Goal: Transaction & Acquisition: Purchase product/service

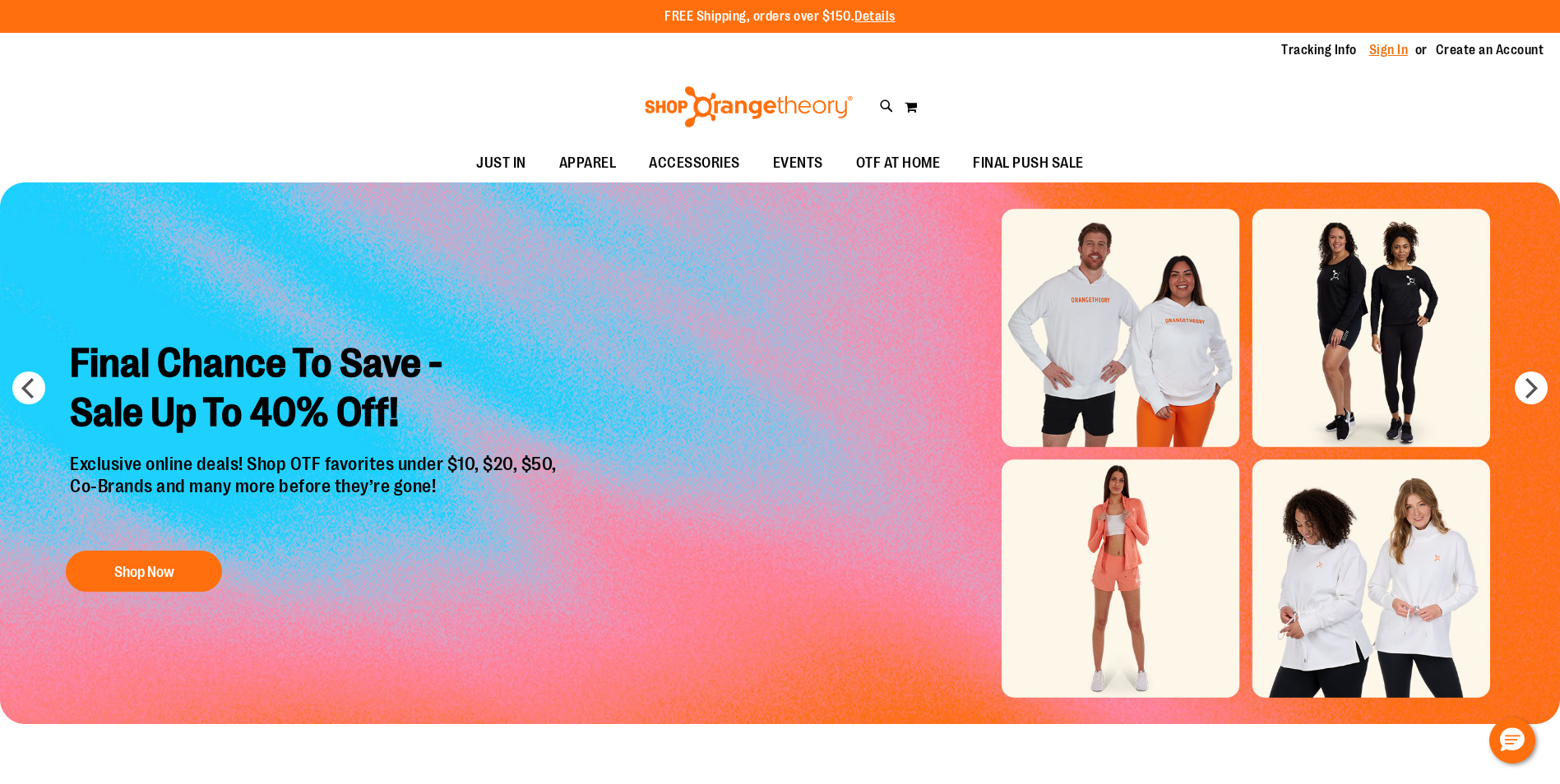
click at [1387, 44] on link "Sign In" at bounding box center [1389, 50] width 39 height 18
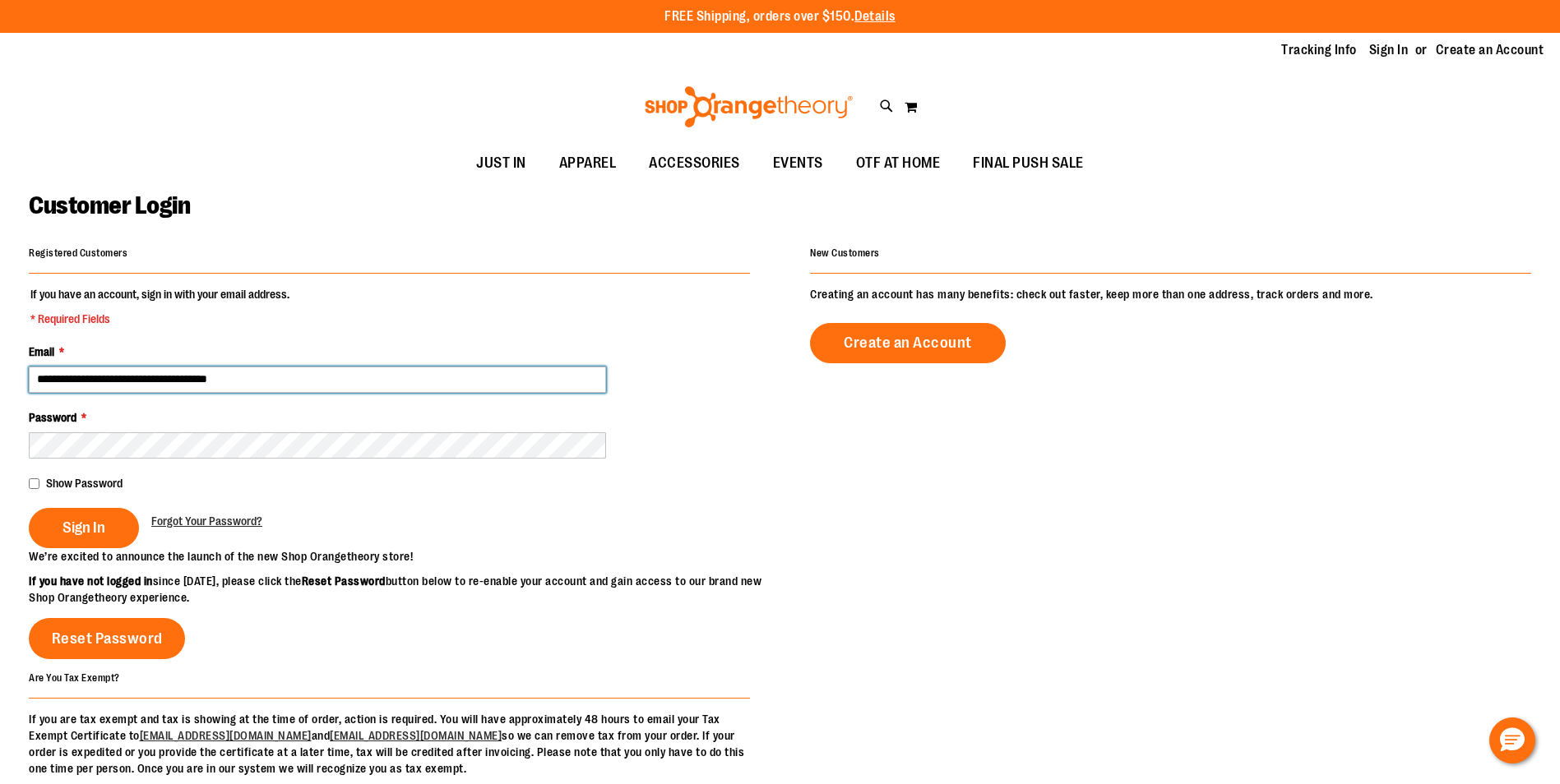
click at [134, 384] on input "**********" at bounding box center [317, 379] width 577 height 26
type input "**********"
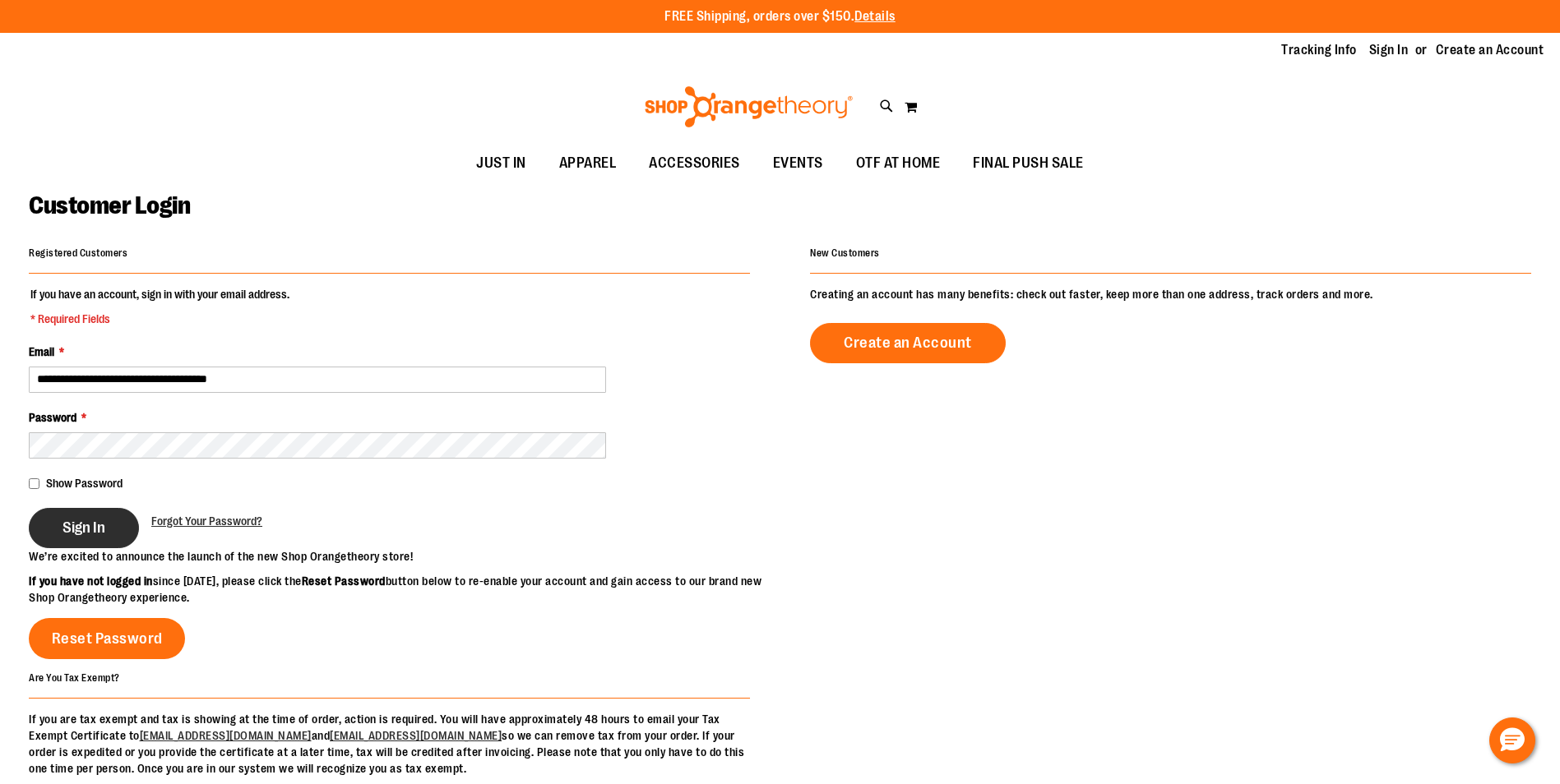
click at [60, 526] on button "Sign In" at bounding box center [84, 529] width 110 height 40
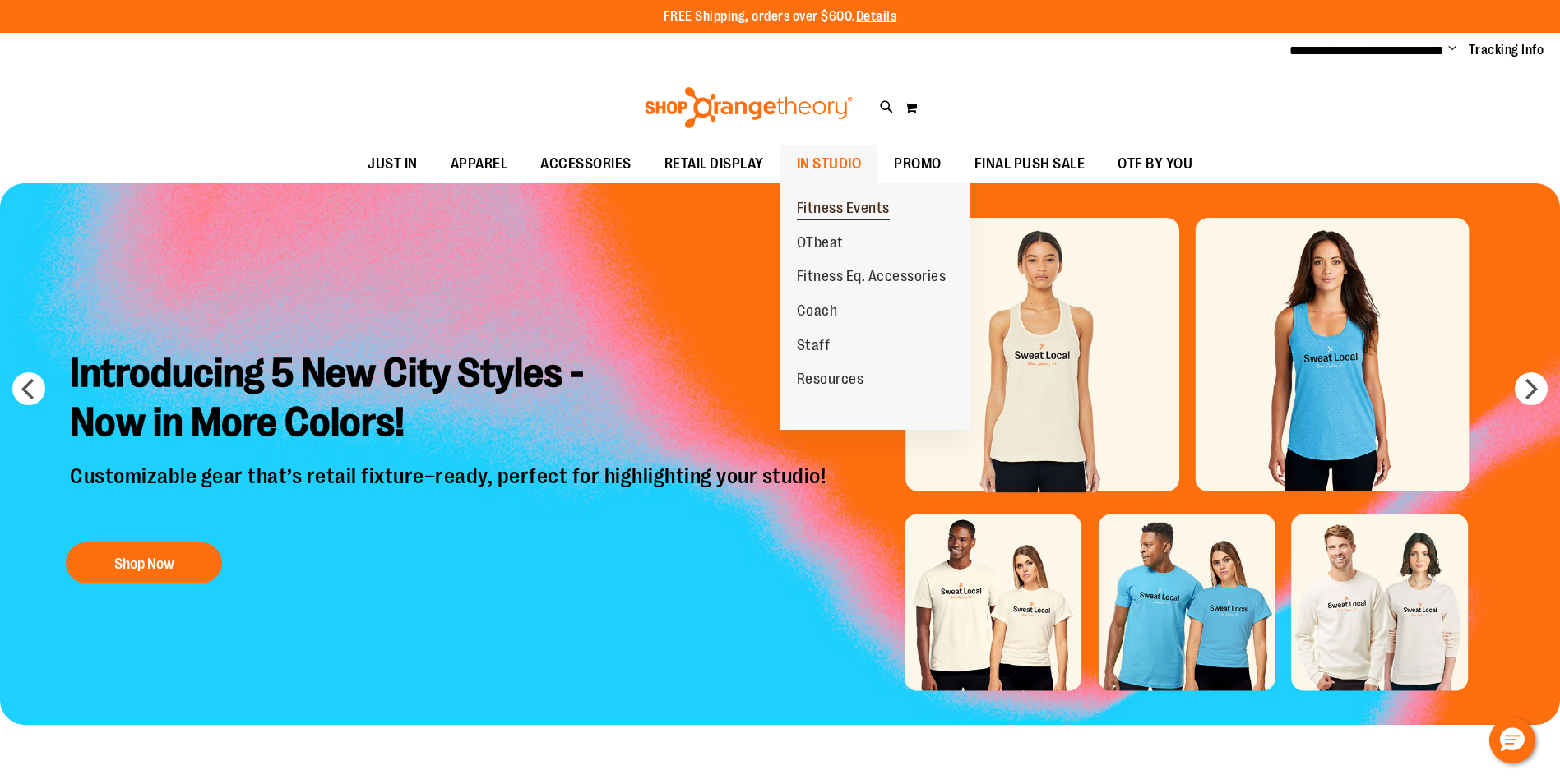
click at [819, 204] on span "Fitness Events" at bounding box center [843, 209] width 93 height 20
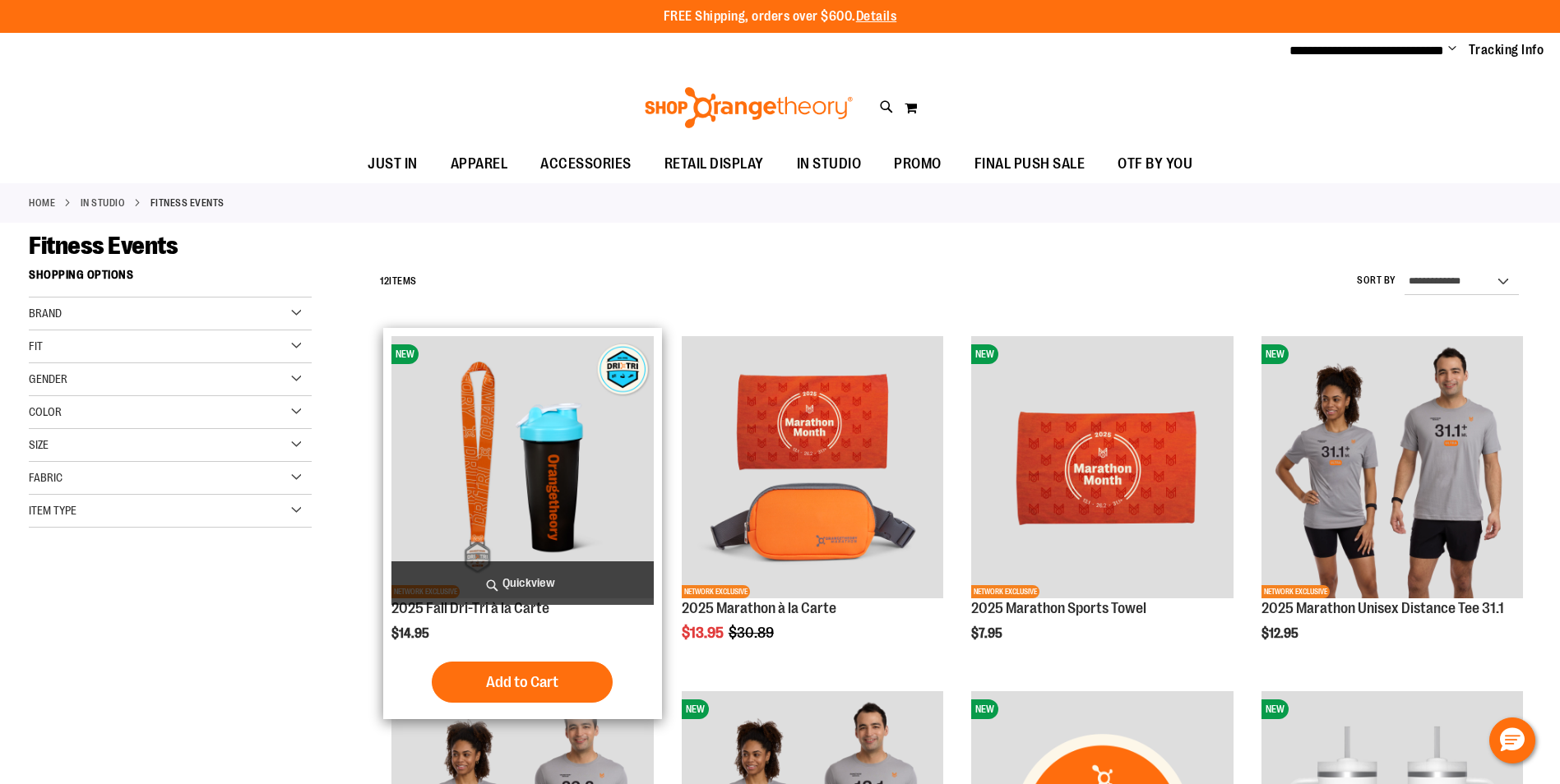
click at [533, 525] on img "product" at bounding box center [522, 466] width 261 height 261
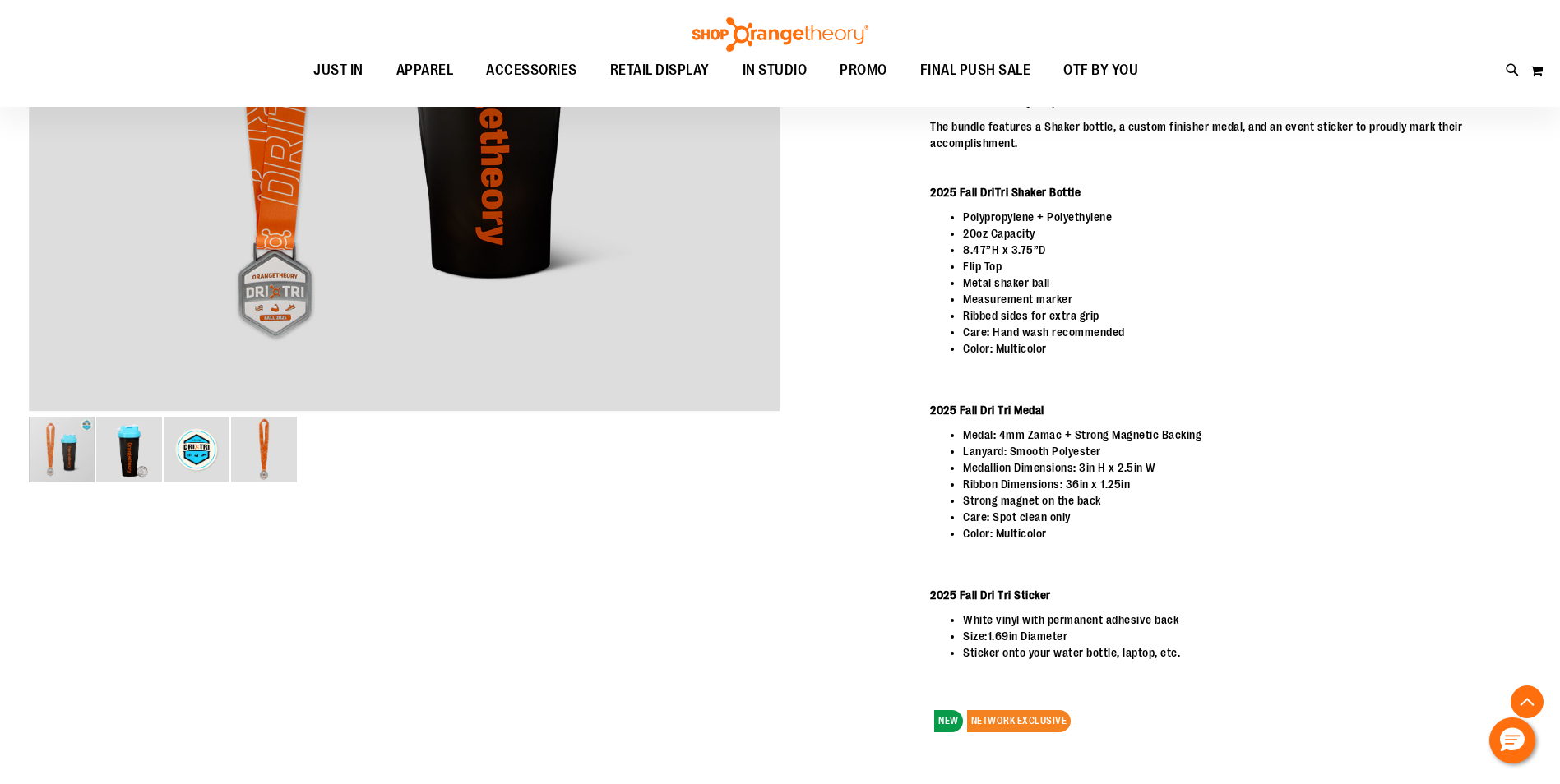
scroll to position [164, 0]
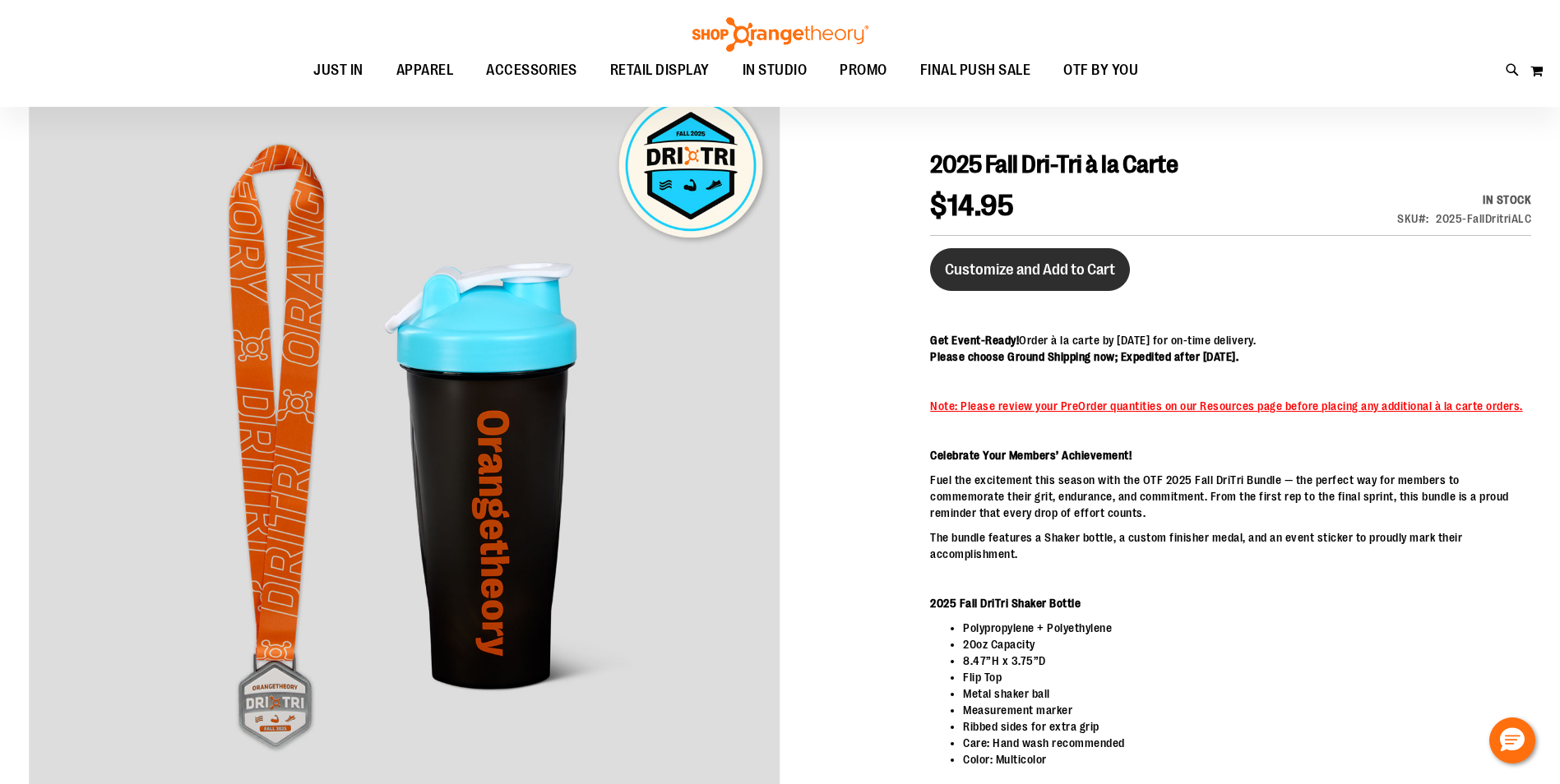
click at [1051, 274] on span "Customize and Add to Cart" at bounding box center [1029, 270] width 170 height 18
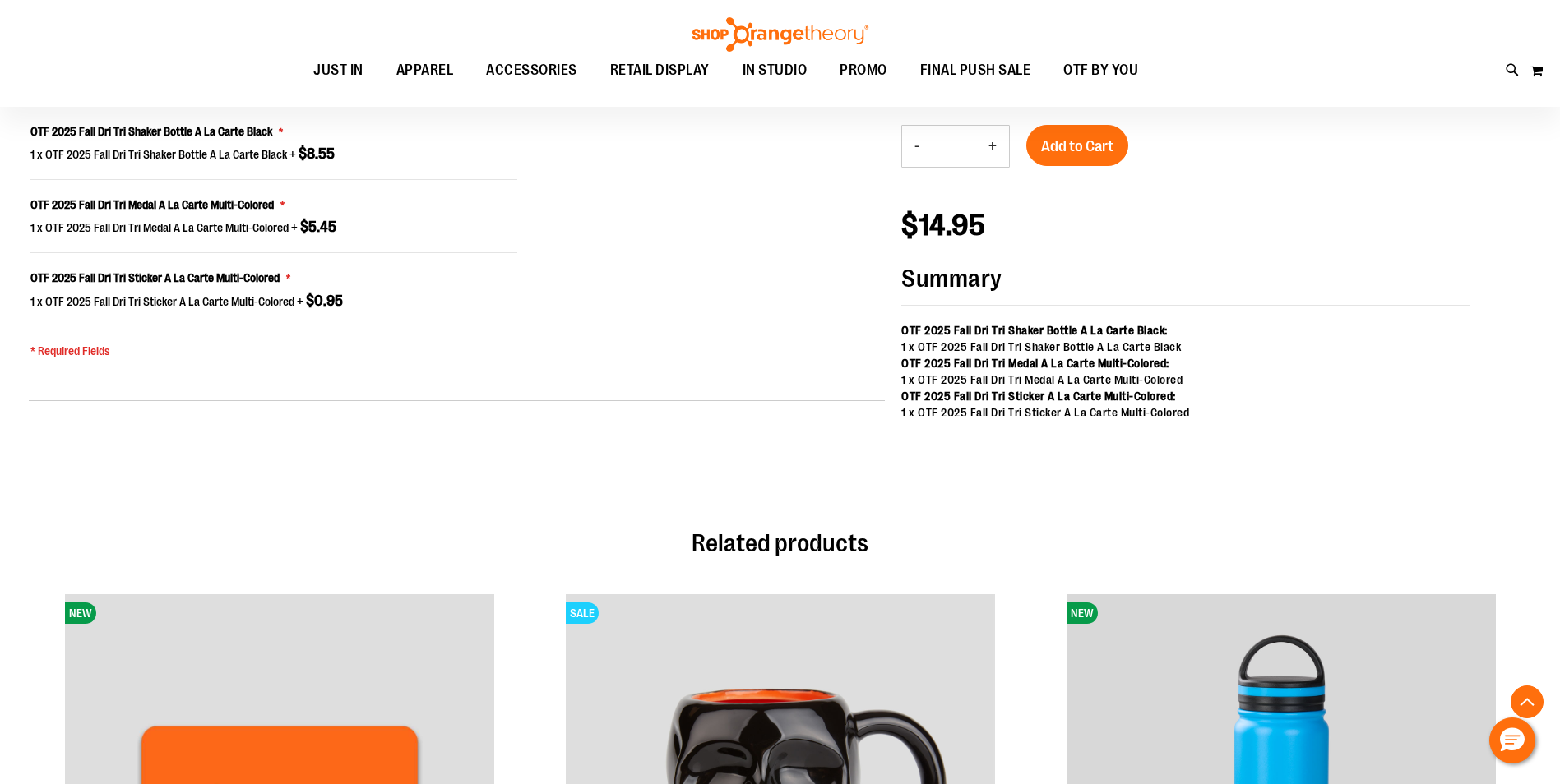
scroll to position [1319, 0]
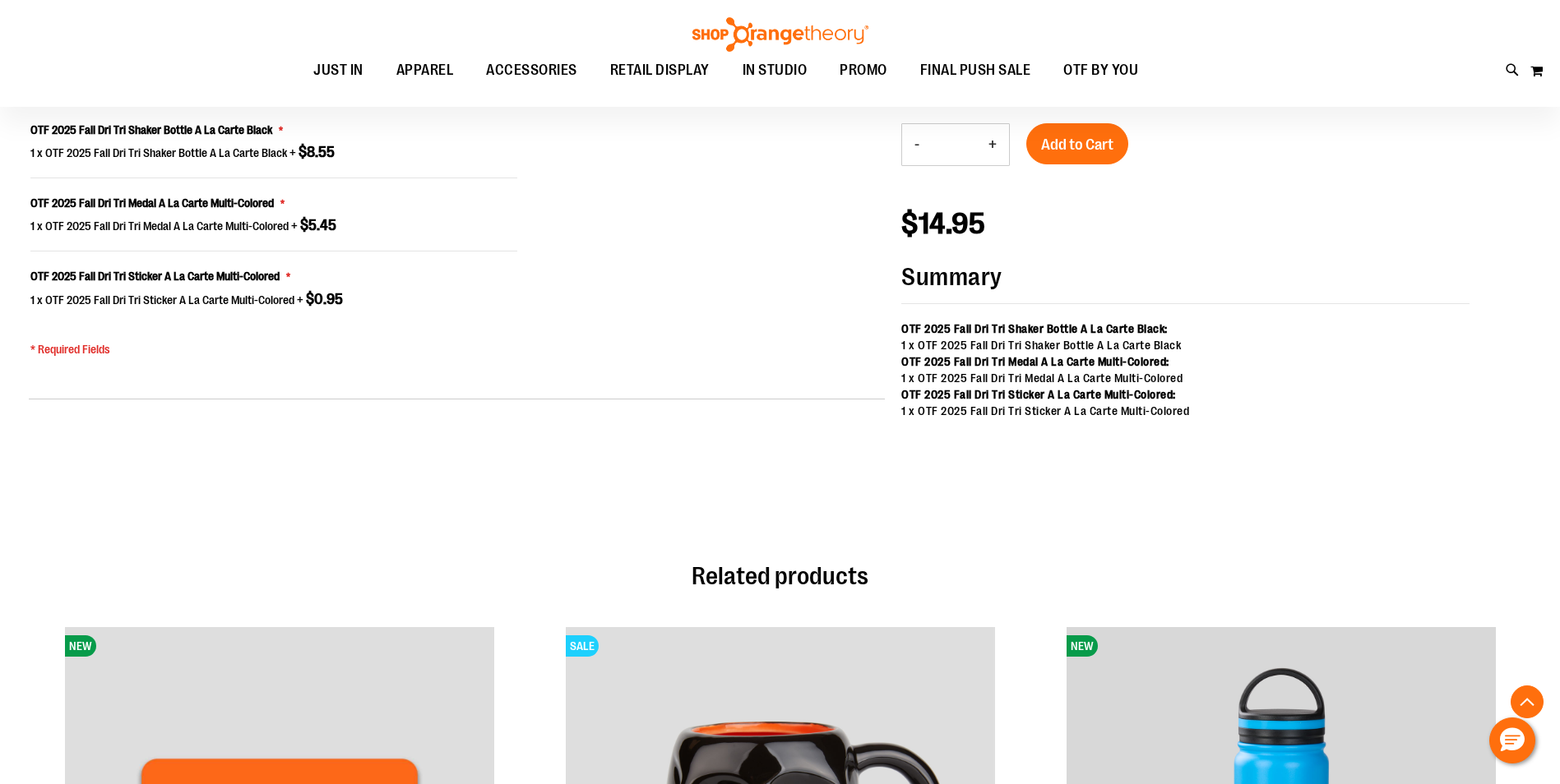
click at [988, 140] on button "+" at bounding box center [993, 144] width 33 height 41
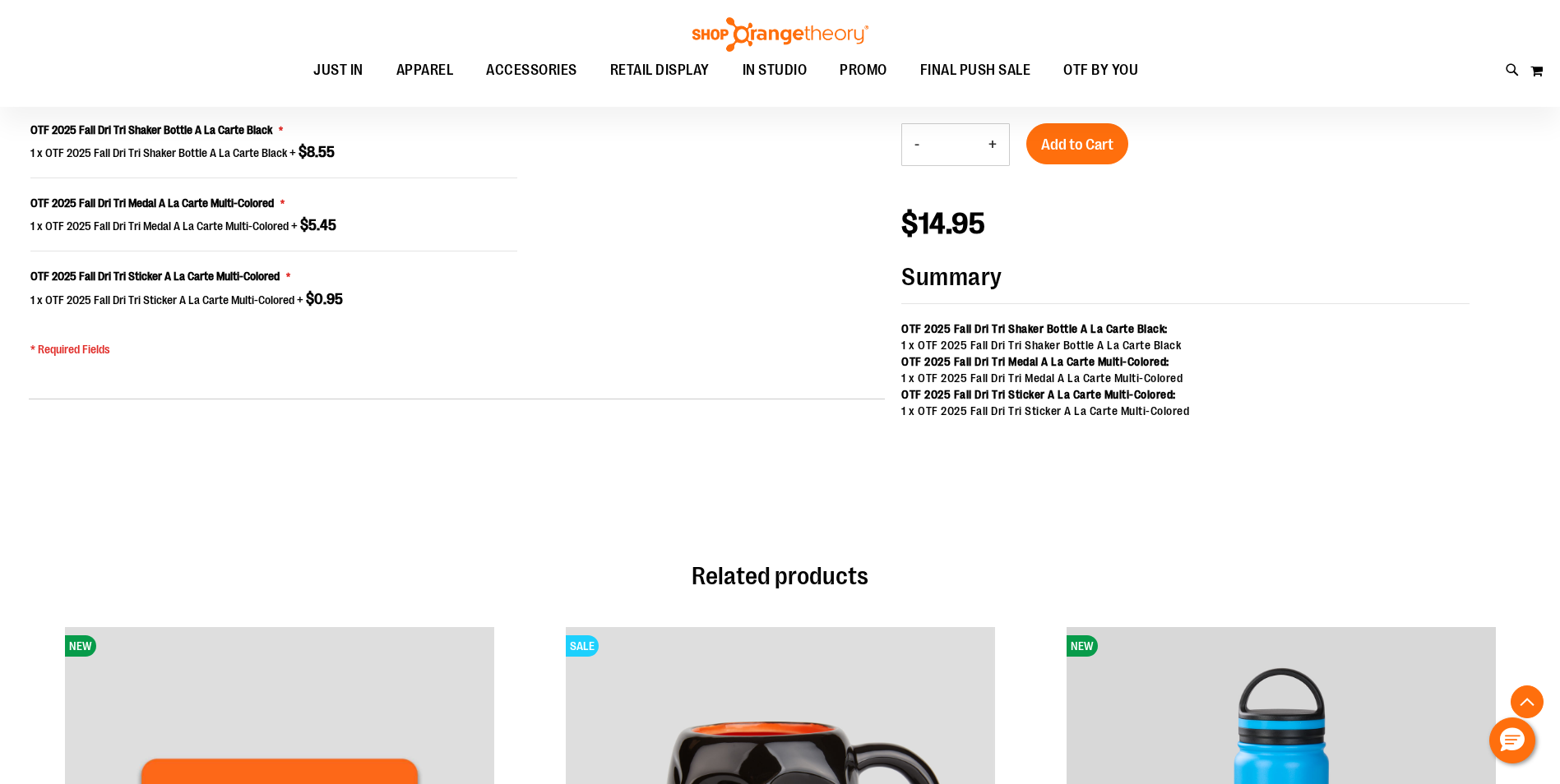
click at [988, 140] on button "+" at bounding box center [993, 144] width 33 height 41
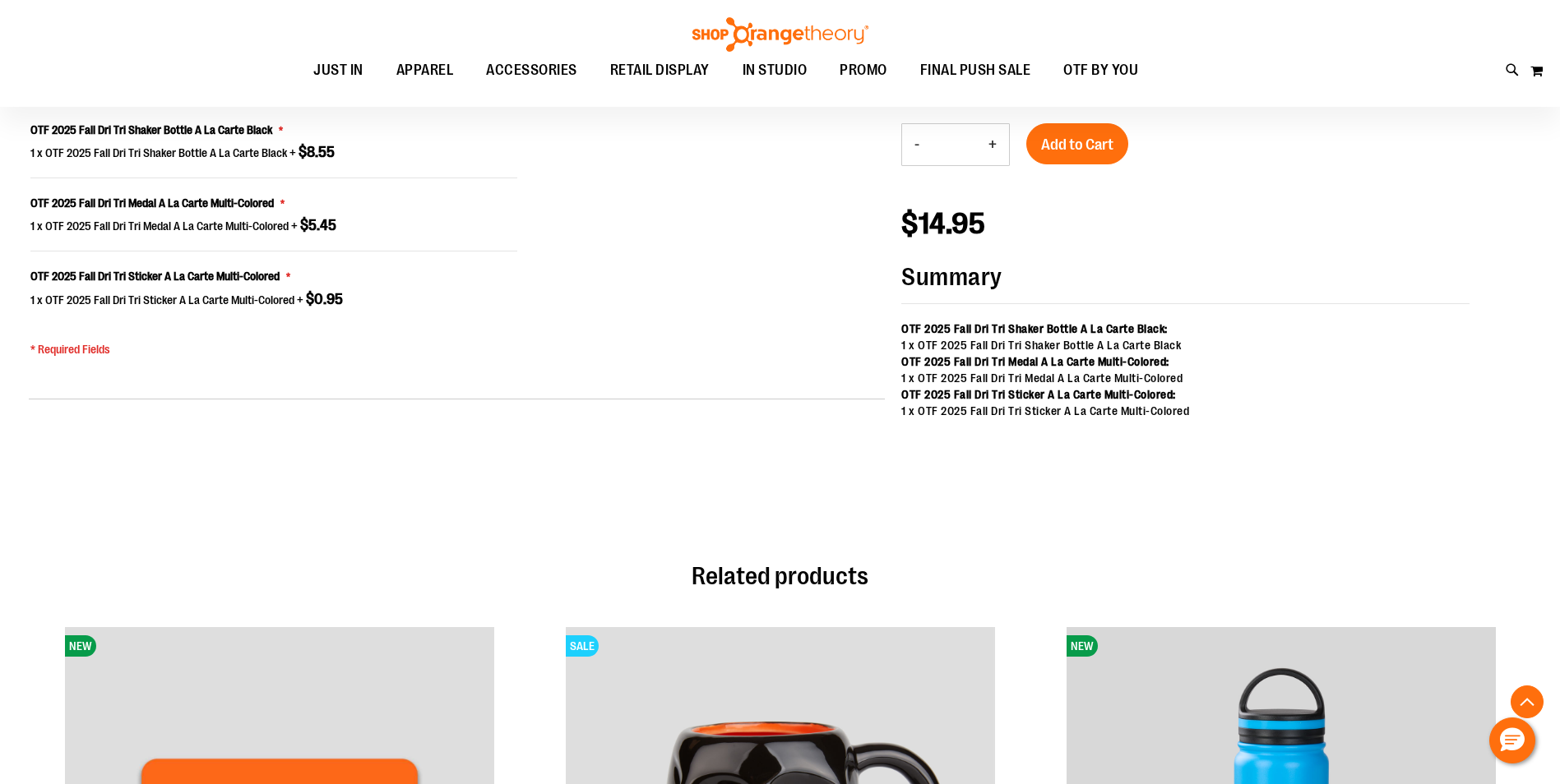
click at [988, 140] on button "+" at bounding box center [993, 144] width 33 height 41
type input "**"
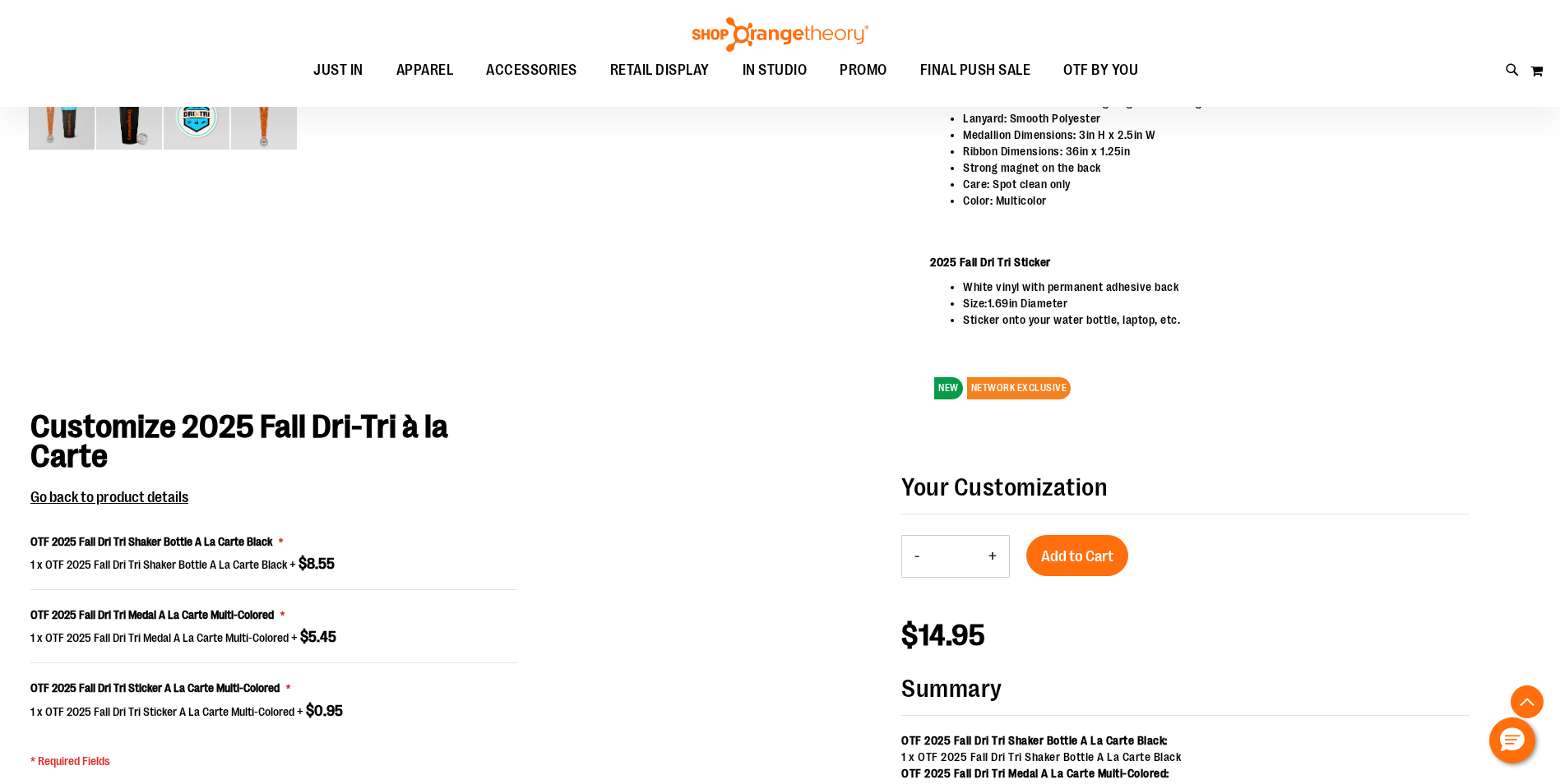
scroll to position [1073, 0]
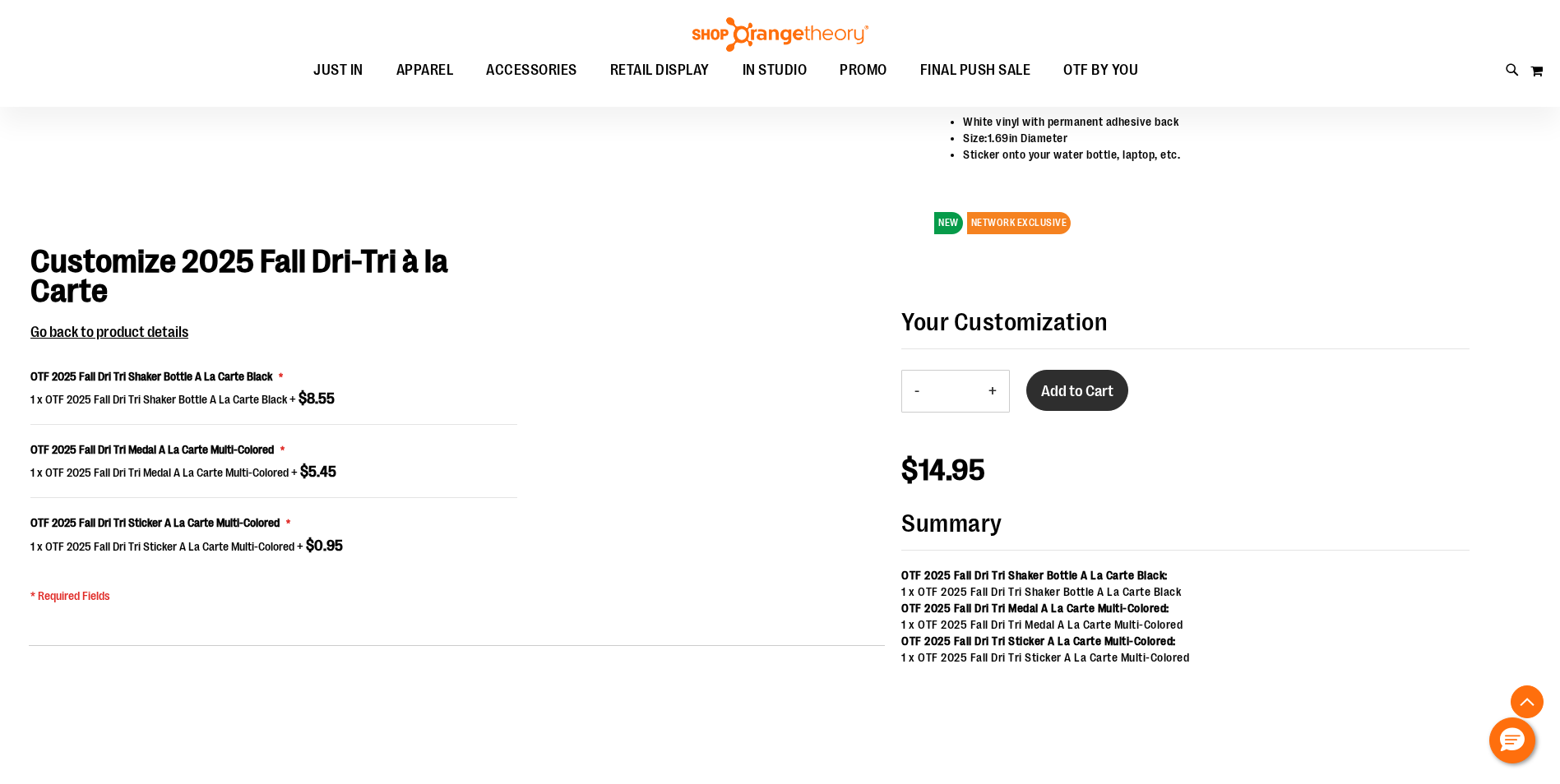
click at [1074, 385] on span "Add to Cart" at bounding box center [1077, 391] width 72 height 18
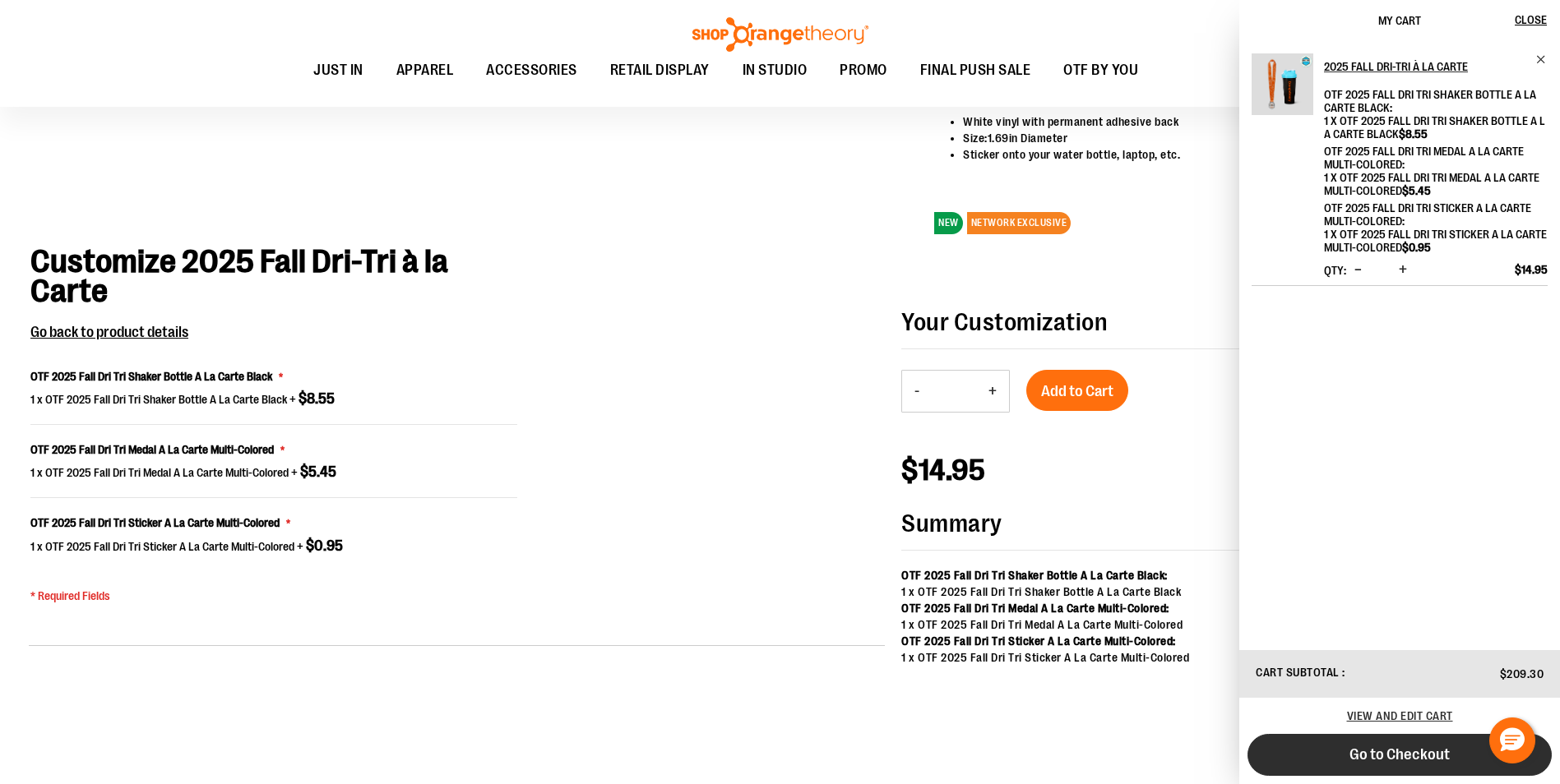
click at [1416, 751] on span "Go to Checkout" at bounding box center [1400, 754] width 101 height 18
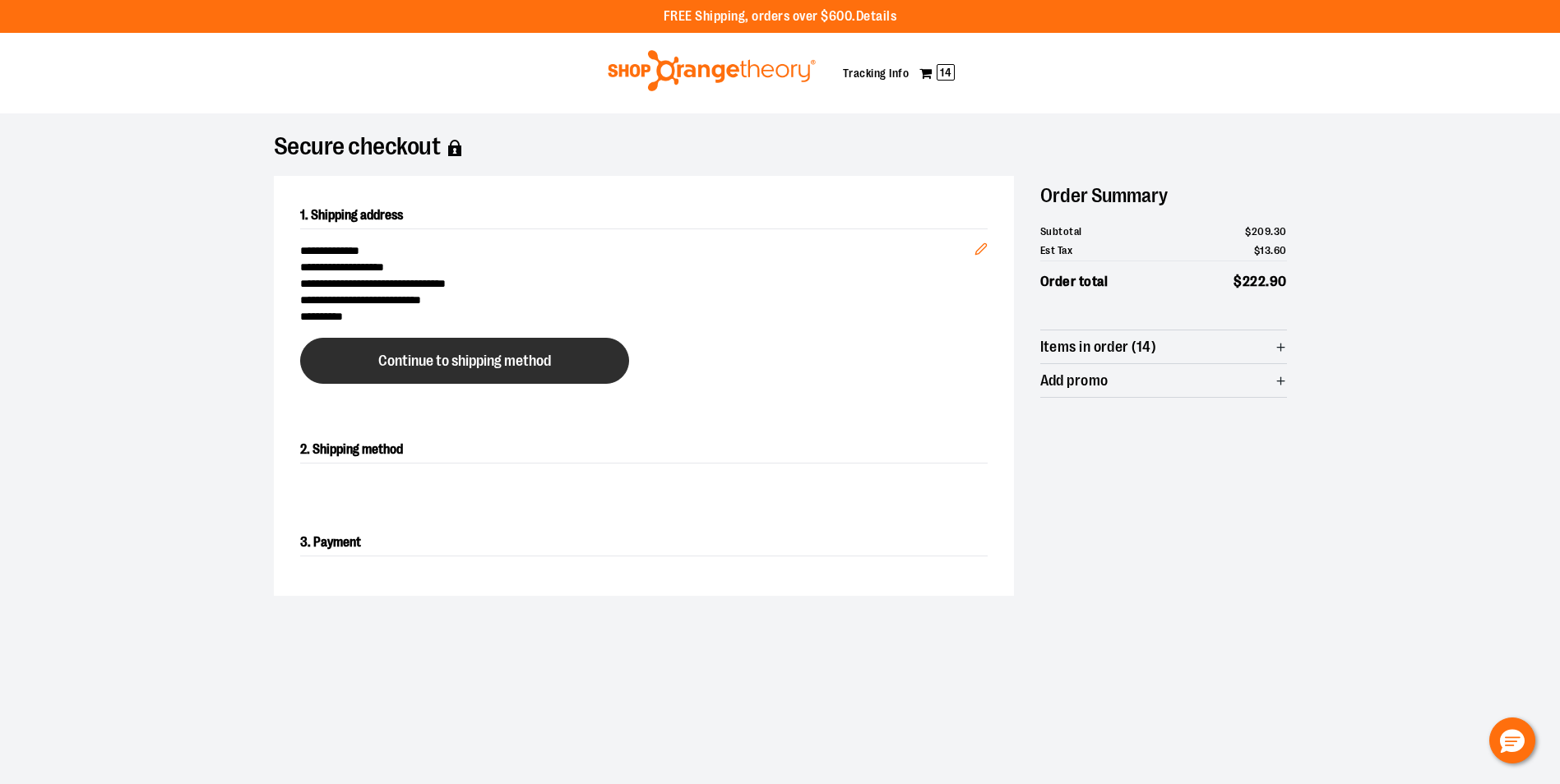
click at [456, 354] on span "Continue to shipping method" at bounding box center [465, 361] width 173 height 15
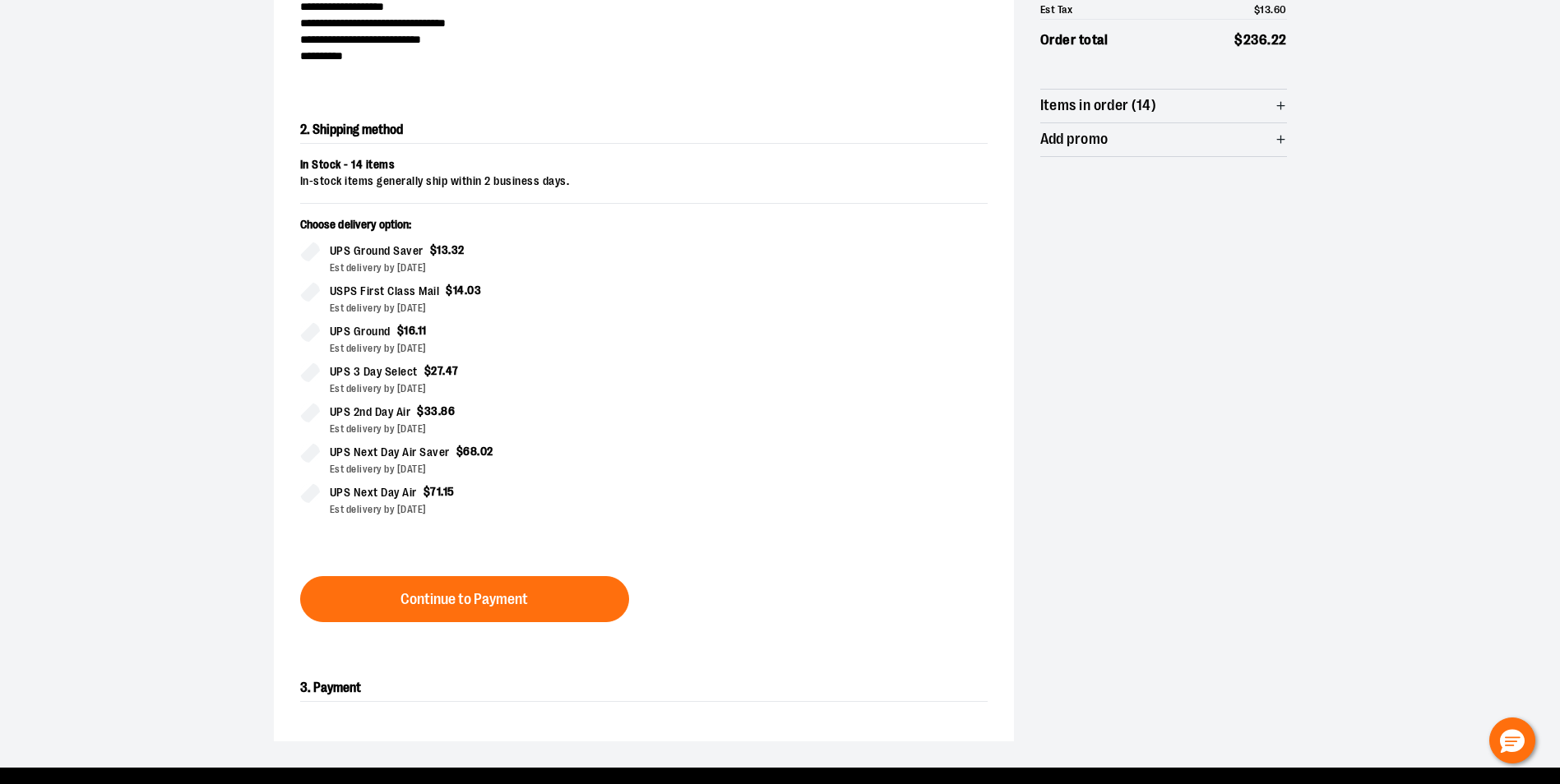
scroll to position [280, 0]
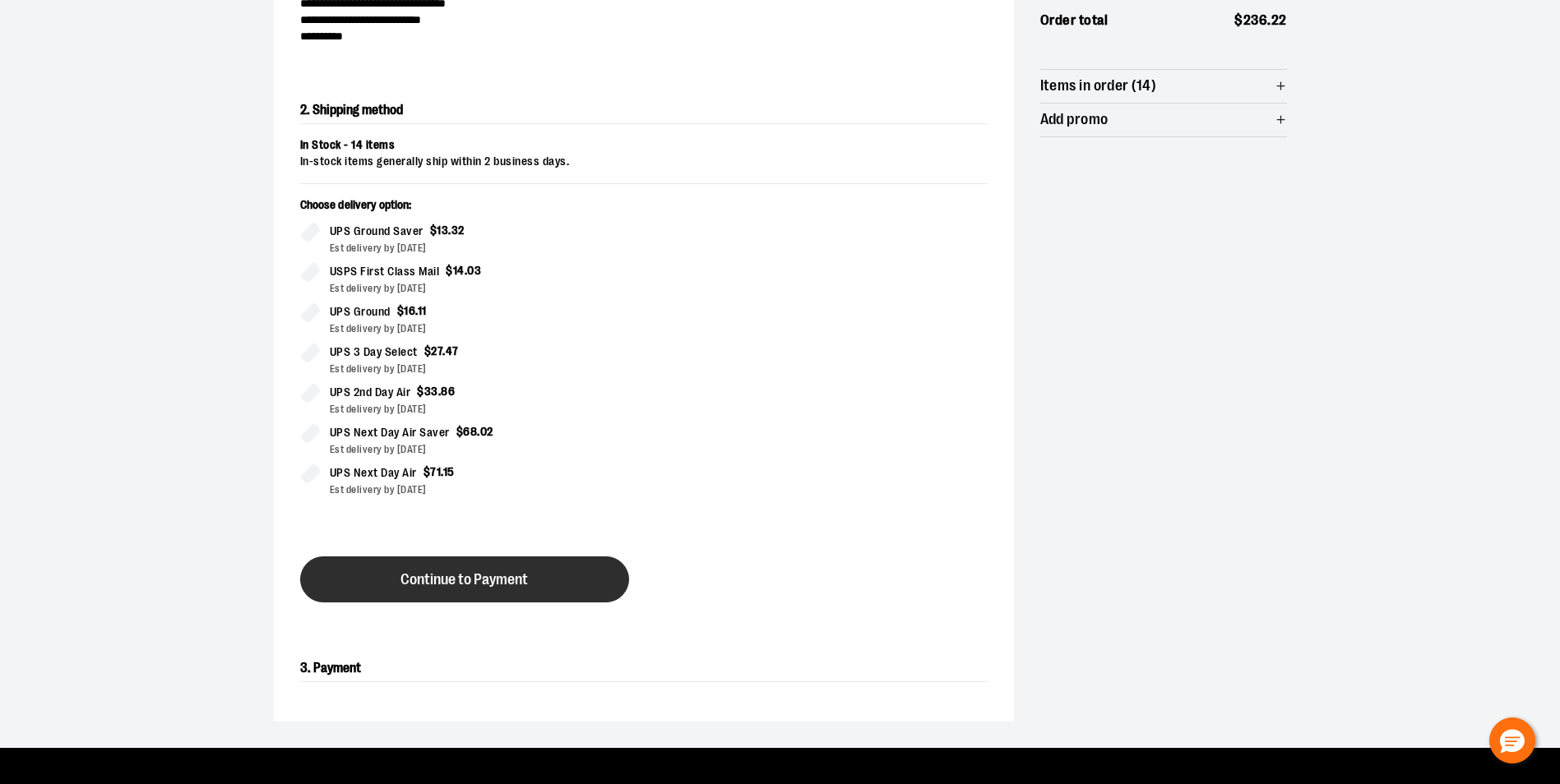
click at [538, 580] on button "Continue to Payment" at bounding box center [465, 580] width 329 height 46
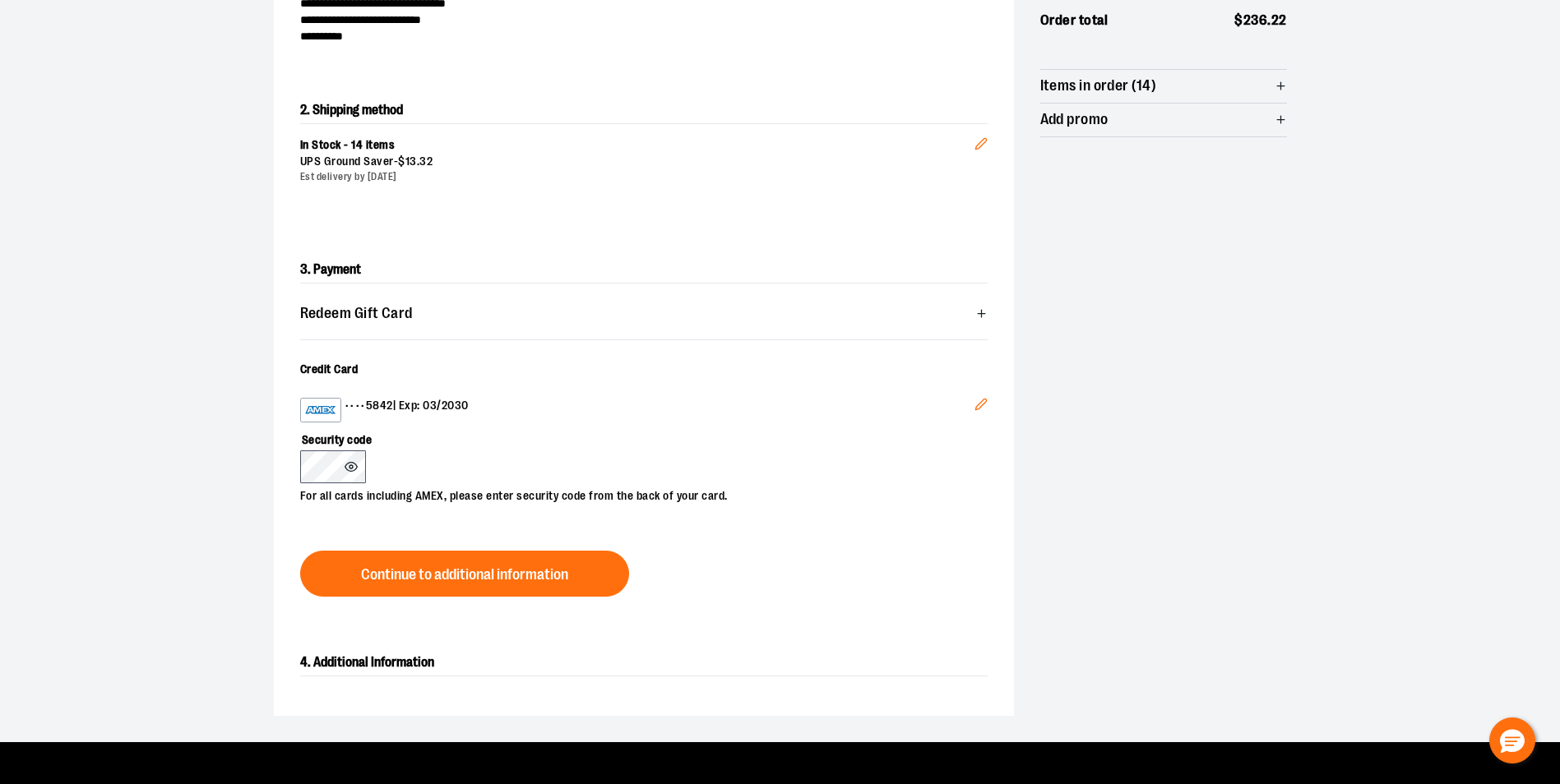
click at [350, 465] on circle at bounding box center [350, 466] width 3 height 3
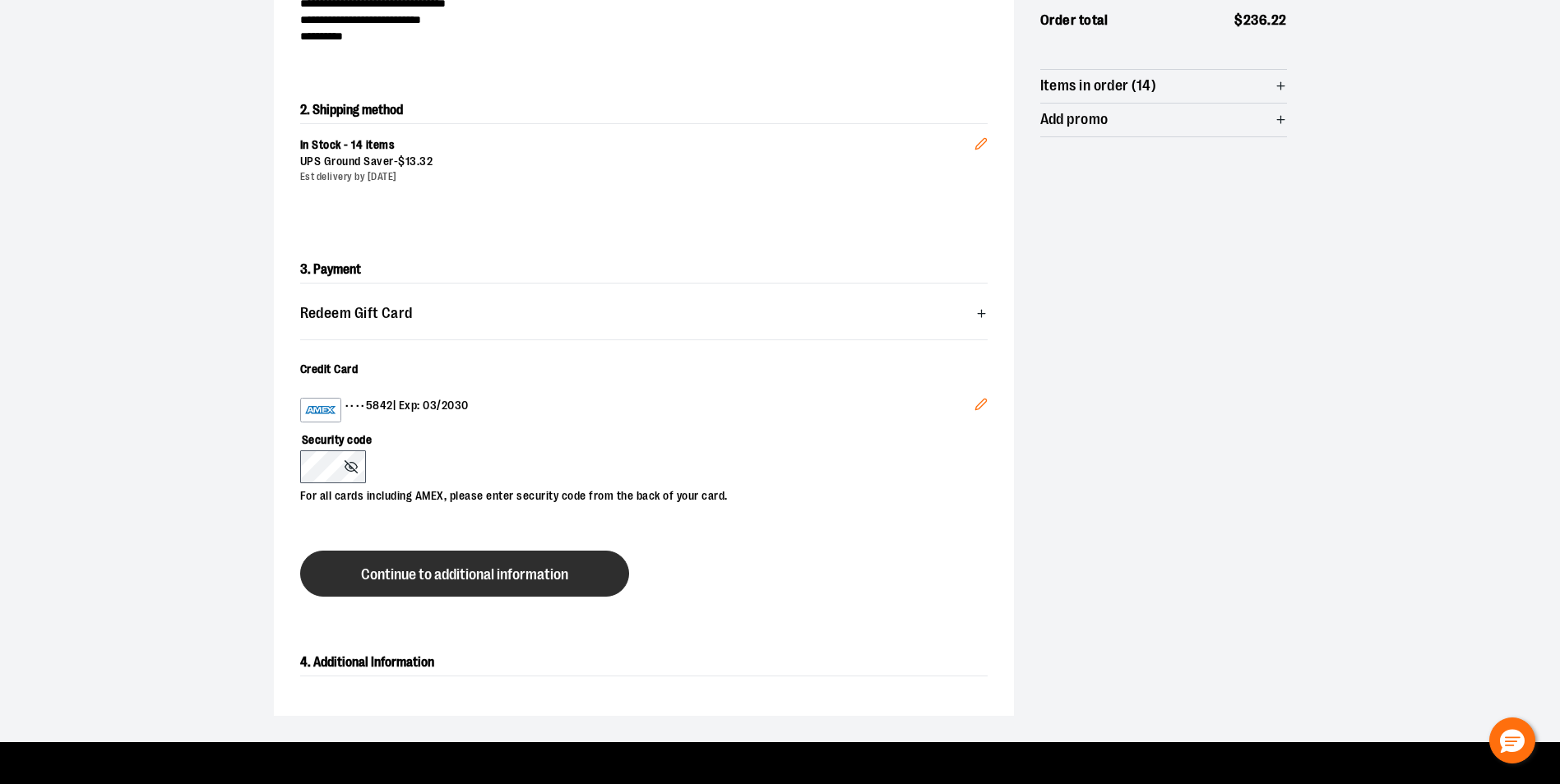
click at [537, 572] on span "Continue to additional information" at bounding box center [465, 575] width 207 height 15
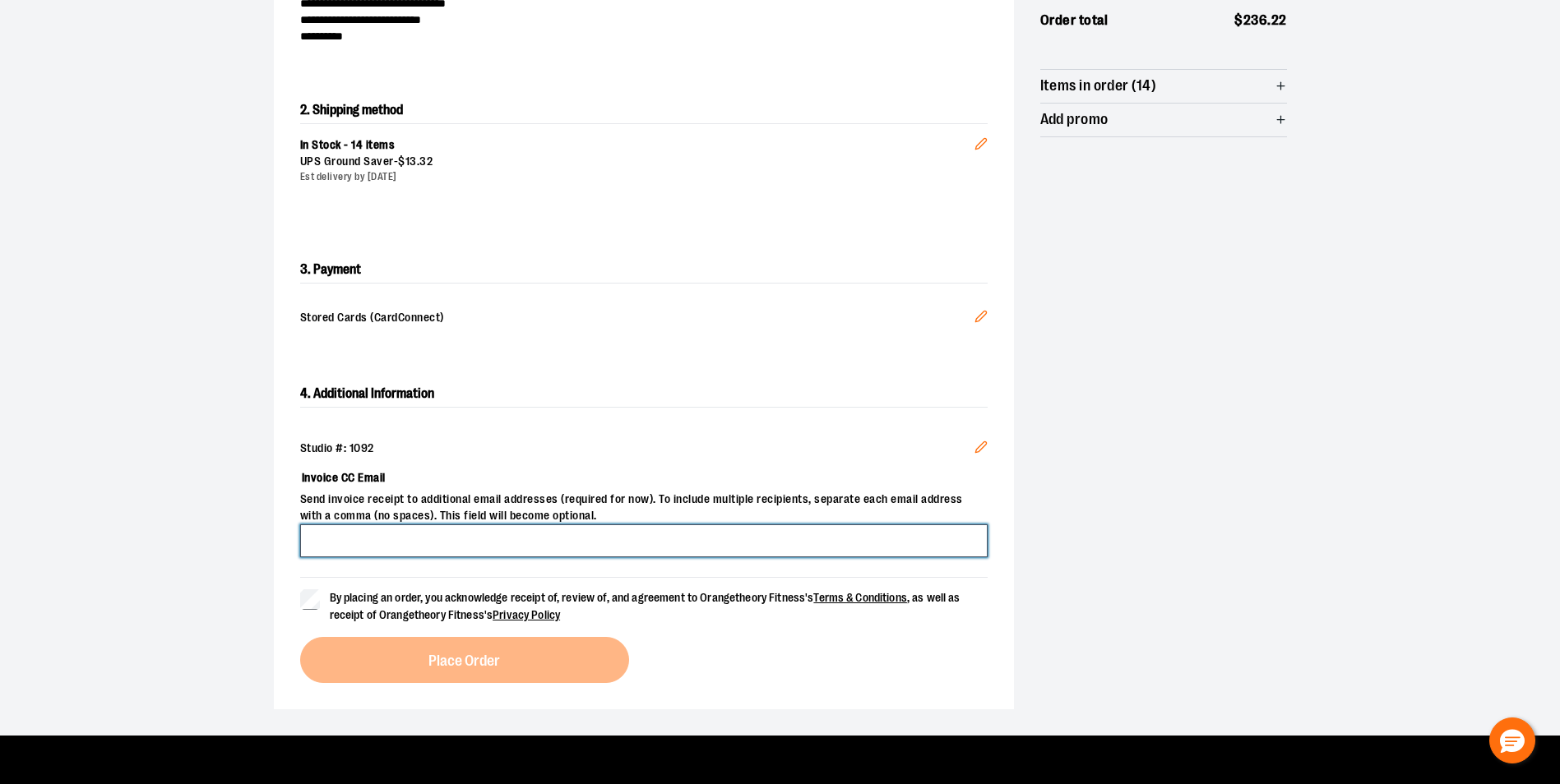
click at [369, 540] on input "Invoice CC Email" at bounding box center [644, 541] width 687 height 33
type input "**********"
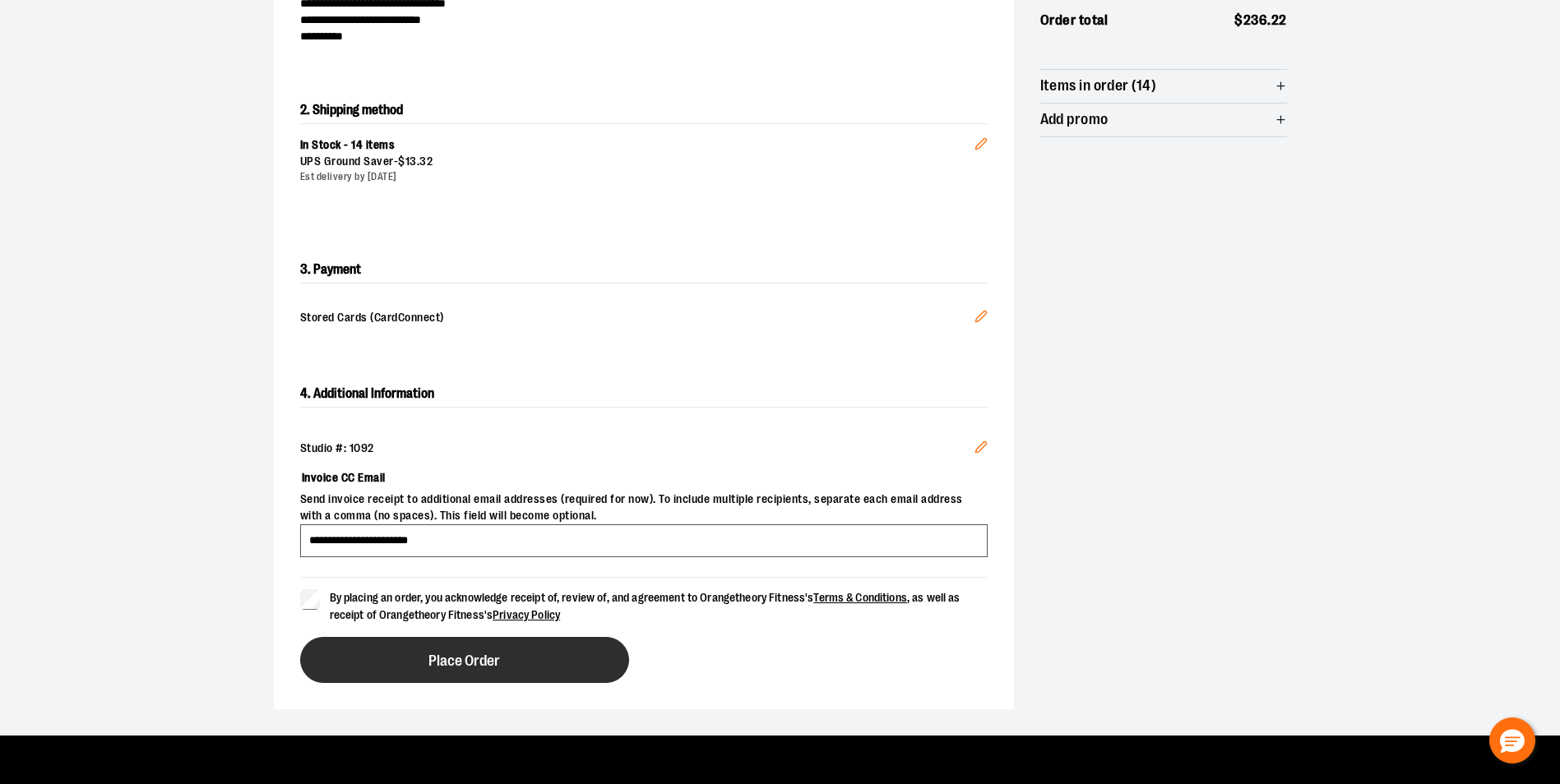
click at [437, 647] on button "Place Order" at bounding box center [465, 660] width 329 height 46
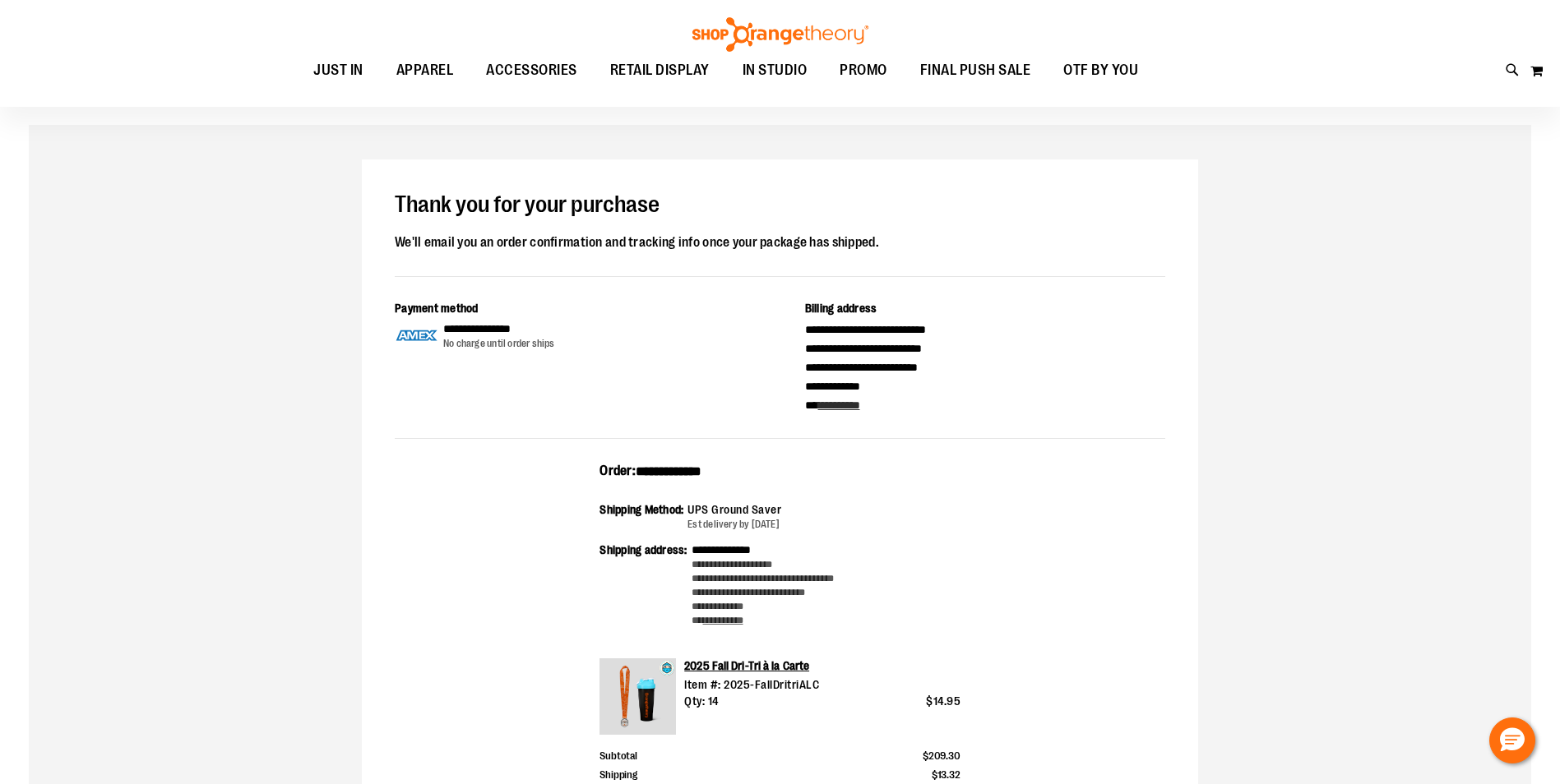
scroll to position [164, 0]
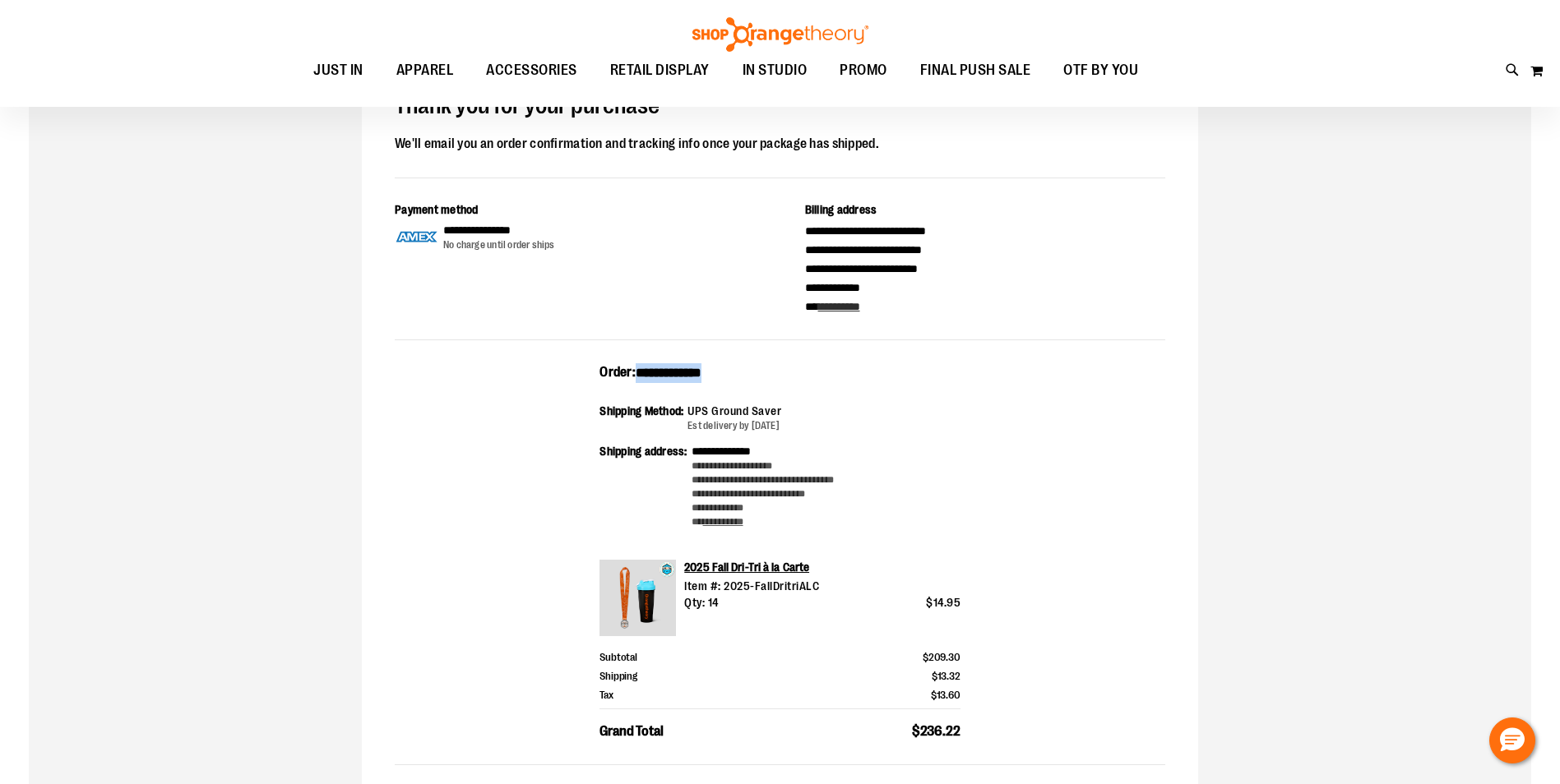
drag, startPoint x: 733, startPoint y: 368, endPoint x: 640, endPoint y: 369, distance: 93.0
click at [640, 369] on span "**********" at bounding box center [668, 372] width 66 height 12
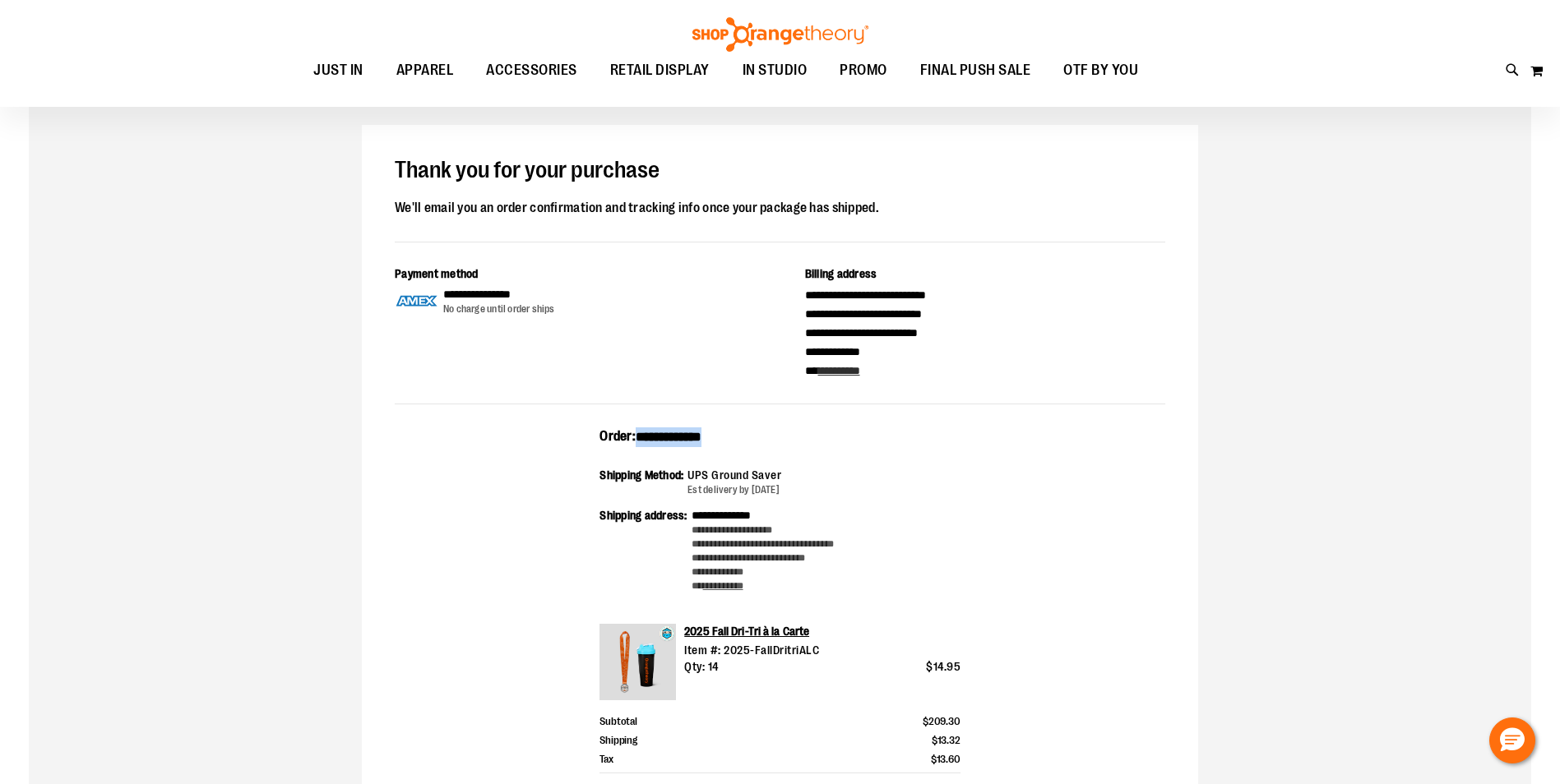
scroll to position [38, 0]
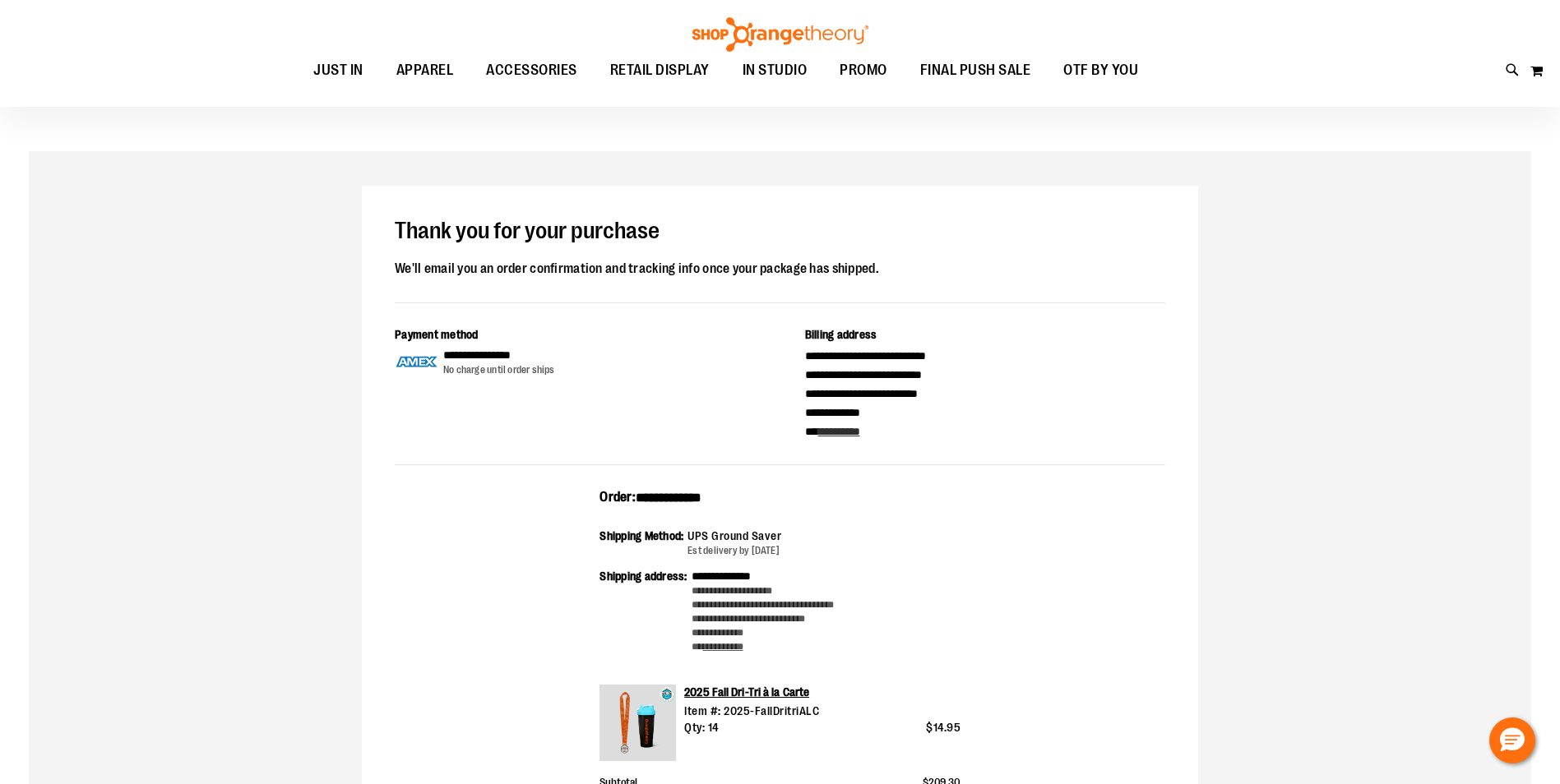
drag, startPoint x: 573, startPoint y: 313, endPoint x: 535, endPoint y: 430, distance: 123.0
click at [535, 430] on div "**********" at bounding box center [575, 384] width 361 height 115
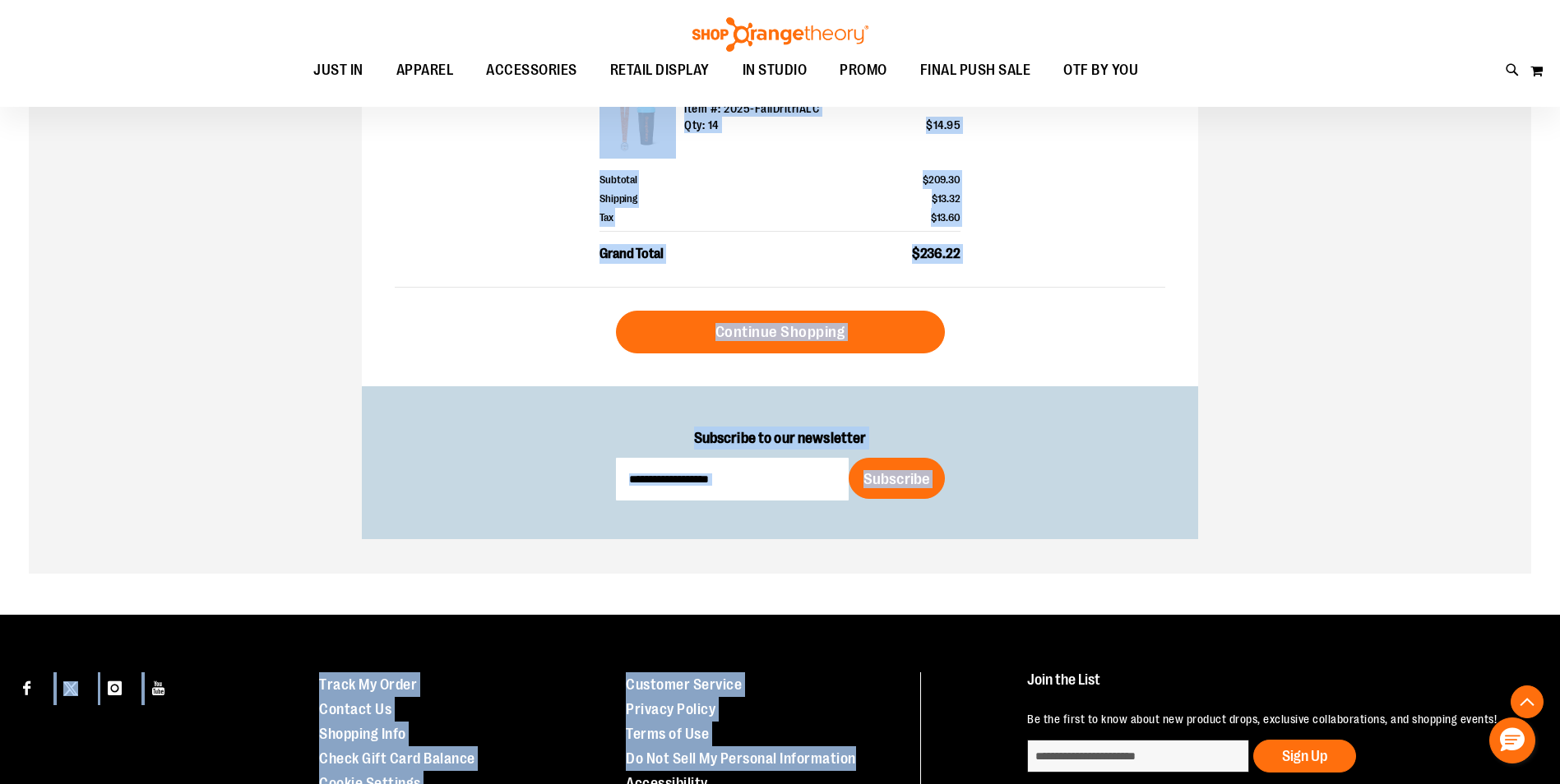
scroll to position [778, 0]
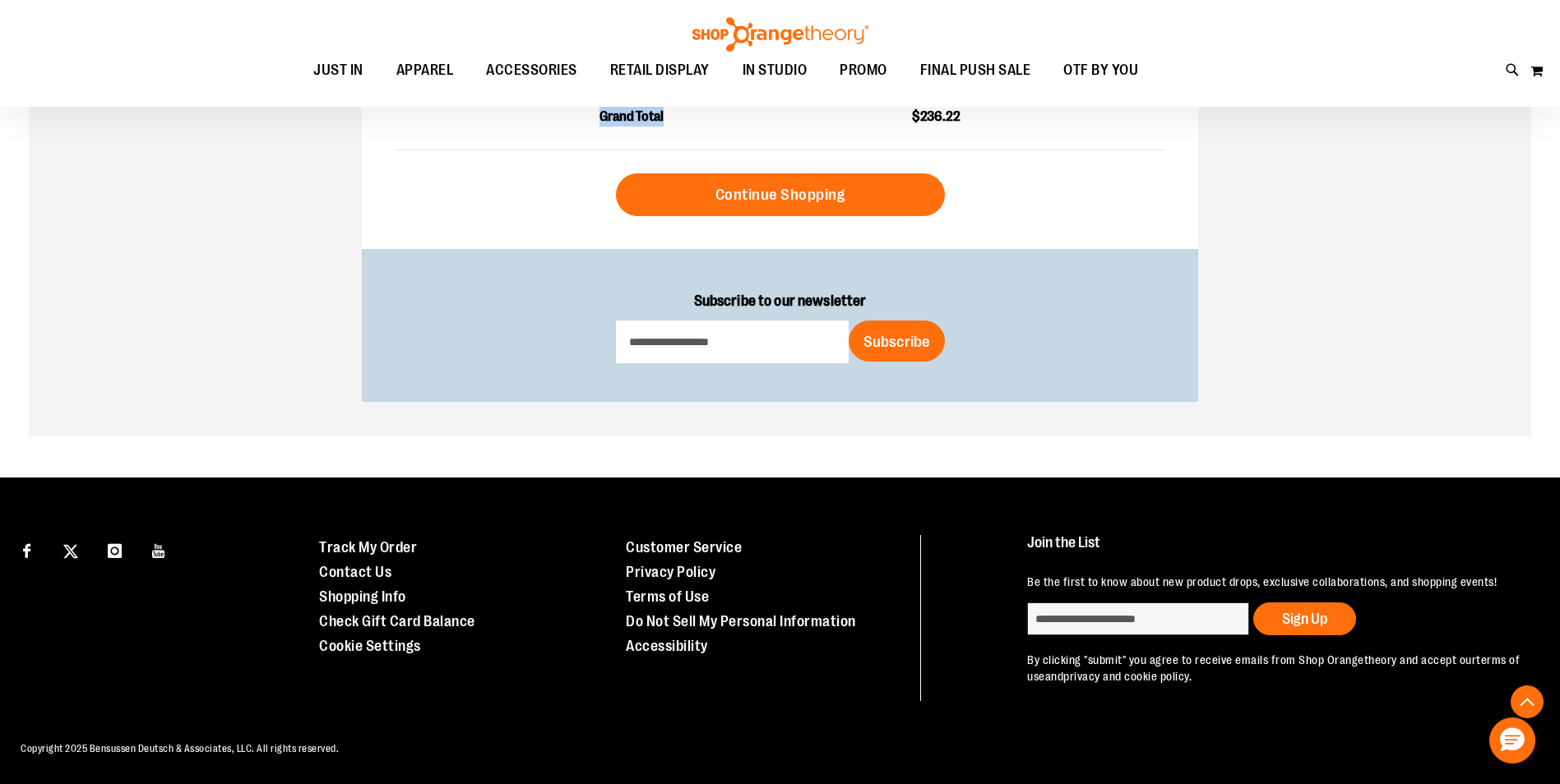
drag, startPoint x: 394, startPoint y: 225, endPoint x: 827, endPoint y: 130, distance: 443.3
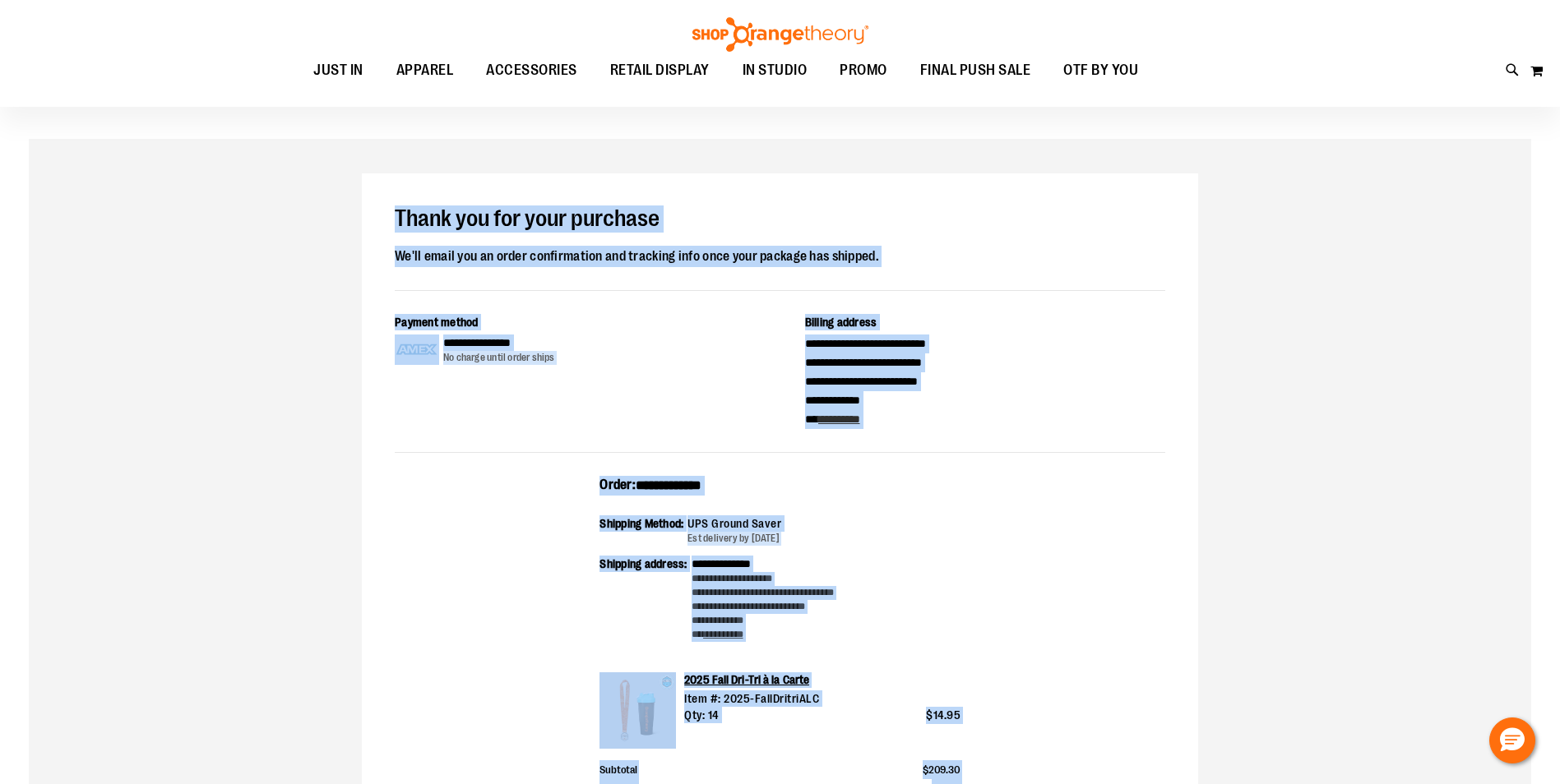
scroll to position [0, 0]
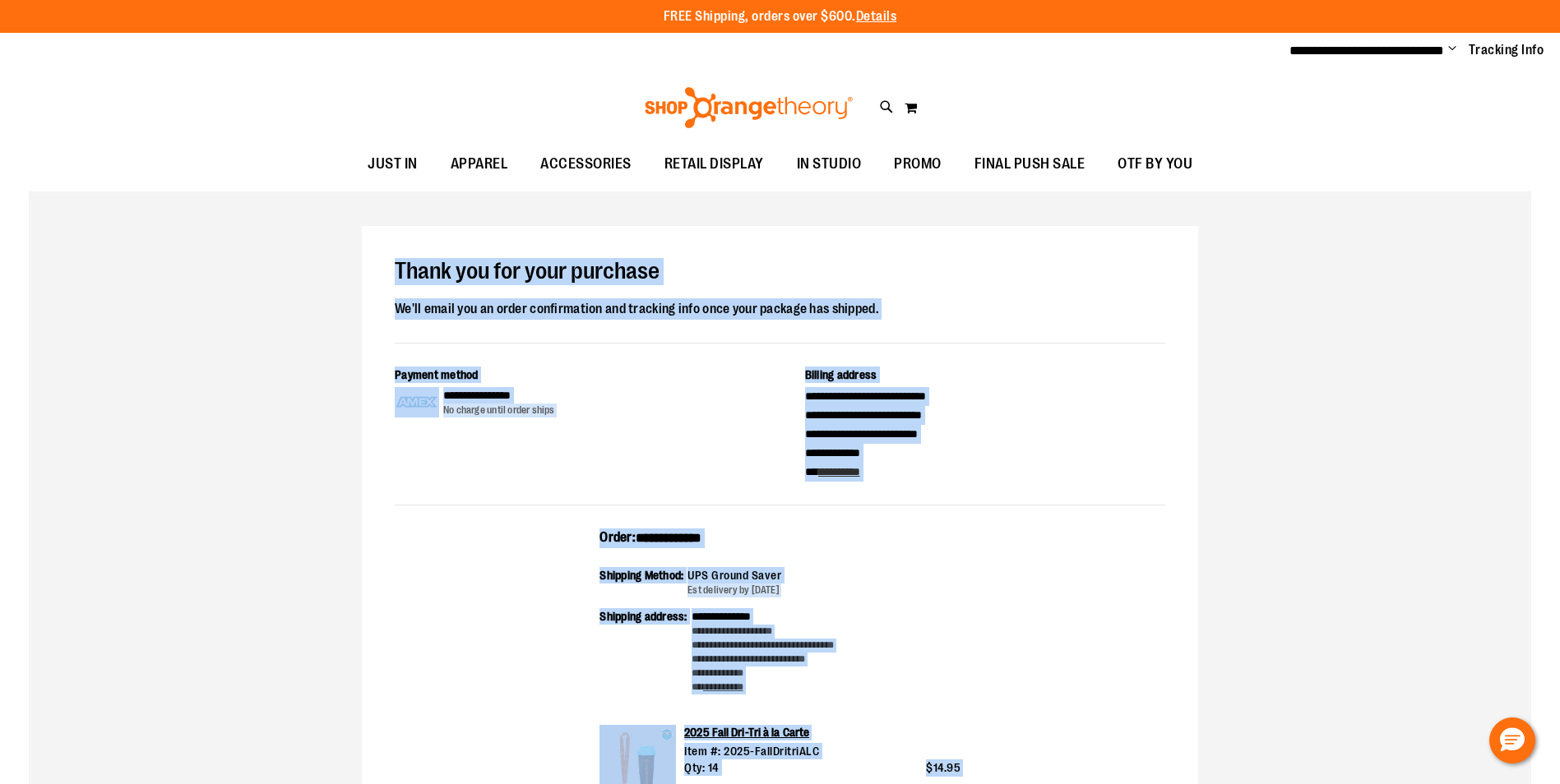
click at [365, 319] on div "**********" at bounding box center [780, 628] width 836 height 803
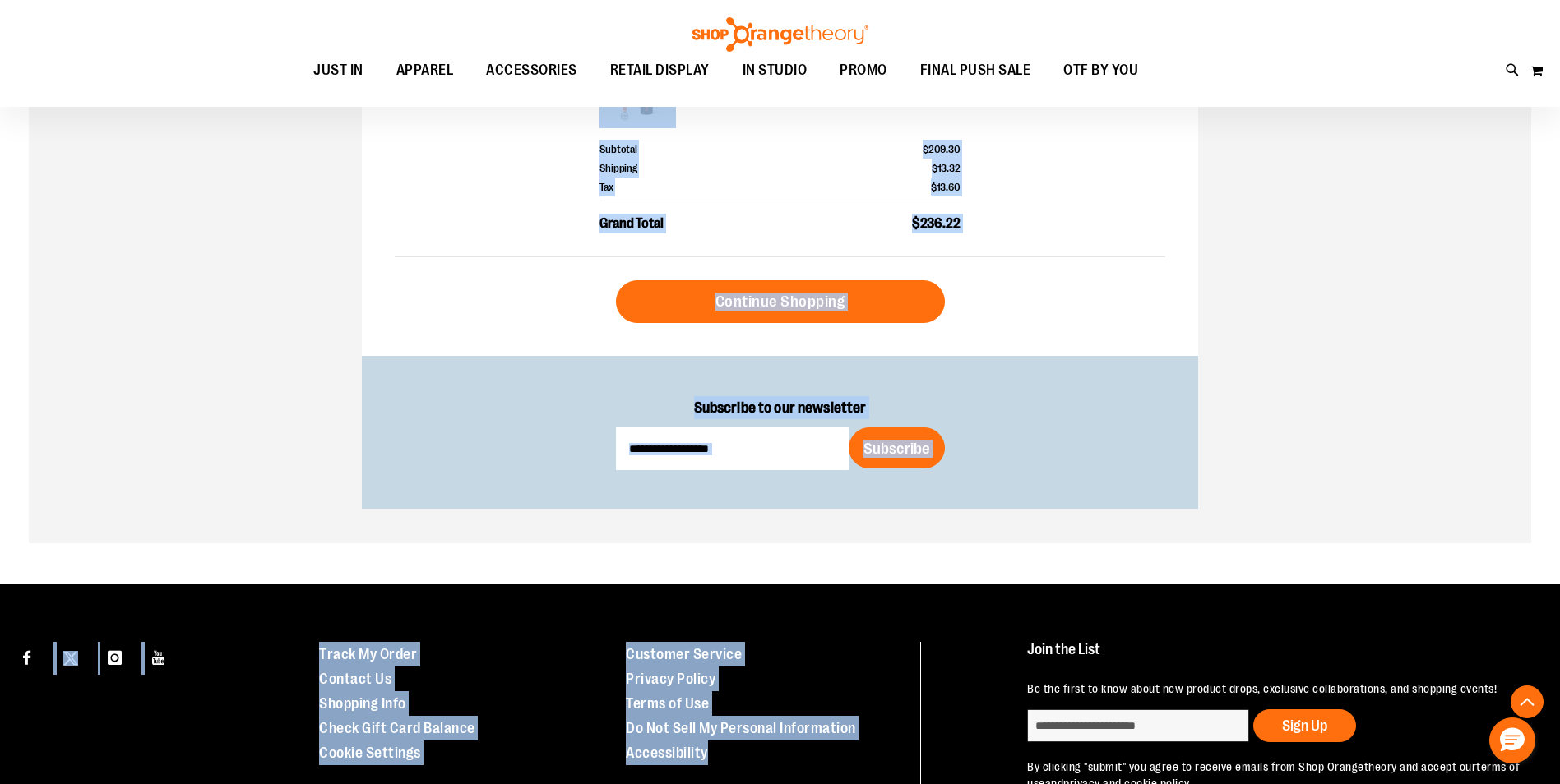
scroll to position [695, 0]
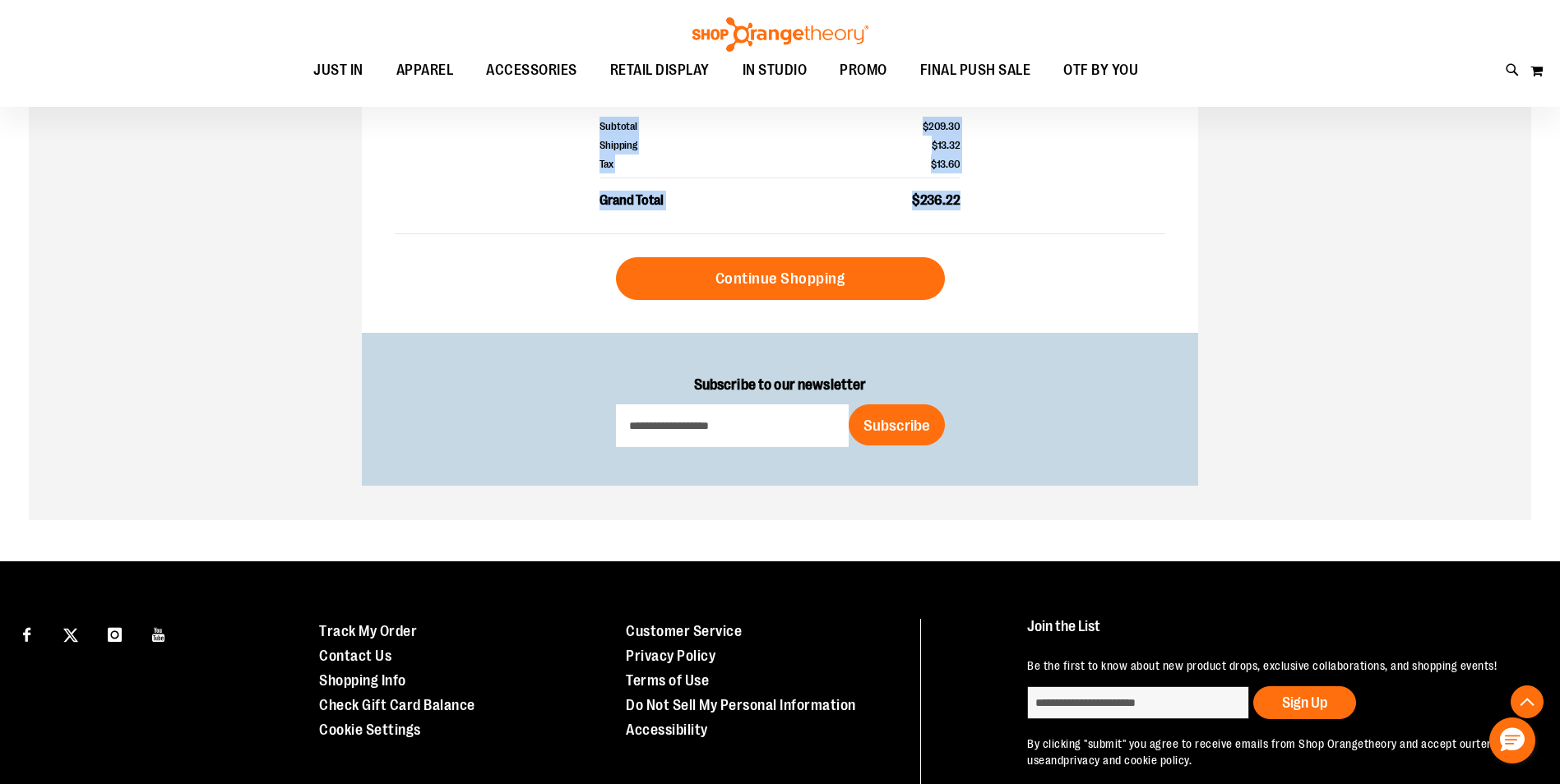
drag, startPoint x: 394, startPoint y: 266, endPoint x: 965, endPoint y: 202, distance: 574.6
drag, startPoint x: 965, startPoint y: 202, endPoint x: 948, endPoint y: 202, distance: 17.0
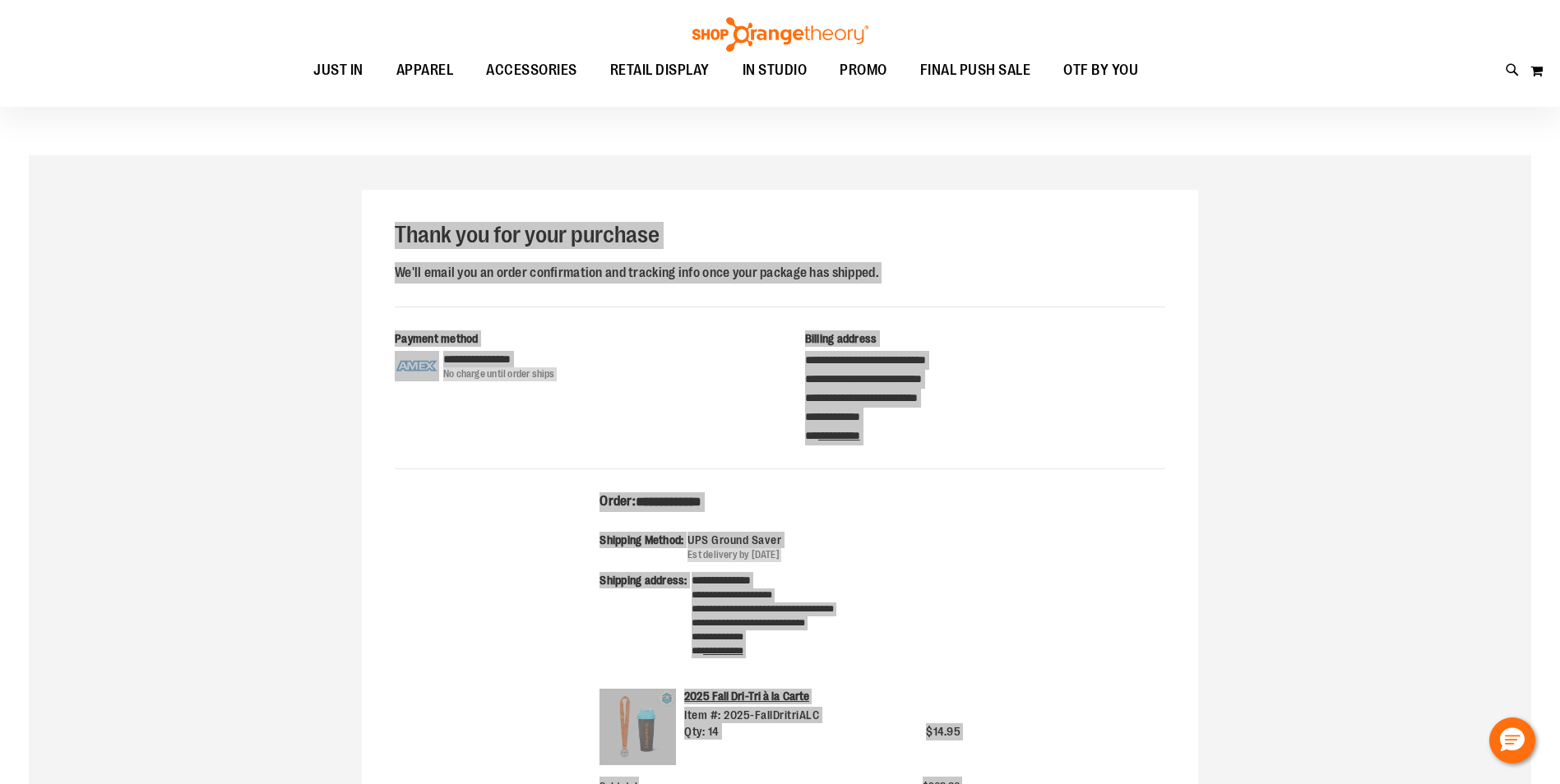
scroll to position [0, 0]
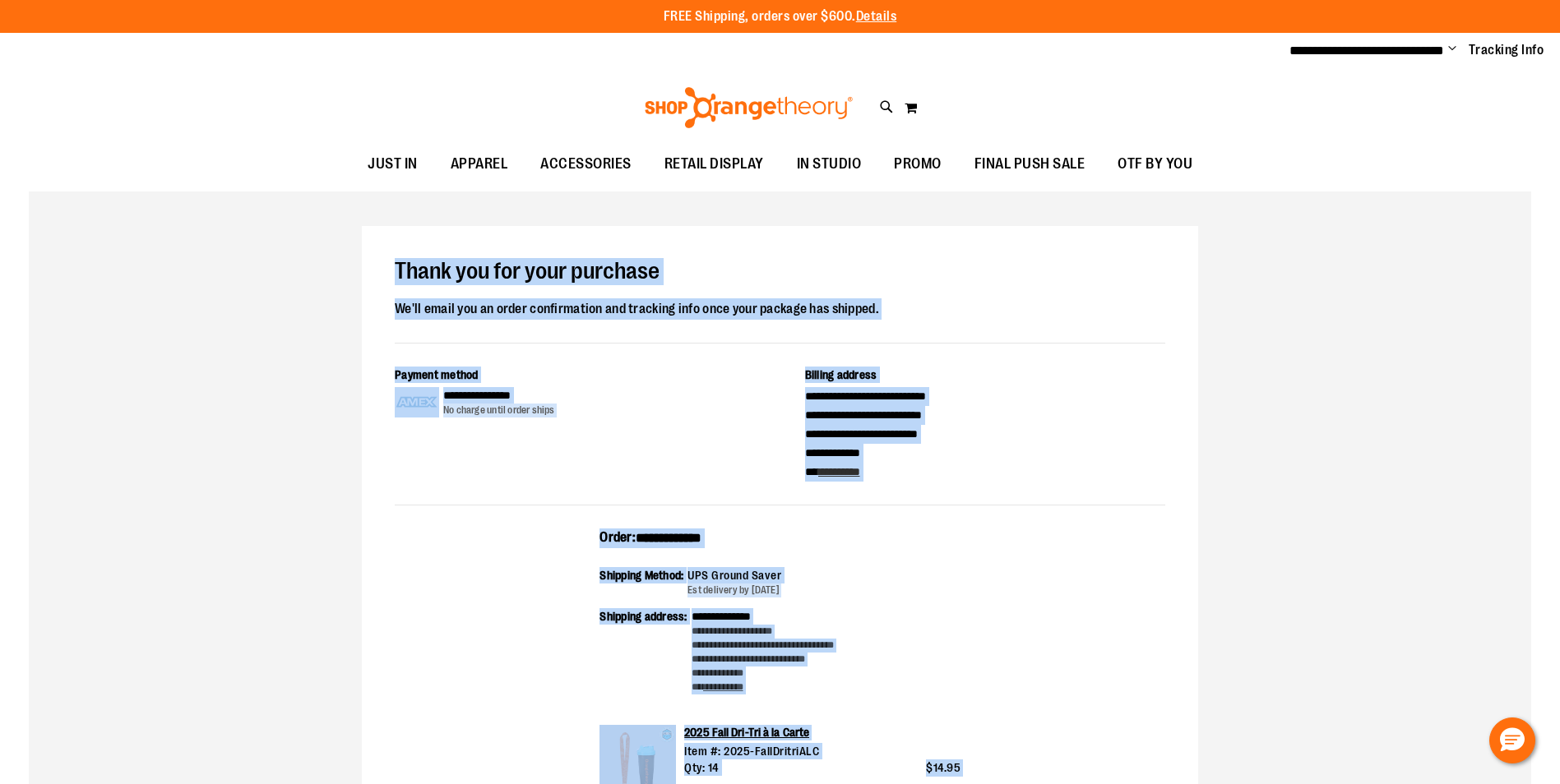
click at [1450, 44] on span "Change" at bounding box center [1452, 50] width 9 height 15
click at [1357, 105] on link "Sign Out" at bounding box center [1394, 110] width 144 height 32
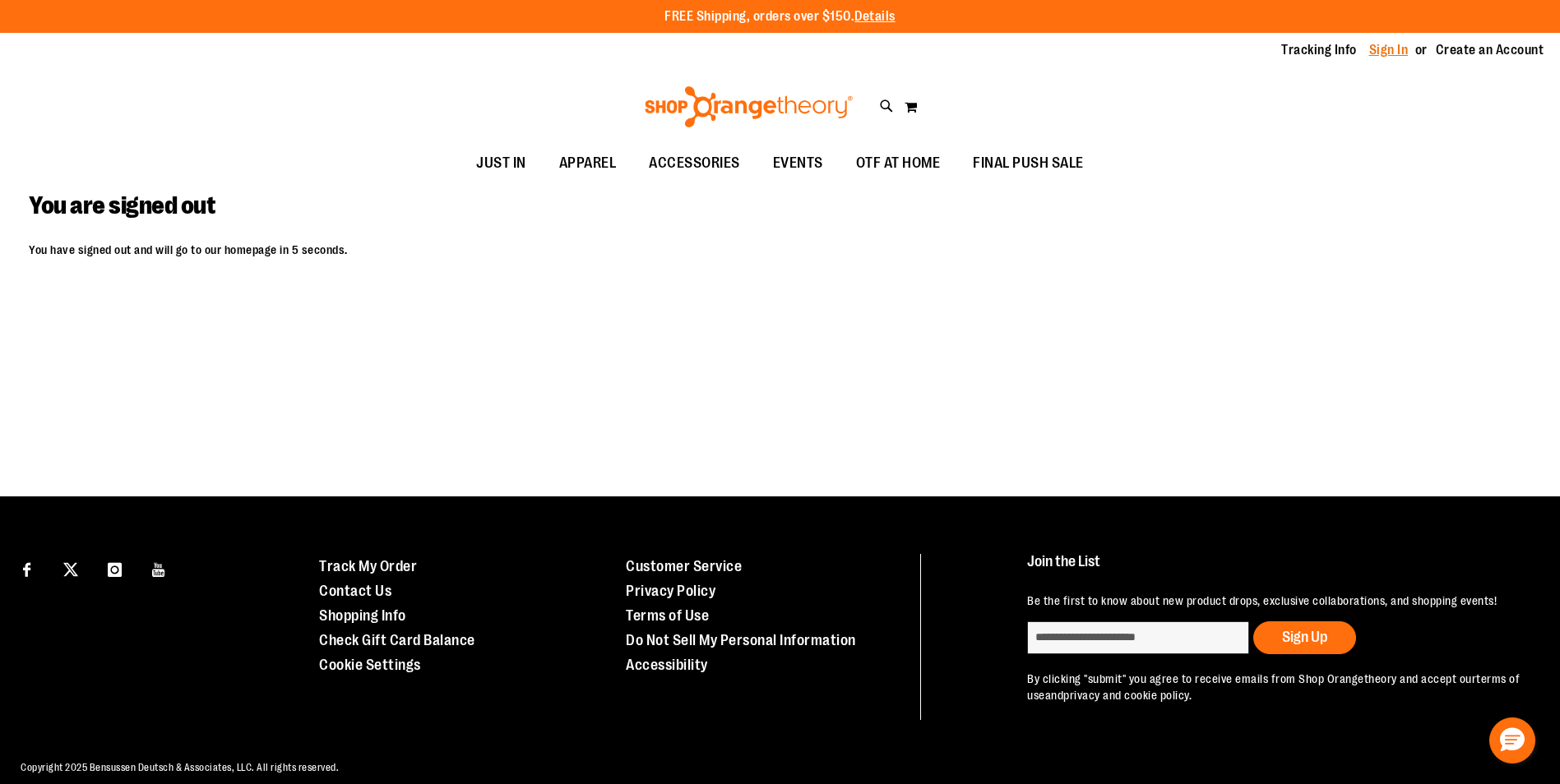
click at [1385, 57] on link "Sign In" at bounding box center [1389, 50] width 39 height 18
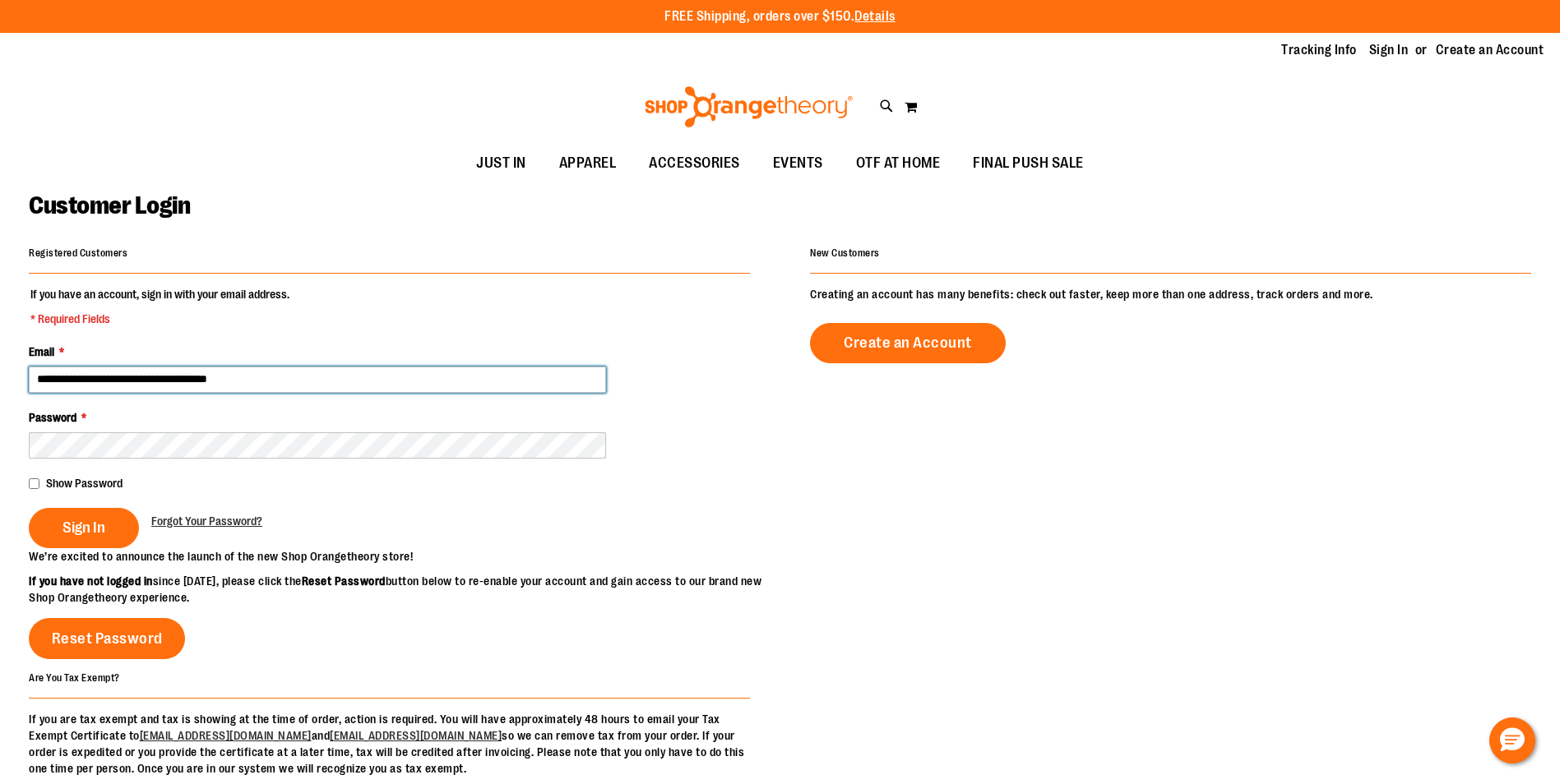
click at [133, 377] on input "**********" at bounding box center [317, 379] width 577 height 26
type input "**********"
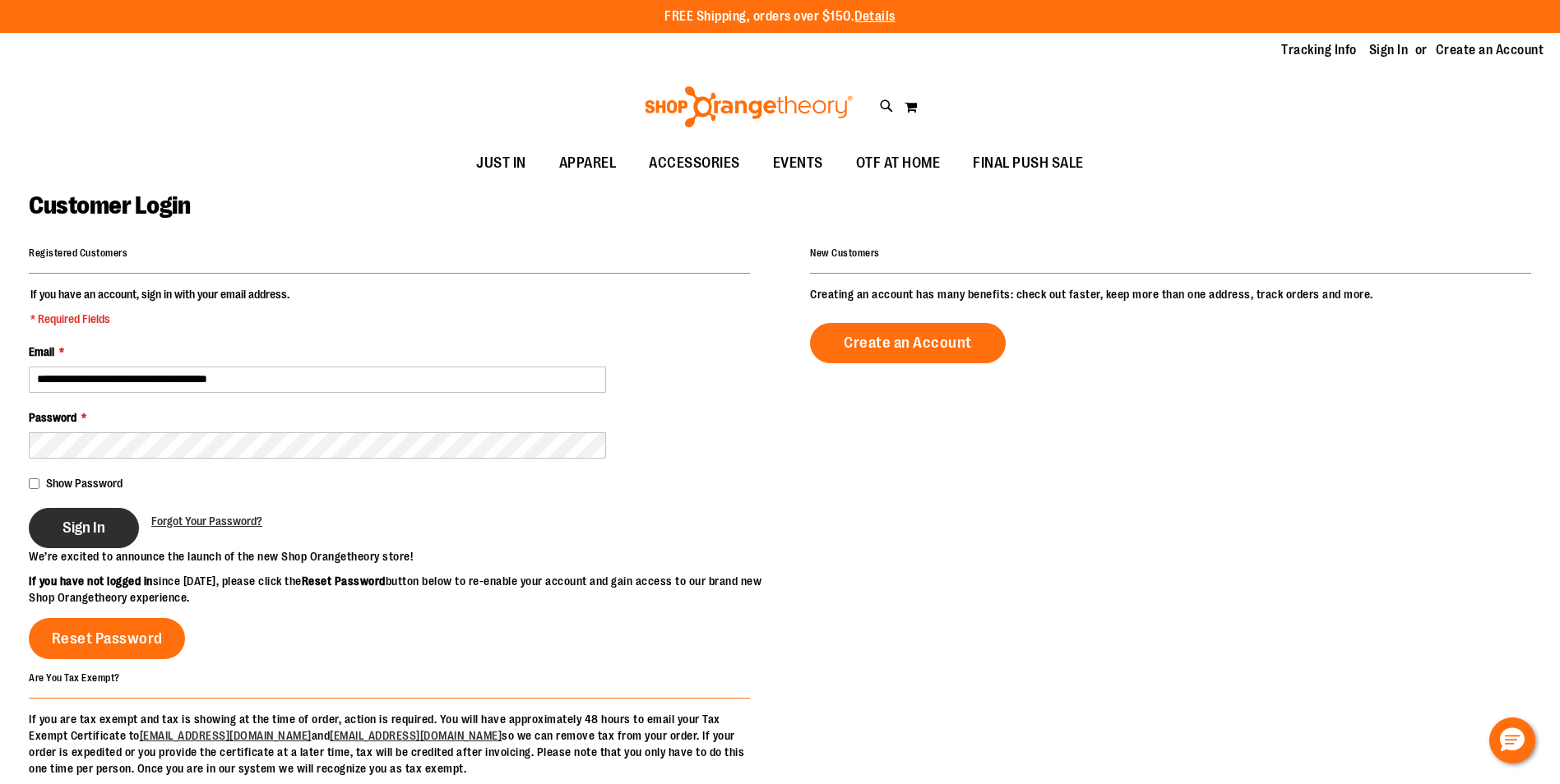
click at [108, 519] on button "Sign In" at bounding box center [84, 529] width 110 height 40
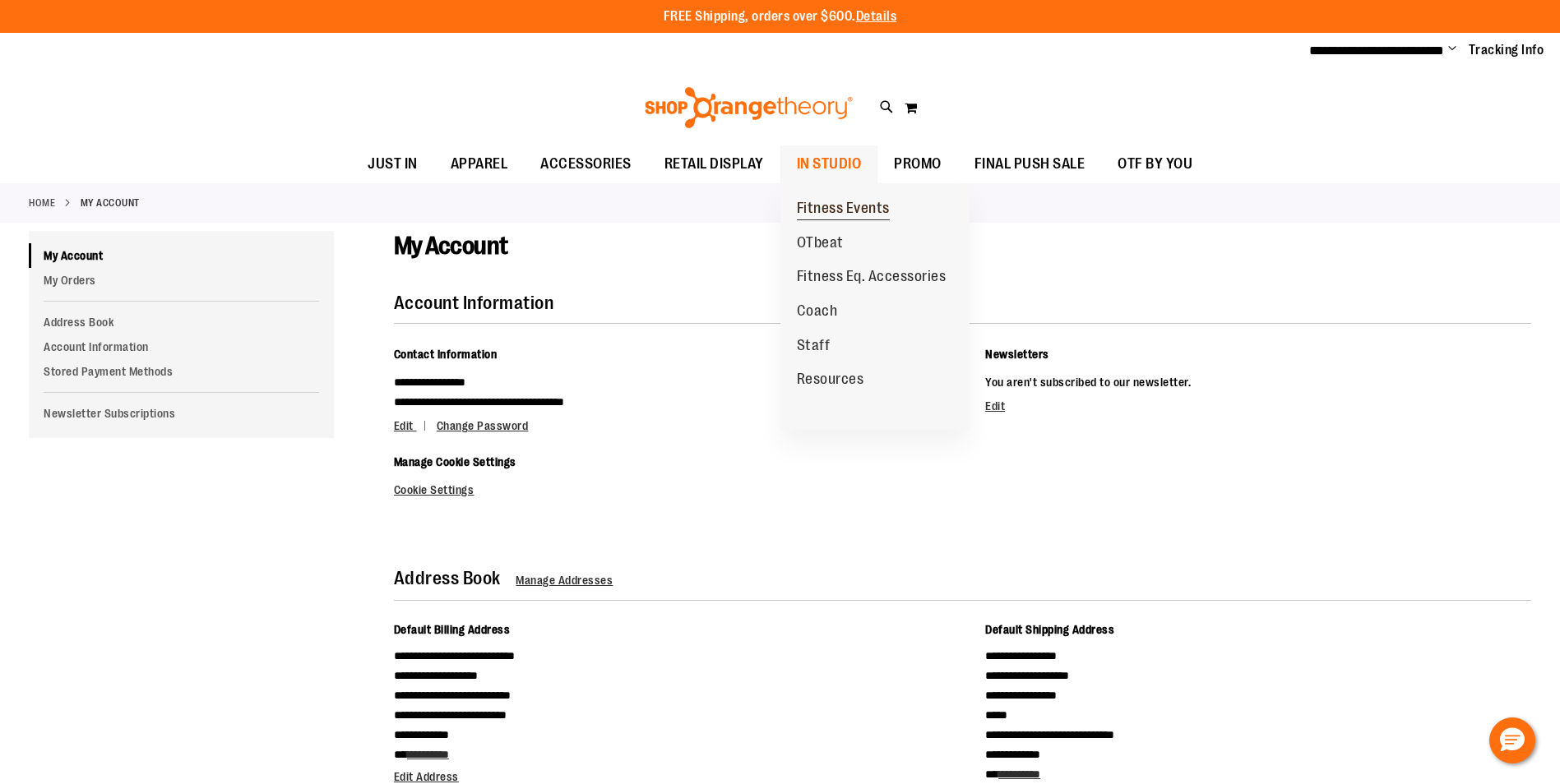
click at [834, 203] on span "Fitness Events" at bounding box center [843, 209] width 93 height 20
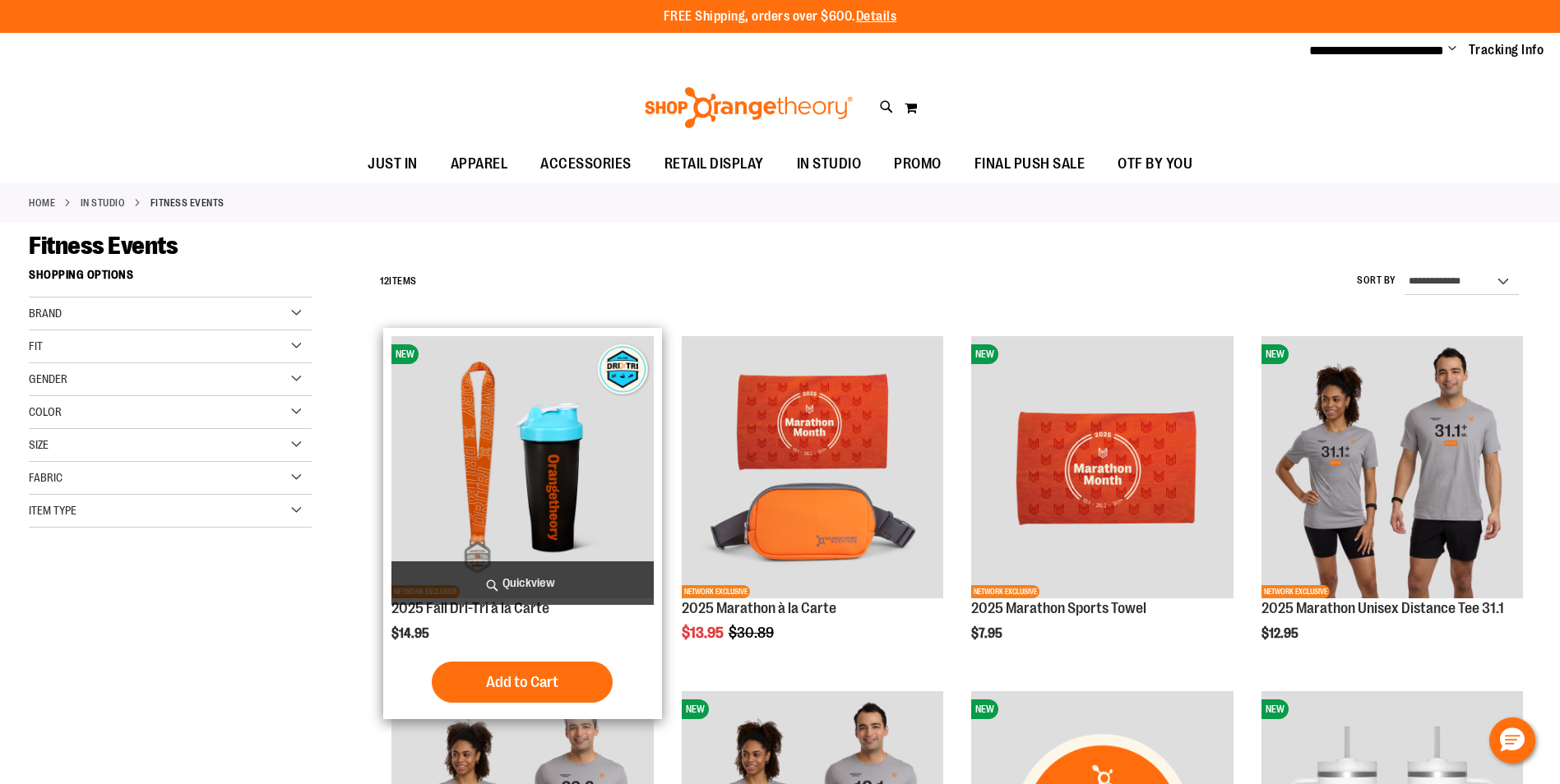
click at [580, 486] on img "product" at bounding box center [522, 466] width 261 height 261
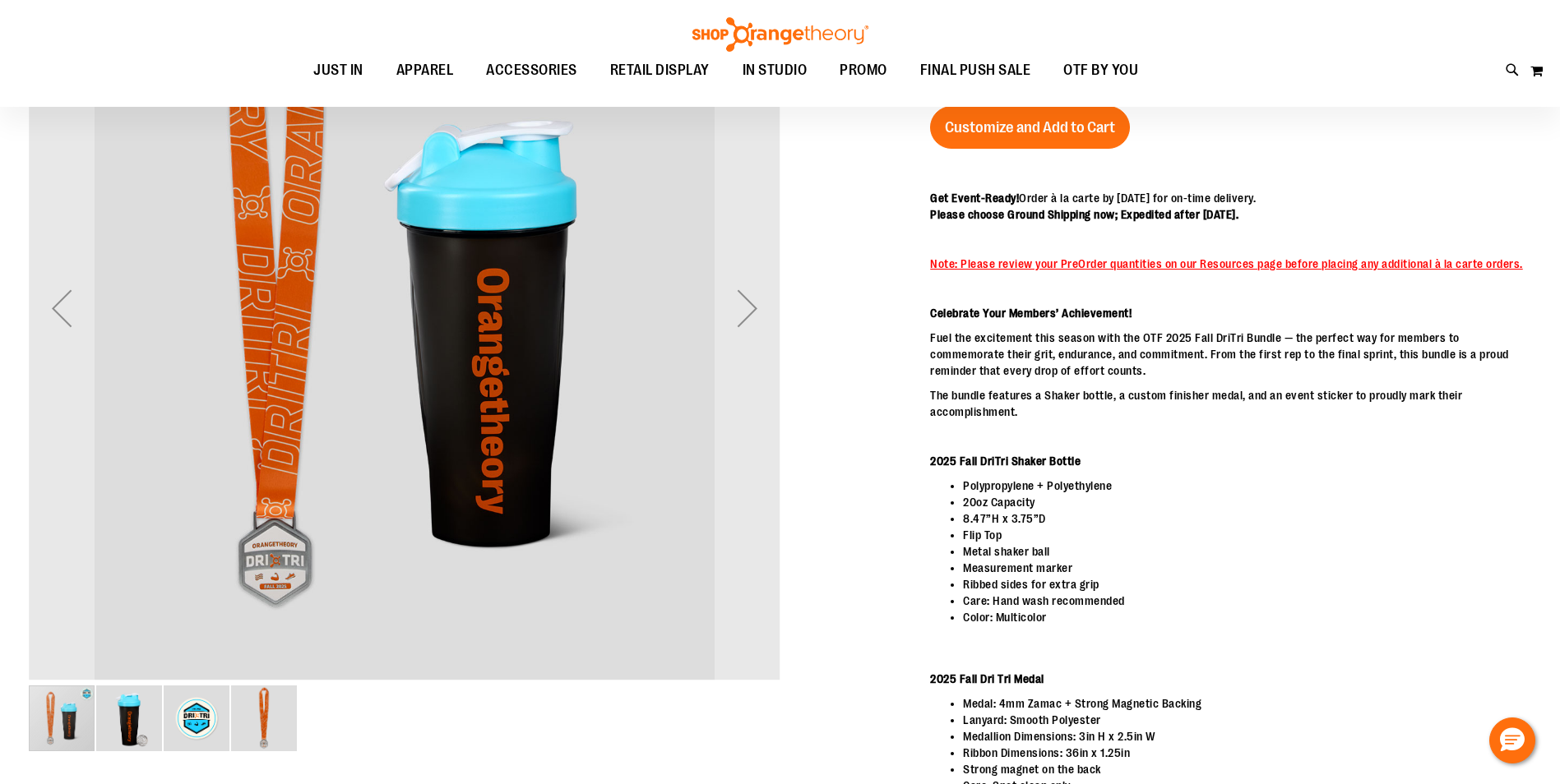
scroll to position [164, 0]
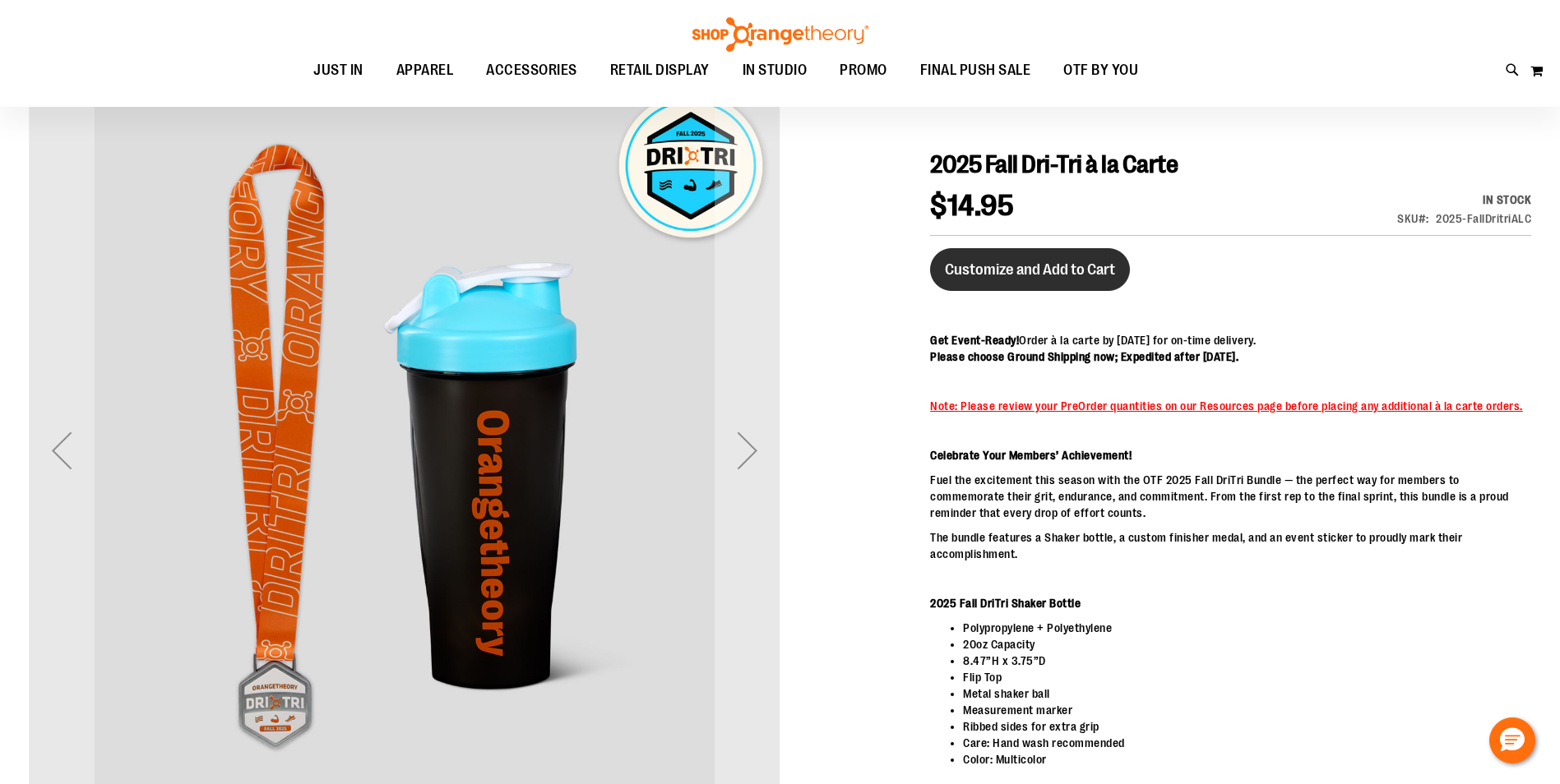
click at [1066, 267] on span "Customize and Add to Cart" at bounding box center [1029, 270] width 170 height 18
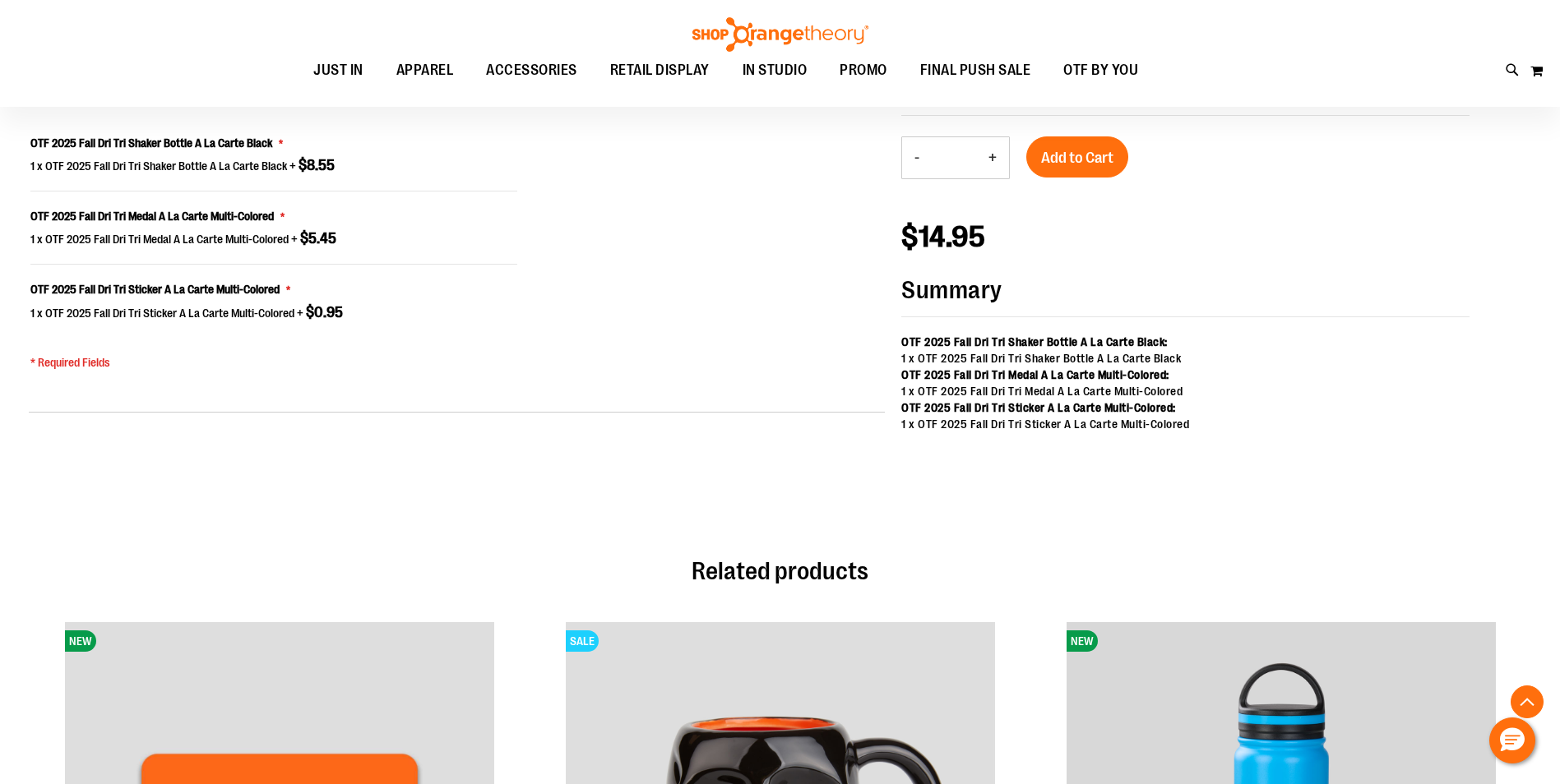
scroll to position [1319, 0]
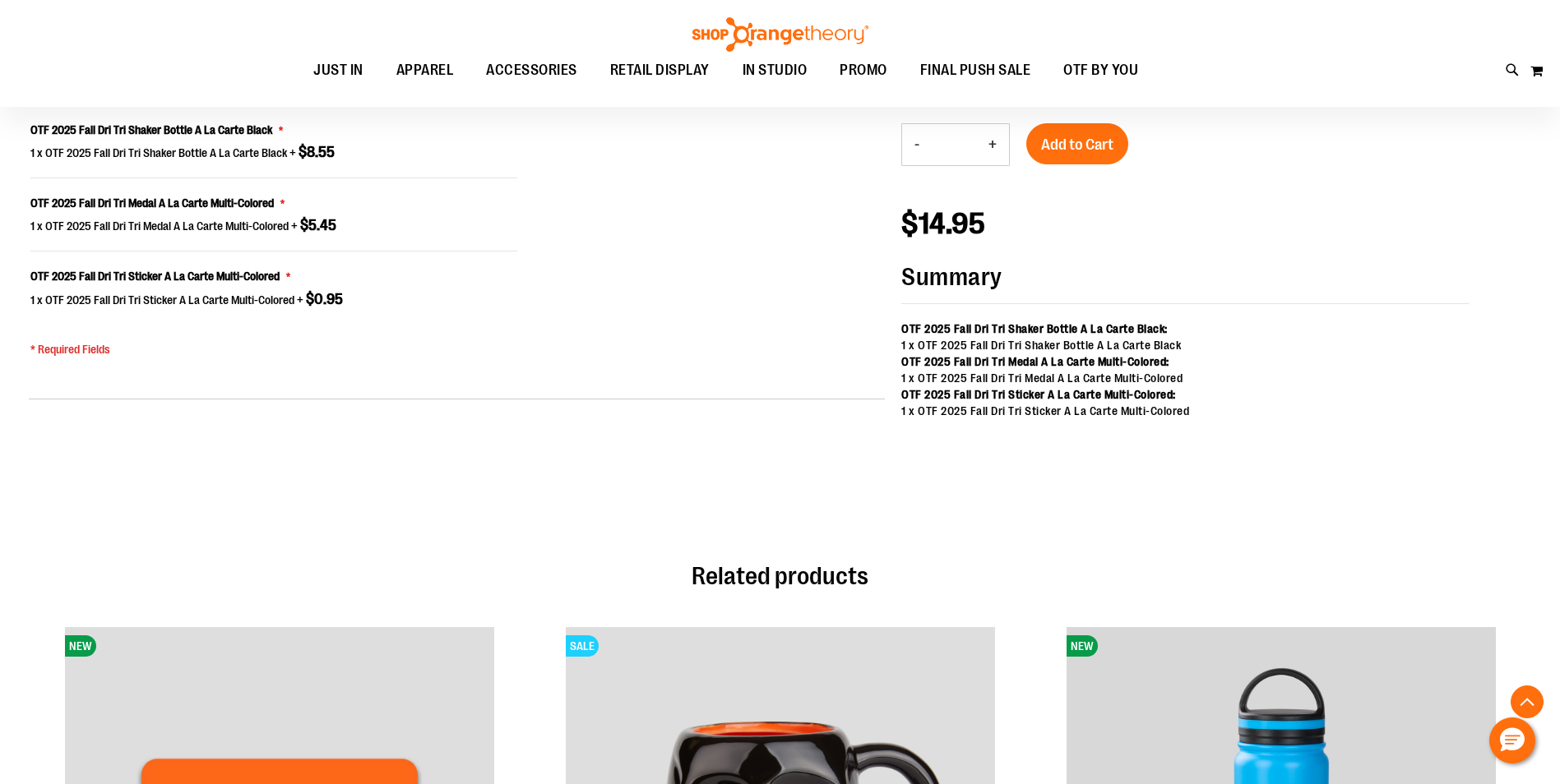
click at [996, 135] on button "+" at bounding box center [993, 144] width 33 height 41
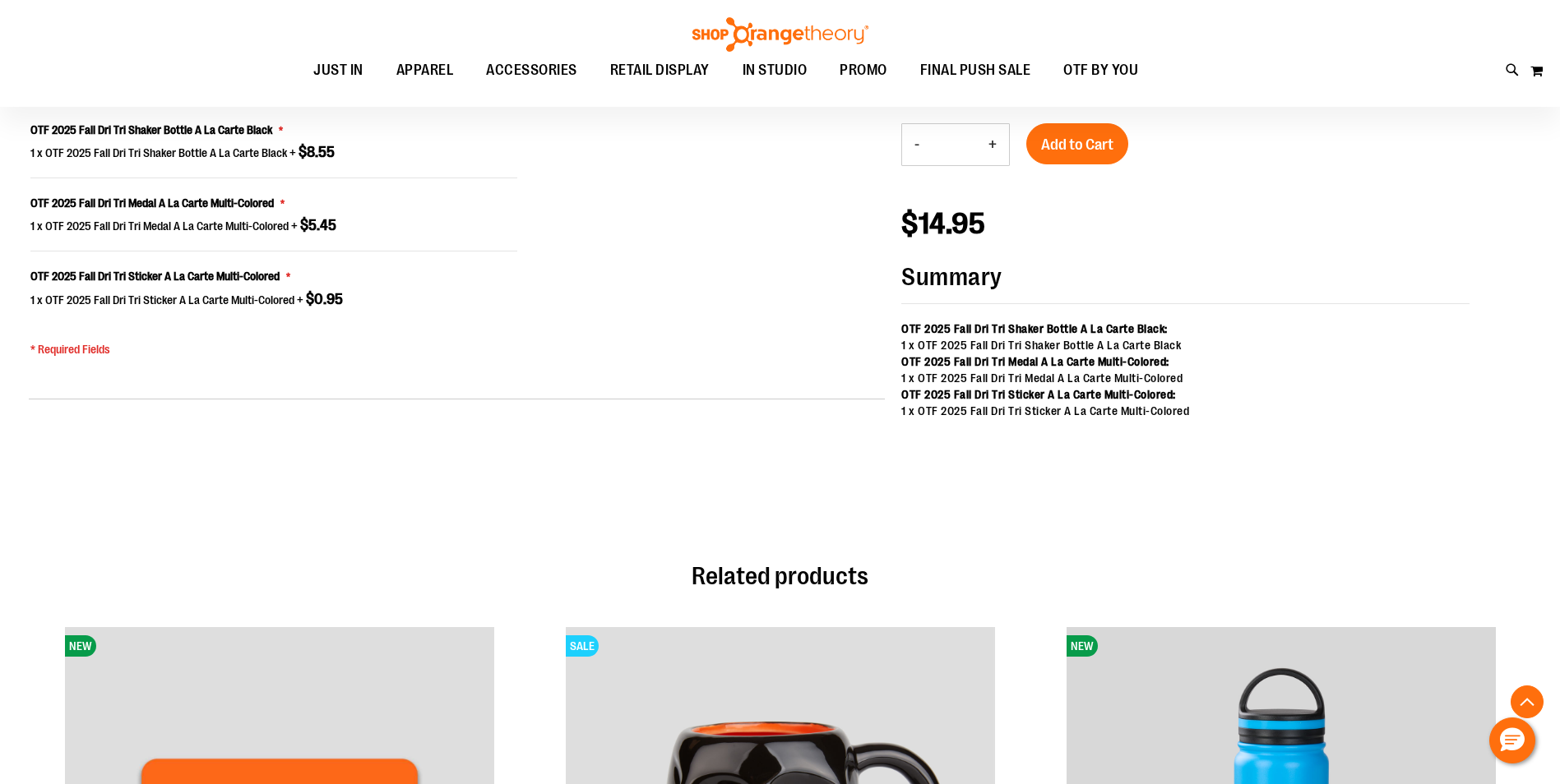
click at [996, 135] on button "+" at bounding box center [993, 144] width 33 height 41
type input "**"
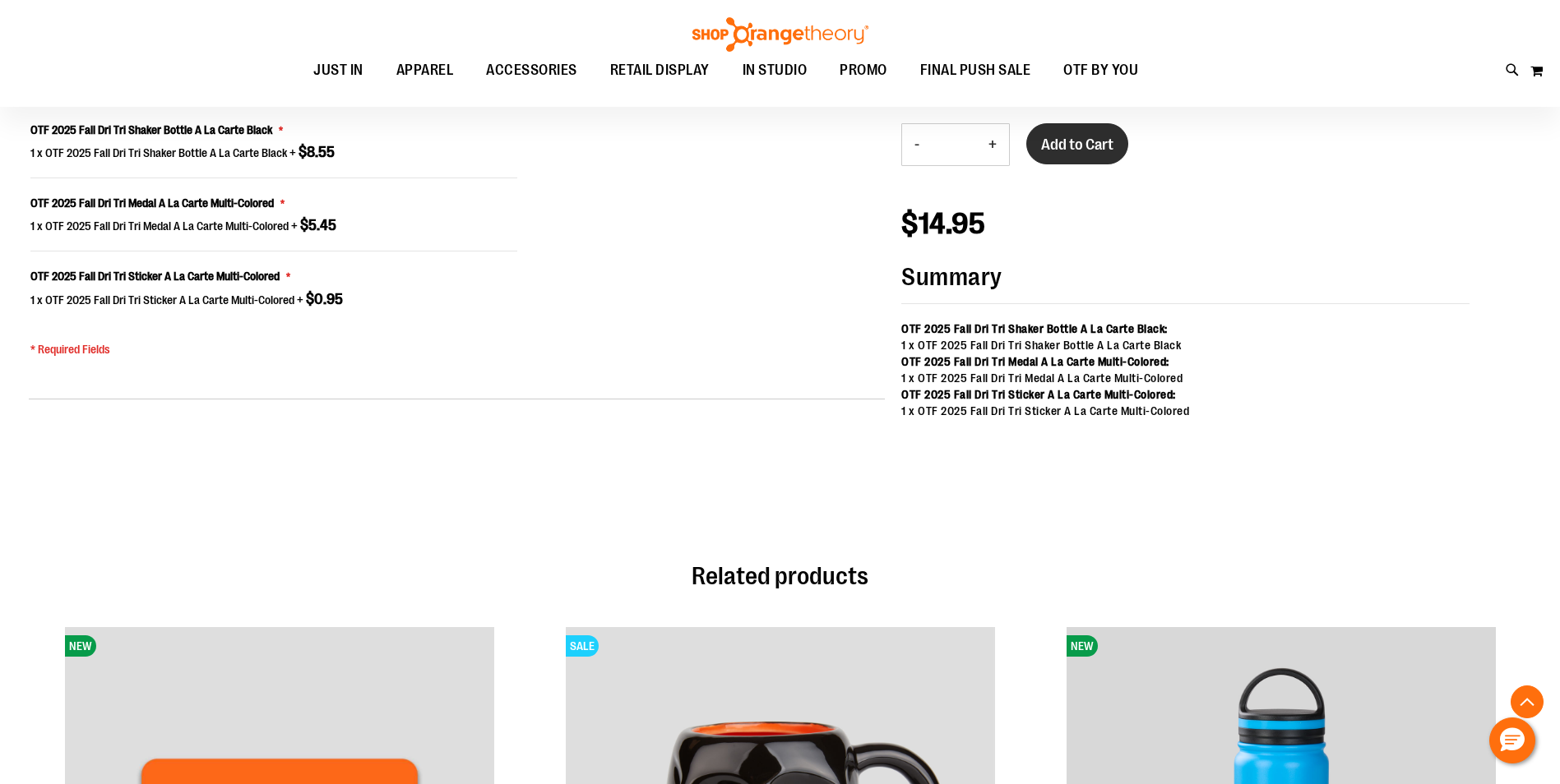
click at [1077, 136] on span "Add to Cart" at bounding box center [1077, 144] width 72 height 18
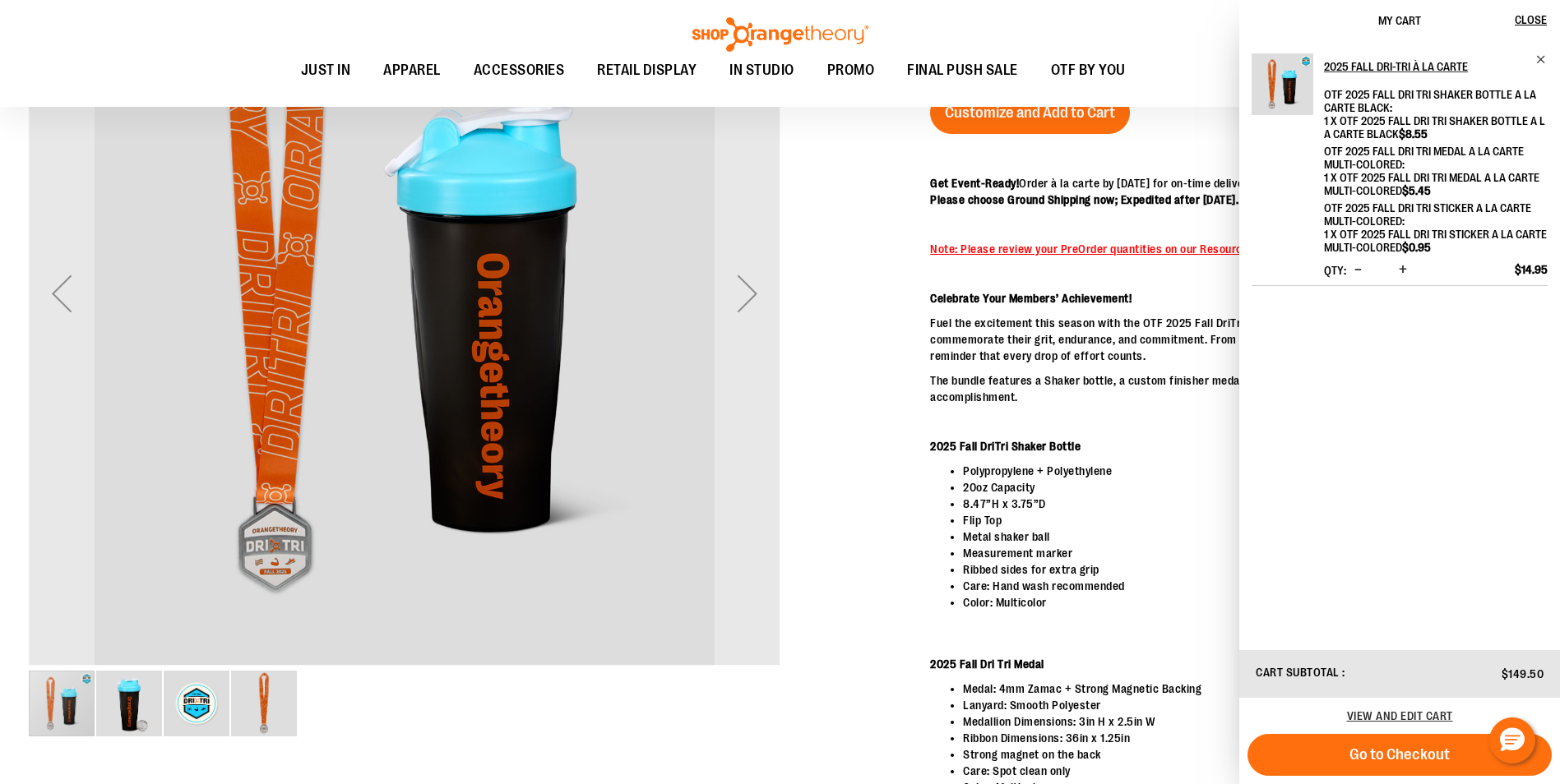
scroll to position [411, 0]
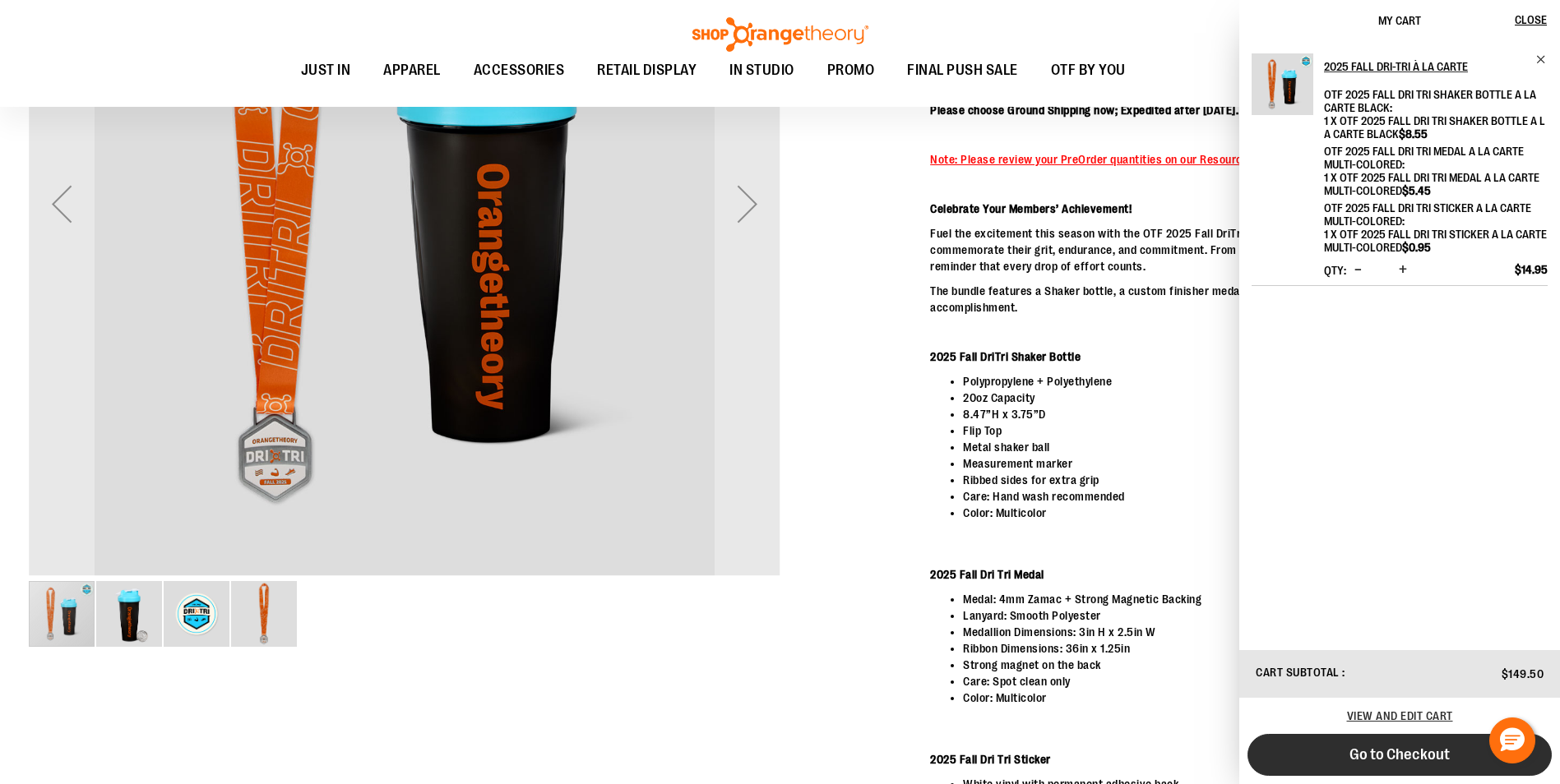
click at [1384, 747] on span "Go to Checkout" at bounding box center [1400, 754] width 101 height 18
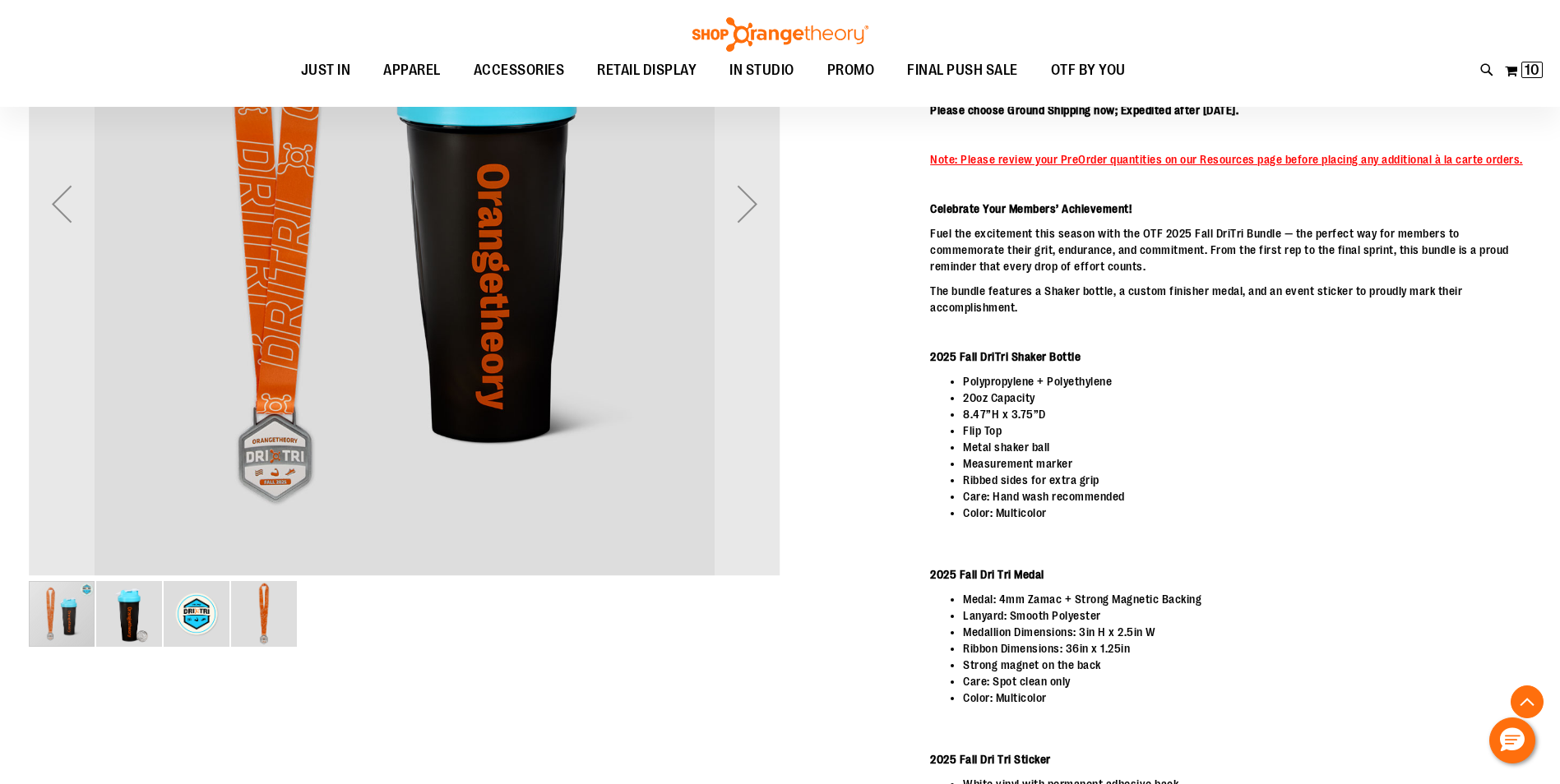
scroll to position [410, 0]
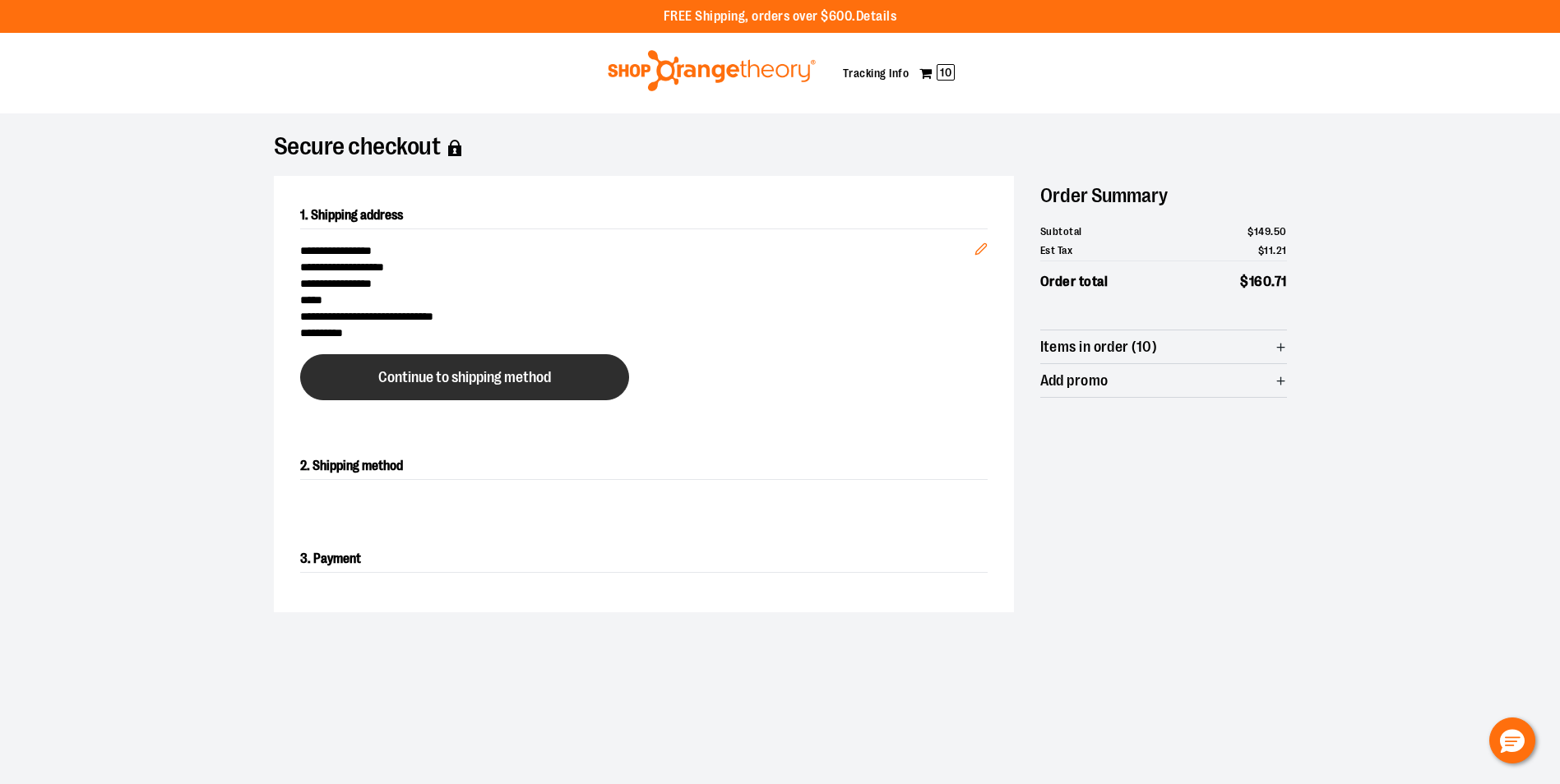
click at [449, 373] on span "Continue to shipping method" at bounding box center [465, 378] width 173 height 15
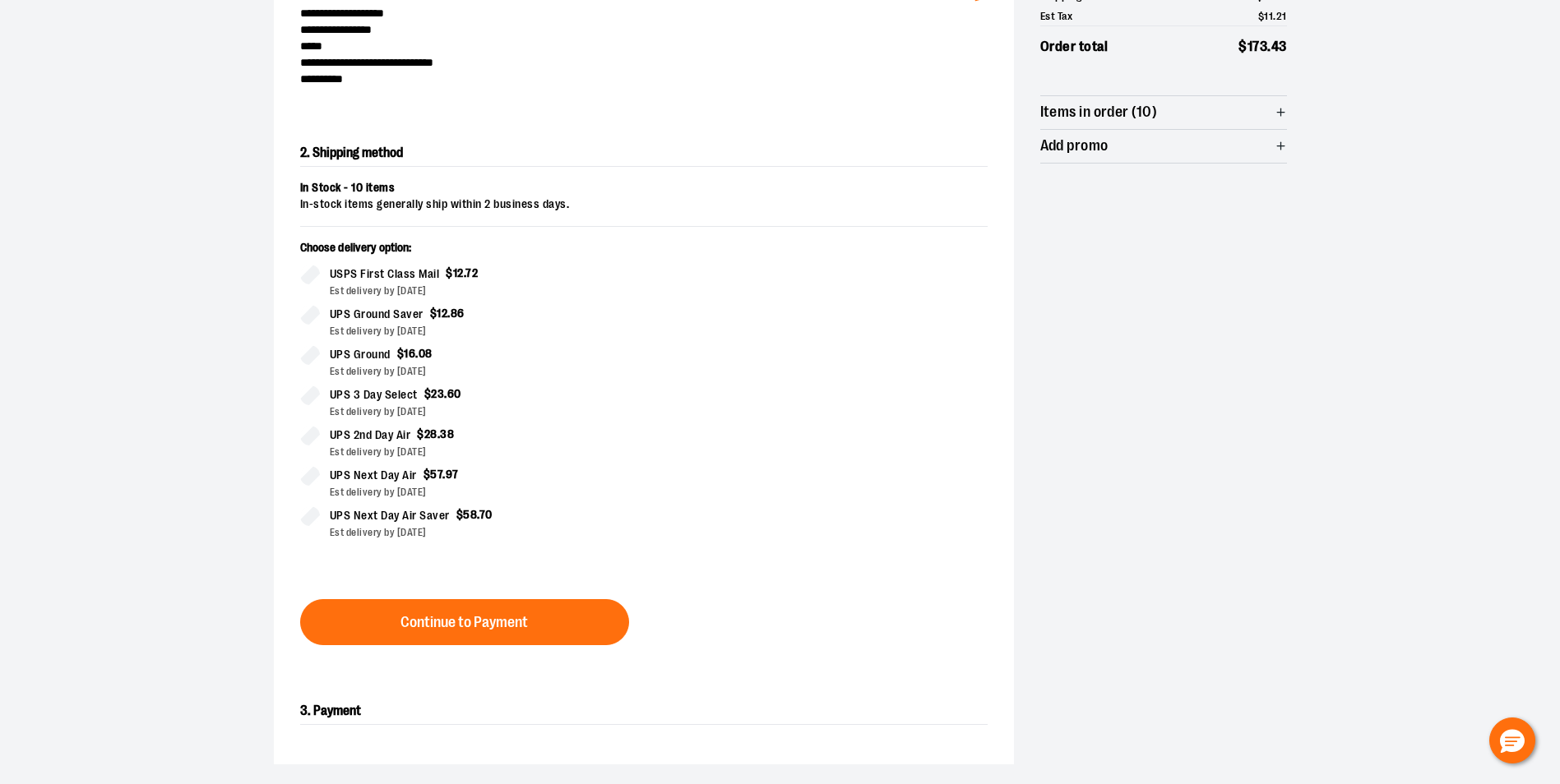
scroll to position [297, 0]
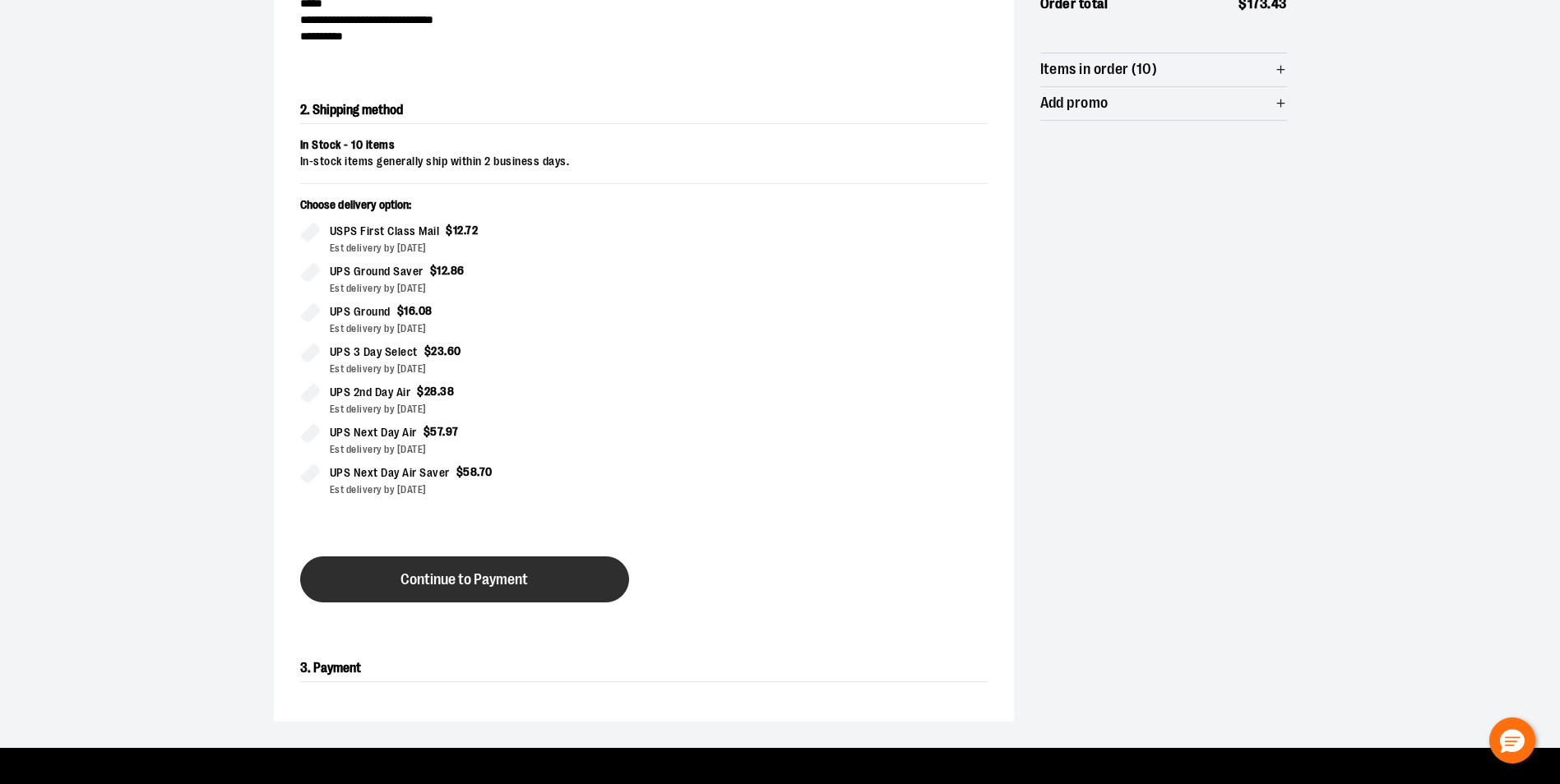
click at [478, 577] on span "Continue to Payment" at bounding box center [464, 580] width 128 height 15
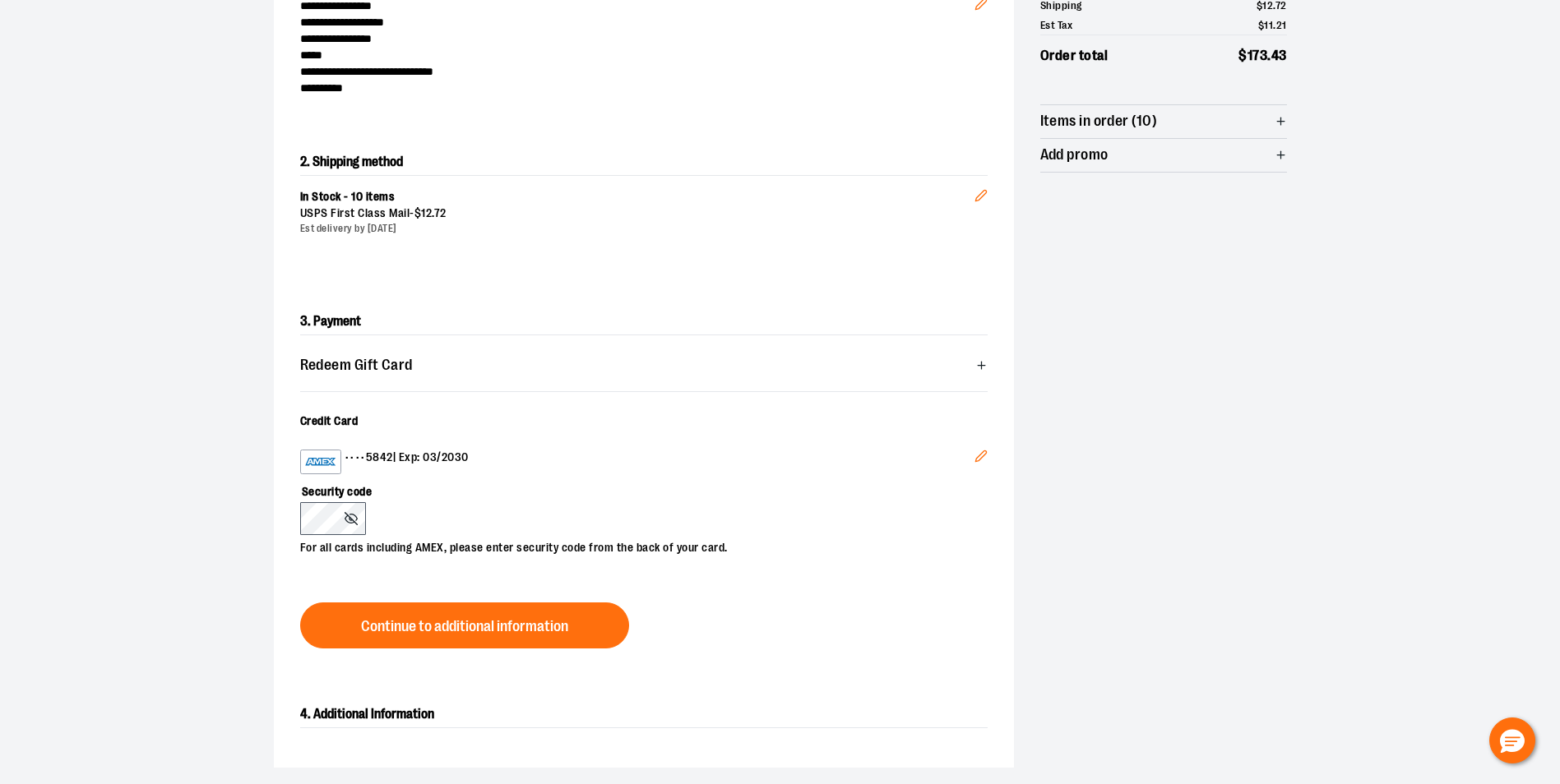
scroll to position [247, 0]
click at [481, 652] on div "3. Payment Redeem Gift Card Card number * Pin number * Apply gift card Cancel C…" at bounding box center [643, 477] width 740 height 393
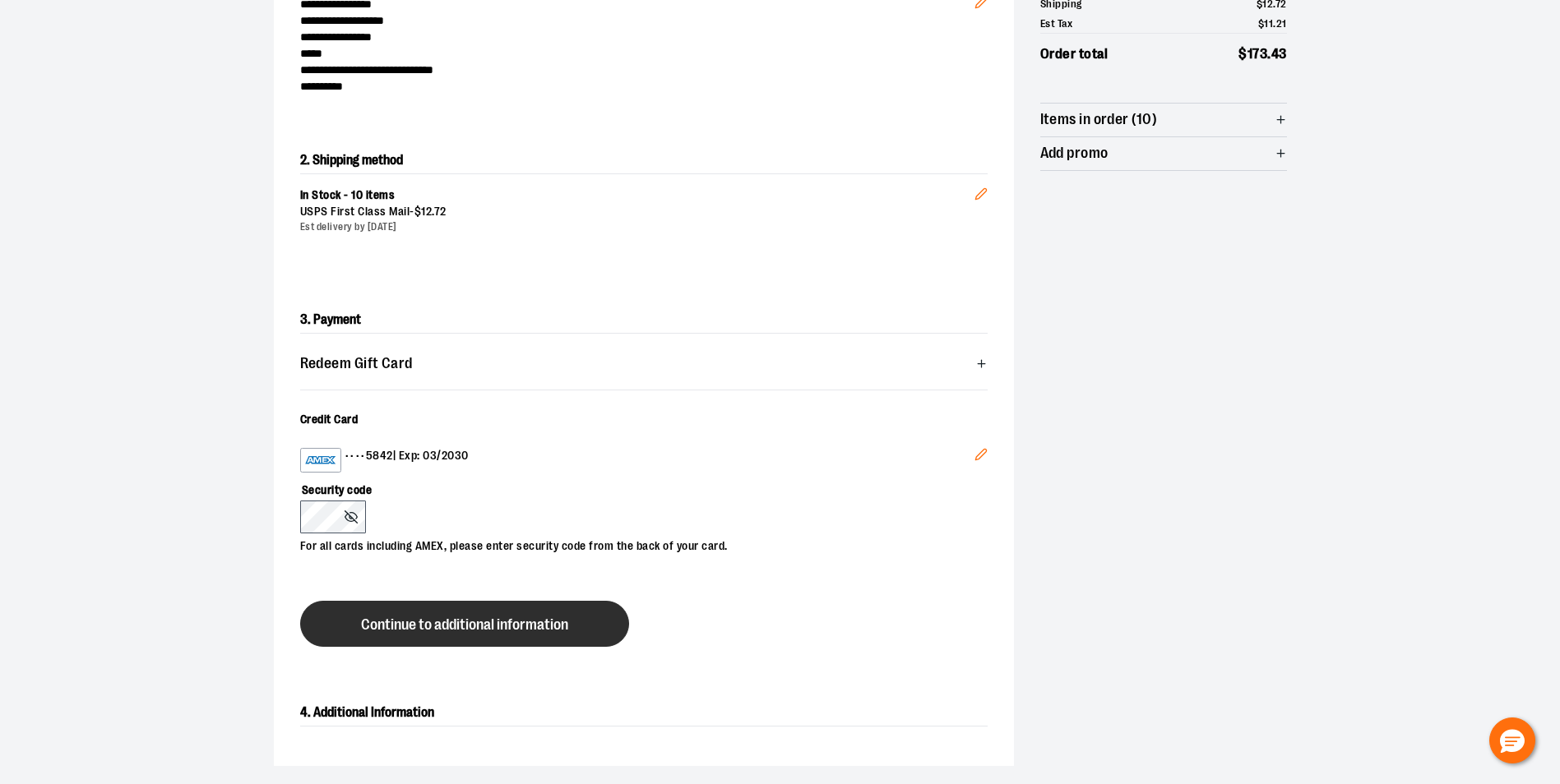
click at [482, 633] on button "Continue to additional information" at bounding box center [465, 624] width 329 height 46
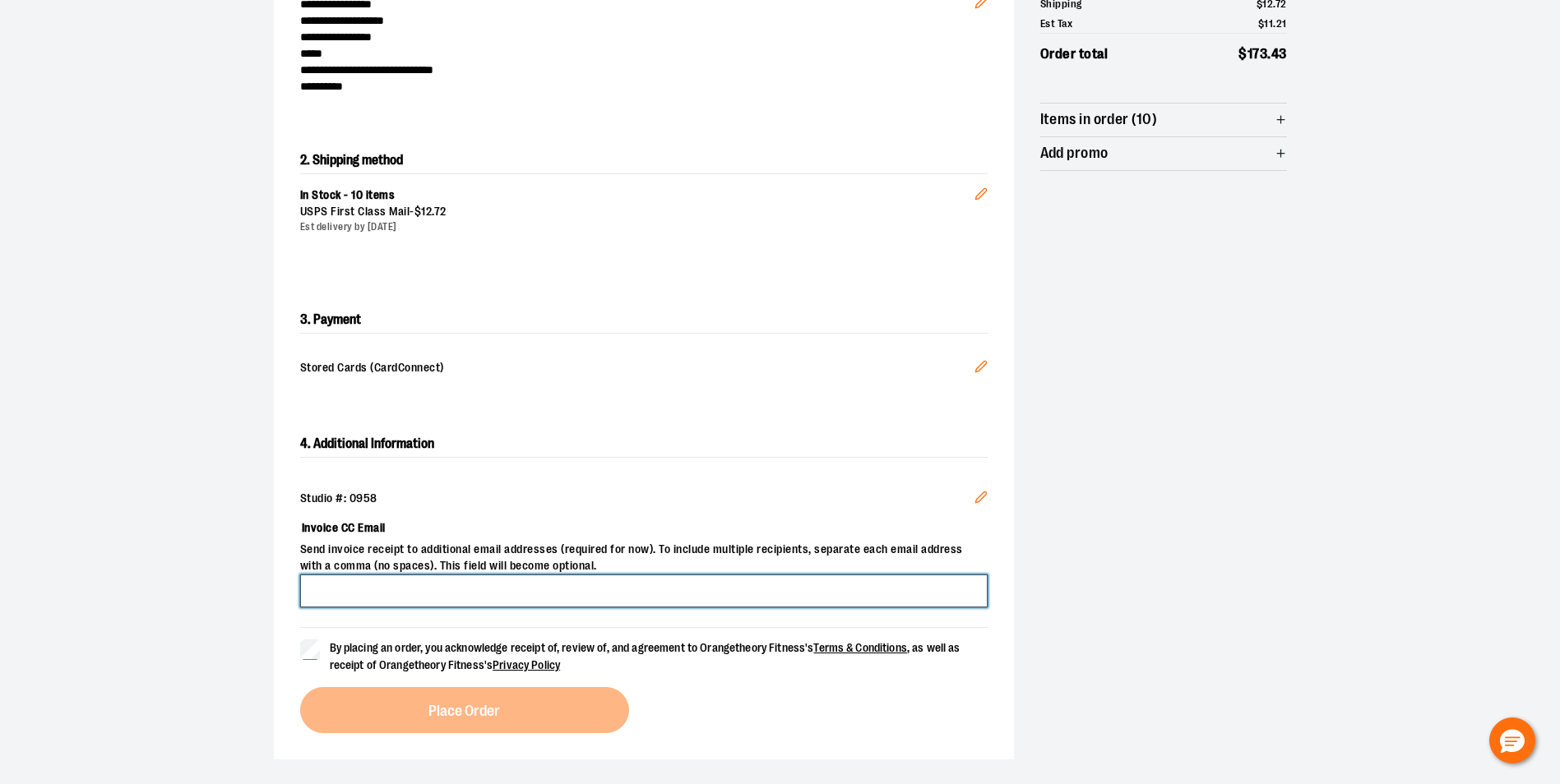
click at [509, 585] on input "Invoice CC Email" at bounding box center [644, 591] width 687 height 33
type input "**********"
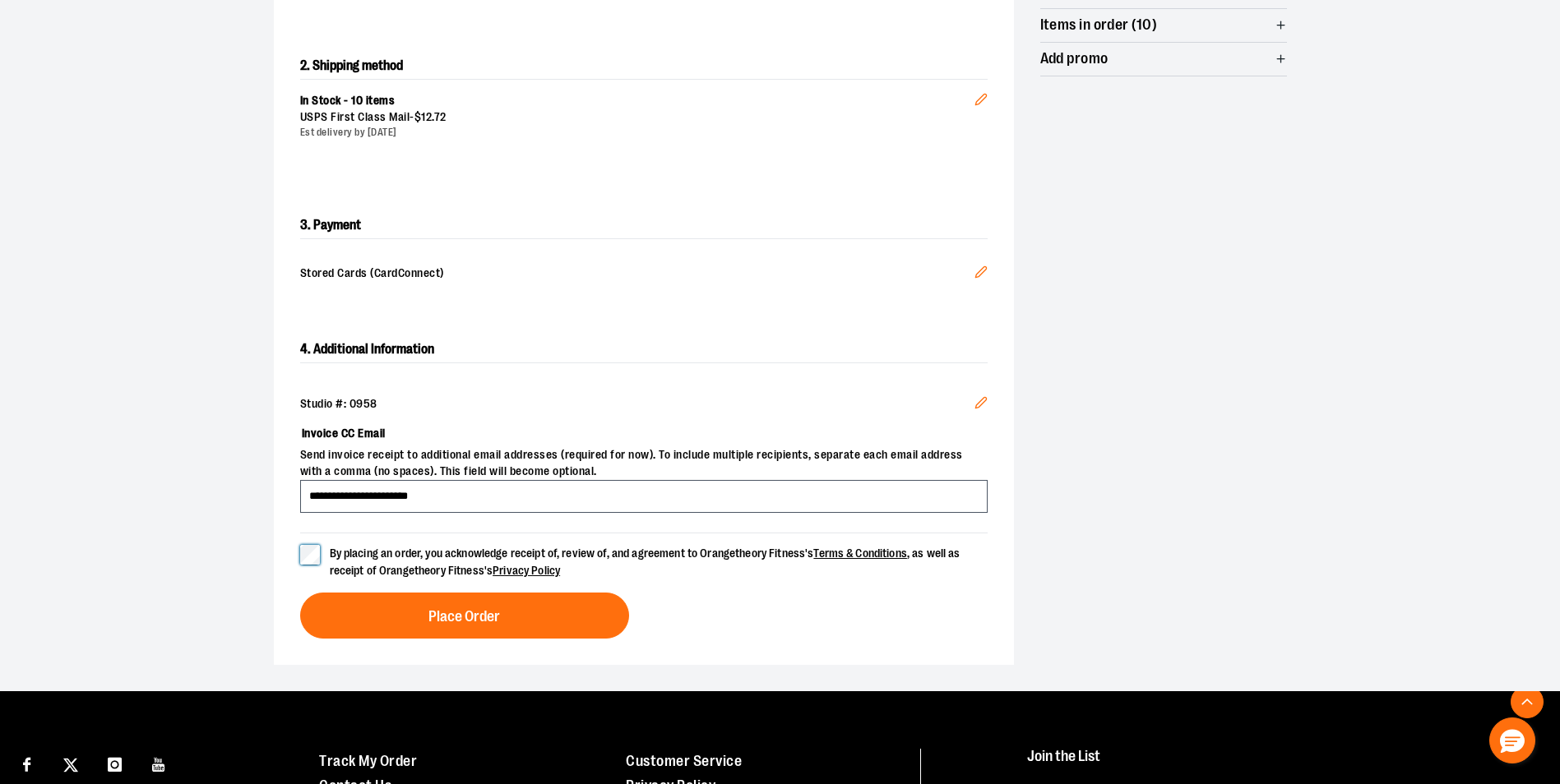
scroll to position [411, 0]
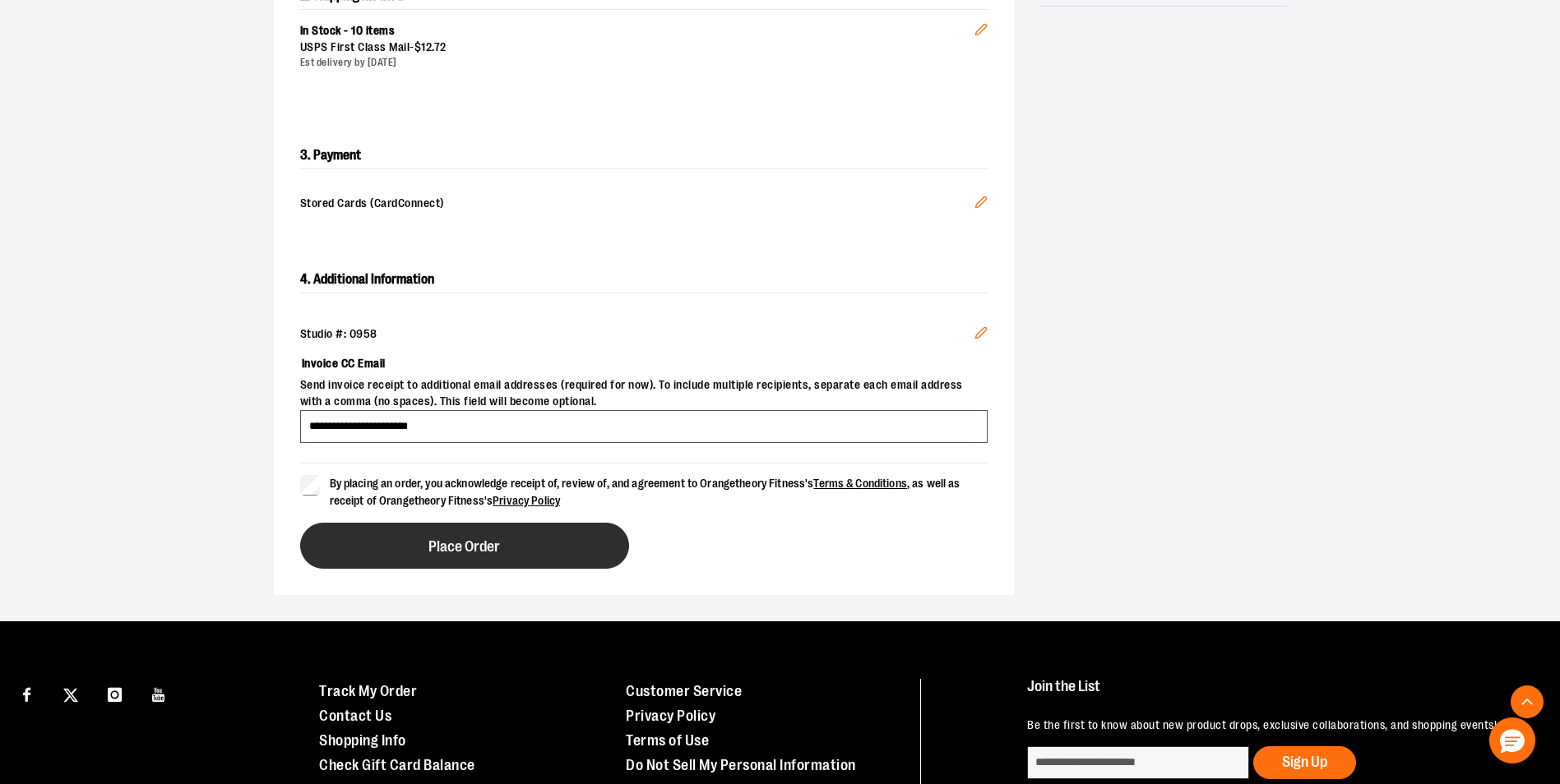
click at [468, 547] on span "Place Order" at bounding box center [464, 547] width 72 height 15
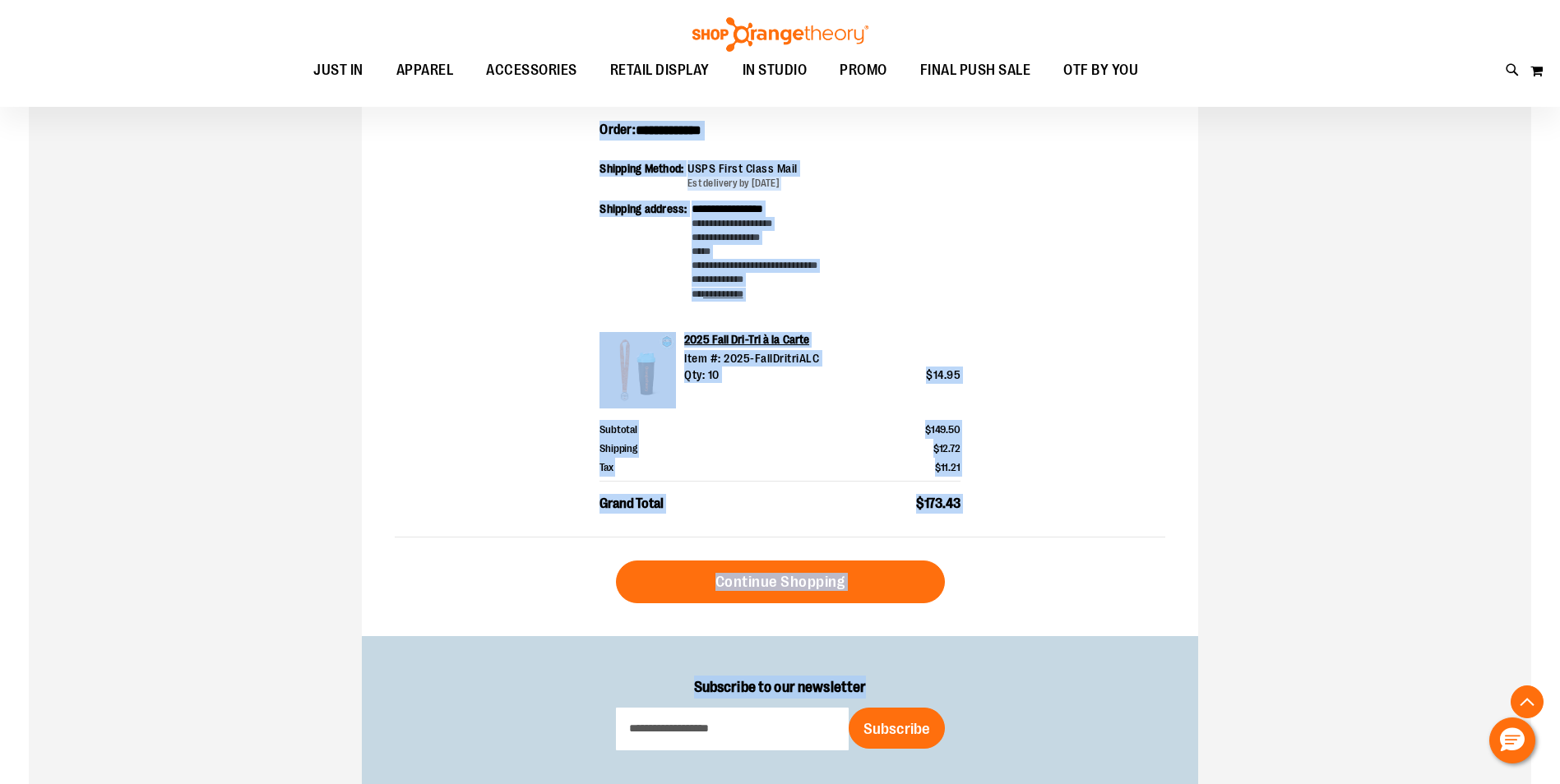
scroll to position [576, 0]
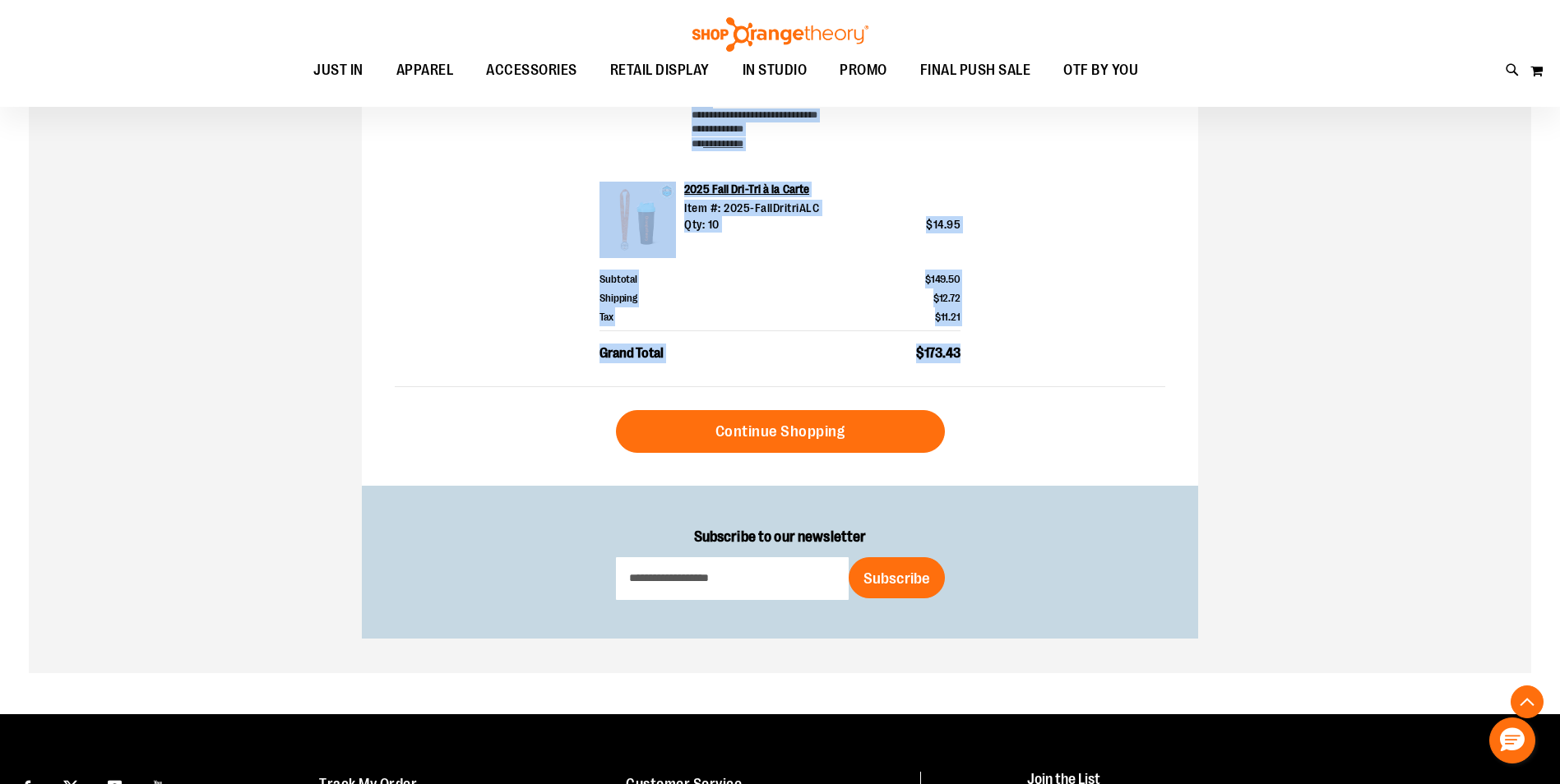
drag, startPoint x: 394, startPoint y: 272, endPoint x: 964, endPoint y: 357, distance: 576.3
click at [964, 357] on div "**********" at bounding box center [780, 67] width 836 height 837
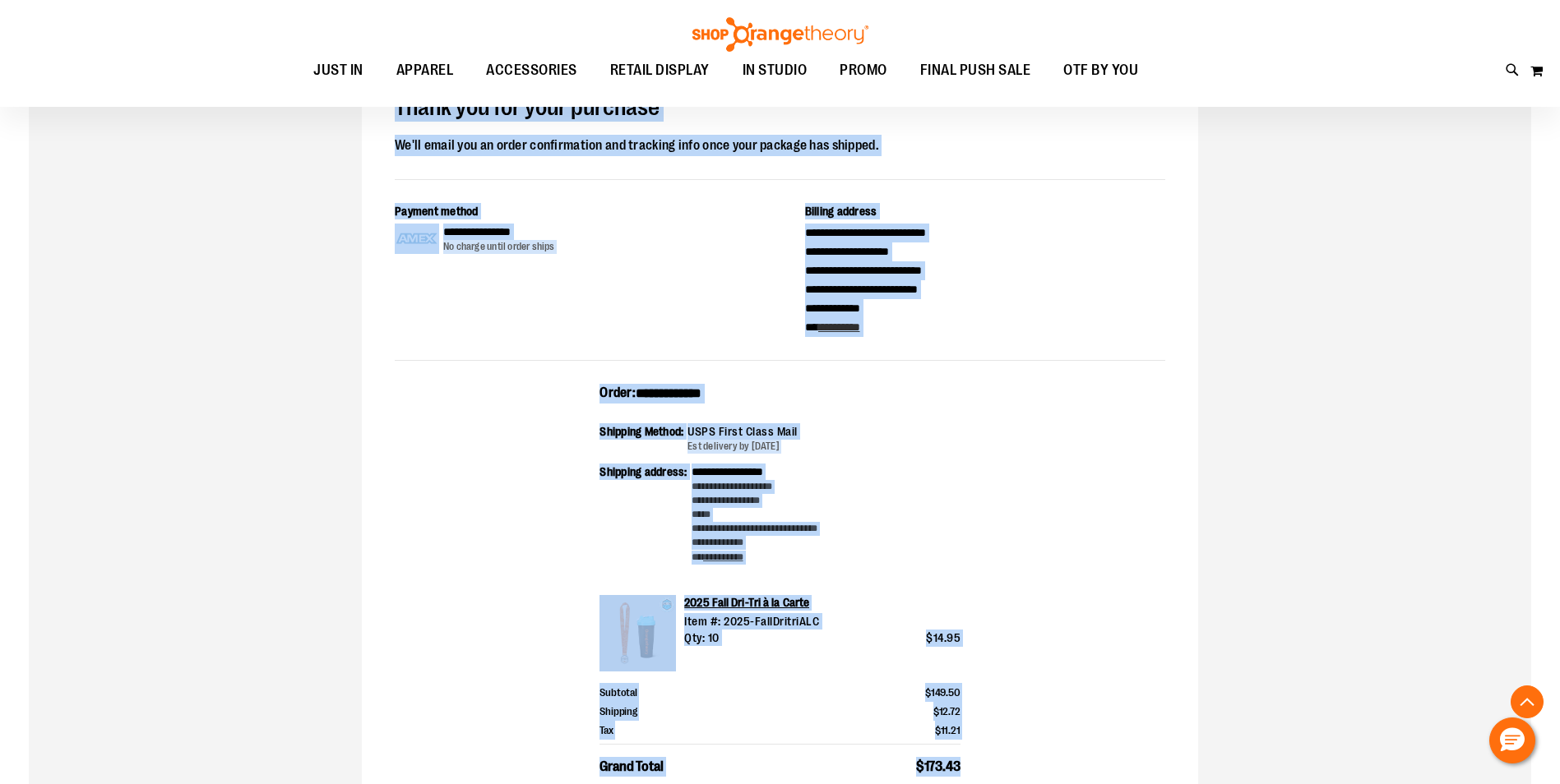
scroll to position [83, 0]
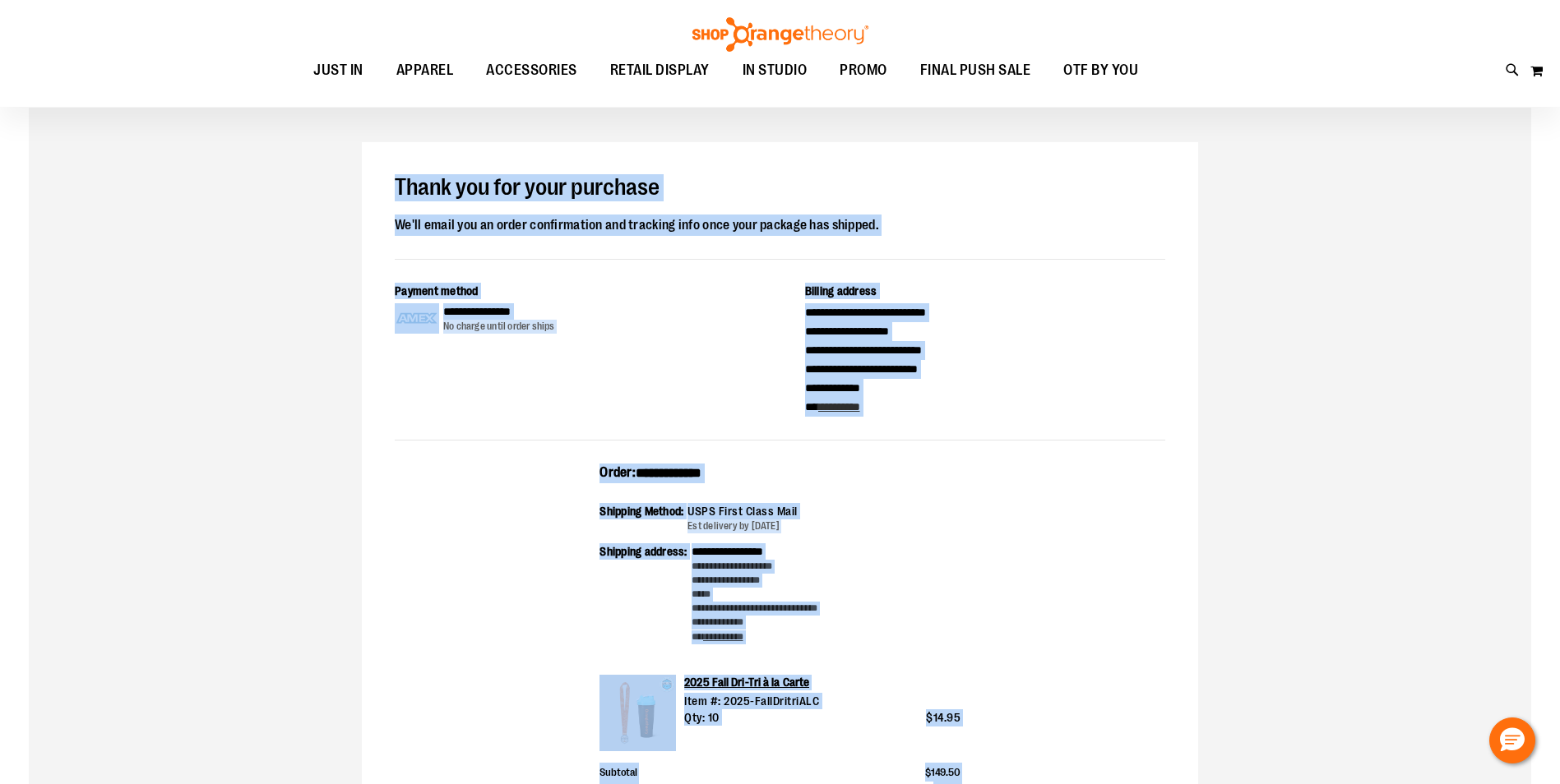
click at [1064, 281] on div "**********" at bounding box center [780, 560] width 836 height 837
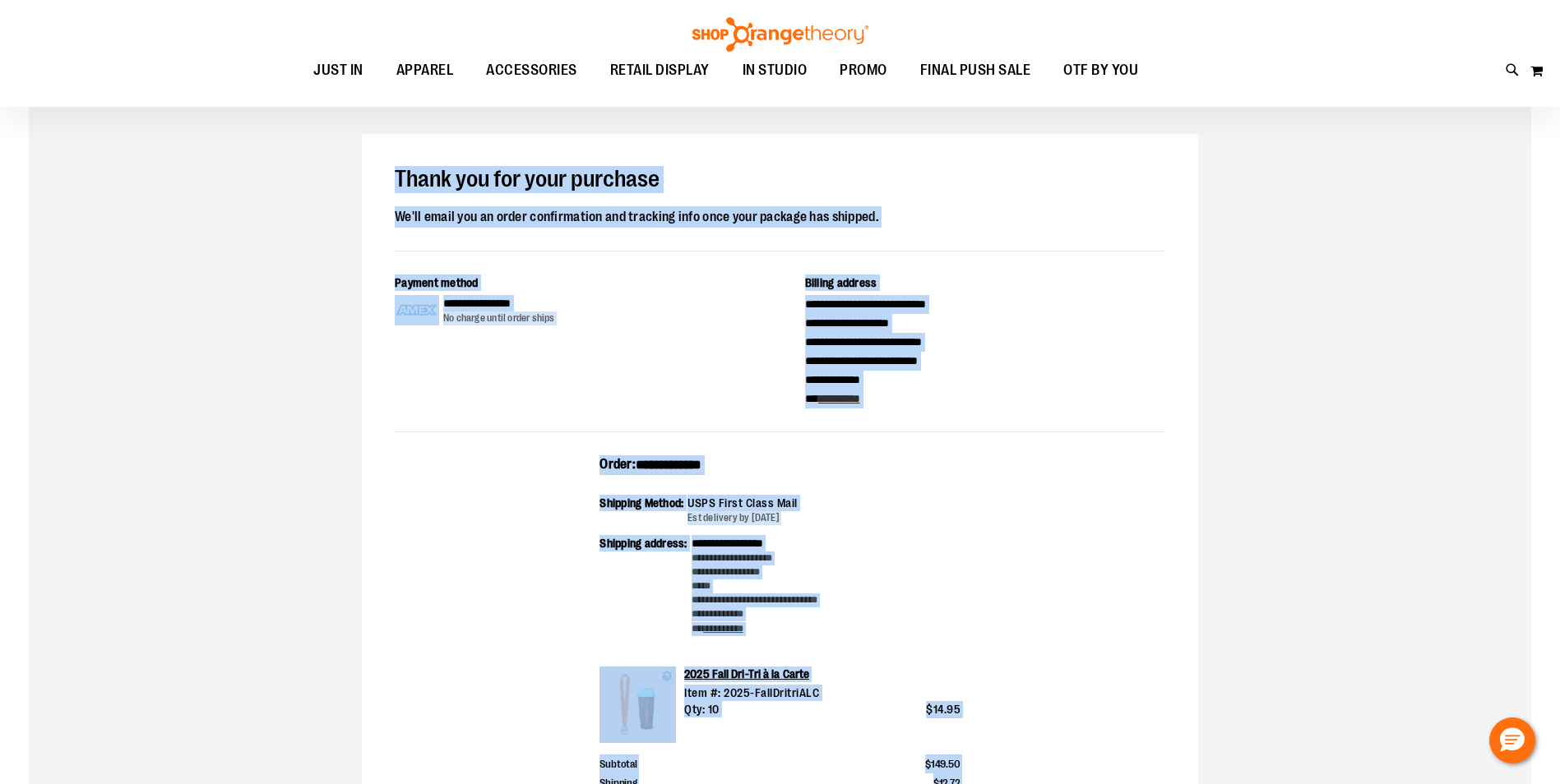
scroll to position [0, 0]
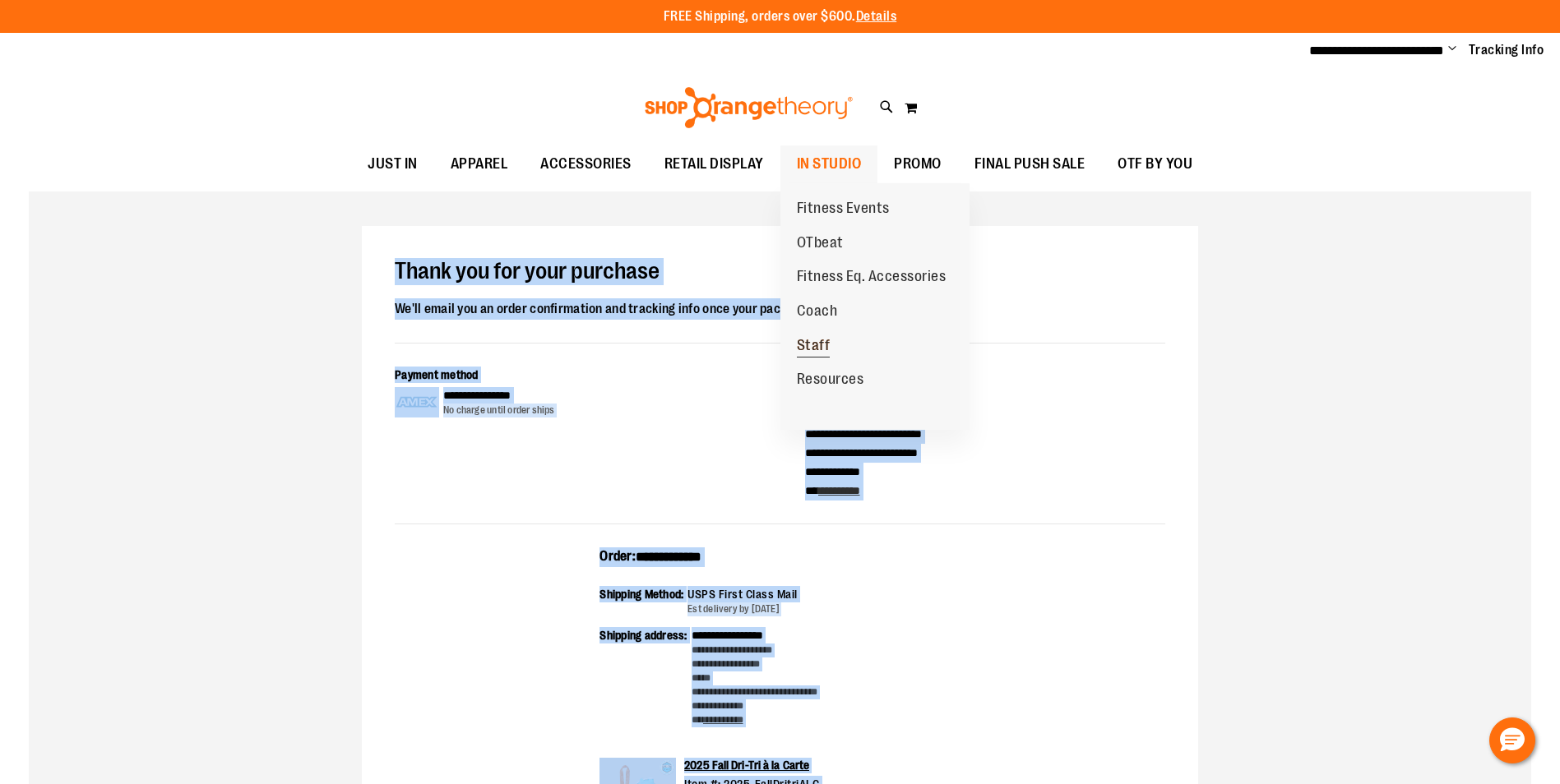
click at [818, 339] on span "Staff" at bounding box center [813, 346] width 34 height 20
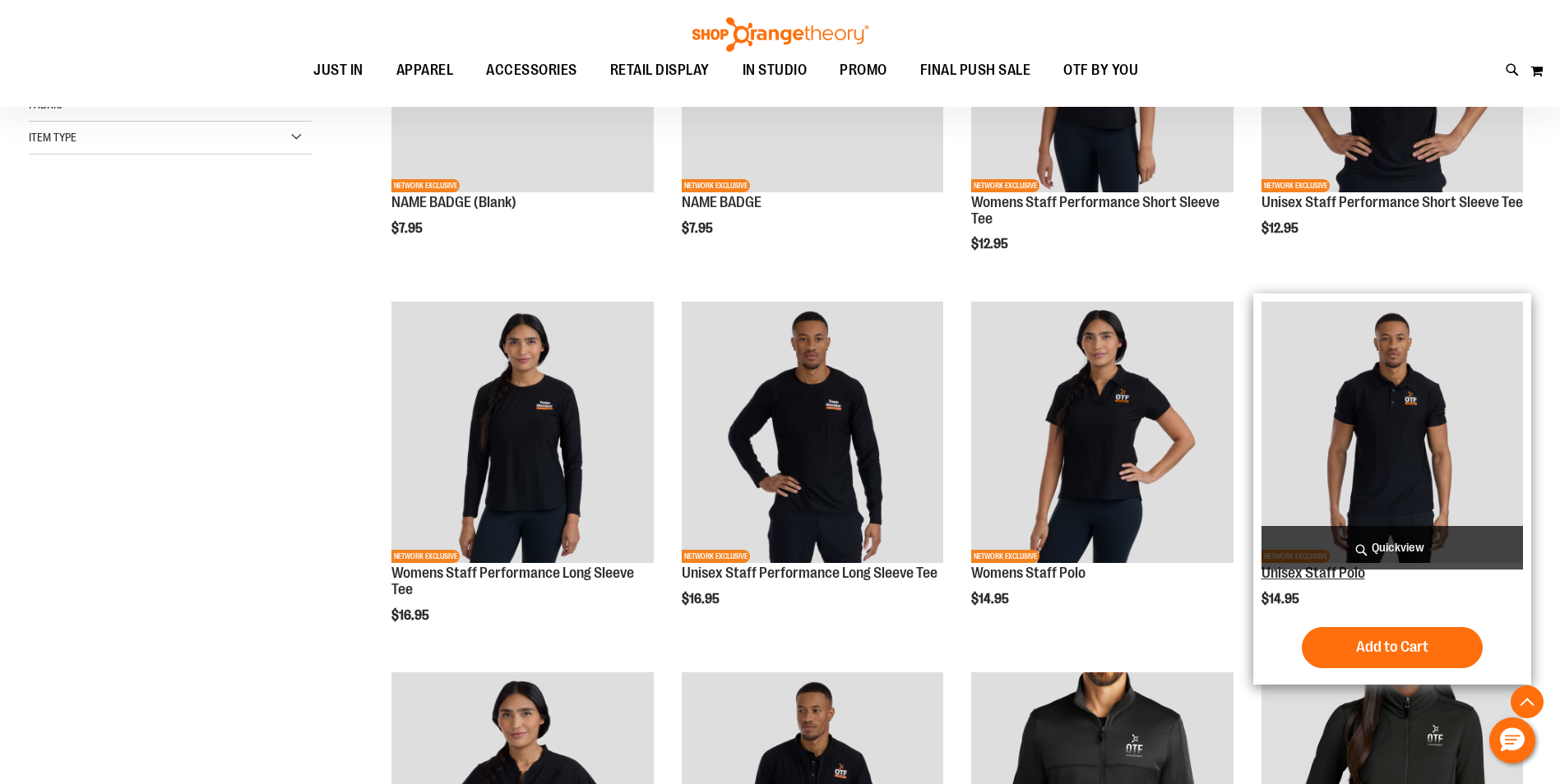
scroll to position [492, 0]
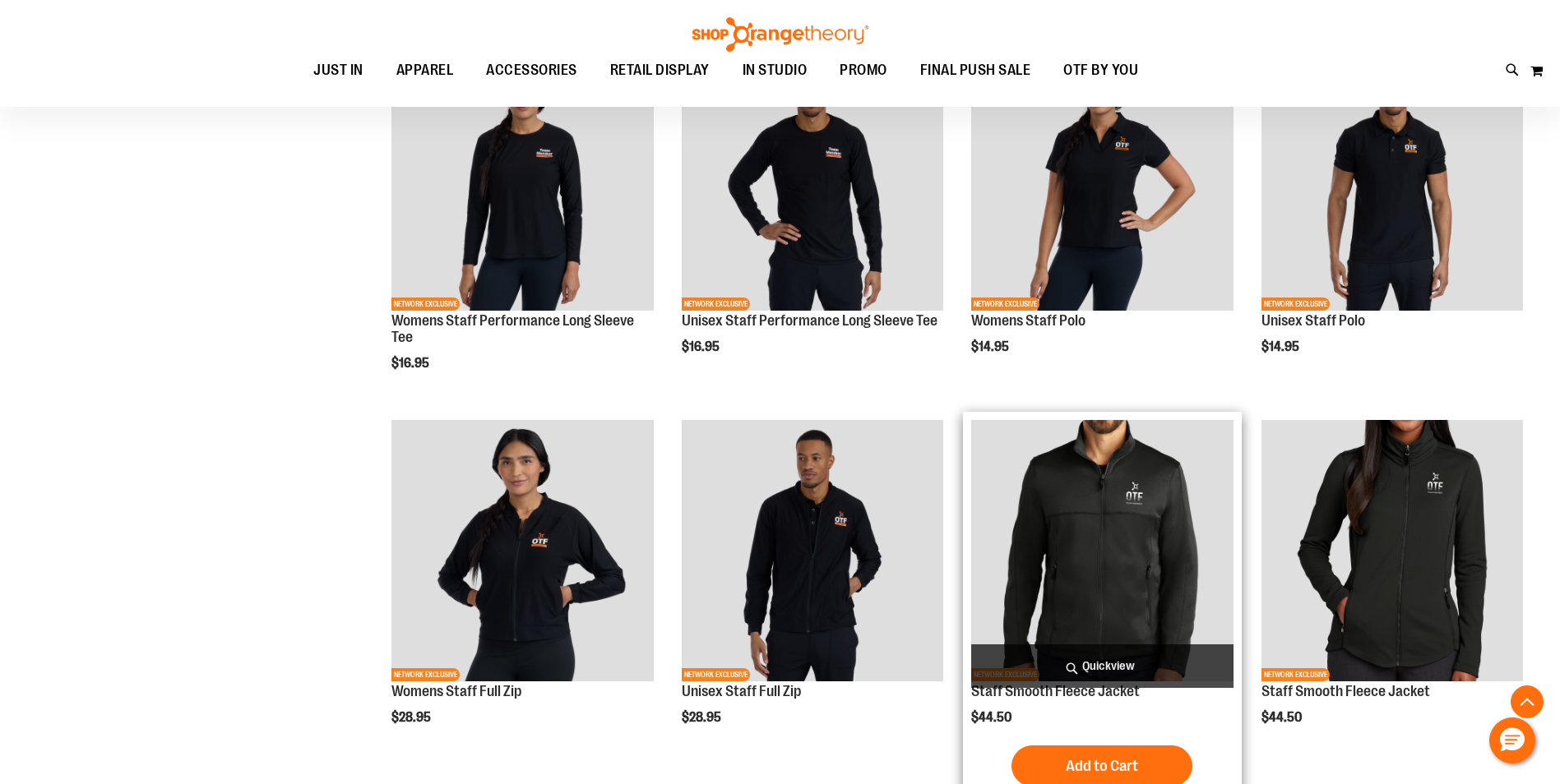
scroll to position [328, 0]
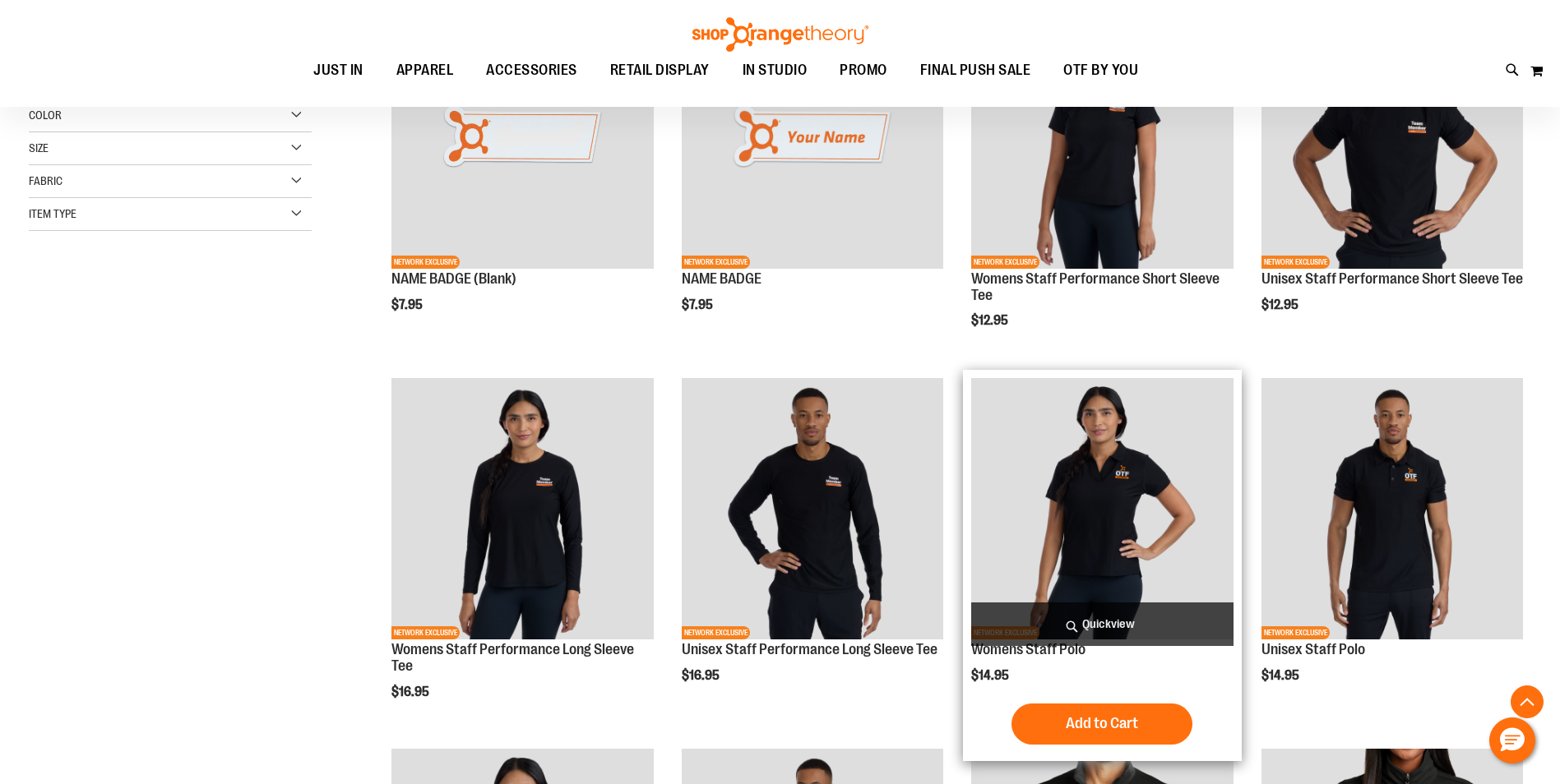
click at [1116, 466] on img "product" at bounding box center [1102, 509] width 261 height 261
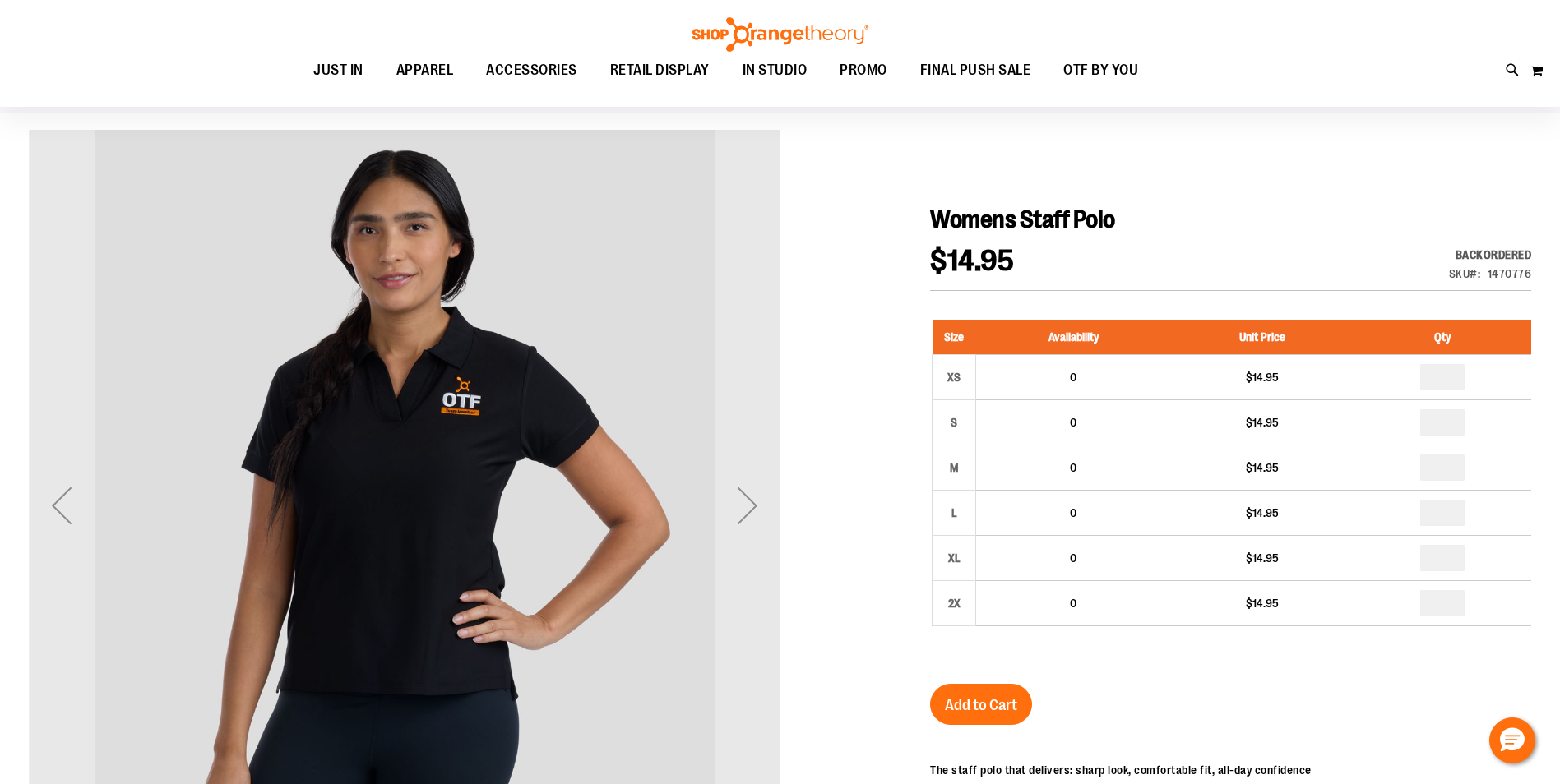
scroll to position [82, 0]
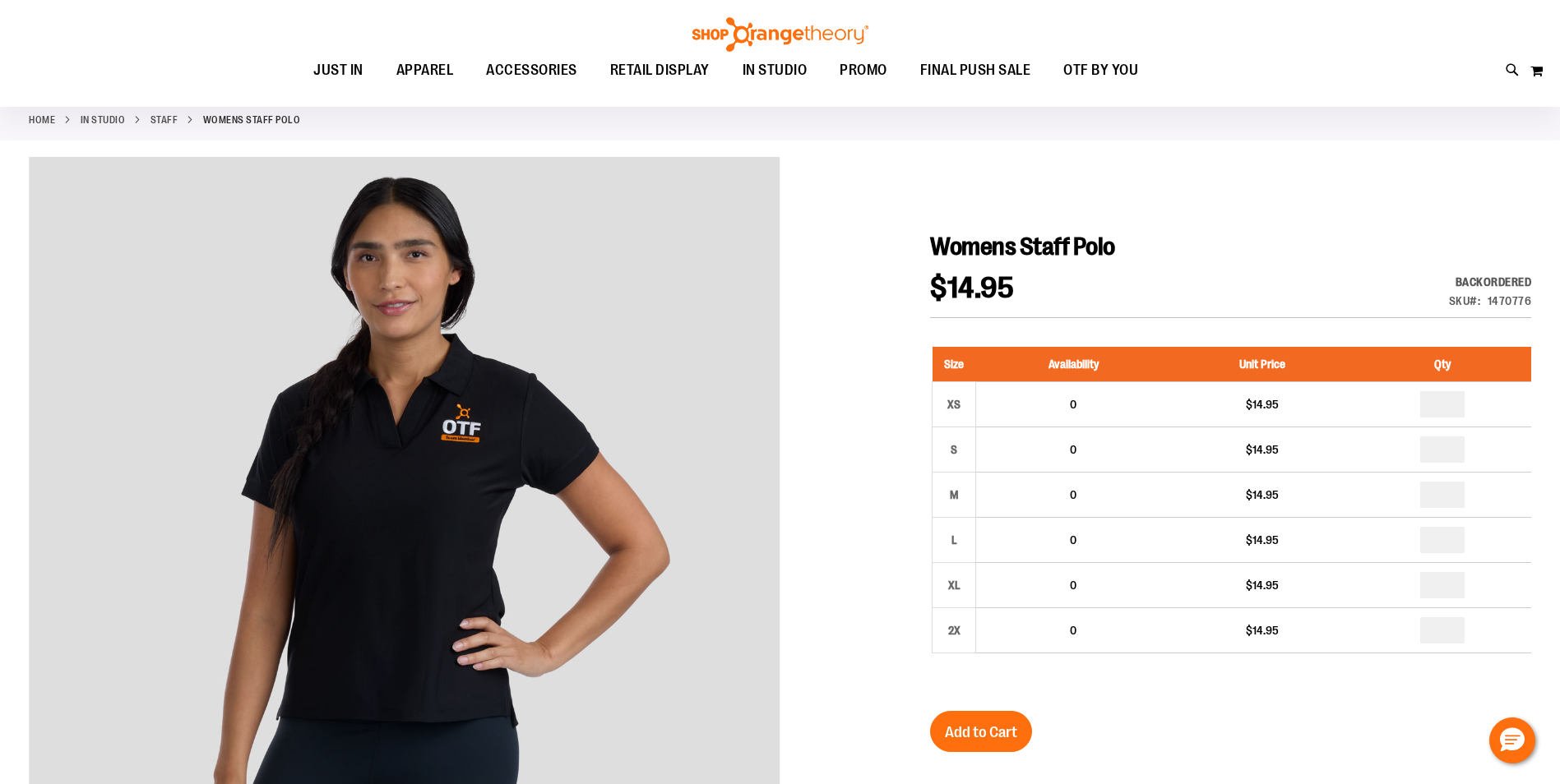
click at [250, 32] on div "Toggle Nav Search Popular Suggestions Advanced Search" at bounding box center [780, 53] width 1560 height 107
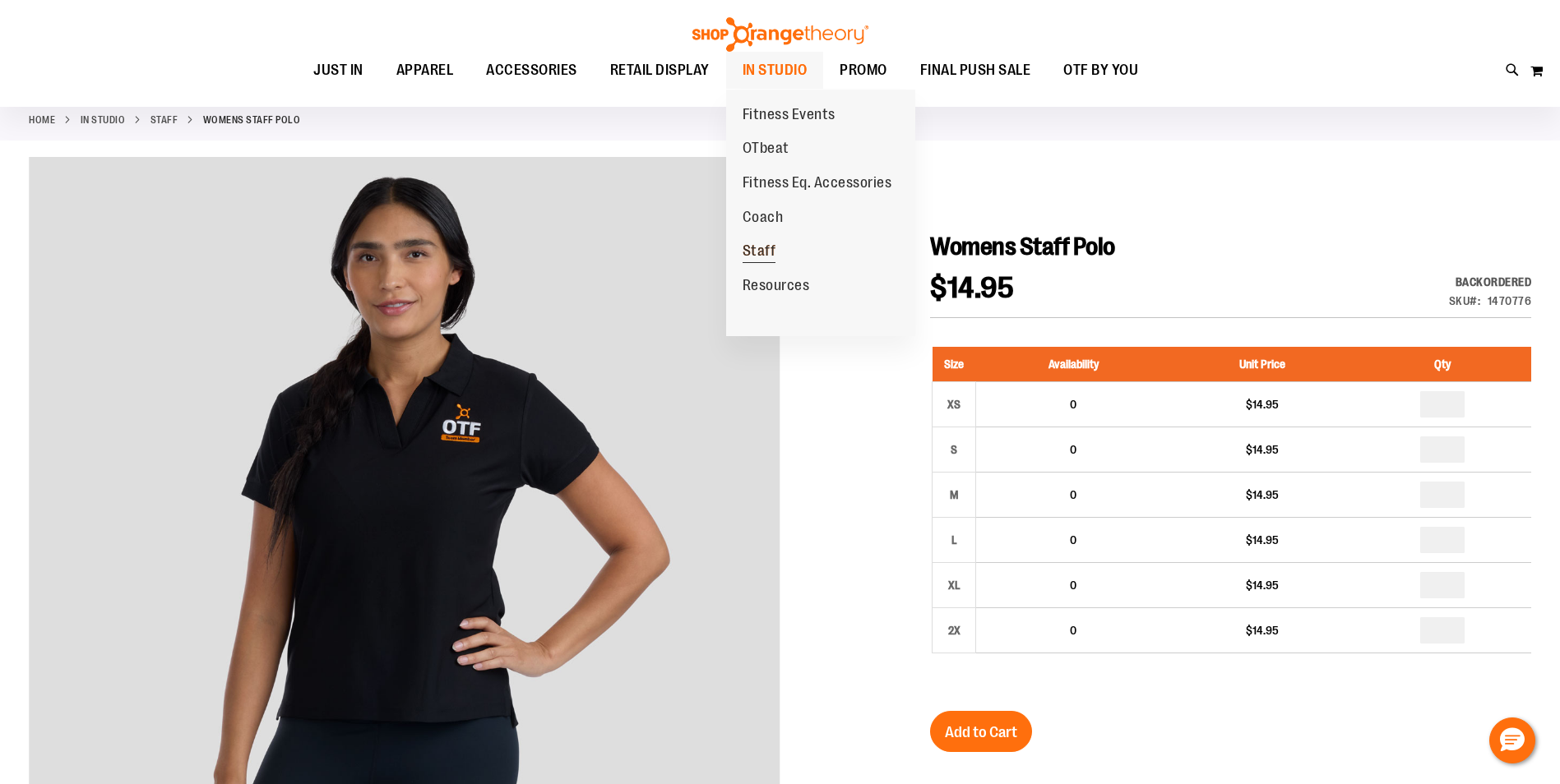
click at [773, 244] on span "Staff" at bounding box center [759, 252] width 34 height 20
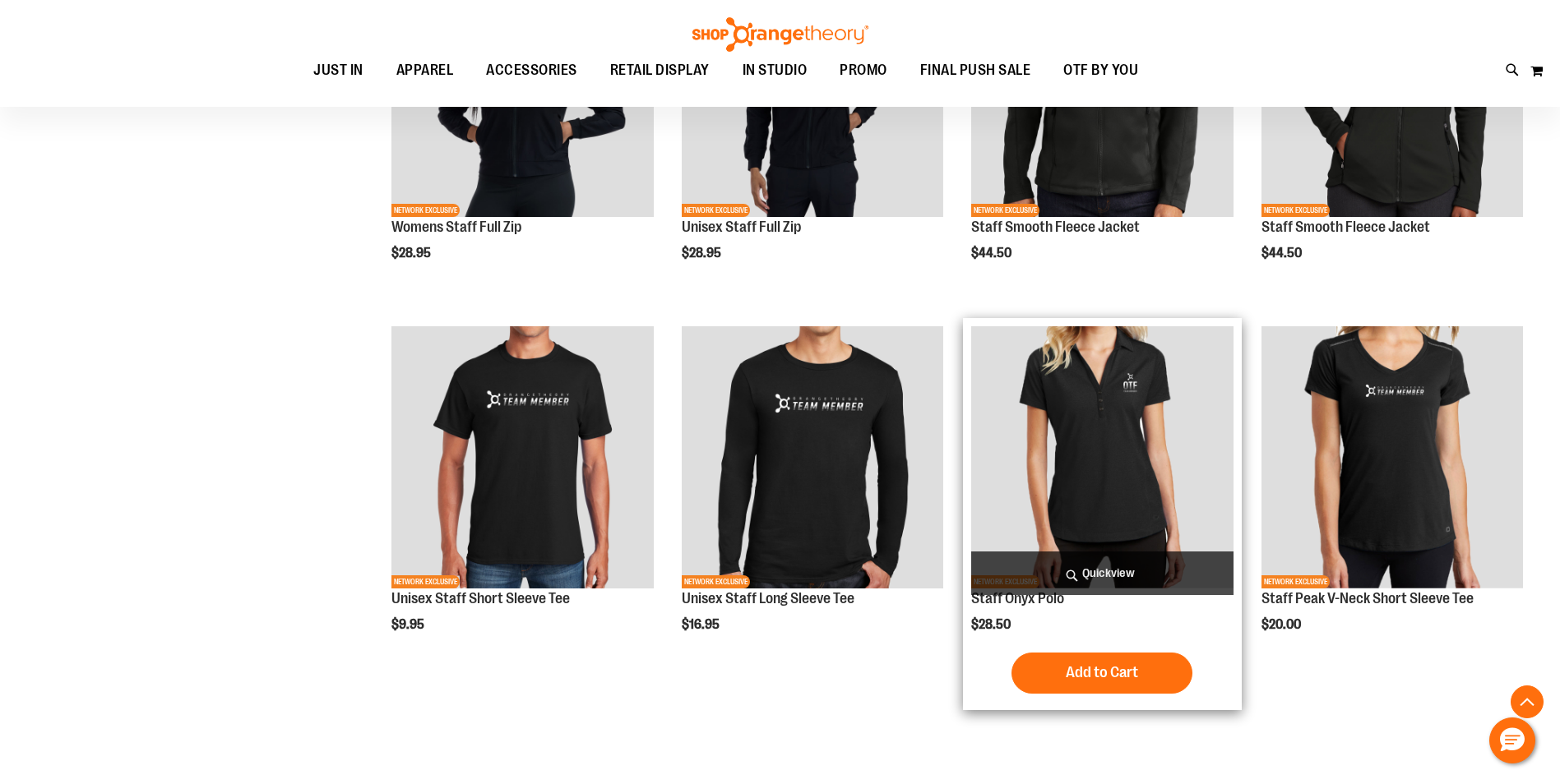
scroll to position [1232, 0]
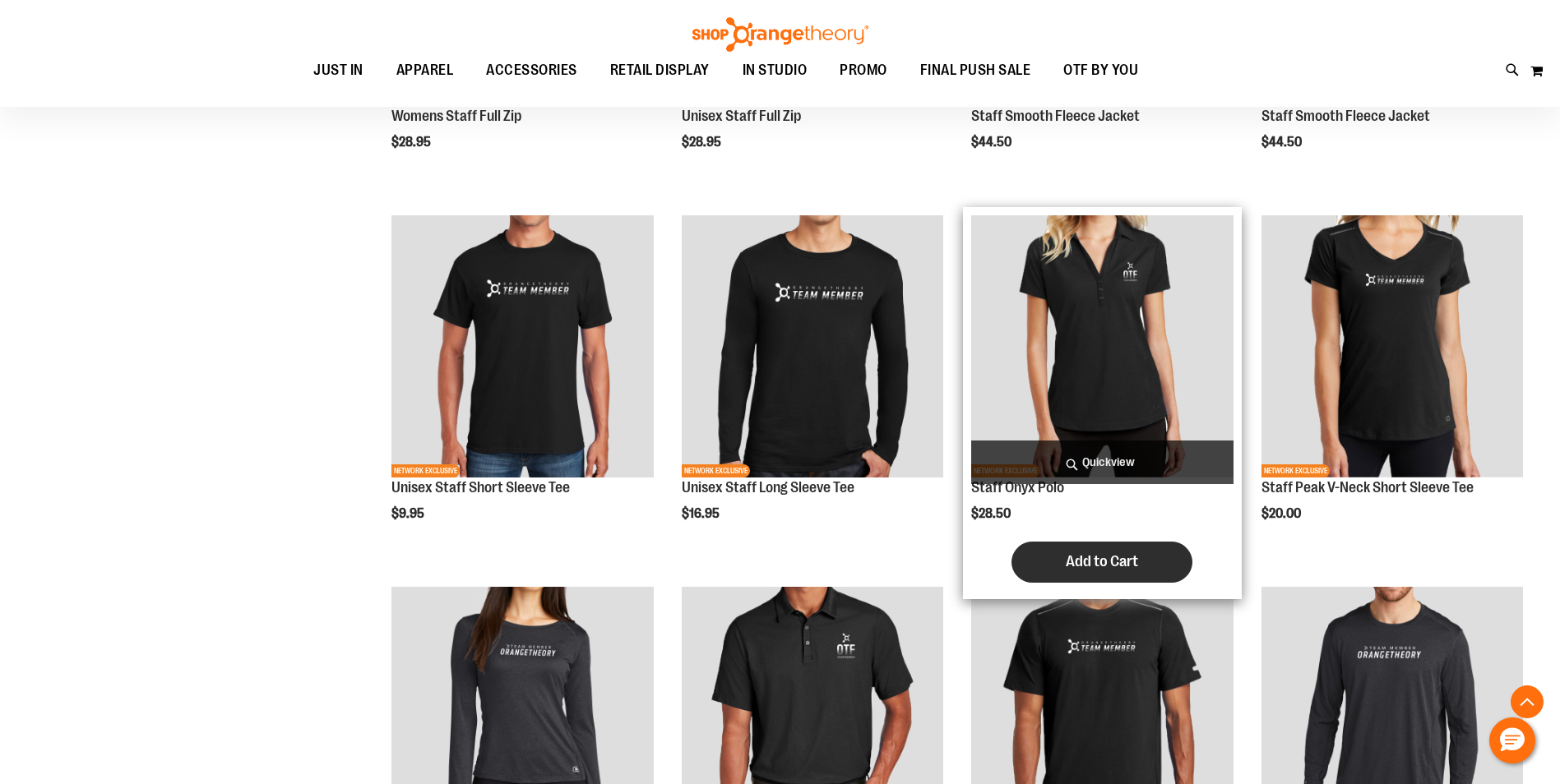
click at [1108, 552] on button "Add to Cart" at bounding box center [1102, 562] width 181 height 41
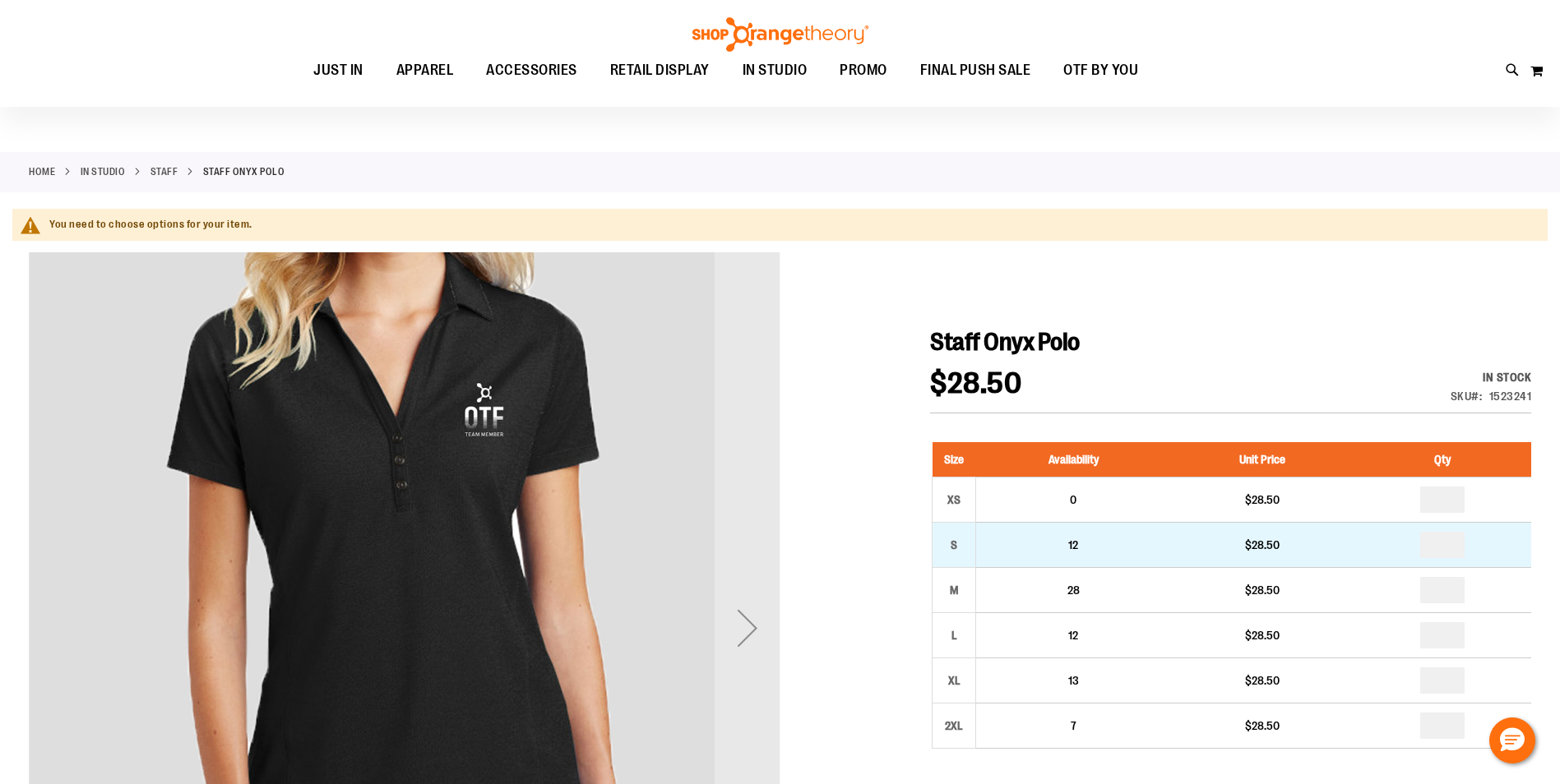
scroll to position [82, 0]
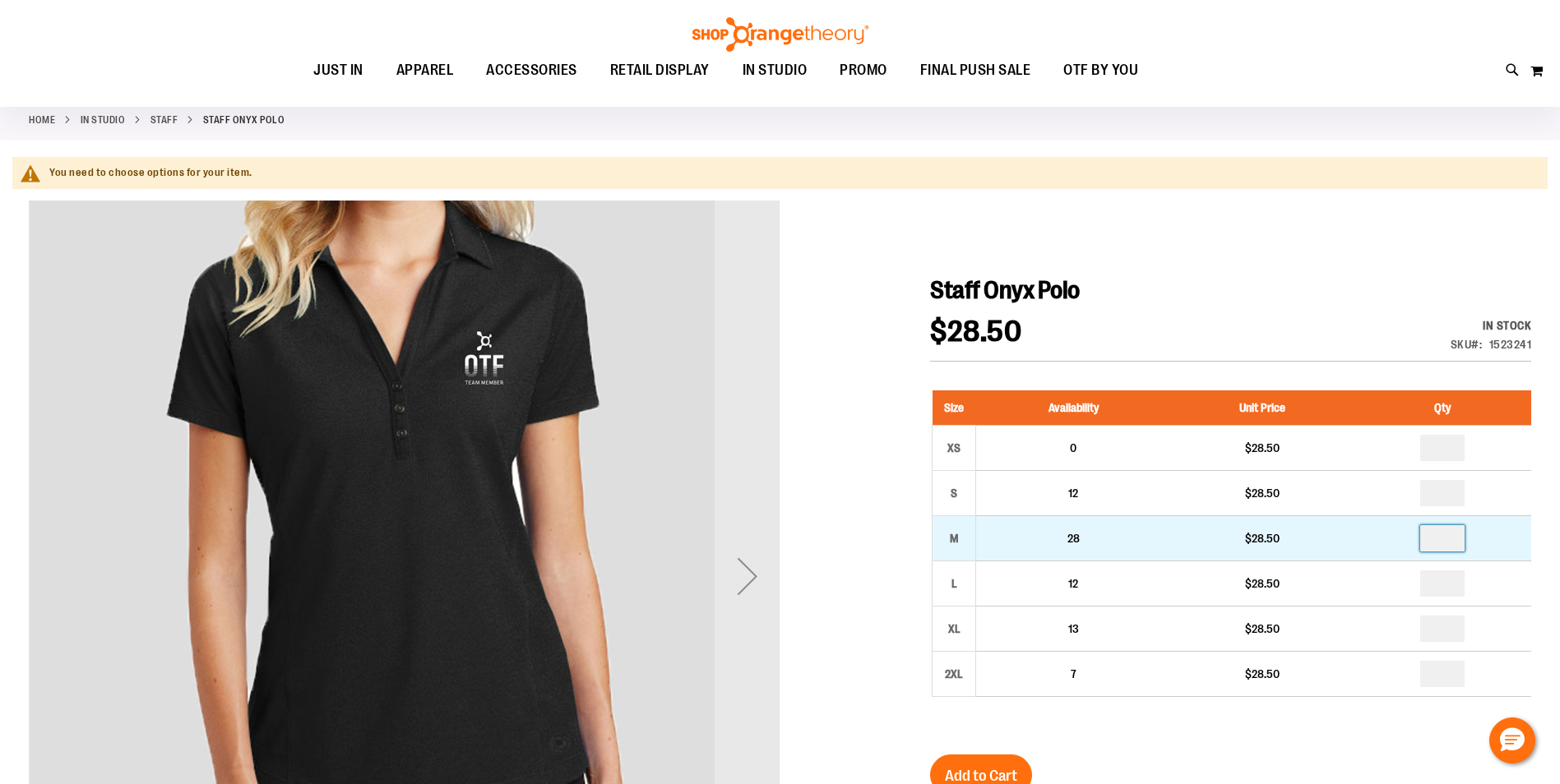
click at [1444, 542] on input "number" at bounding box center [1443, 538] width 44 height 26
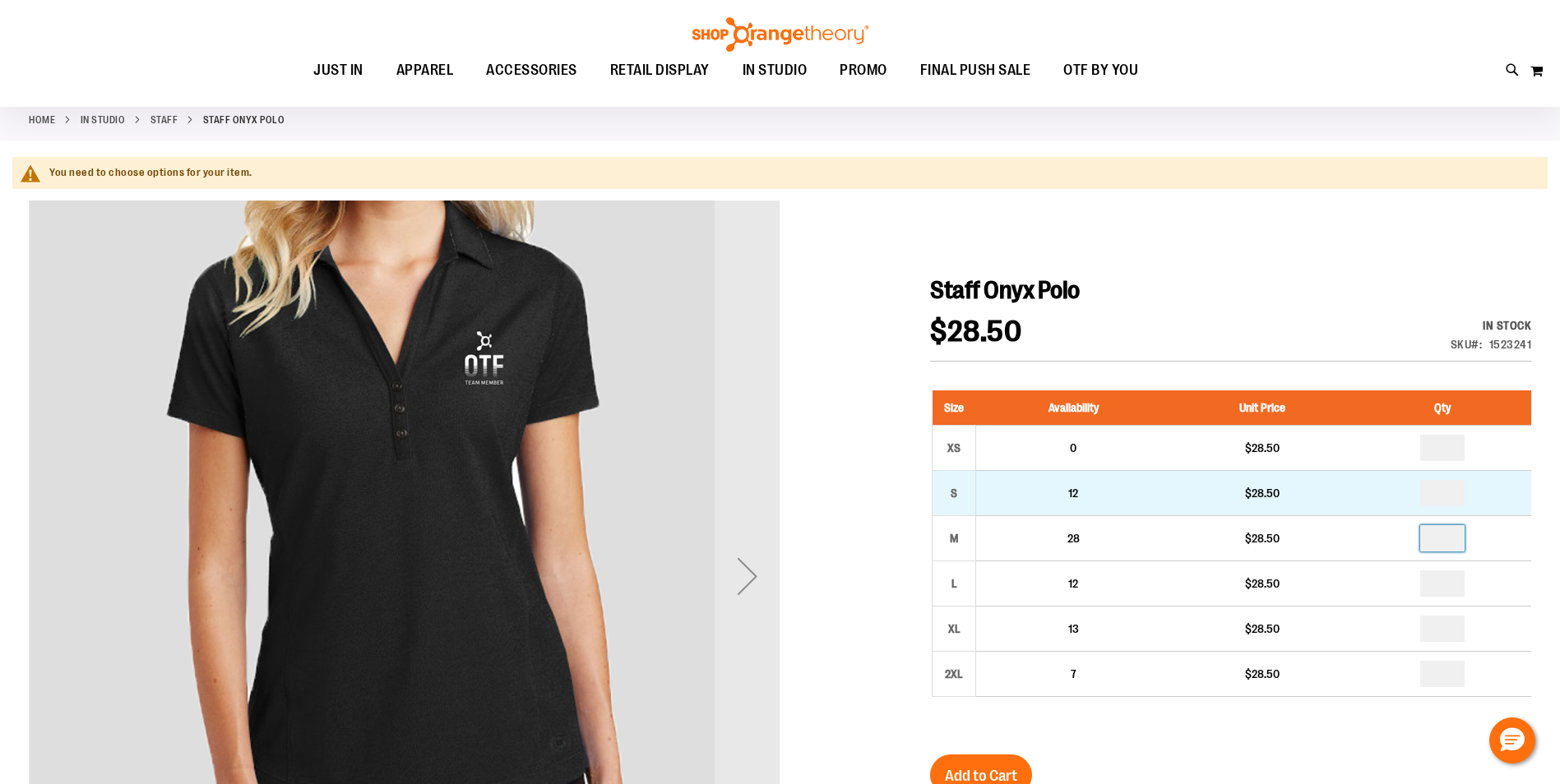
type input "*"
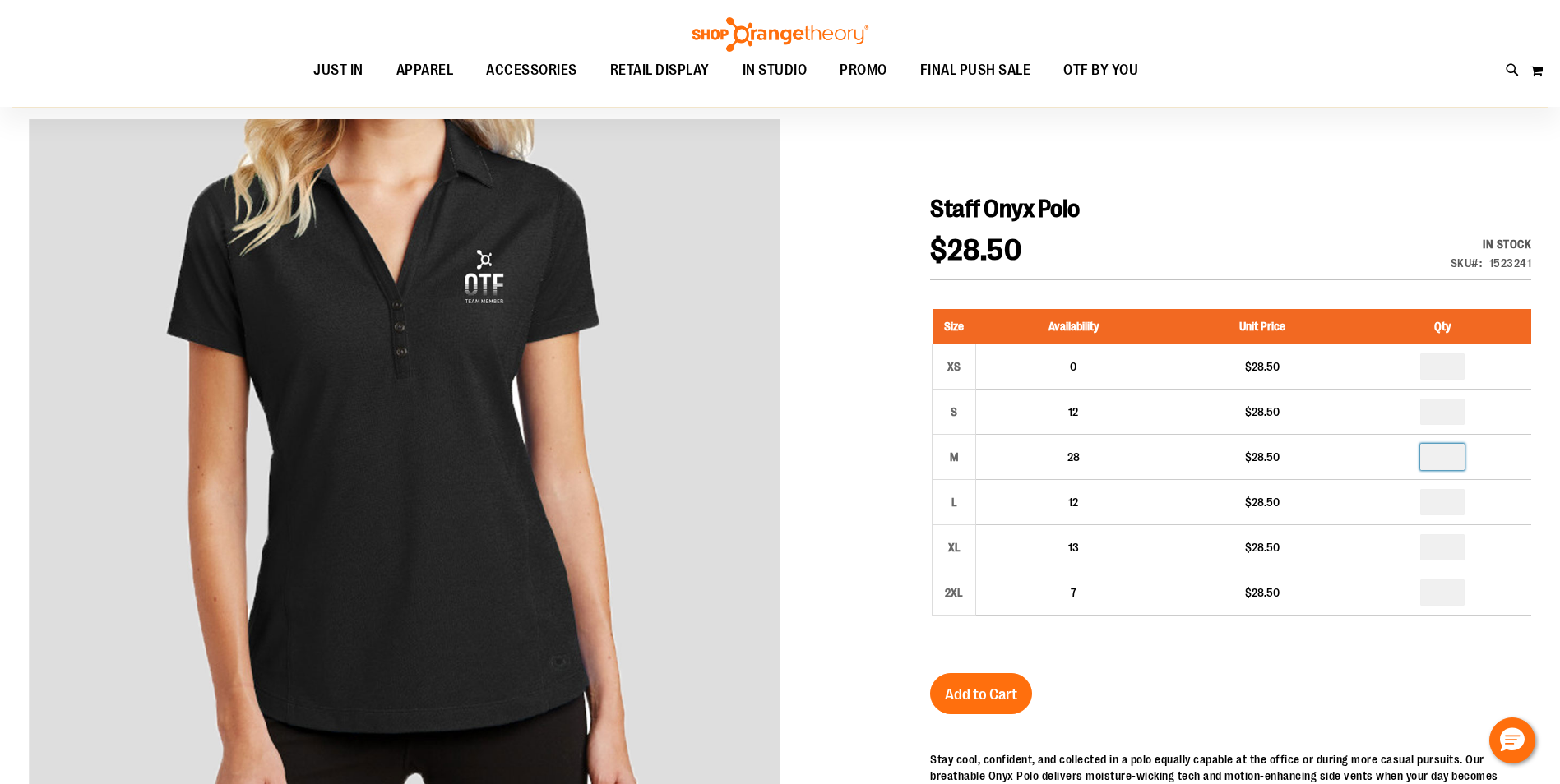
scroll to position [164, 0]
click at [990, 686] on span "Add to Cart" at bounding box center [980, 694] width 72 height 18
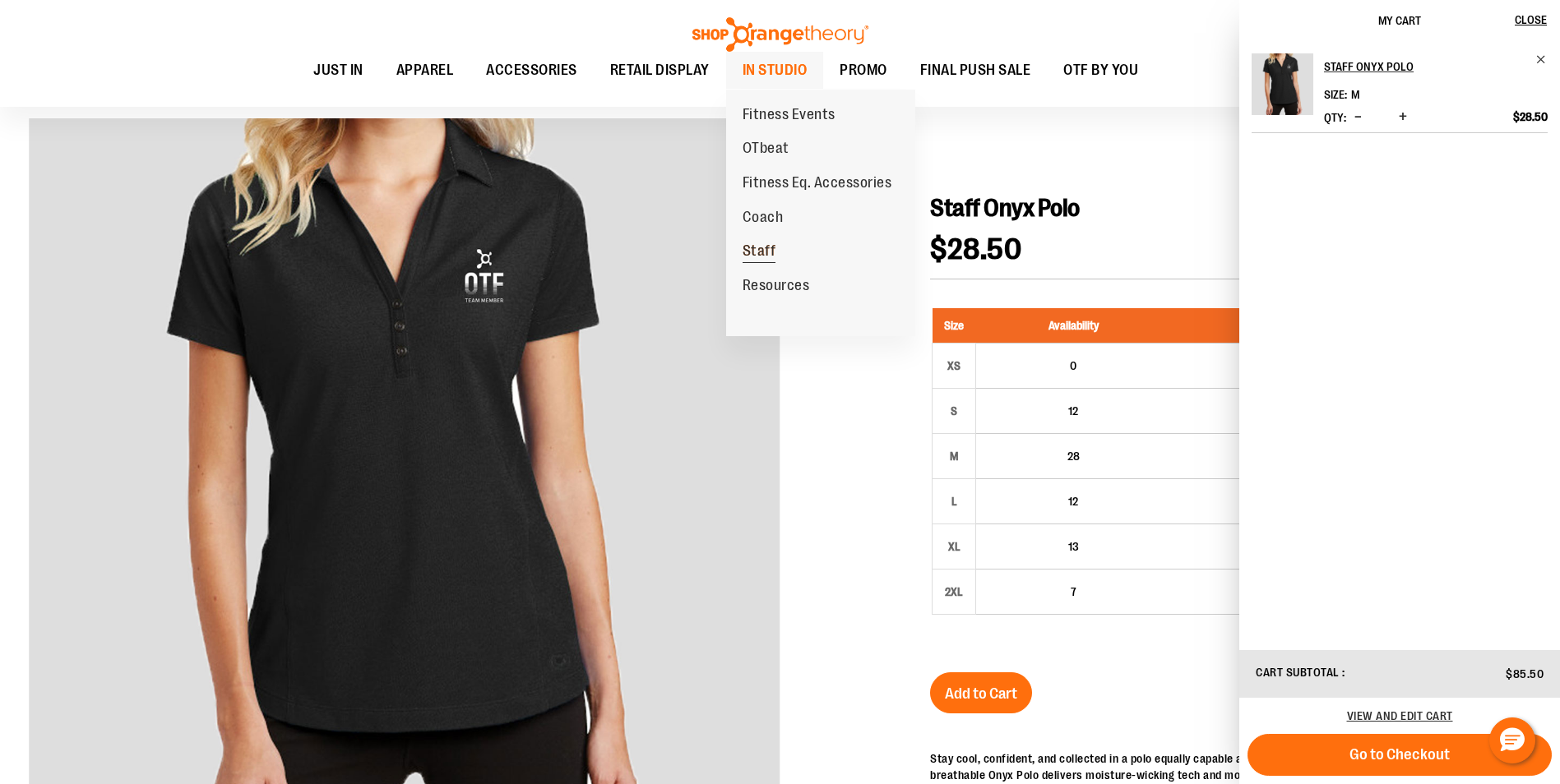
click at [767, 248] on span "Staff" at bounding box center [759, 252] width 34 height 20
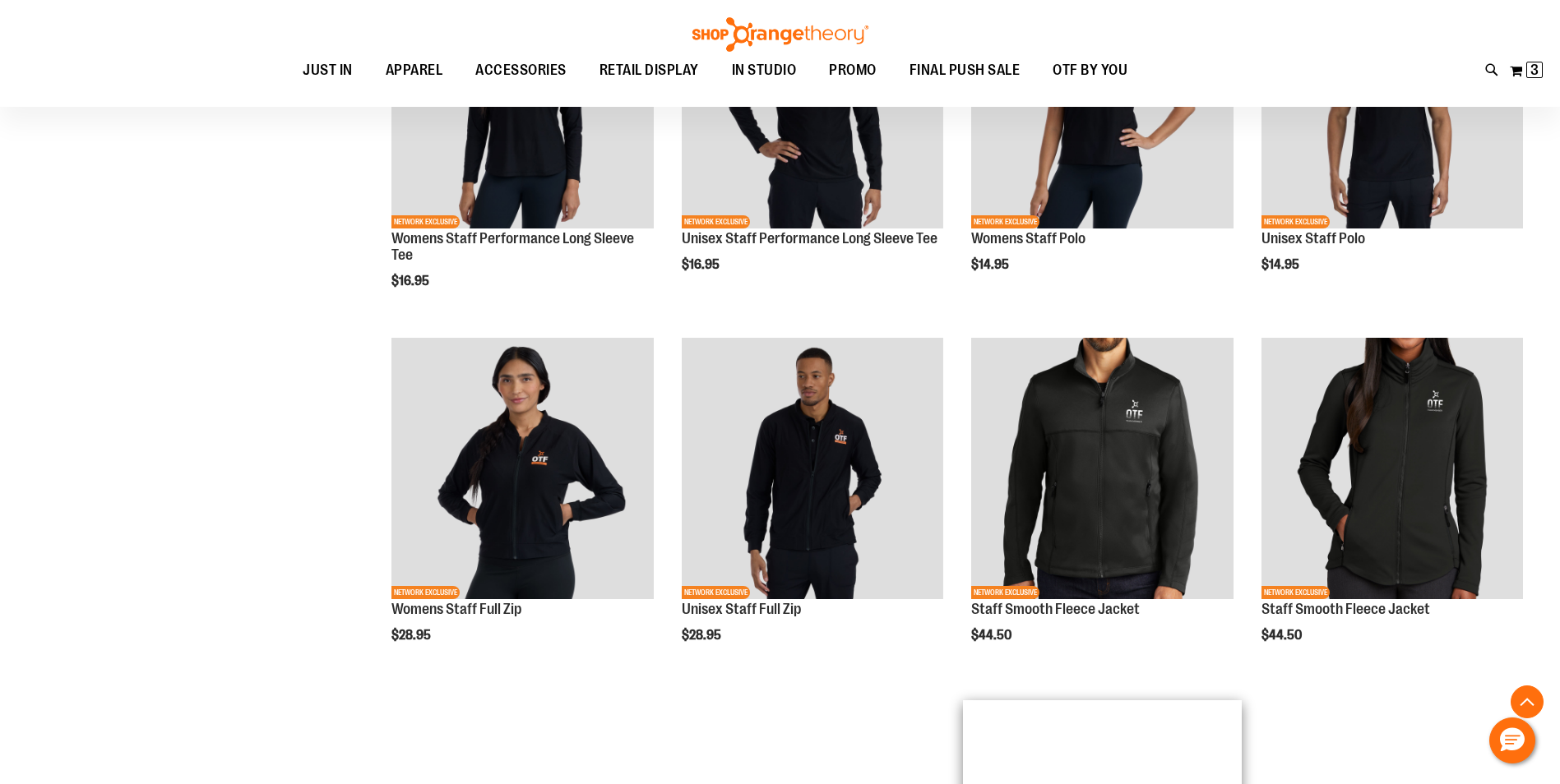
scroll to position [575, 0]
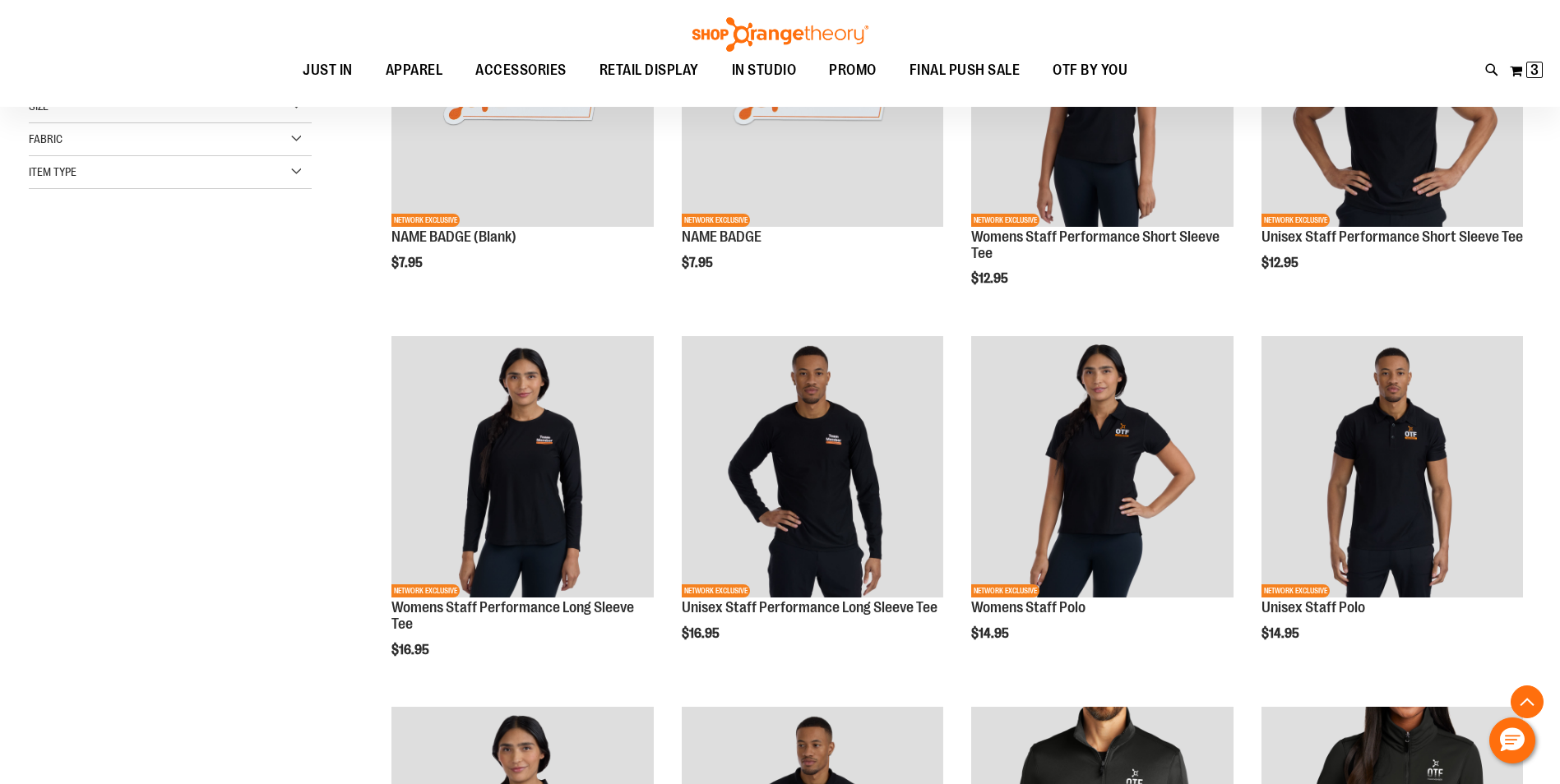
scroll to position [492, 0]
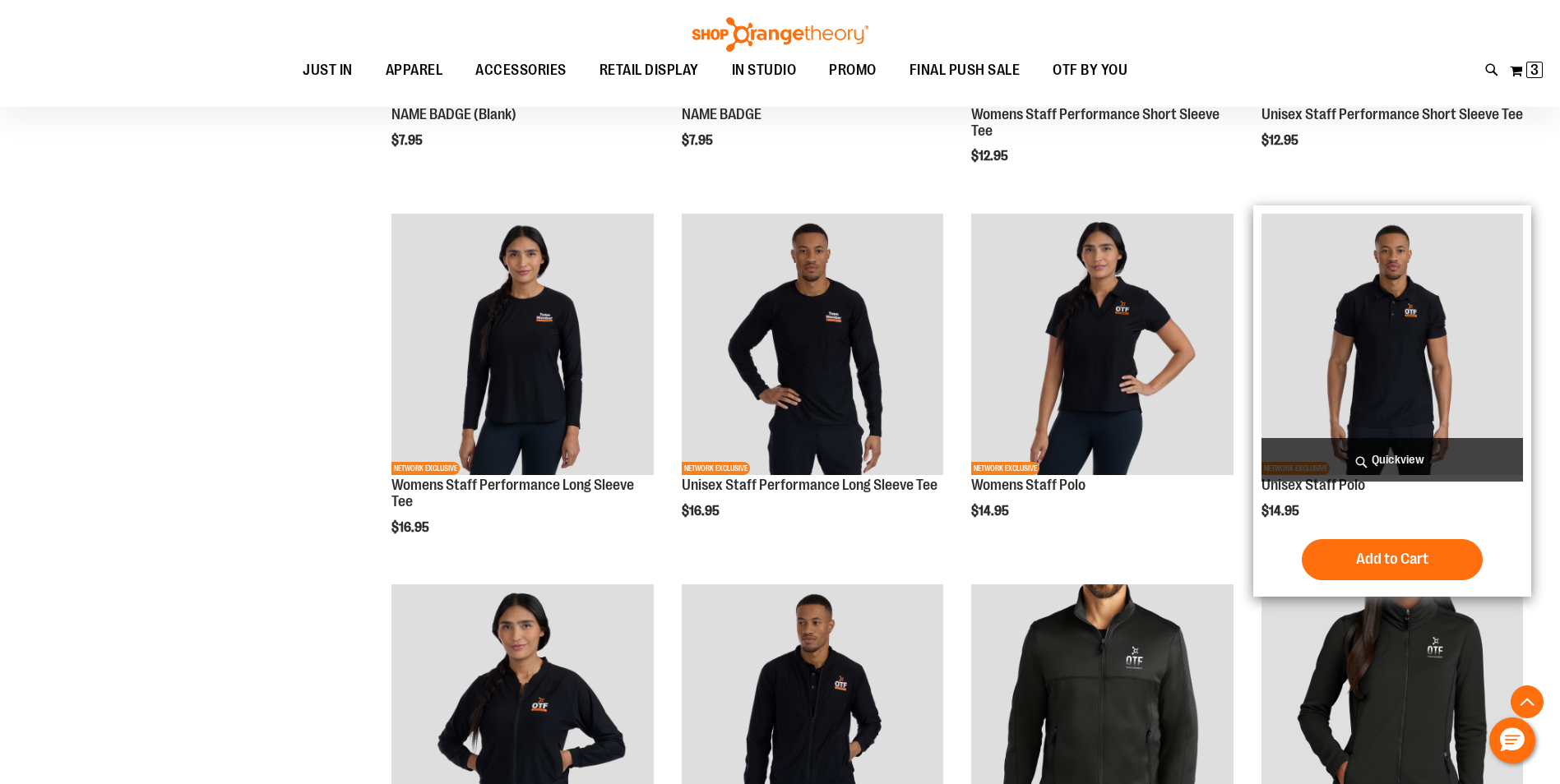
click at [1363, 360] on img "product" at bounding box center [1392, 344] width 261 height 261
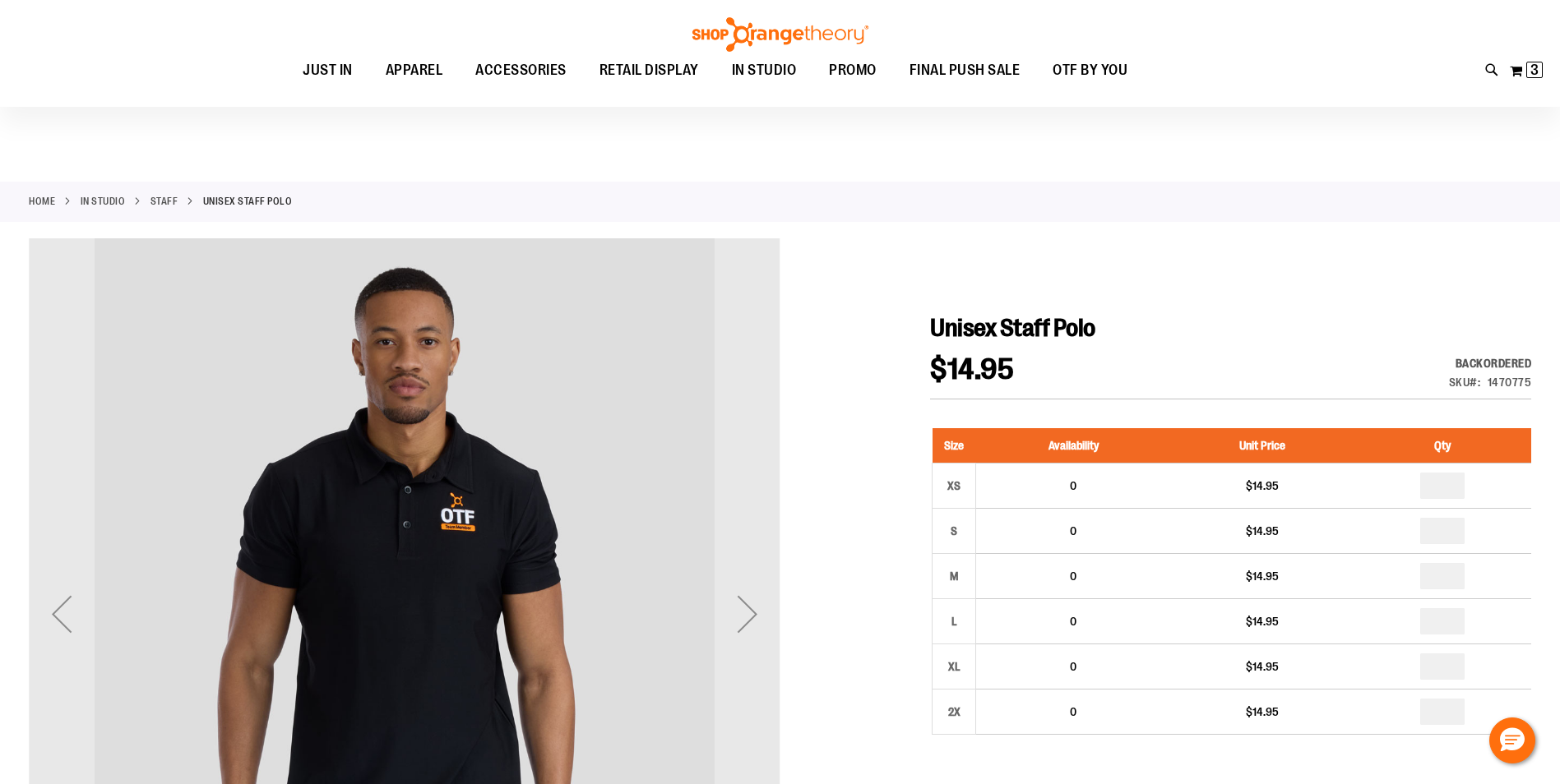
scroll to position [164, 0]
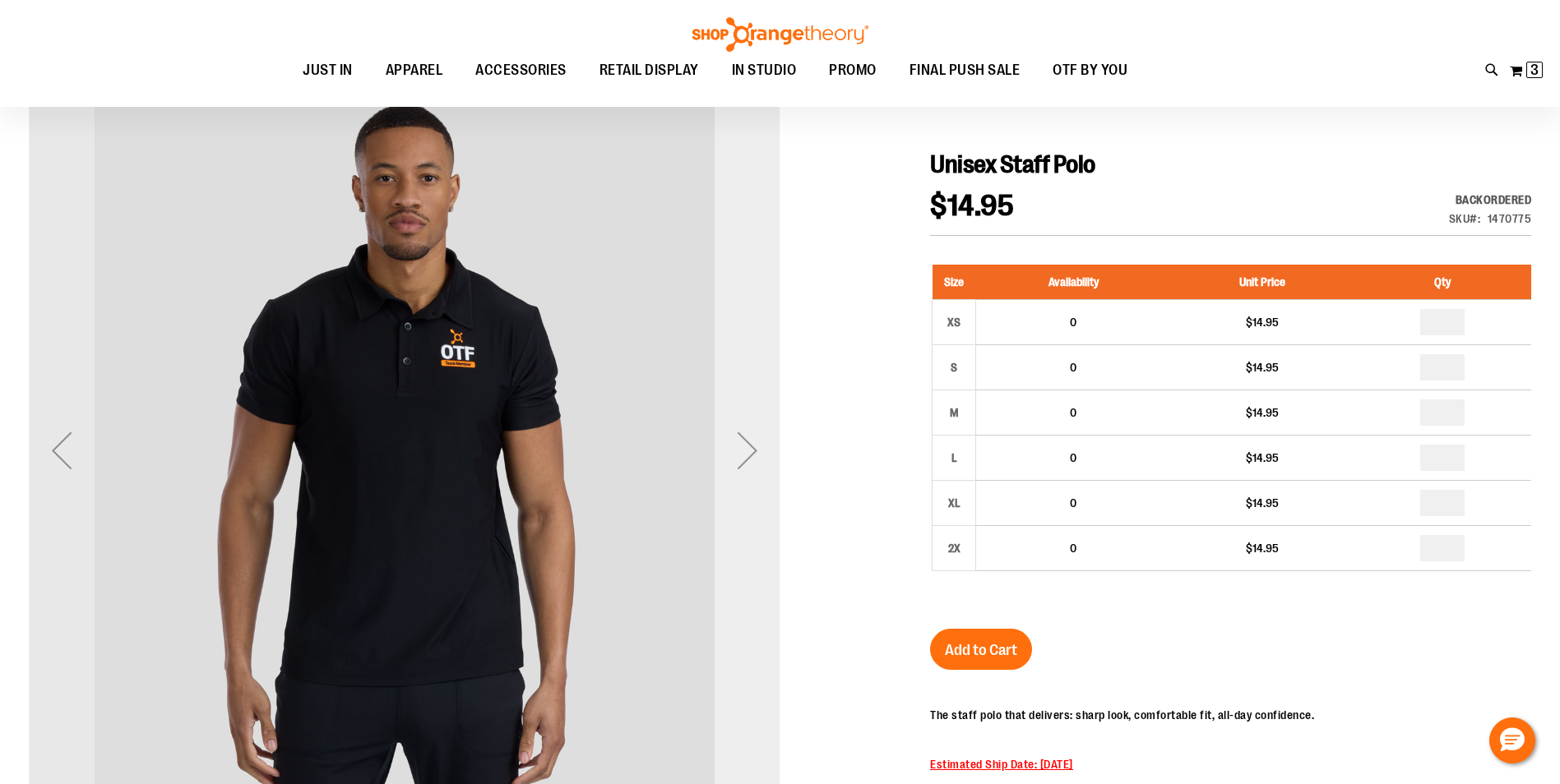
click at [748, 450] on div "Next" at bounding box center [748, 450] width 66 height 66
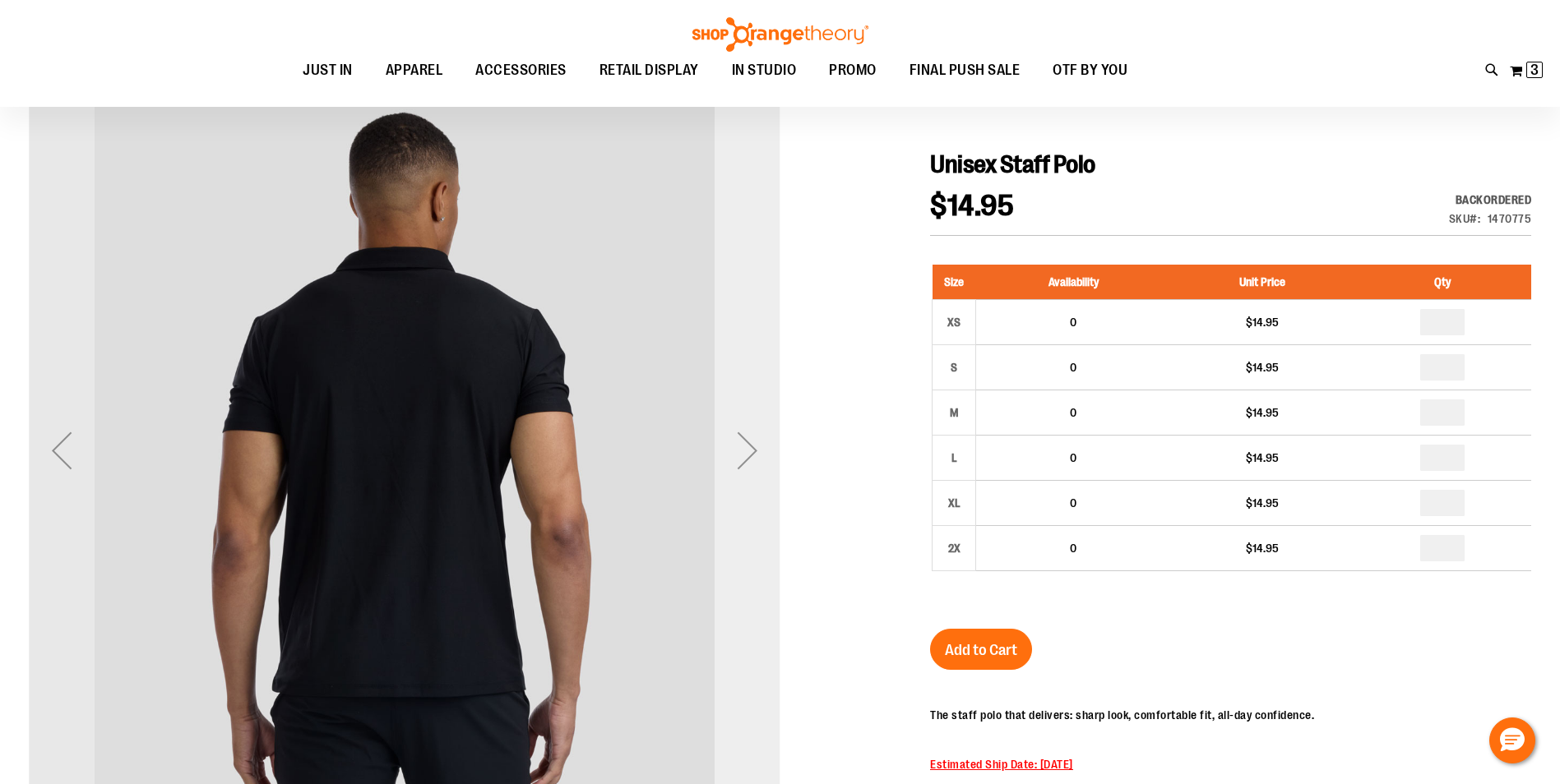
click at [748, 450] on div "Next" at bounding box center [748, 450] width 66 height 66
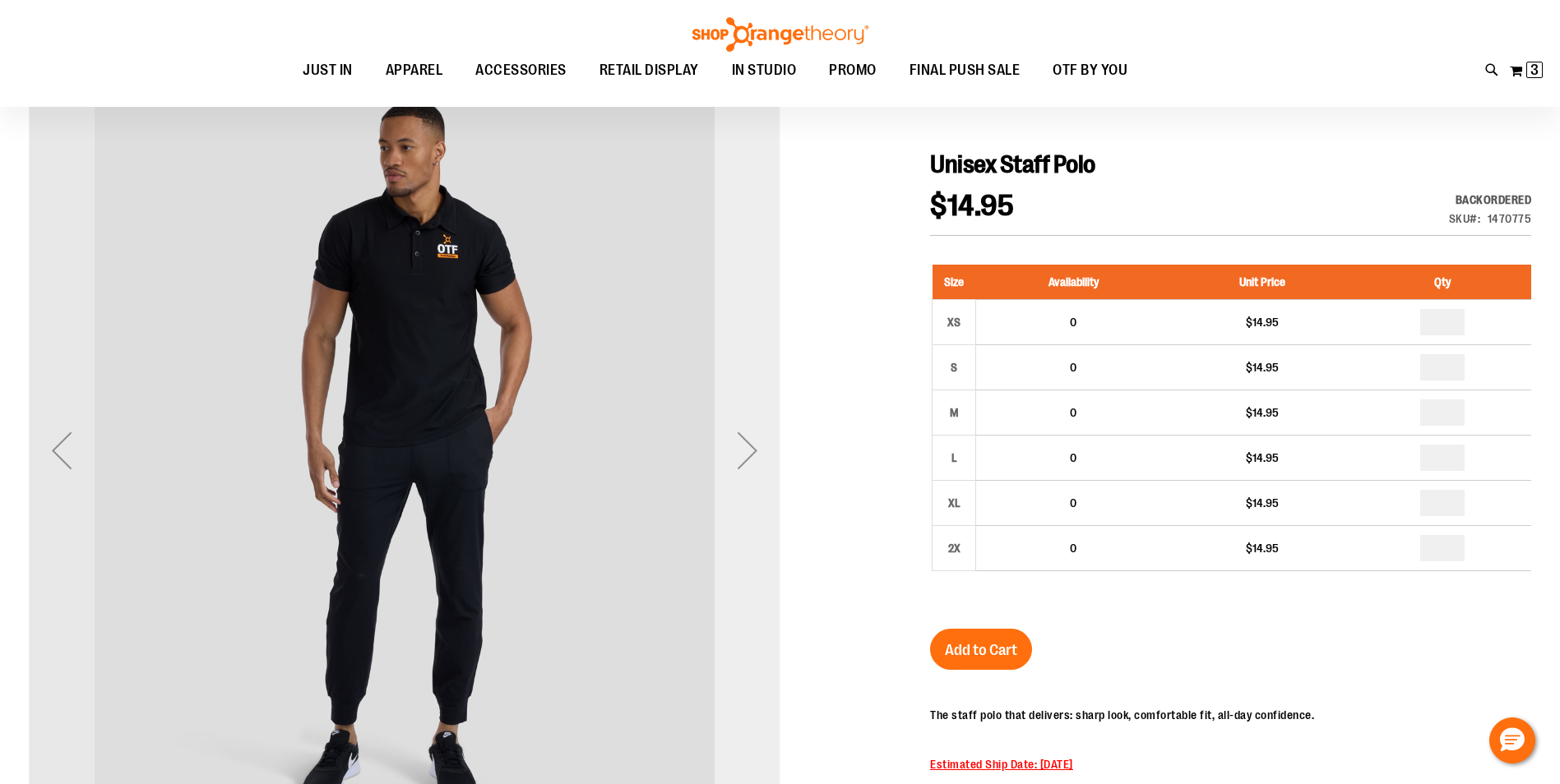
click at [748, 450] on div "Next" at bounding box center [748, 450] width 66 height 66
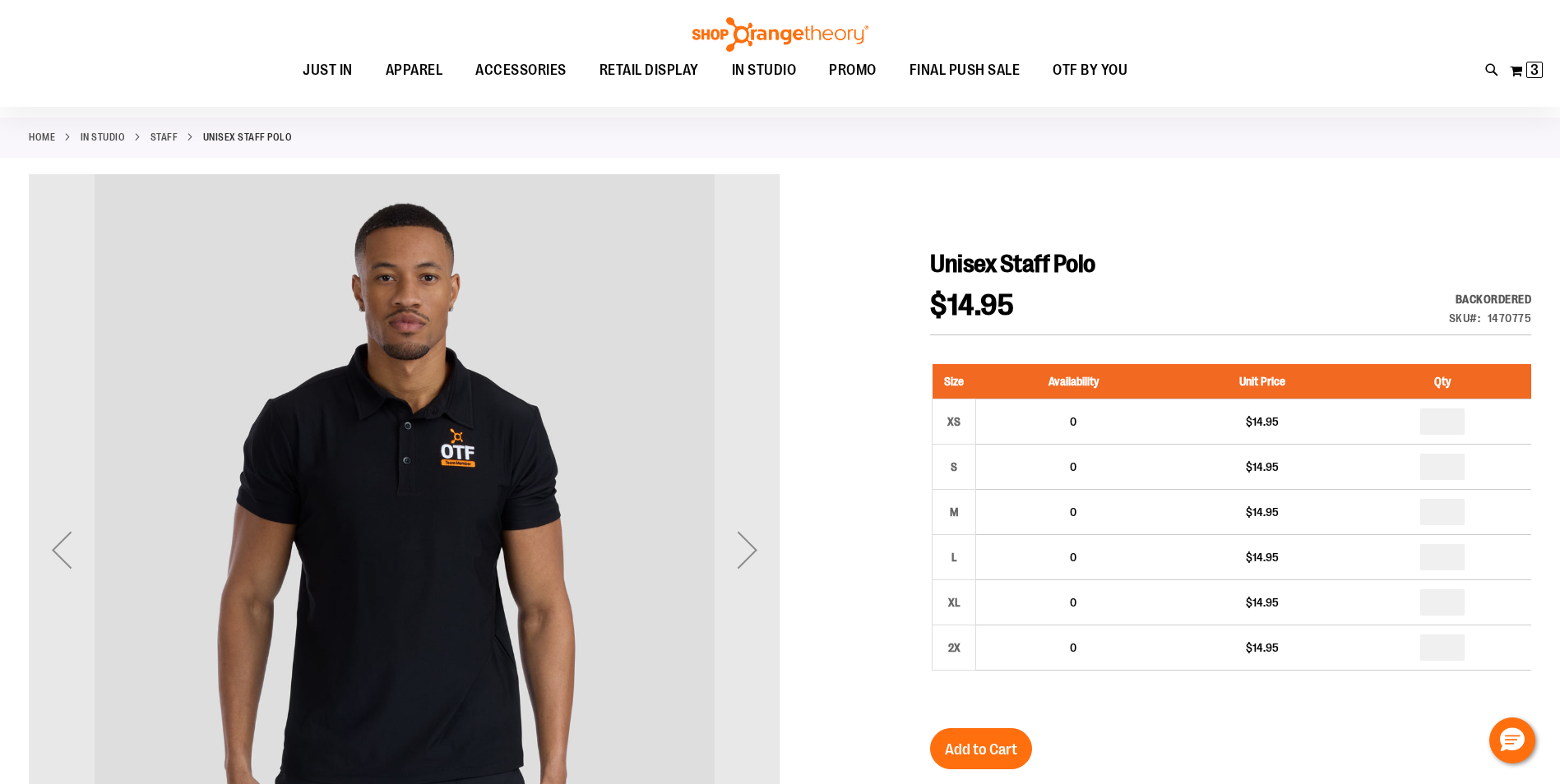
scroll to position [0, 0]
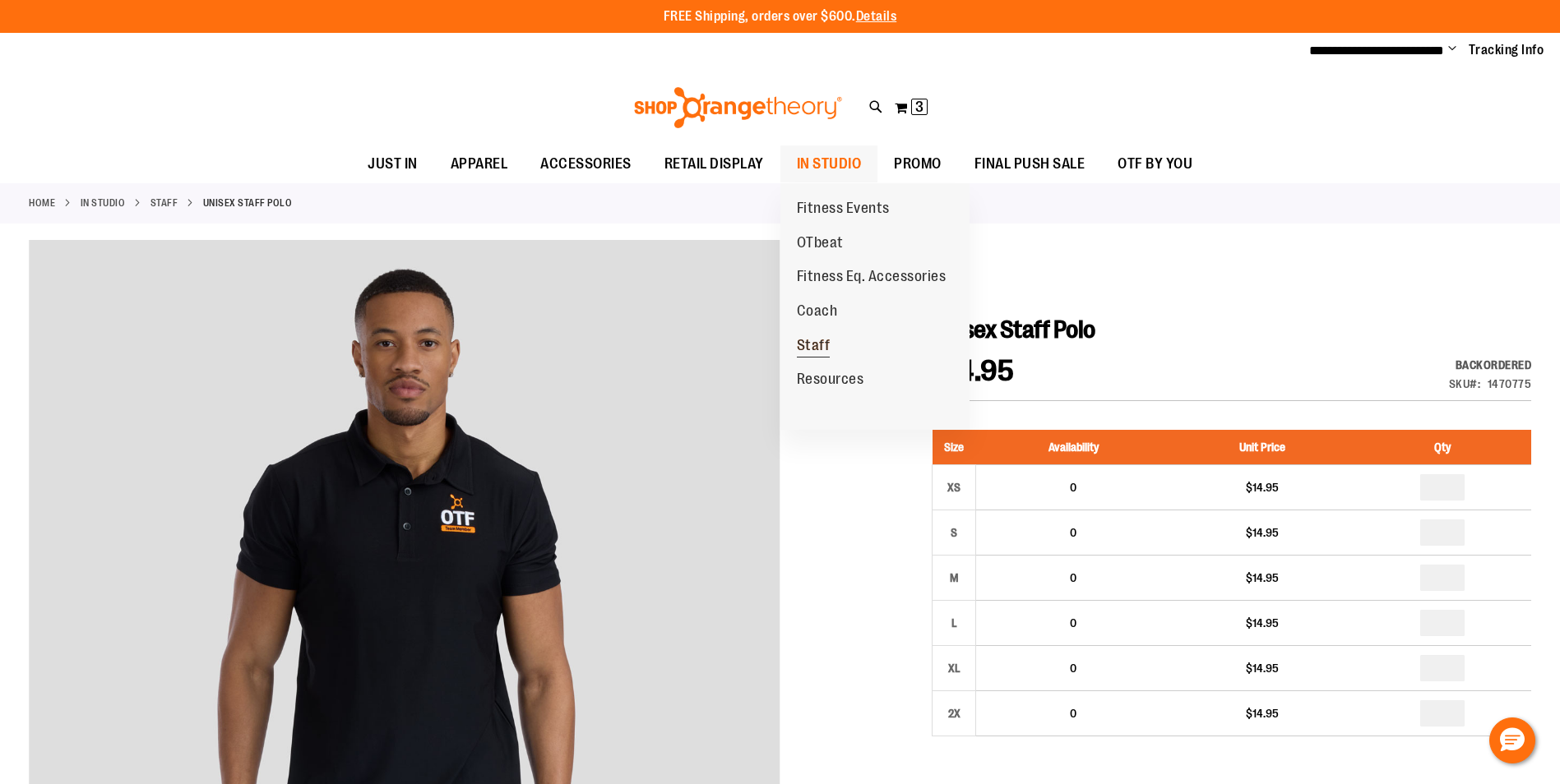
click at [813, 345] on span "Staff" at bounding box center [813, 346] width 34 height 20
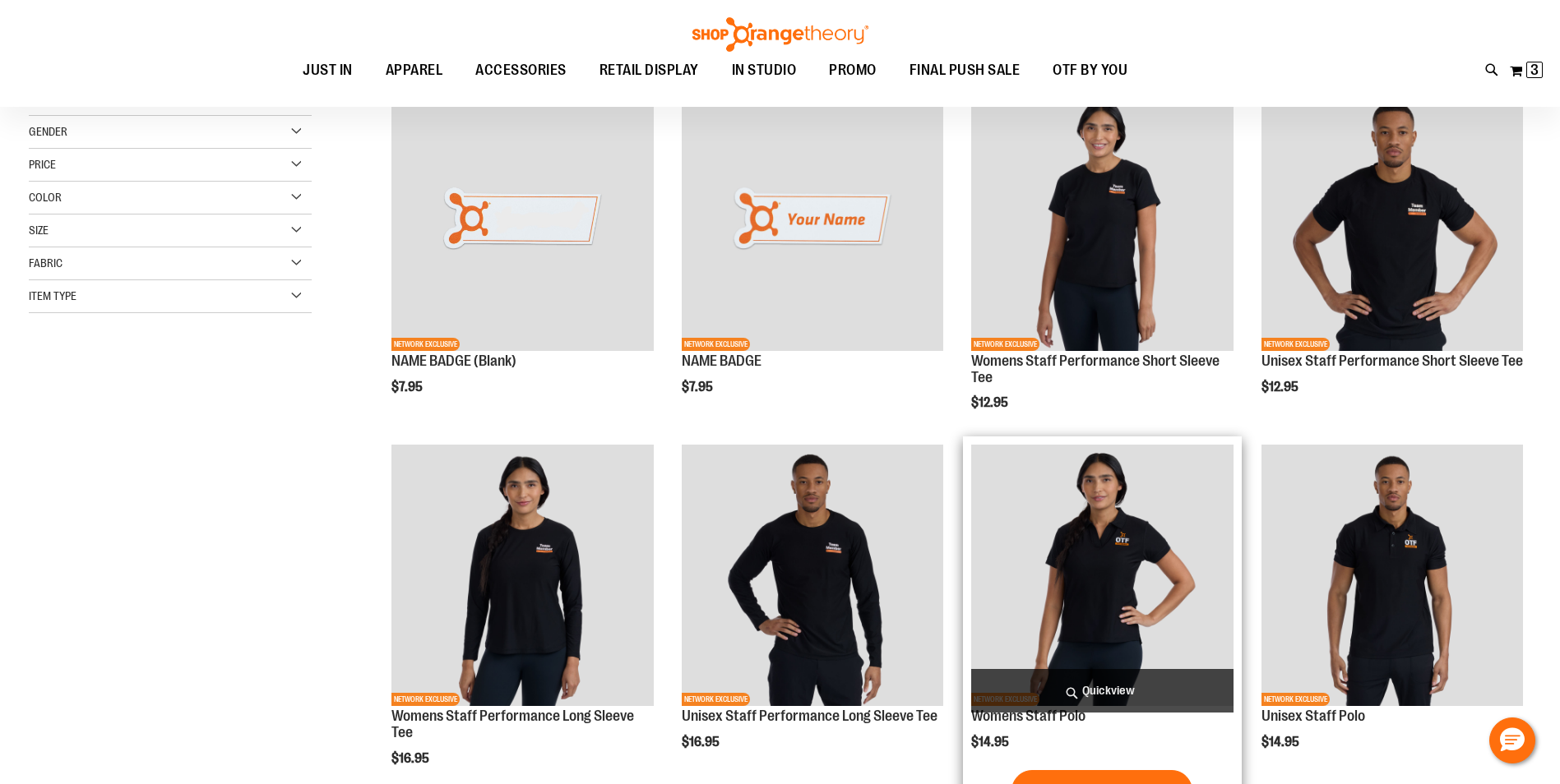
scroll to position [164, 0]
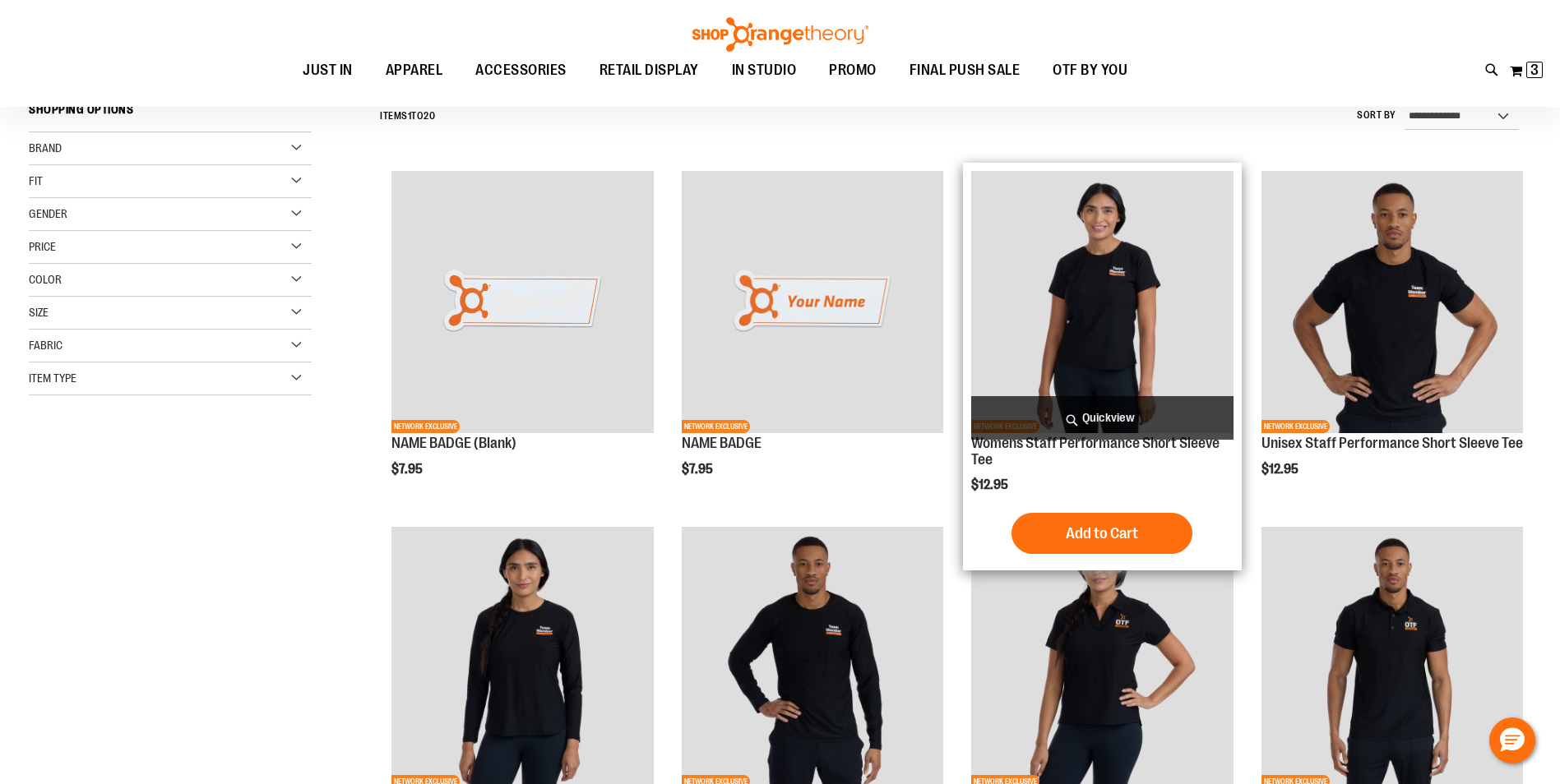
click at [1088, 328] on img "product" at bounding box center [1102, 301] width 261 height 261
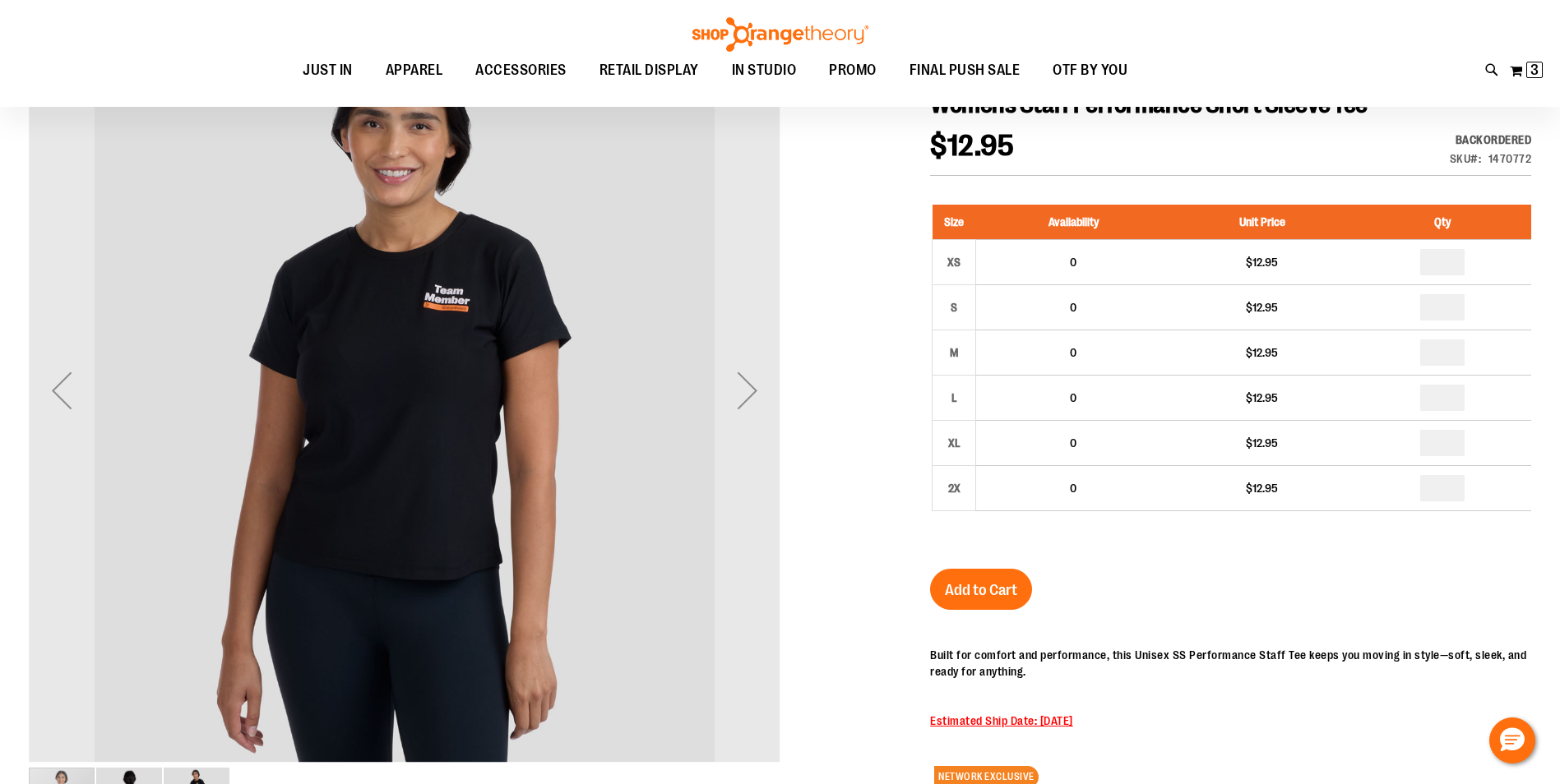
scroll to position [164, 0]
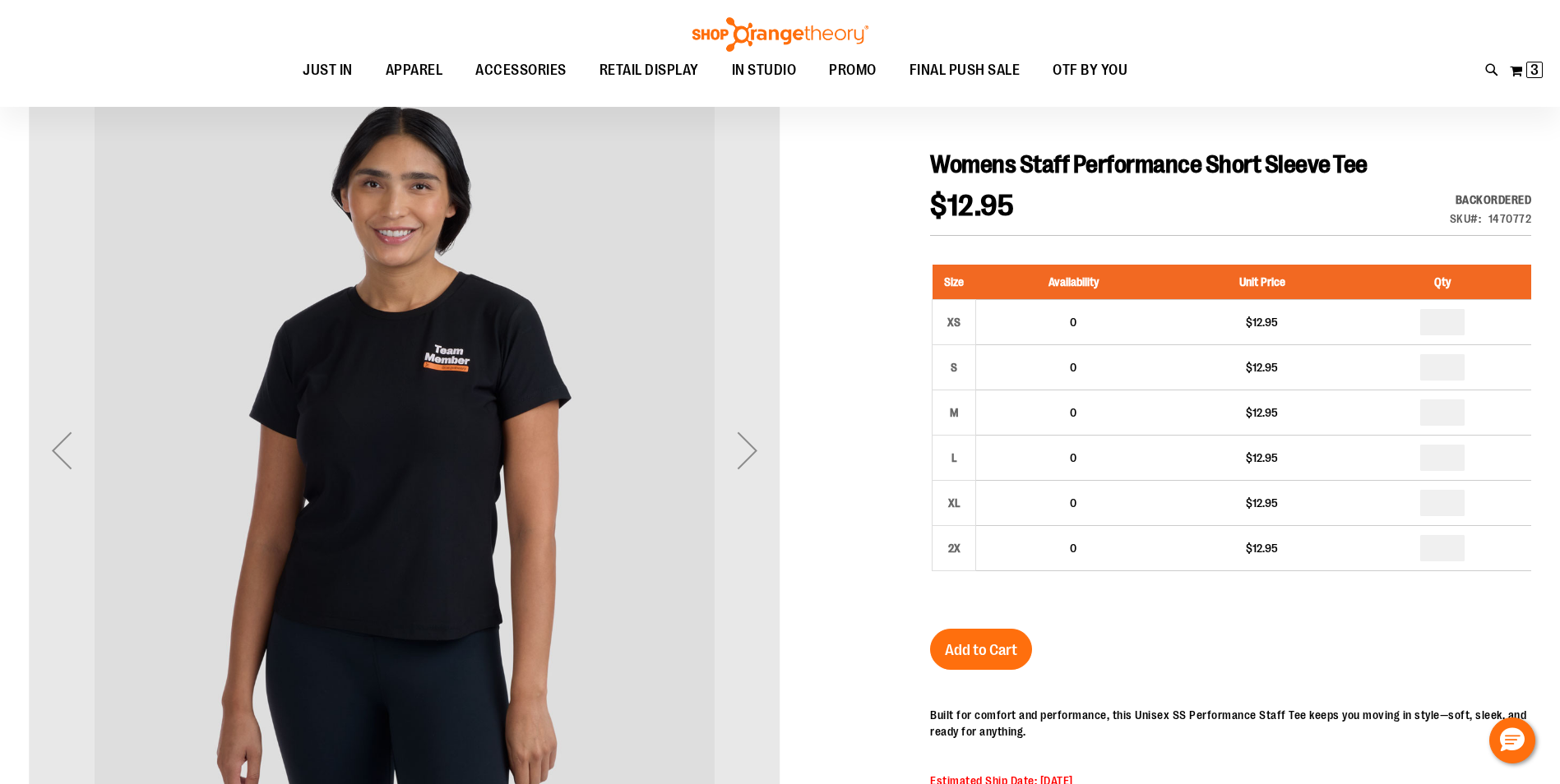
drag, startPoint x: 360, startPoint y: 419, endPoint x: 811, endPoint y: 251, distance: 481.3
click at [811, 251] on div at bounding box center [780, 572] width 1502 height 994
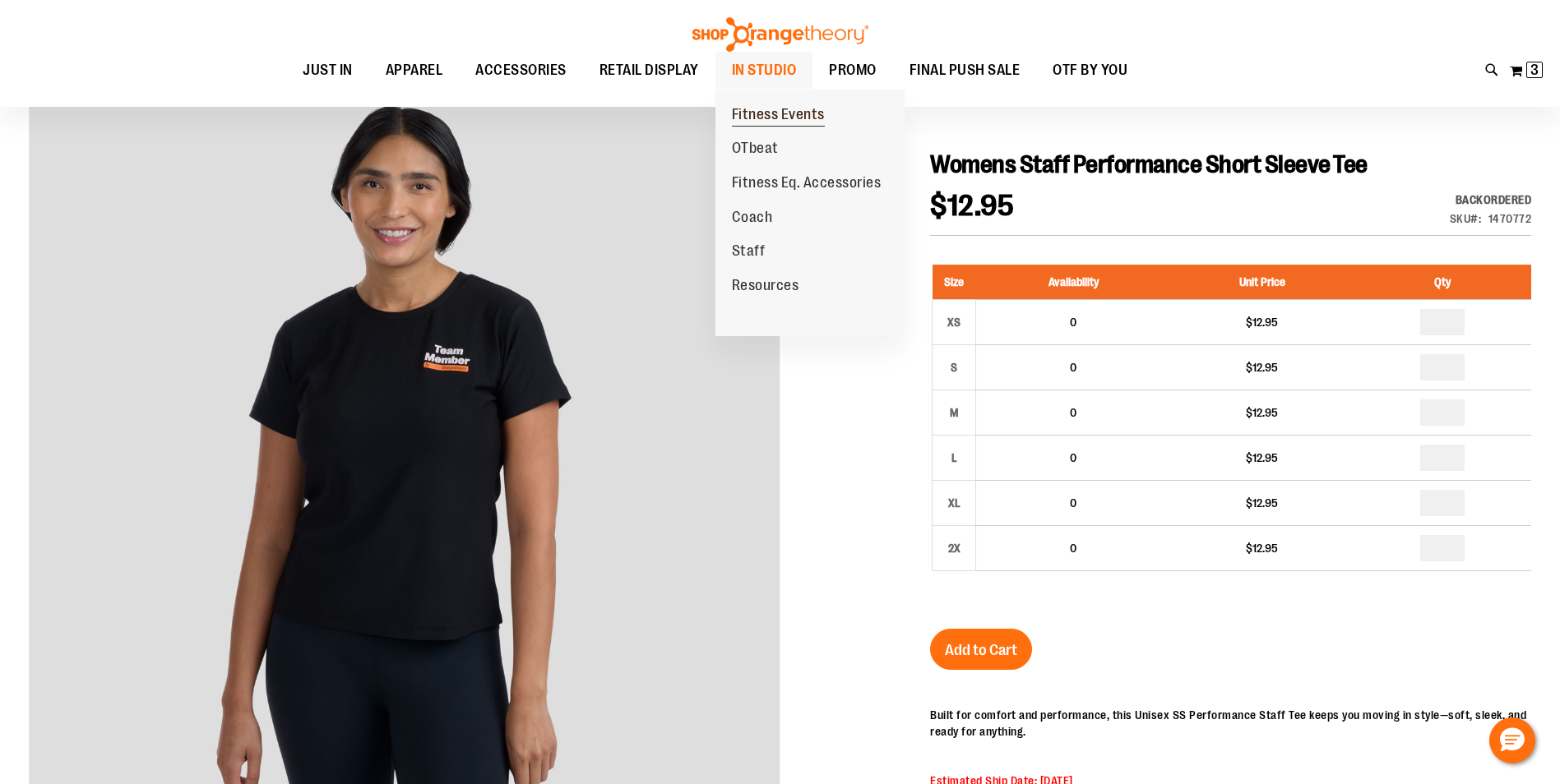
click at [776, 116] on span "Fitness Events" at bounding box center [779, 116] width 93 height 20
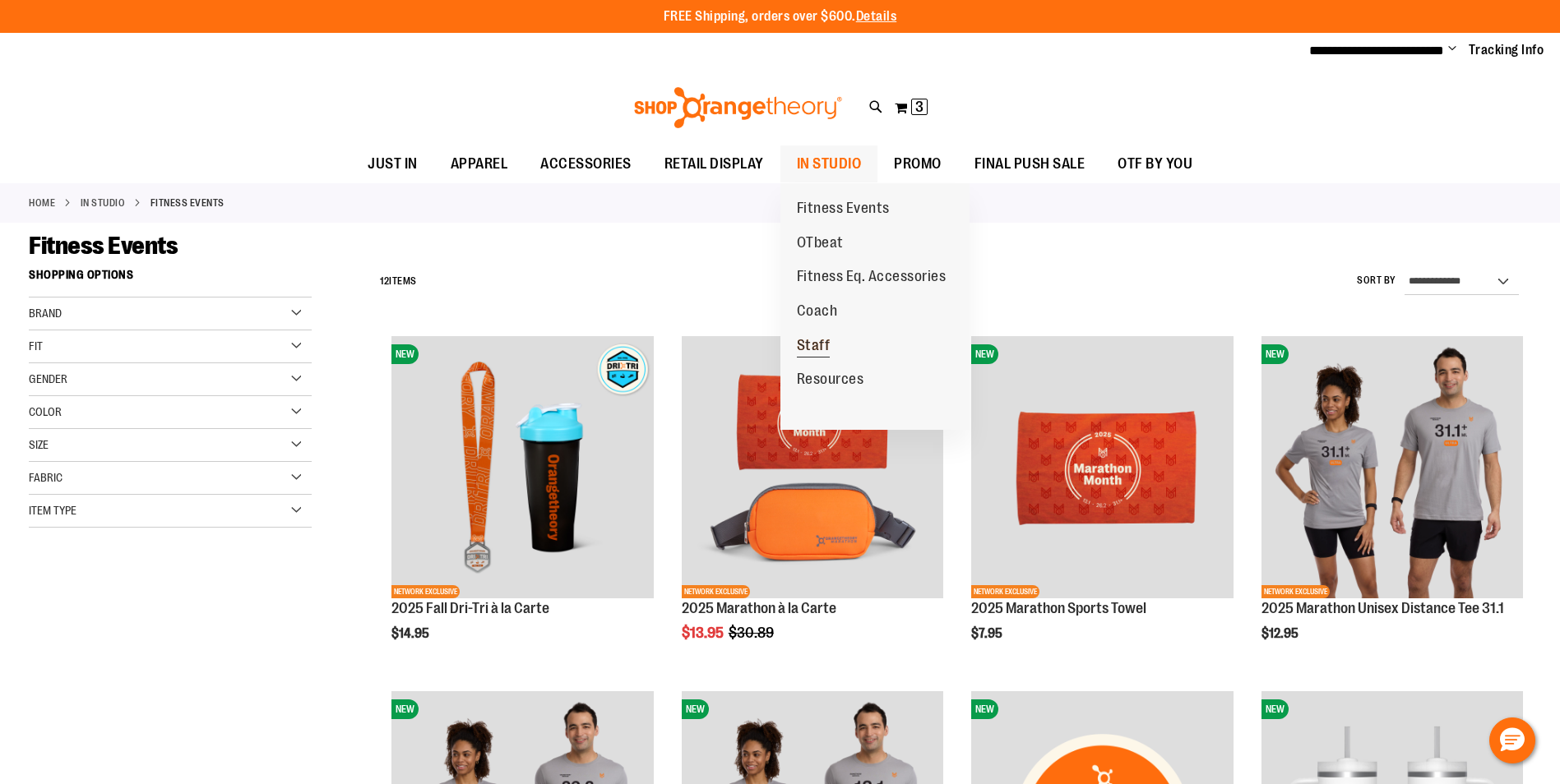
click at [824, 340] on span "Staff" at bounding box center [813, 346] width 34 height 20
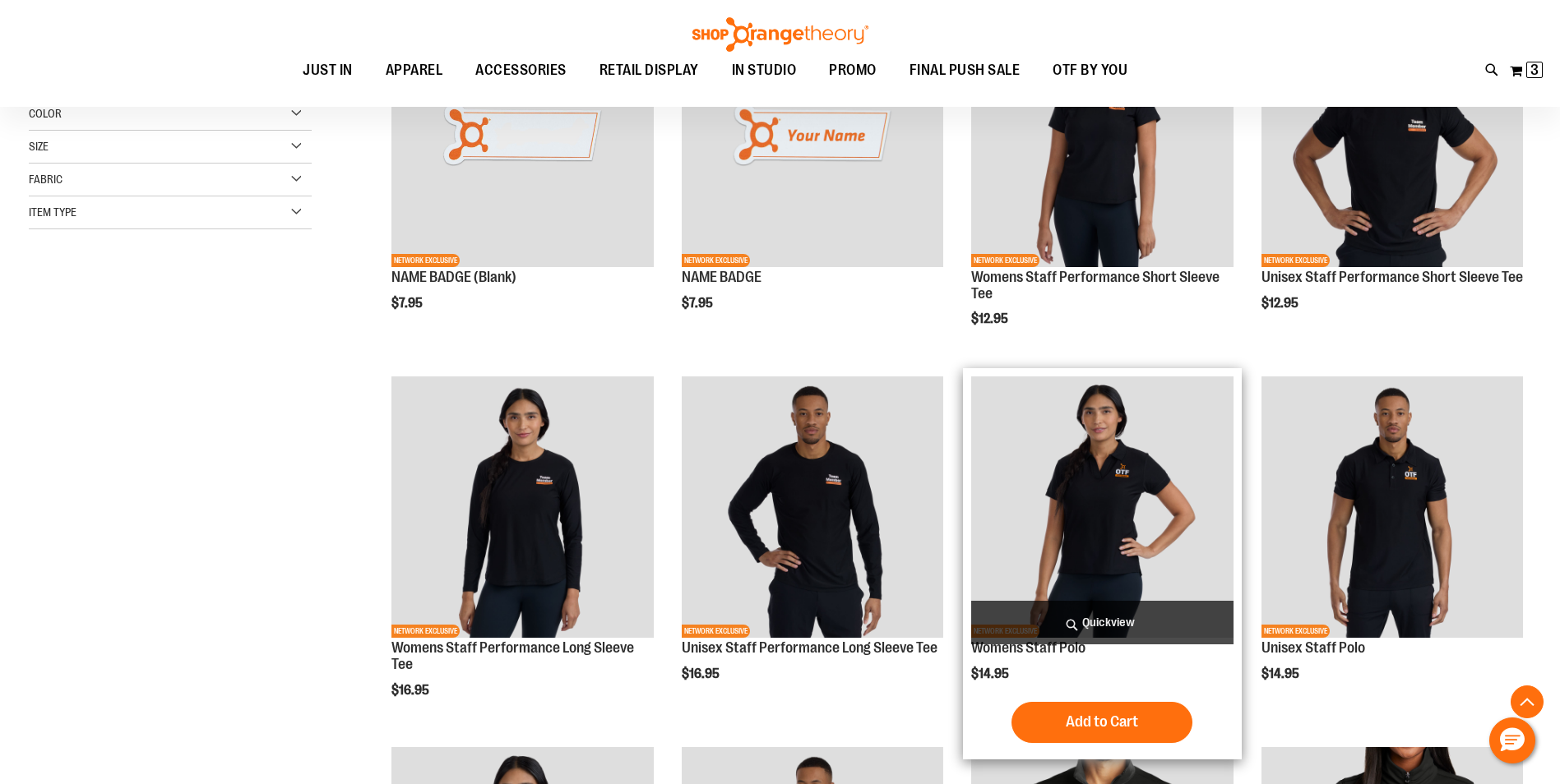
scroll to position [1, 0]
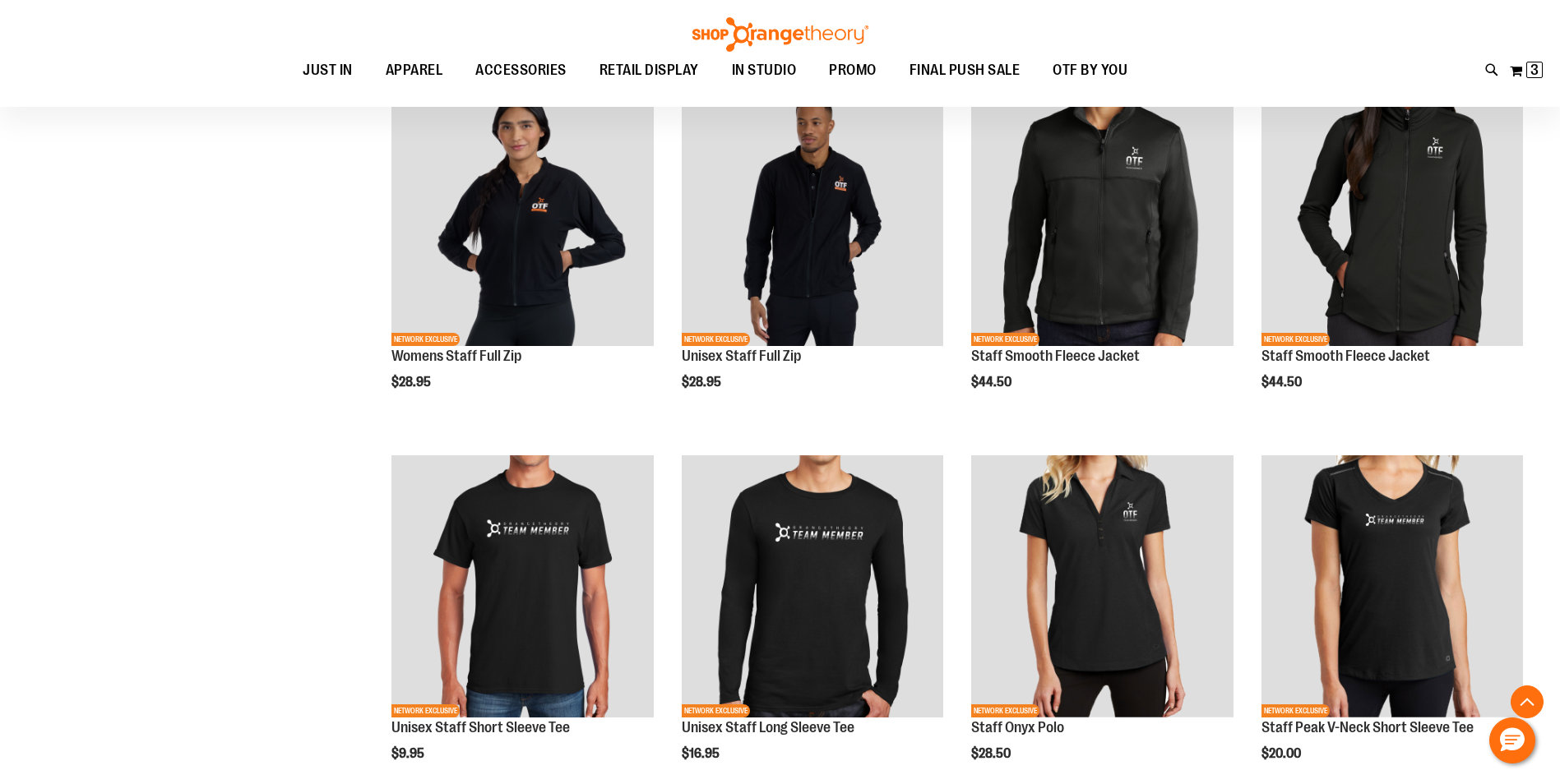
scroll to position [658, 0]
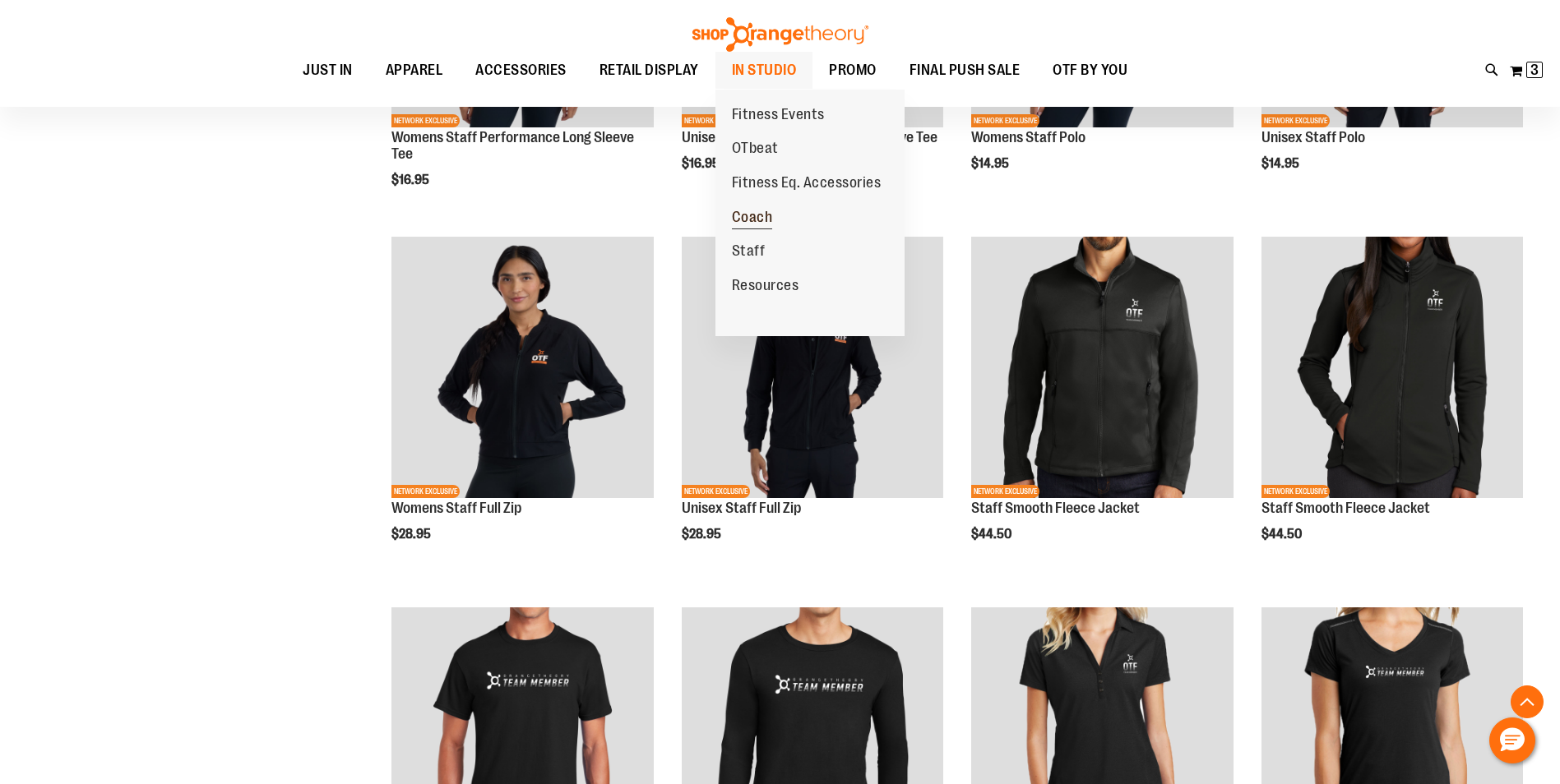
click at [763, 213] on span "Coach" at bounding box center [753, 219] width 41 height 20
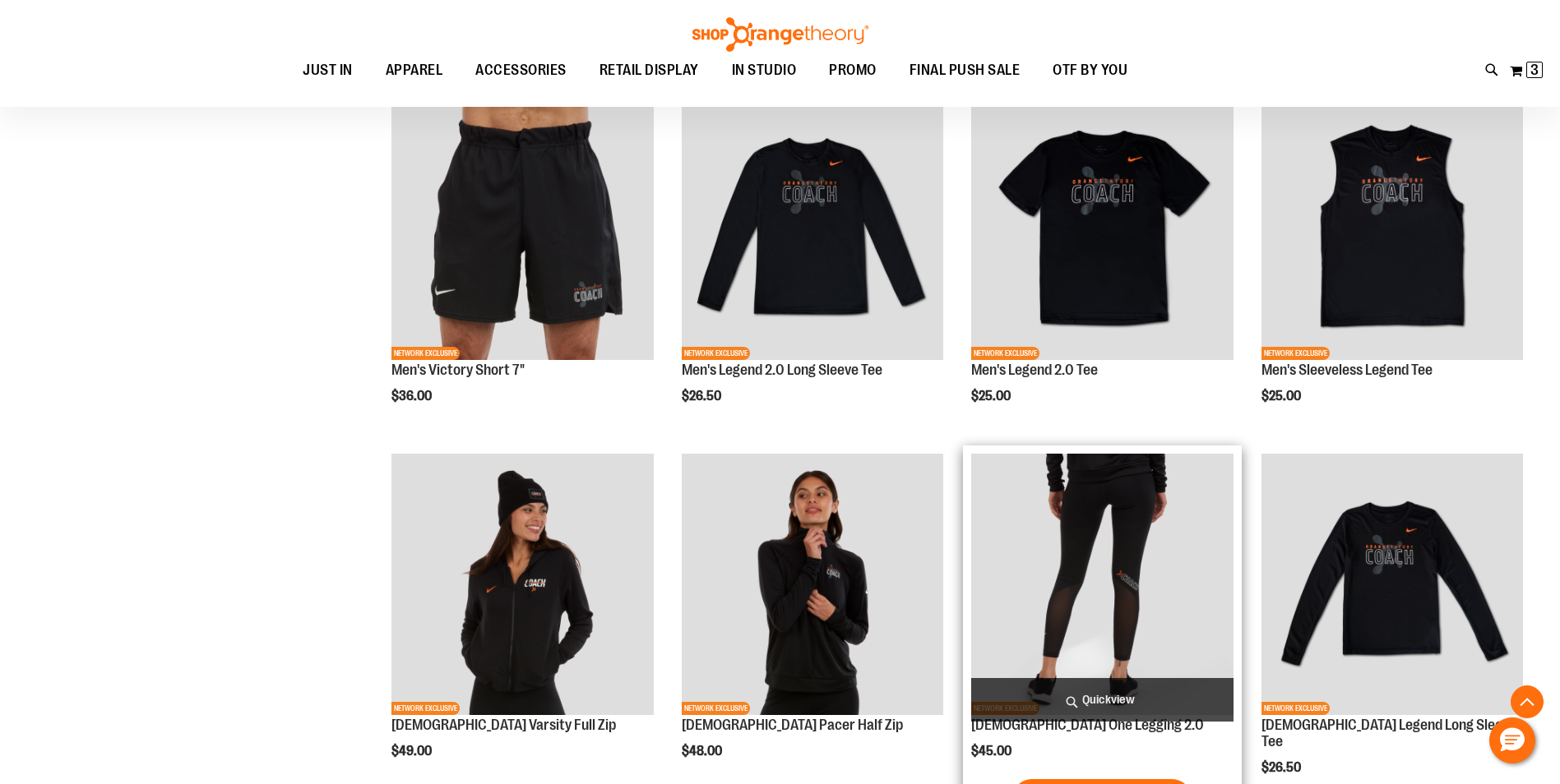
scroll to position [164, 0]
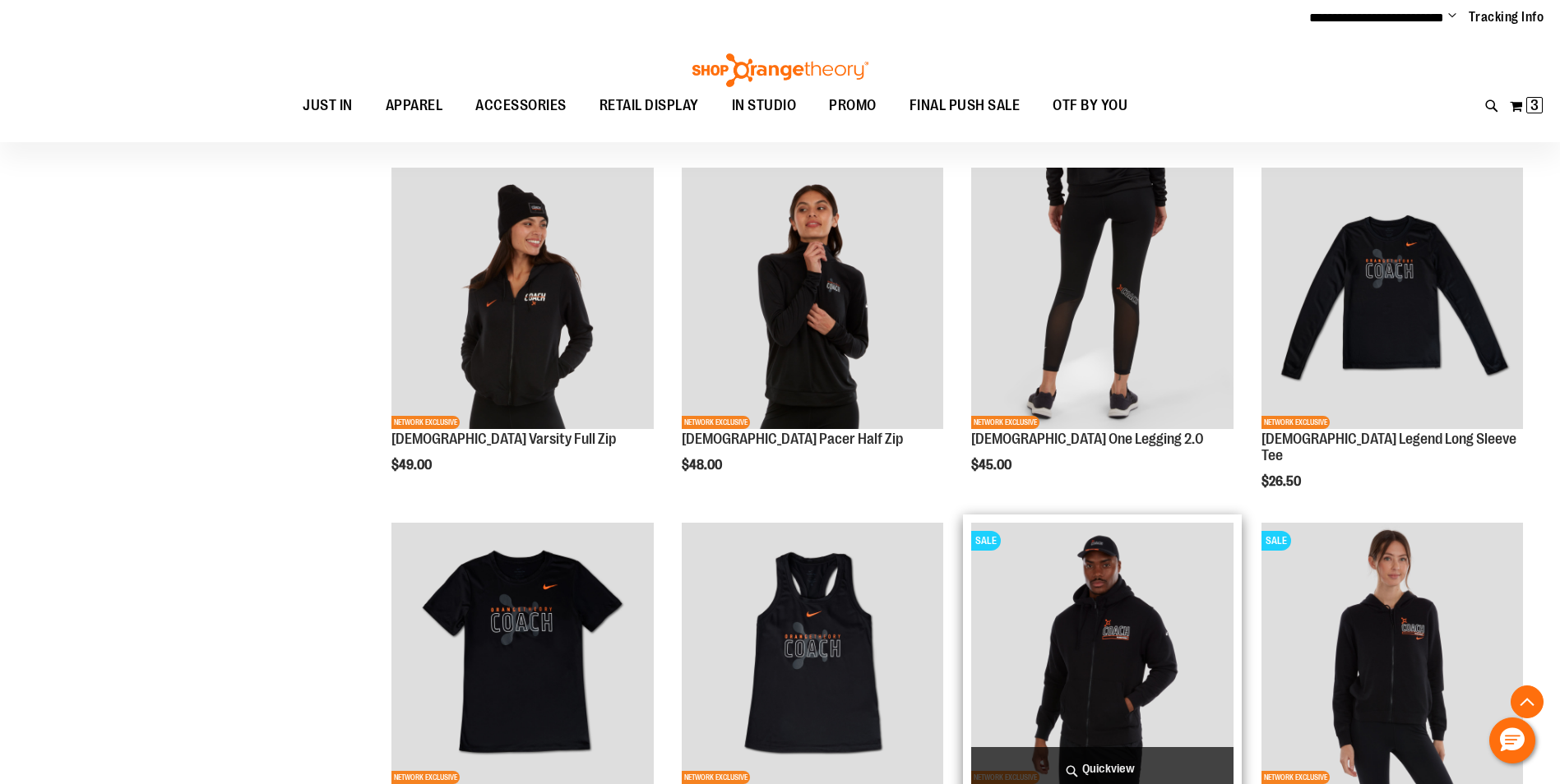
scroll to position [770, 0]
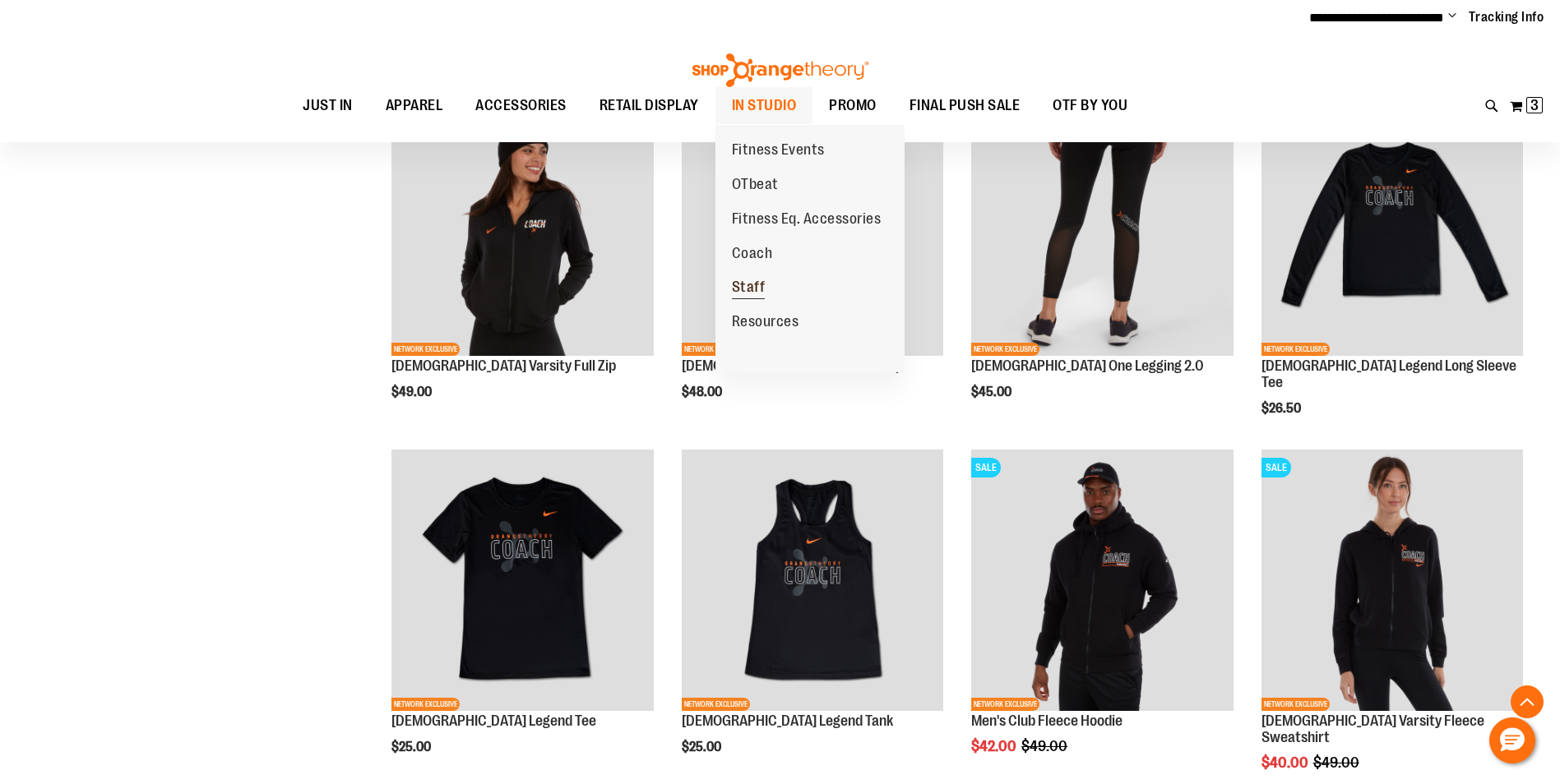
click at [752, 280] on span "Staff" at bounding box center [749, 288] width 34 height 20
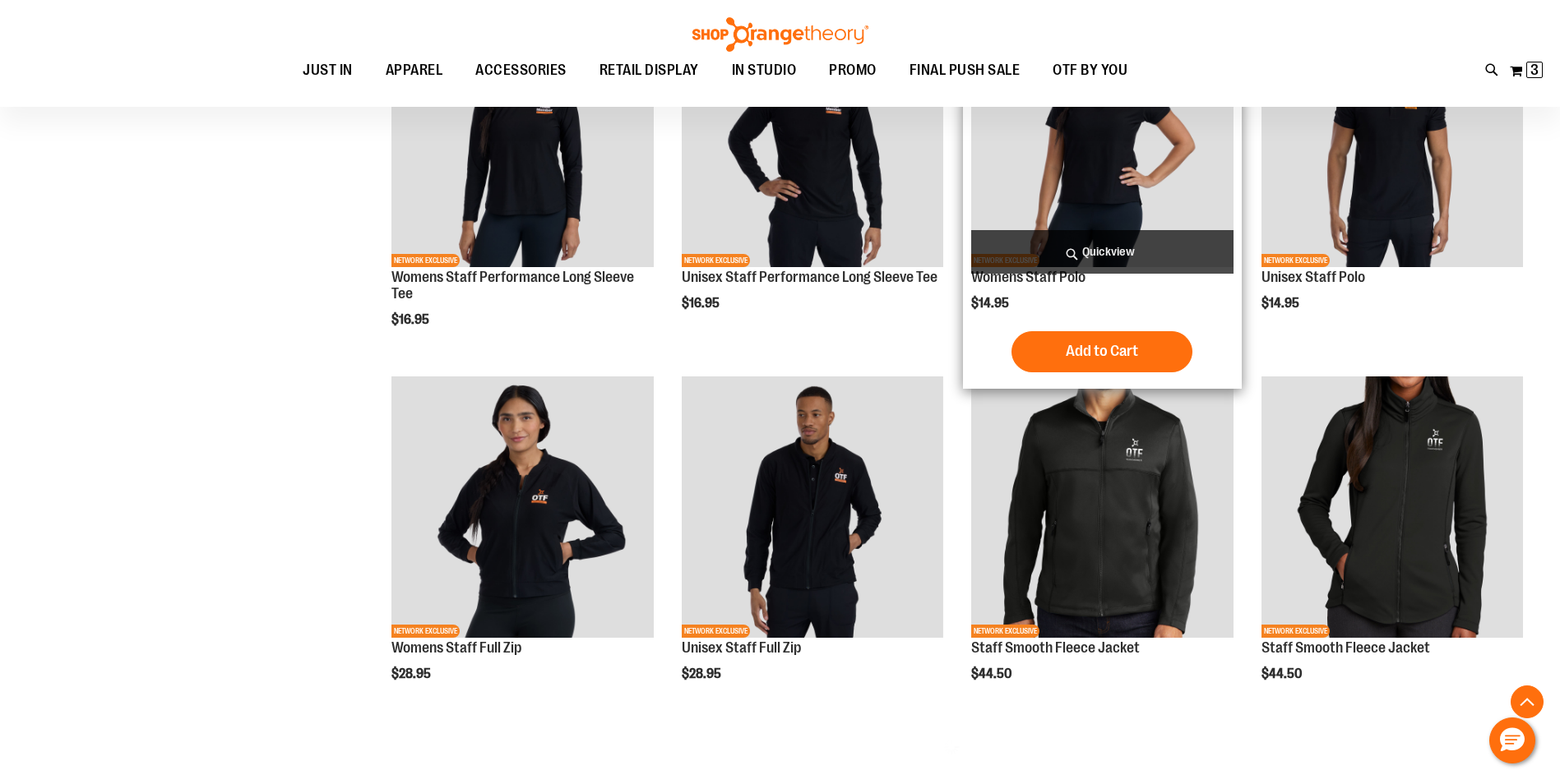
scroll to position [640, 0]
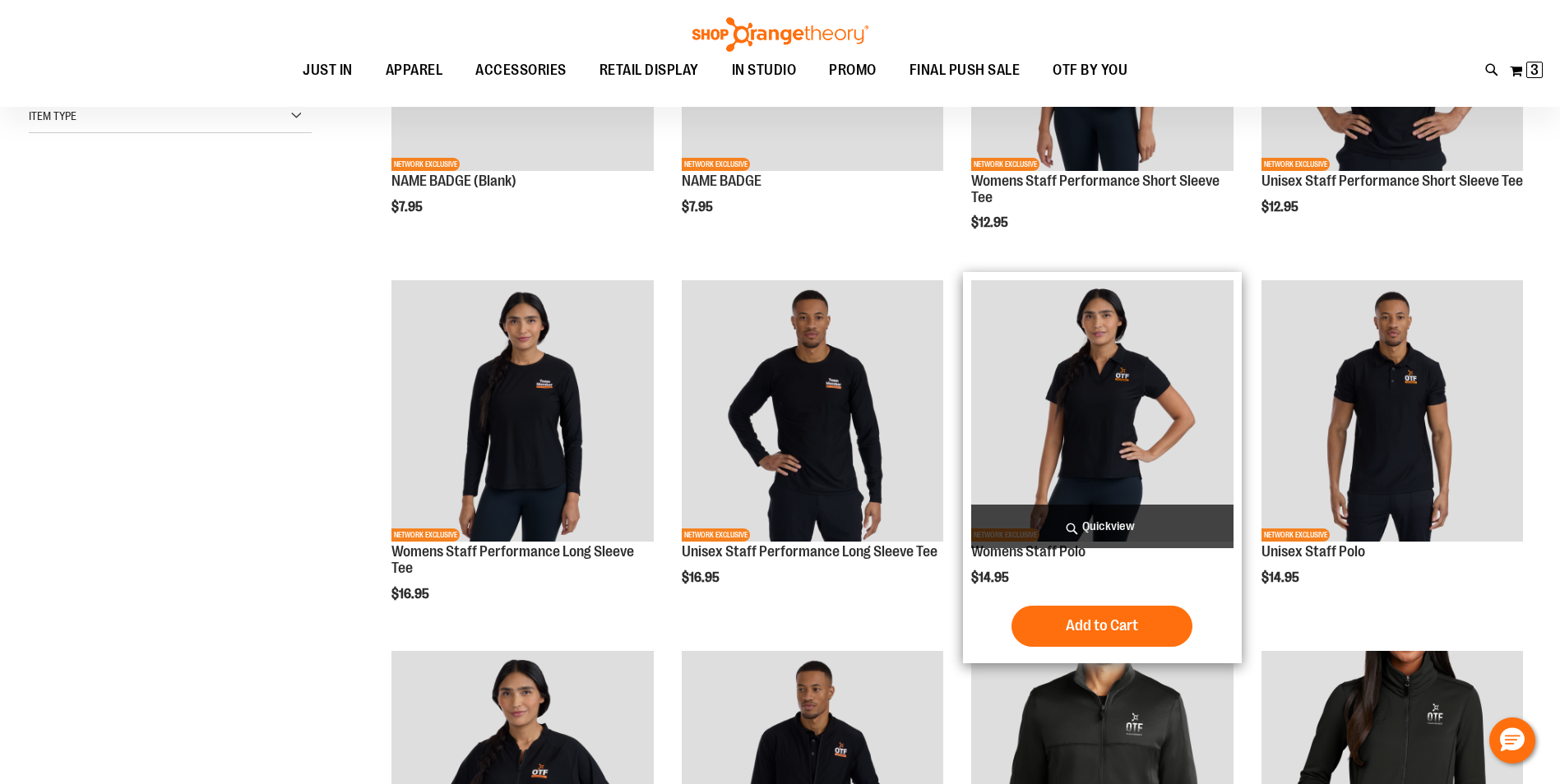
scroll to position [246, 0]
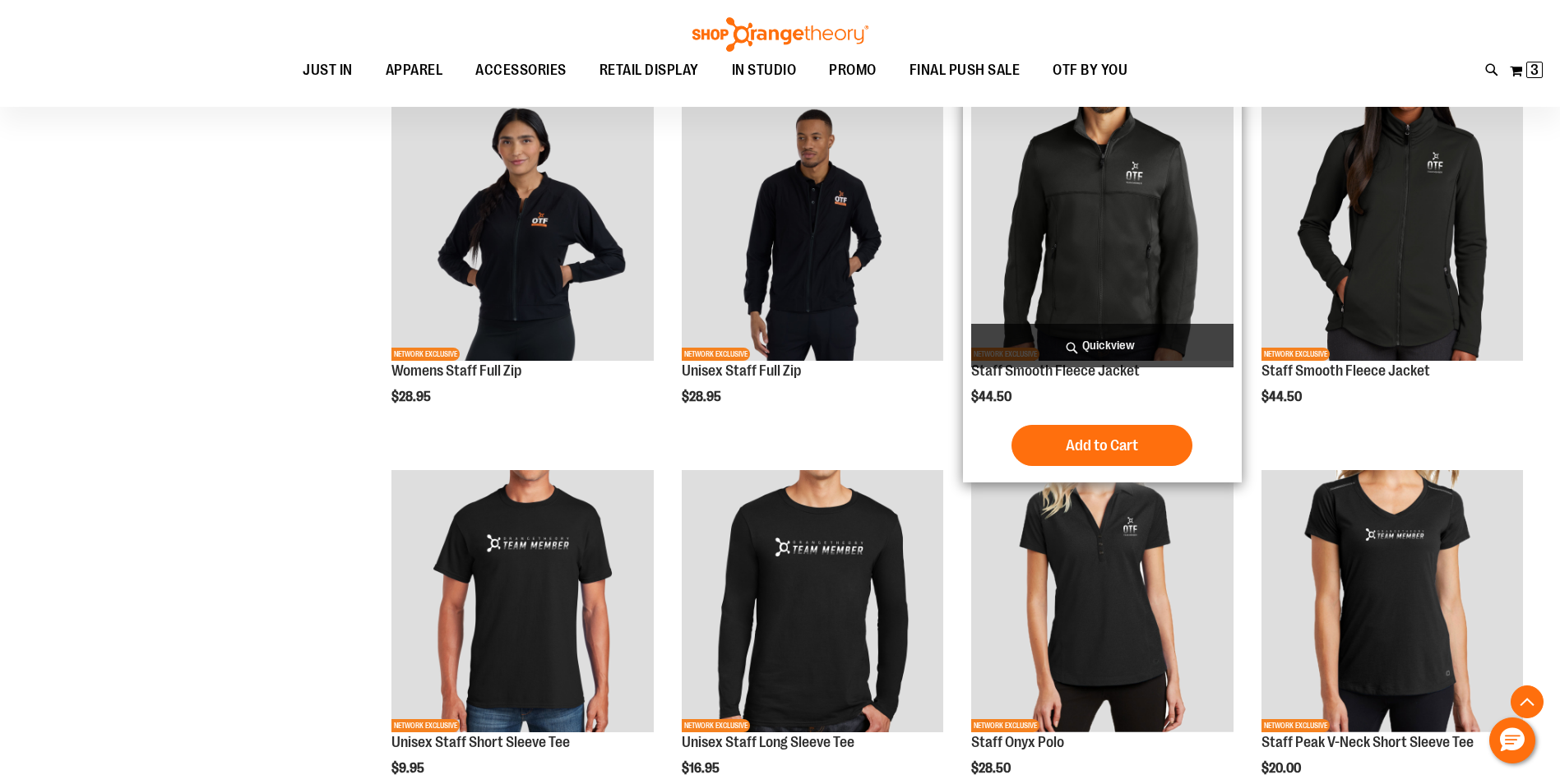
scroll to position [904, 0]
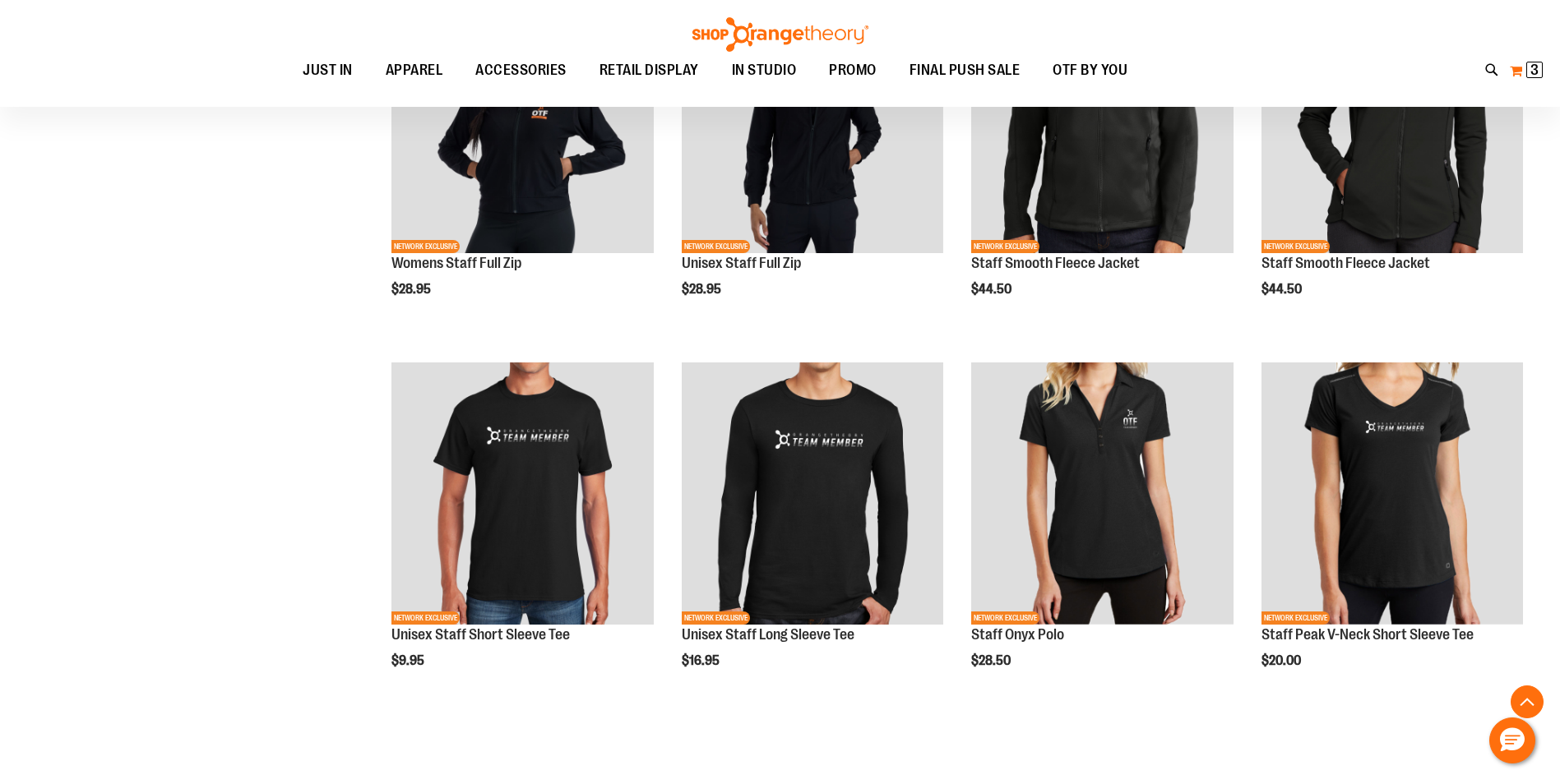
click at [1524, 69] on button "My Cart 3 3 items" at bounding box center [1526, 70] width 35 height 26
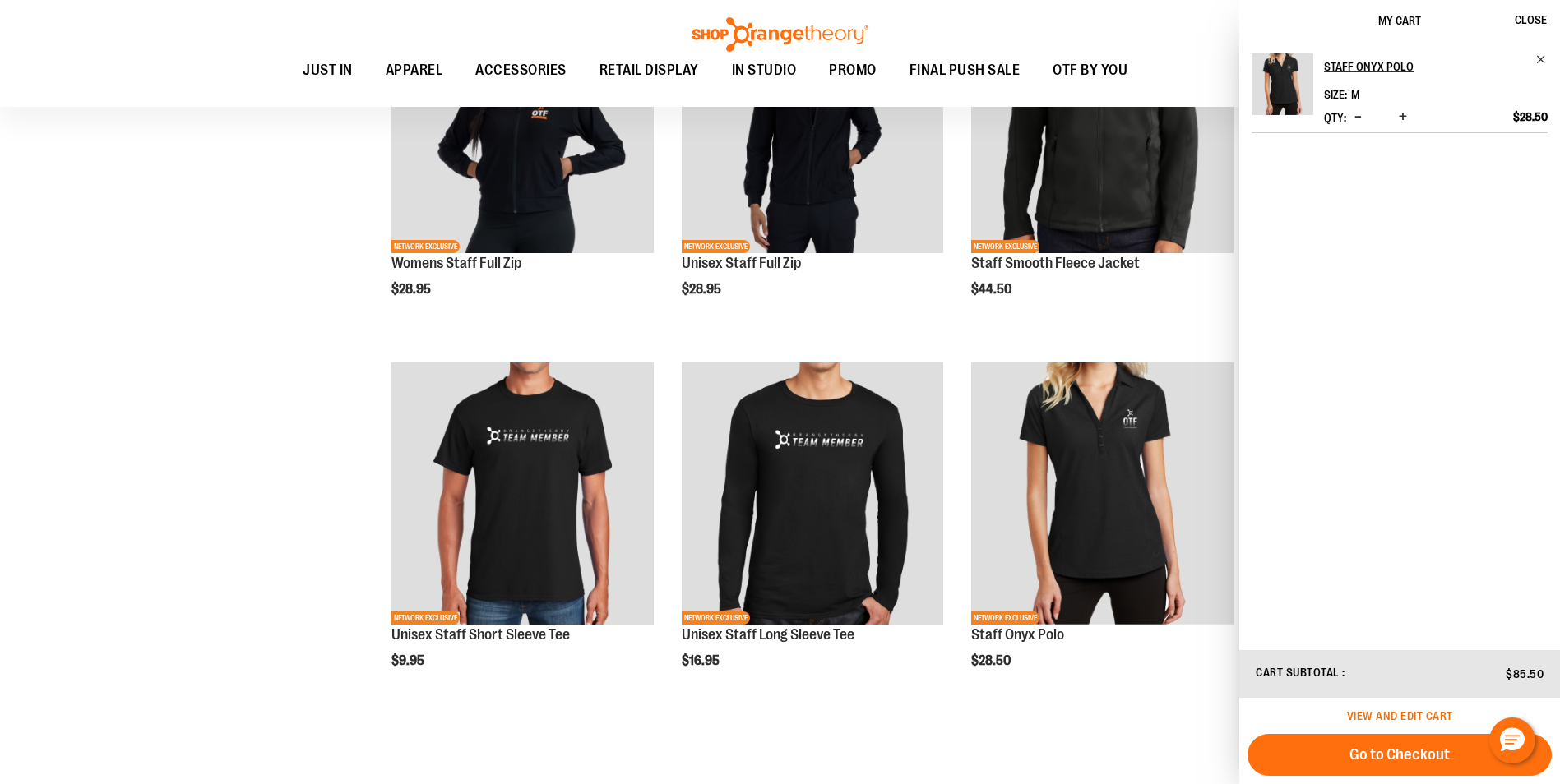
click at [1408, 717] on span "View and edit cart" at bounding box center [1400, 716] width 107 height 13
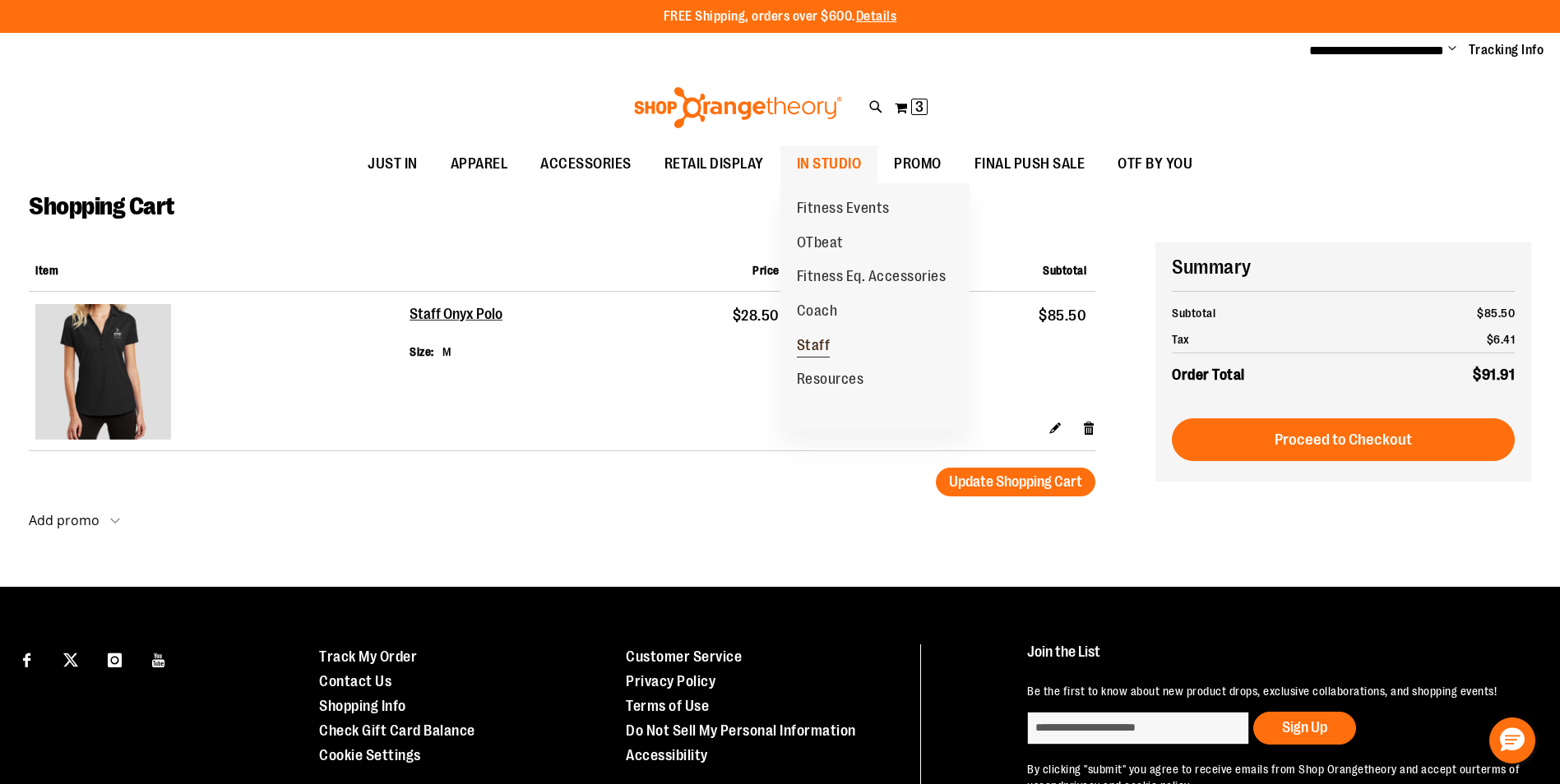
click at [819, 346] on span "Staff" at bounding box center [813, 346] width 34 height 20
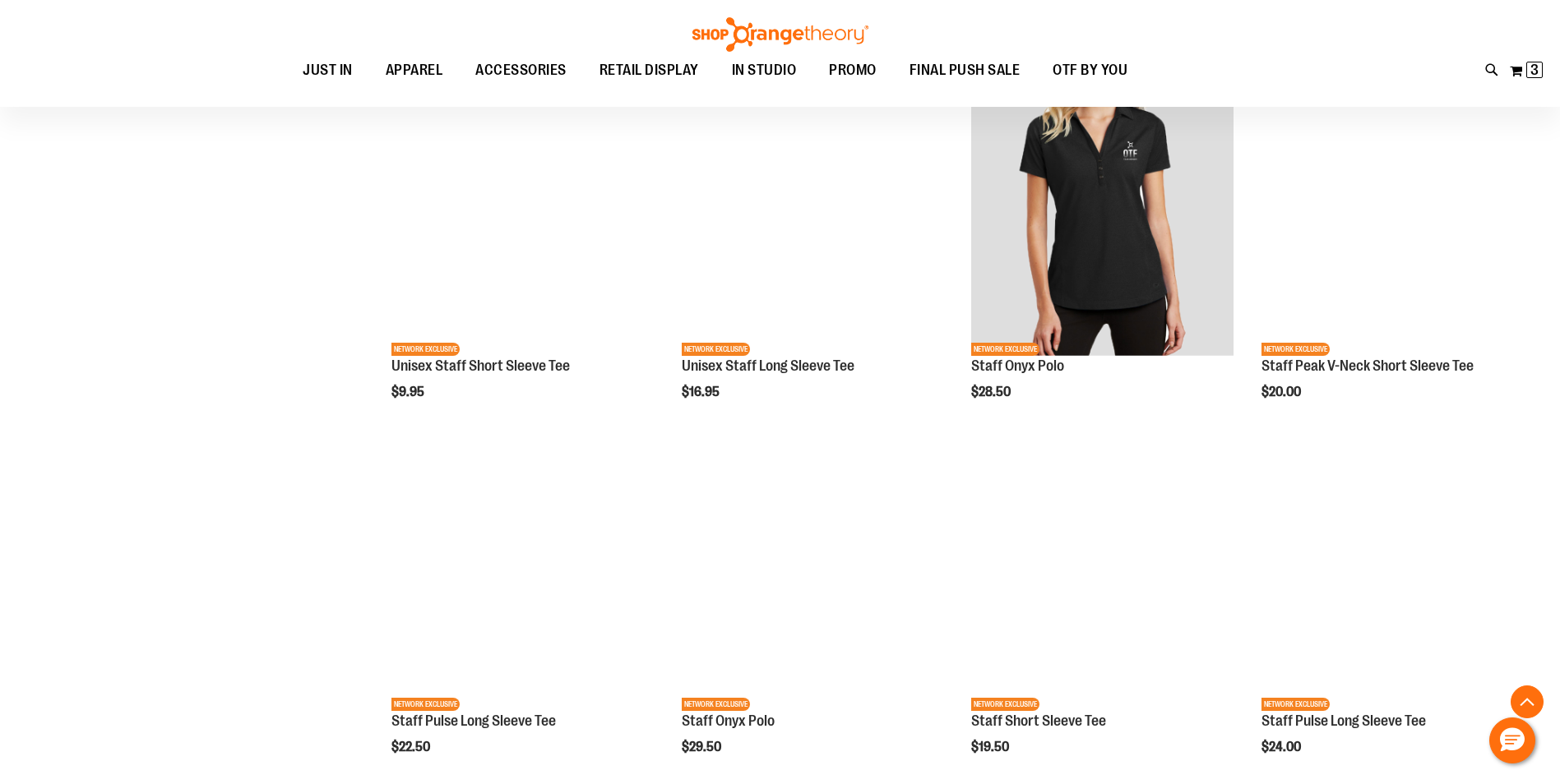
scroll to position [1236, 0]
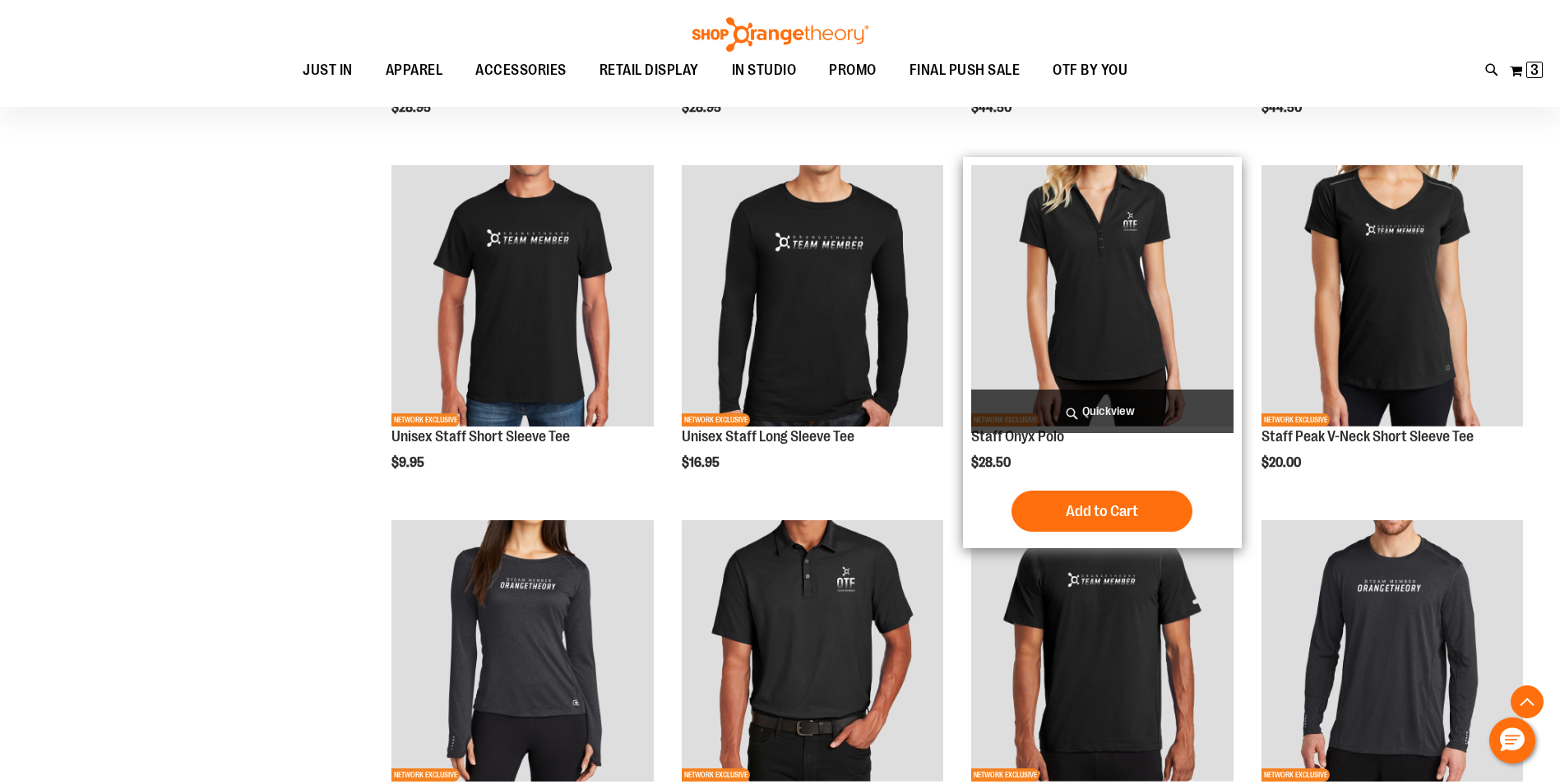
click at [1154, 317] on img "product" at bounding box center [1102, 296] width 261 height 261
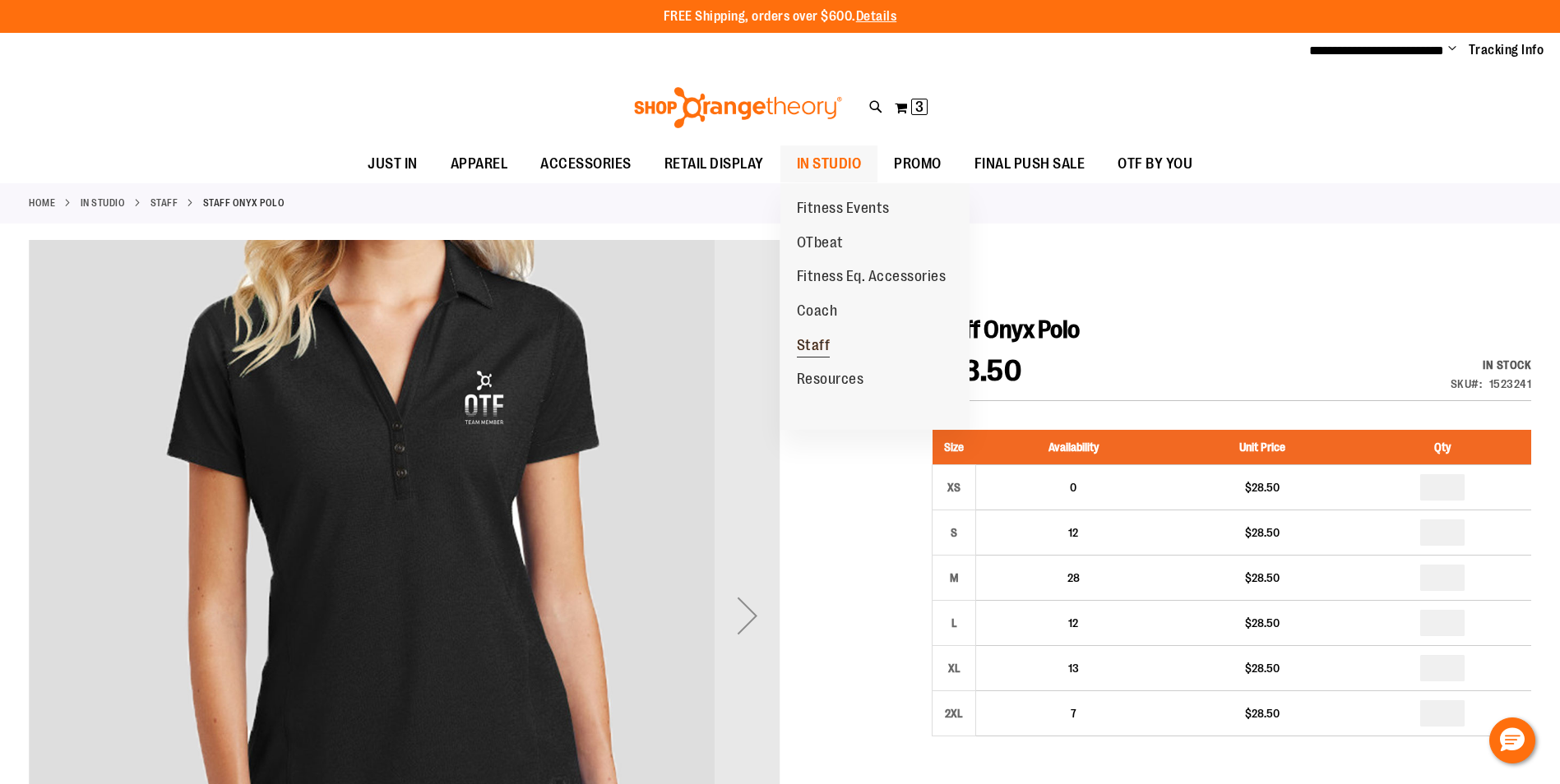
click at [824, 347] on span "Staff" at bounding box center [813, 346] width 34 height 20
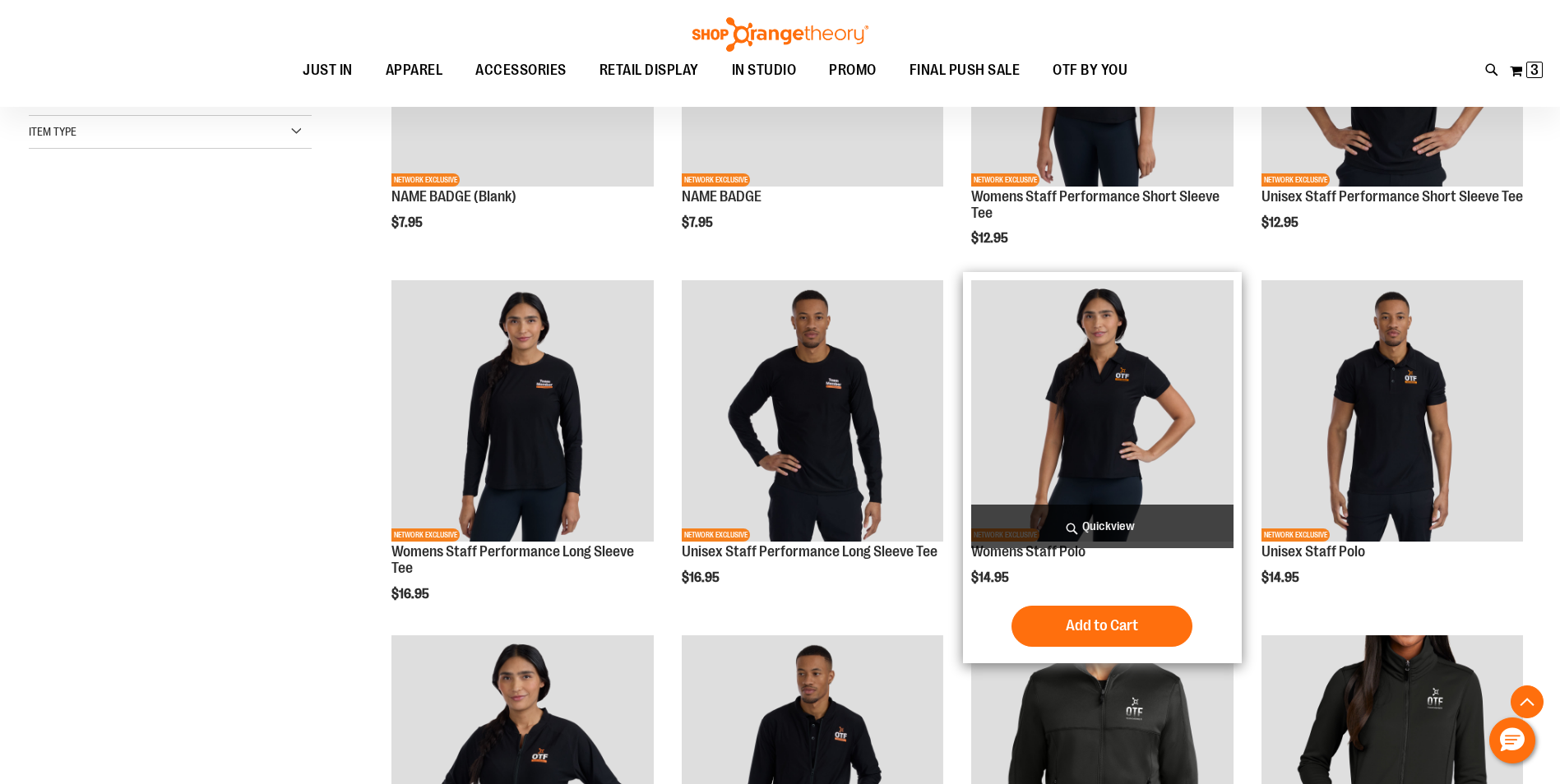
scroll to position [311, 0]
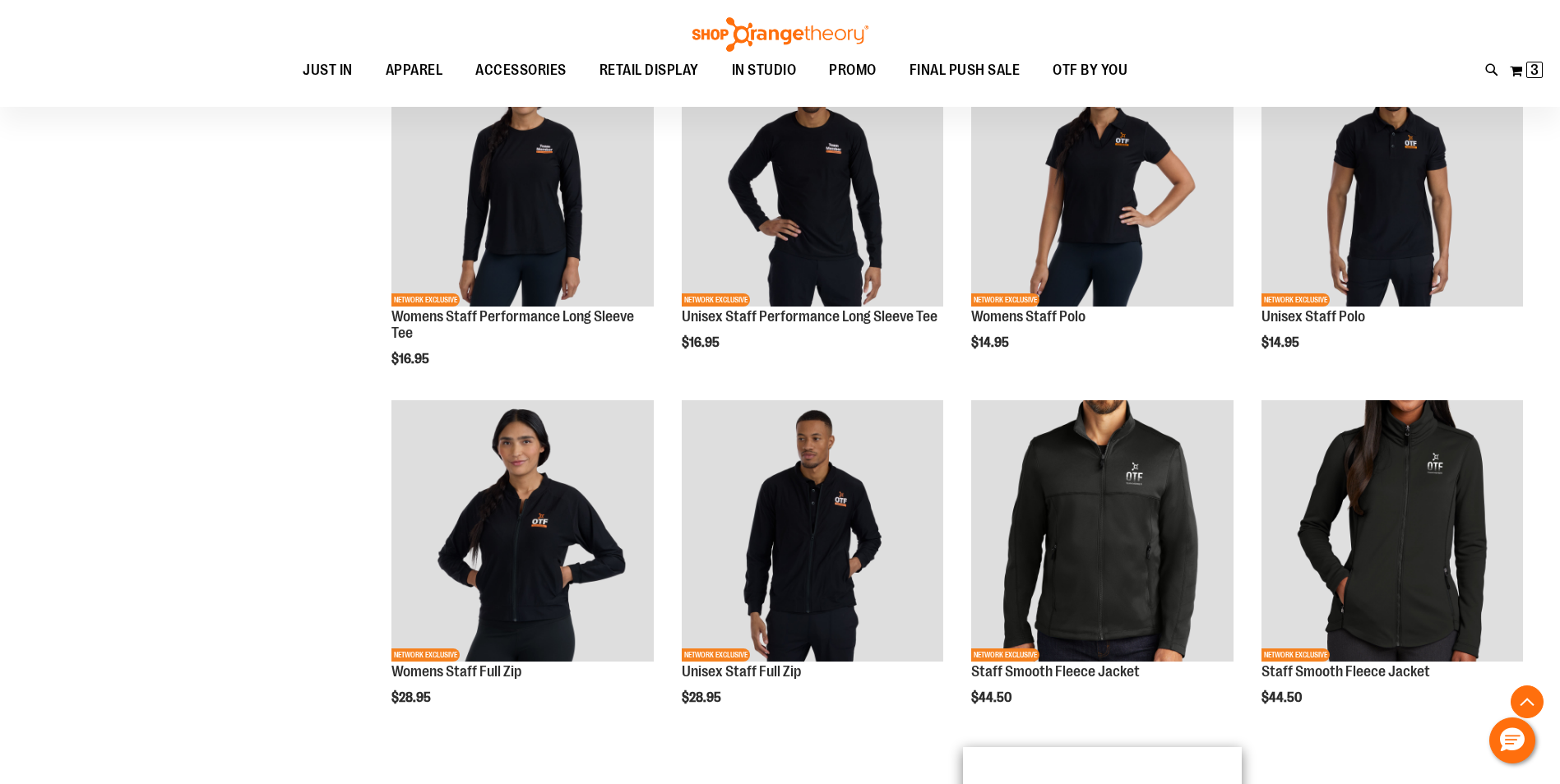
scroll to position [393, 0]
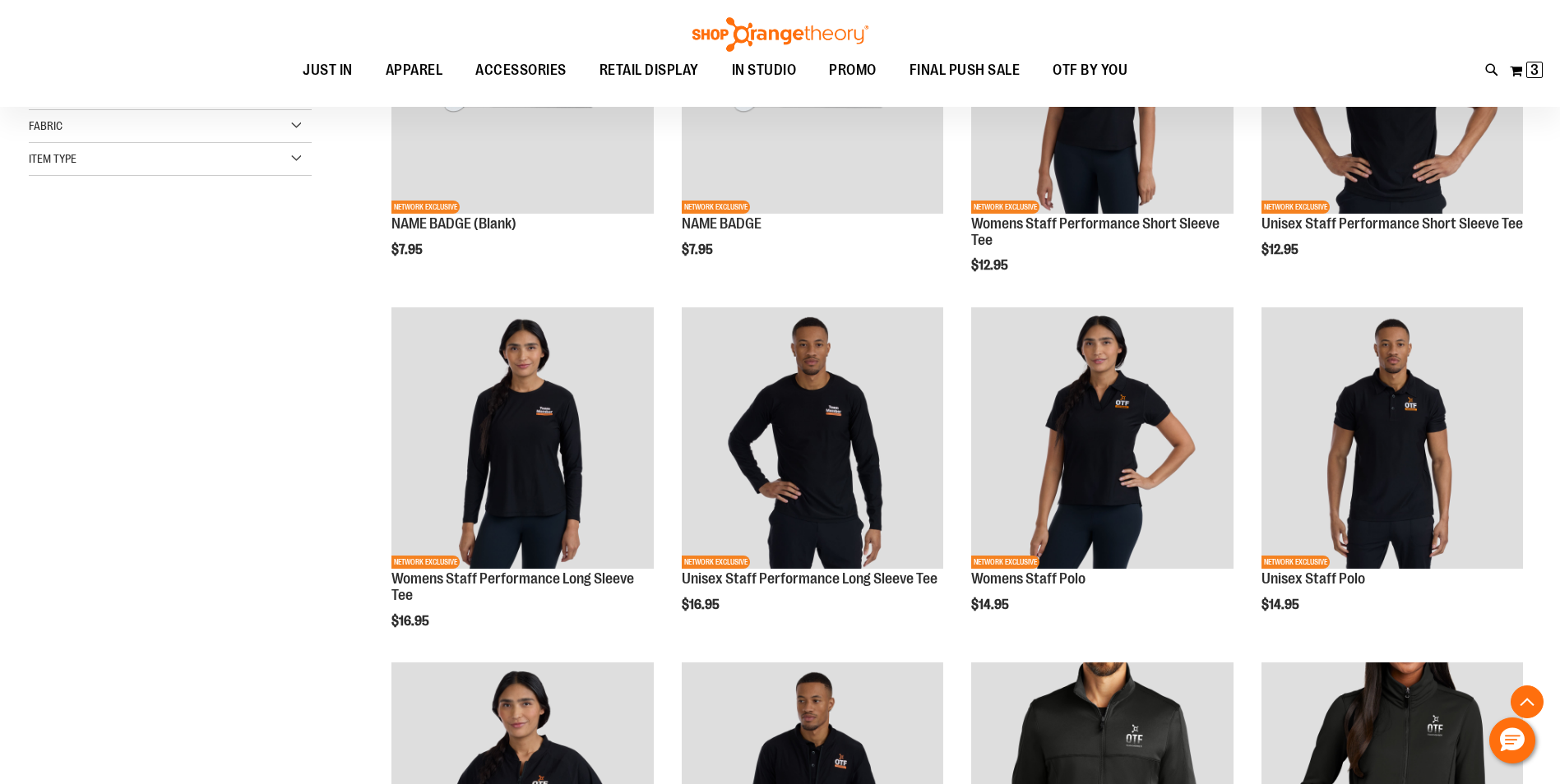
scroll to position [64, 0]
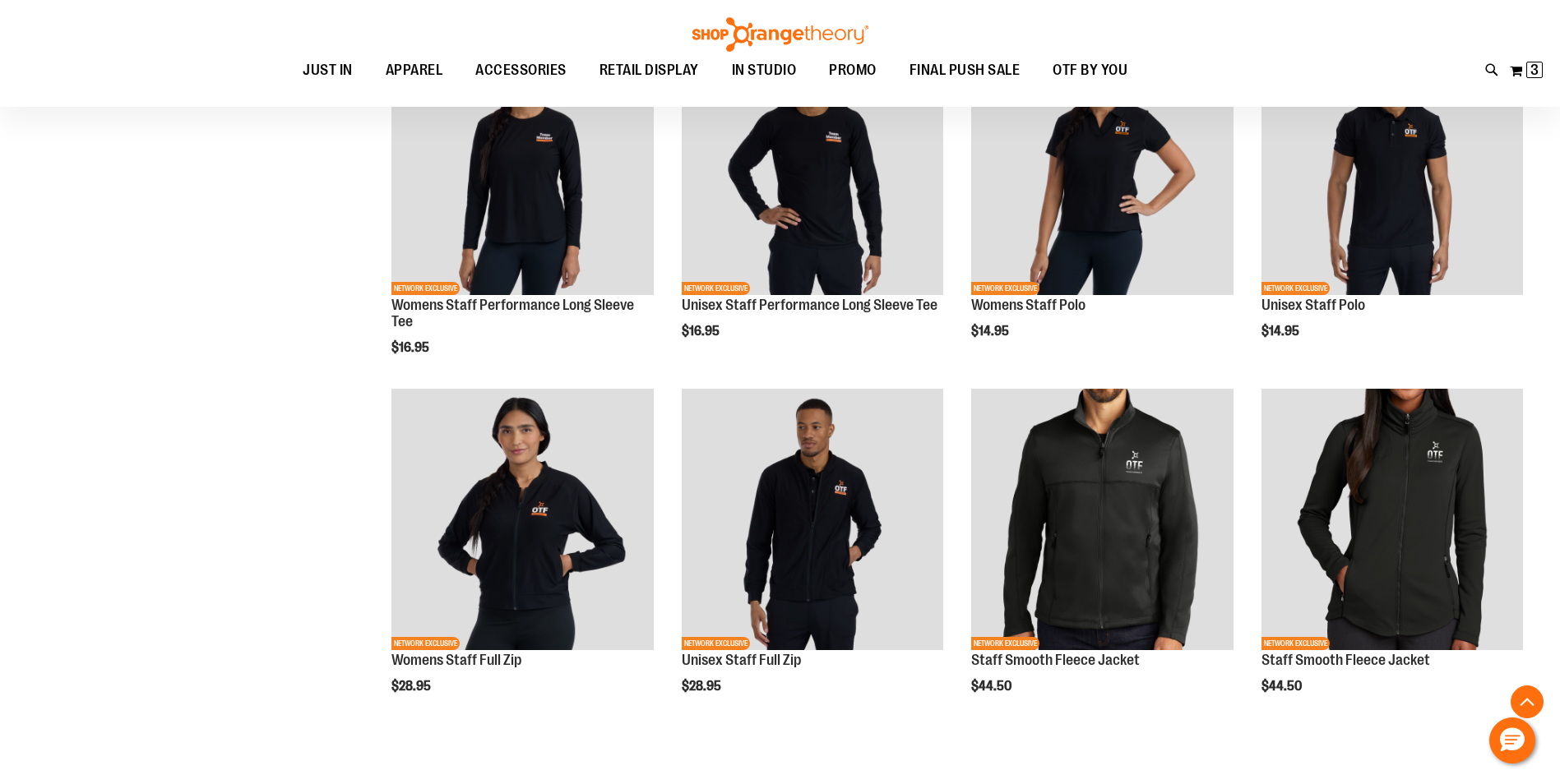
scroll to position [311, 0]
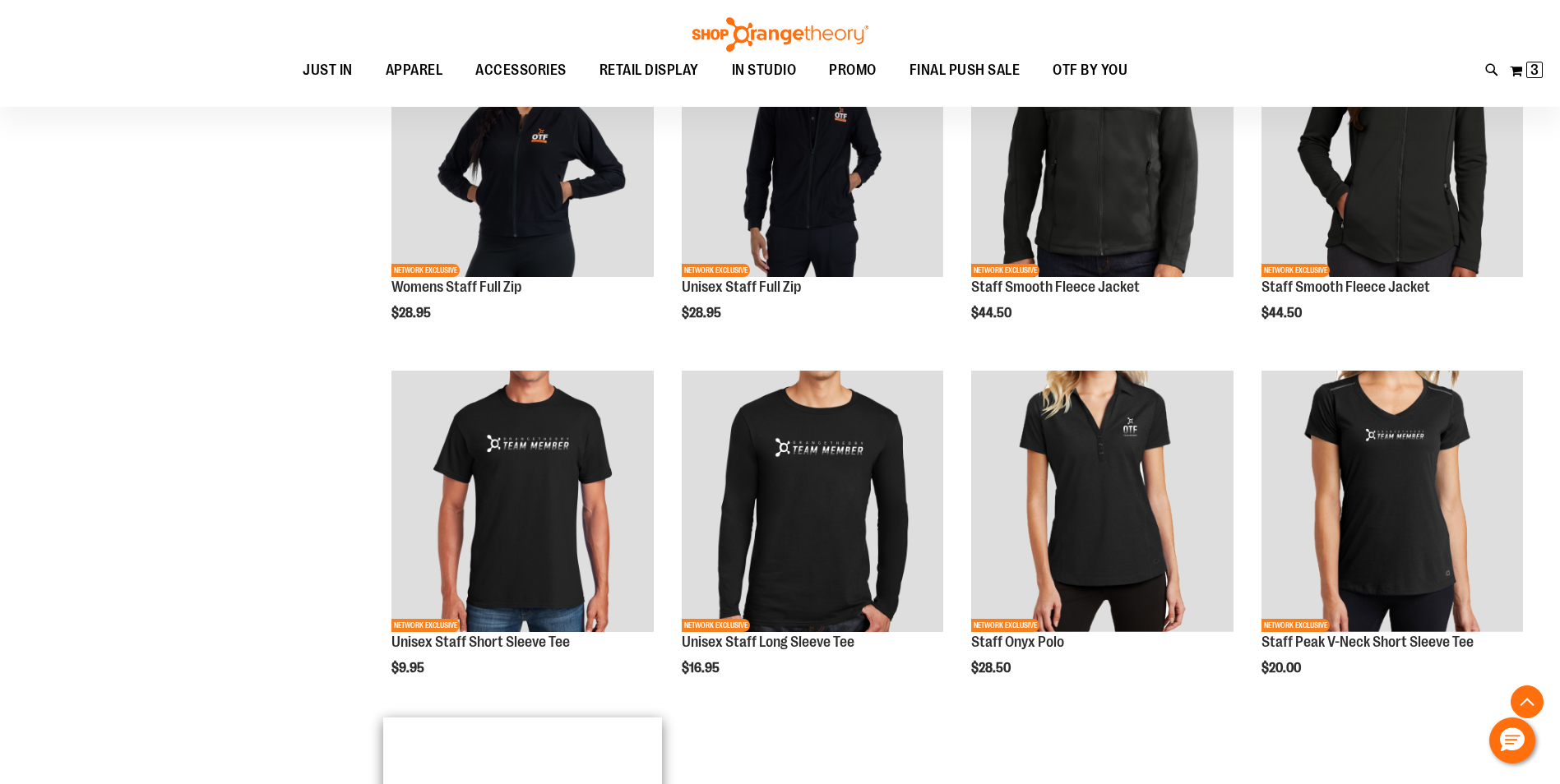
scroll to position [968, 0]
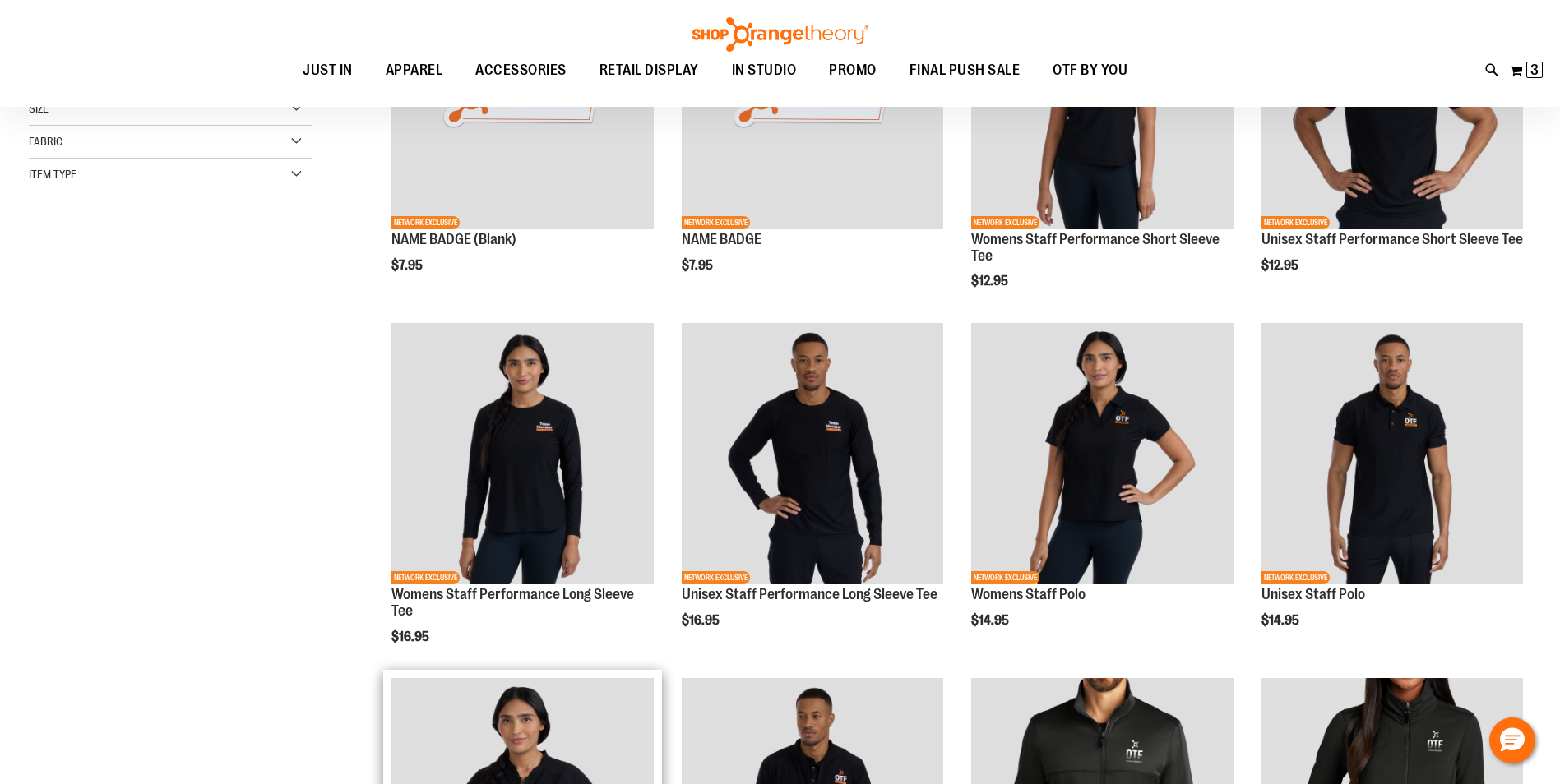
scroll to position [64, 0]
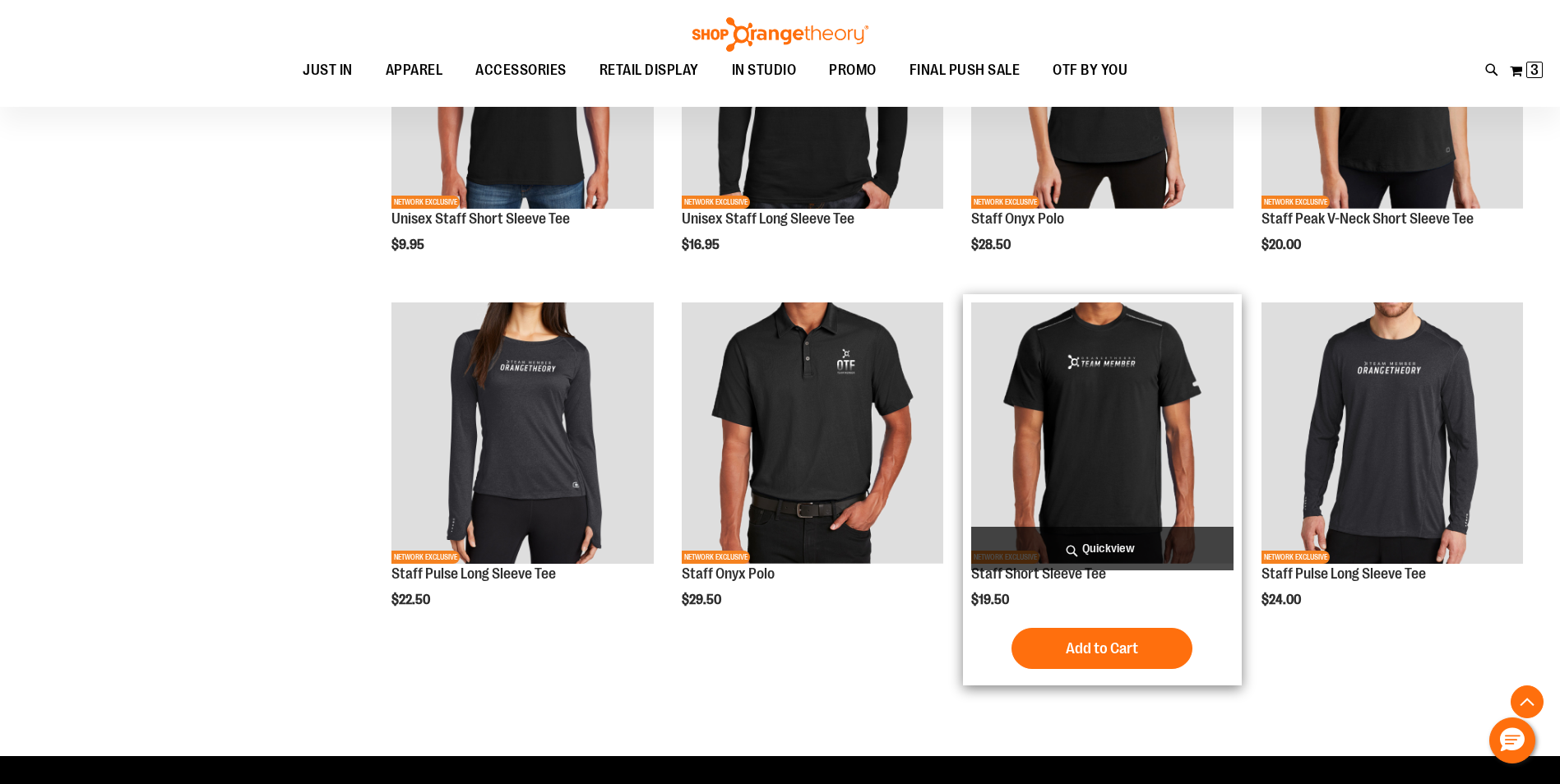
scroll to position [1297, 0]
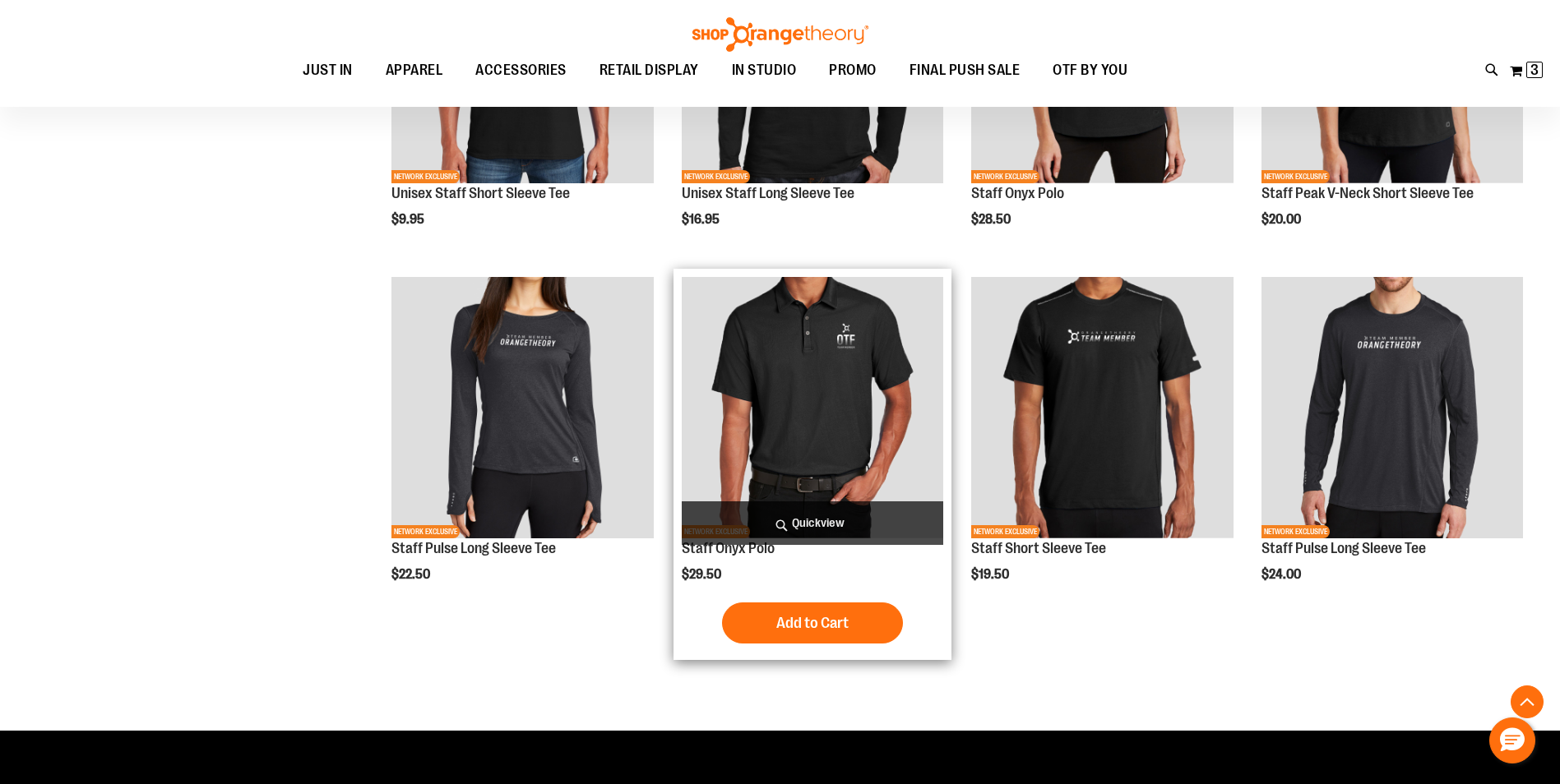
click at [832, 409] on img "product" at bounding box center [812, 408] width 261 height 261
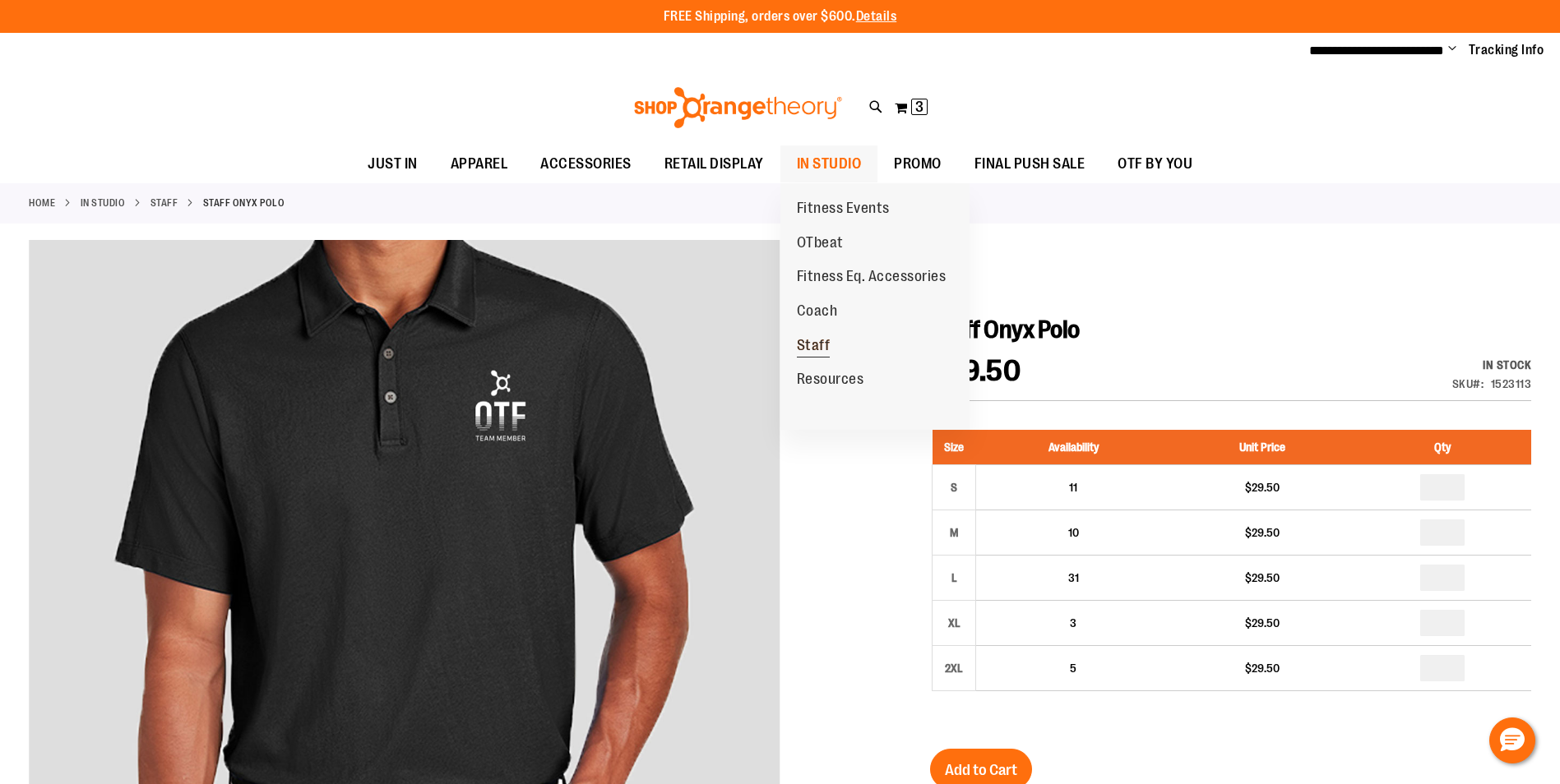
click at [817, 342] on span "Staff" at bounding box center [813, 346] width 34 height 20
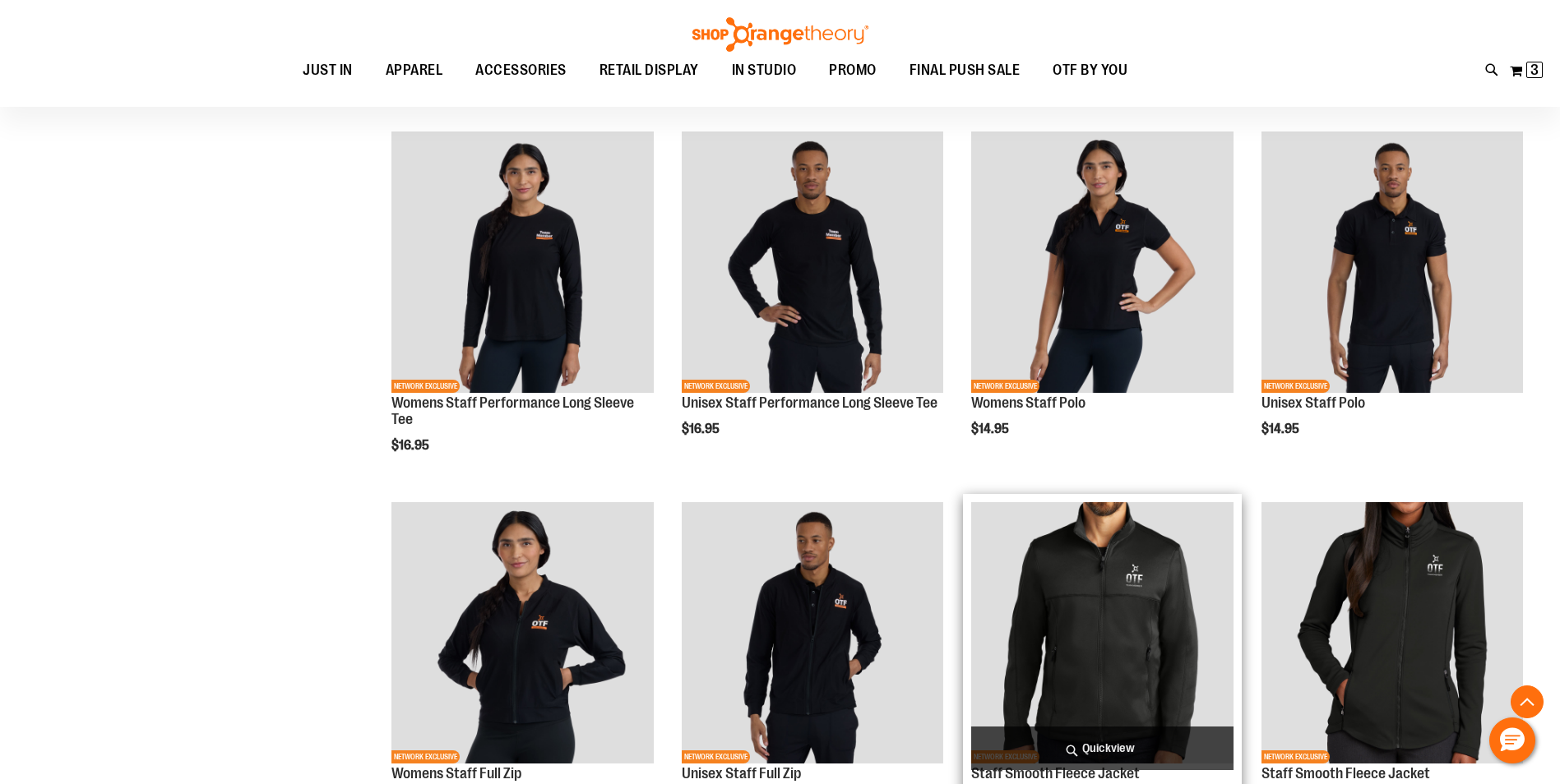
scroll to position [64, 0]
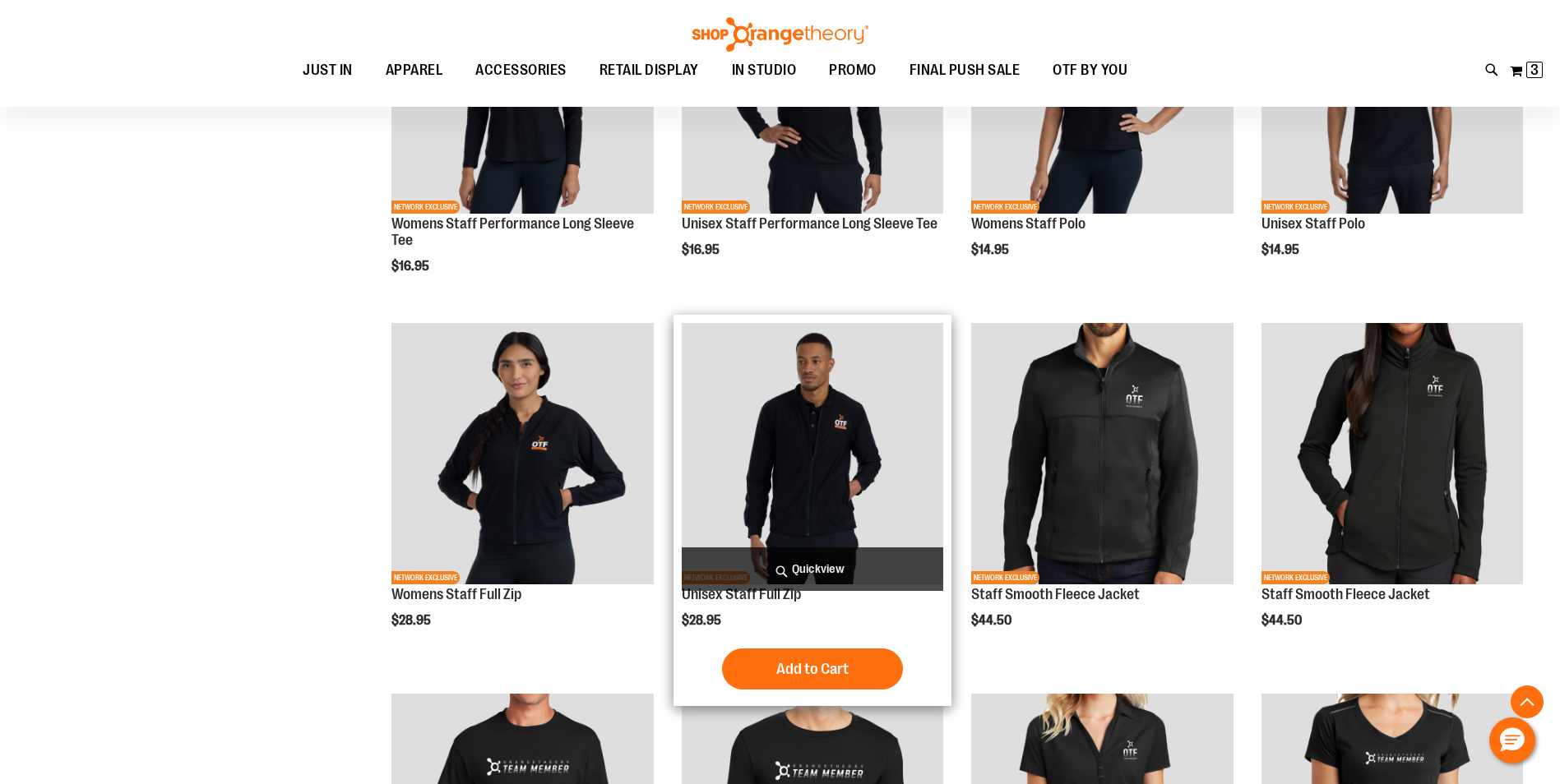
scroll to position [737, 0]
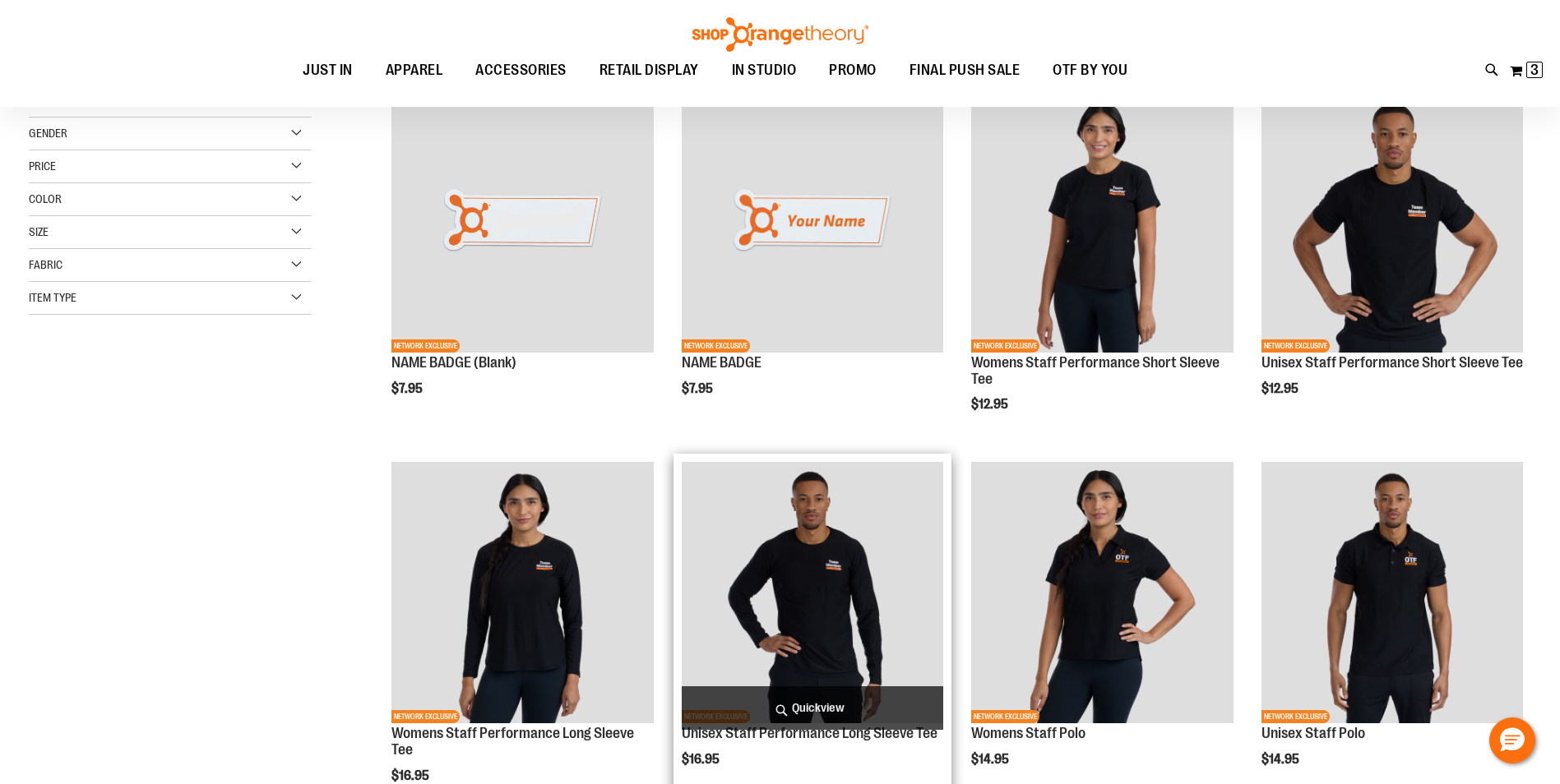
scroll to position [164, 0]
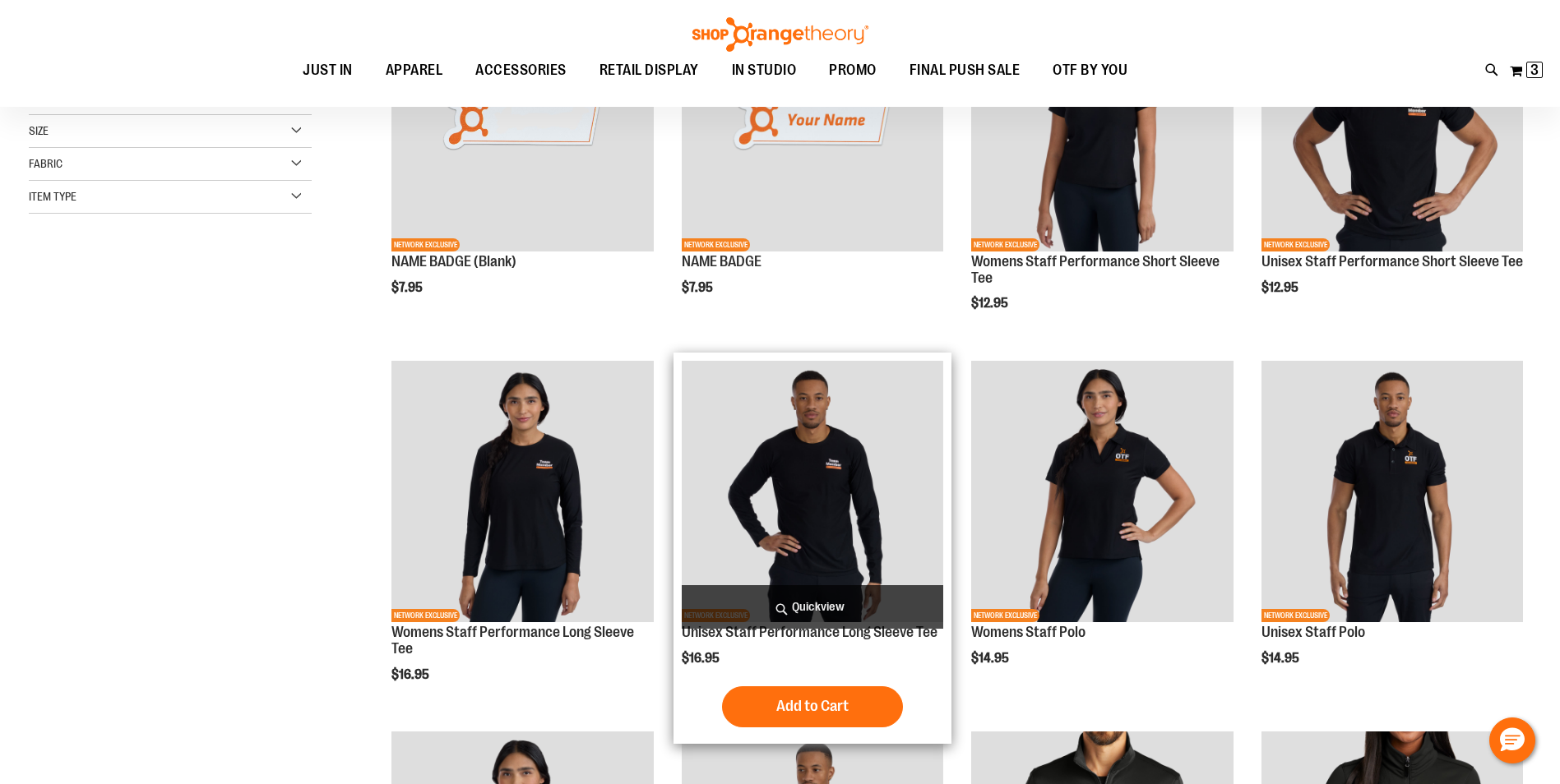
click at [822, 490] on img "product" at bounding box center [812, 491] width 261 height 261
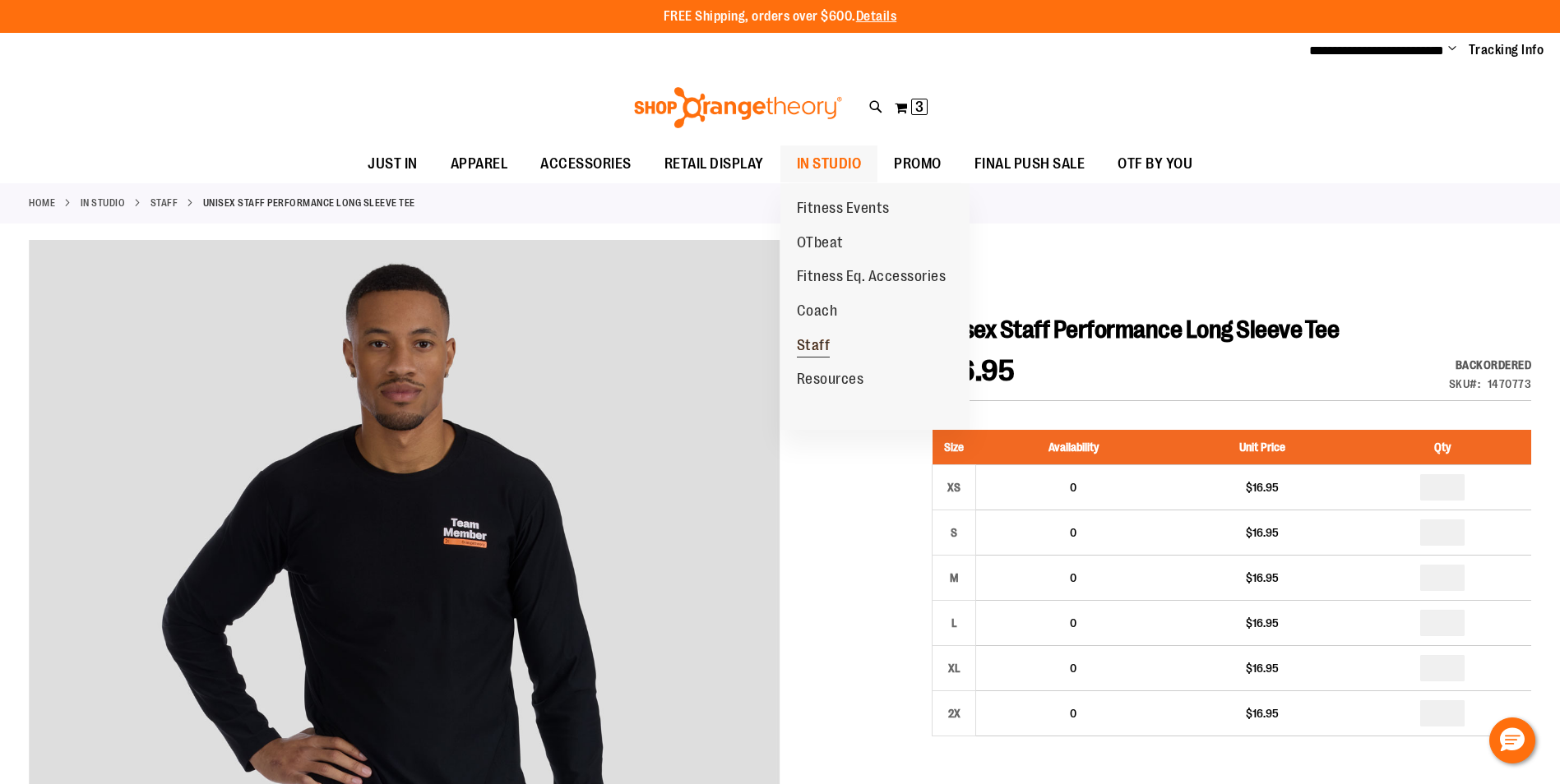
click at [825, 347] on span "Staff" at bounding box center [813, 346] width 34 height 20
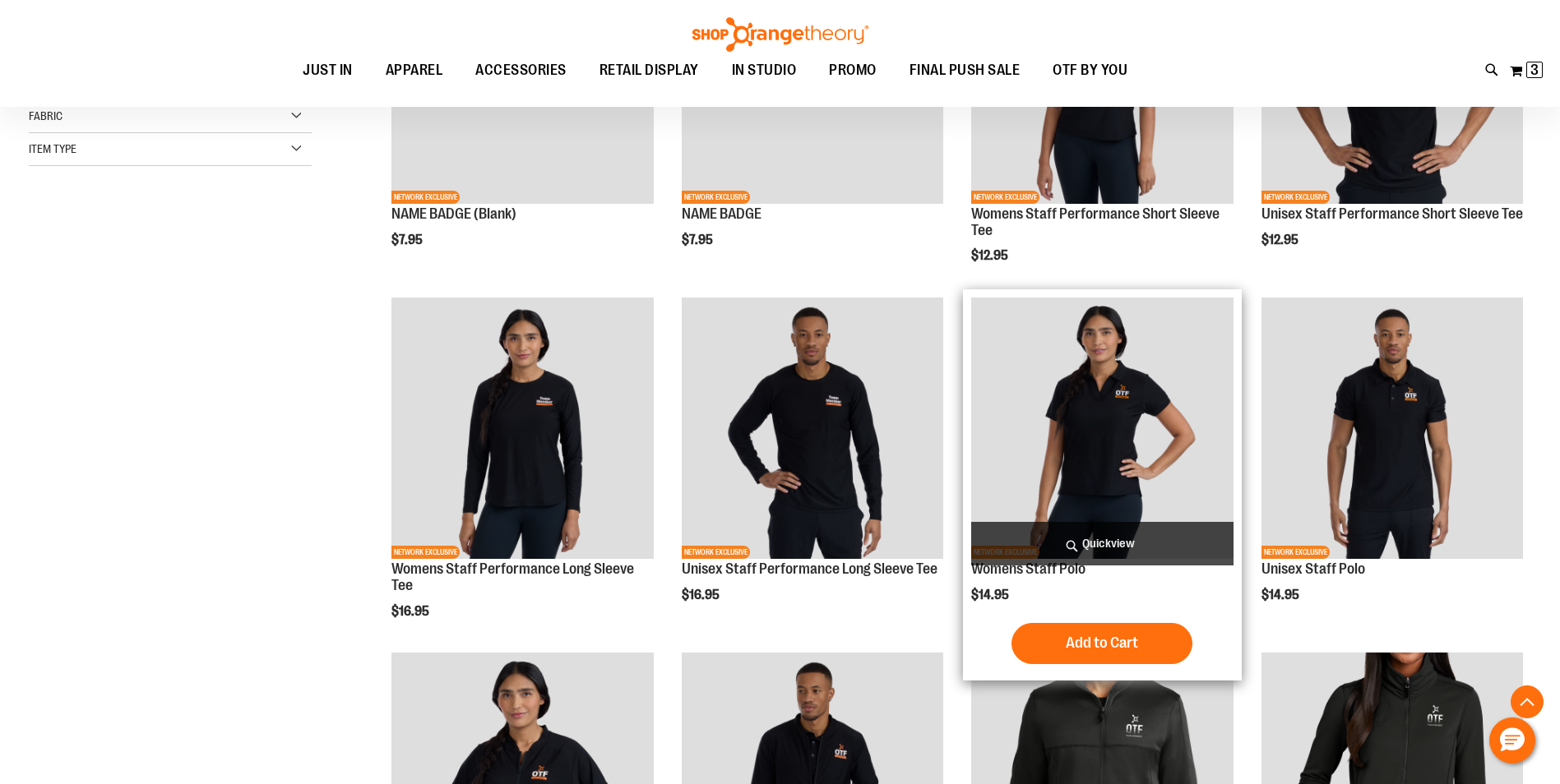
scroll to position [492, 0]
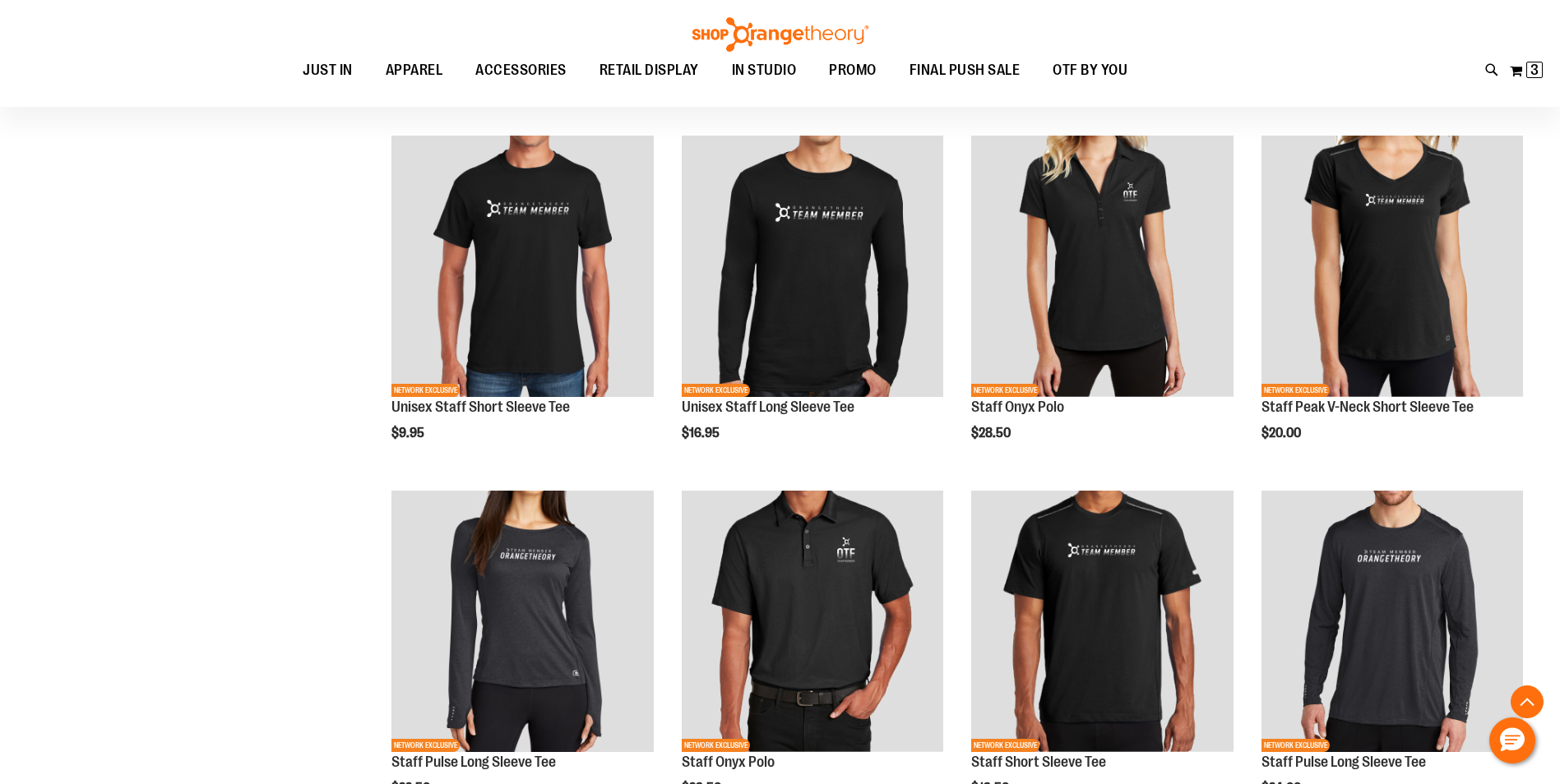
scroll to position [1397, 0]
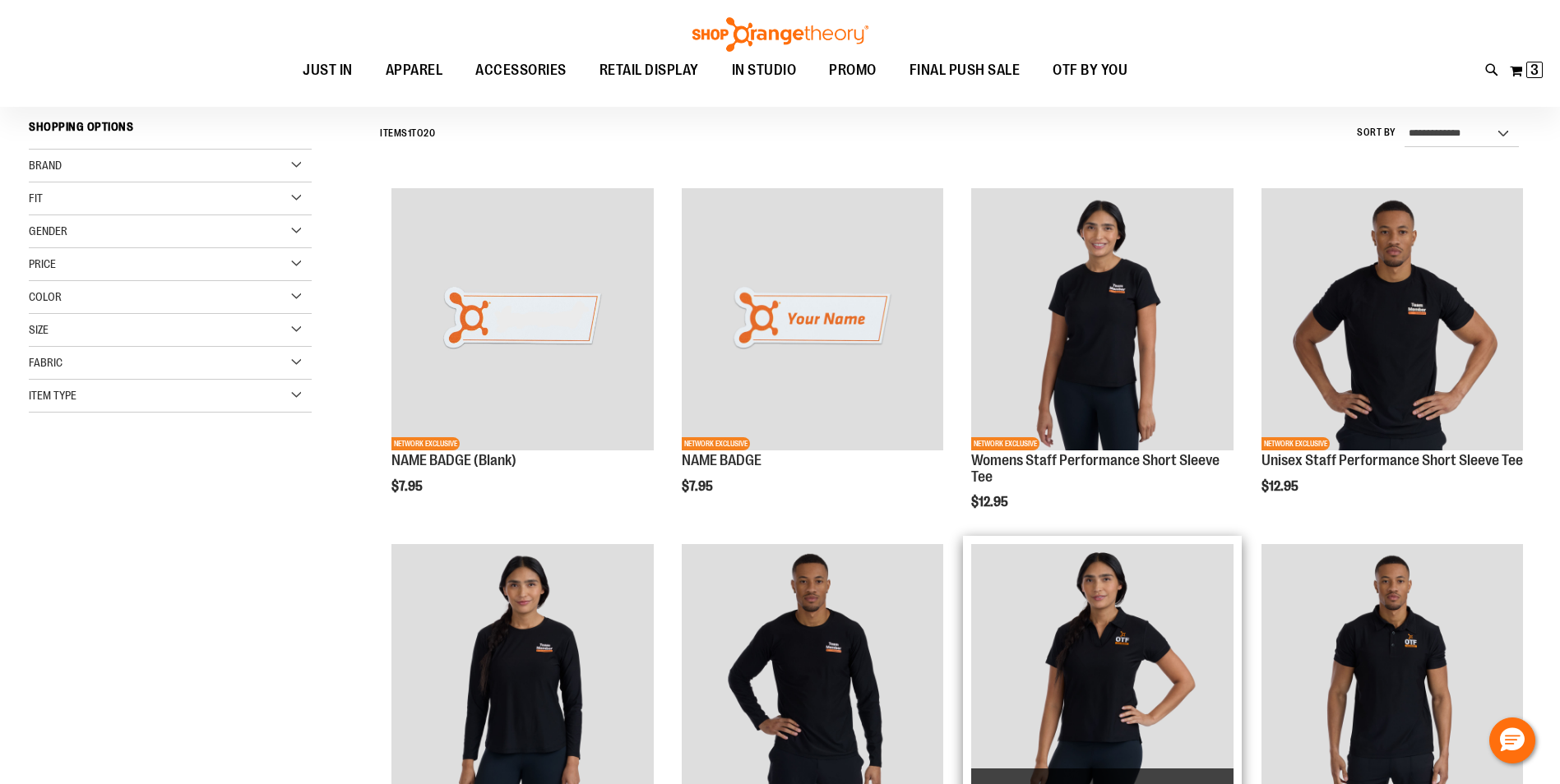
scroll to position [89, 0]
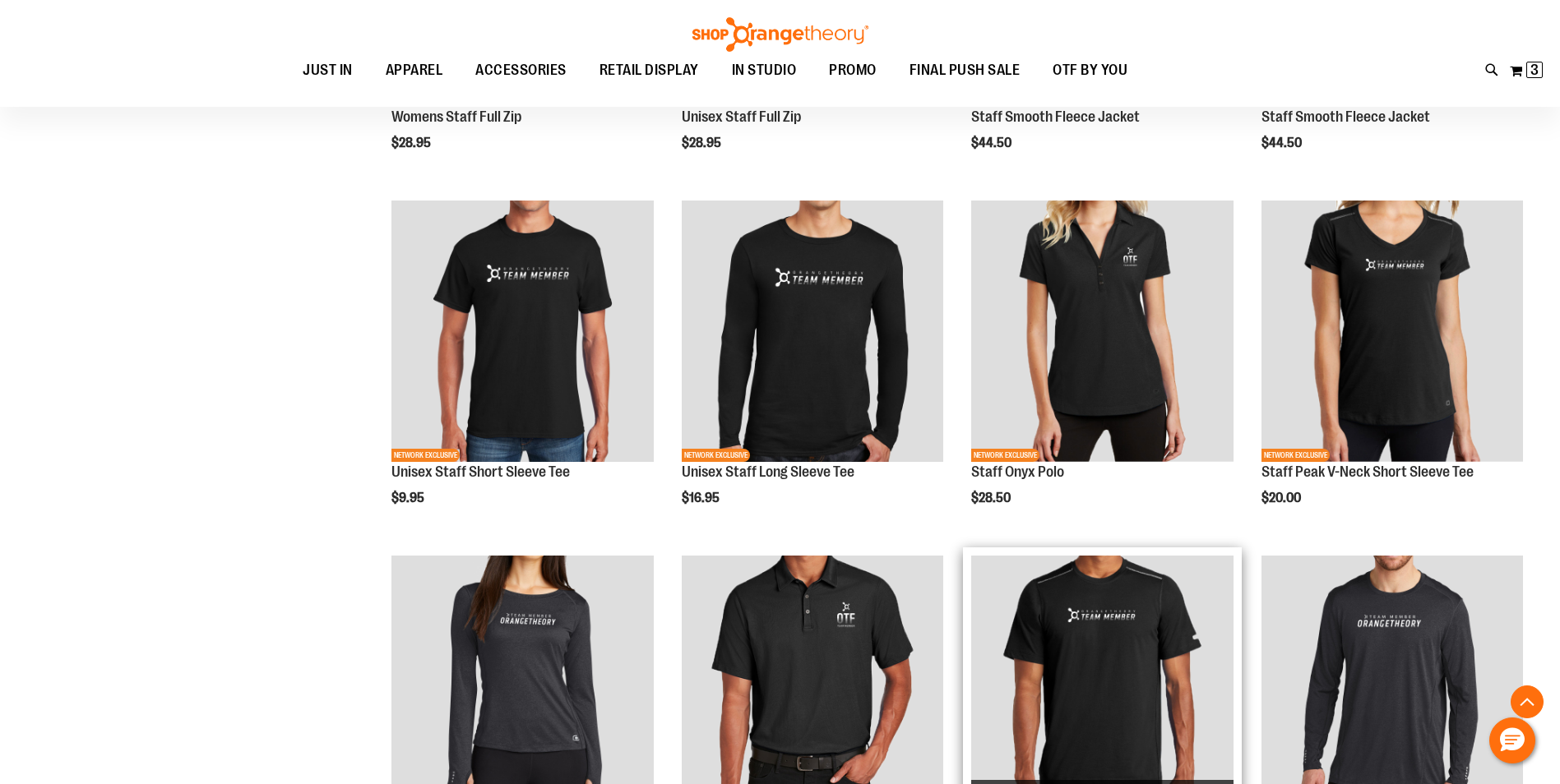
scroll to position [1076, 0]
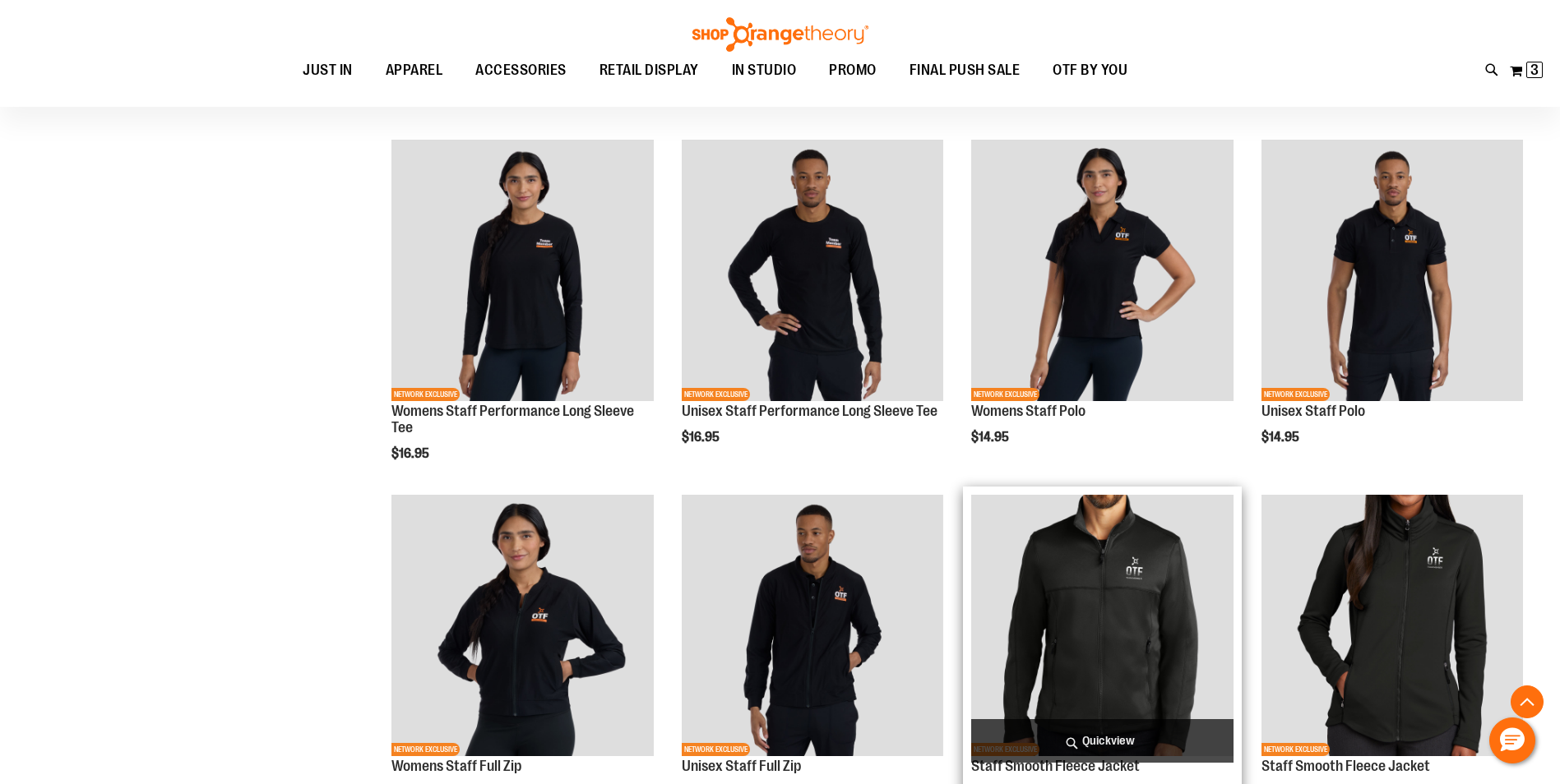
scroll to position [417, 0]
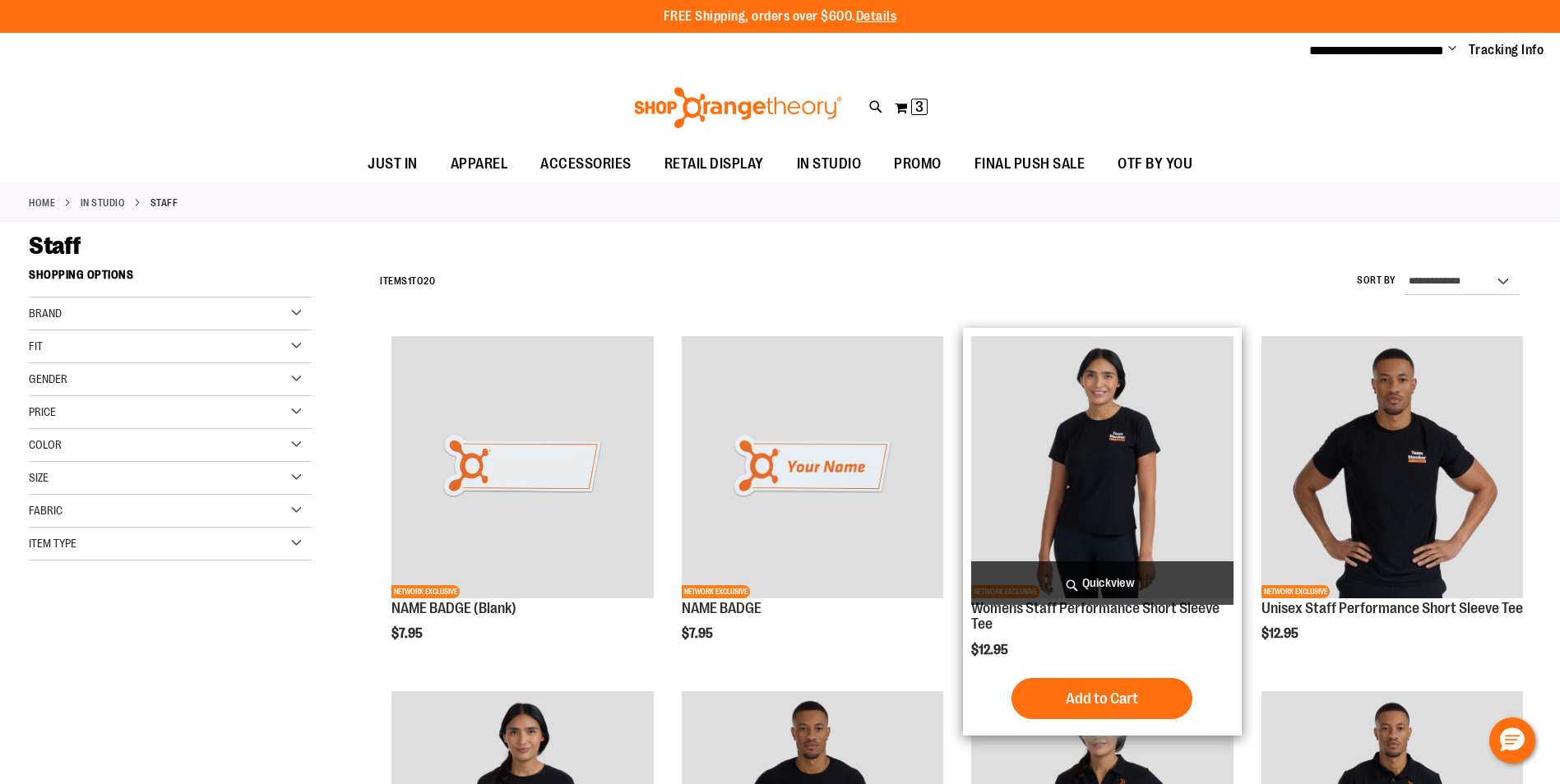
click at [1135, 473] on img "product" at bounding box center [1102, 466] width 261 height 261
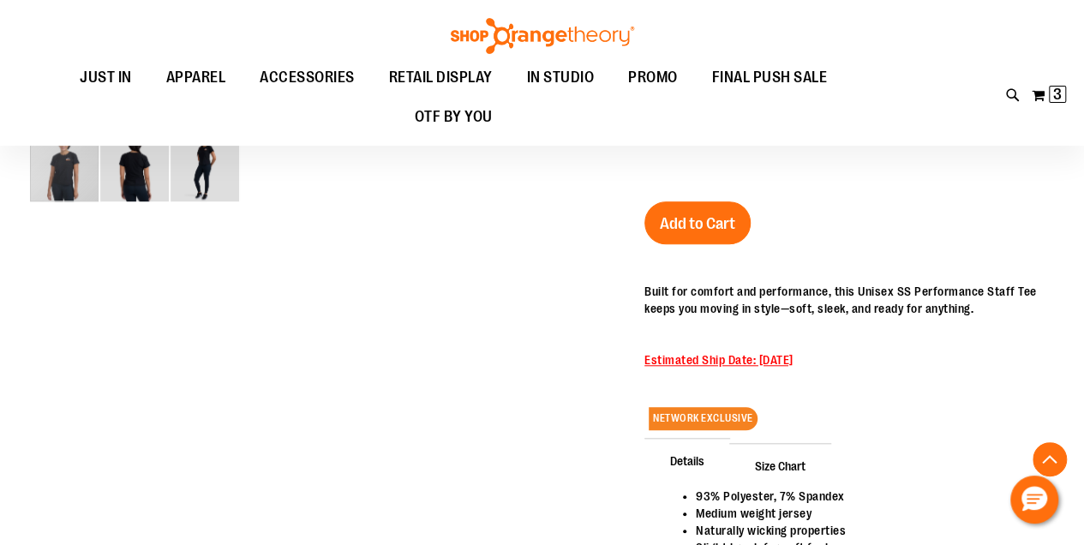
scroll to position [571, 0]
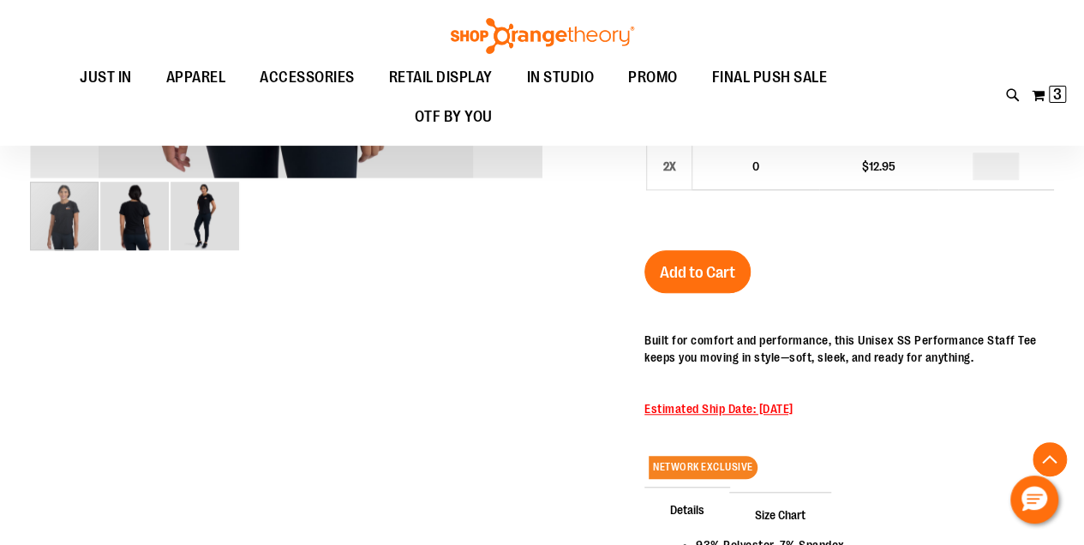
click at [127, 215] on img "image 2 of 3" at bounding box center [134, 216] width 69 height 69
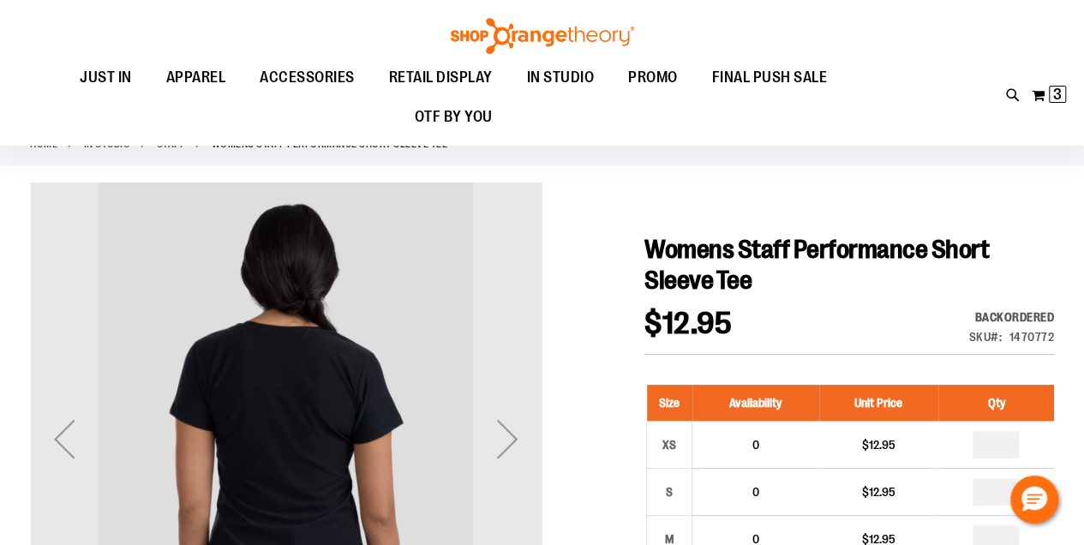
scroll to position [285, 0]
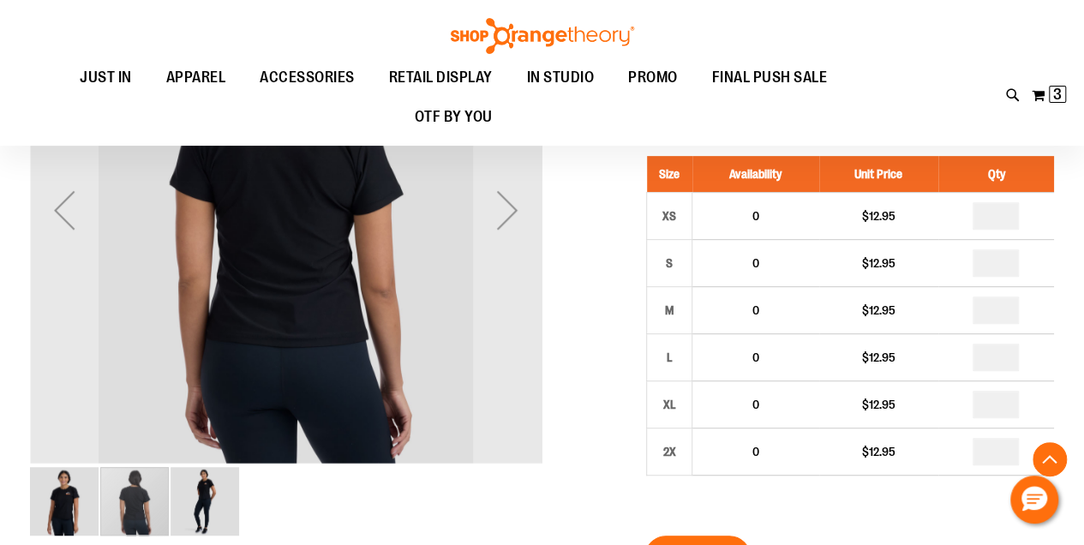
click at [197, 507] on img "image 3 of 3" at bounding box center [205, 501] width 69 height 69
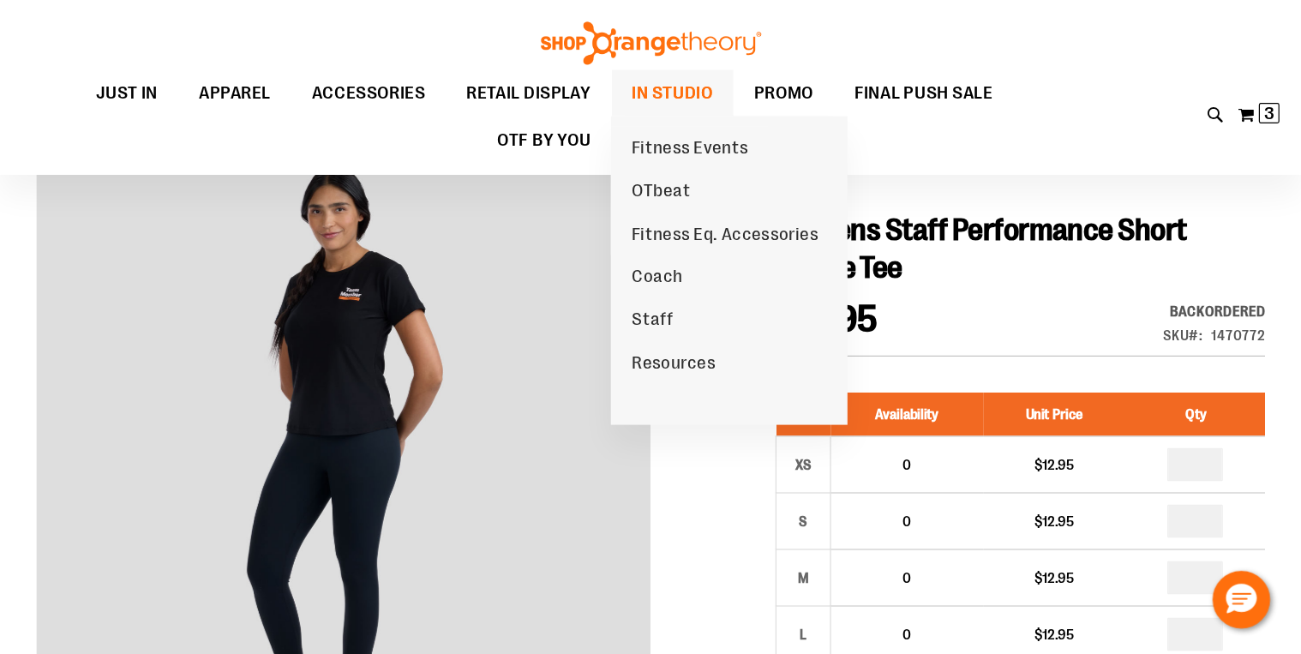
scroll to position [114, 0]
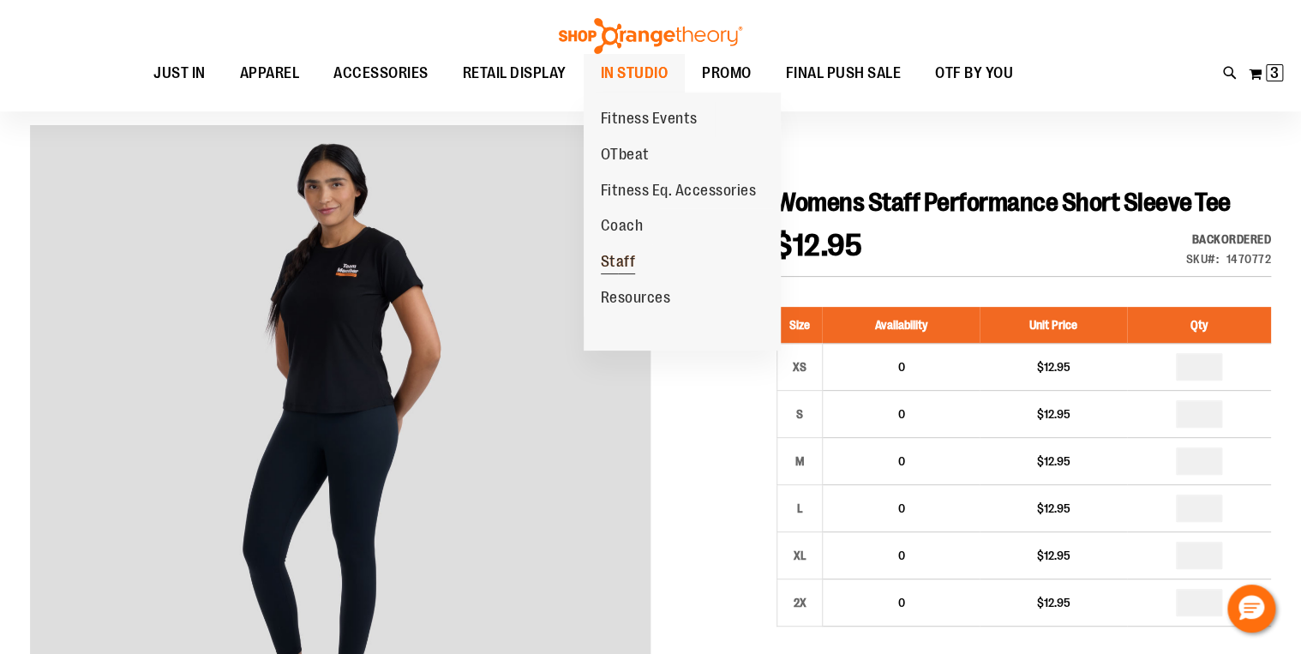
click at [627, 261] on span "Staff" at bounding box center [618, 263] width 35 height 21
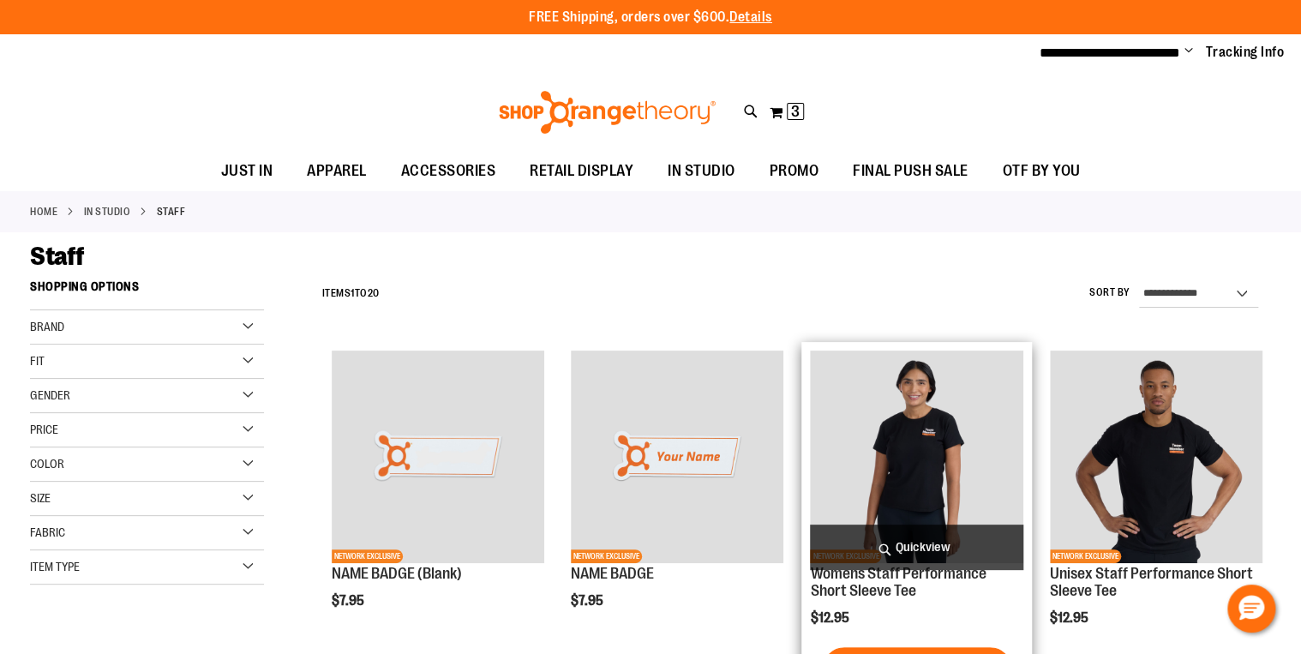
click at [889, 430] on img "product" at bounding box center [916, 456] width 212 height 212
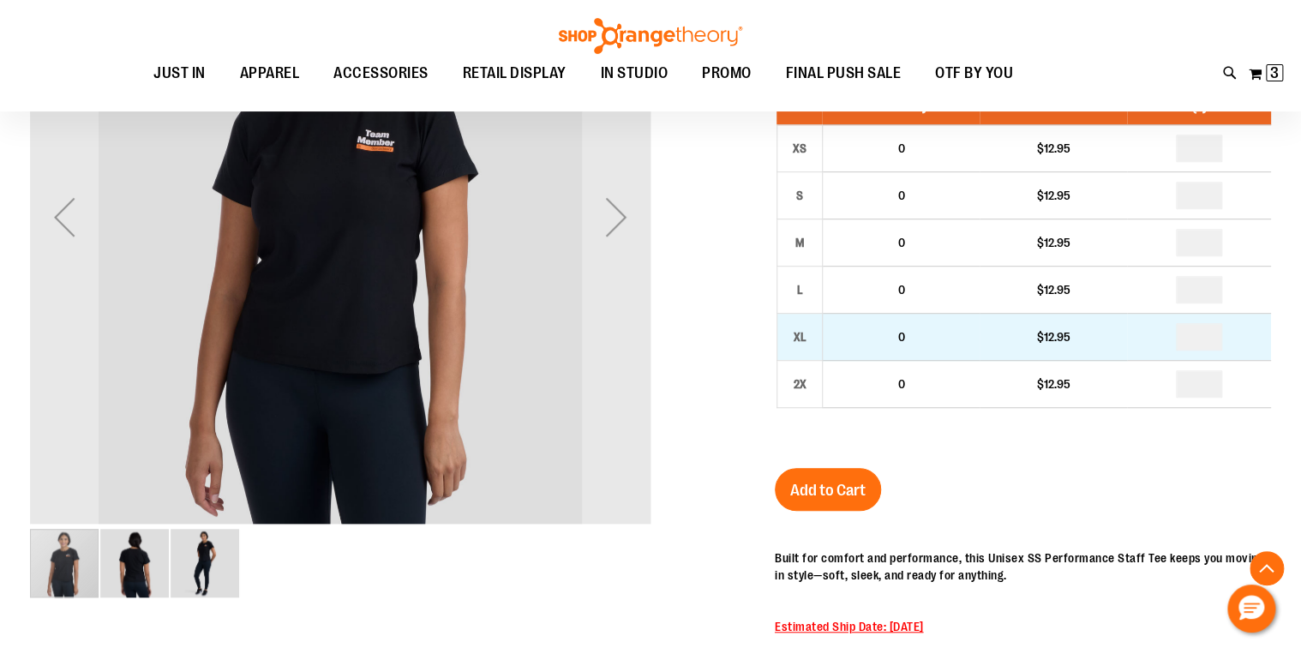
scroll to position [68, 0]
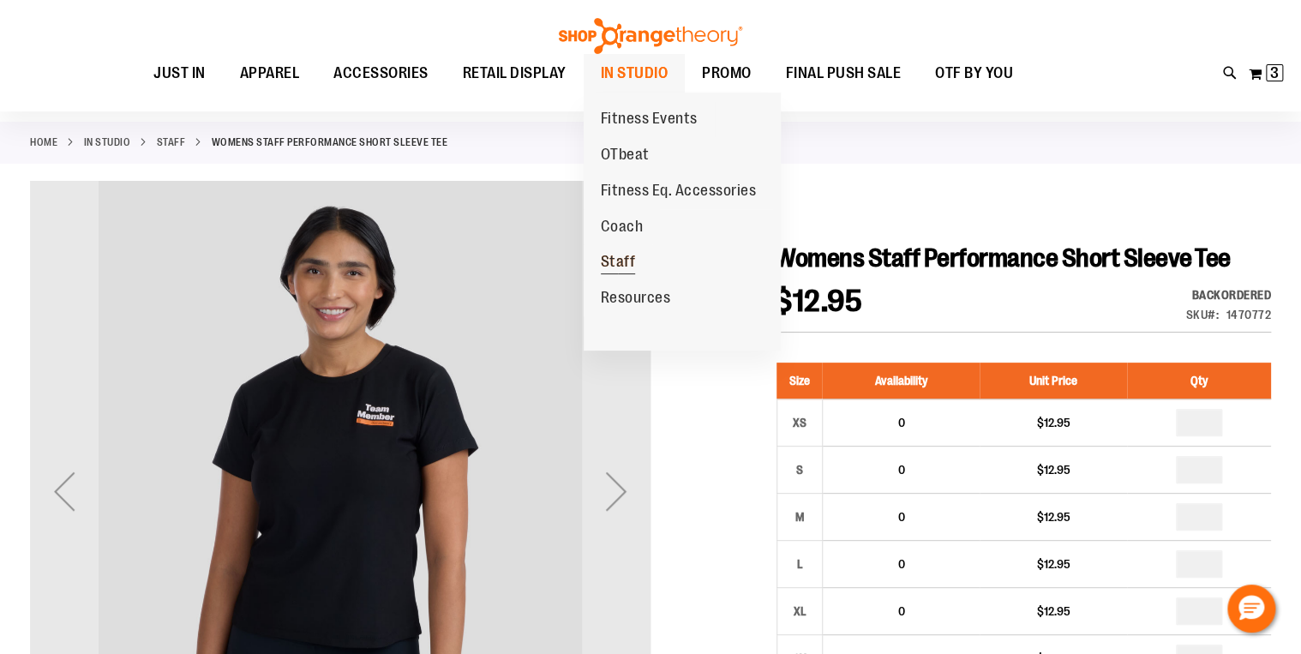
click at [627, 260] on span "Staff" at bounding box center [618, 263] width 35 height 21
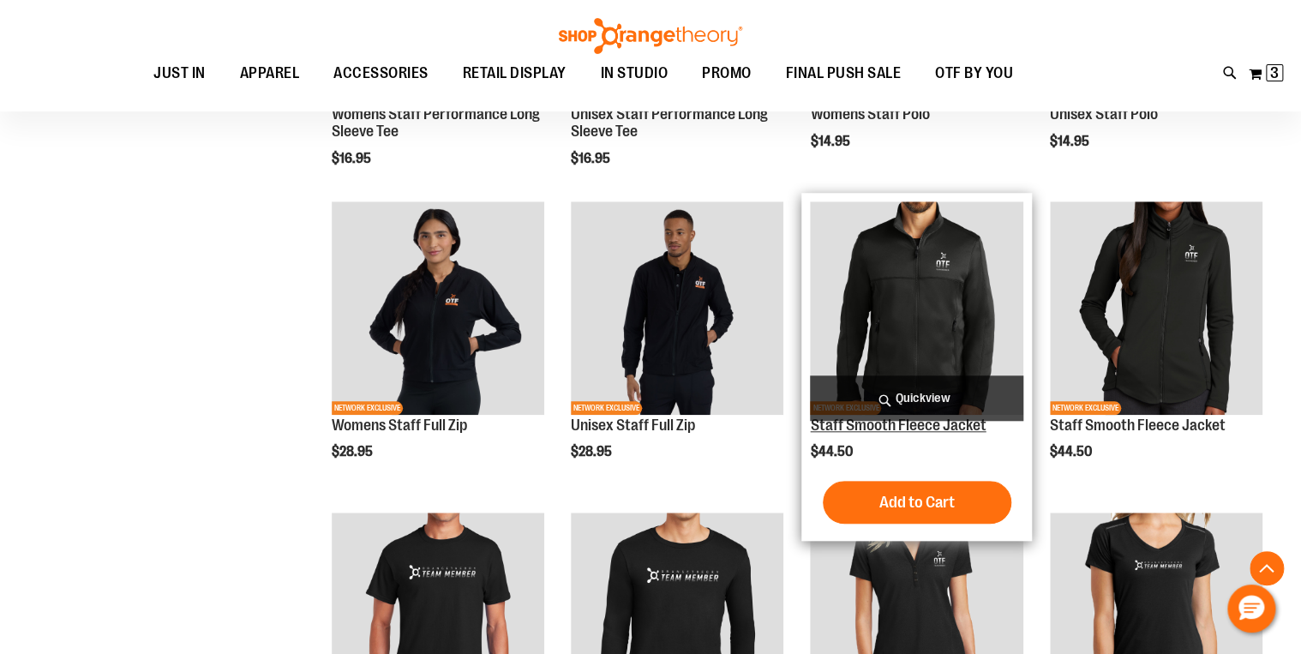
scroll to position [838, 0]
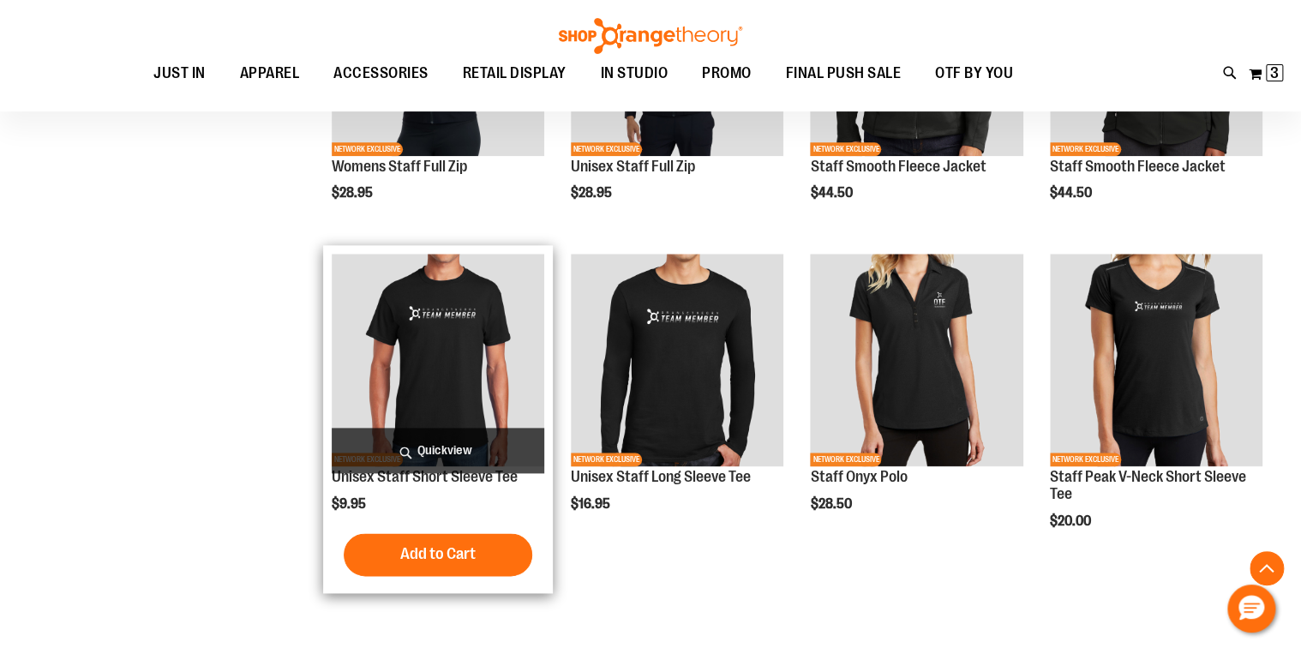
click at [467, 384] on img "product" at bounding box center [438, 360] width 212 height 212
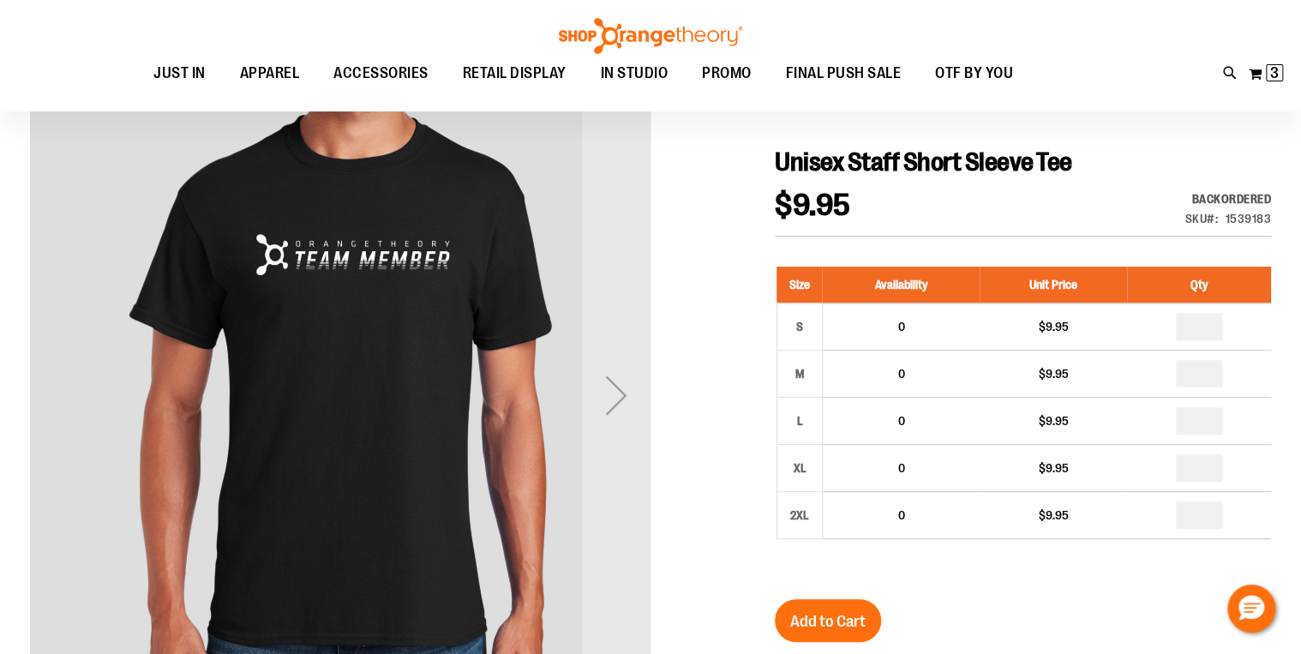
scroll to position [68, 0]
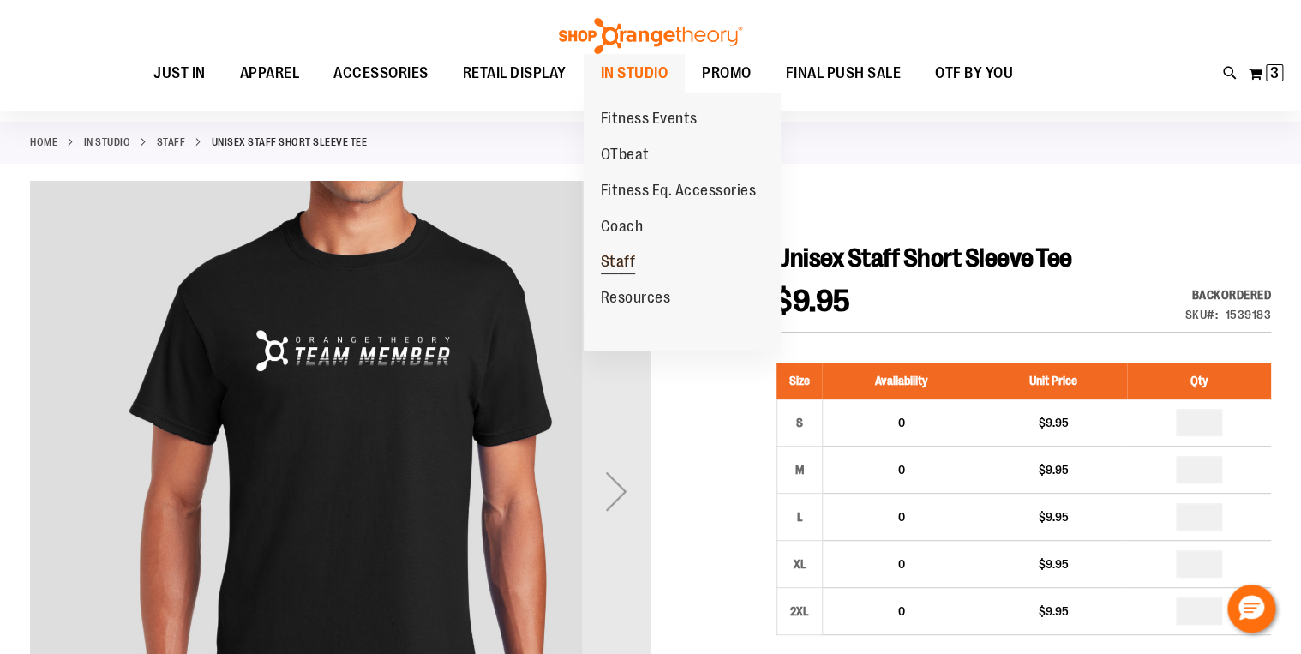
click at [631, 260] on span "Staff" at bounding box center [618, 263] width 35 height 21
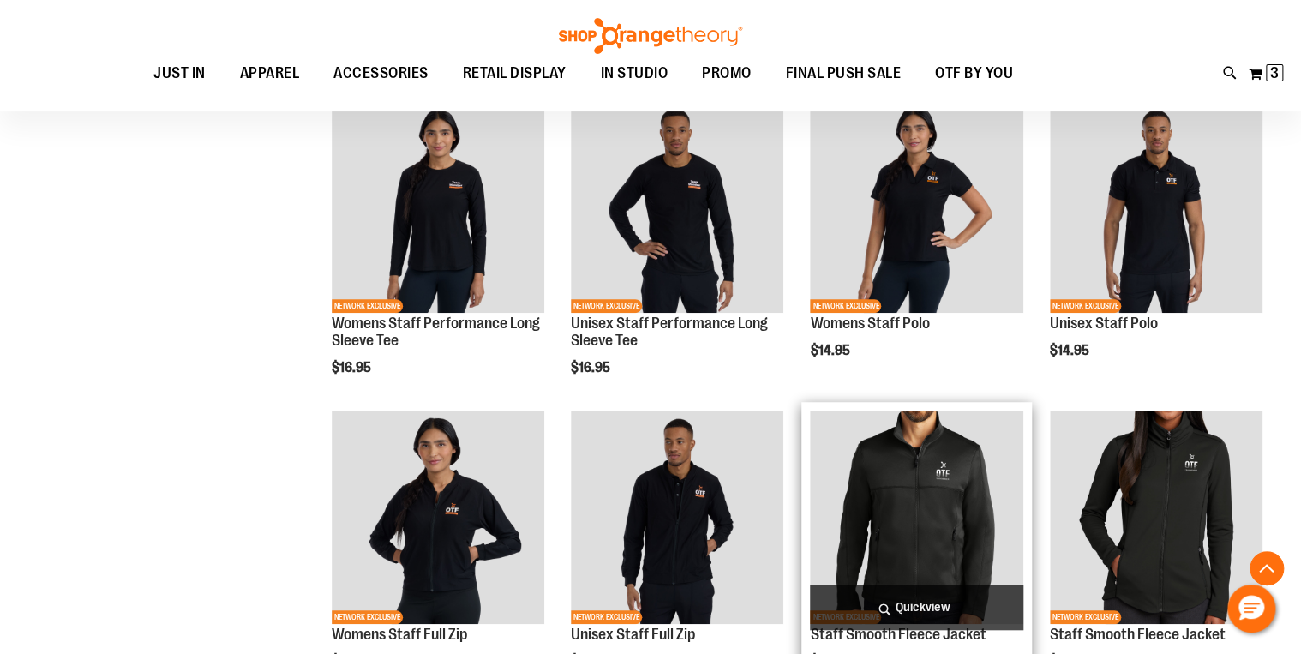
scroll to position [479, 0]
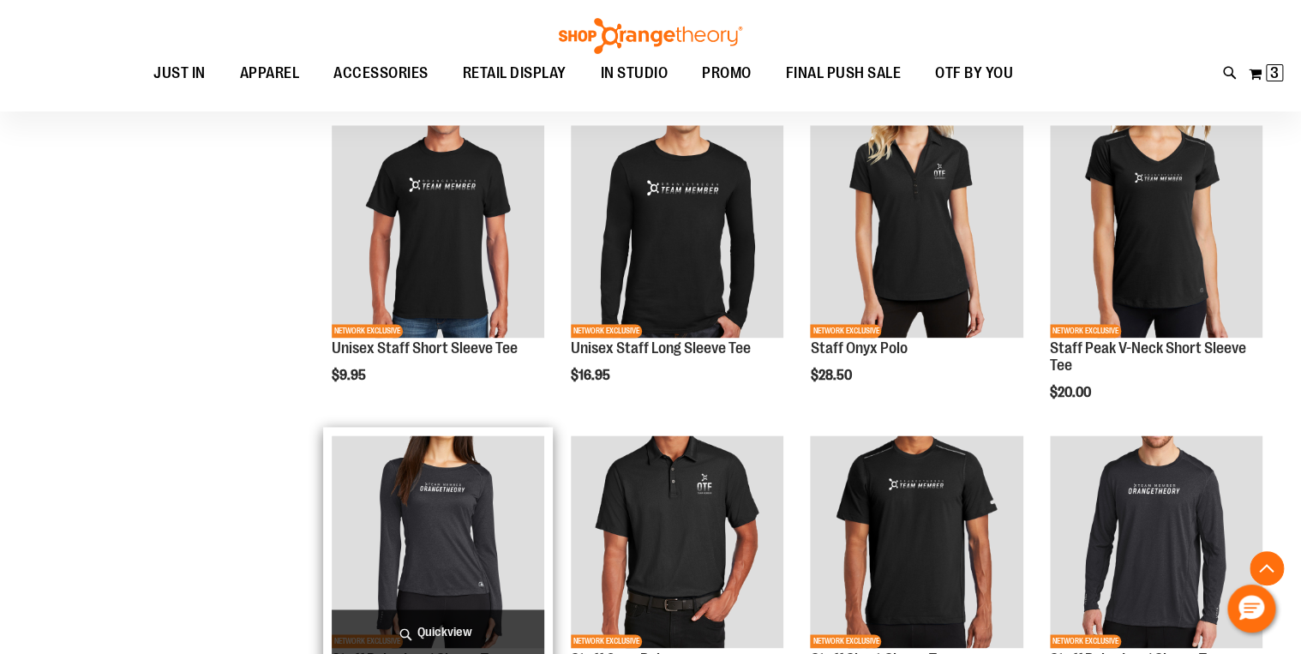
scroll to position [1027, 0]
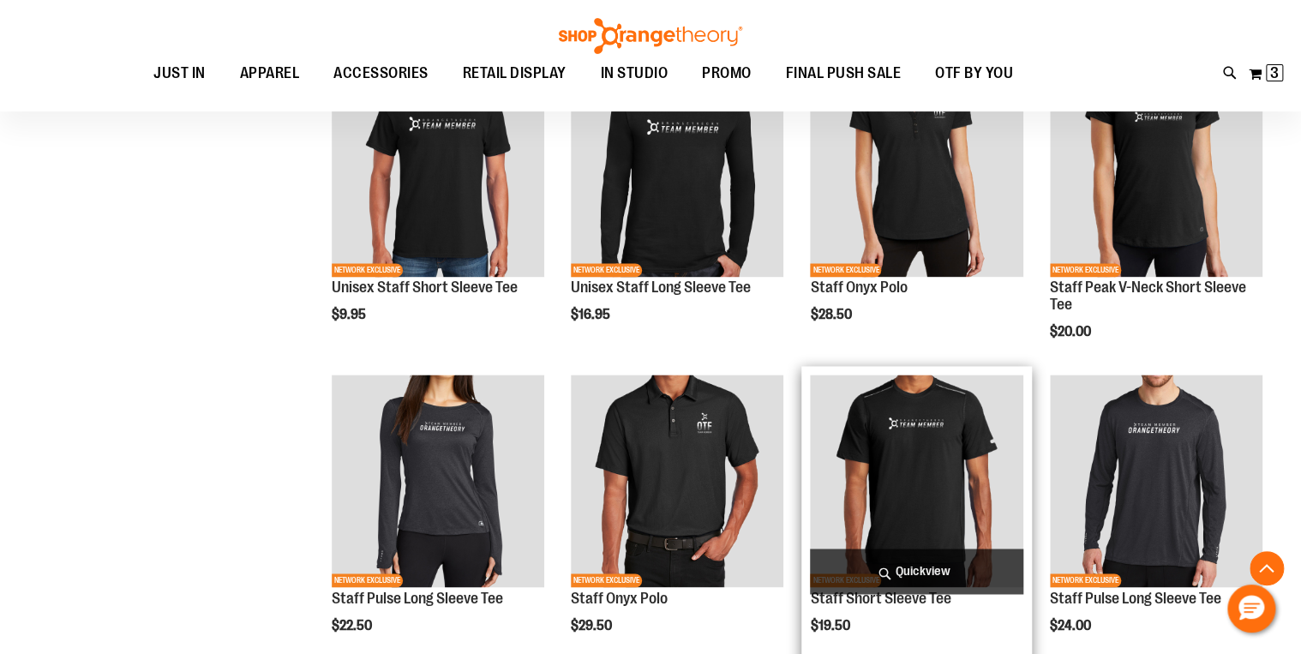
click at [921, 445] on img "product" at bounding box center [916, 480] width 212 height 212
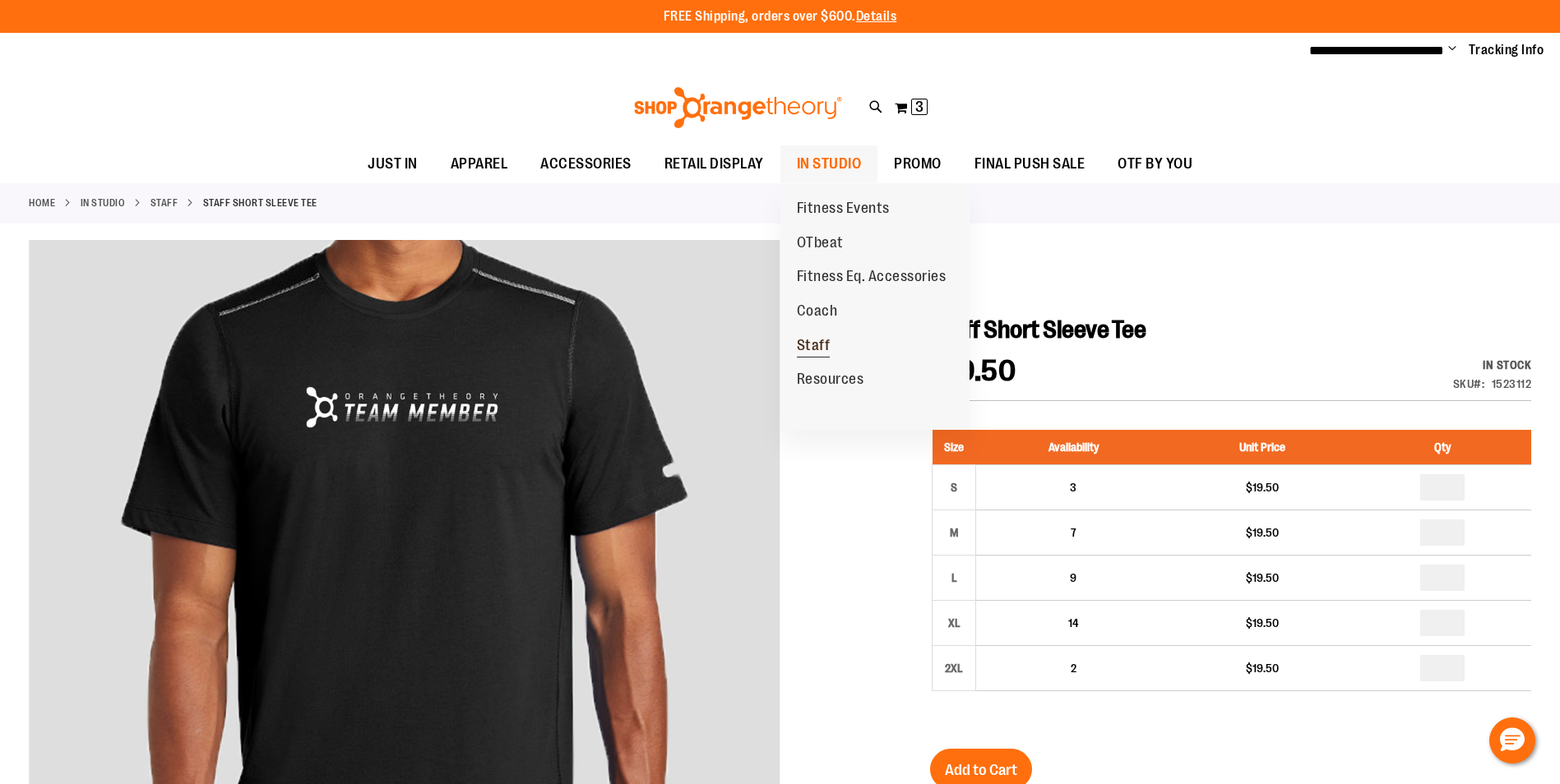
click at [818, 342] on span "Staff" at bounding box center [813, 346] width 34 height 20
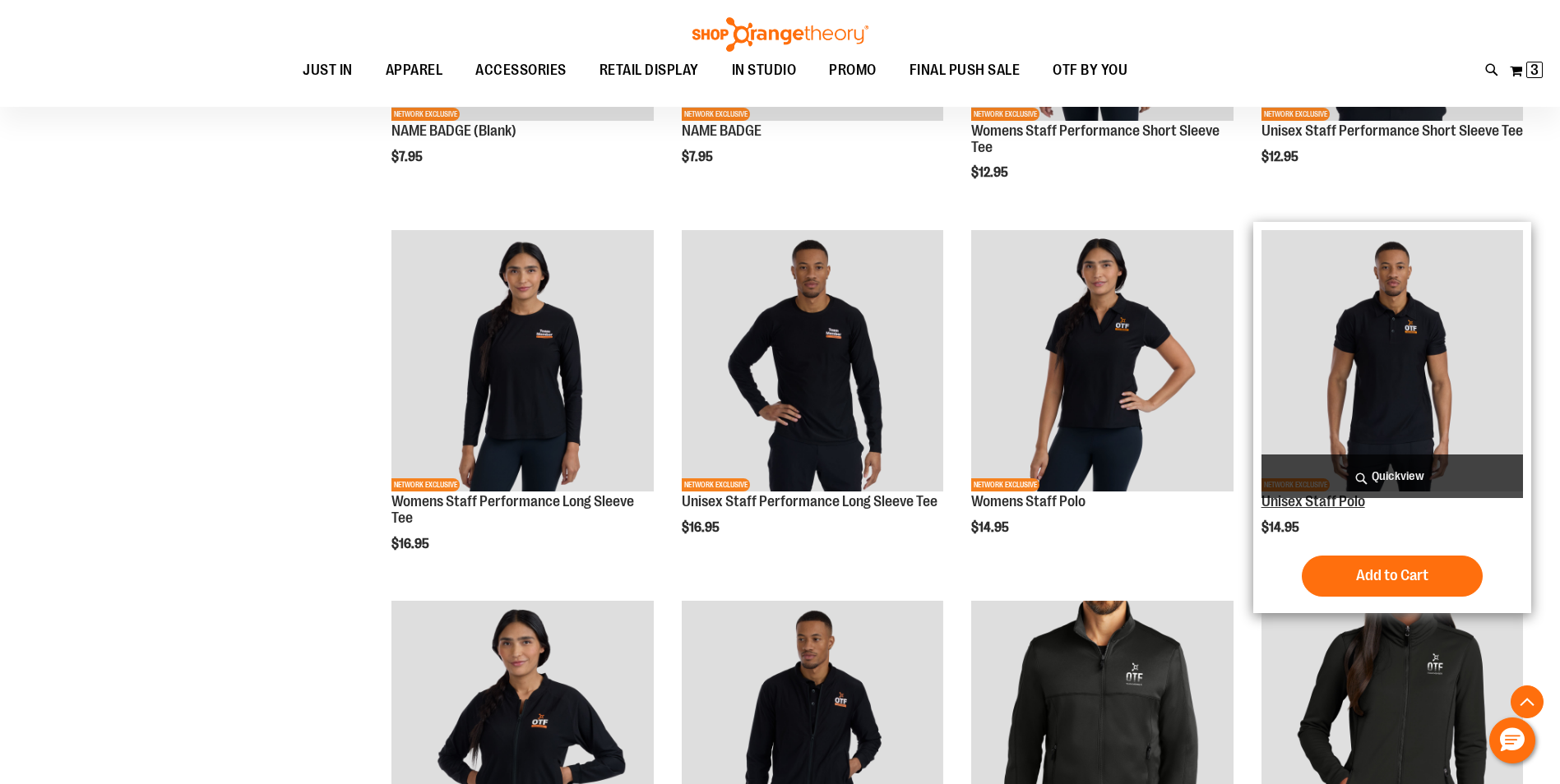
scroll to position [493, 0]
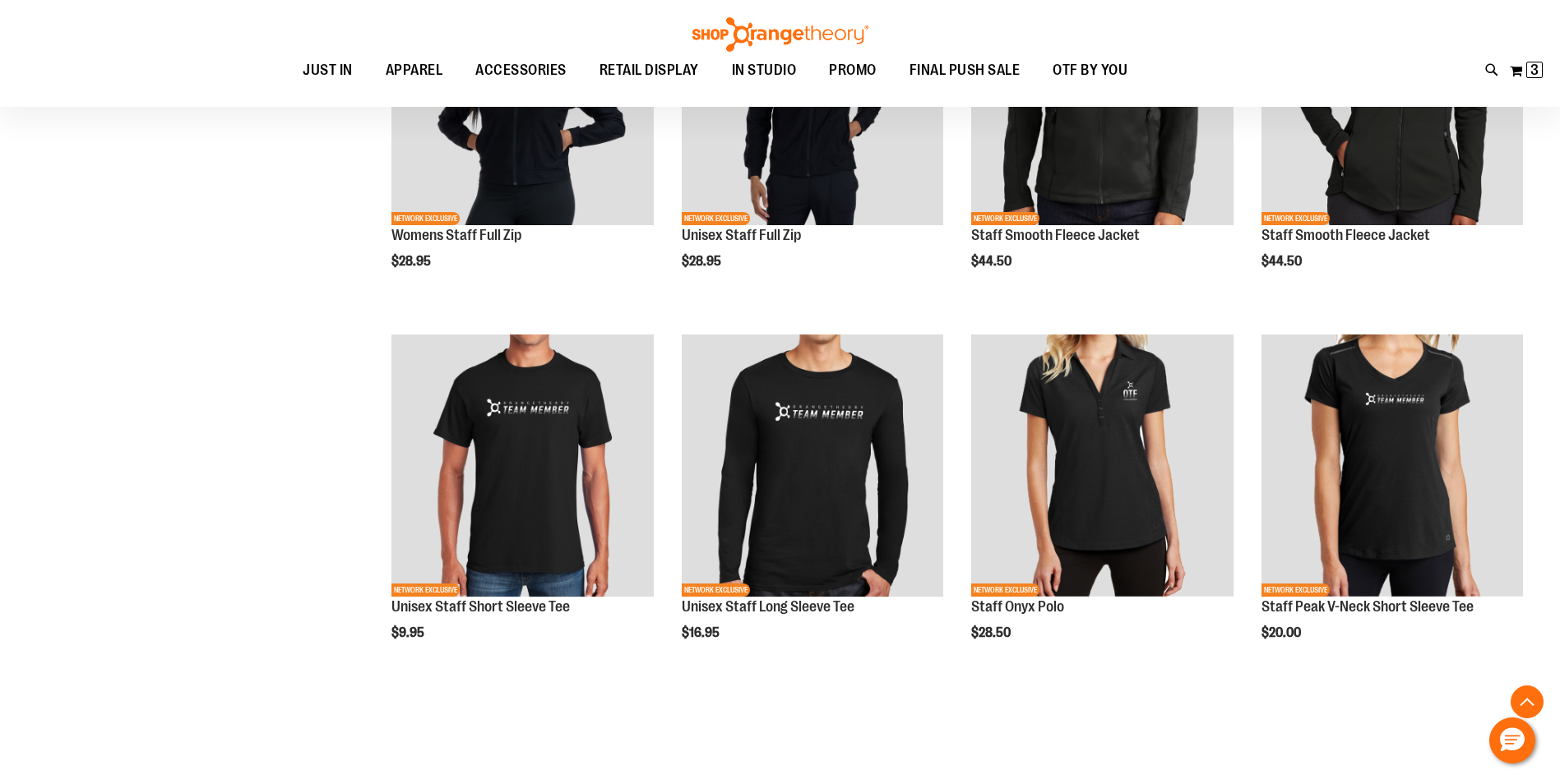
scroll to position [822, 0]
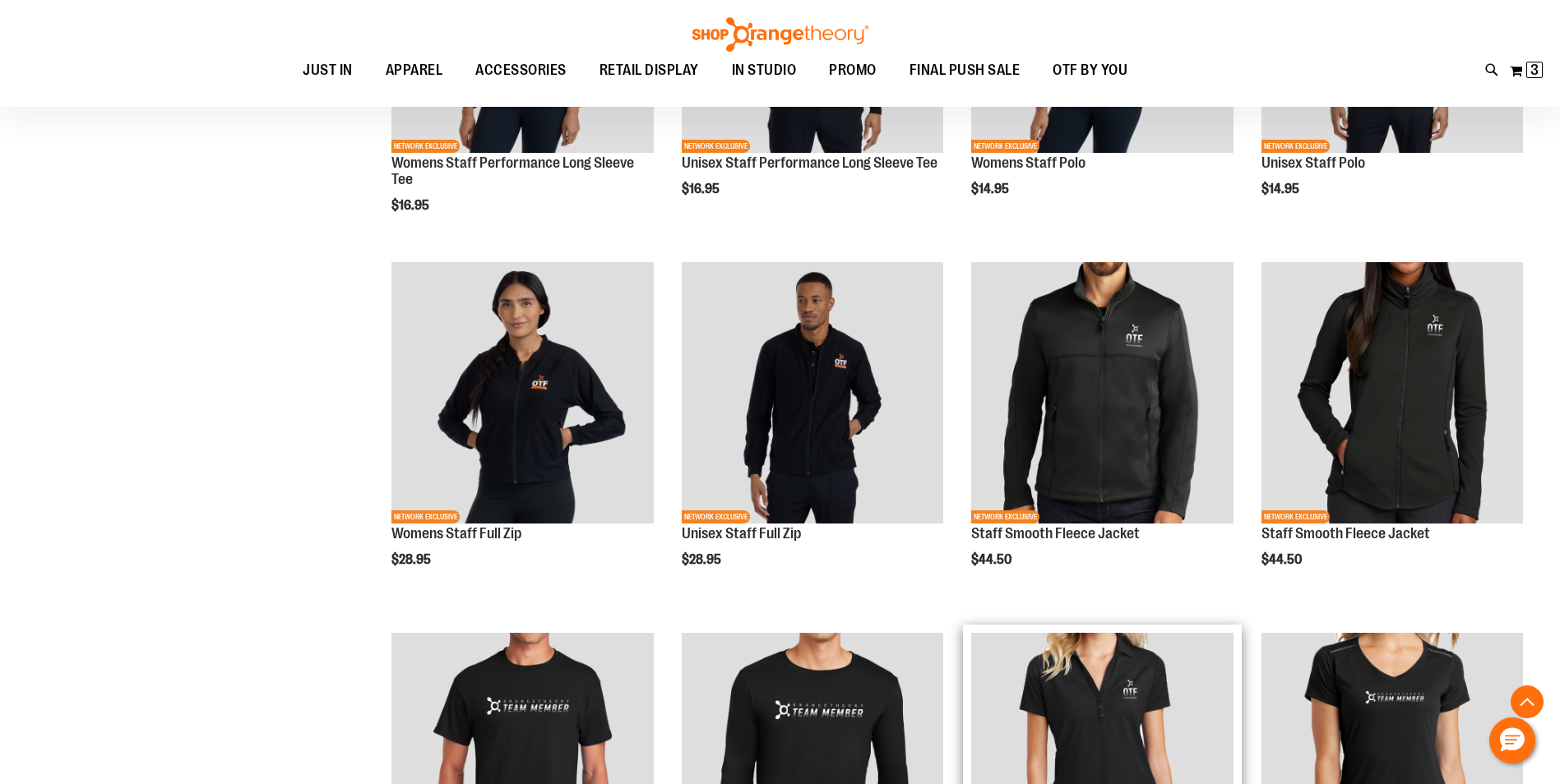
scroll to position [905, 0]
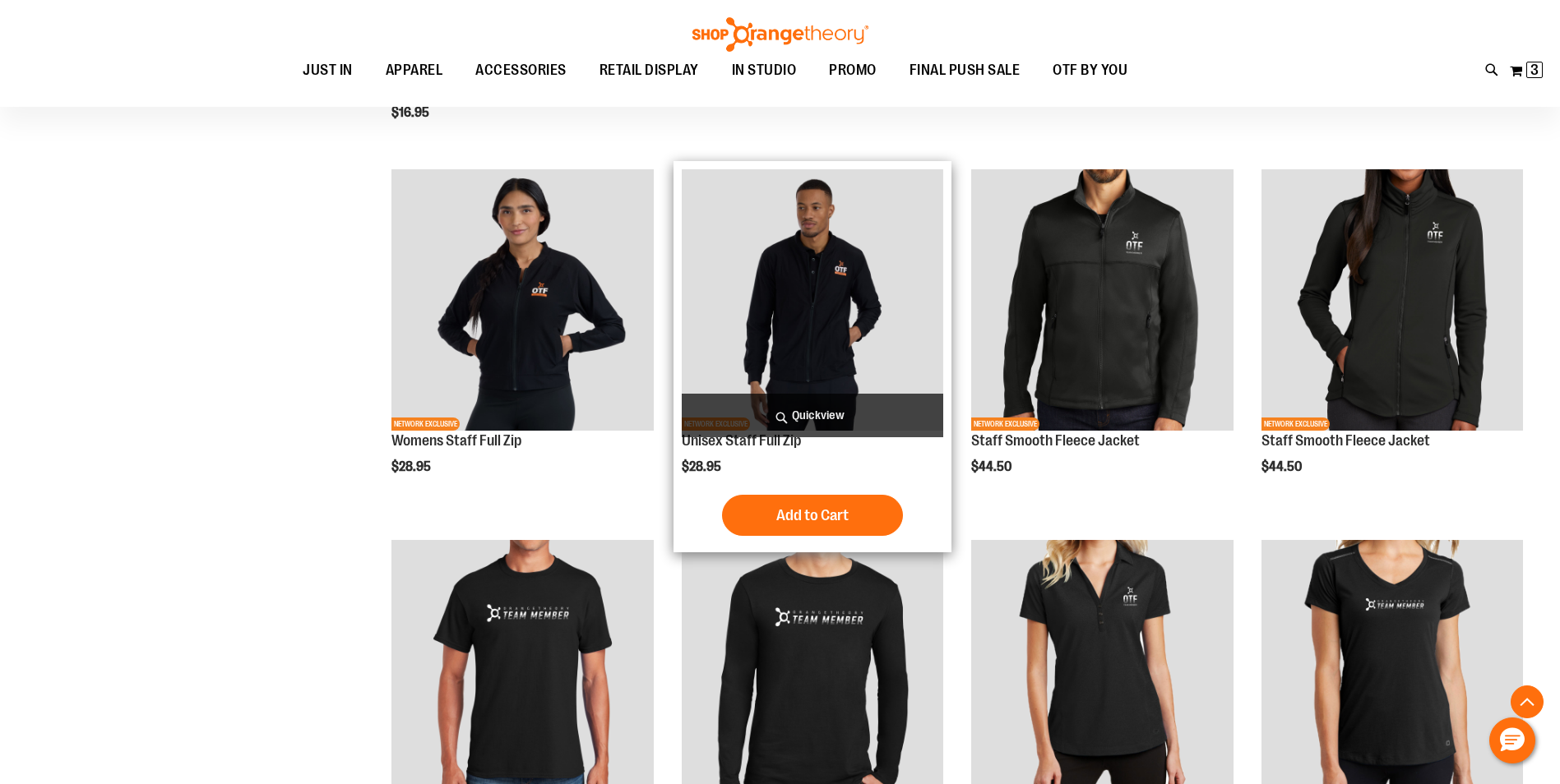
scroll to position [986, 0]
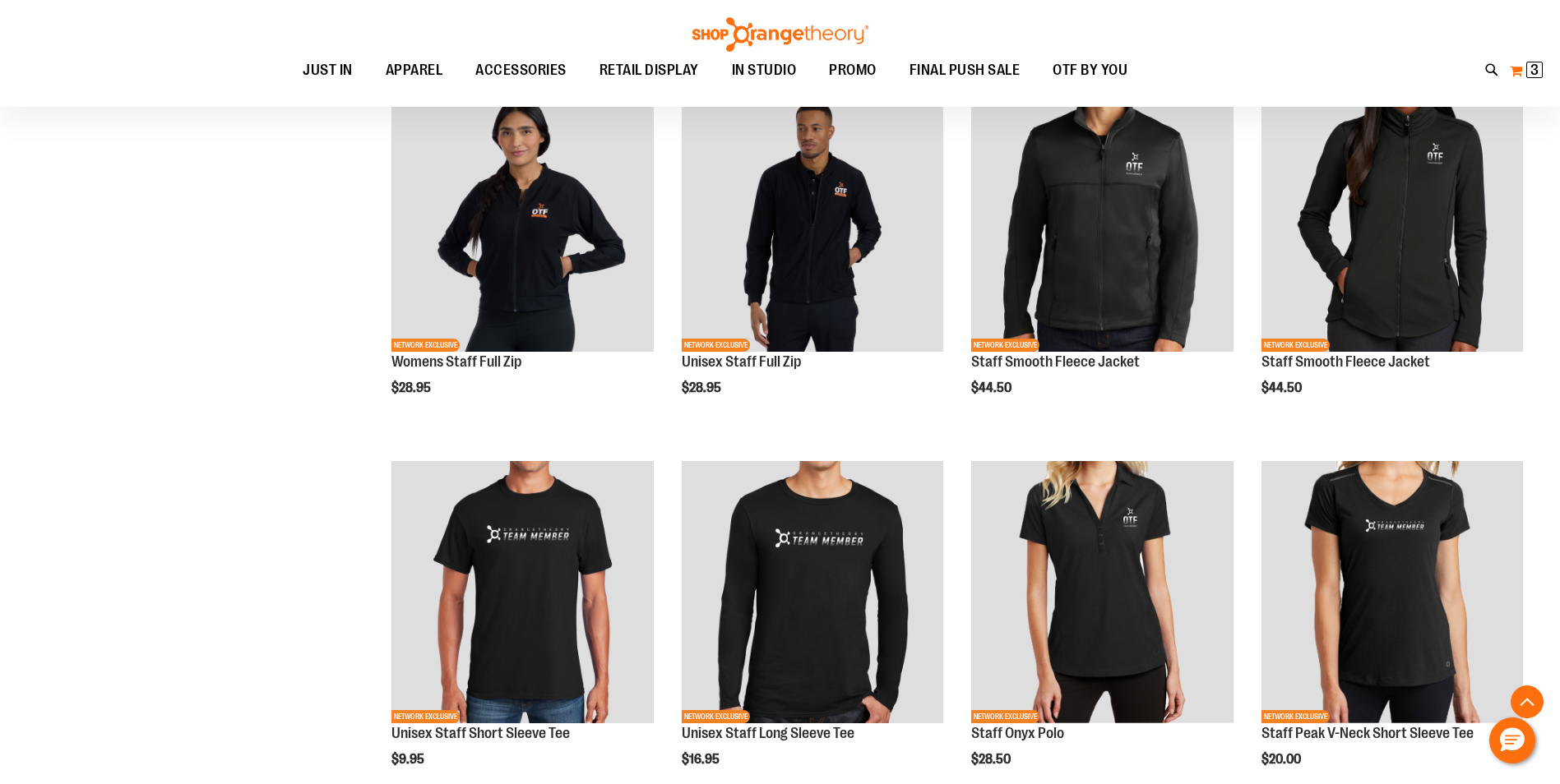
click at [1519, 71] on button "My Cart 3 3 items" at bounding box center [1526, 70] width 35 height 26
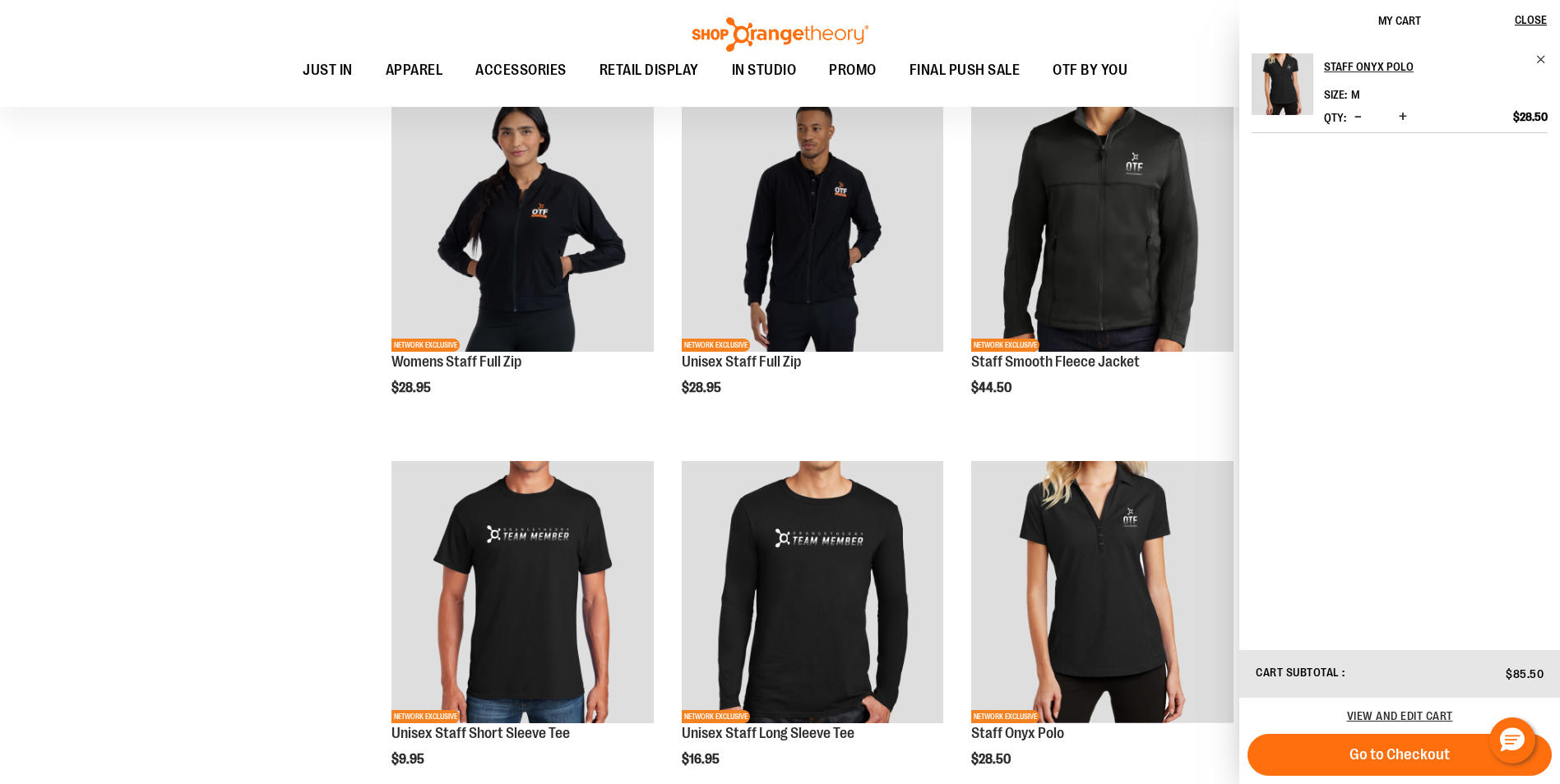
click at [1545, 50] on div "Staff Onyx Polo Size M *" at bounding box center [1400, 344] width 321 height 607
click at [1544, 57] on span "Remove item" at bounding box center [1542, 59] width 12 height 12
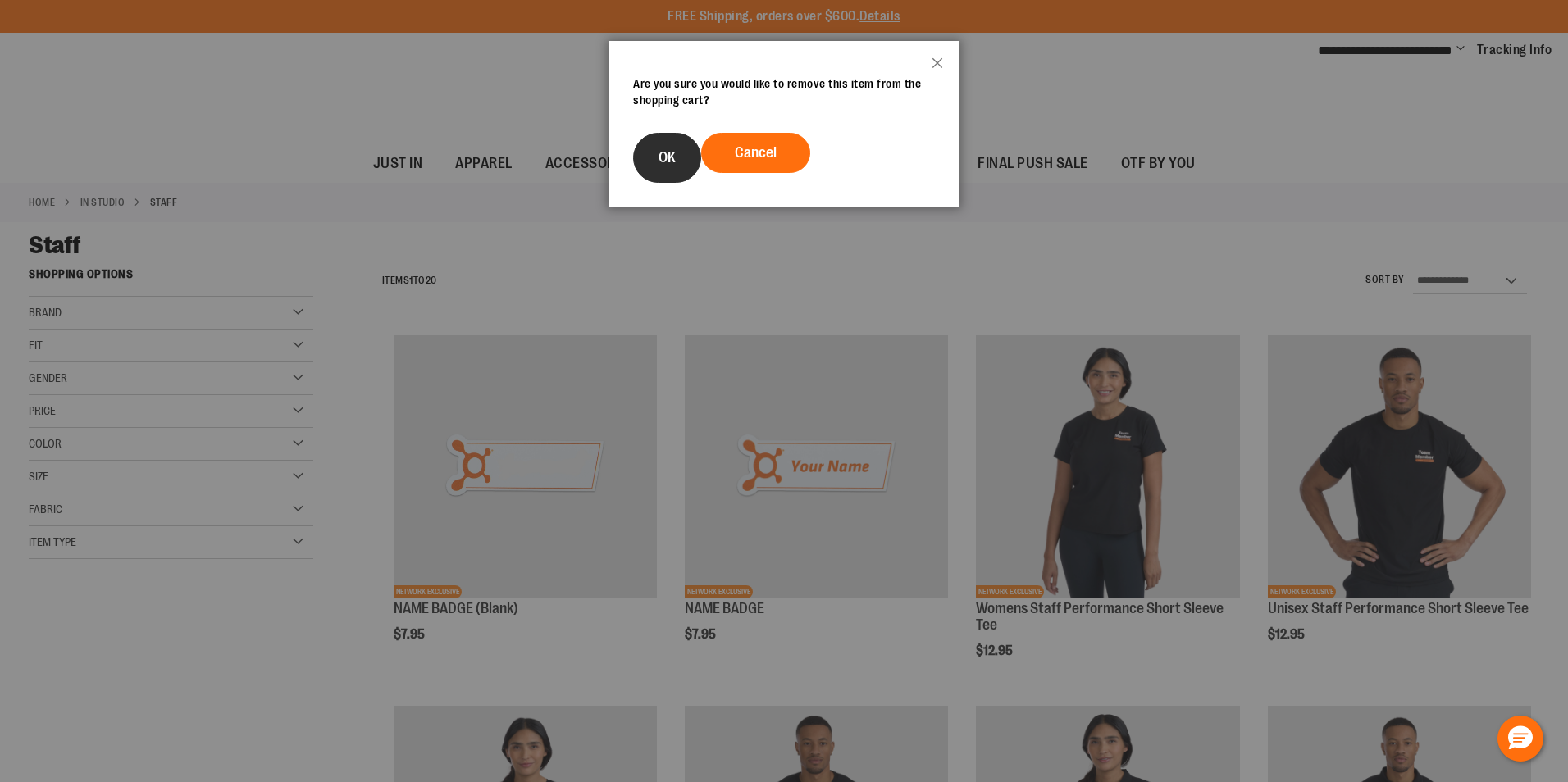
click at [678, 144] on button "OK" at bounding box center [666, 158] width 68 height 50
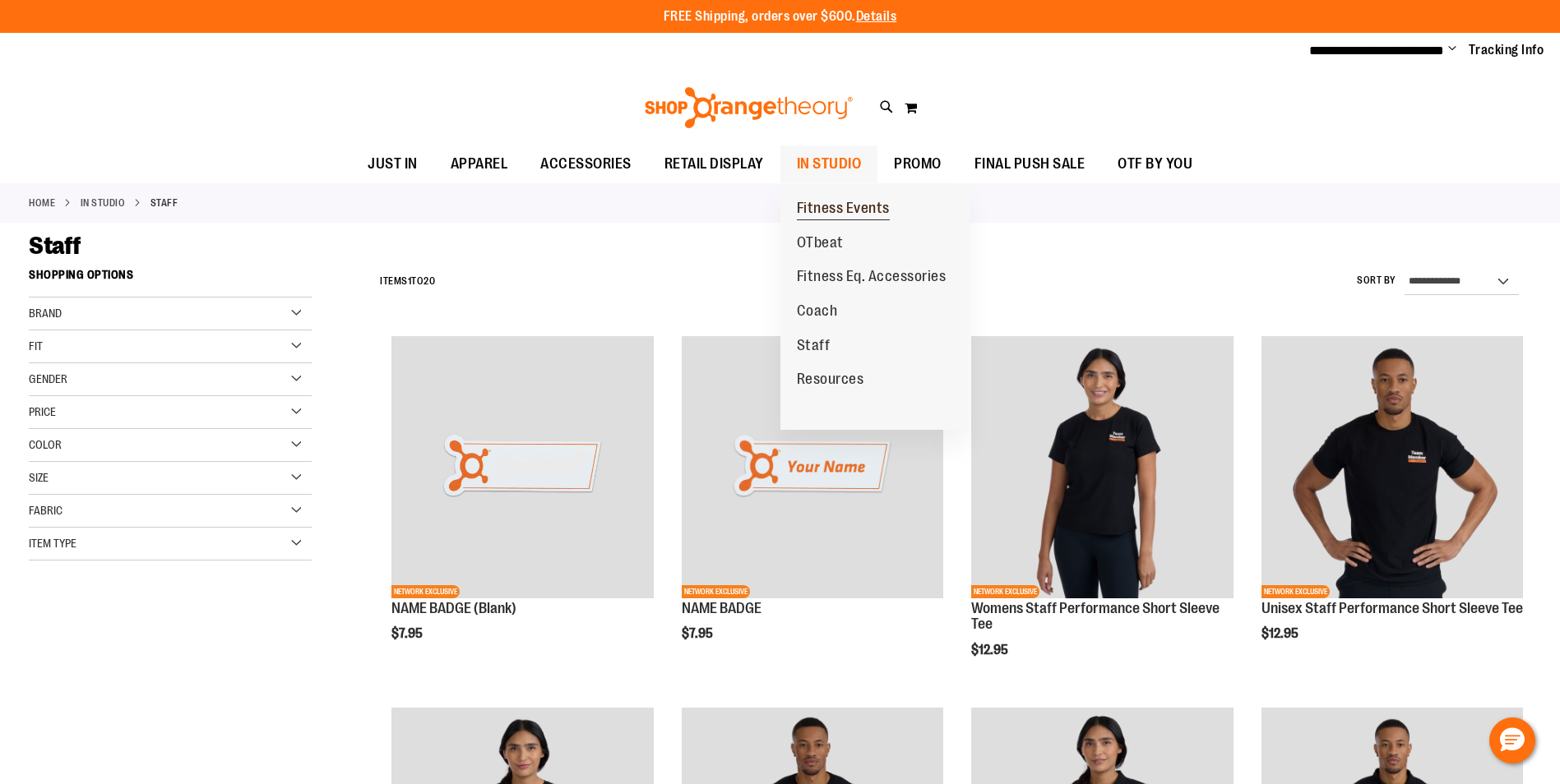
click at [837, 198] on link "Fitness Events" at bounding box center [843, 209] width 126 height 35
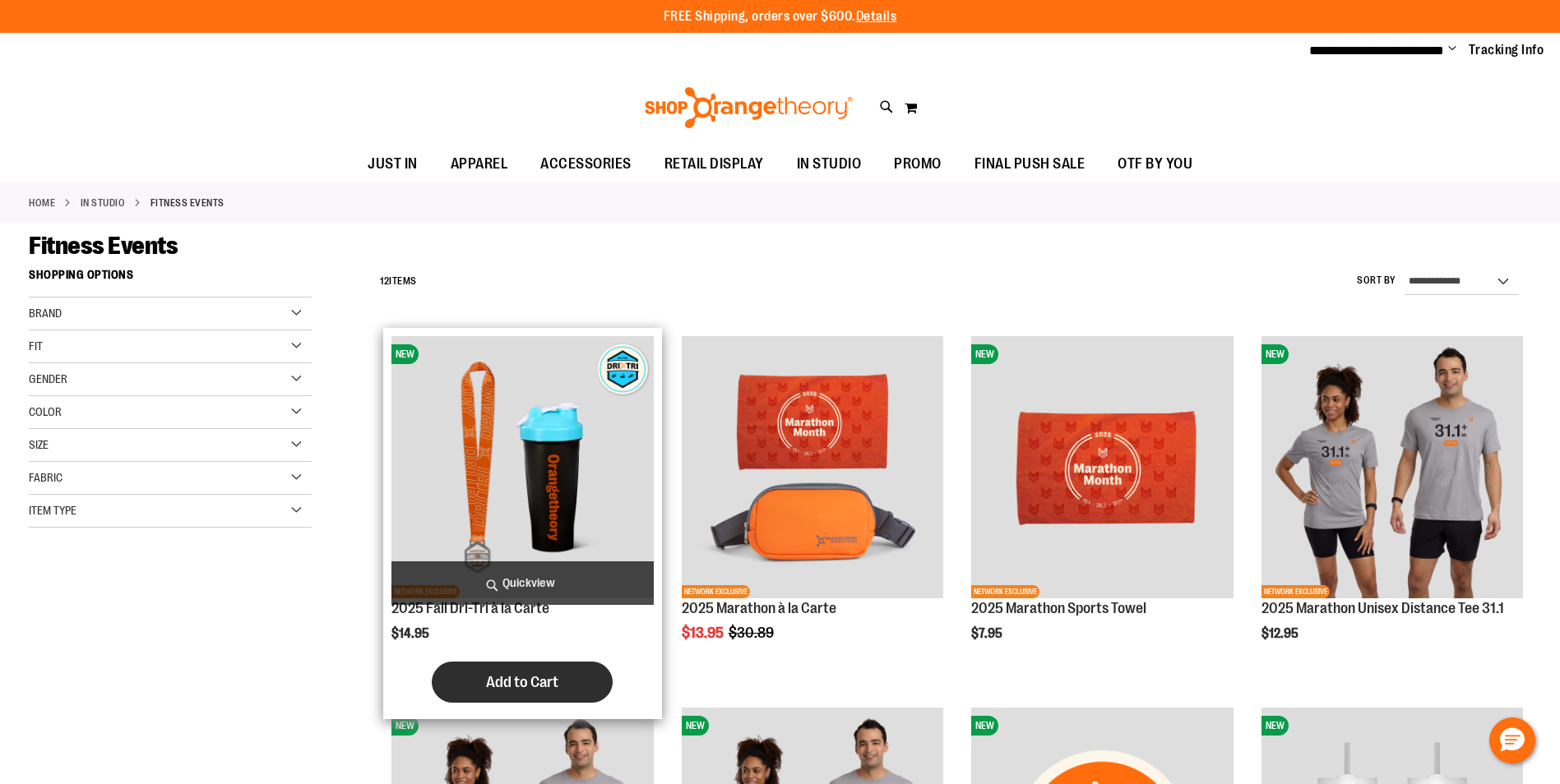
click at [549, 675] on span "Add to Cart" at bounding box center [521, 682] width 72 height 18
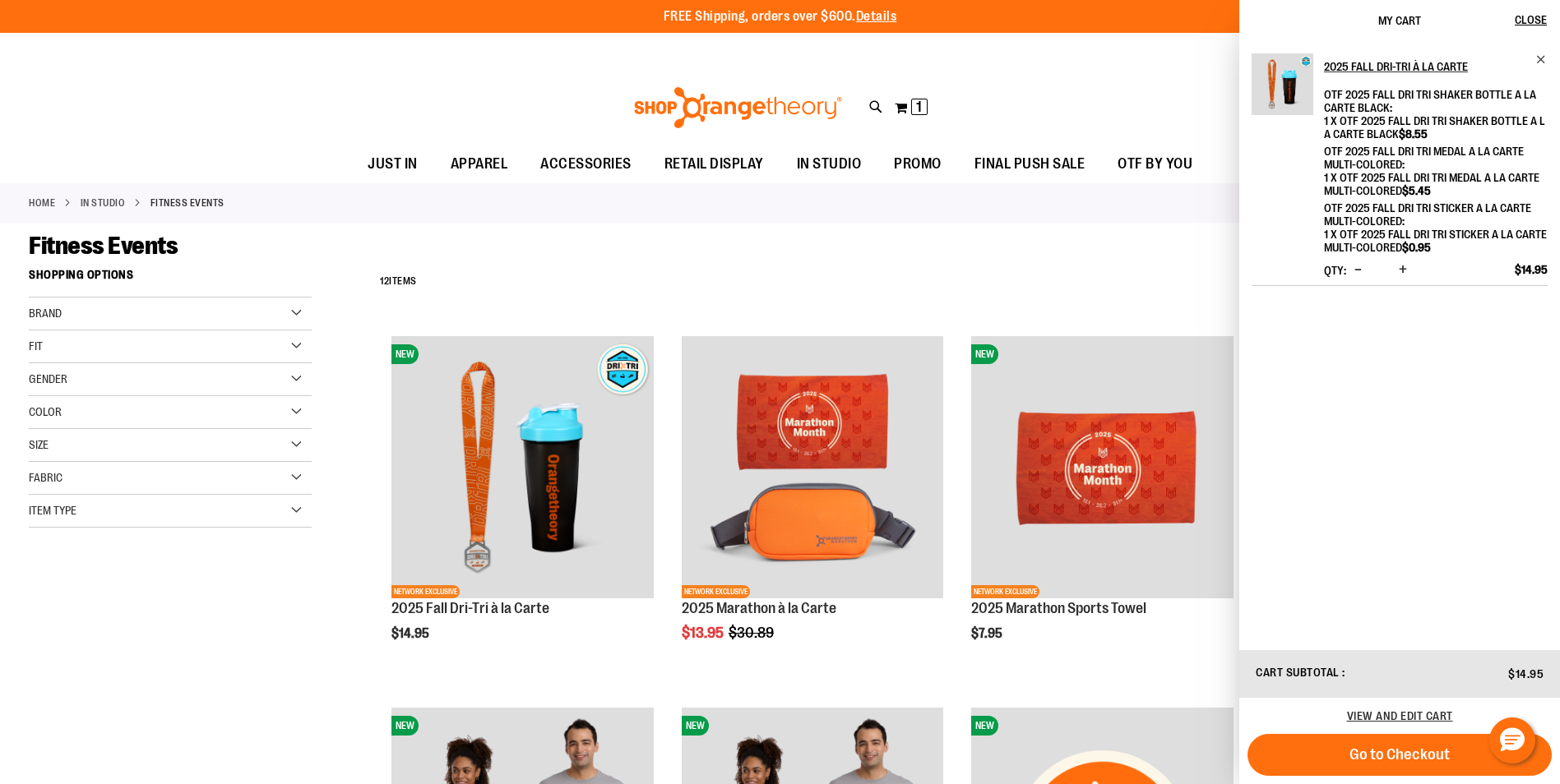
click at [1404, 263] on span "Increase product quantity" at bounding box center [1403, 269] width 9 height 16
click at [1404, 274] on span "Increase product quantity" at bounding box center [1403, 269] width 9 height 16
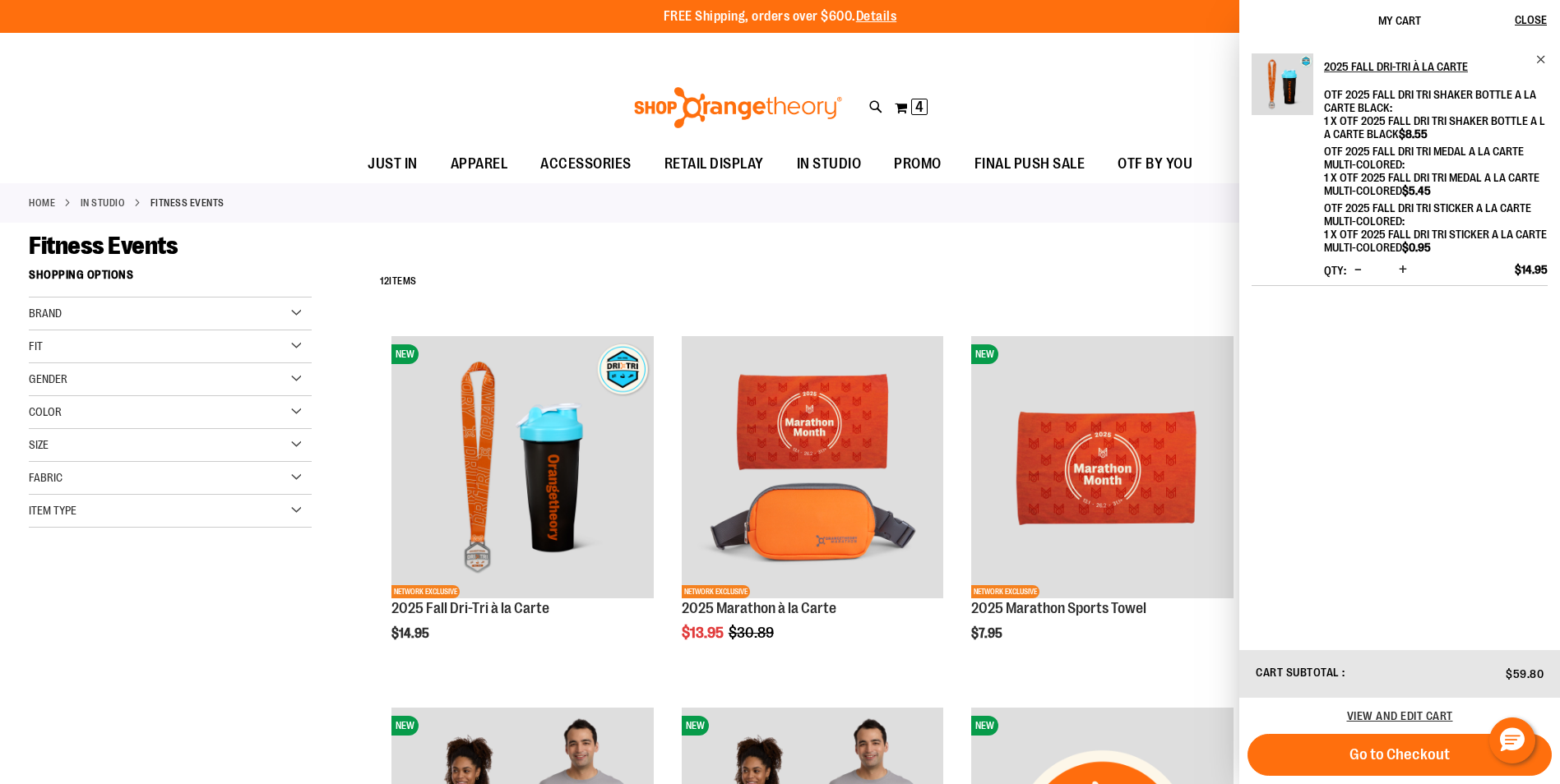
click at [1404, 272] on span "Increase product quantity" at bounding box center [1403, 269] width 9 height 16
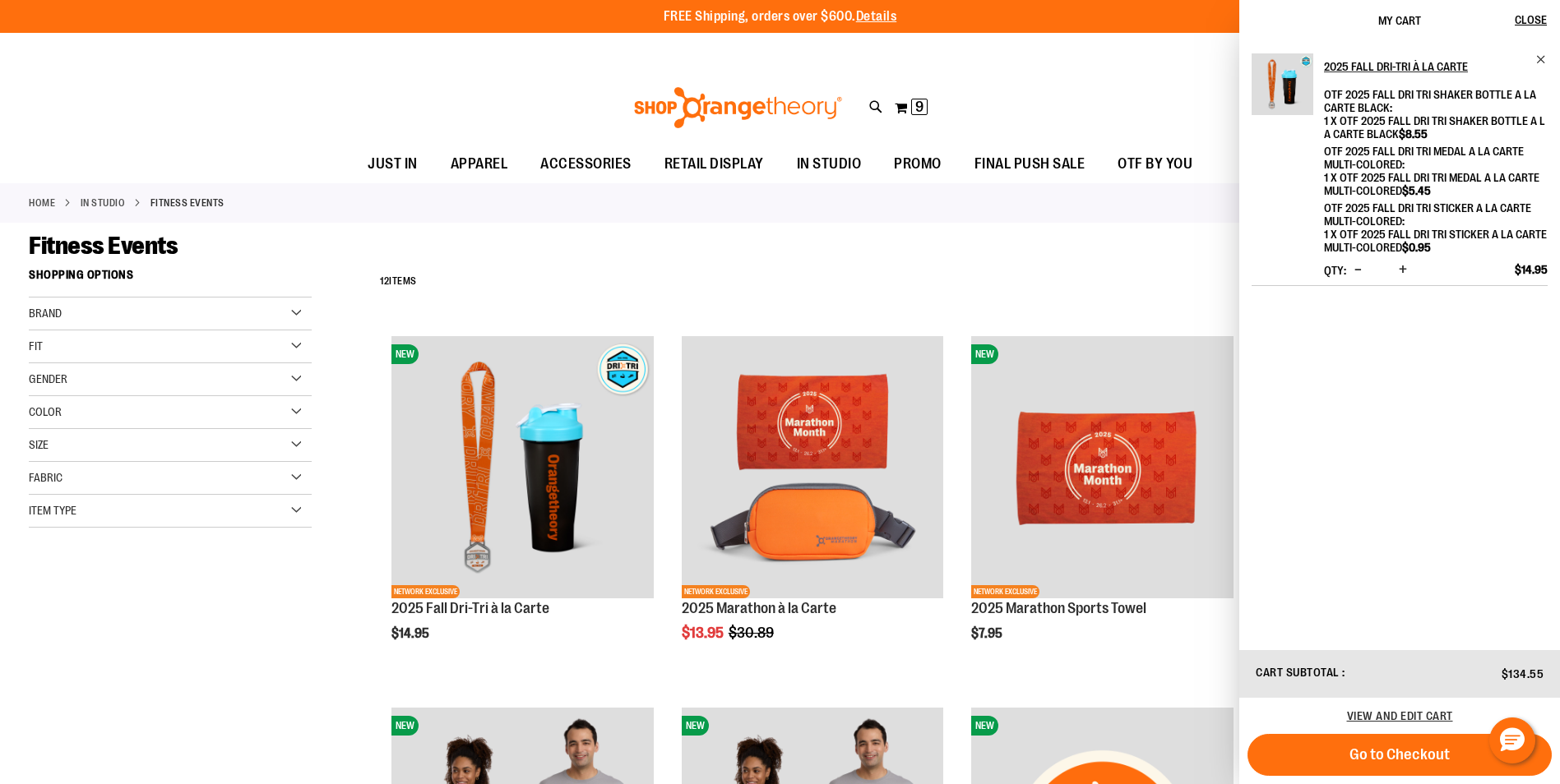
click at [1404, 272] on span "Increase product quantity" at bounding box center [1403, 269] width 9 height 16
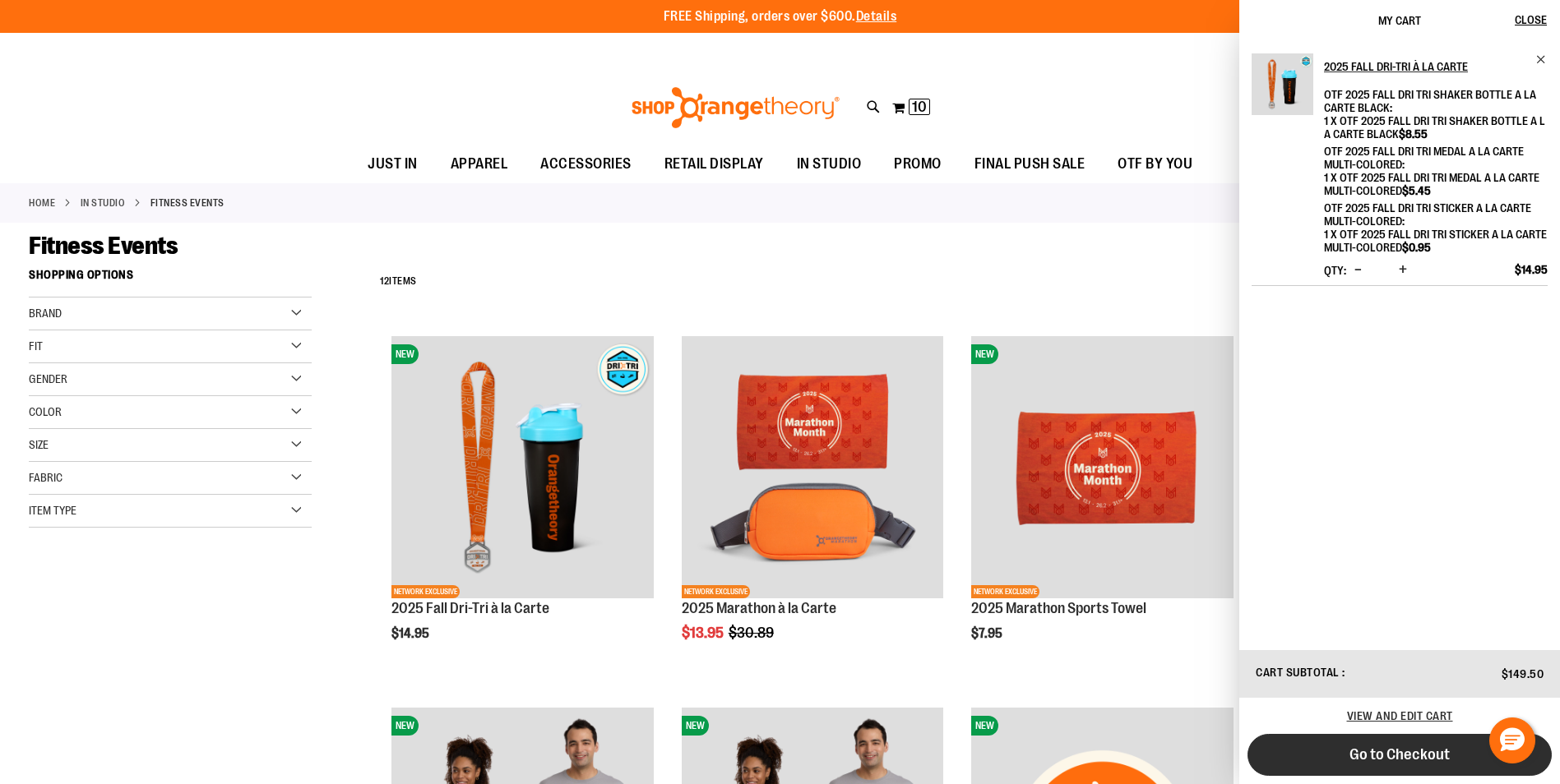
click at [1424, 756] on span "Go to Checkout" at bounding box center [1400, 754] width 101 height 18
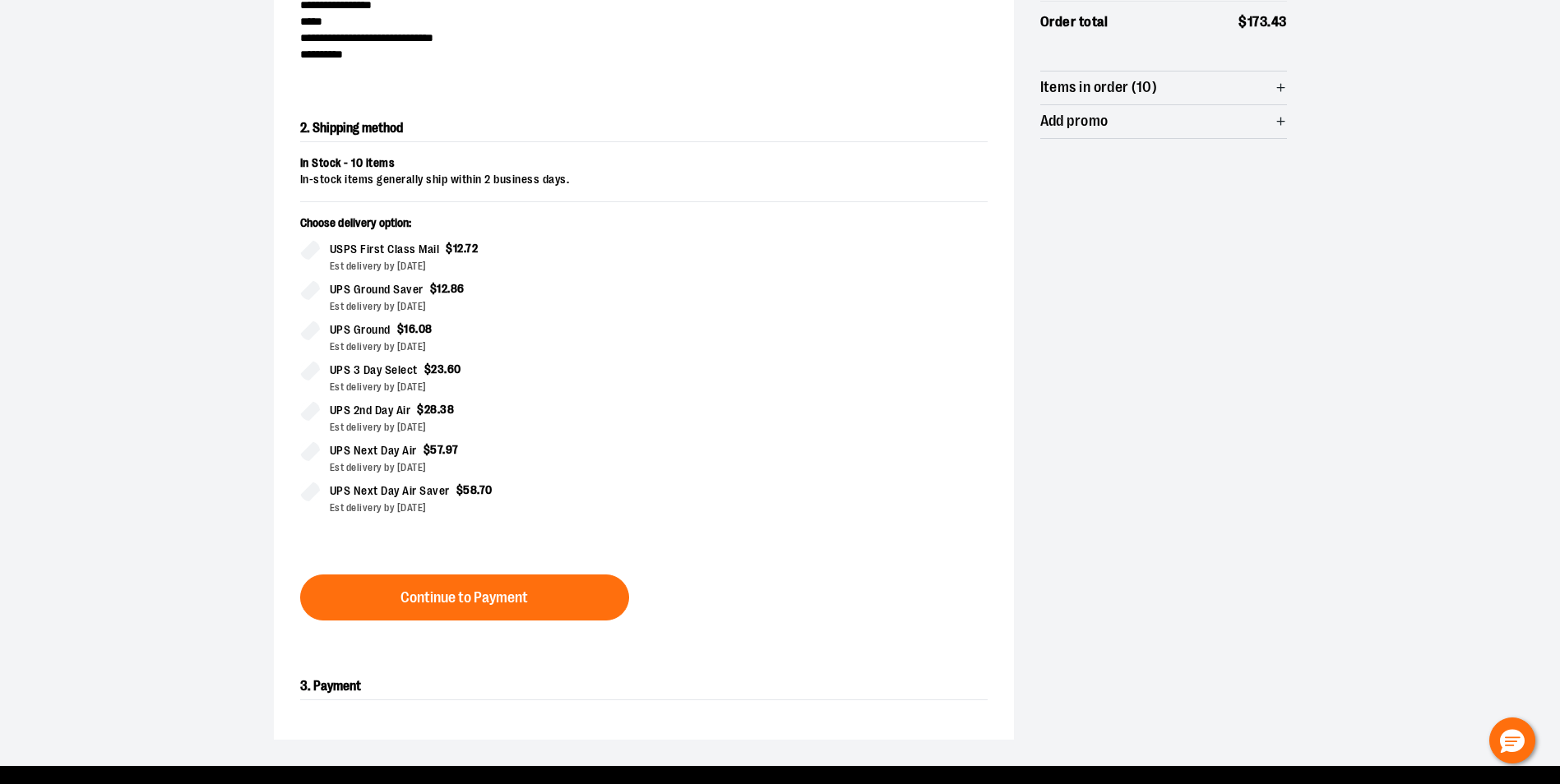
scroll to position [297, 0]
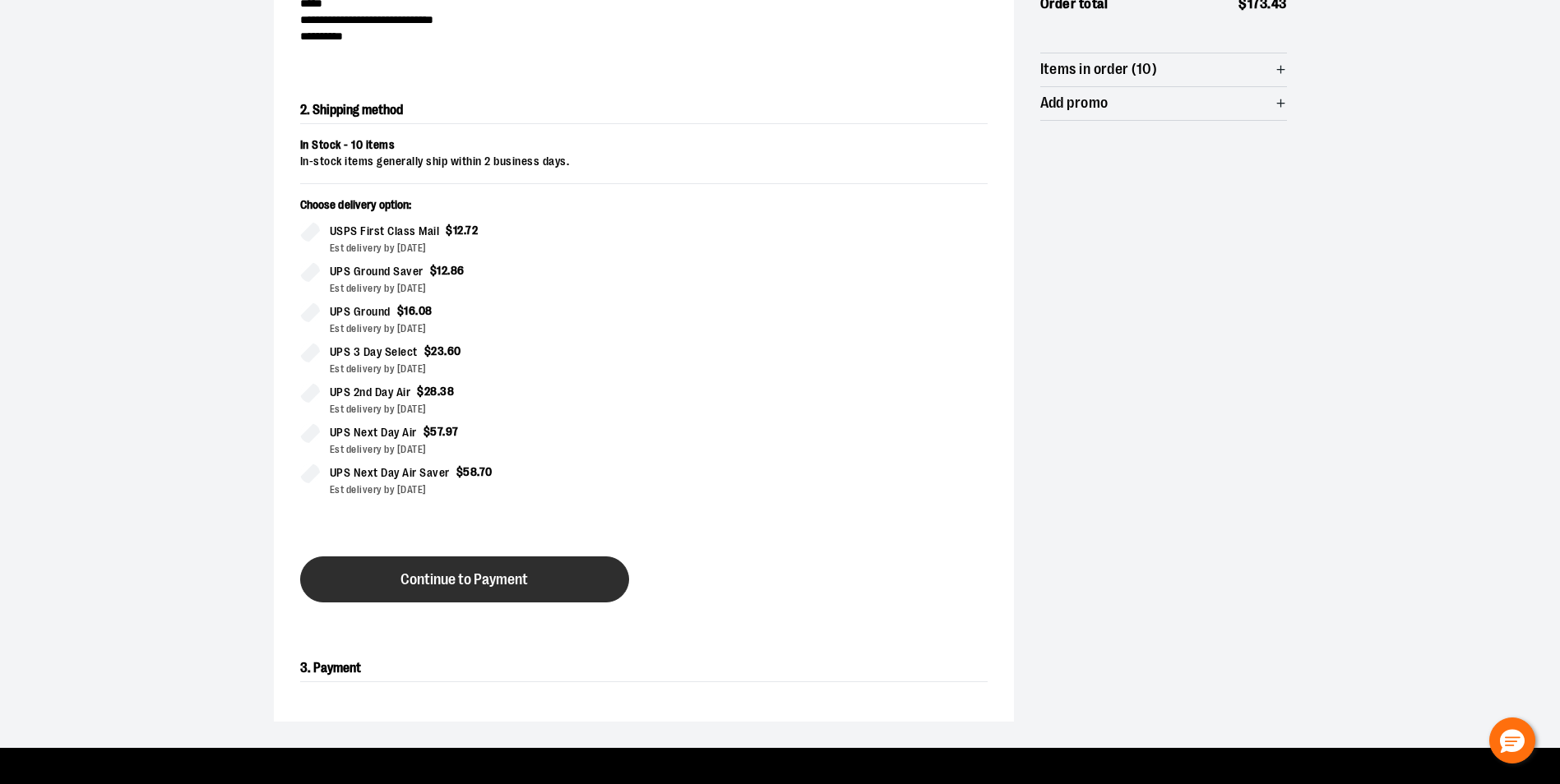
click at [532, 574] on button "Continue to Payment" at bounding box center [465, 580] width 329 height 46
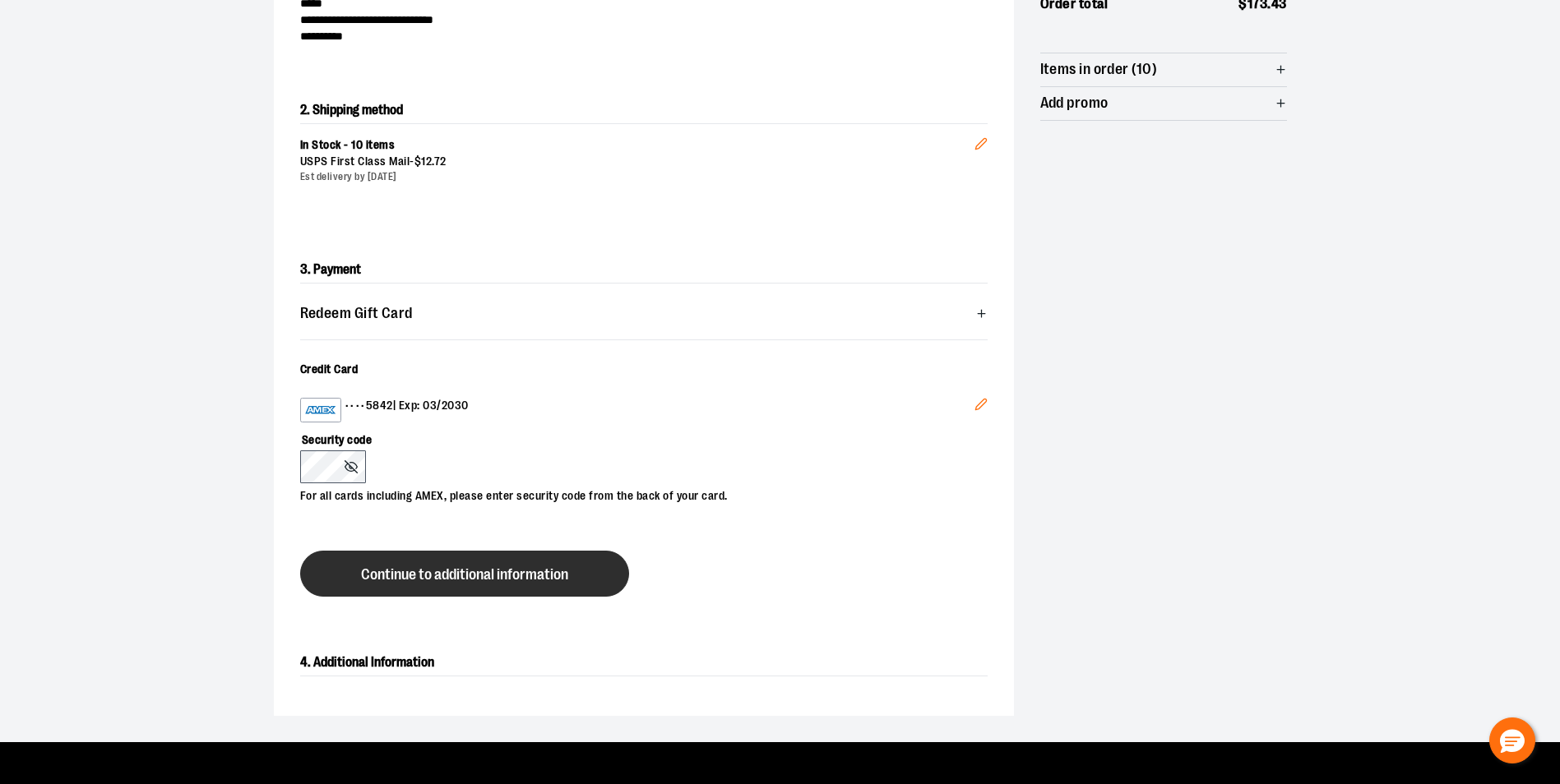
click at [466, 571] on span "Continue to additional information" at bounding box center [465, 575] width 207 height 15
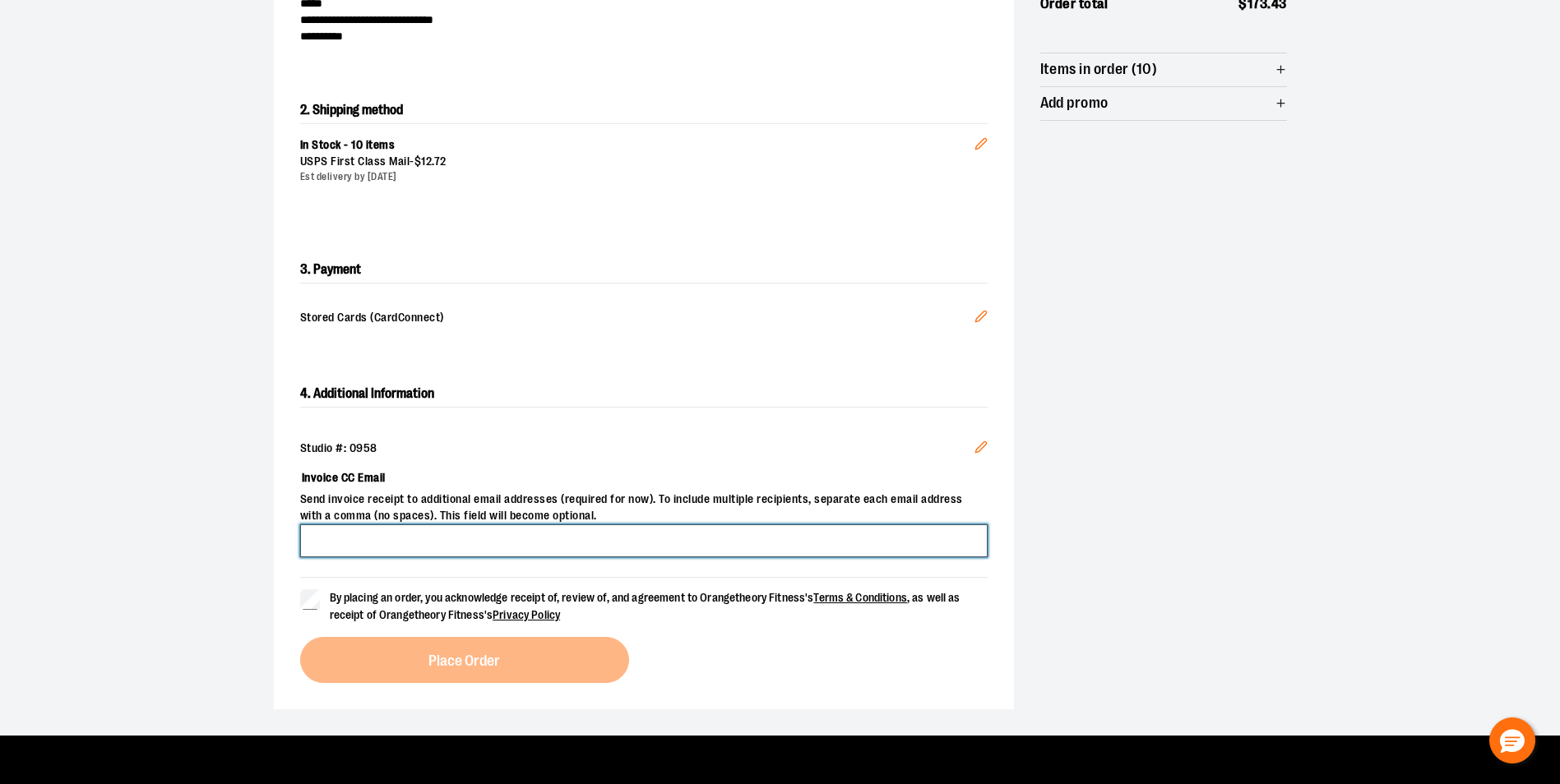
click at [533, 555] on input "Invoice CC Email" at bounding box center [644, 541] width 687 height 33
type input "**********"
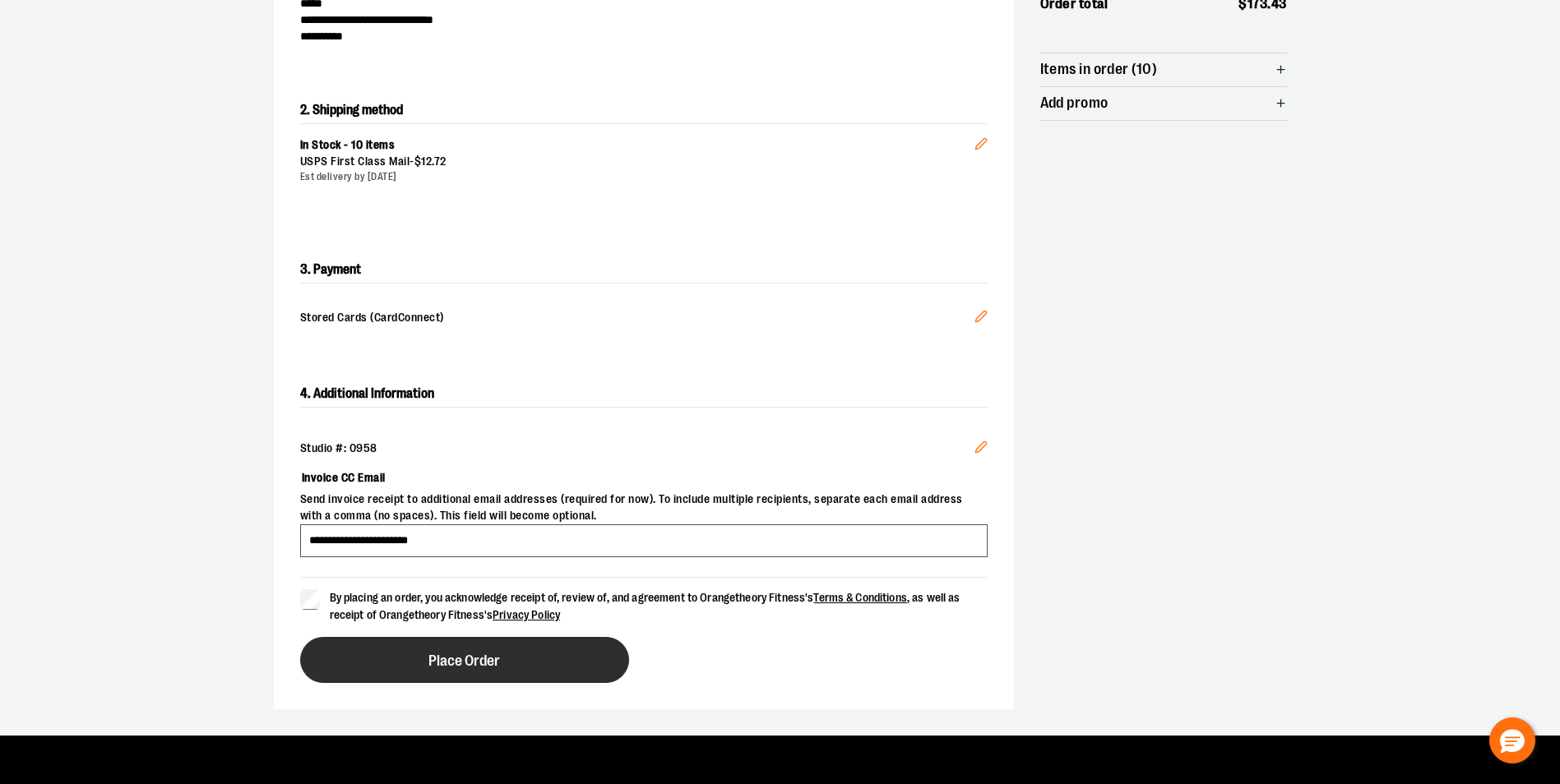
click at [466, 664] on span "Place Order" at bounding box center [464, 661] width 72 height 15
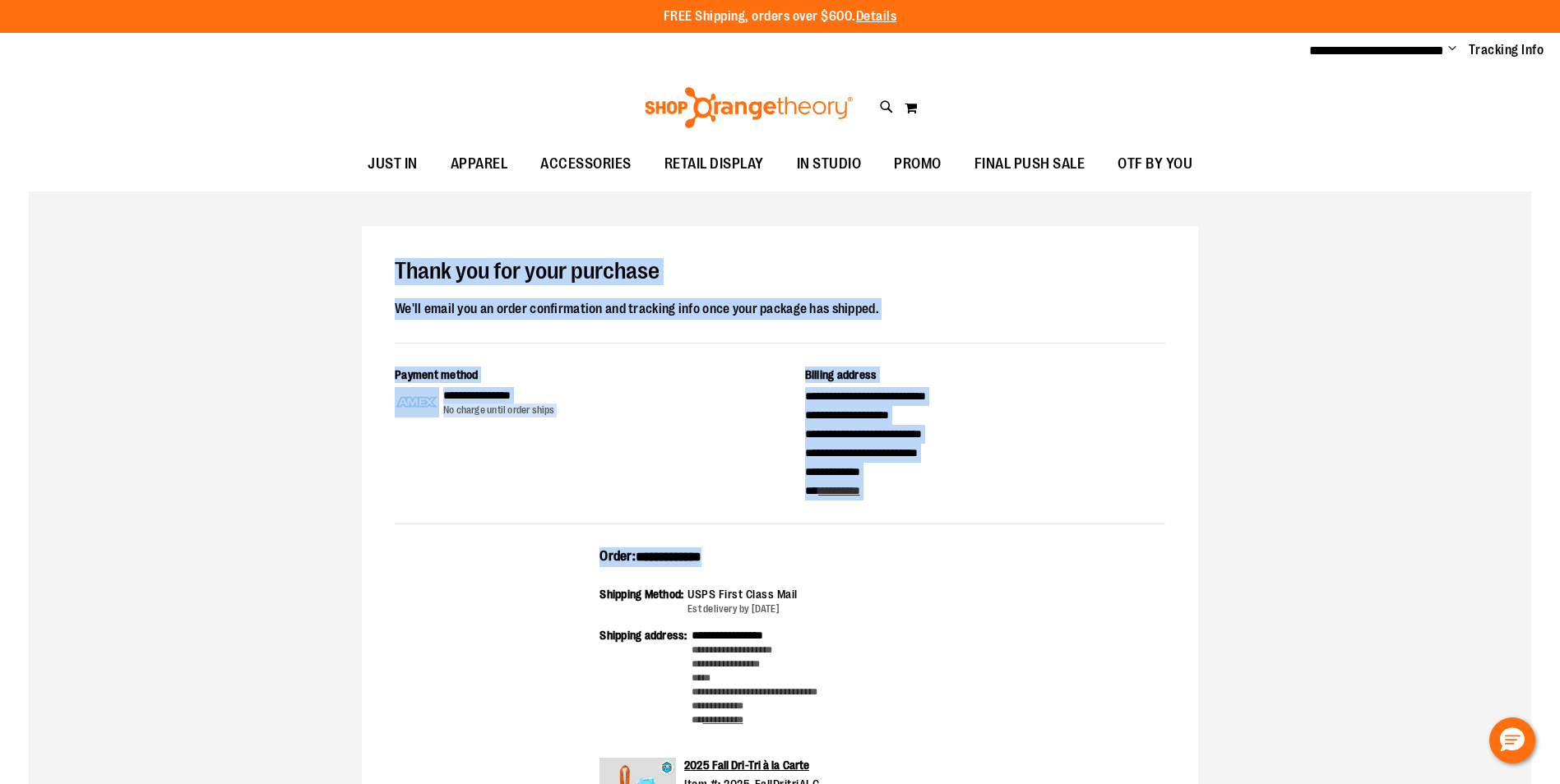
drag, startPoint x: 396, startPoint y: 271, endPoint x: 852, endPoint y: 572, distance: 546.4
click at [852, 572] on div "**********" at bounding box center [780, 645] width 836 height 837
click at [378, 297] on div "**********" at bounding box center [780, 645] width 836 height 837
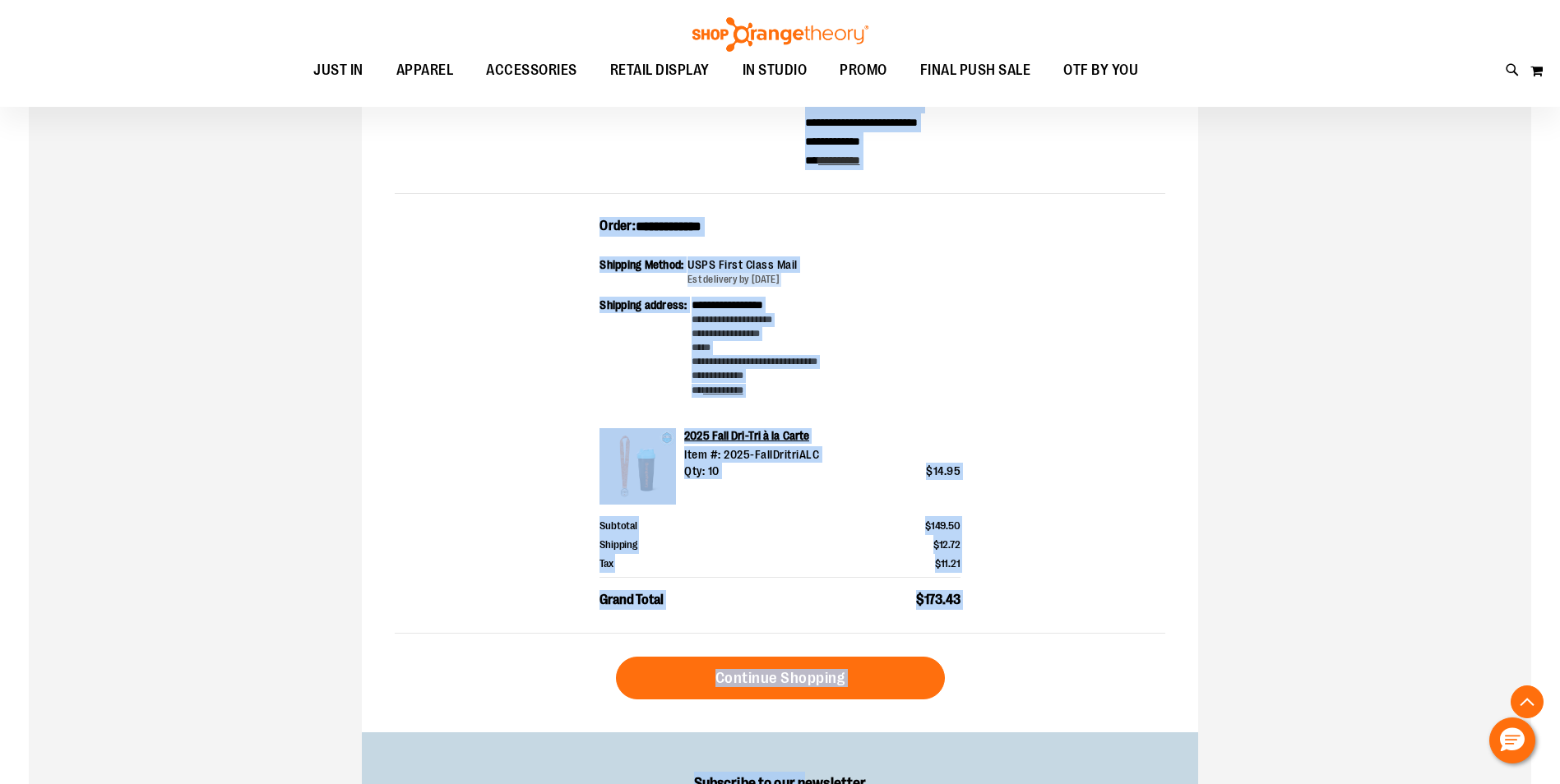
scroll to position [477, 0]
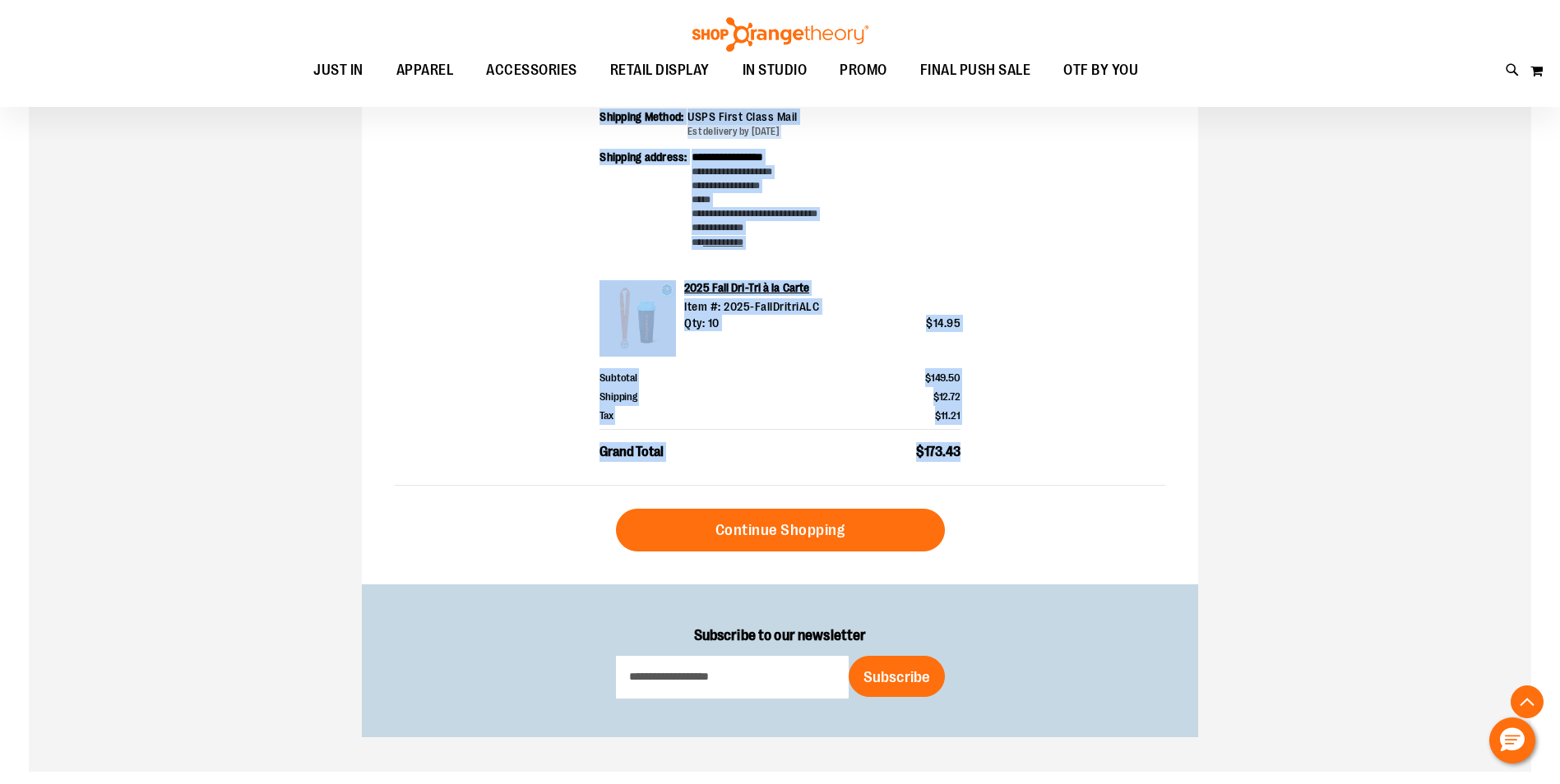
drag, startPoint x: 509, startPoint y: 304, endPoint x: 962, endPoint y: 457, distance: 478.1
click at [962, 457] on div "**********" at bounding box center [780, 166] width 836 height 837
drag, startPoint x: 962, startPoint y: 457, endPoint x: 948, endPoint y: 452, distance: 14.9
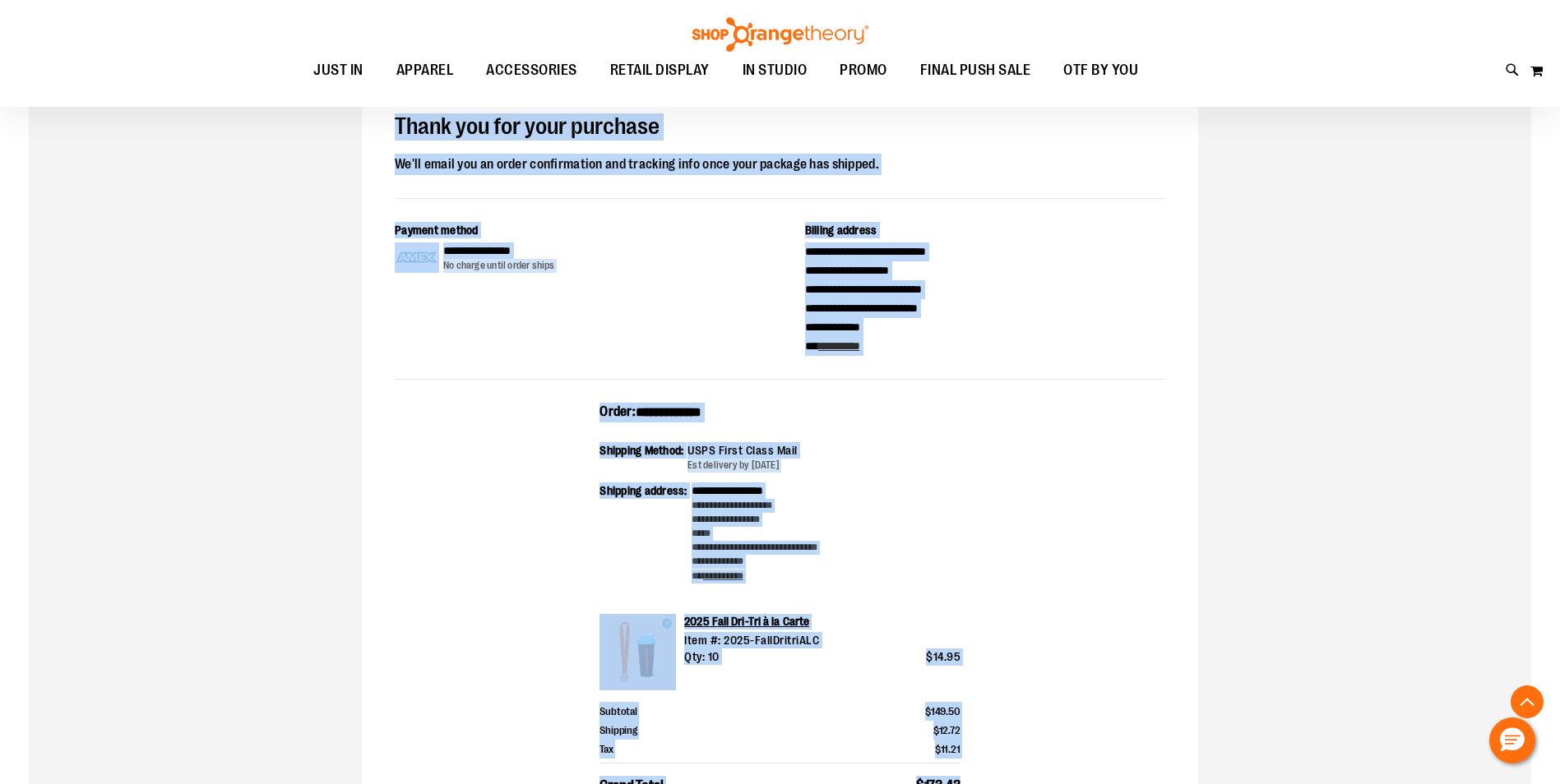
scroll to position [328, 0]
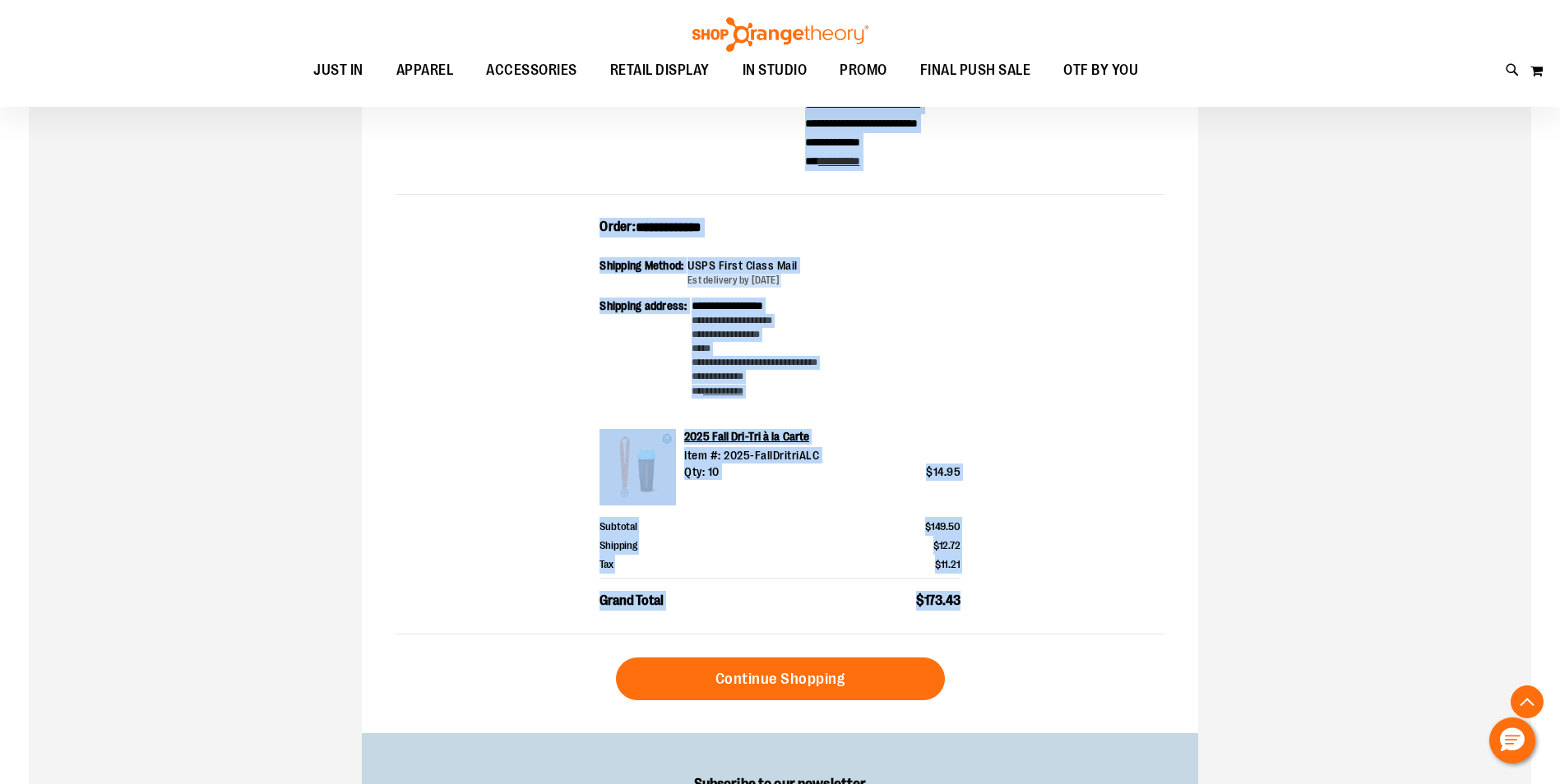
click at [781, 209] on div "**********" at bounding box center [780, 315] width 836 height 837
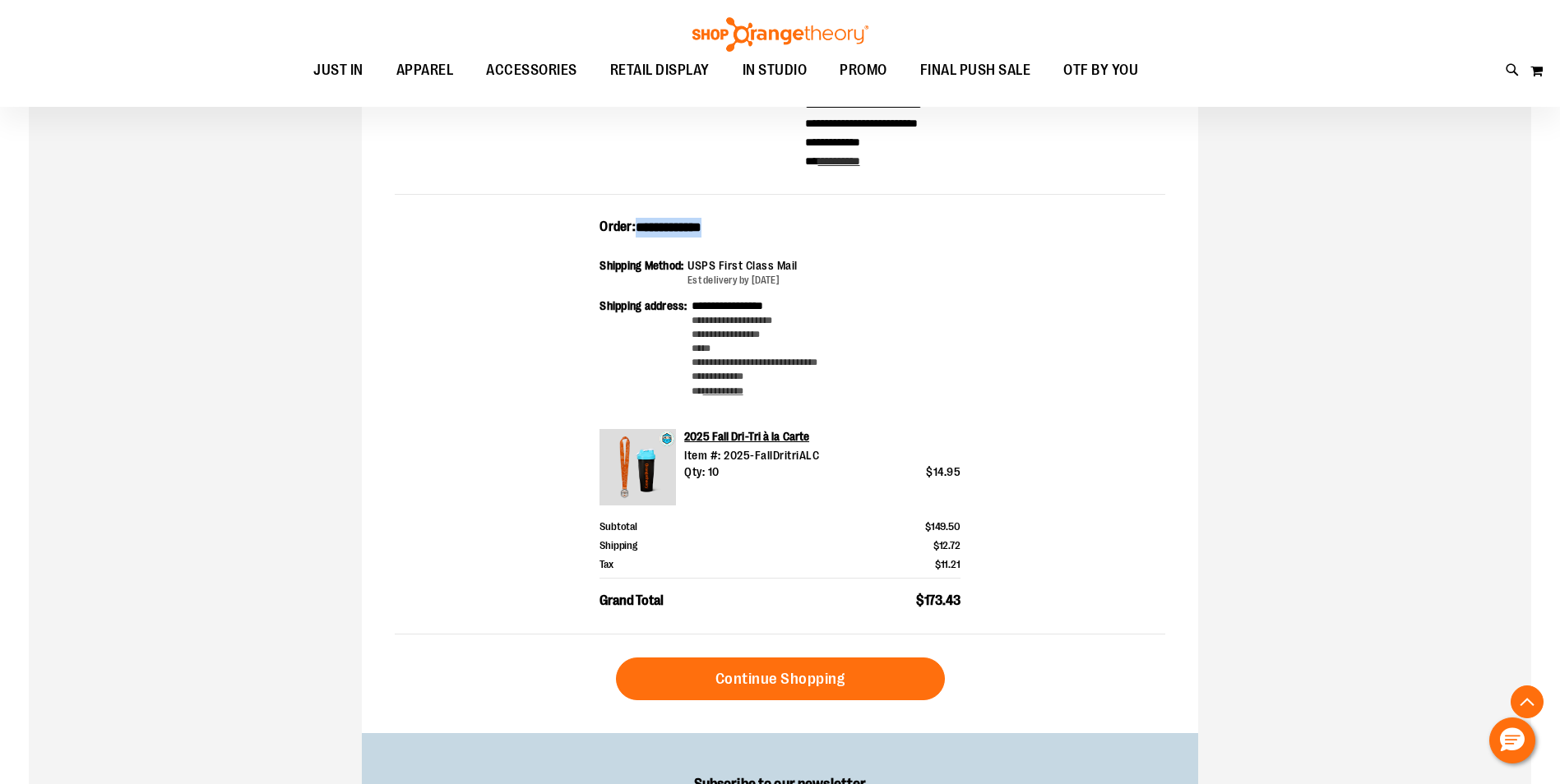
drag, startPoint x: 738, startPoint y: 224, endPoint x: 639, endPoint y: 222, distance: 99.0
click at [639, 222] on div "**********" at bounding box center [780, 232] width 361 height 30
copy span "**********"
click at [1510, 741] on icon "Hello, have a question? Let’s chat." at bounding box center [1513, 740] width 25 height 24
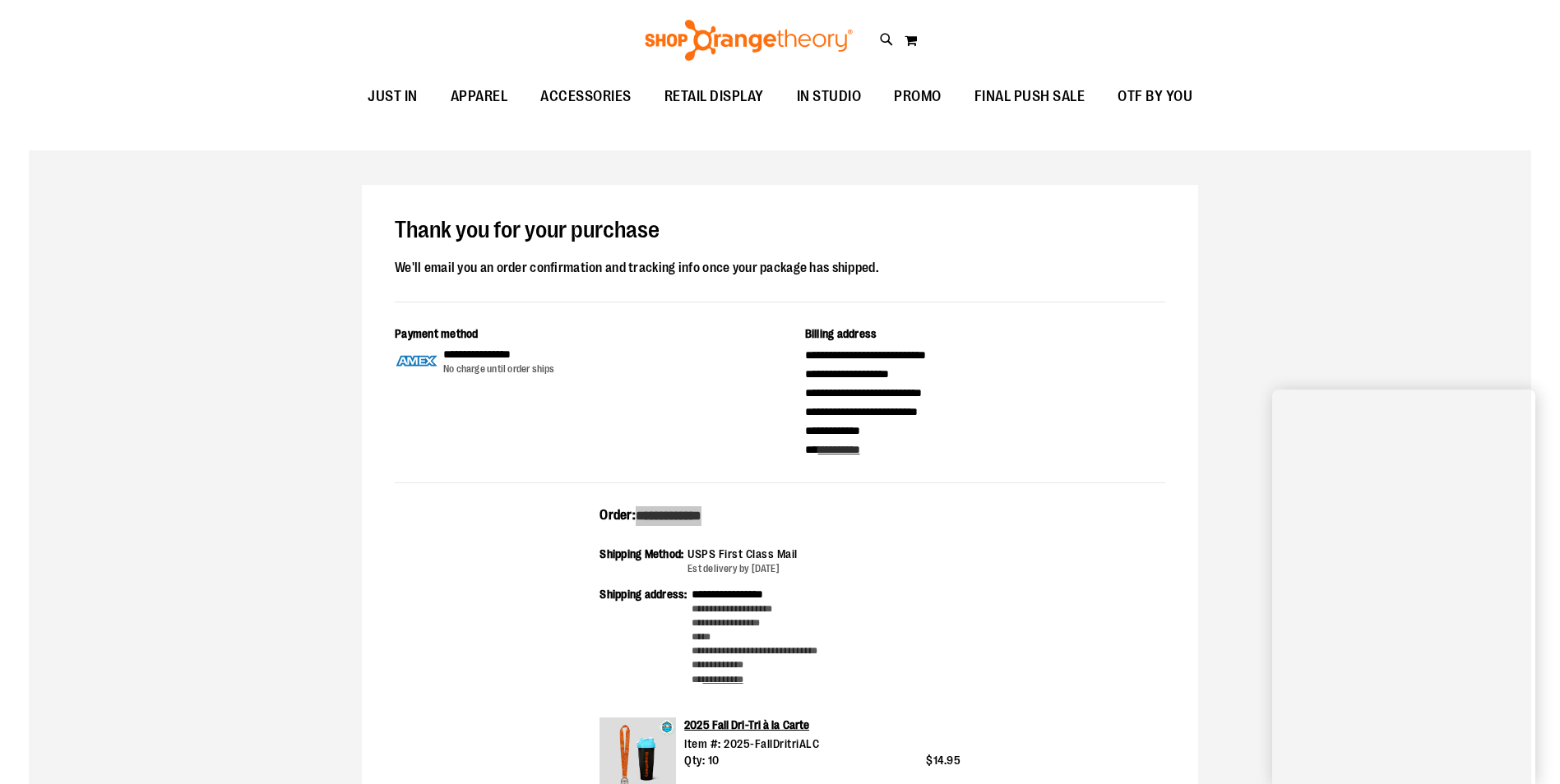
scroll to position [0, 0]
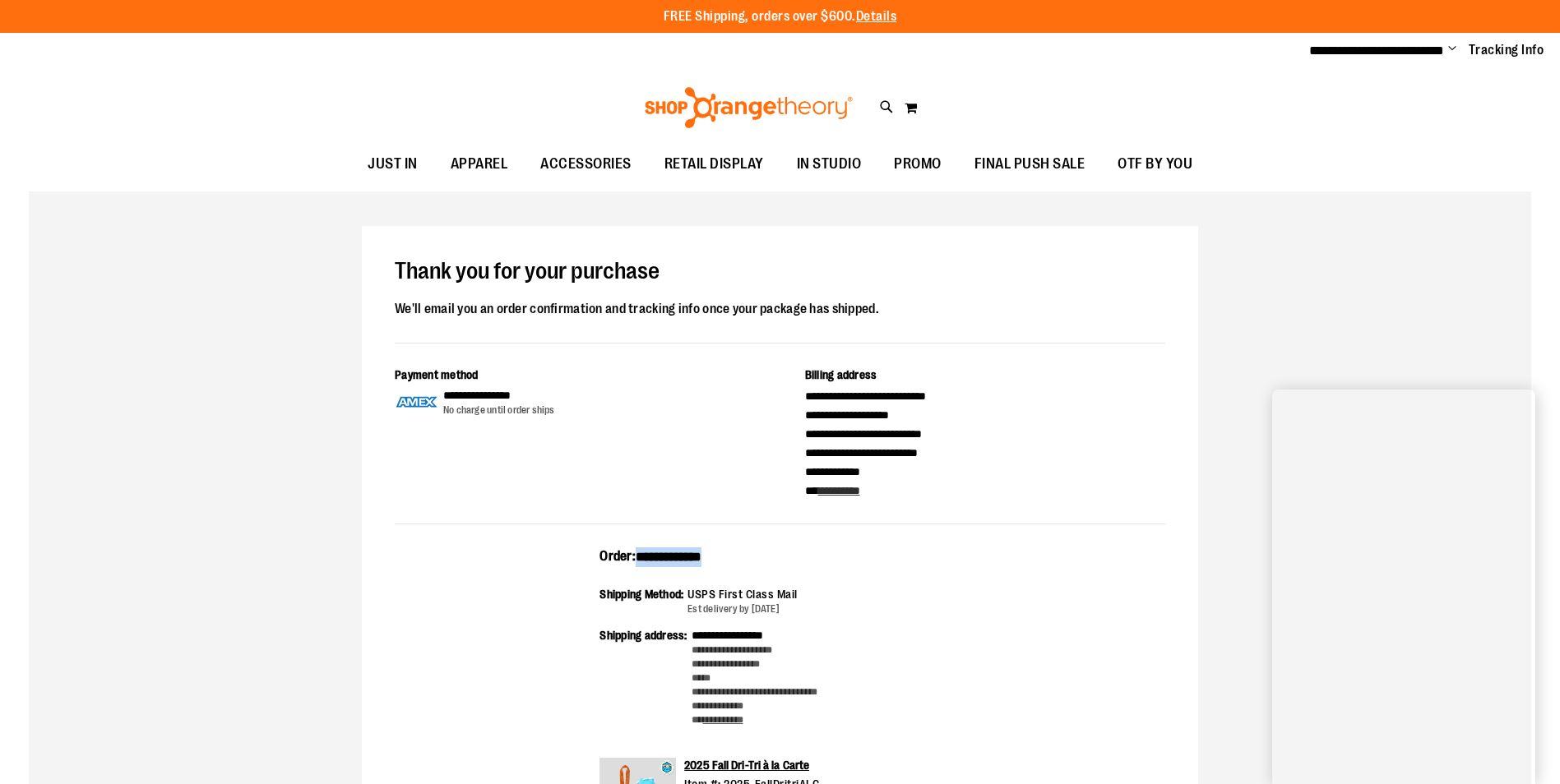
copy span "**********"
click at [1452, 47] on span "Change" at bounding box center [1452, 50] width 9 height 15
click at [1372, 106] on link "Sign Out" at bounding box center [1394, 110] width 144 height 32
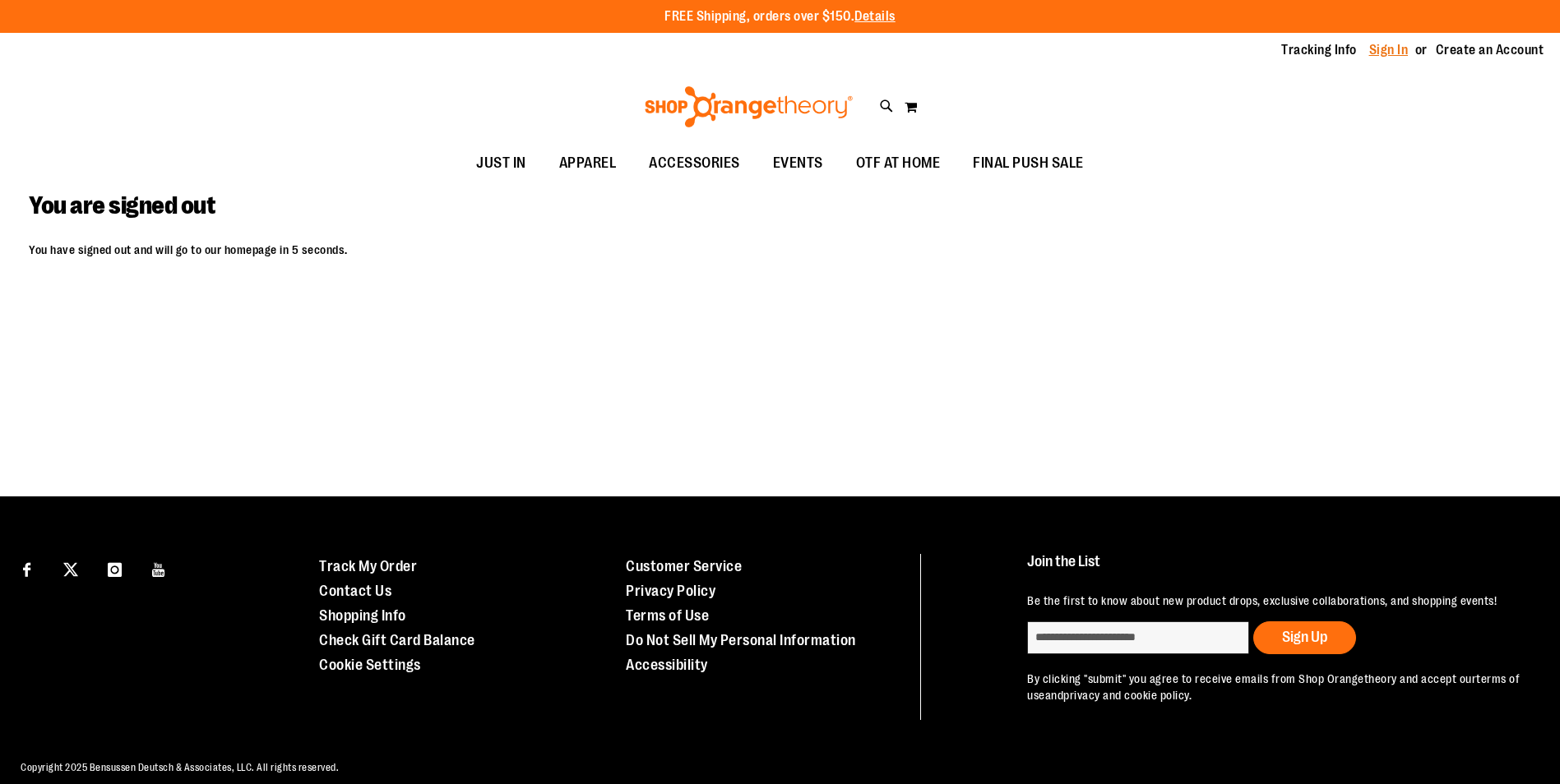
click at [1390, 55] on link "Sign In" at bounding box center [1389, 50] width 39 height 18
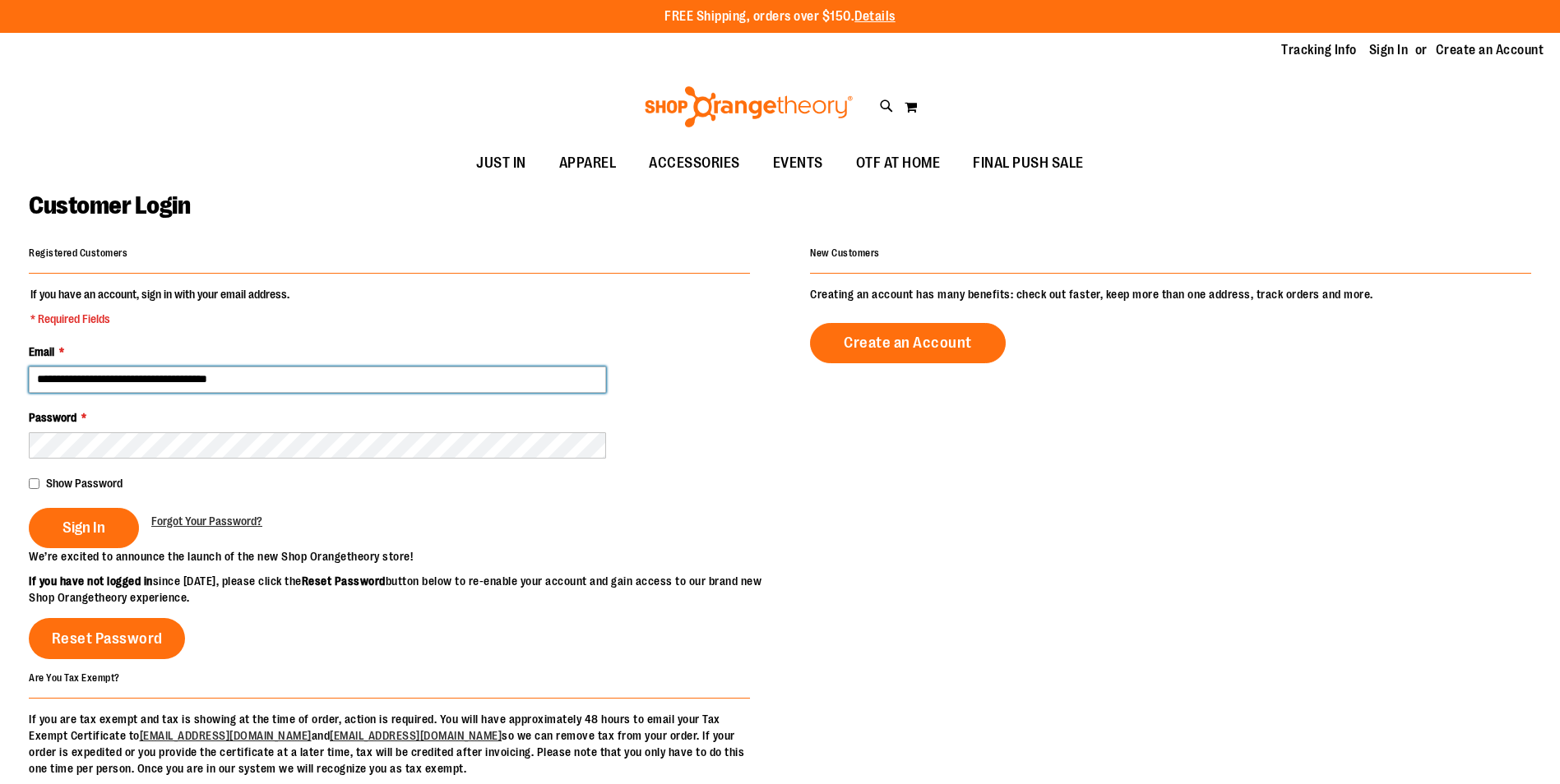
click at [133, 374] on input "**********" at bounding box center [317, 379] width 577 height 26
drag, startPoint x: 133, startPoint y: 377, endPoint x: 111, endPoint y: 377, distance: 22.0
click at [111, 377] on input "**********" at bounding box center [317, 379] width 577 height 26
type input "**********"
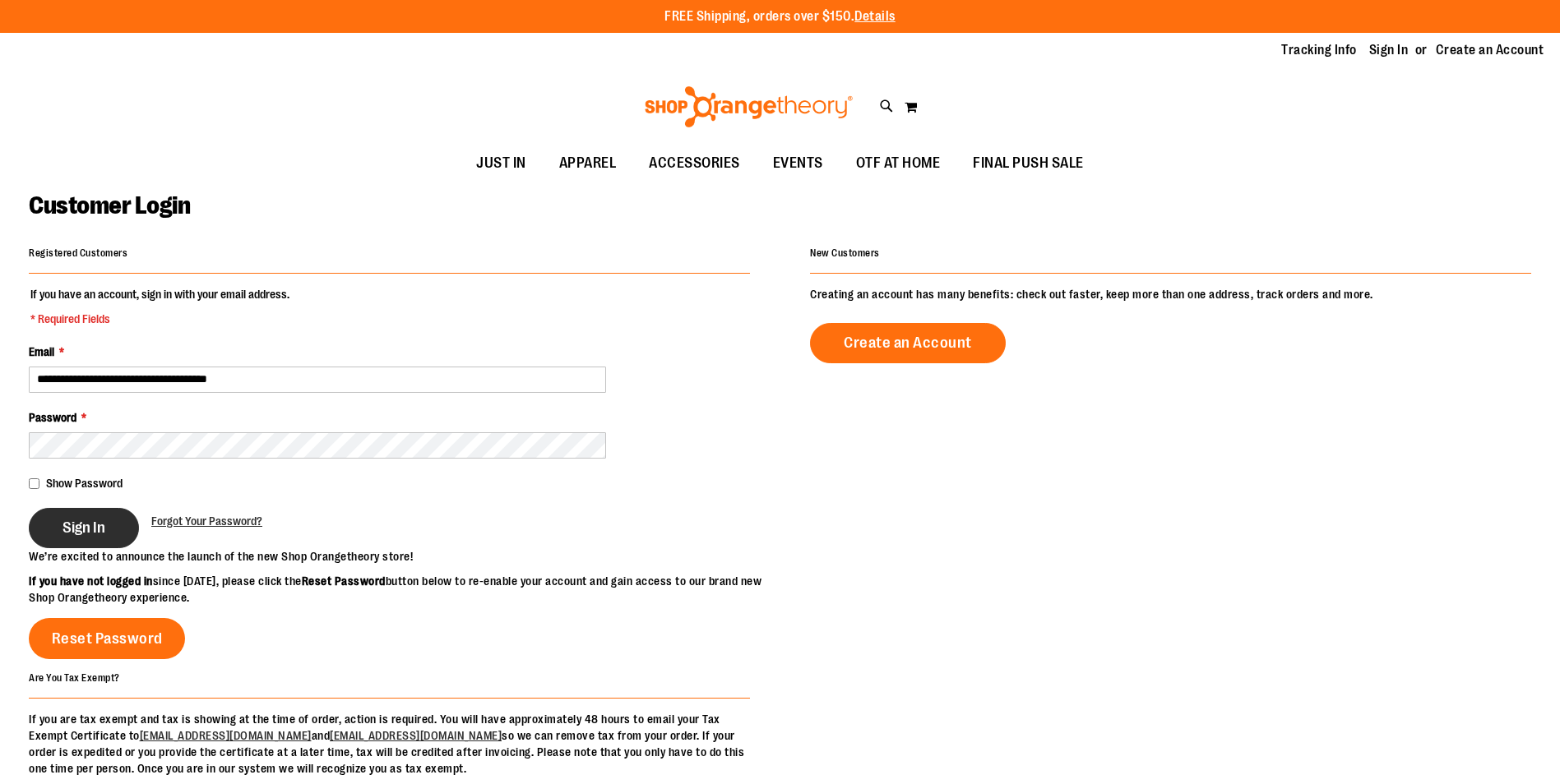
click at [80, 527] on span "Sign In" at bounding box center [84, 528] width 43 height 18
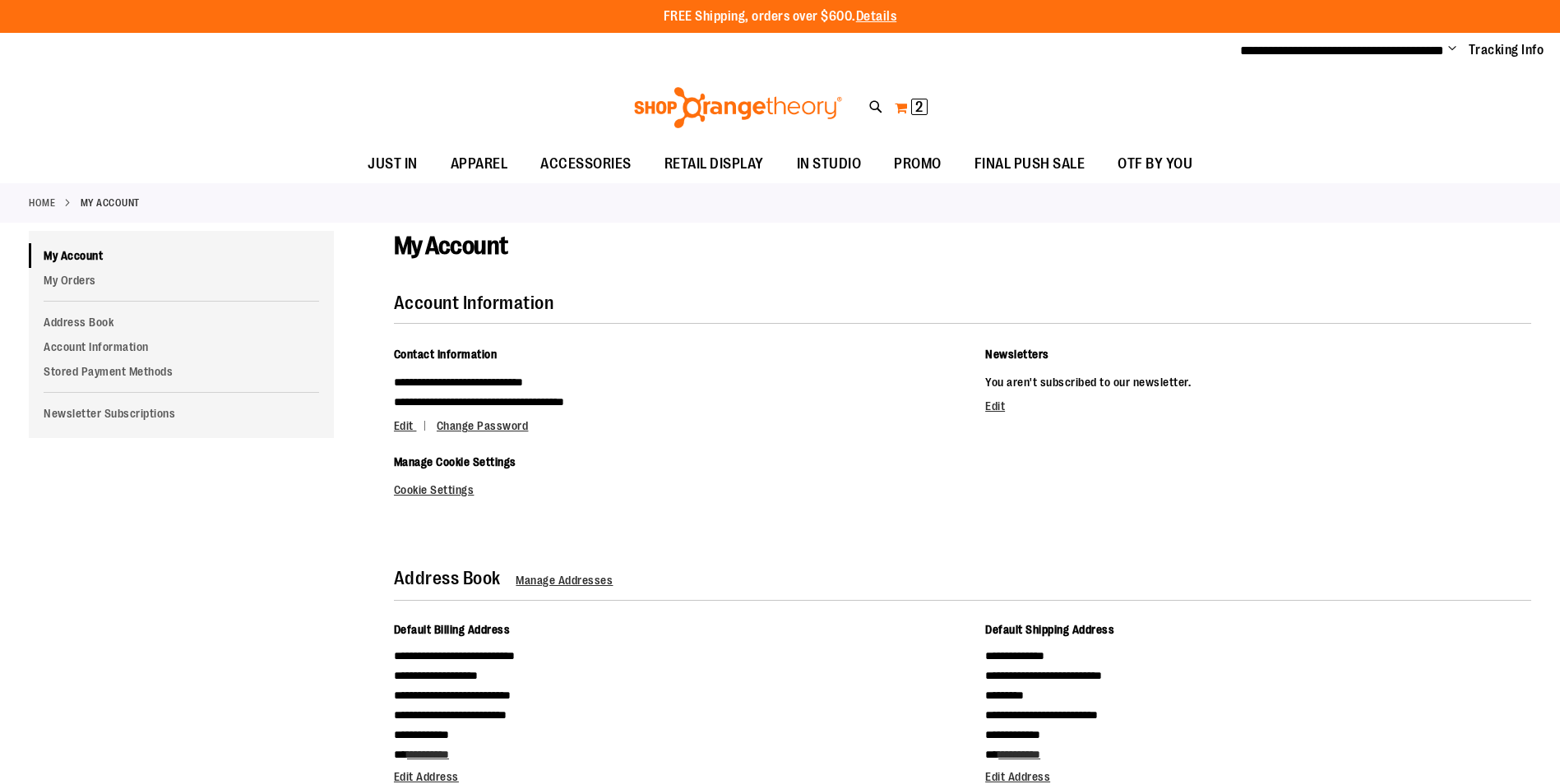
click at [905, 101] on button "My Cart 2 2 items" at bounding box center [911, 107] width 35 height 26
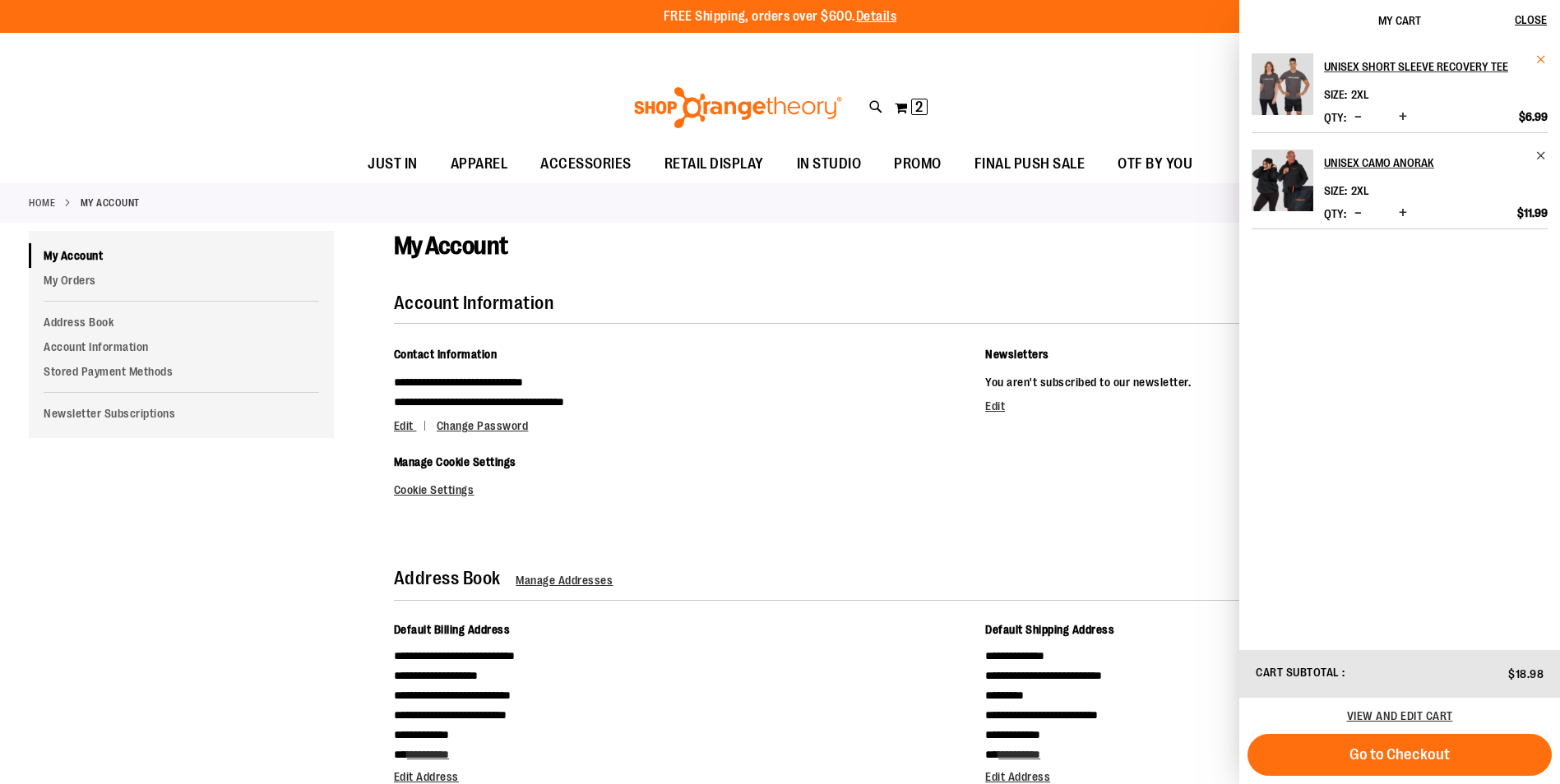
click at [1540, 60] on span "Remove item" at bounding box center [1542, 59] width 12 height 12
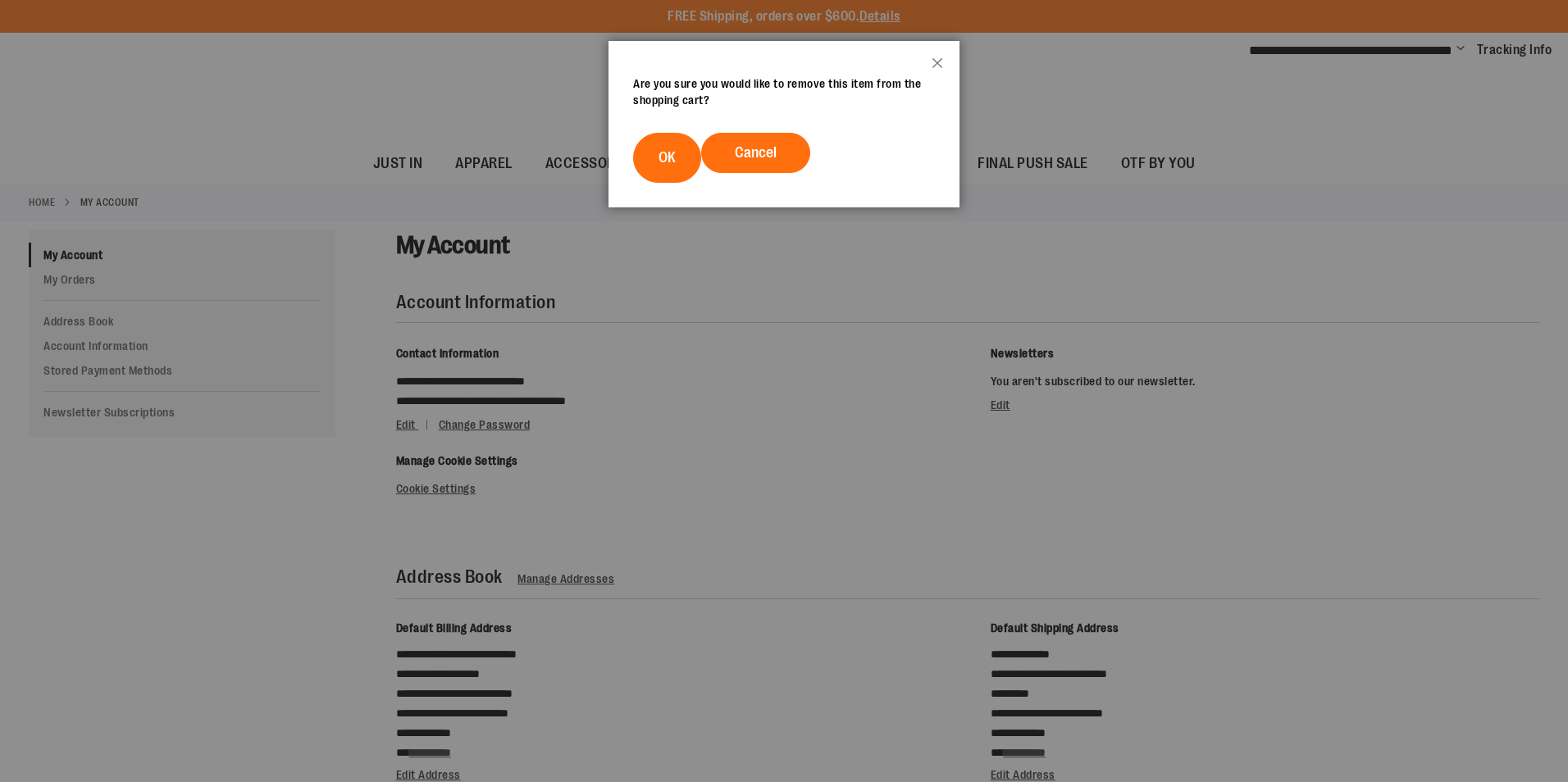
click at [667, 132] on footer "Cancel OK" at bounding box center [784, 158] width 351 height 100
click at [670, 141] on button "OK" at bounding box center [666, 158] width 68 height 50
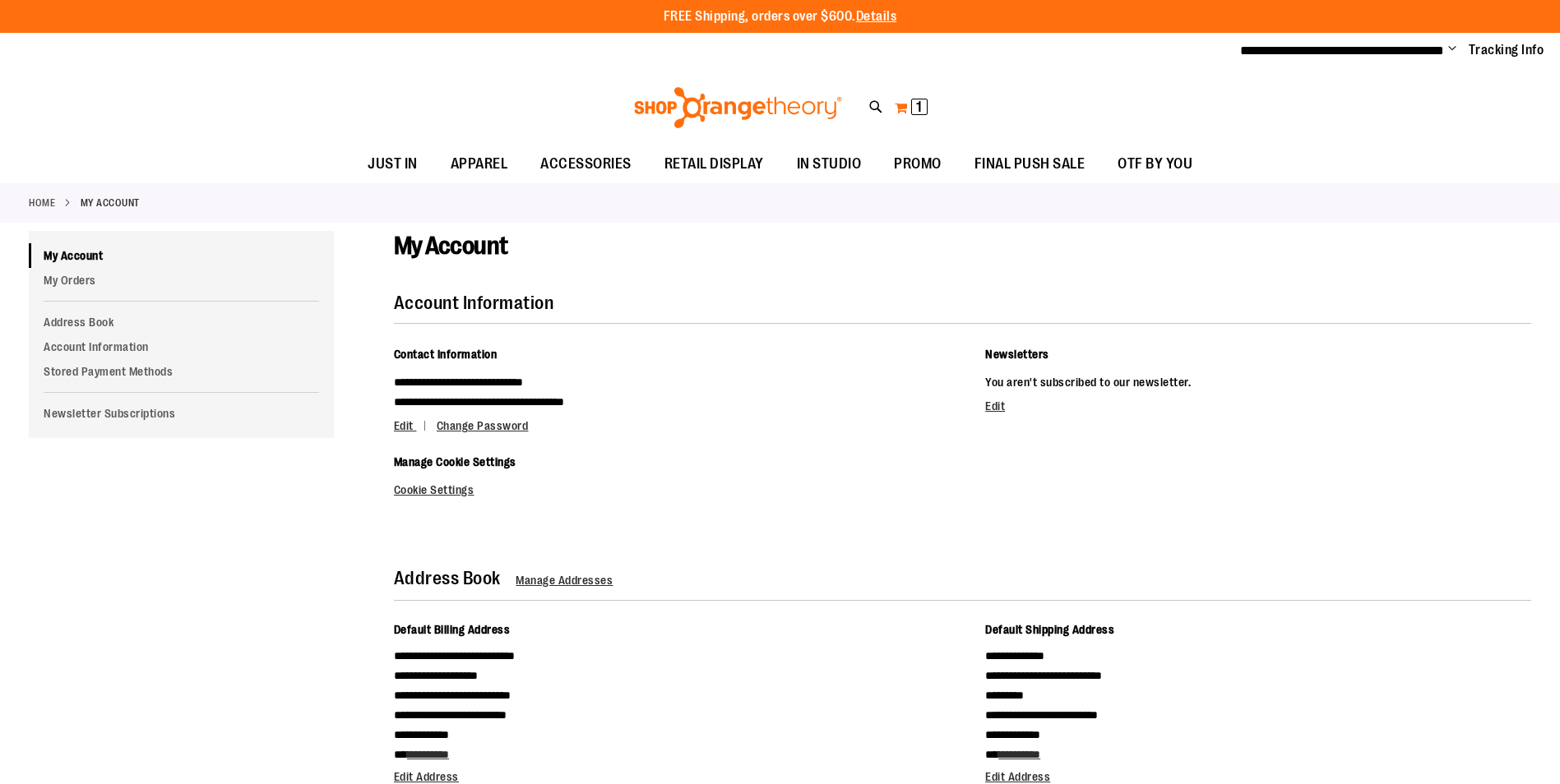
click at [903, 109] on button "My Cart 1 1 items" at bounding box center [911, 107] width 35 height 26
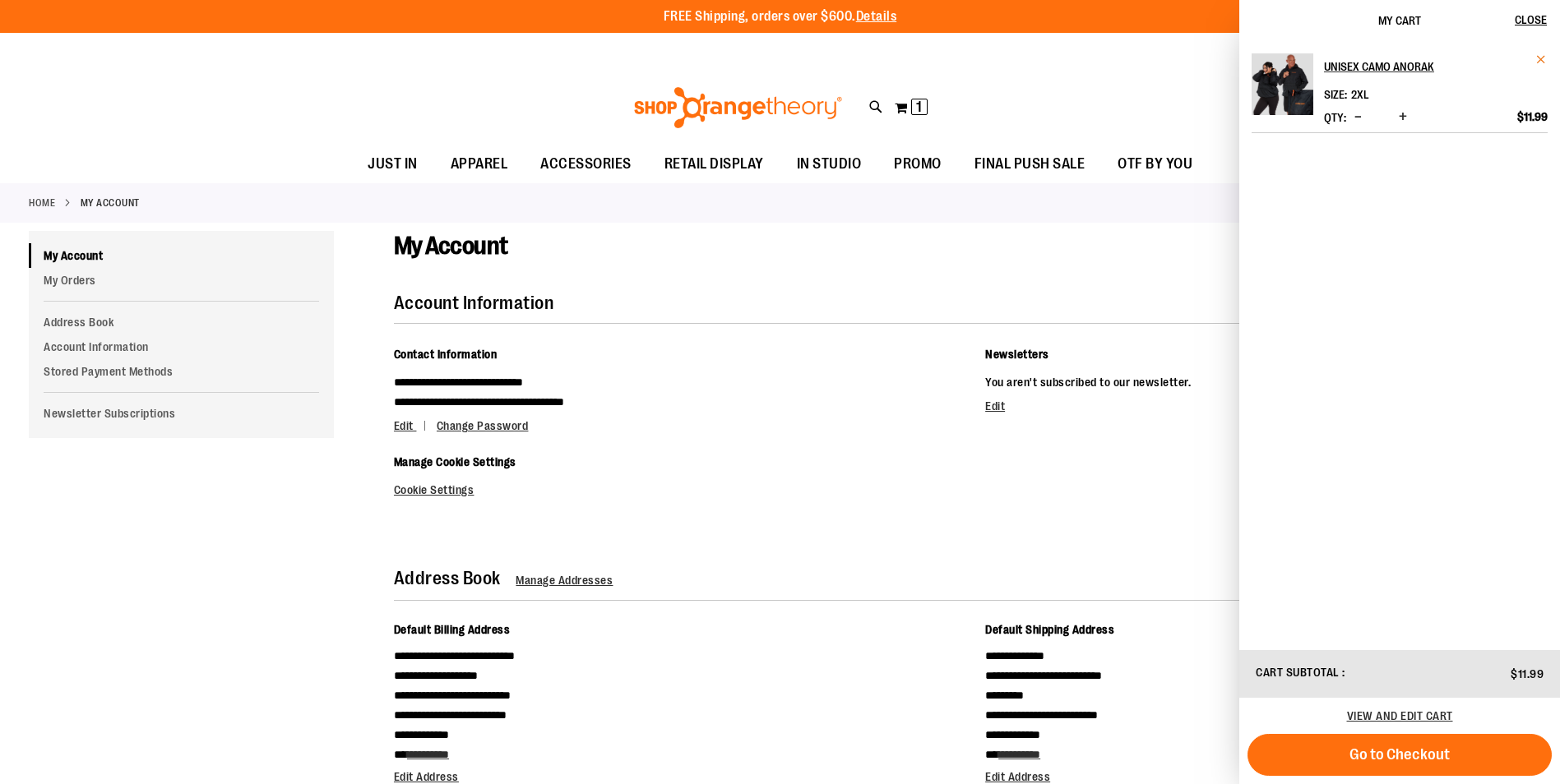
click at [1537, 60] on span "Remove item" at bounding box center [1542, 59] width 12 height 12
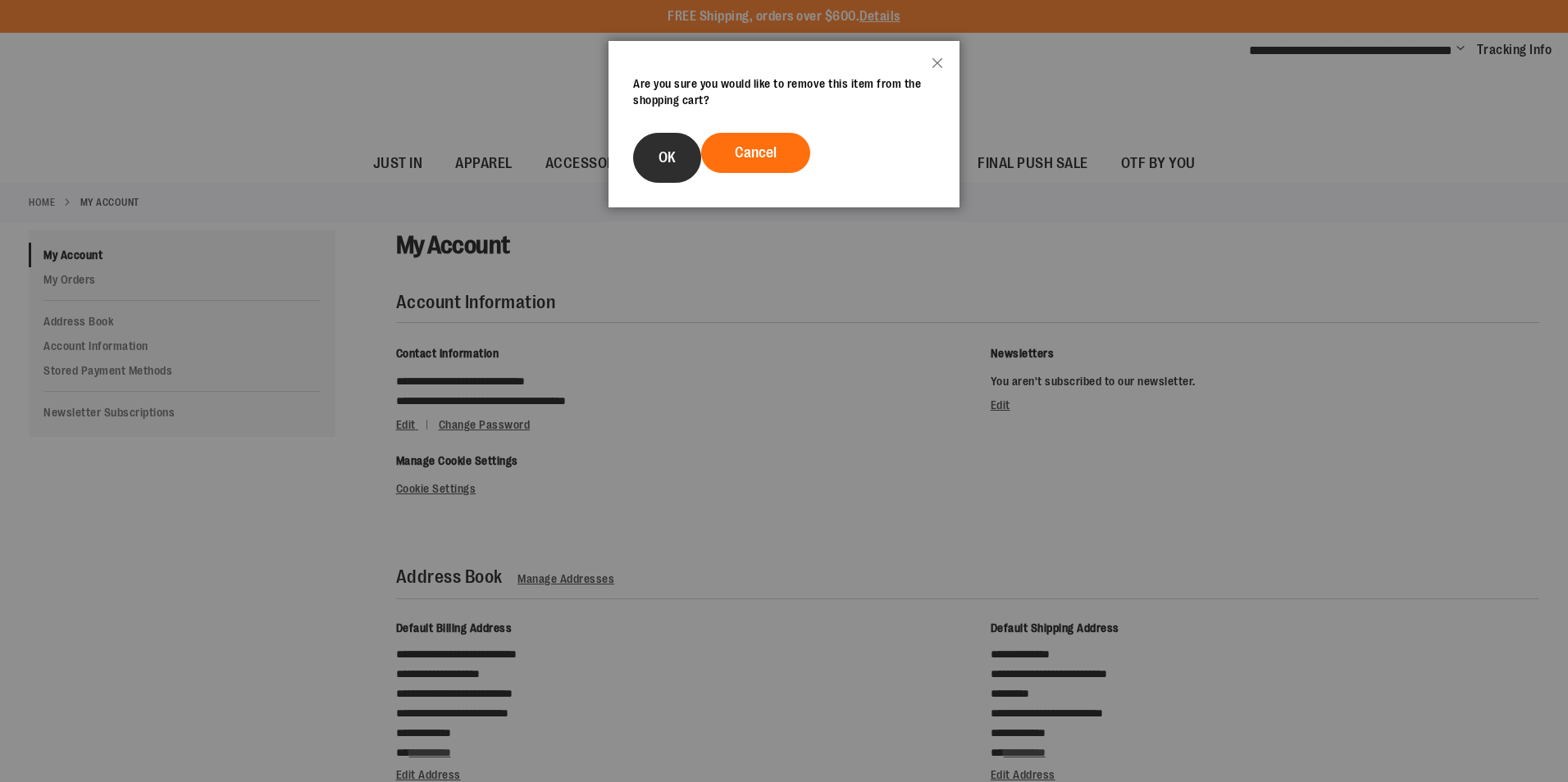
click at [682, 163] on button "OK" at bounding box center [666, 158] width 68 height 50
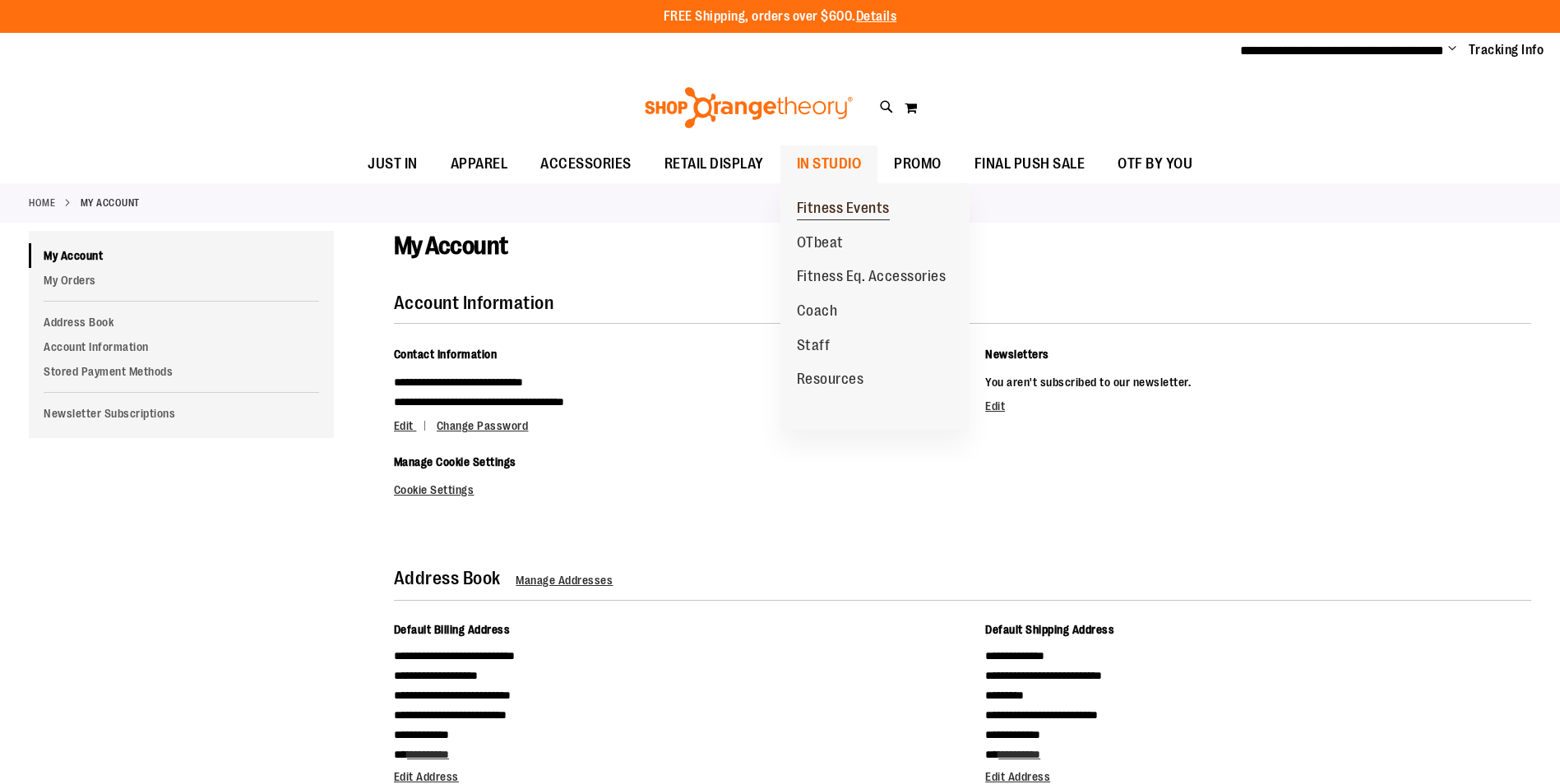
click at [825, 204] on span "Fitness Events" at bounding box center [843, 209] width 93 height 20
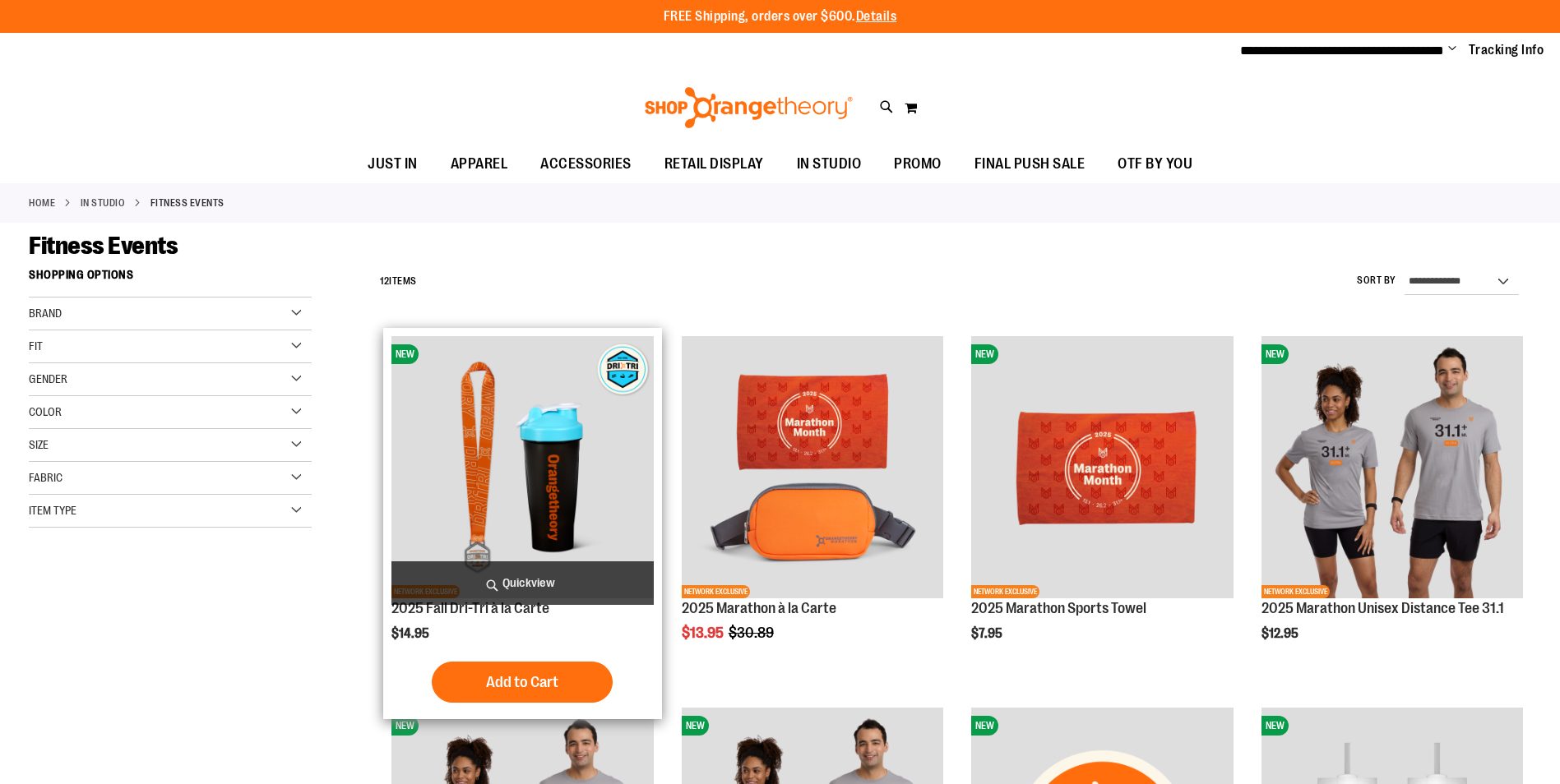
click at [560, 458] on img "product" at bounding box center [522, 466] width 261 height 261
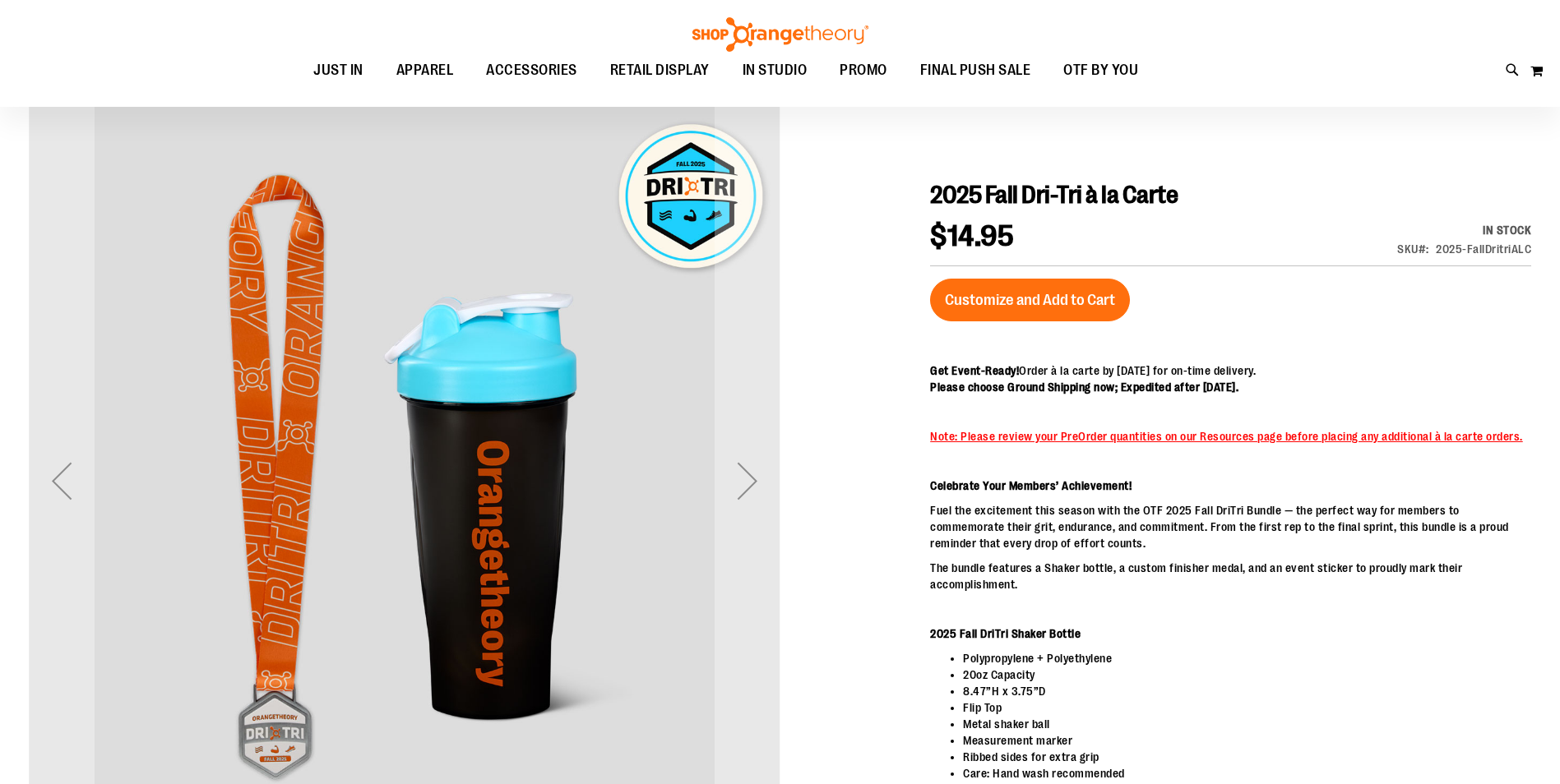
scroll to position [246, 0]
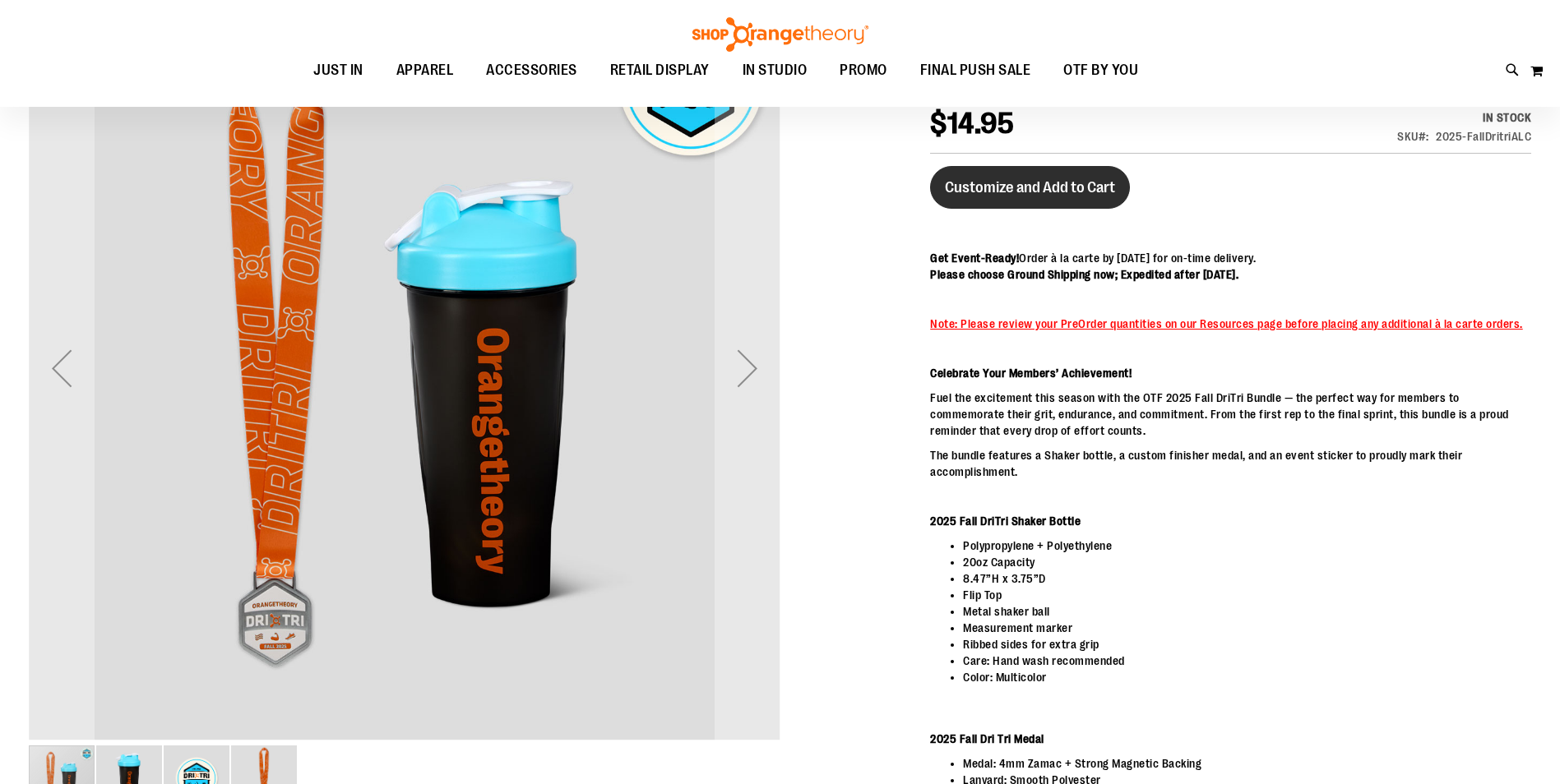
click at [1027, 193] on span "Customize and Add to Cart" at bounding box center [1029, 187] width 170 height 18
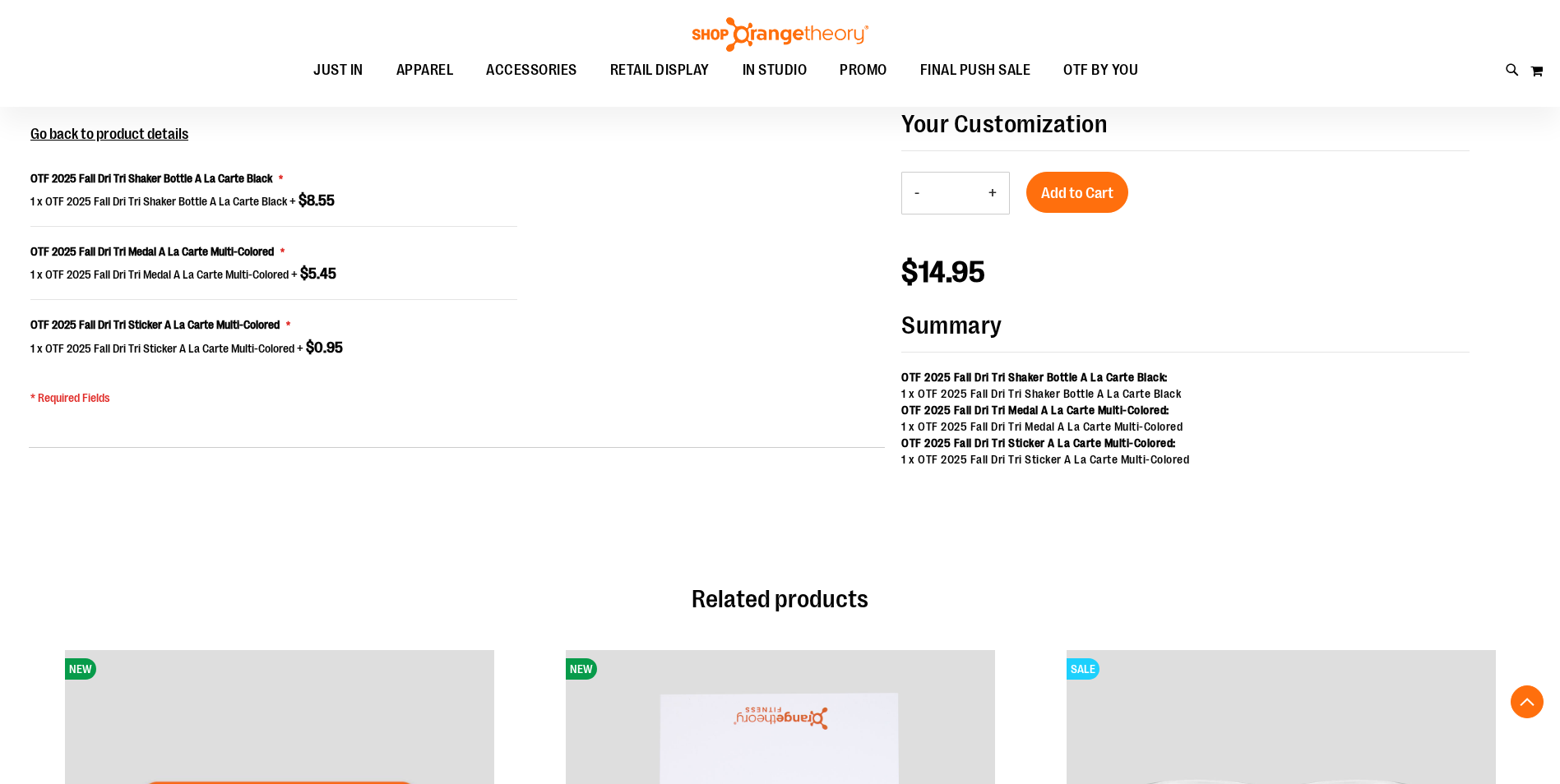
scroll to position [1319, 0]
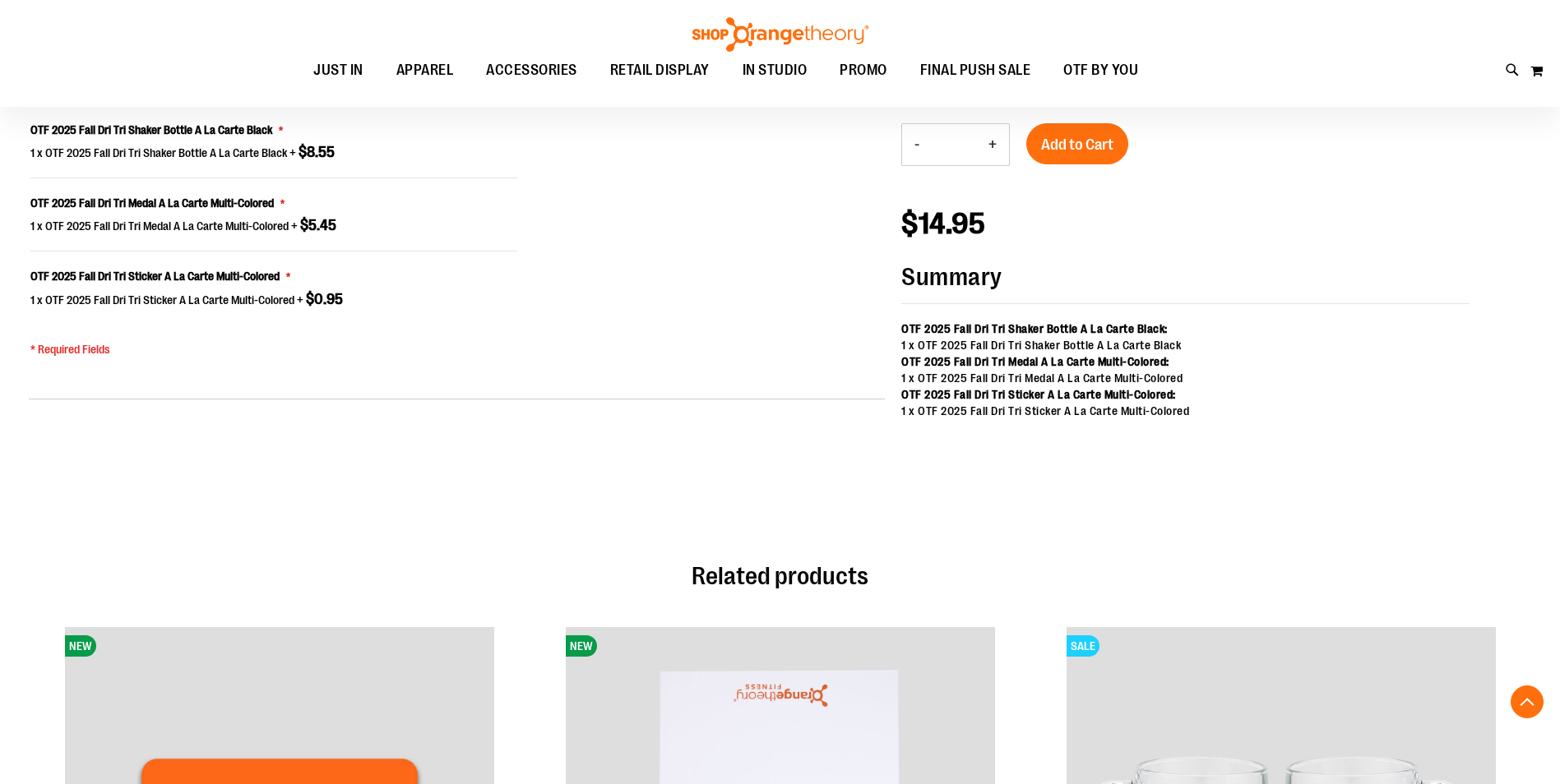
click at [994, 138] on button "+" at bounding box center [993, 144] width 33 height 41
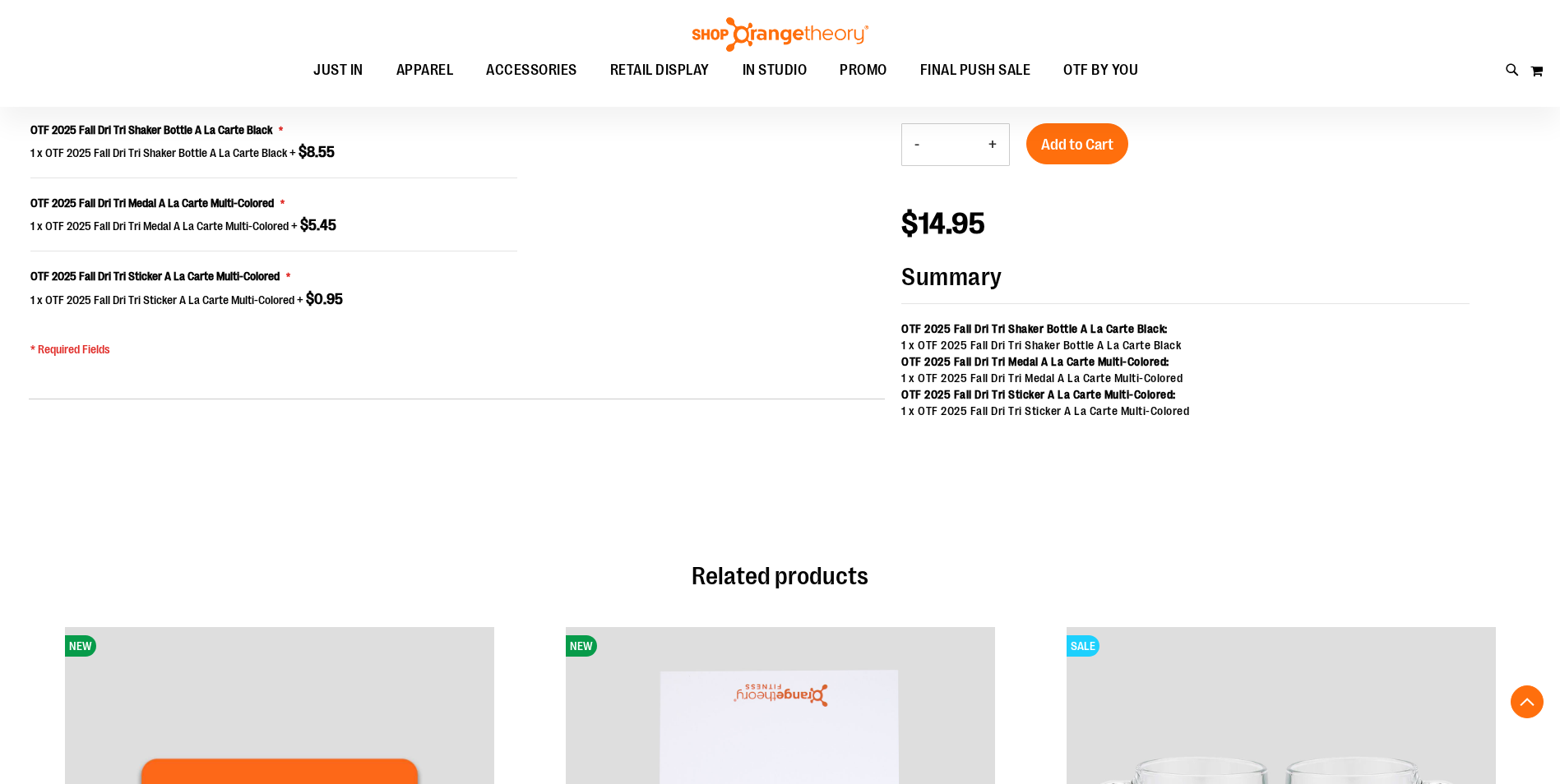
click at [994, 138] on button "+" at bounding box center [993, 144] width 33 height 41
type input "**"
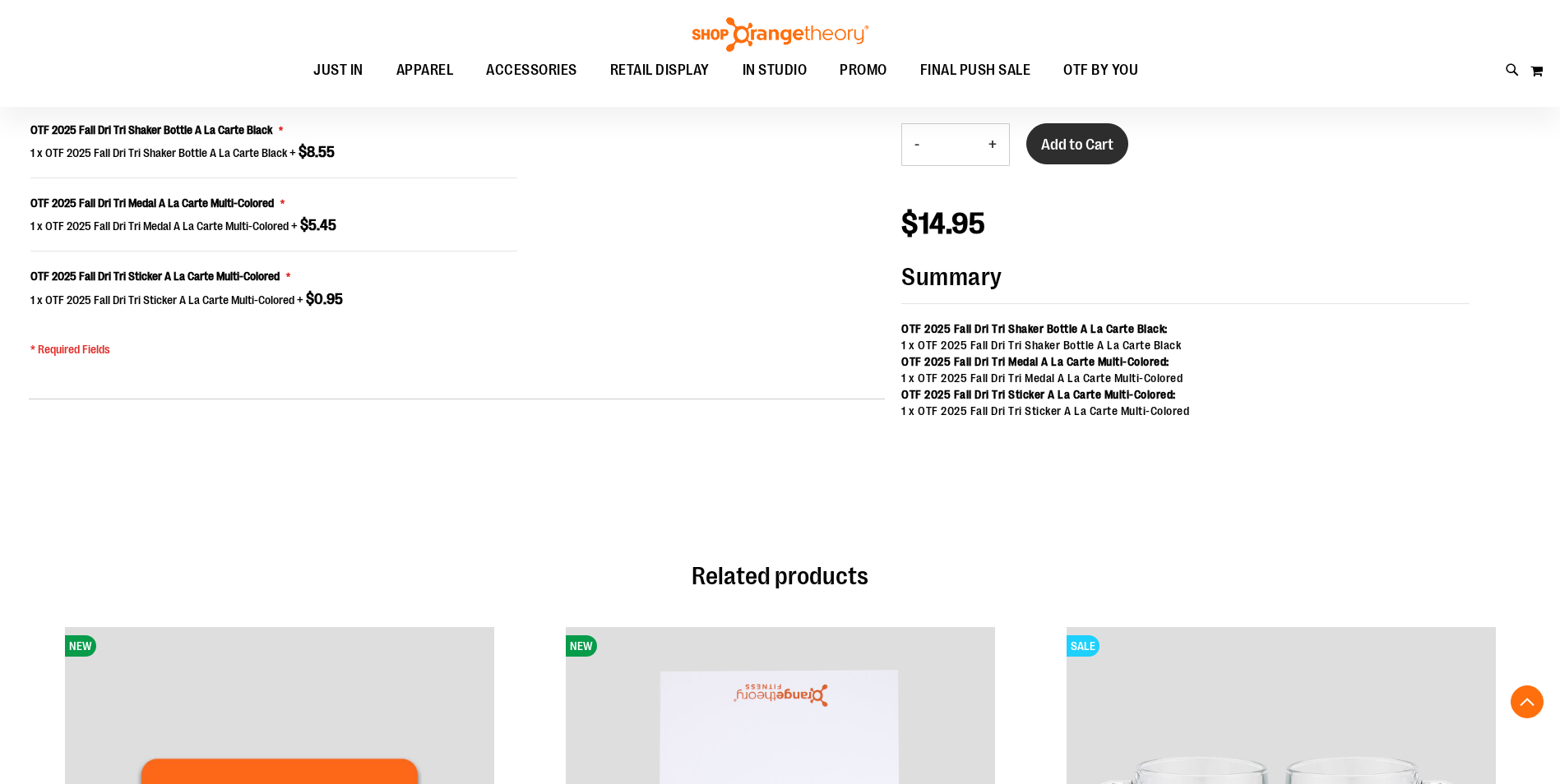
click at [1074, 130] on button "Add to Cart" at bounding box center [1077, 144] width 102 height 41
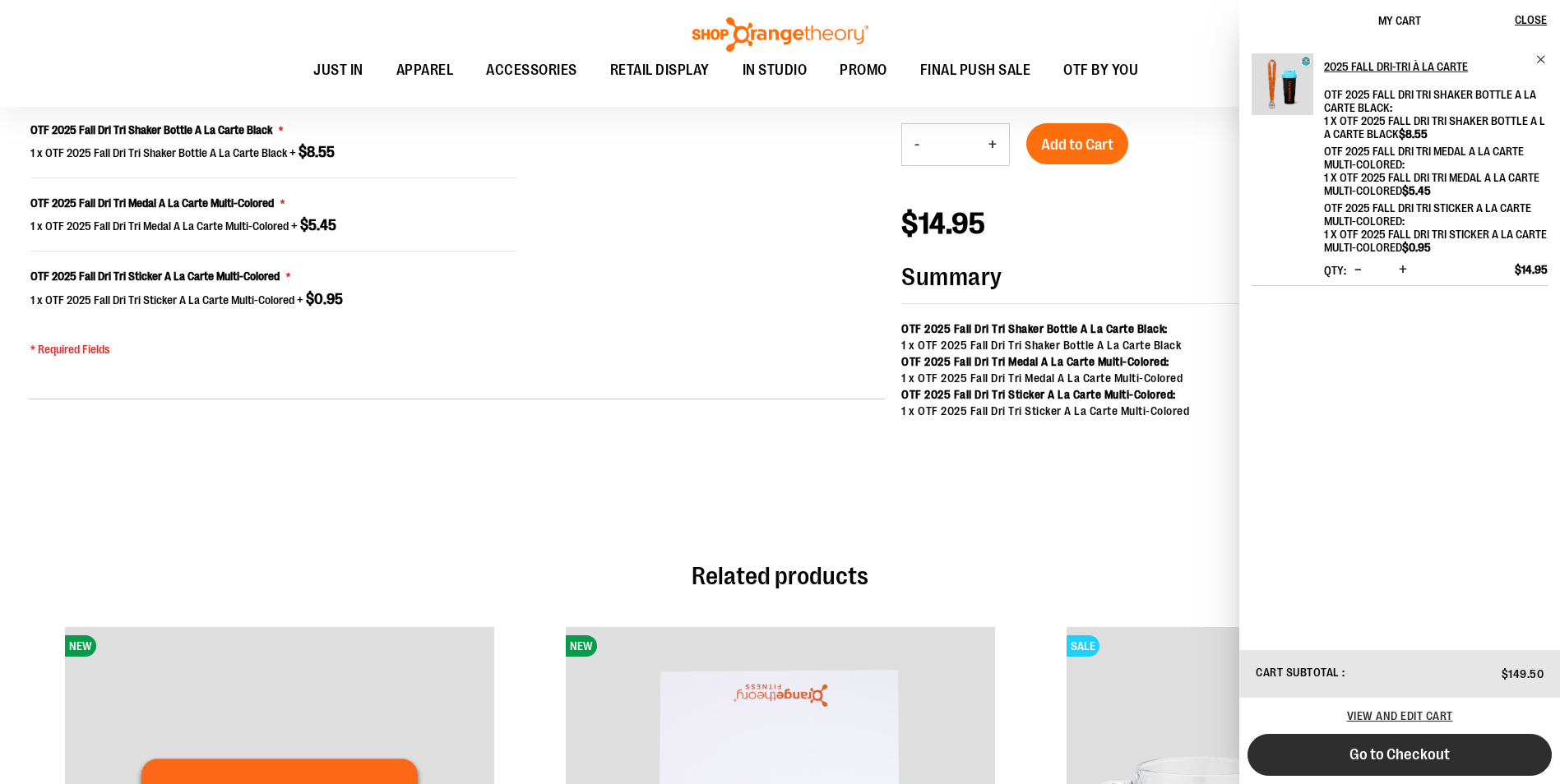
click at [1394, 750] on span "Go to Checkout" at bounding box center [1400, 754] width 101 height 18
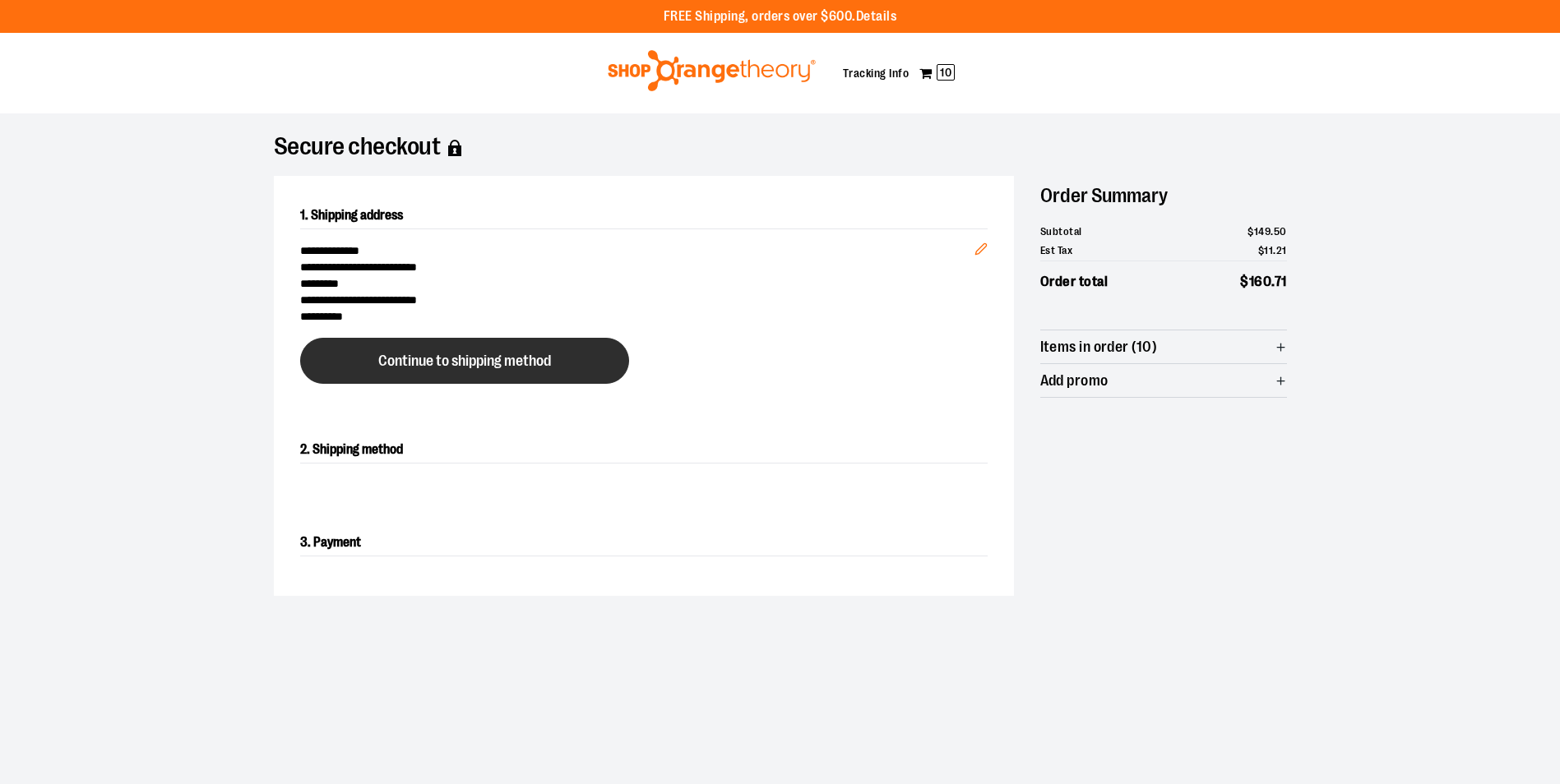
click at [428, 365] on span "Continue to shipping method" at bounding box center [465, 361] width 173 height 15
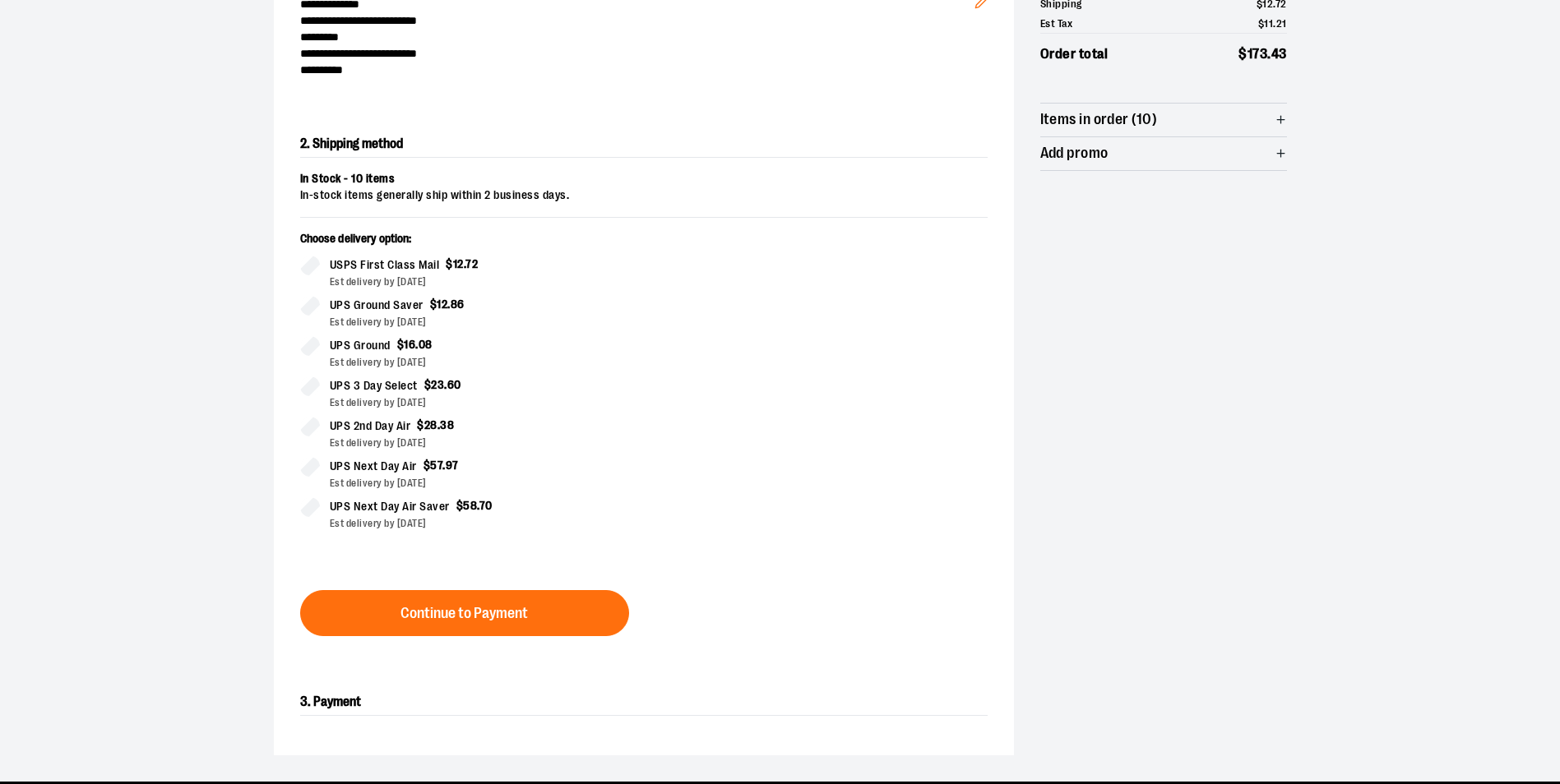
scroll to position [280, 0]
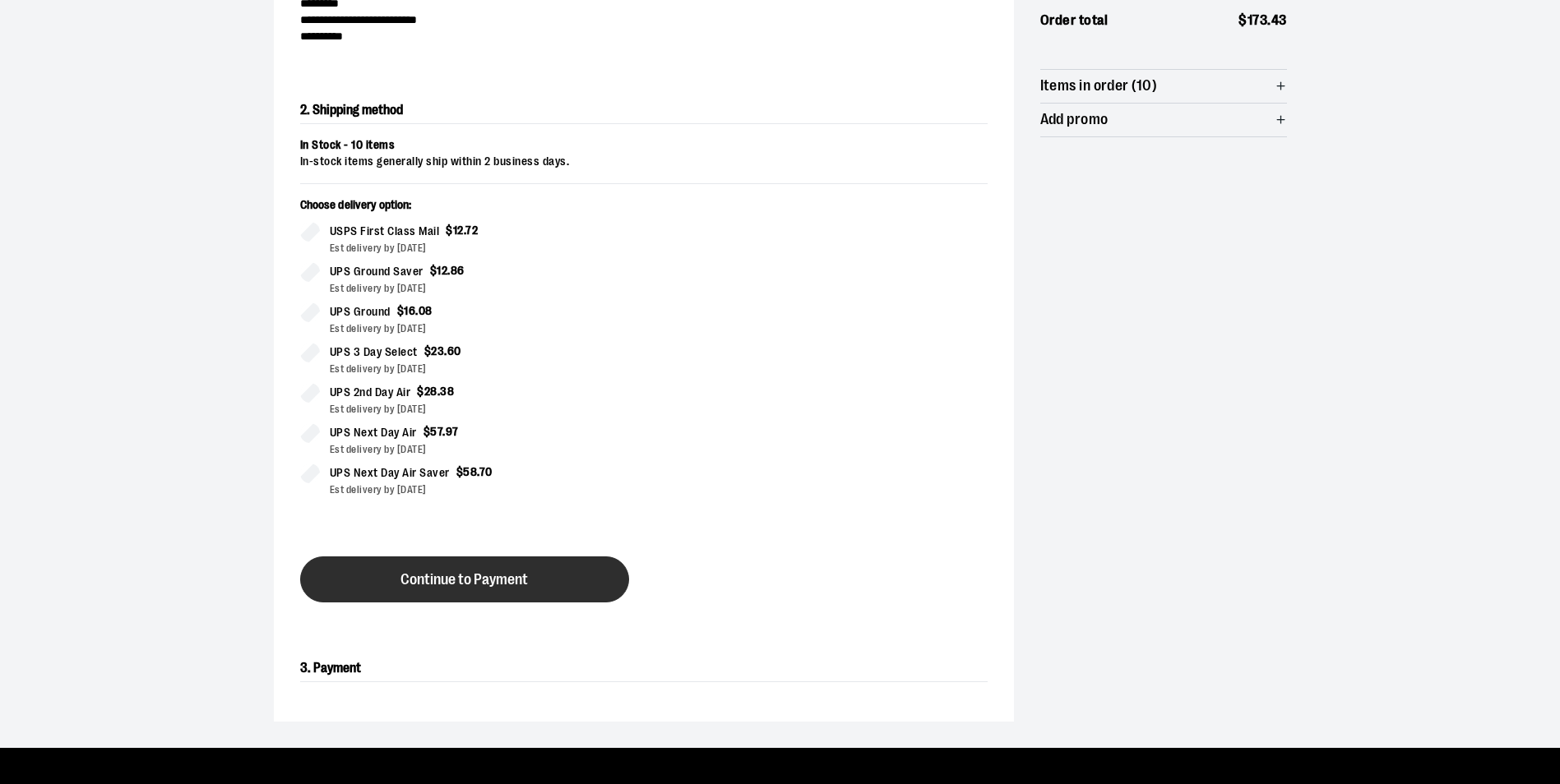
click at [517, 572] on span "Continue to Payment" at bounding box center [464, 580] width 128 height 15
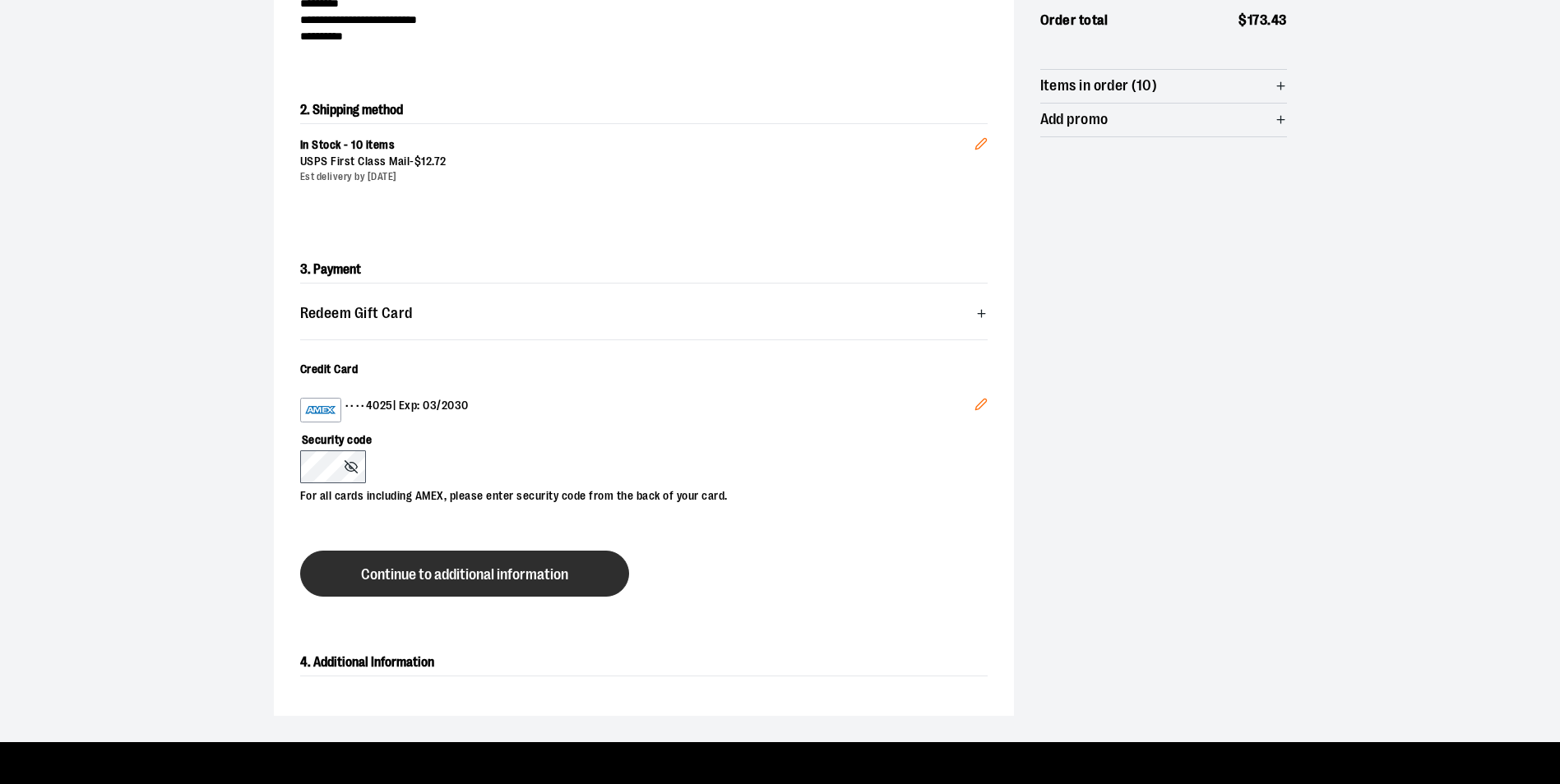
click at [552, 560] on button "Continue to additional information" at bounding box center [465, 574] width 329 height 46
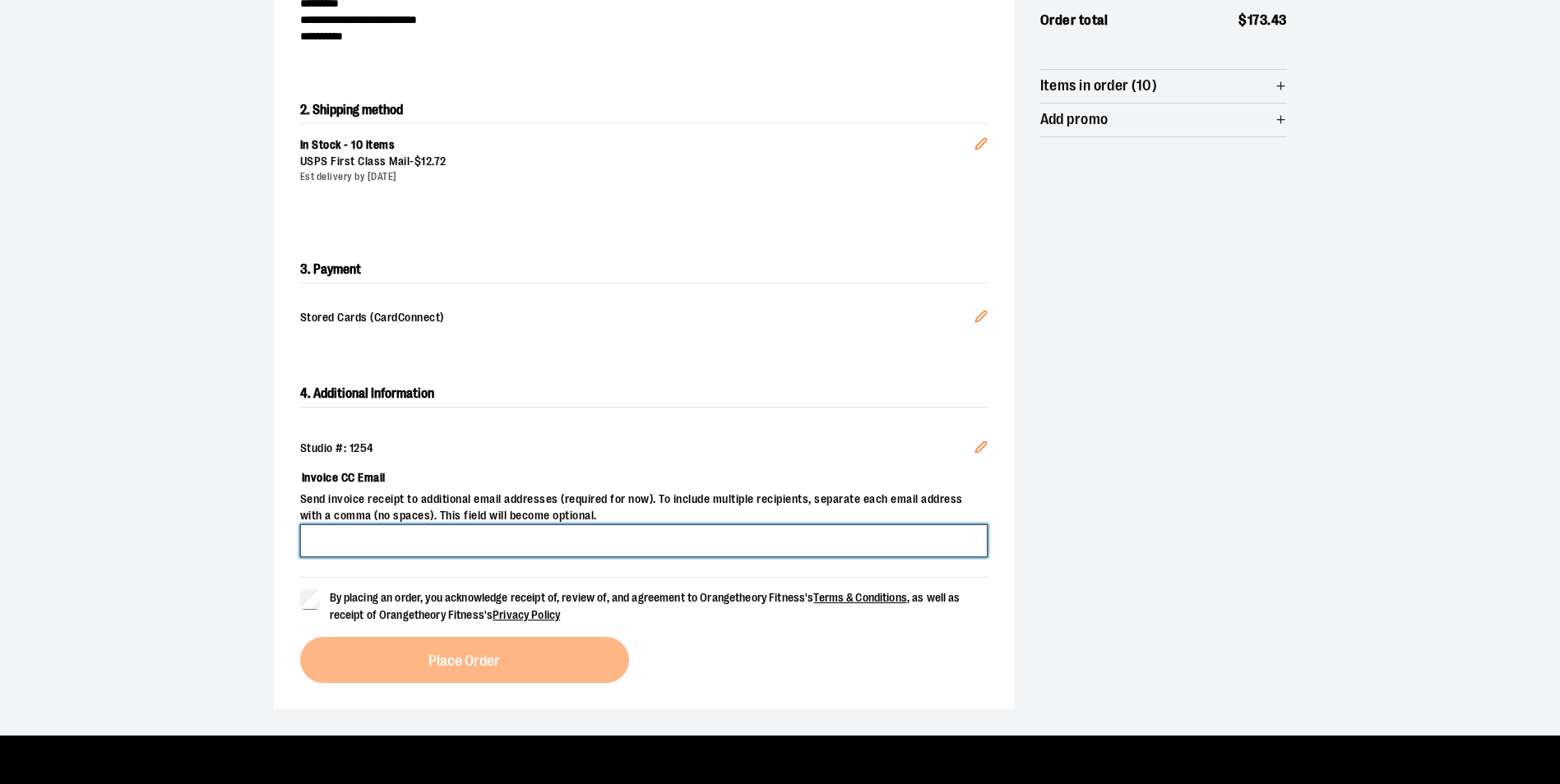
click at [512, 531] on input "Invoice CC Email" at bounding box center [644, 541] width 687 height 33
type input "**********"
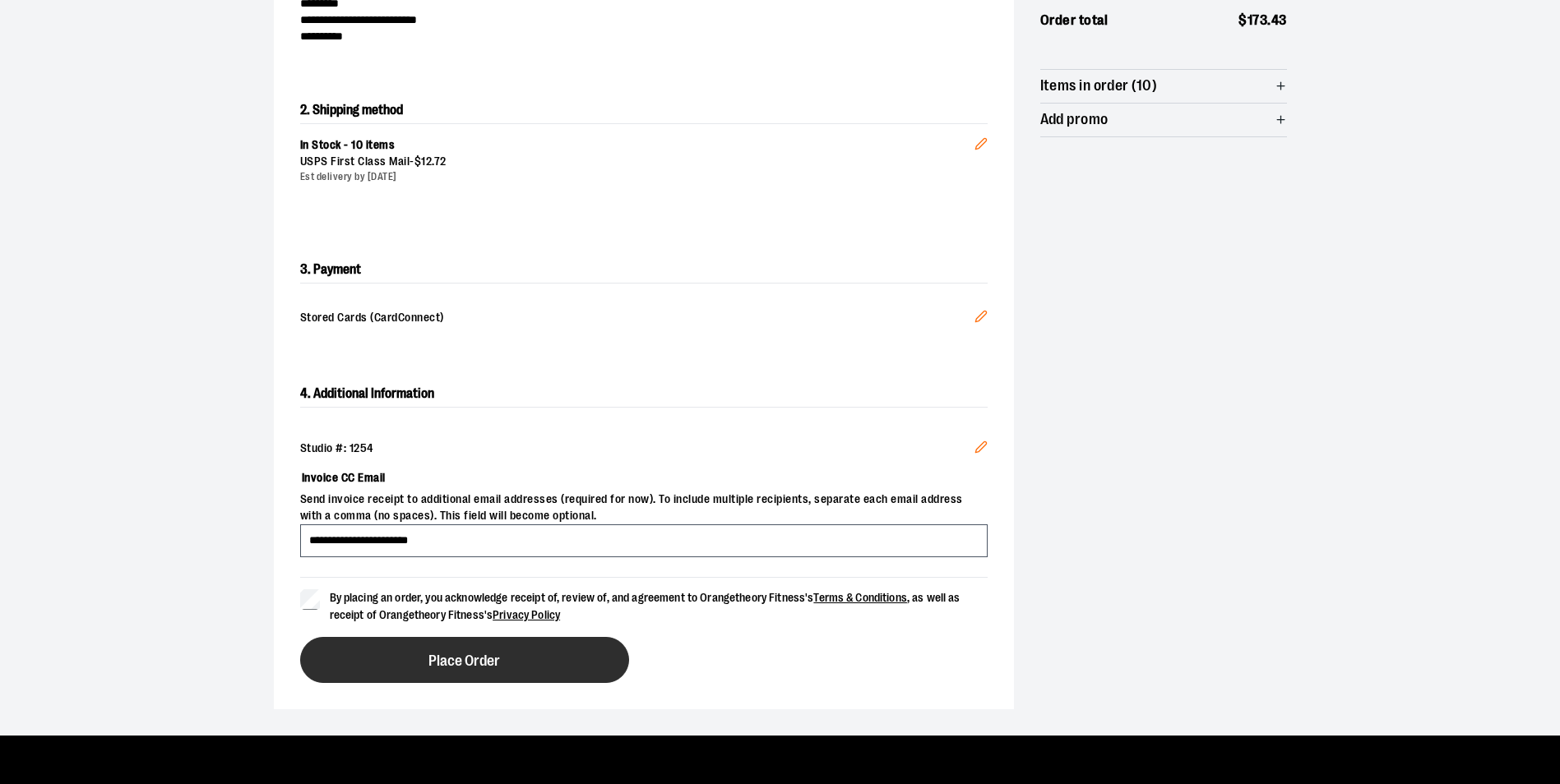
click at [470, 658] on span "Place Order" at bounding box center [464, 661] width 72 height 15
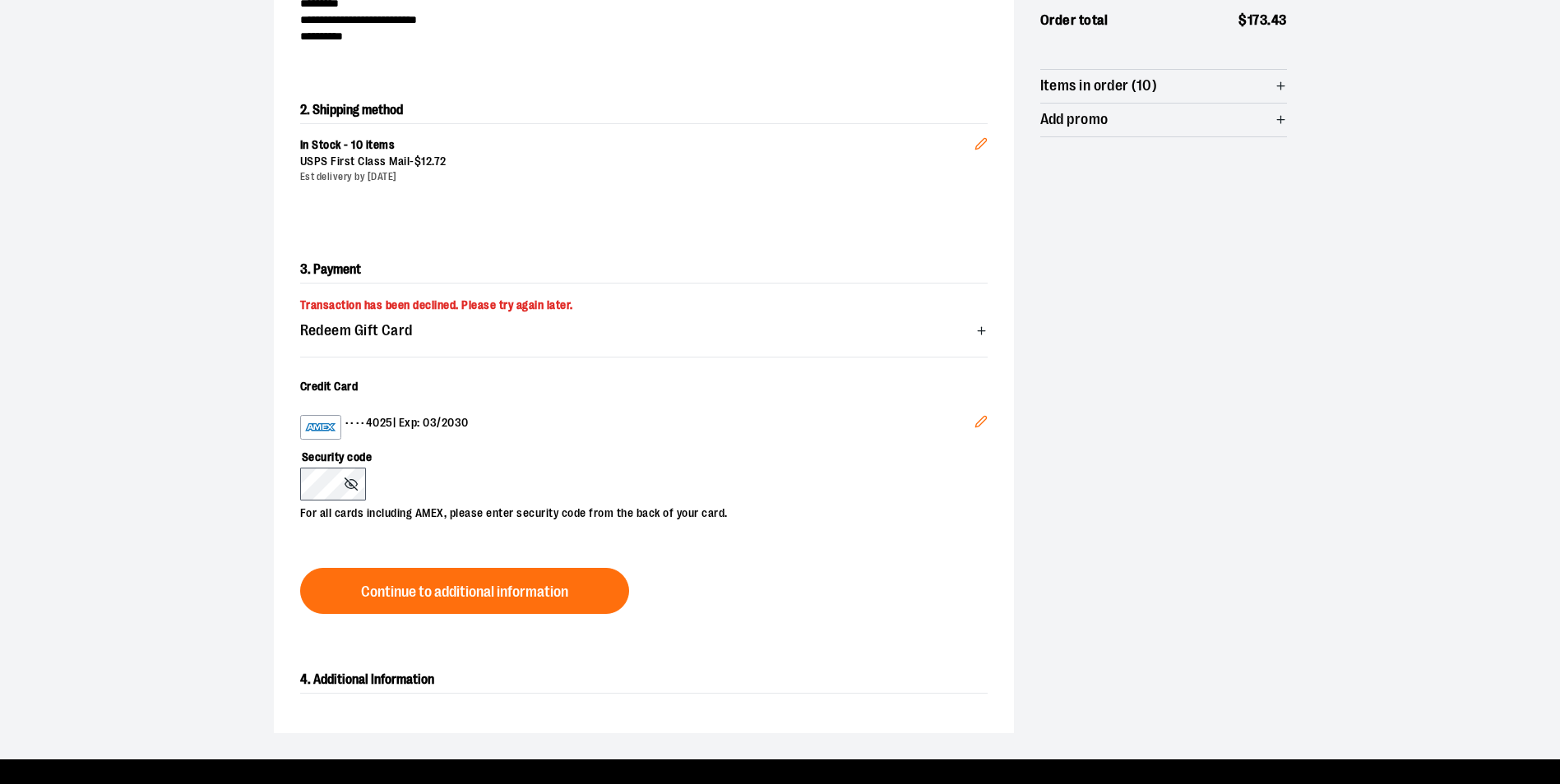
click at [983, 414] on button "Edit" at bounding box center [981, 424] width 39 height 44
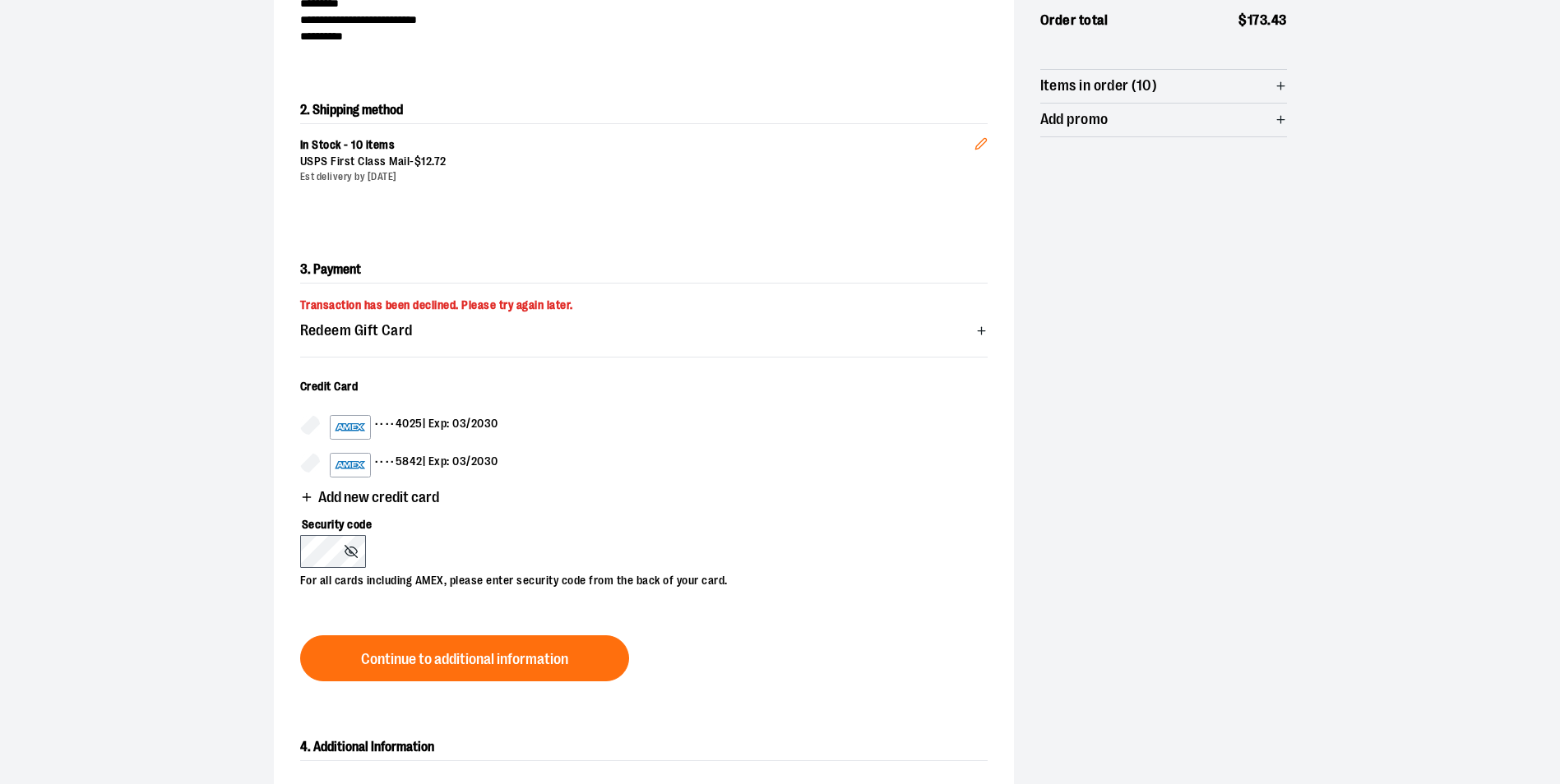
click at [428, 445] on div "•••• 4025 | Exp: 03/2030 •••• 5842 | Exp: 03/2030" at bounding box center [644, 446] width 687 height 62
click at [428, 433] on div "•••• 4025 | Exp: 03/2030" at bounding box center [415, 428] width 169 height 25
click at [445, 428] on div "•••• 4025 | Exp: 03/2030" at bounding box center [415, 428] width 169 height 25
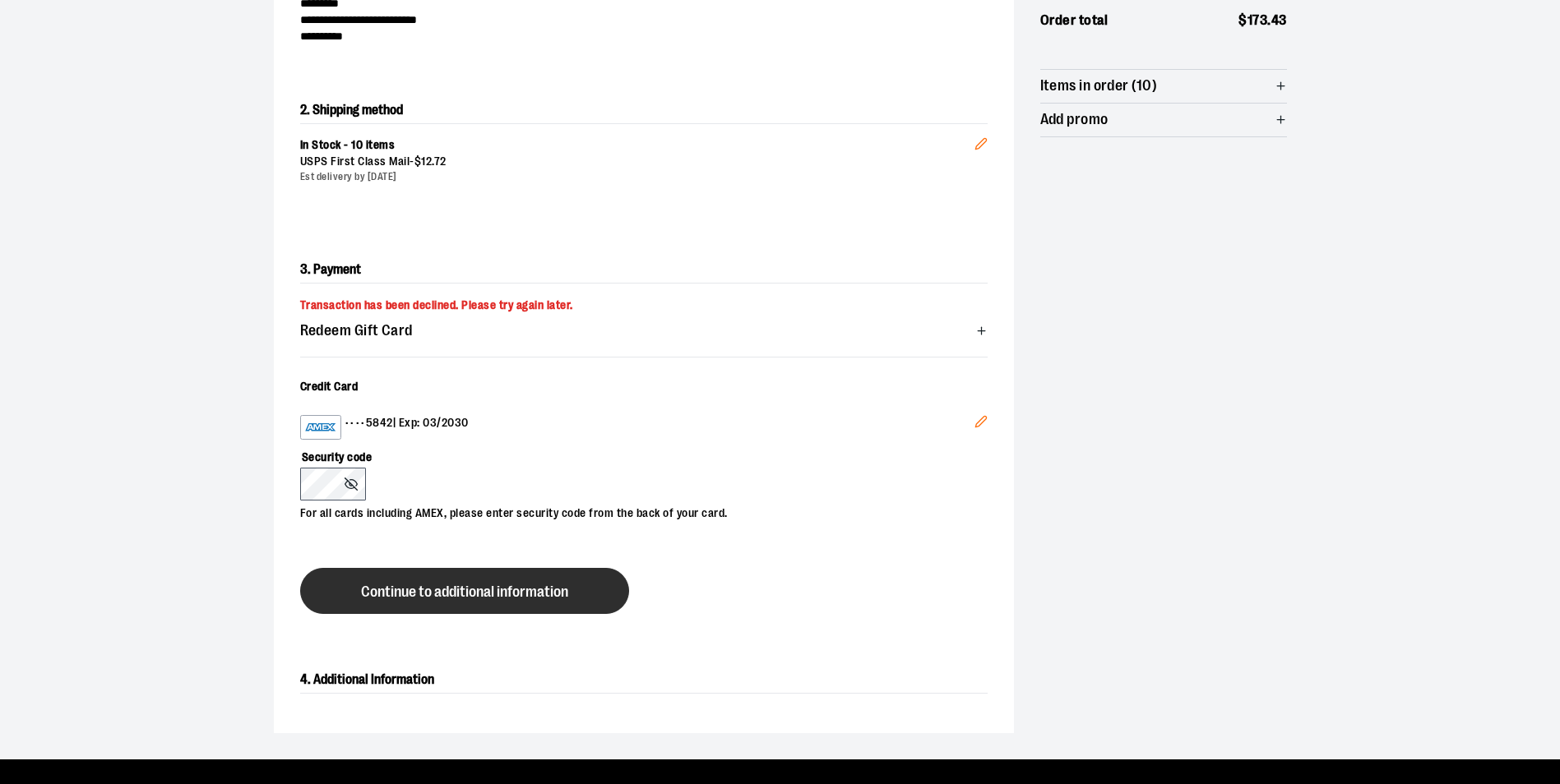
click at [410, 593] on span "Continue to additional information" at bounding box center [465, 592] width 207 height 15
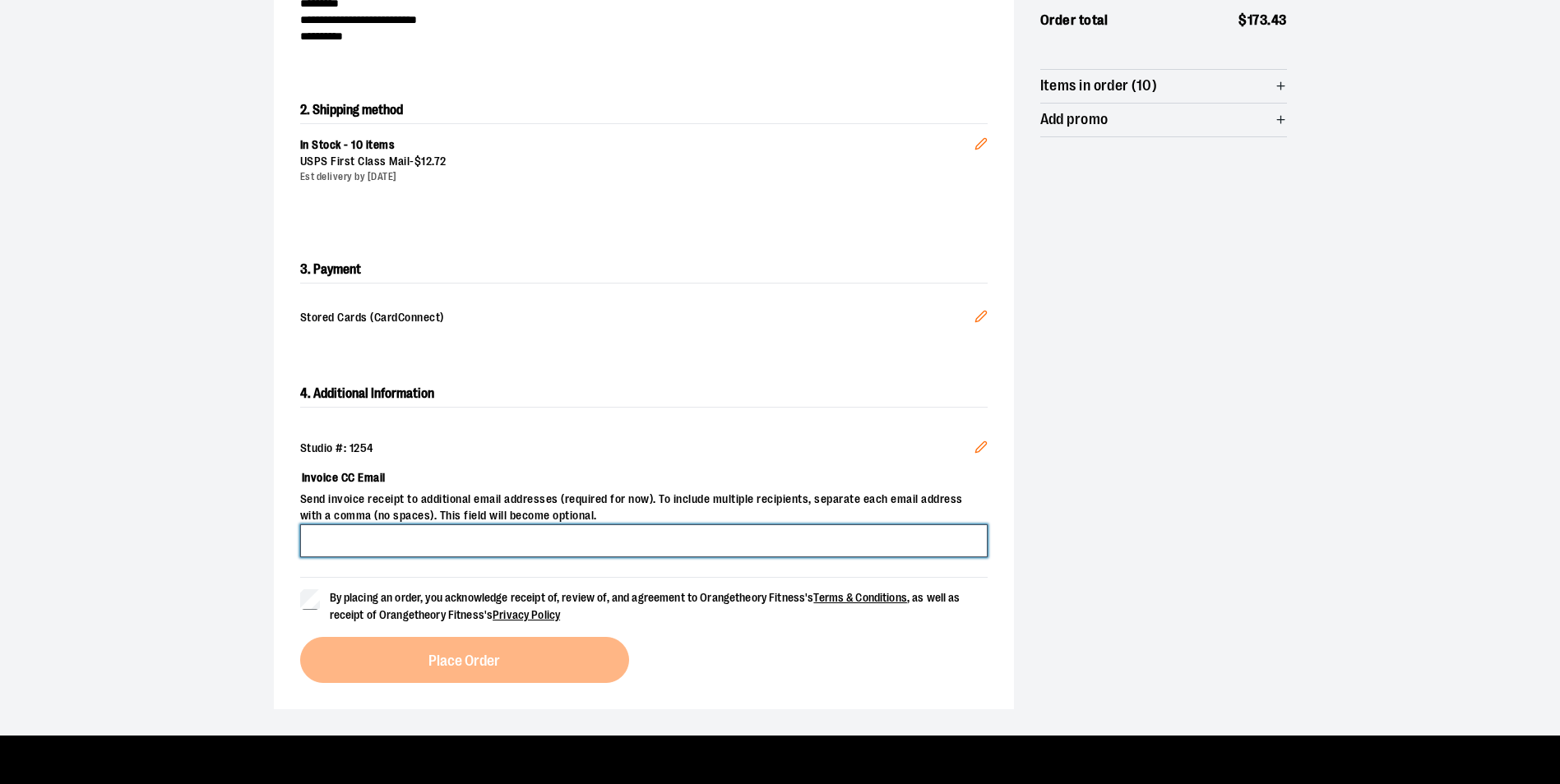
click at [426, 536] on input "Invoice CC Email" at bounding box center [644, 541] width 687 height 33
type input "**********"
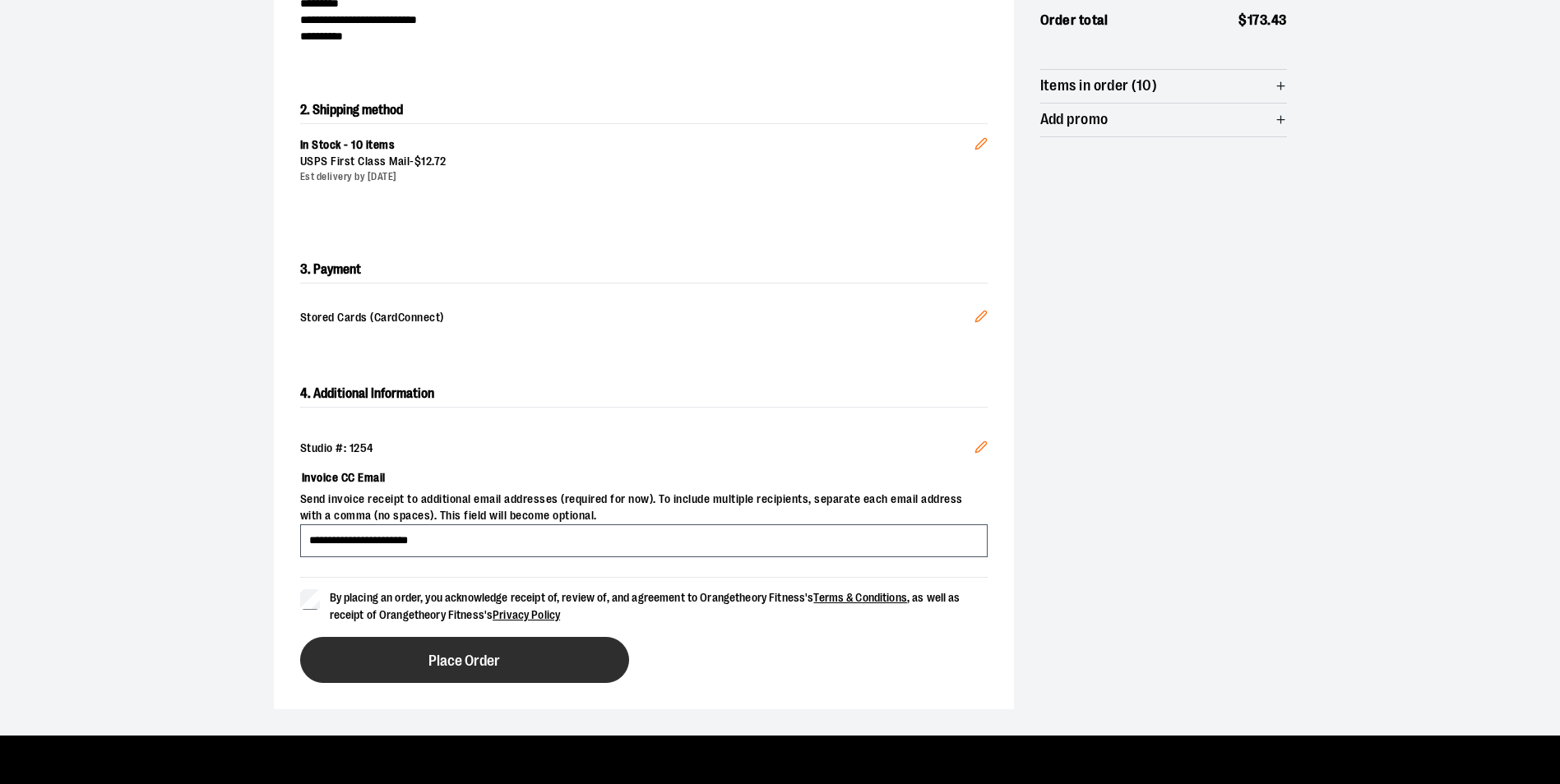
click at [477, 653] on span "Place Order" at bounding box center [464, 661] width 72 height 15
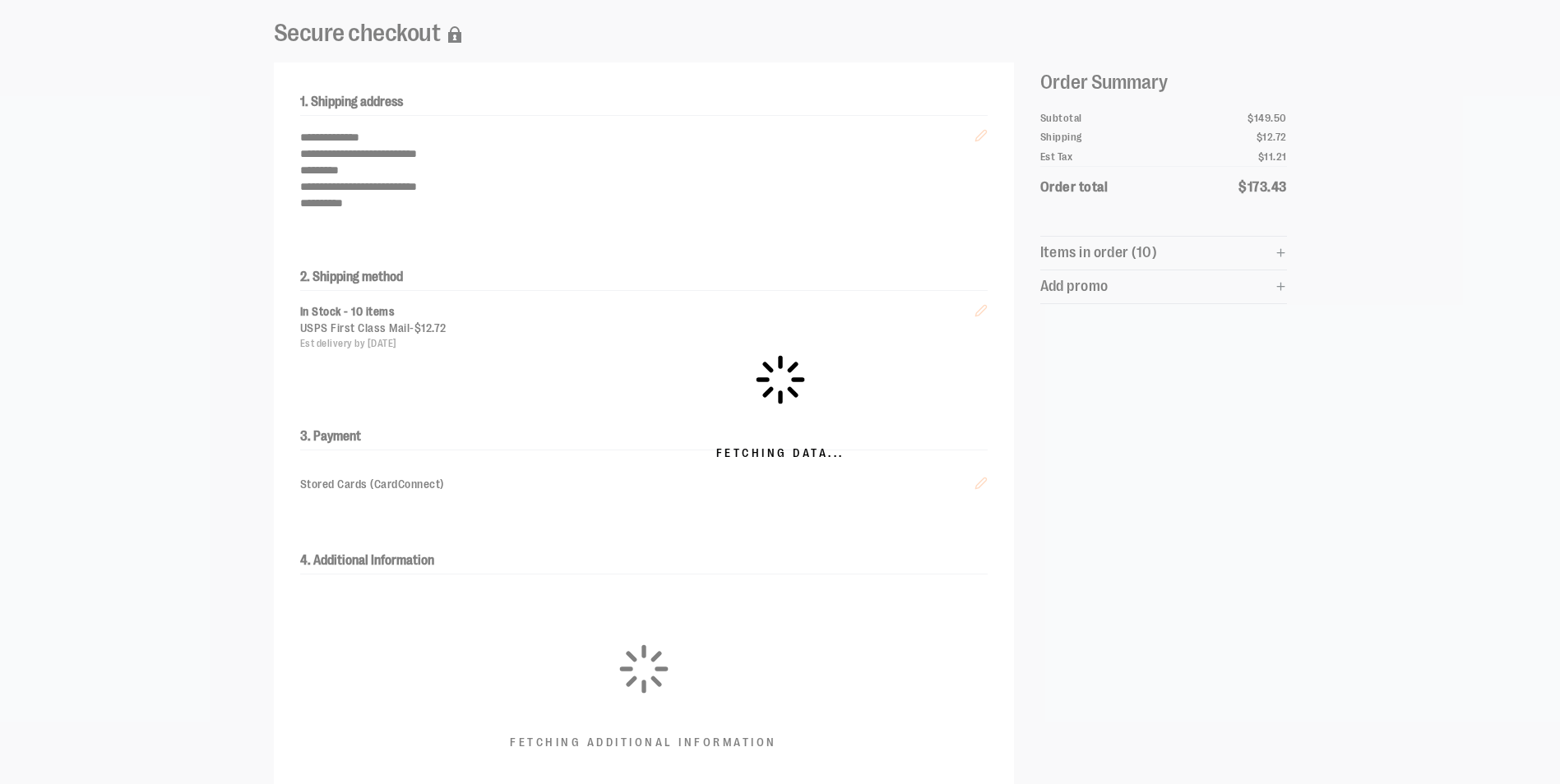
scroll to position [0, 0]
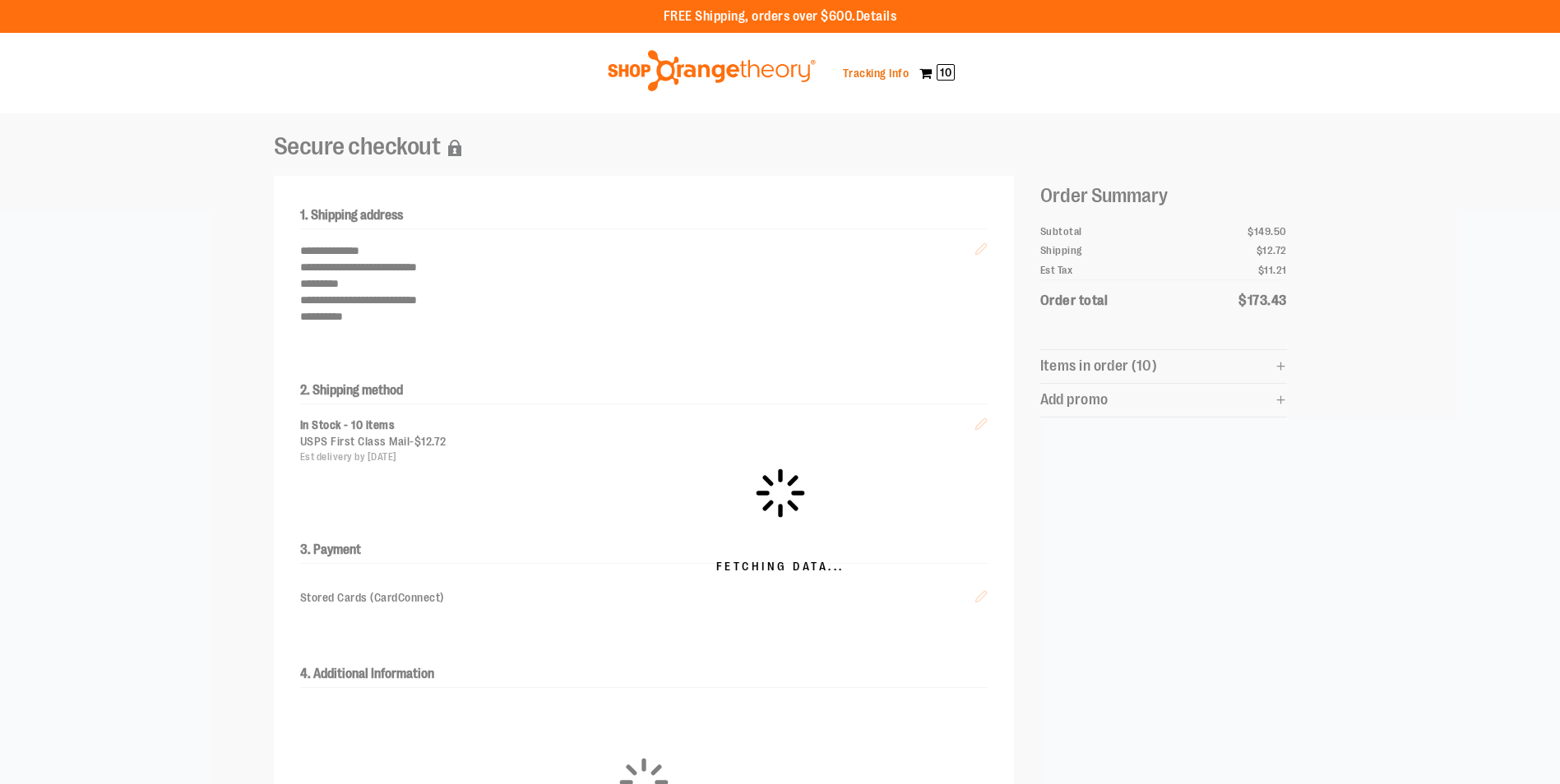
click at [881, 79] on link "Tracking Info" at bounding box center [876, 73] width 66 height 13
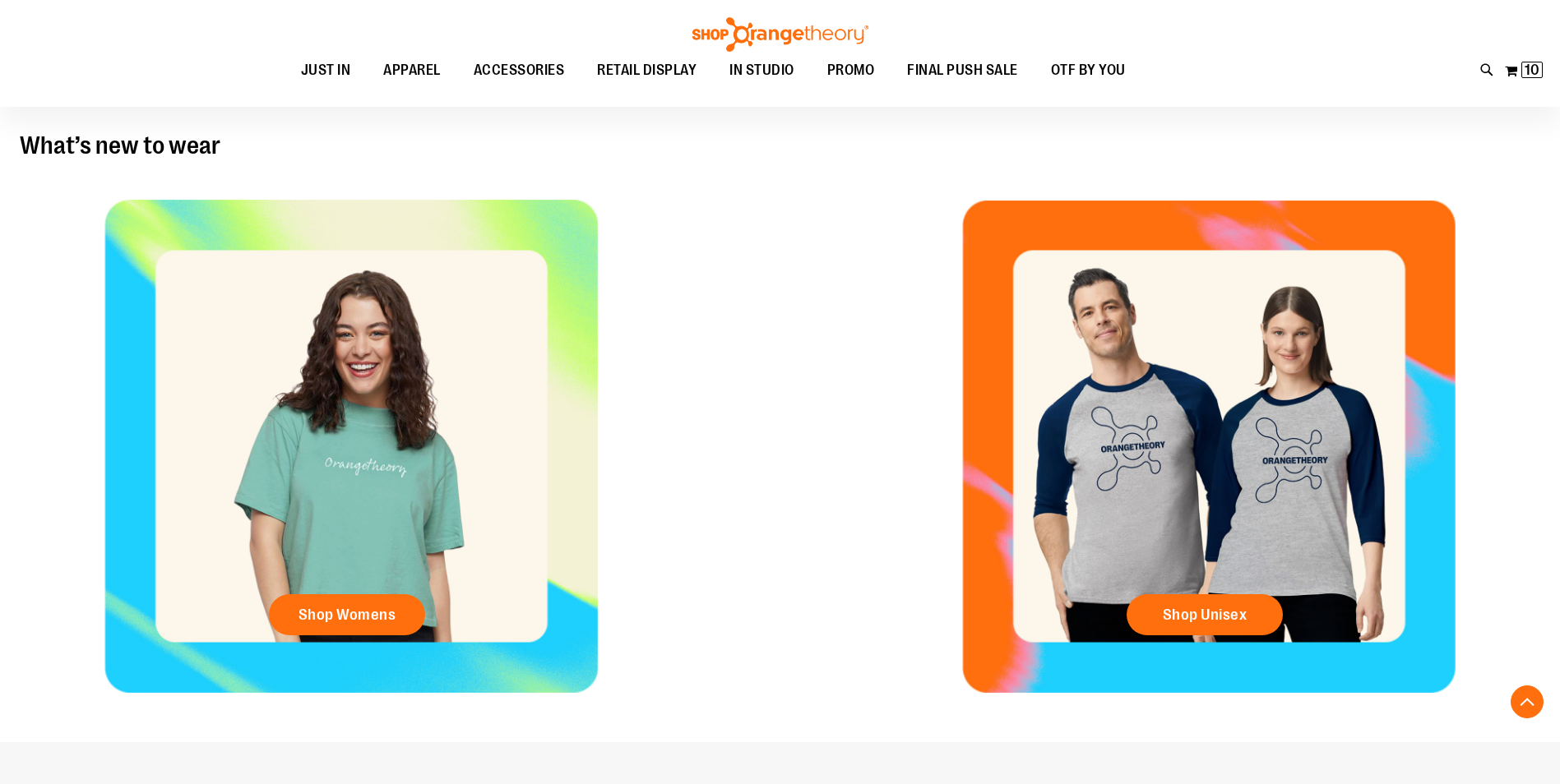
scroll to position [246, 0]
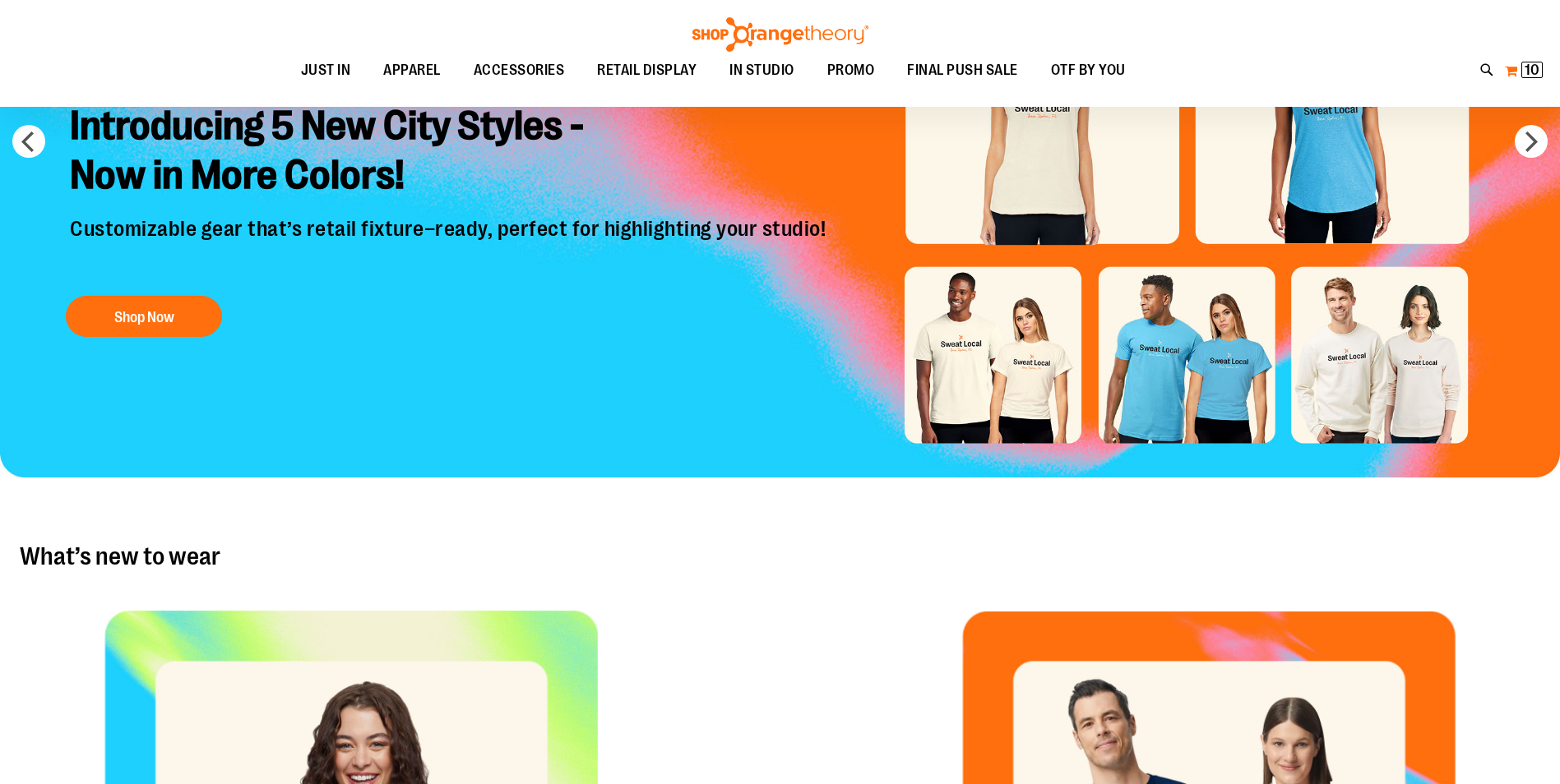
click at [1510, 70] on button "My Cart 10 10 items" at bounding box center [1524, 70] width 39 height 26
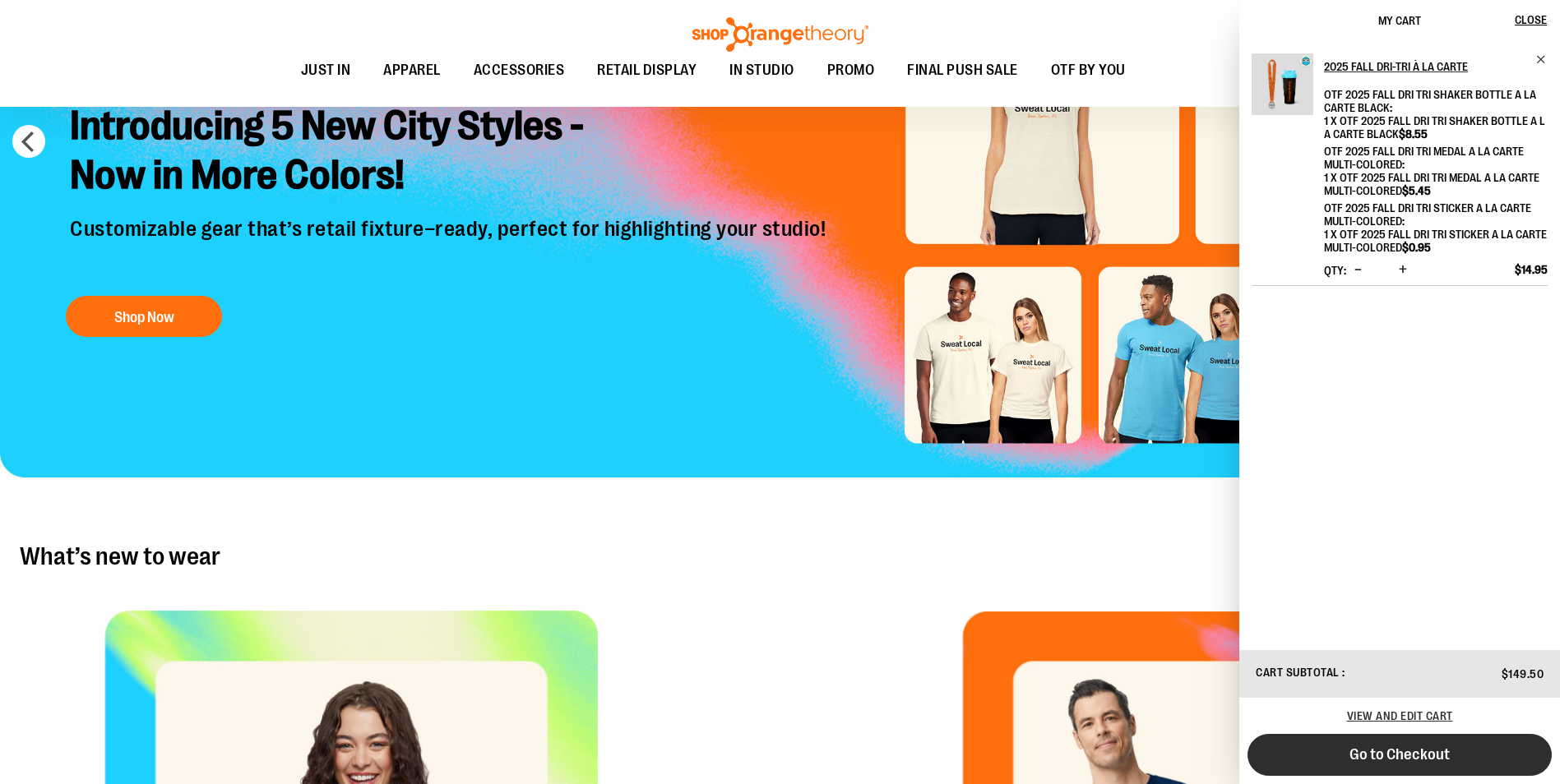
click at [1452, 738] on button "Go to Checkout" at bounding box center [1400, 755] width 304 height 42
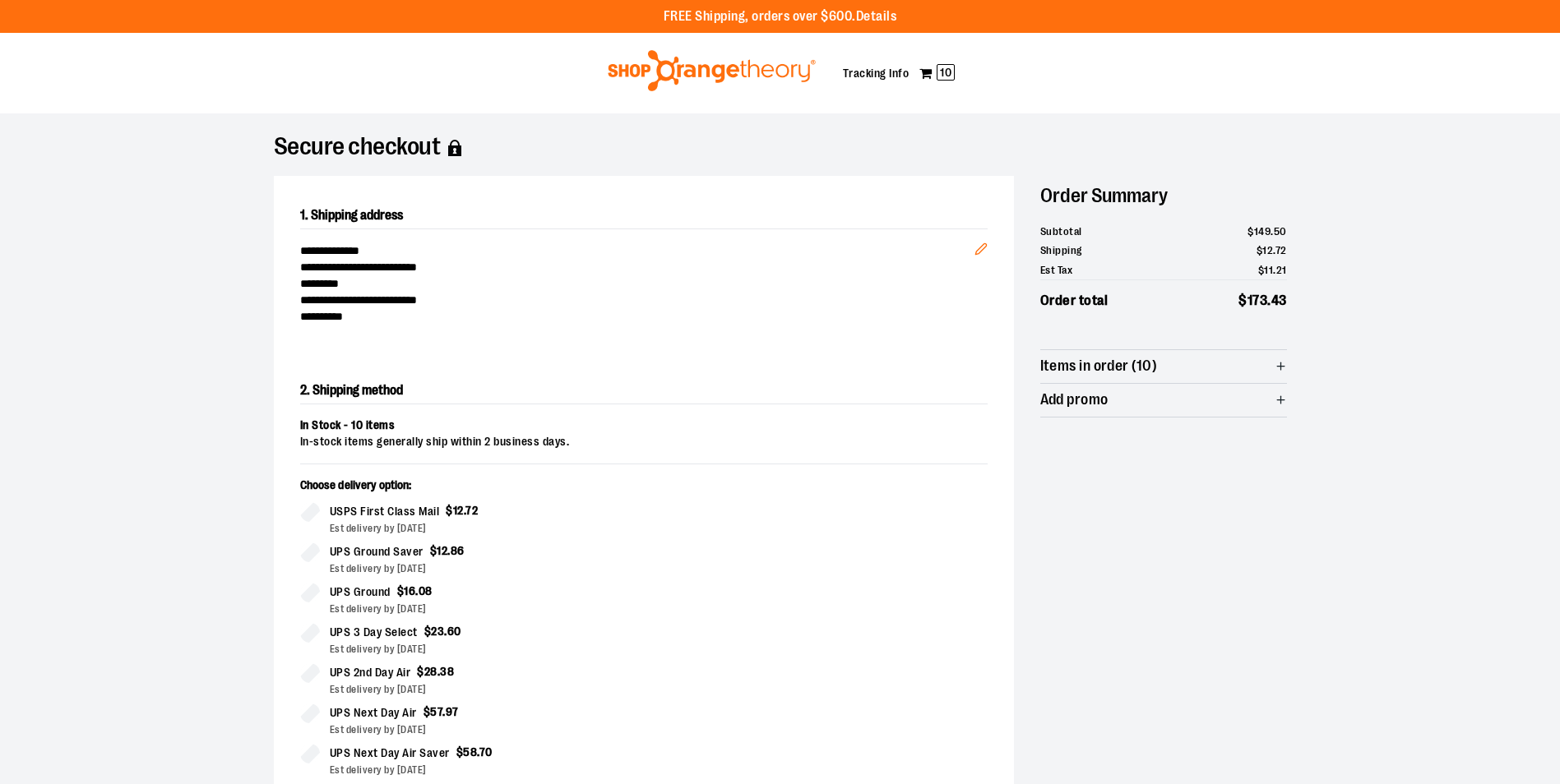
click at [238, 359] on div "**********" at bounding box center [780, 617] width 1185 height 1008
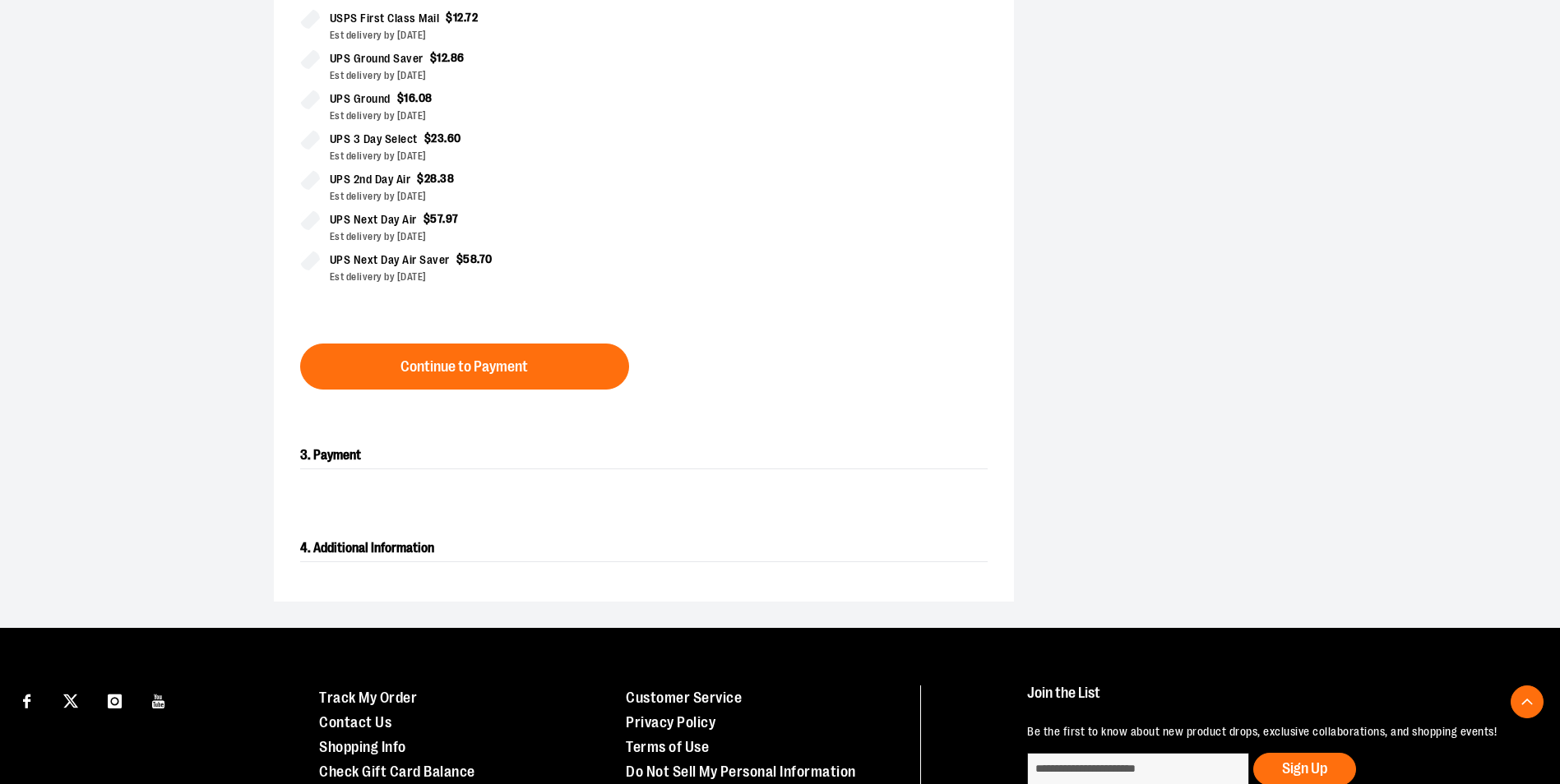
scroll to position [247, 0]
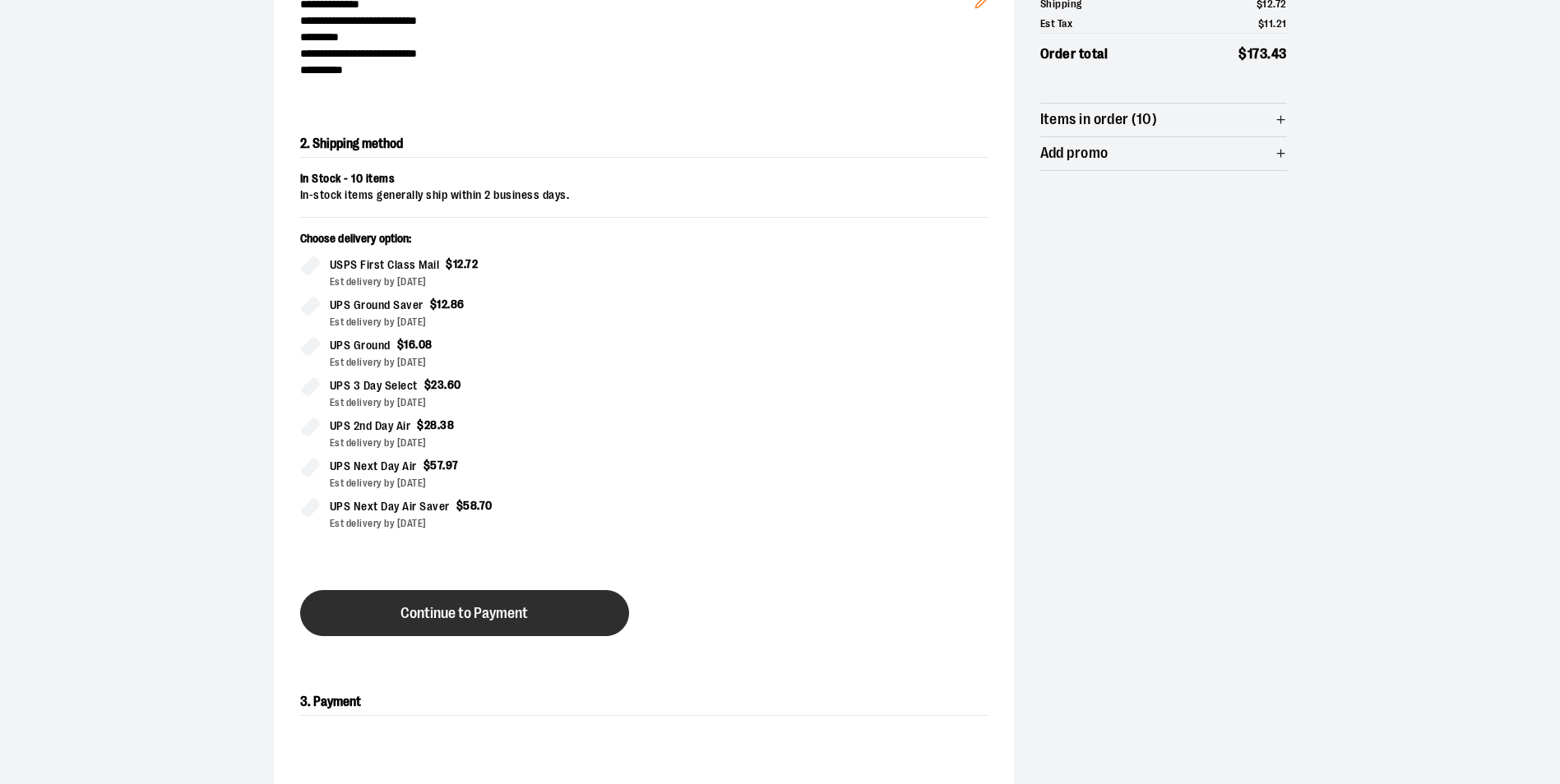
click at [485, 619] on span "Continue to Payment" at bounding box center [464, 613] width 128 height 15
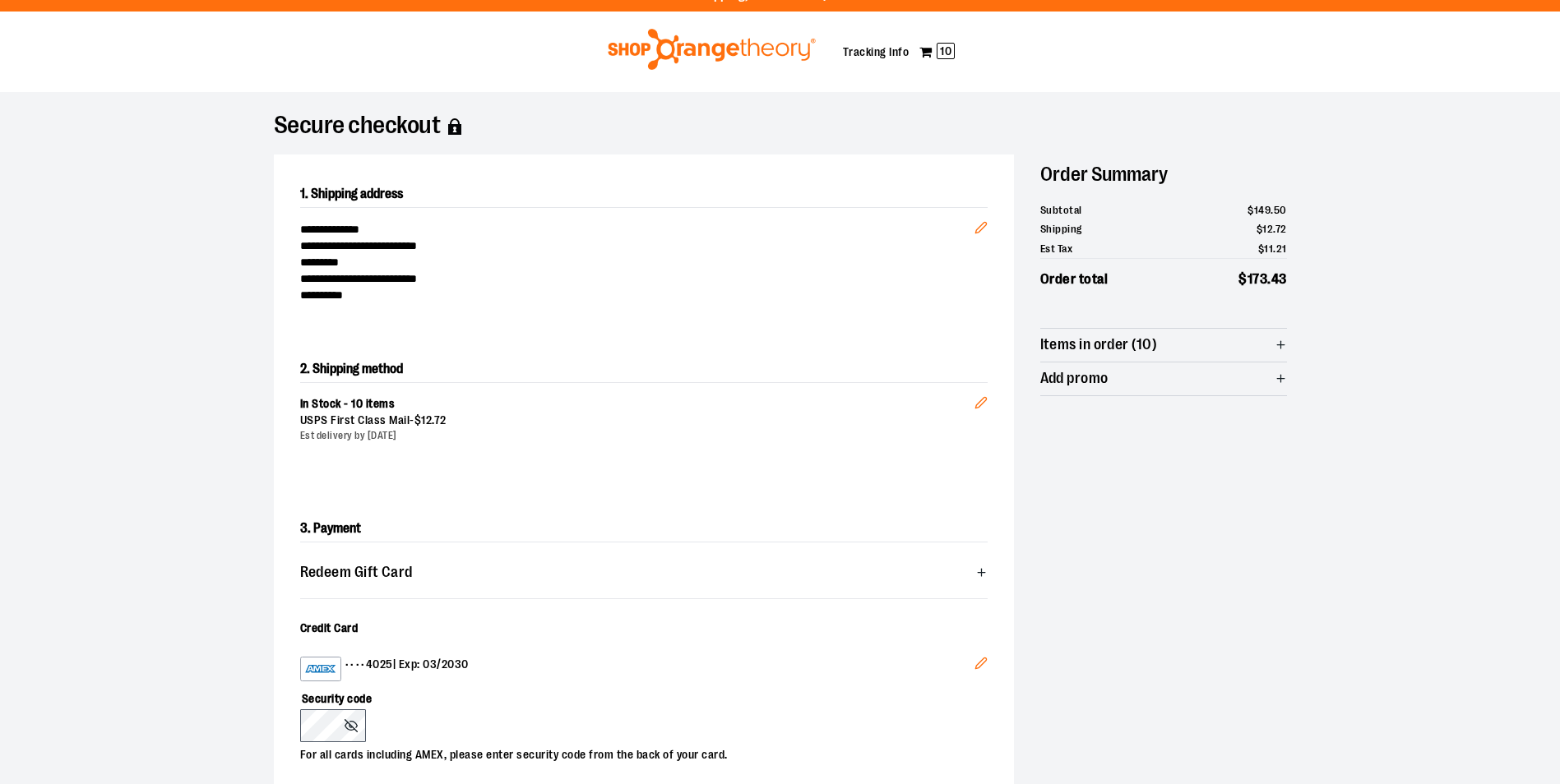
scroll to position [411, 0]
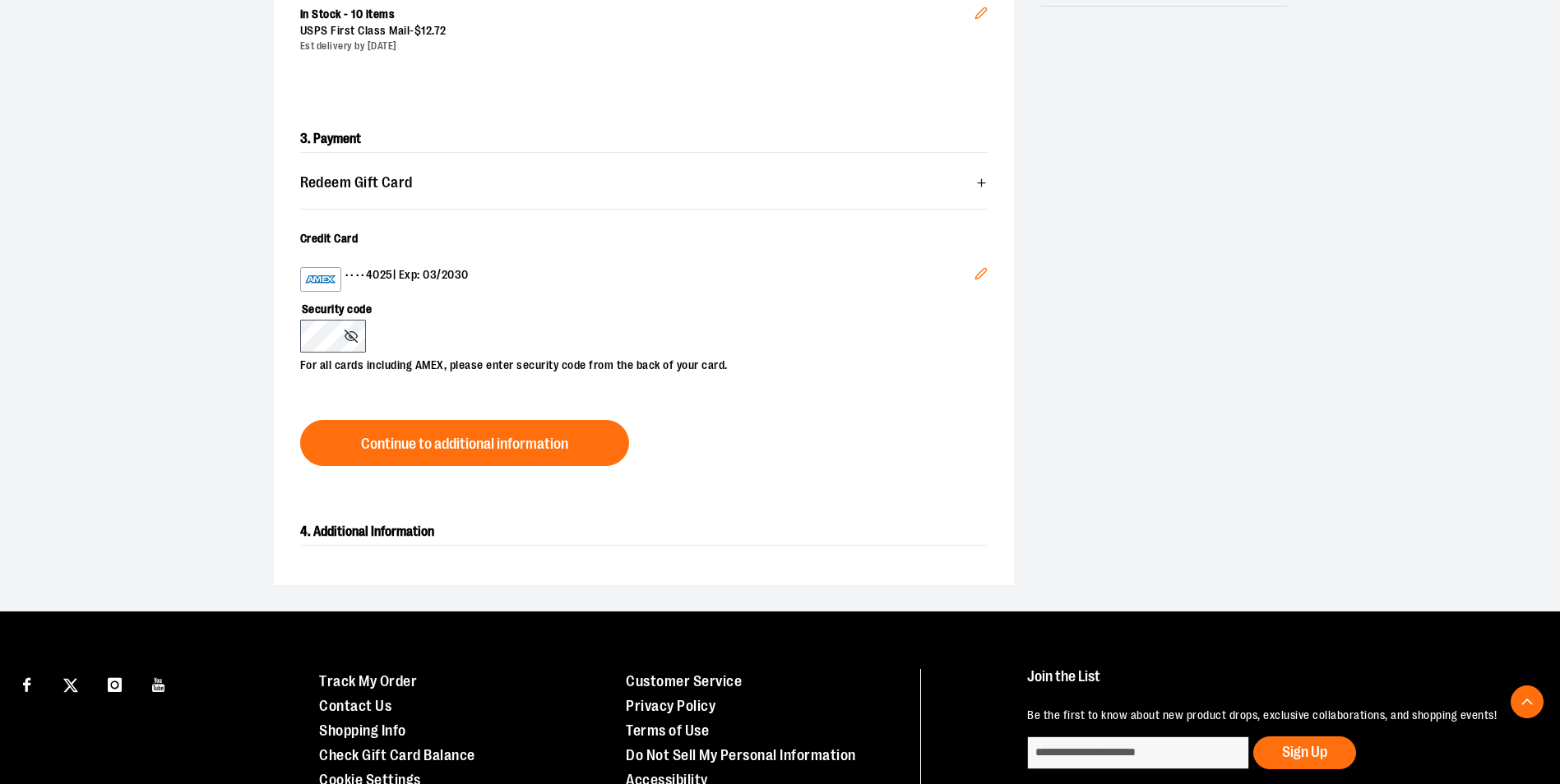
click at [985, 269] on icon "Edit" at bounding box center [981, 273] width 13 height 13
click at [345, 330] on button at bounding box center [353, 337] width 17 height 13
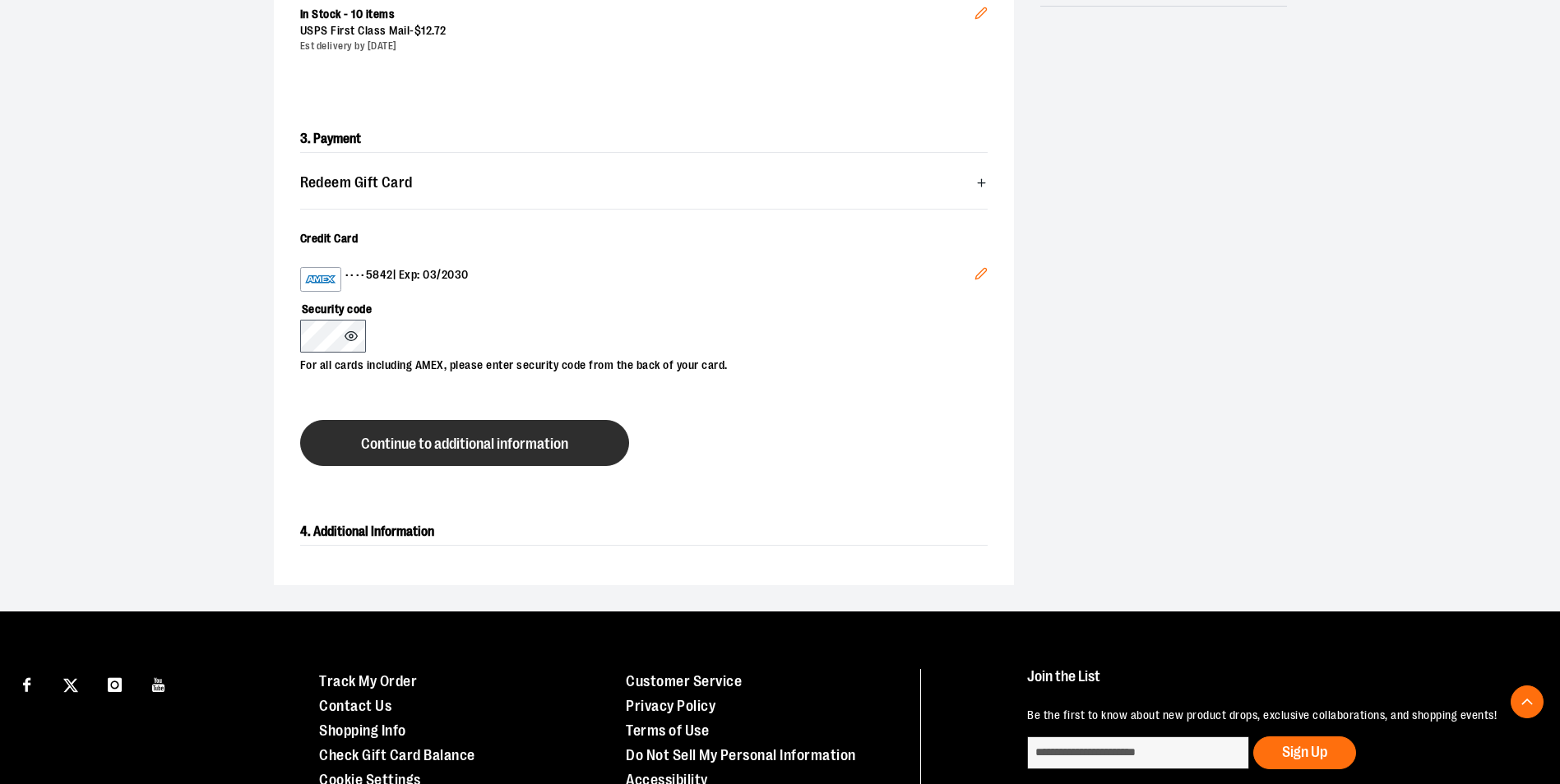
click at [451, 434] on button "Continue to additional information" at bounding box center [465, 443] width 329 height 46
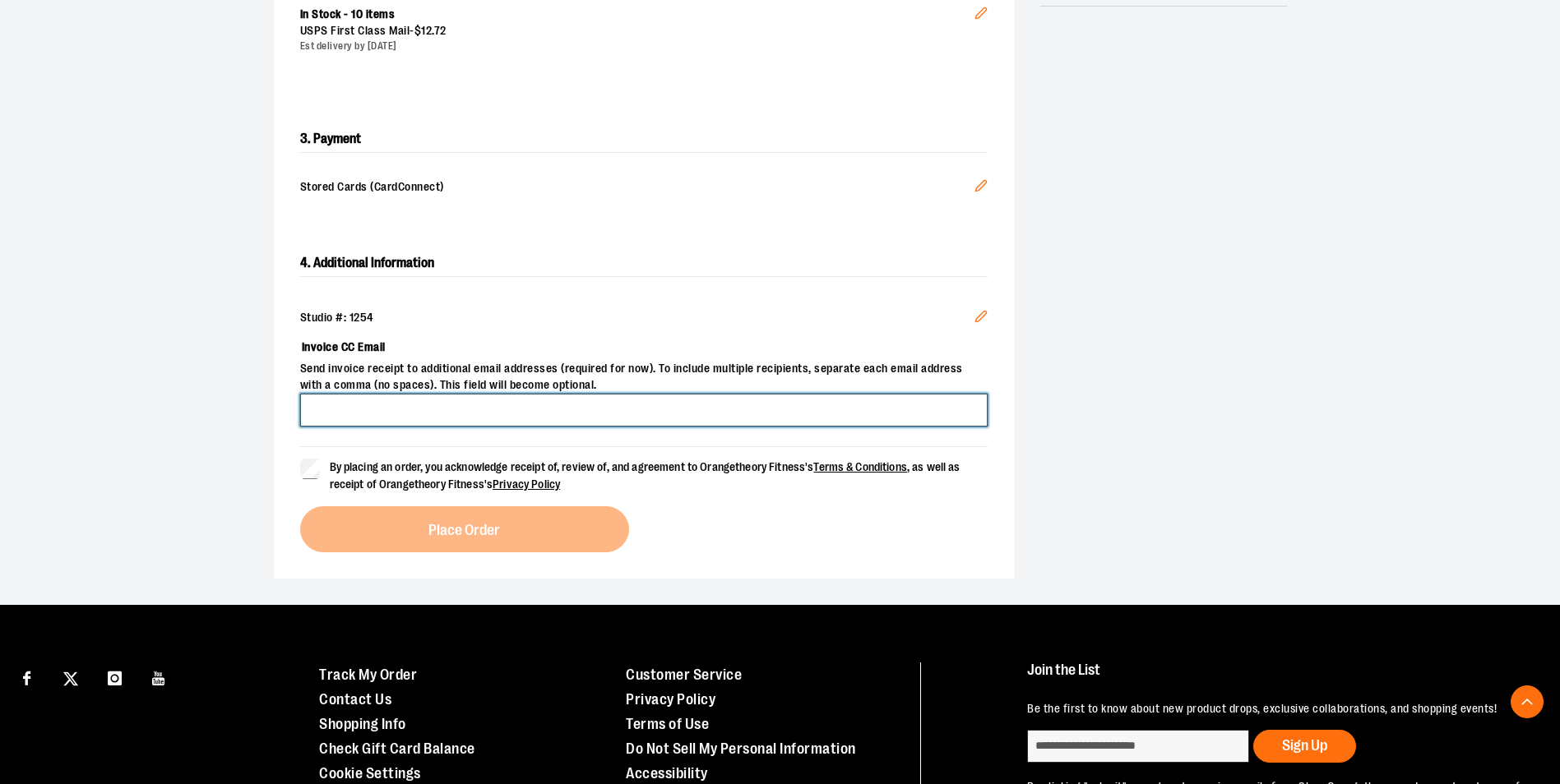
click at [353, 396] on input "Invoice CC Email" at bounding box center [644, 410] width 687 height 33
type input "**********"
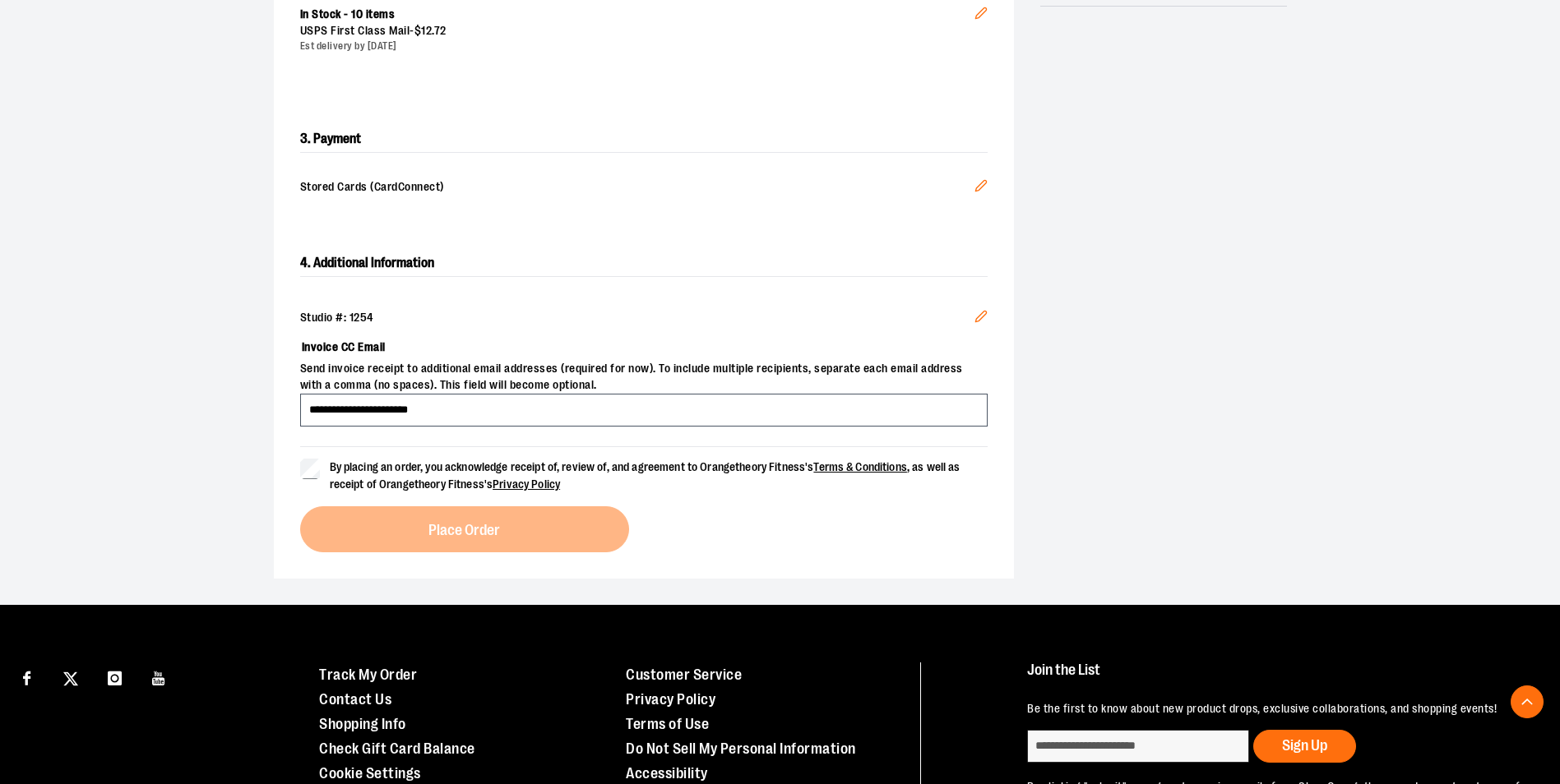
click at [311, 478] on label "By placing an order, you acknowledge receipt of, review of, and agreement to Or…" at bounding box center [644, 476] width 687 height 35
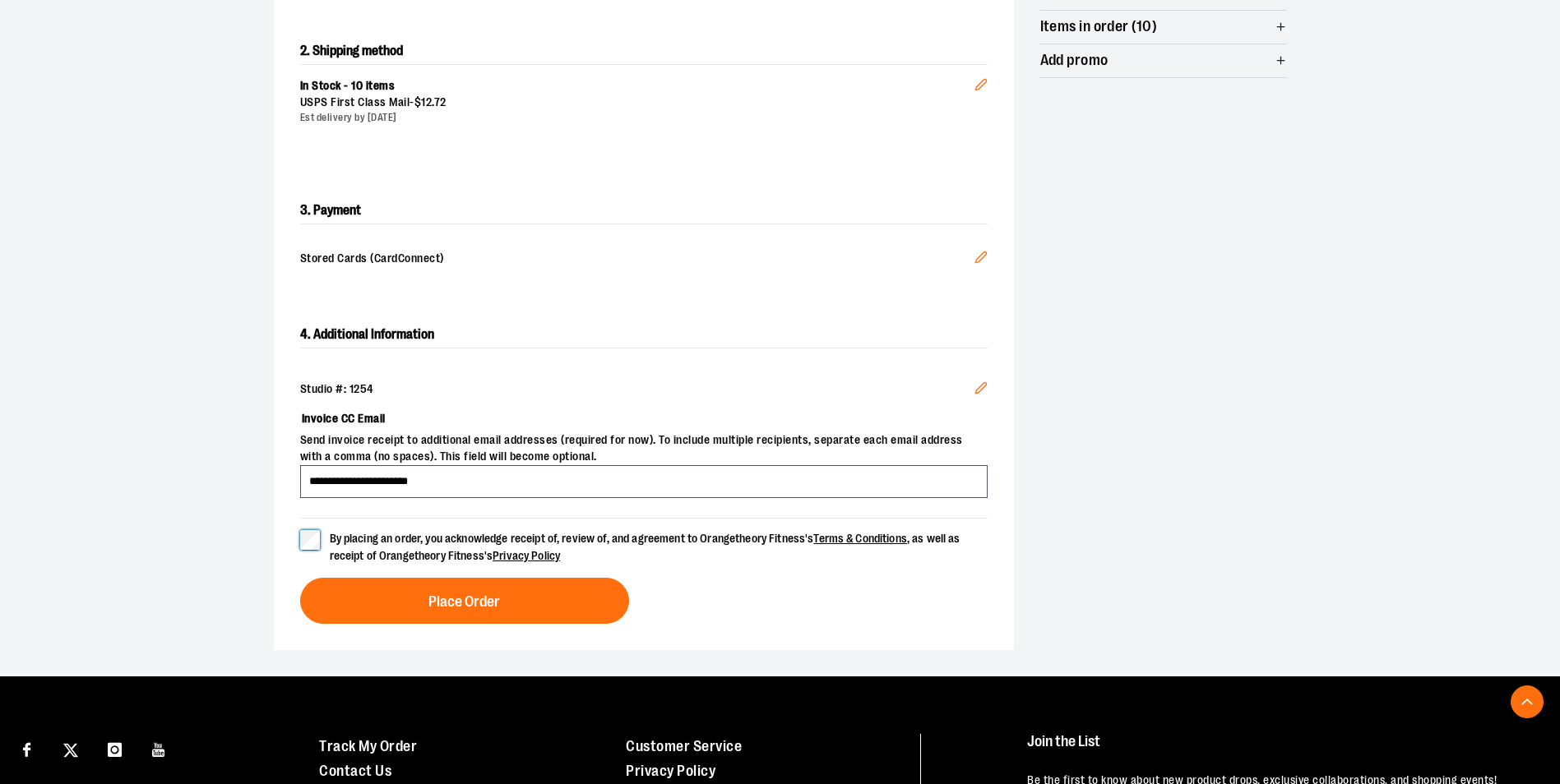
scroll to position [537, 0]
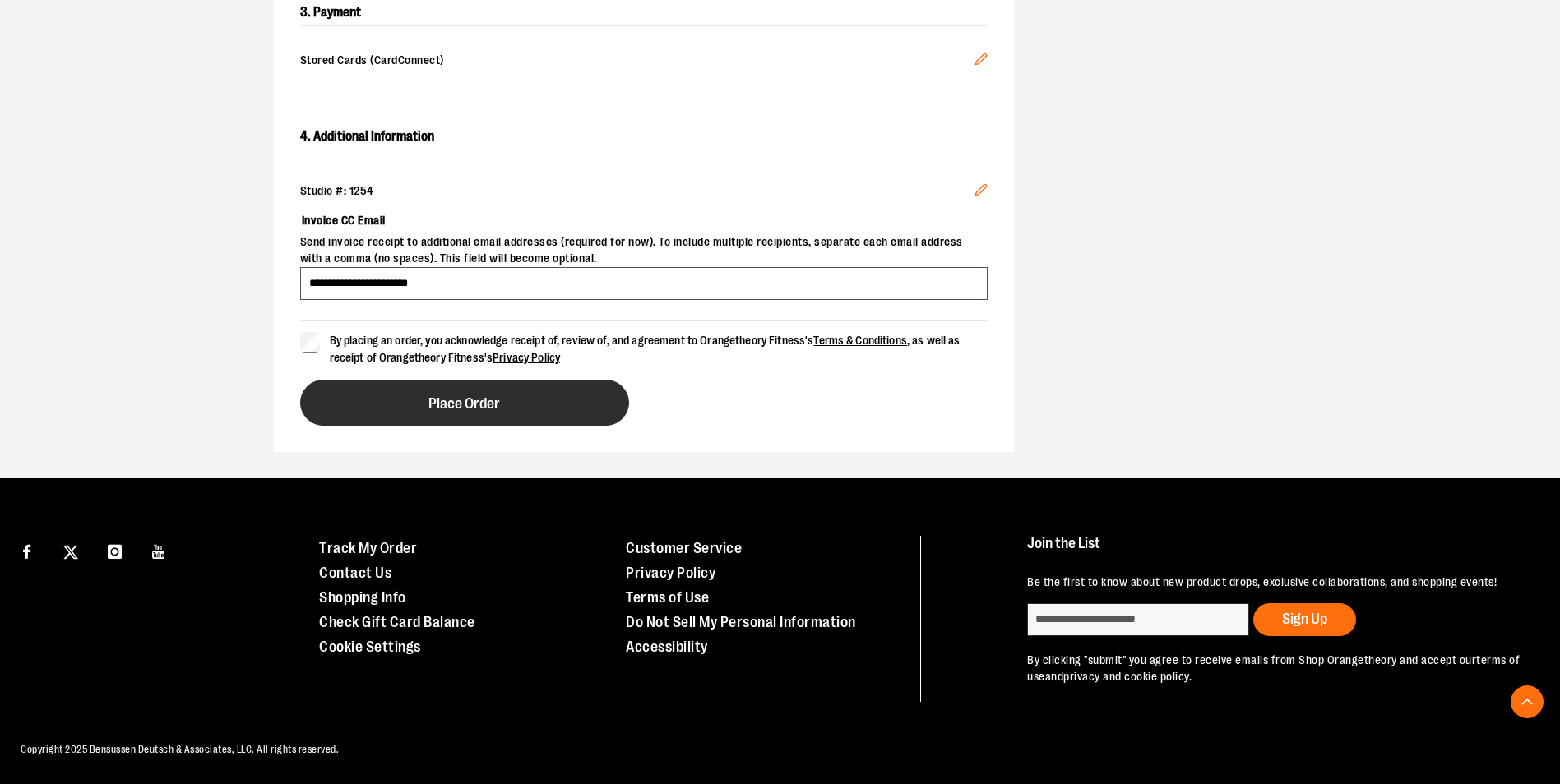
click at [545, 400] on button "Place Order" at bounding box center [465, 403] width 329 height 46
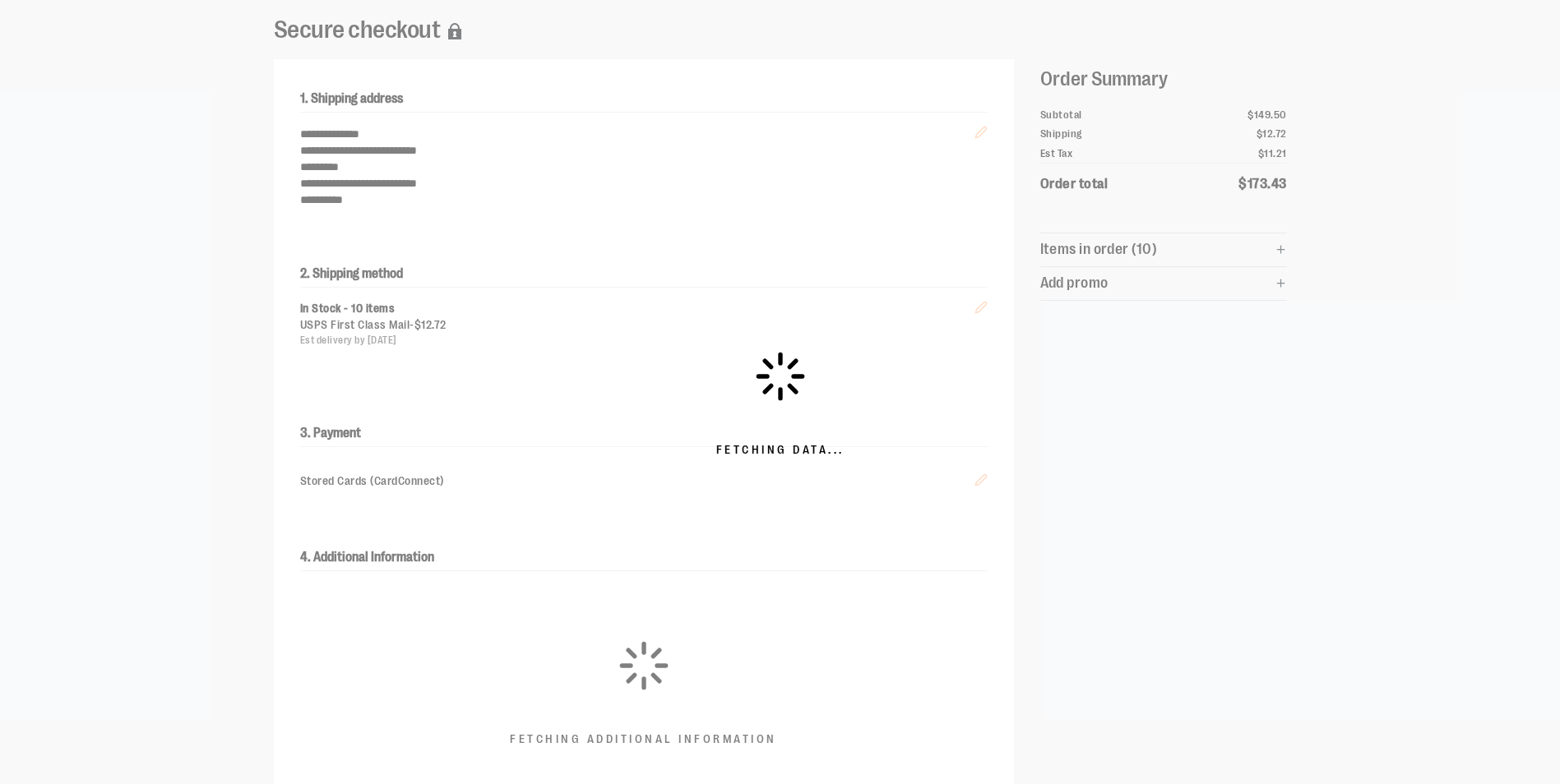
scroll to position [0, 0]
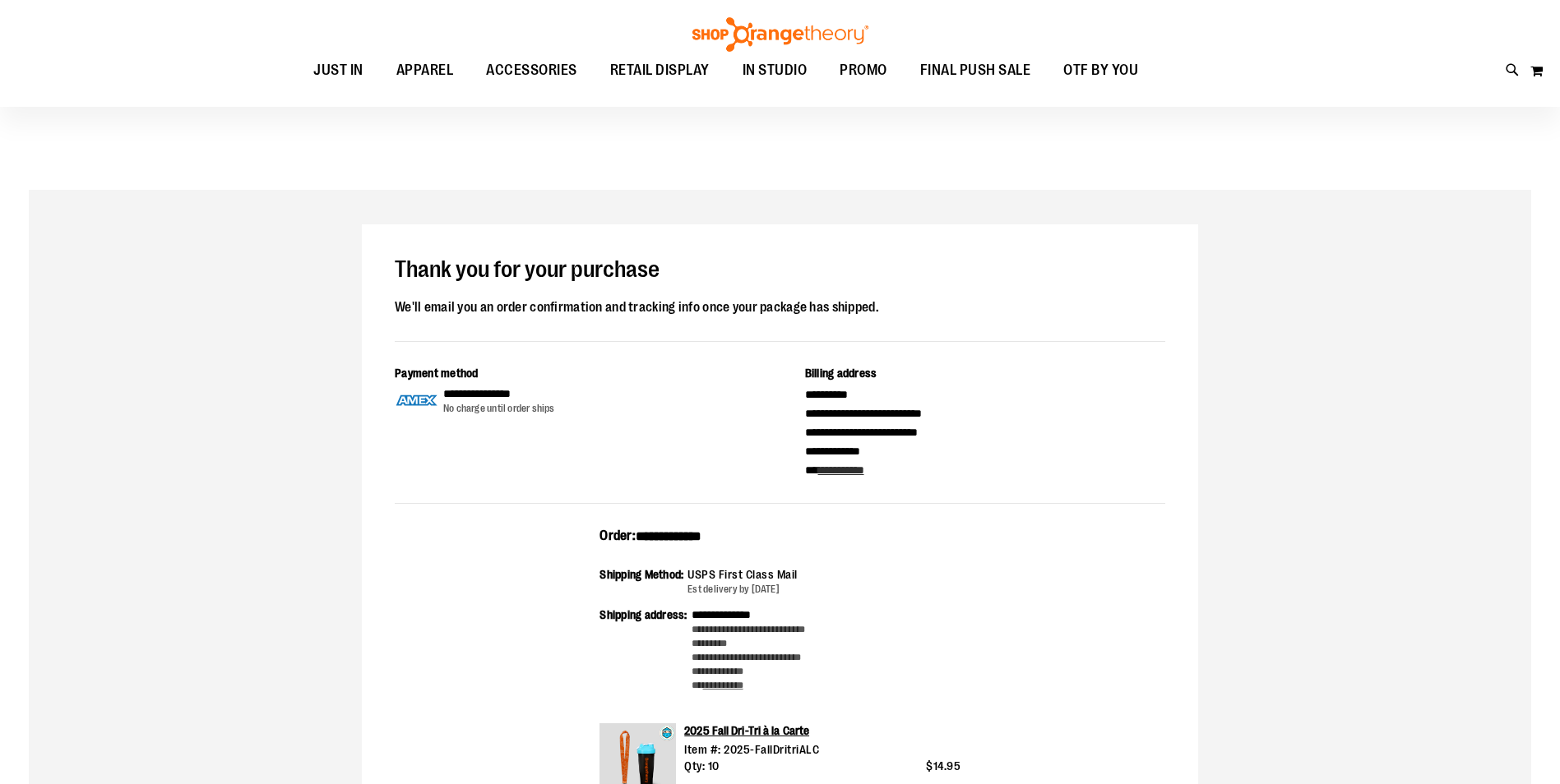
scroll to position [492, 0]
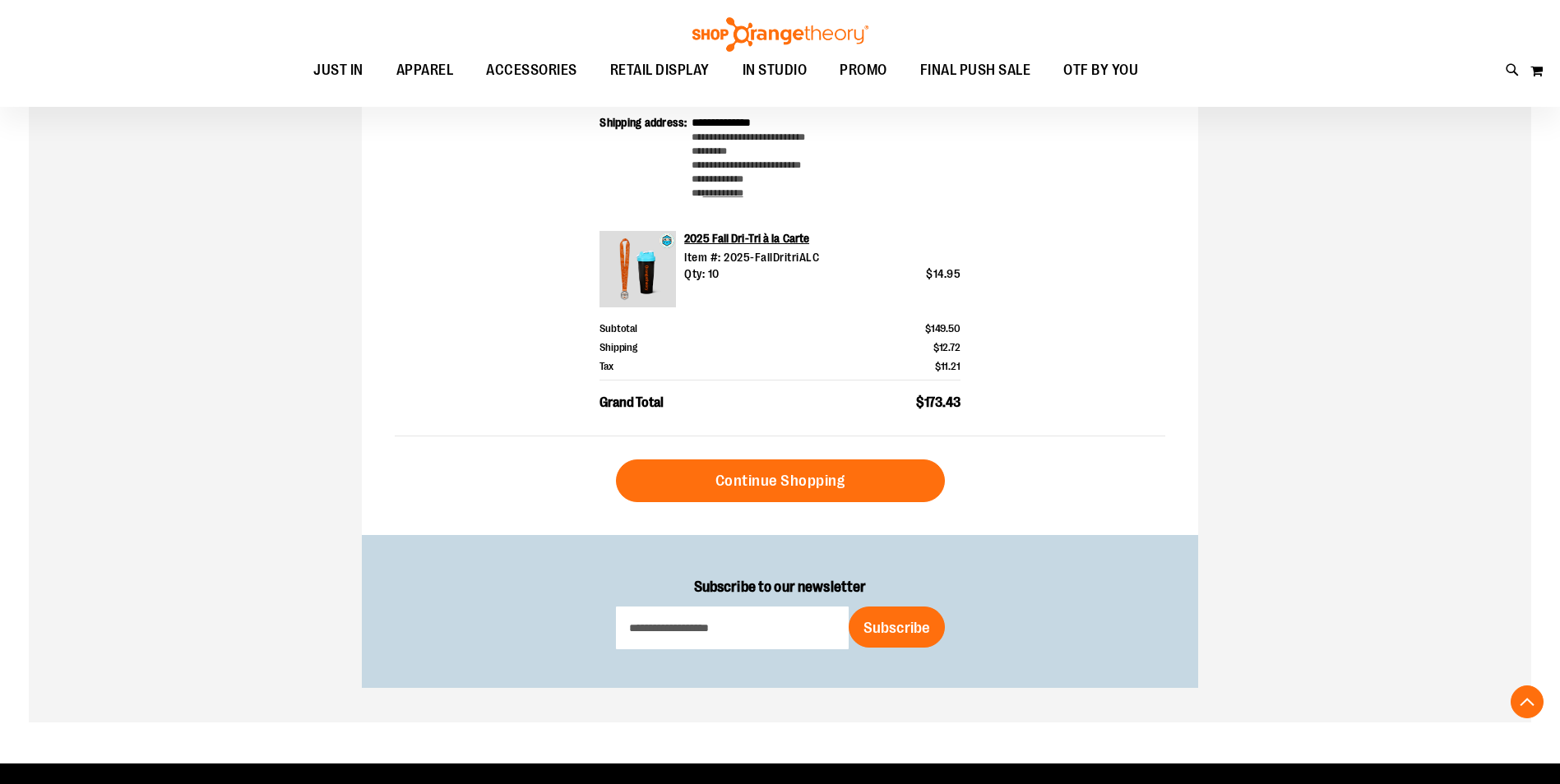
click at [1308, 158] on div "**********" at bounding box center [780, 210] width 1502 height 1025
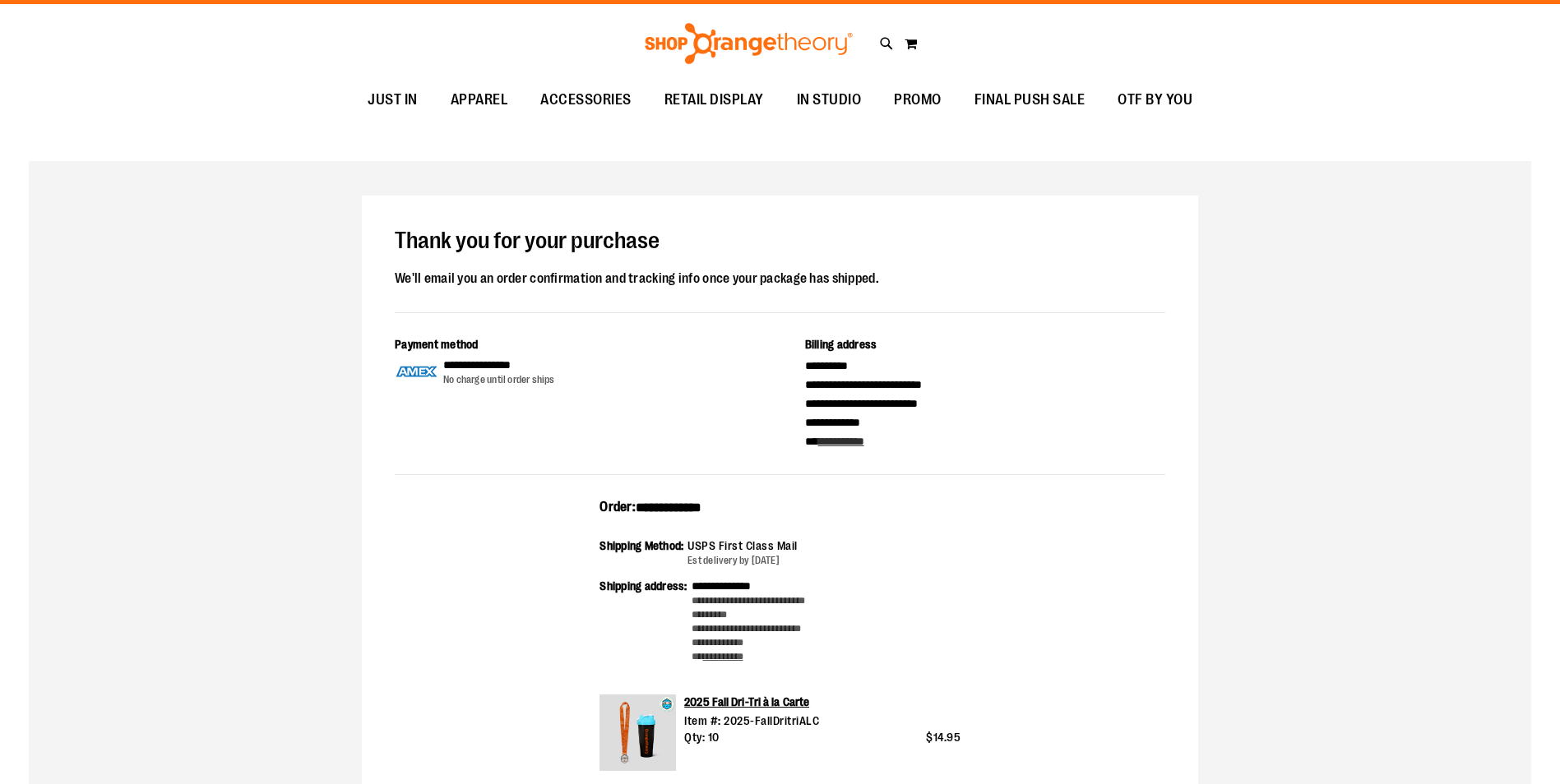
scroll to position [0, 0]
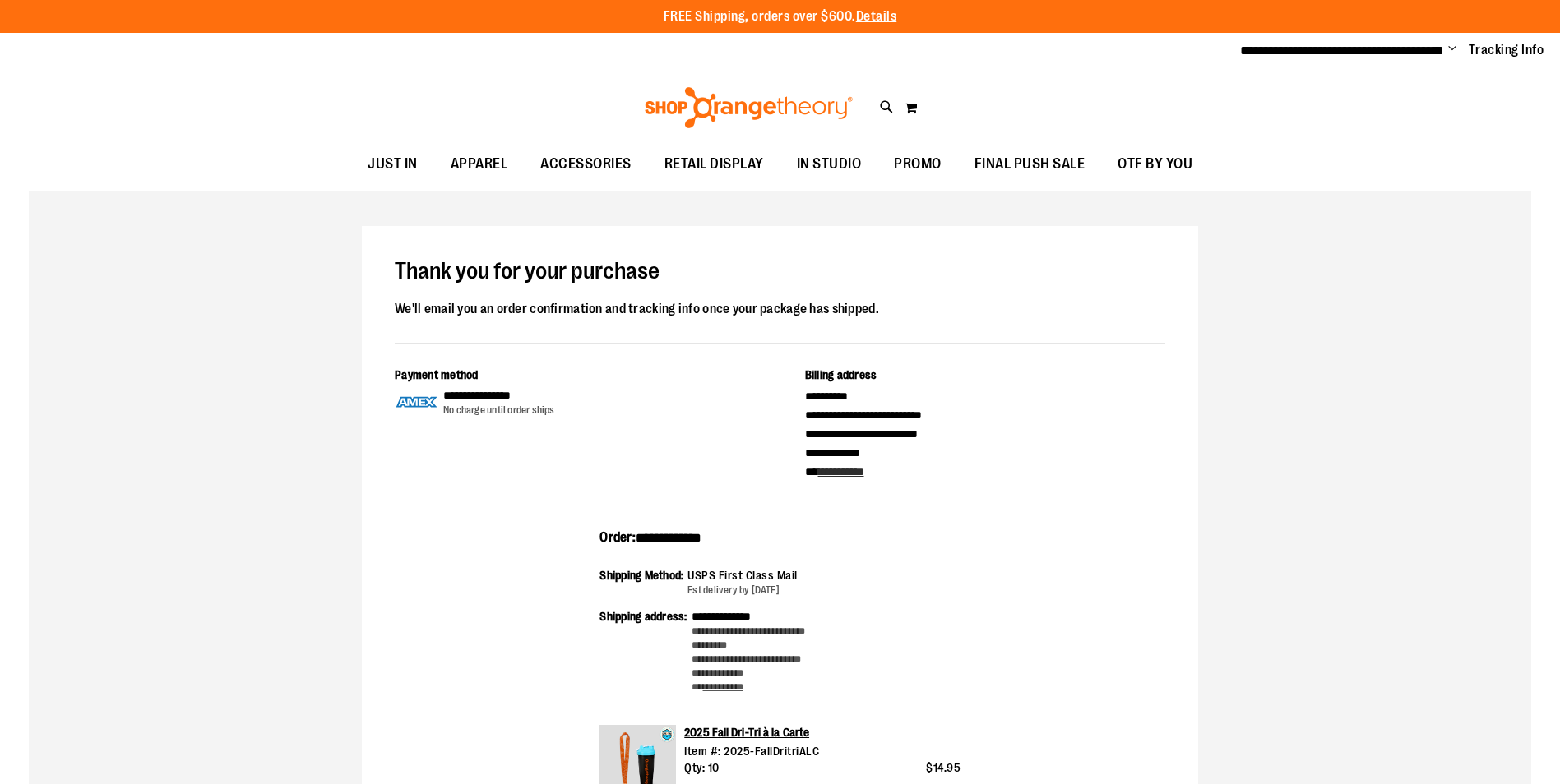
click at [1447, 49] on ul "**********" at bounding box center [1386, 51] width 317 height 20
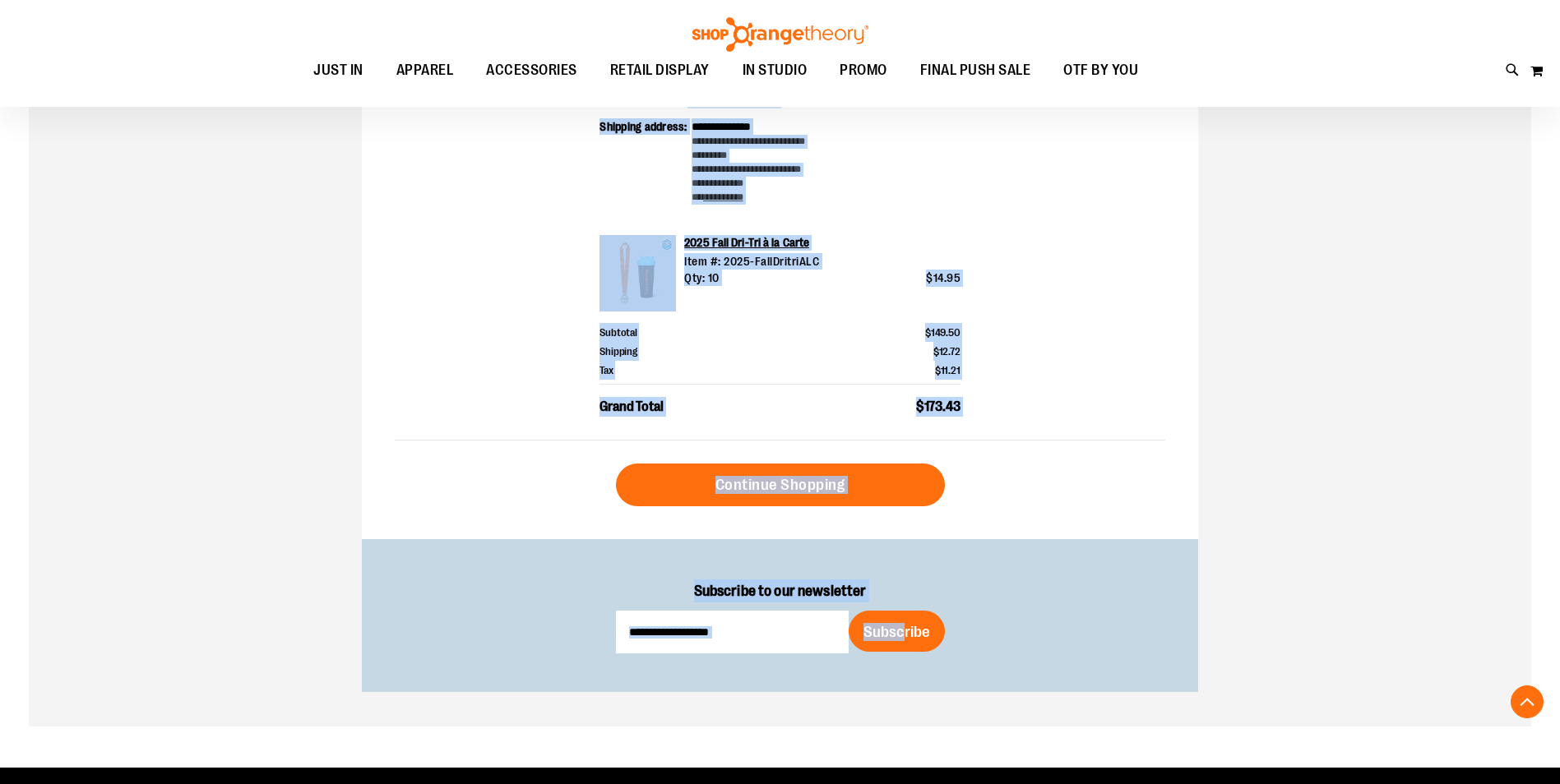
scroll to position [778, 0]
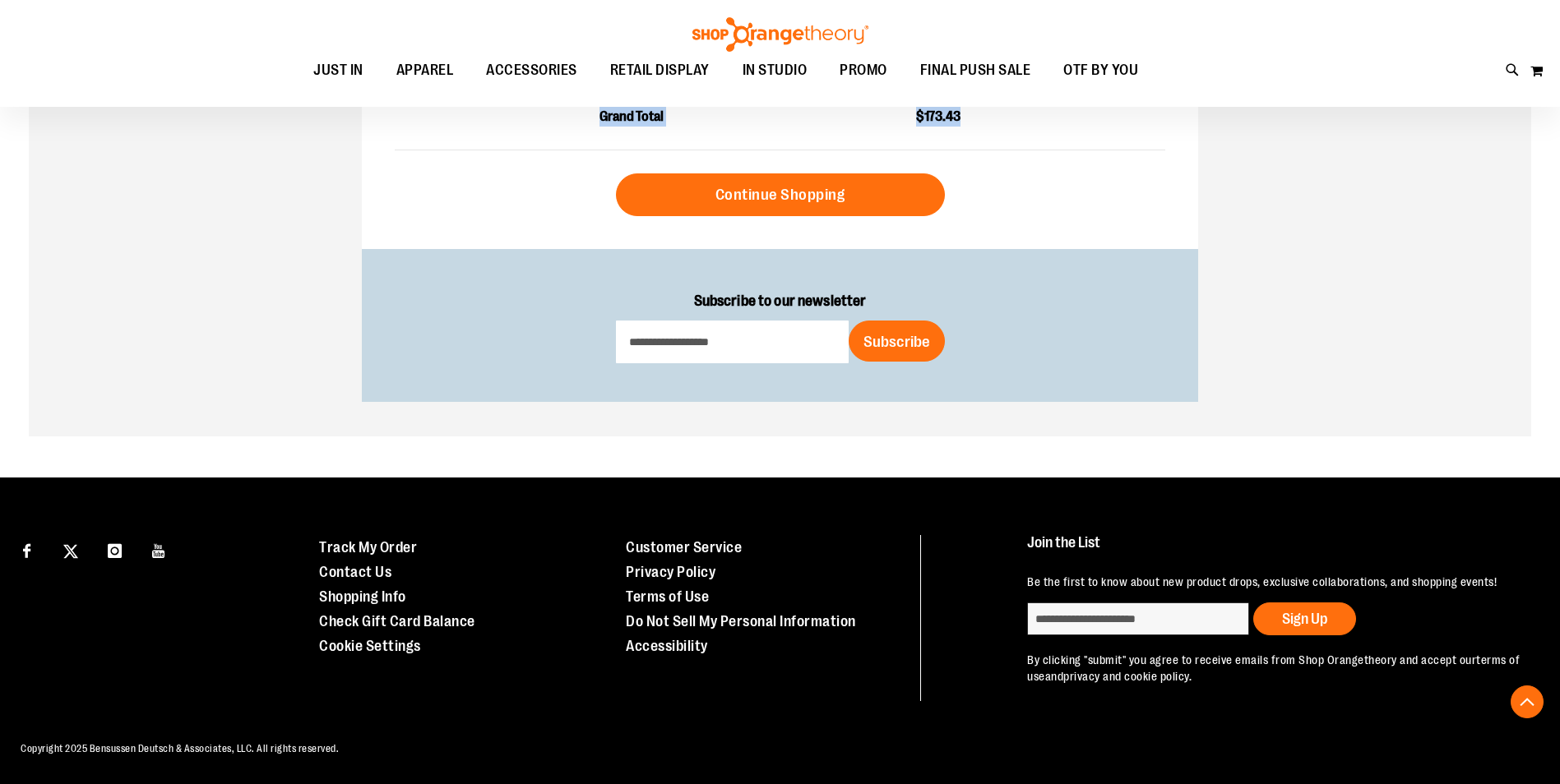
drag, startPoint x: 391, startPoint y: 261, endPoint x: 964, endPoint y: 119, distance: 590.3
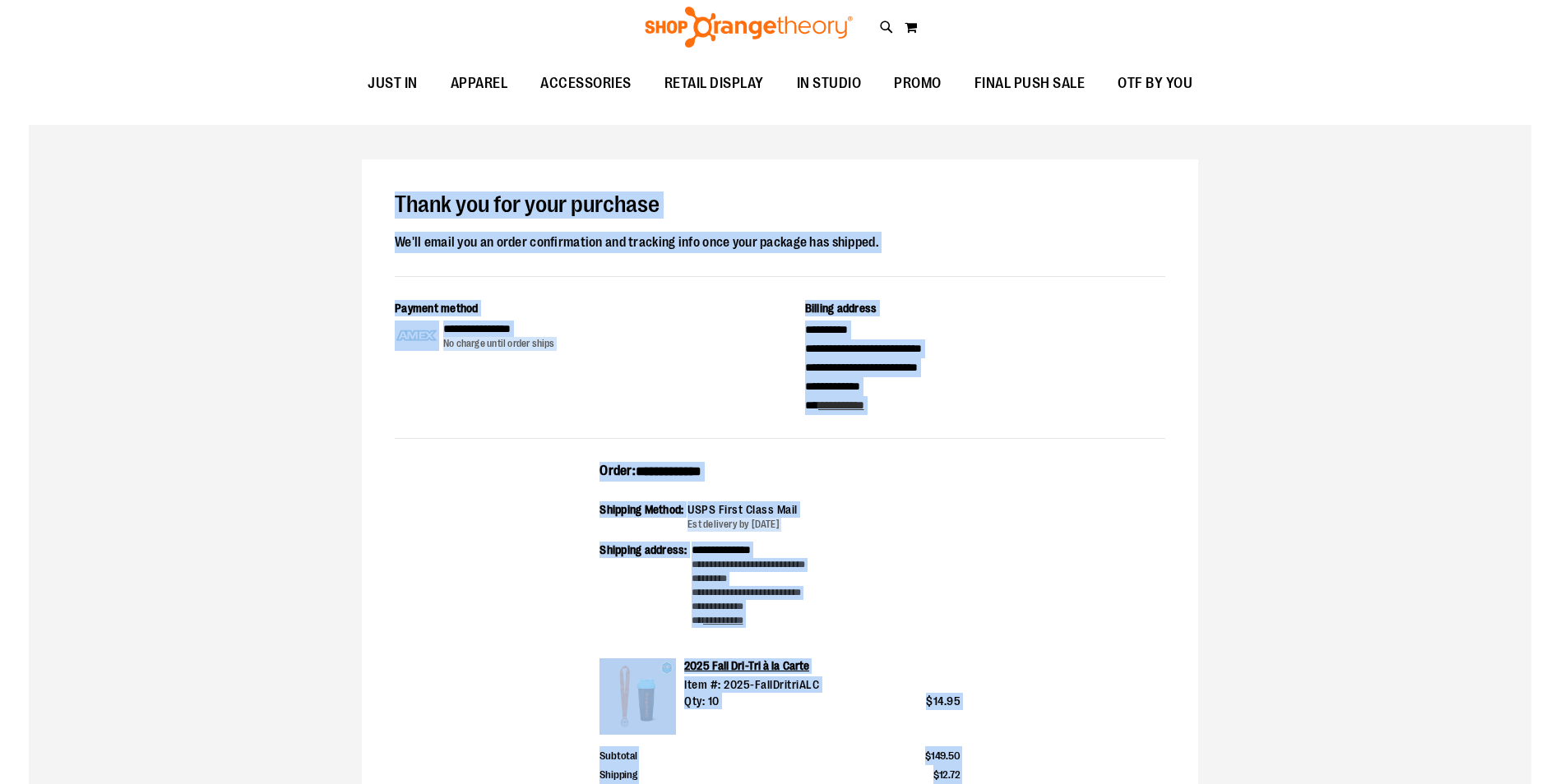
scroll to position [0, 0]
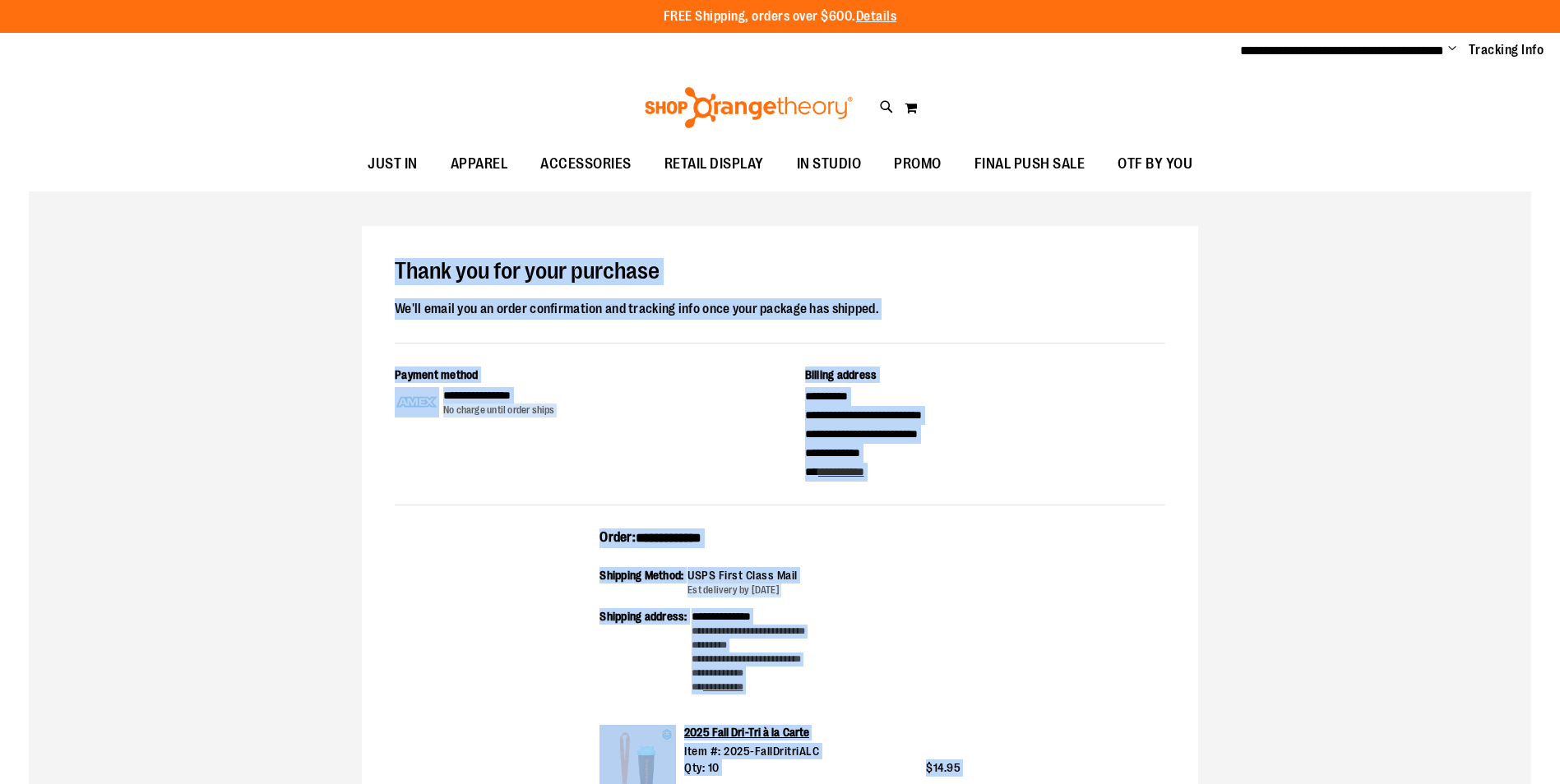
click at [1454, 49] on span "Change" at bounding box center [1452, 50] width 9 height 15
click at [1380, 112] on link "Sign Out" at bounding box center [1394, 110] width 144 height 32
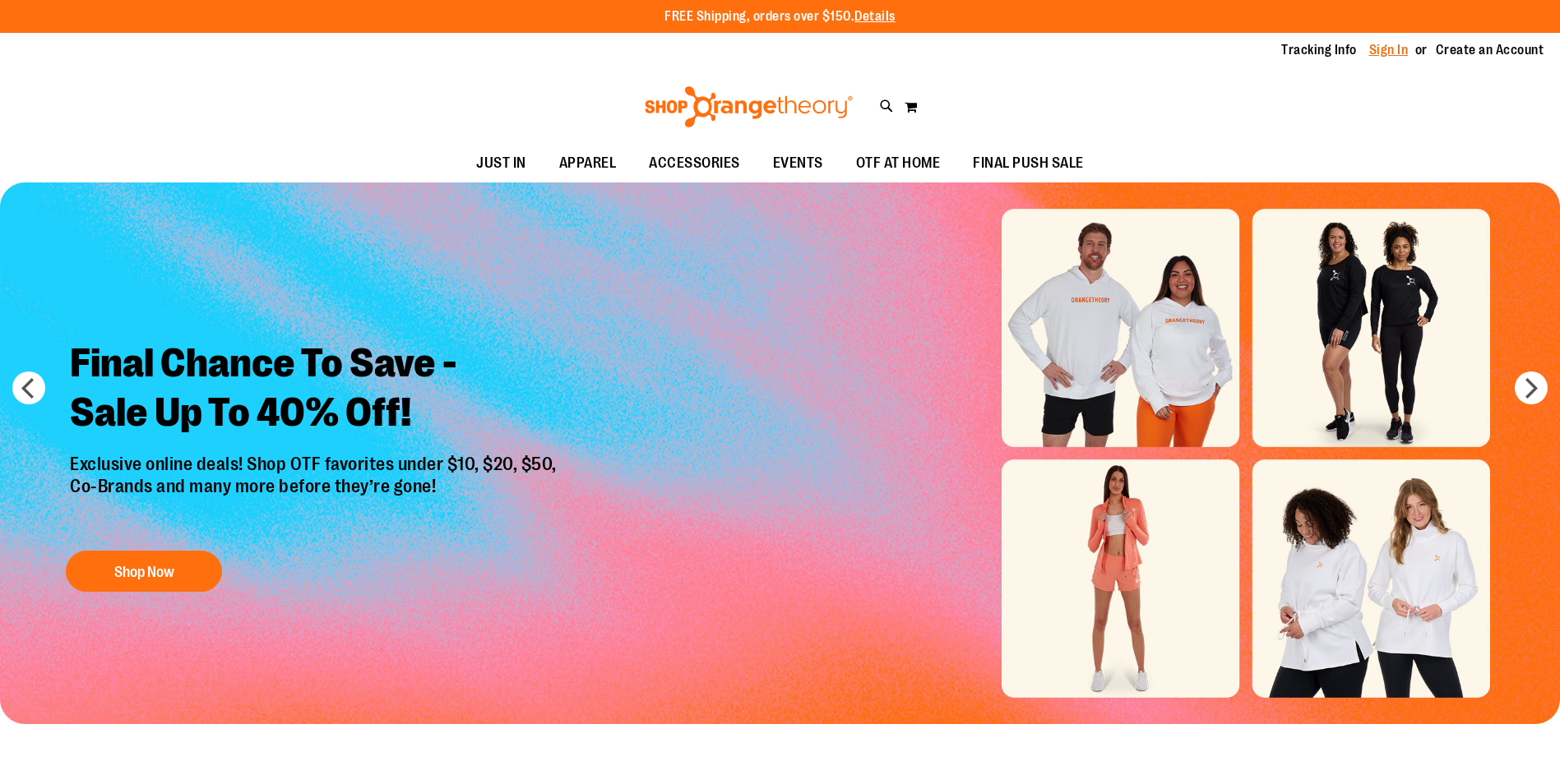
click at [1390, 55] on link "Sign In" at bounding box center [1389, 50] width 39 height 18
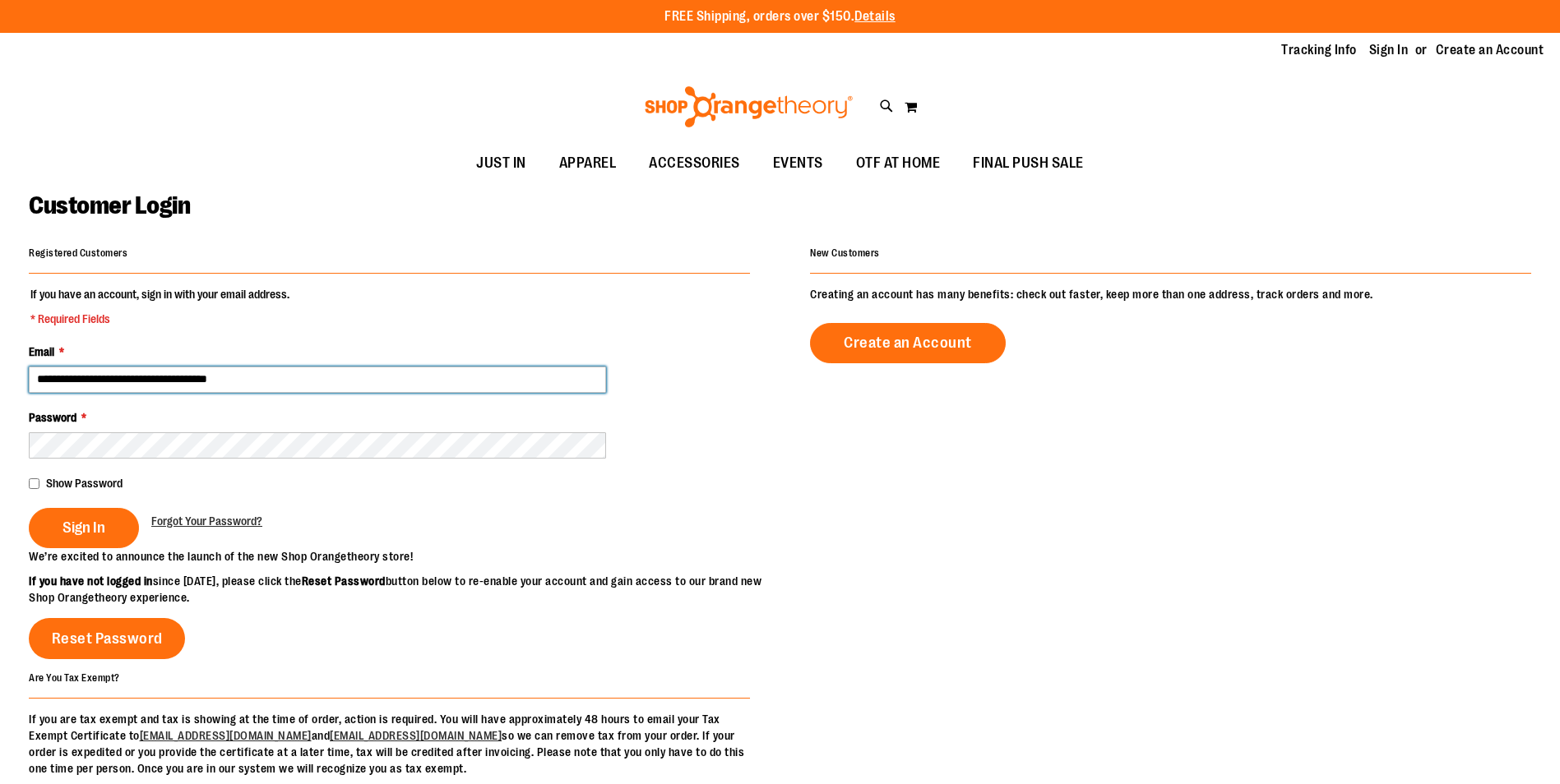
click at [148, 373] on input "**********" at bounding box center [317, 379] width 577 height 26
click at [134, 374] on input "**********" at bounding box center [317, 379] width 577 height 26
type input "**********"
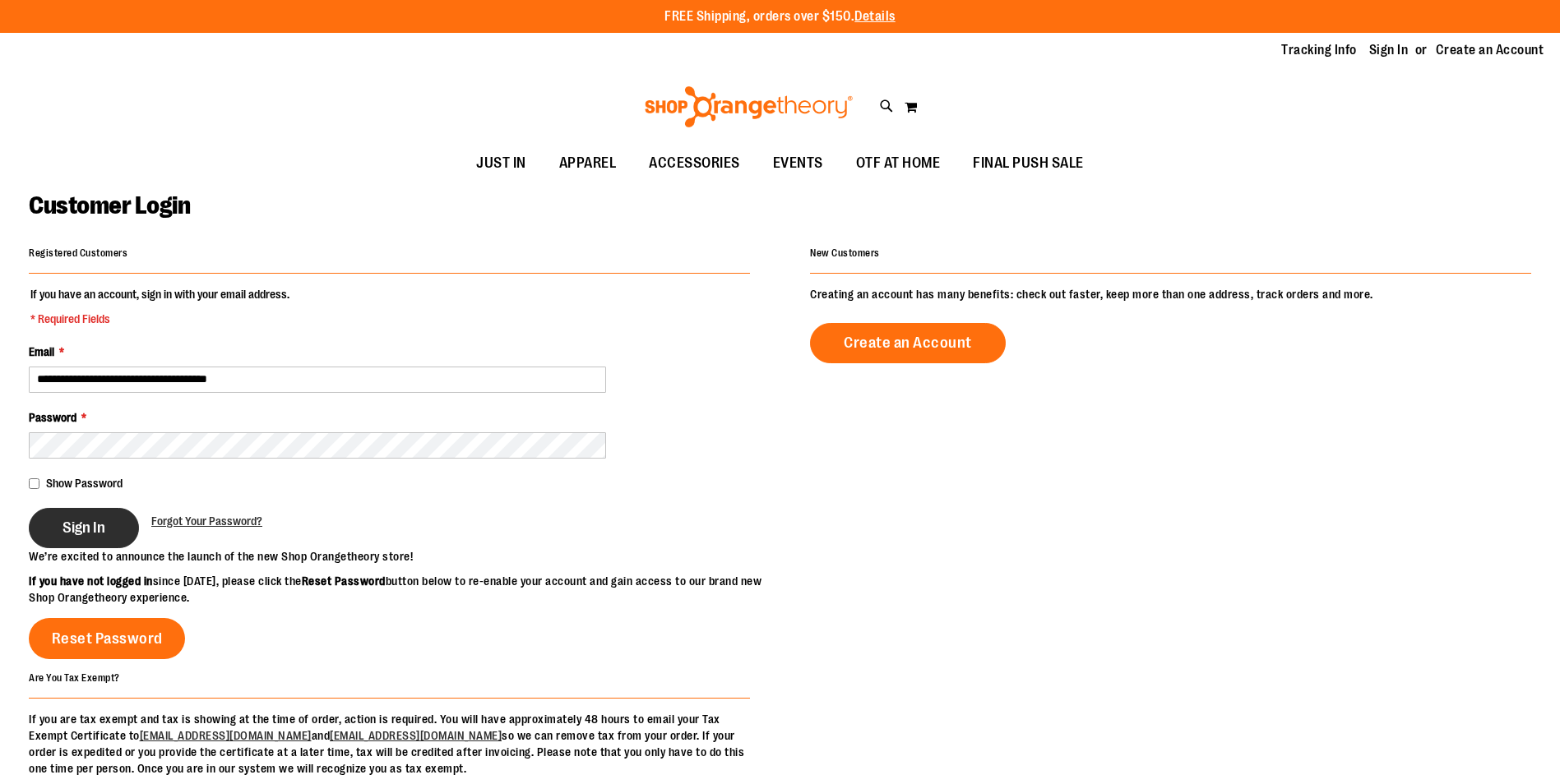
click at [113, 520] on button "Sign In" at bounding box center [84, 529] width 110 height 40
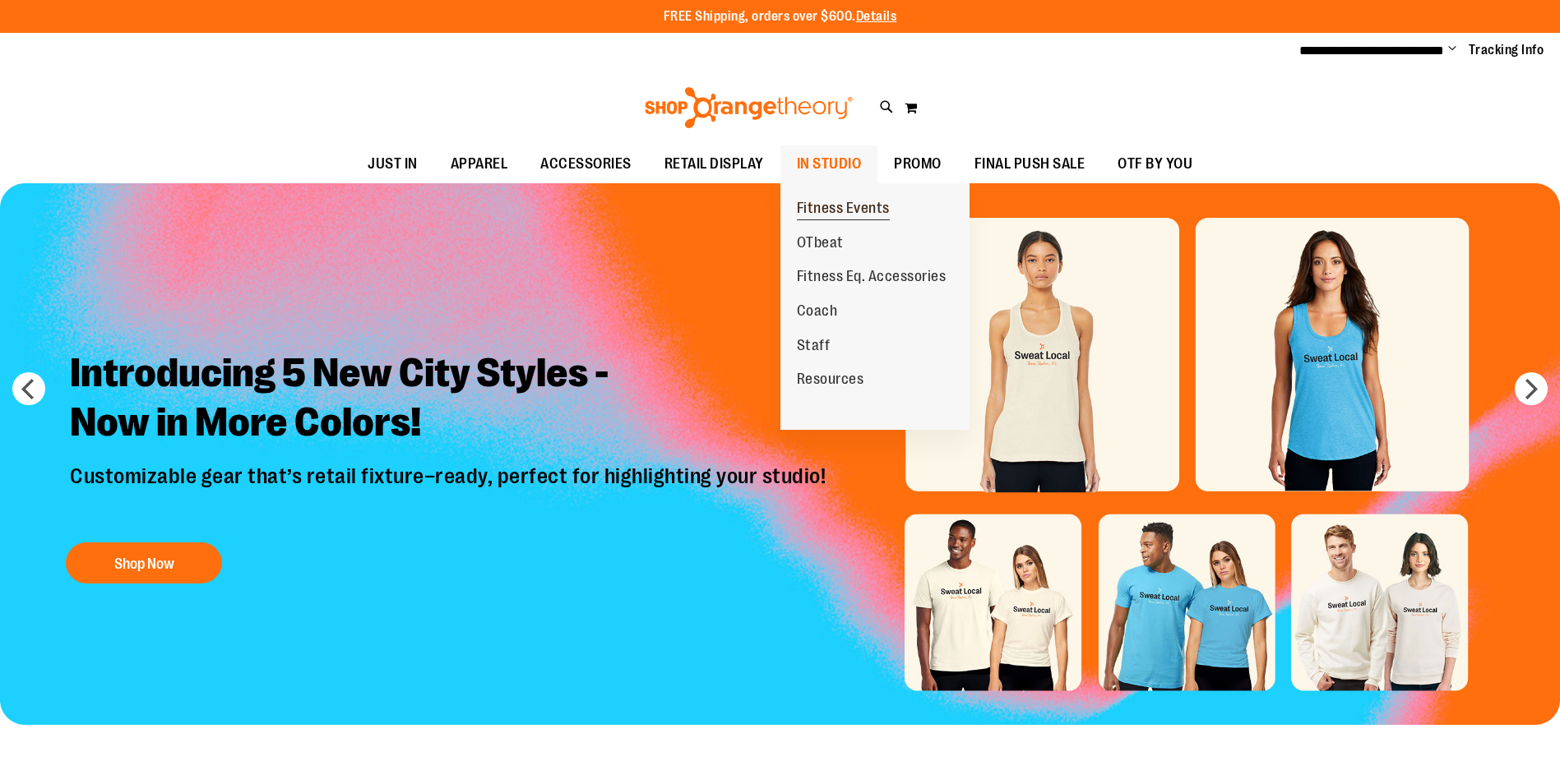
click at [821, 203] on span "Fitness Events" at bounding box center [843, 209] width 93 height 20
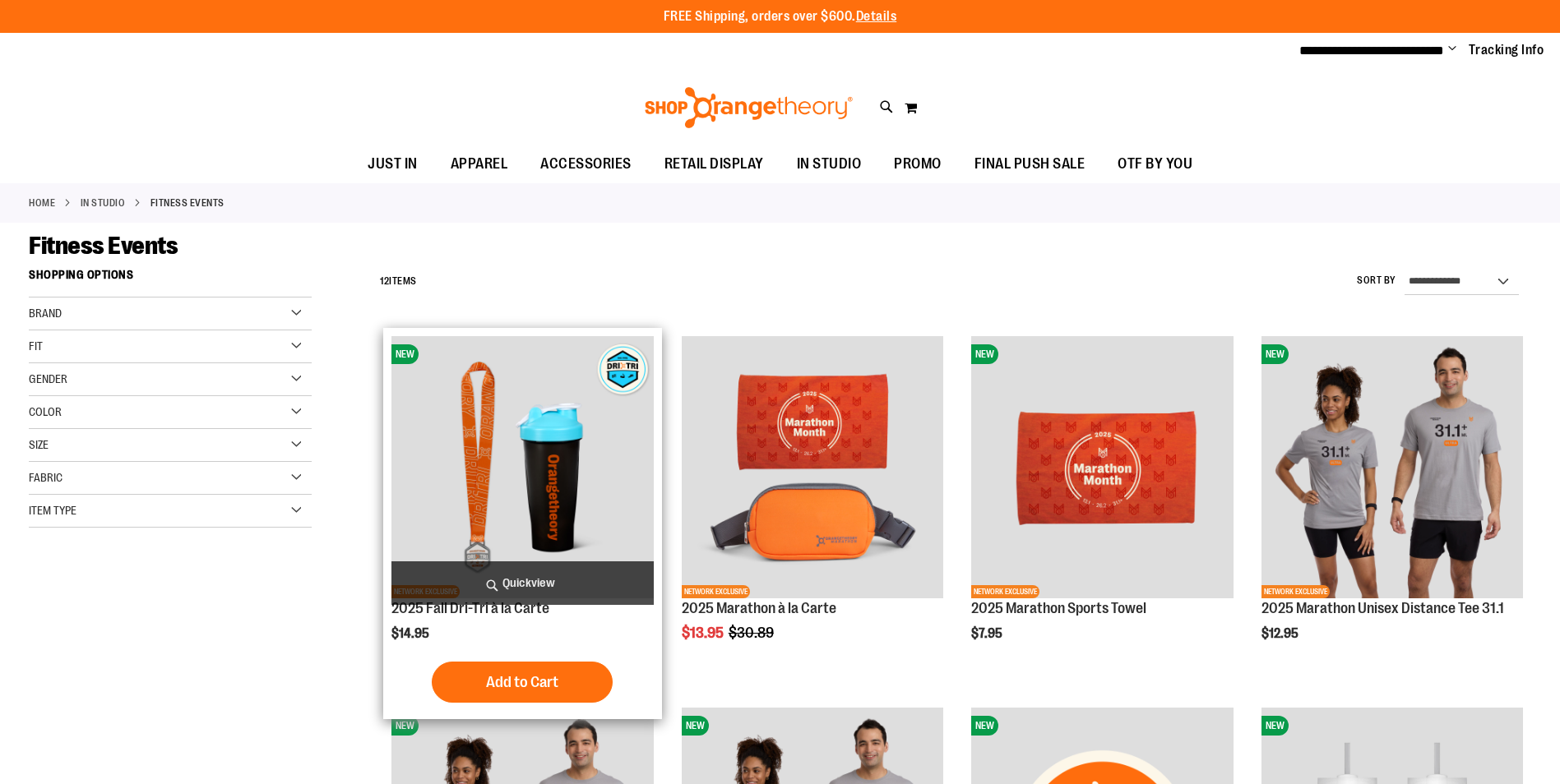
click at [583, 431] on img "product" at bounding box center [522, 466] width 261 height 261
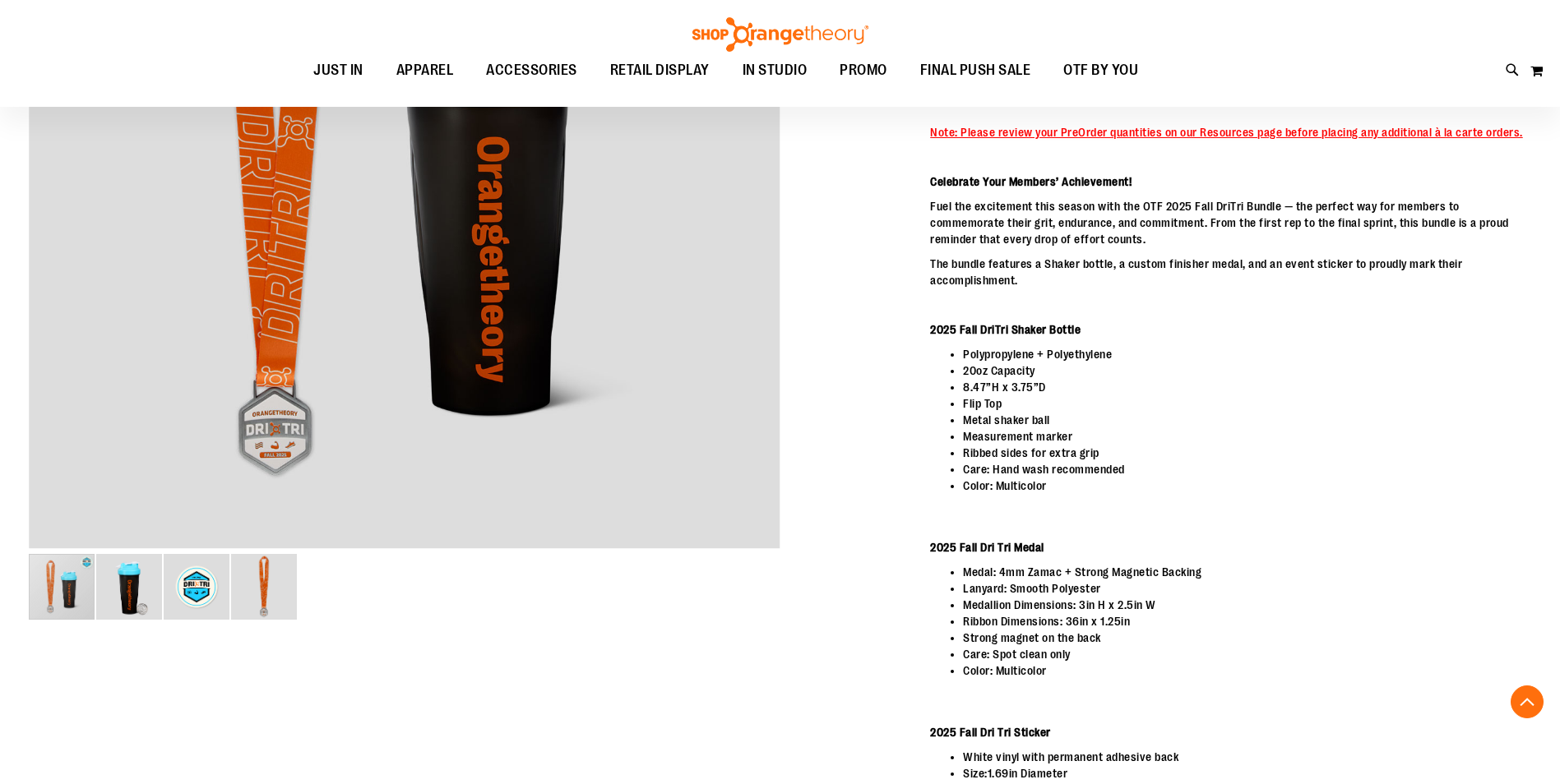
scroll to position [575, 0]
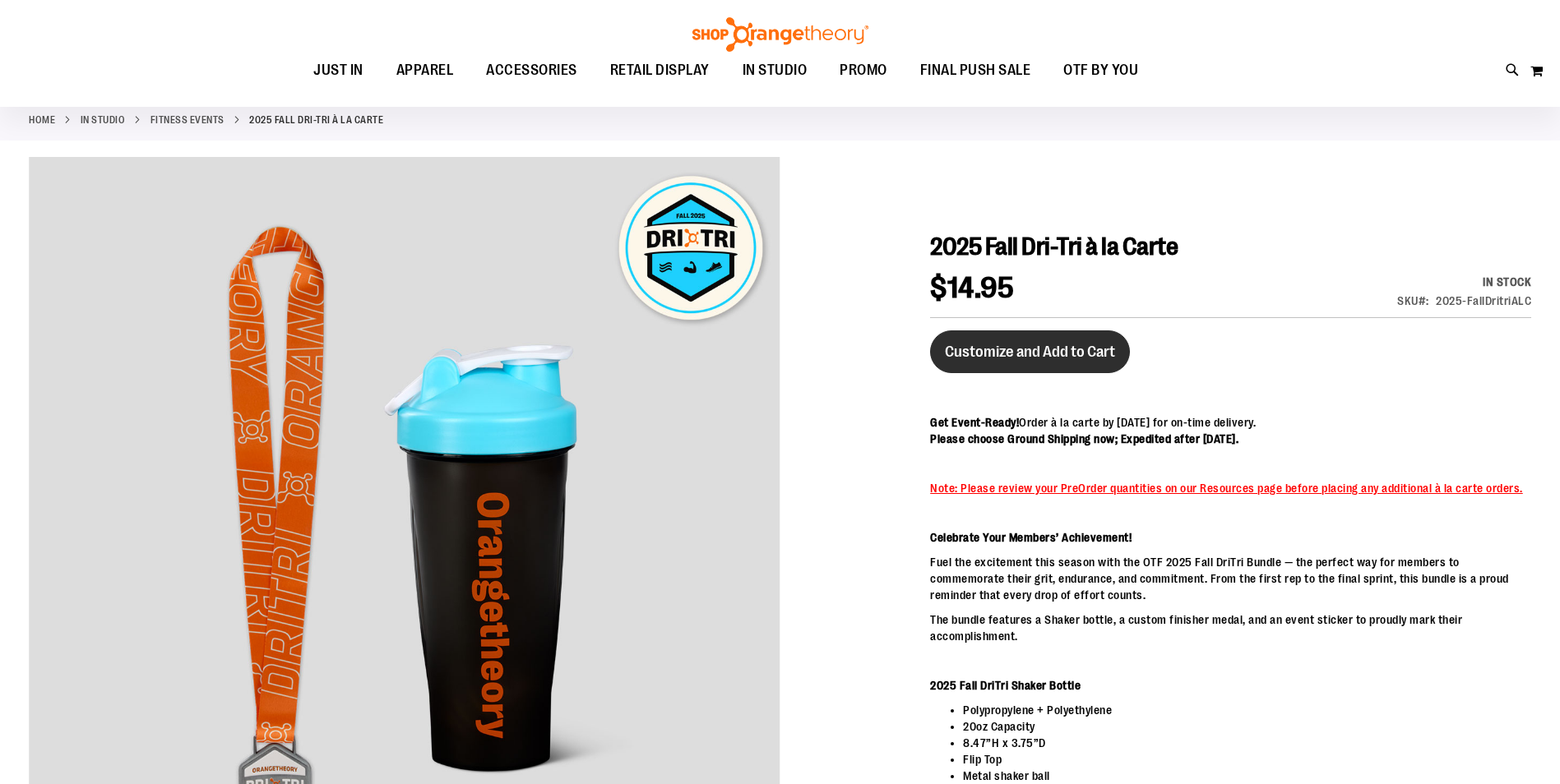
click at [1077, 354] on span "Customize and Add to Cart" at bounding box center [1029, 351] width 170 height 18
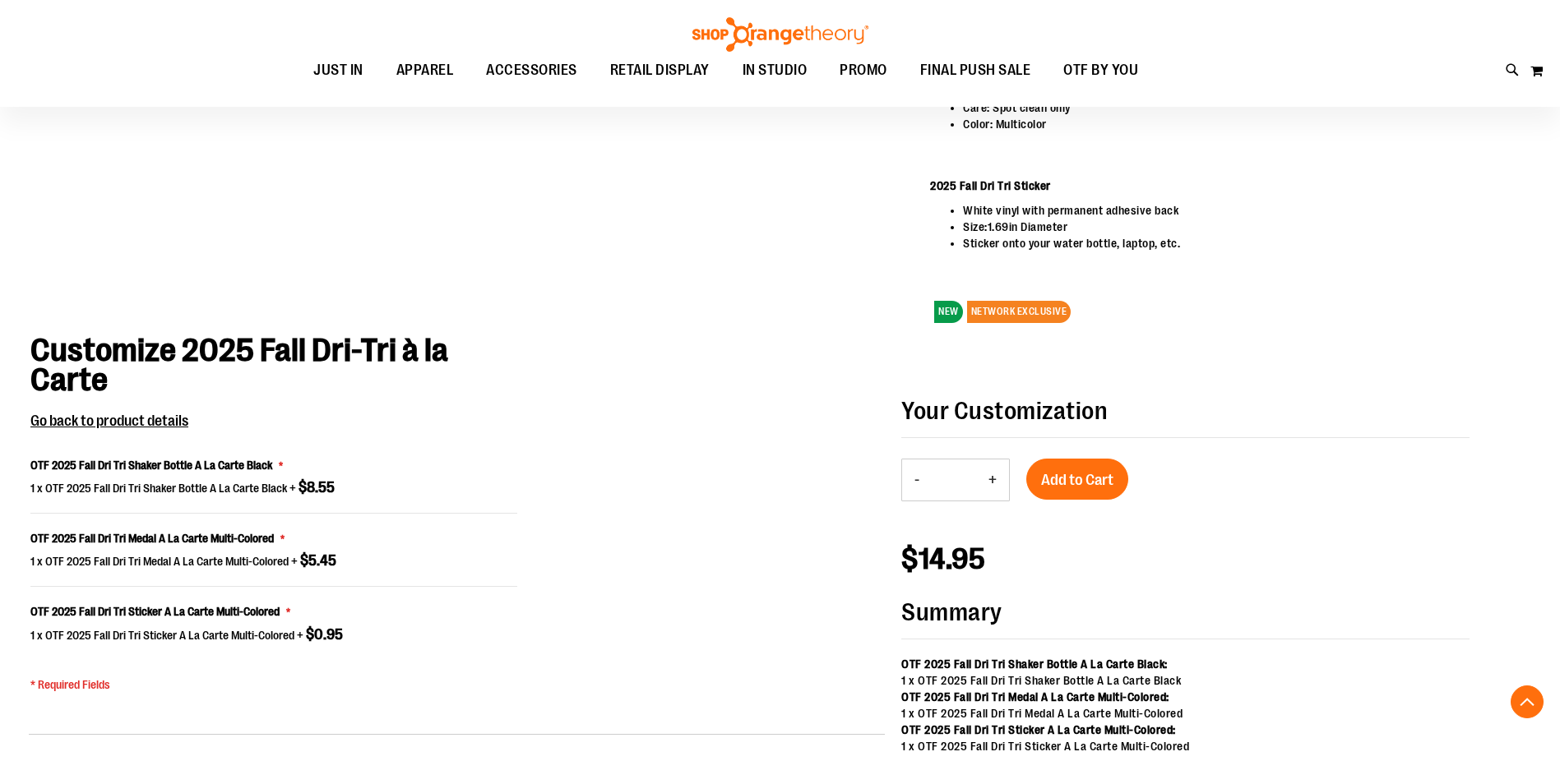
scroll to position [1068, 0]
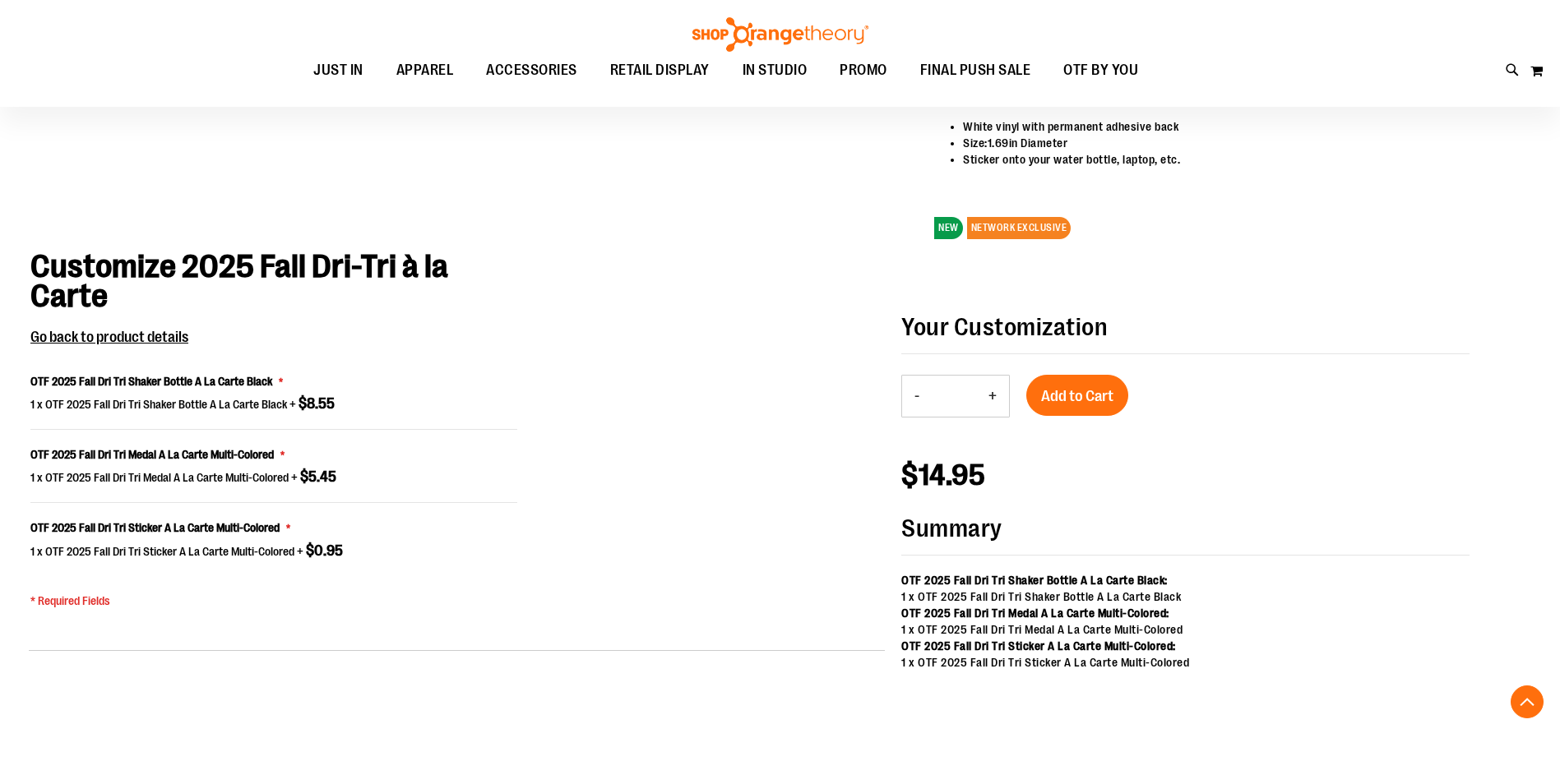
click at [991, 401] on button "+" at bounding box center [993, 396] width 33 height 41
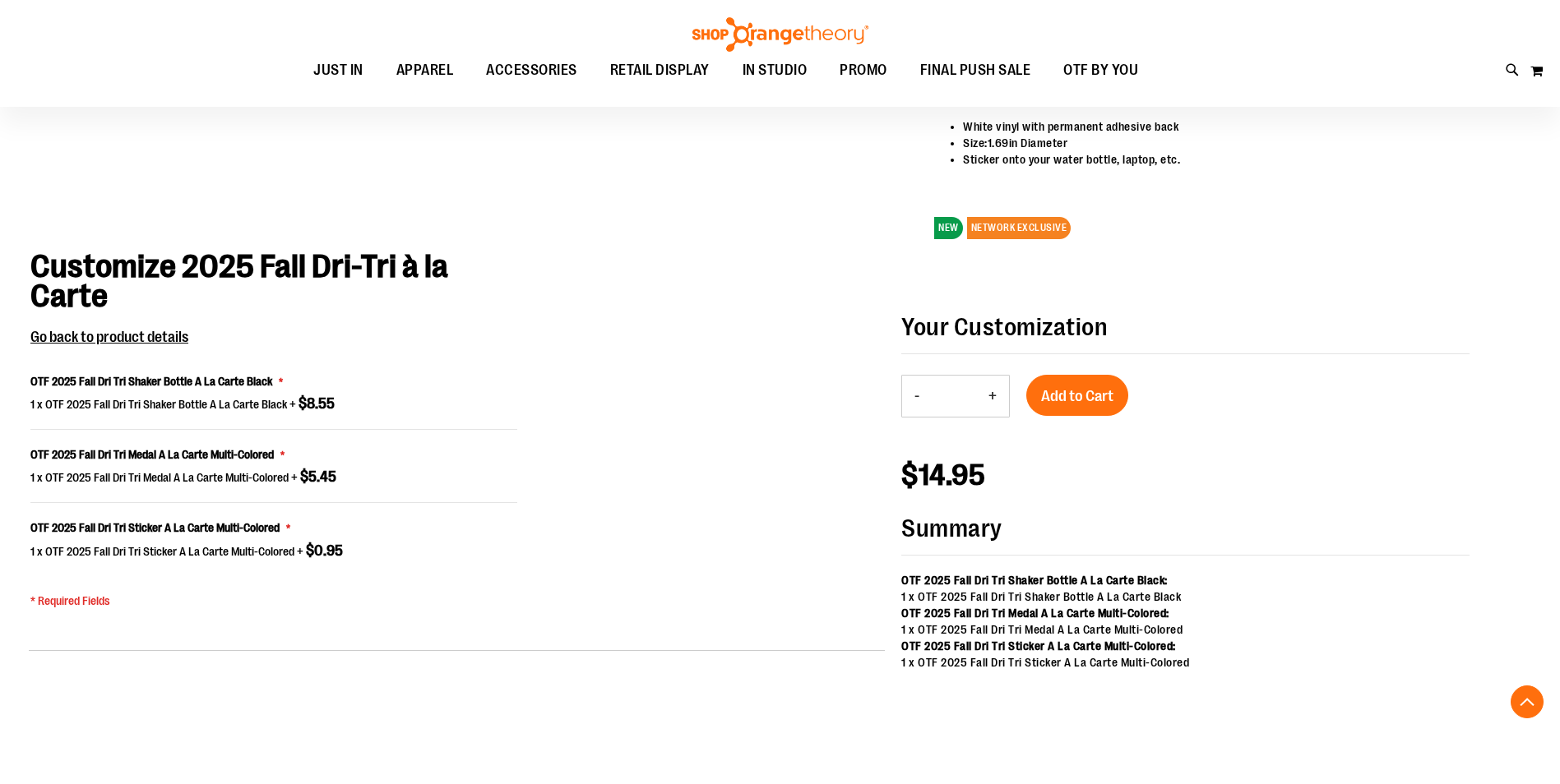
click at [991, 401] on button "+" at bounding box center [993, 396] width 33 height 41
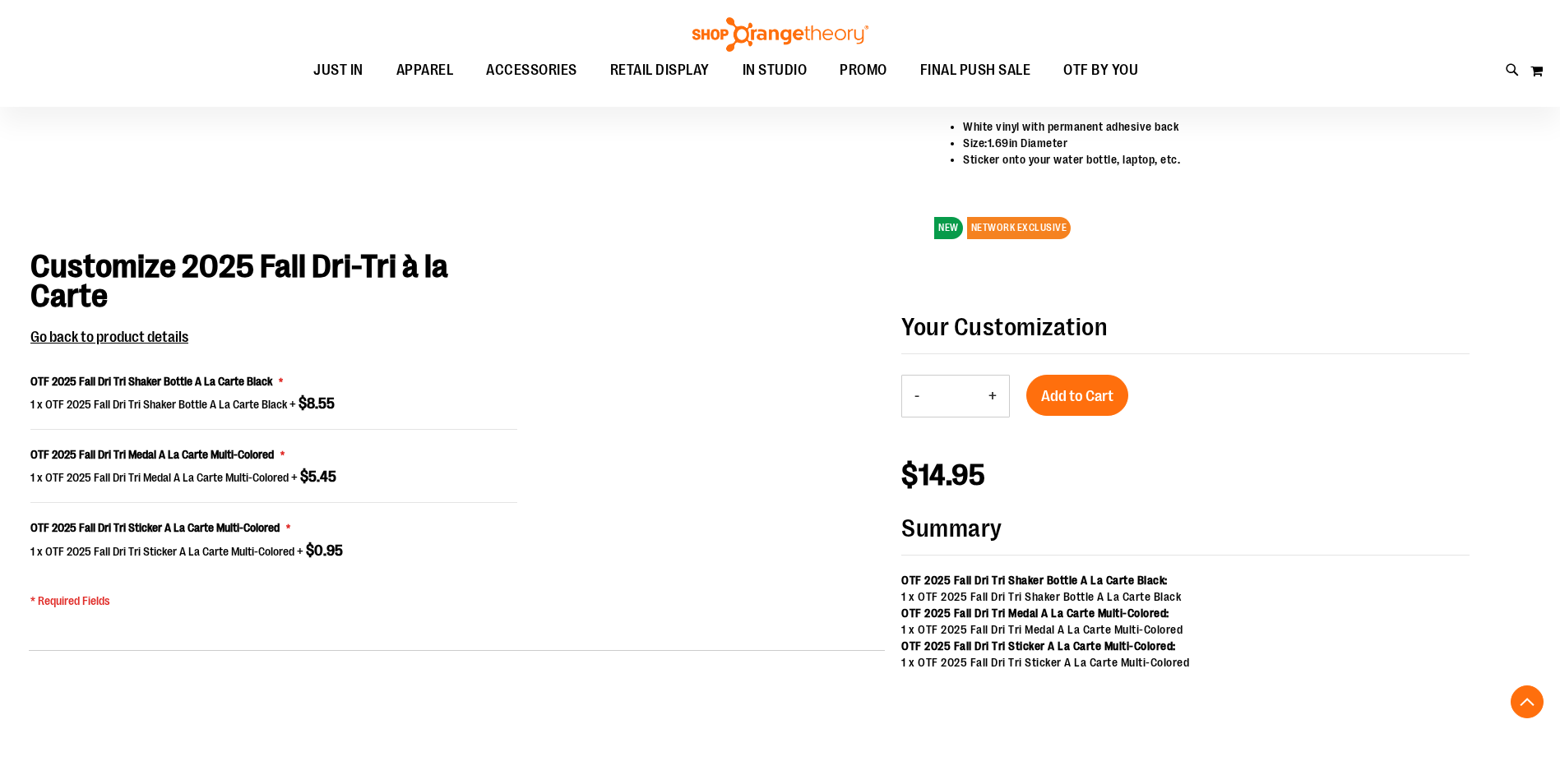
click at [991, 401] on button "+" at bounding box center [993, 396] width 33 height 41
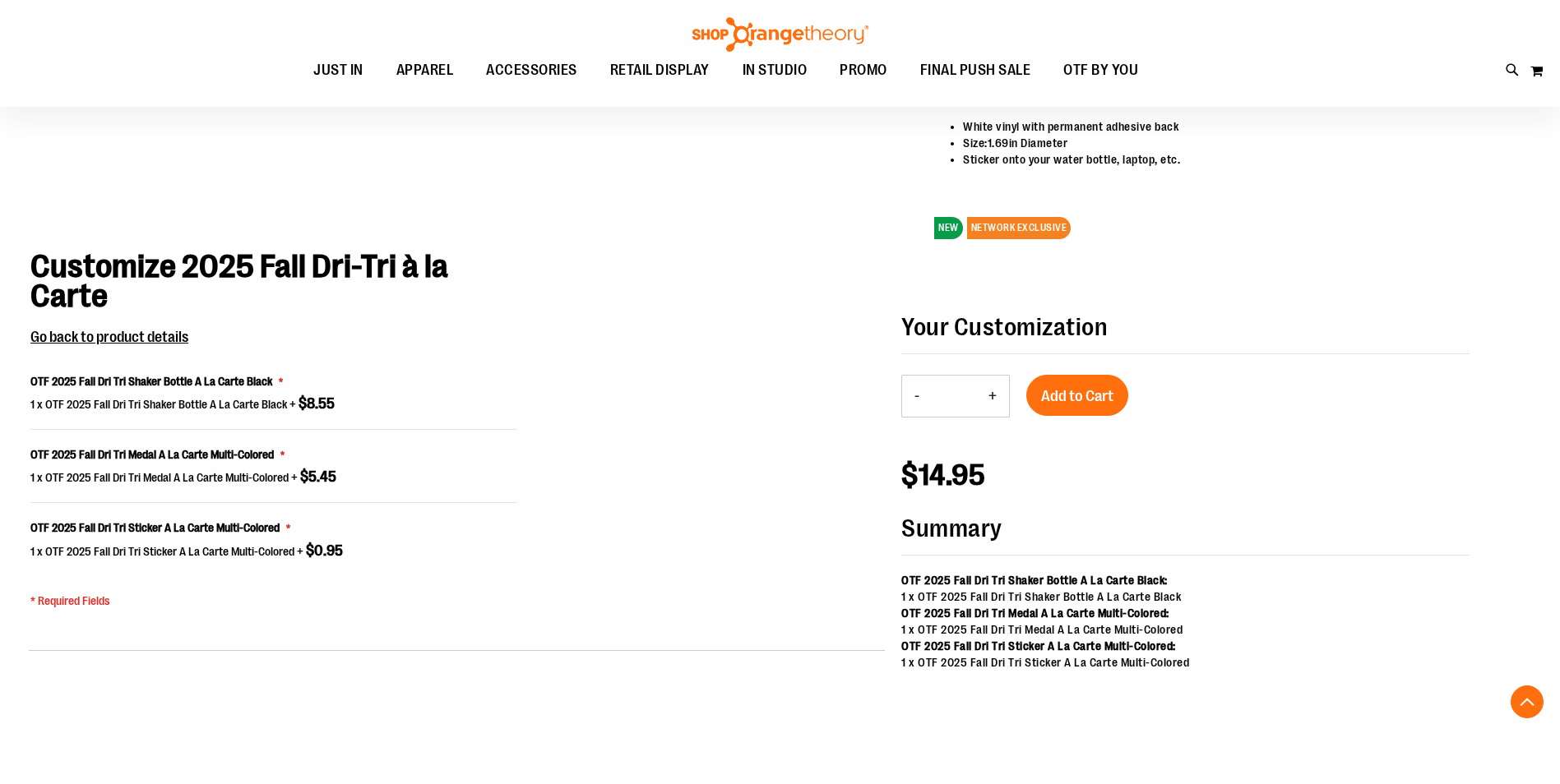
click at [991, 401] on button "+" at bounding box center [993, 396] width 33 height 41
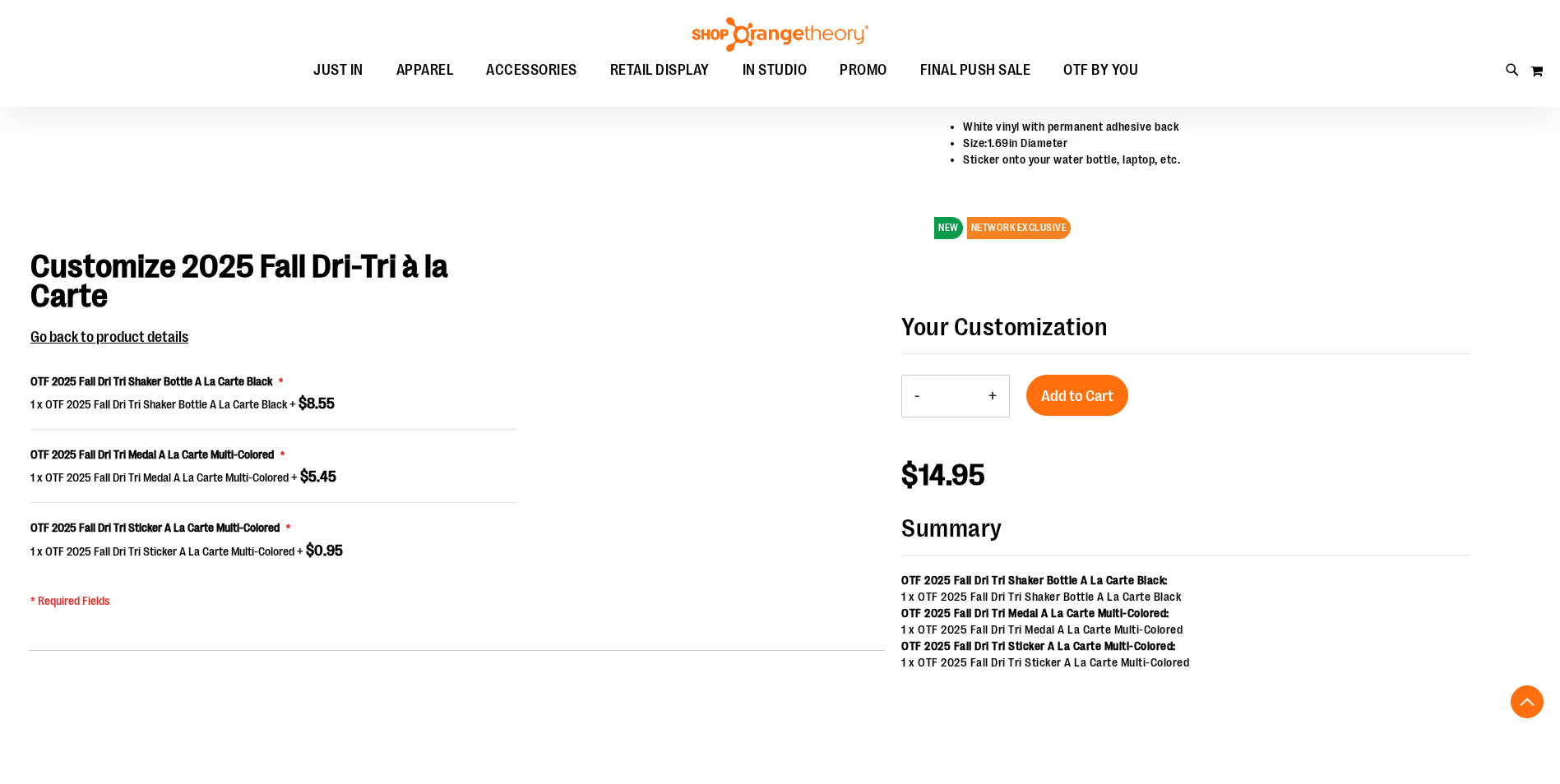
click at [991, 401] on button "+" at bounding box center [993, 396] width 33 height 41
click at [917, 396] on button "-" at bounding box center [917, 396] width 30 height 41
type input "**"
click at [1084, 393] on span "Add to Cart" at bounding box center [1077, 396] width 72 height 18
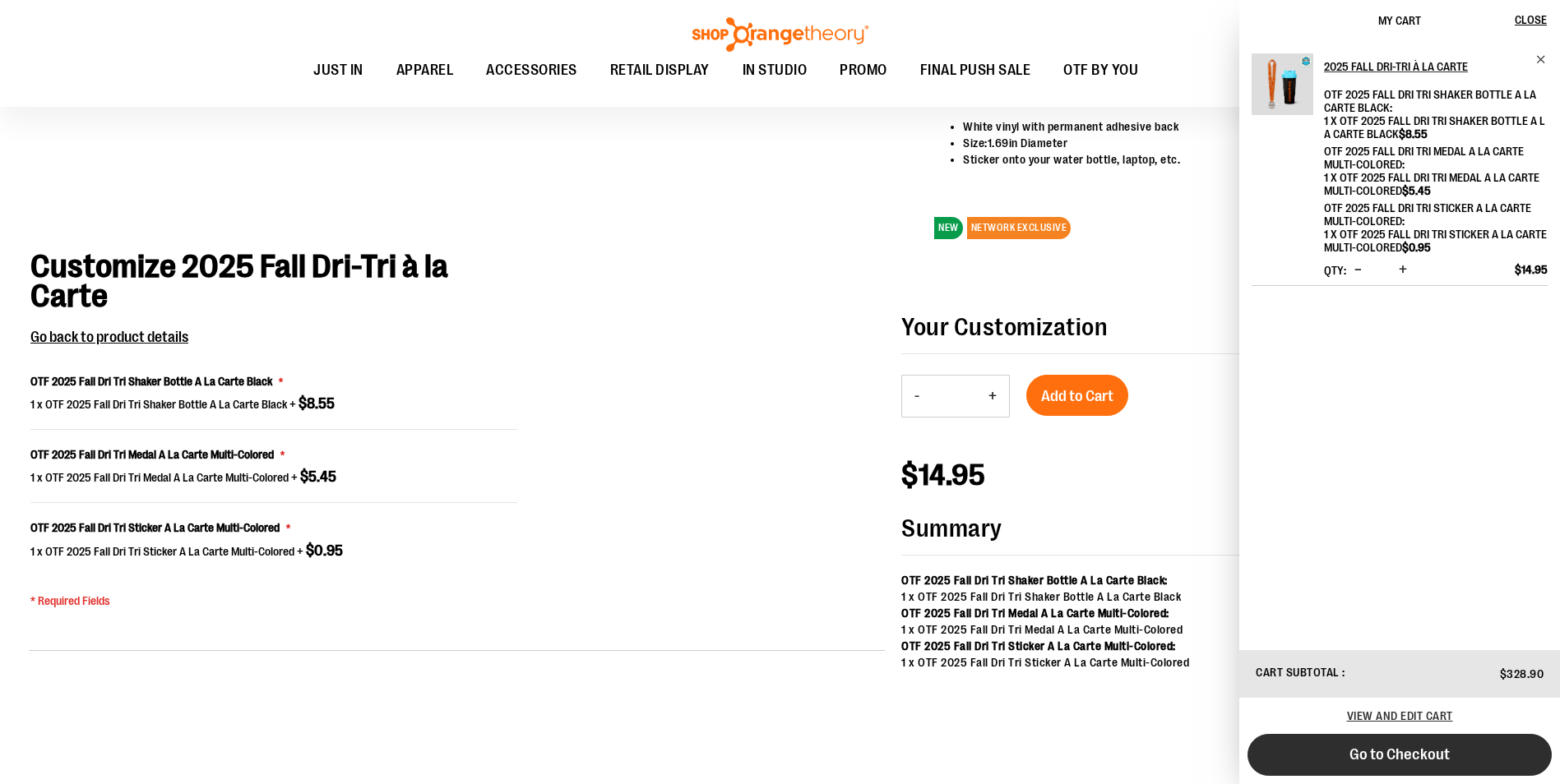
click at [1407, 763] on span "Go to Checkout" at bounding box center [1400, 754] width 101 height 18
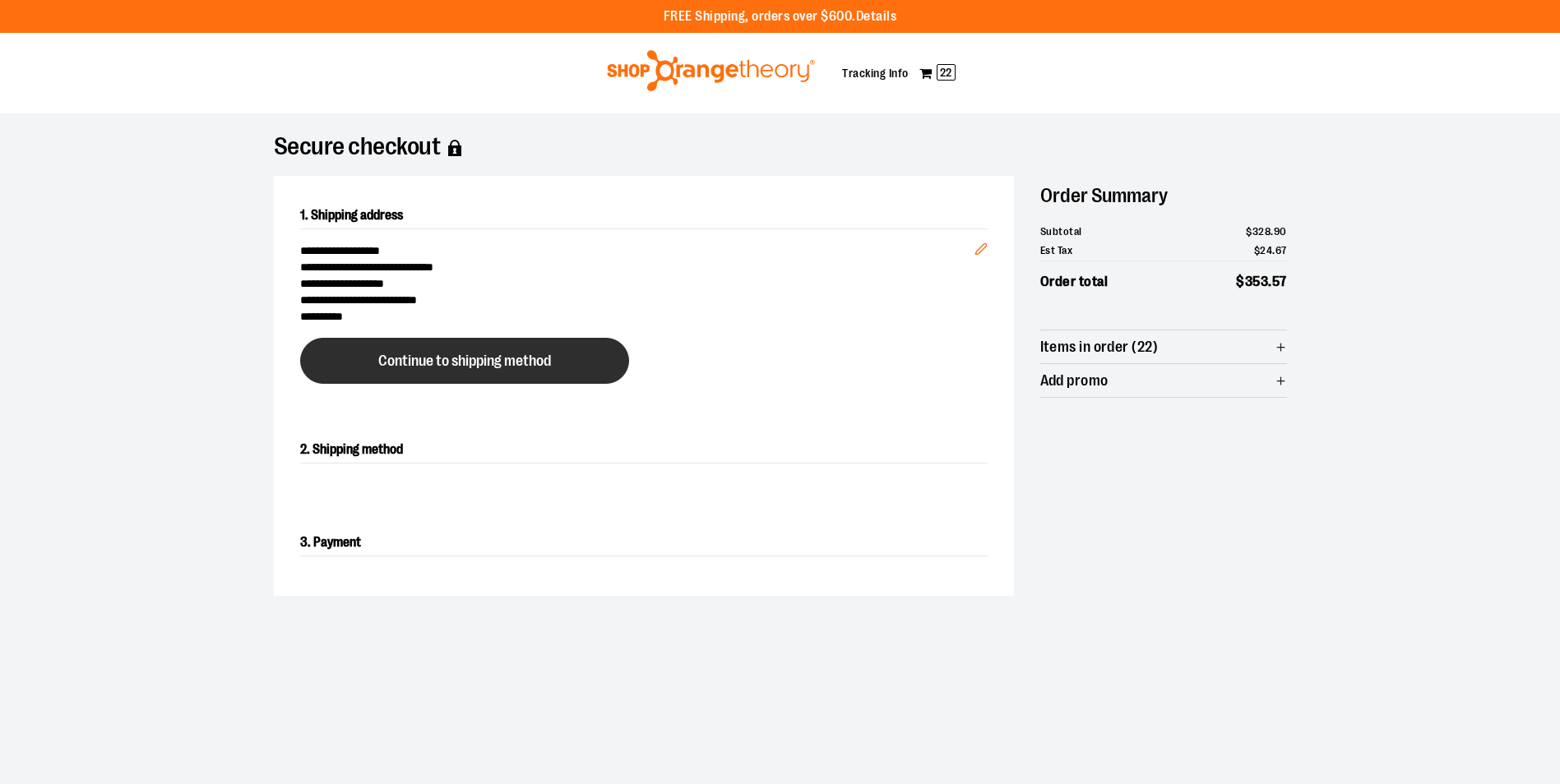
click at [519, 372] on button "Continue to shipping method" at bounding box center [465, 361] width 329 height 46
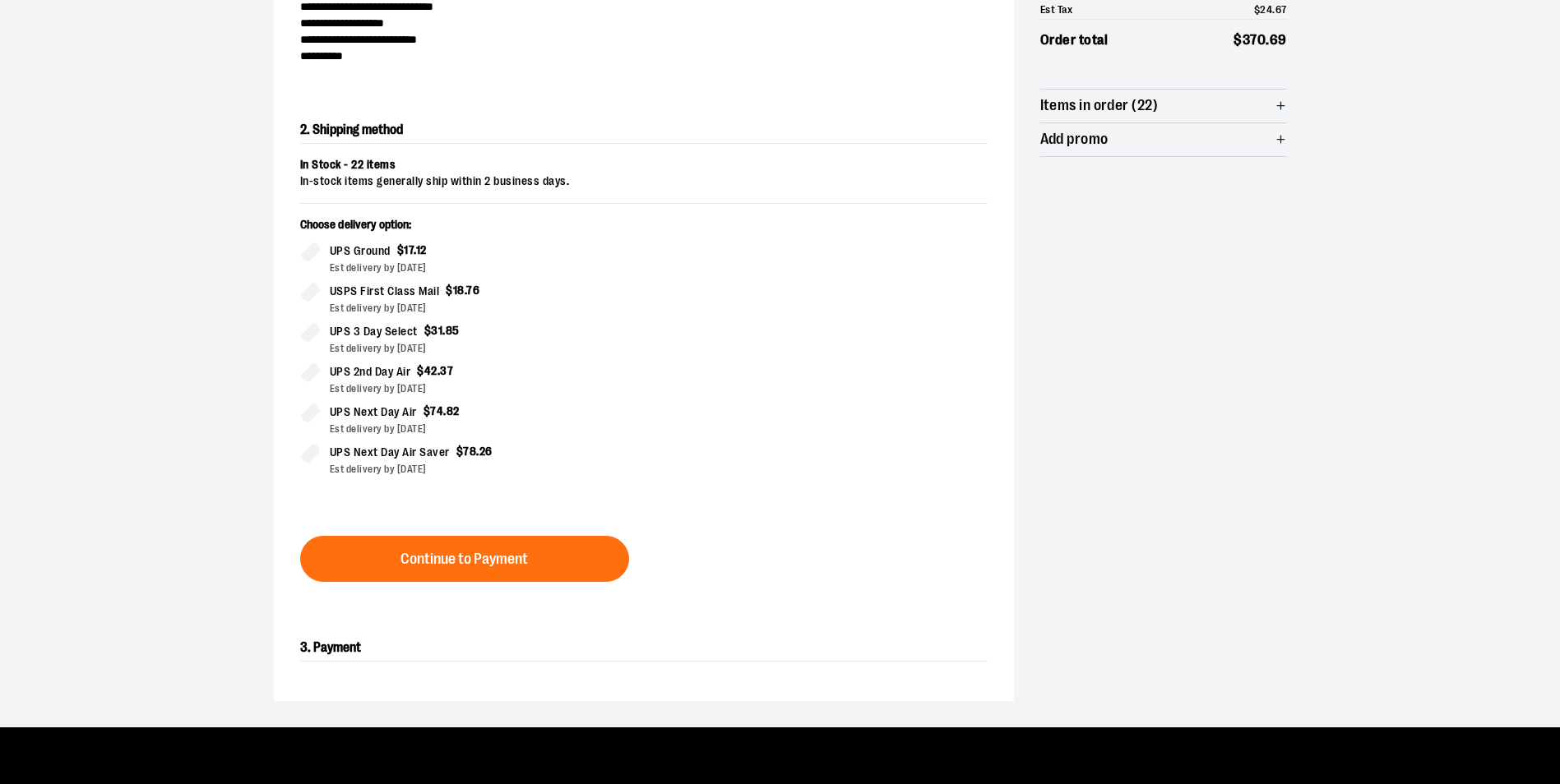
scroll to position [280, 0]
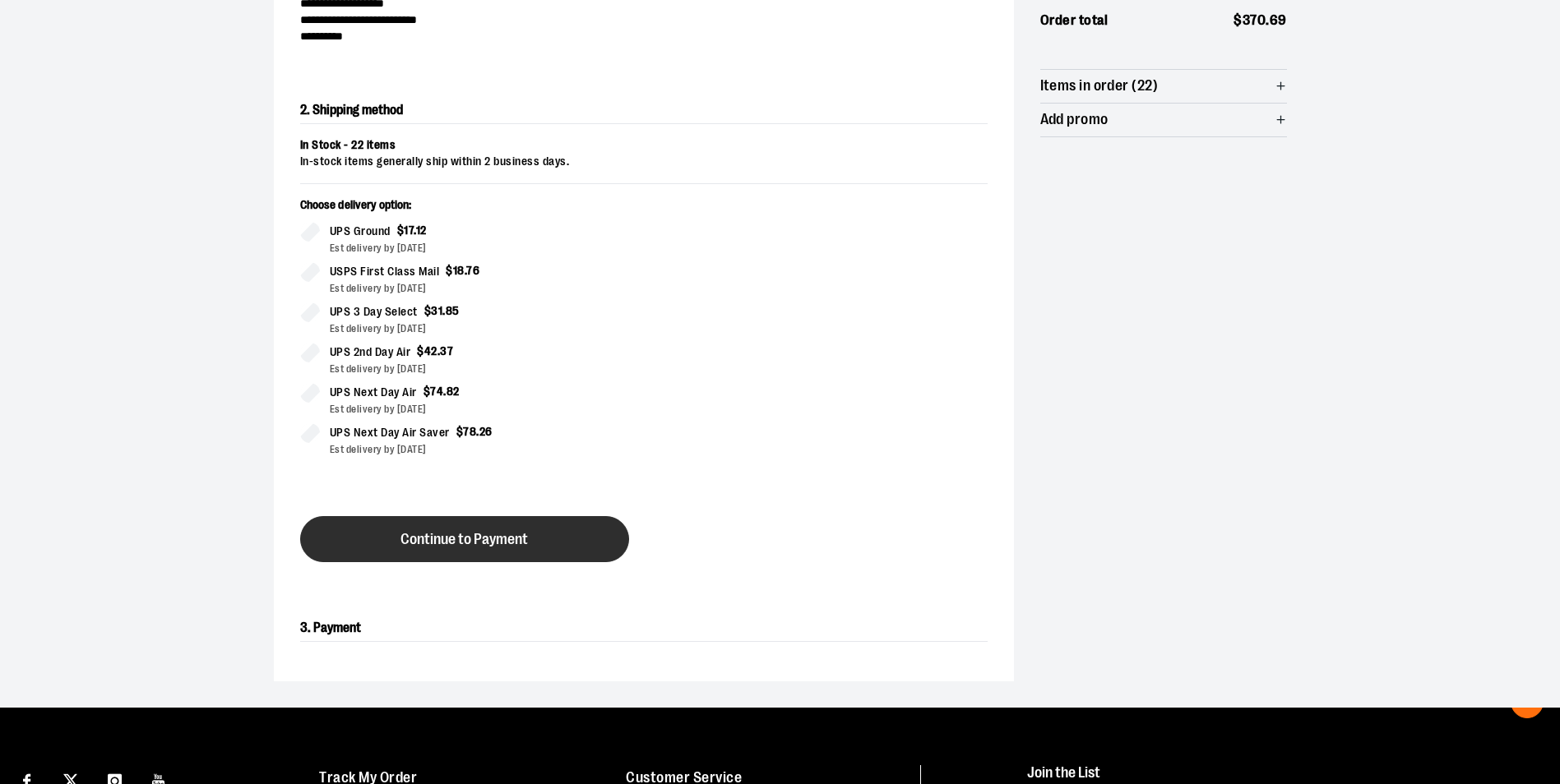
click at [533, 536] on button "Continue to Payment" at bounding box center [465, 539] width 329 height 46
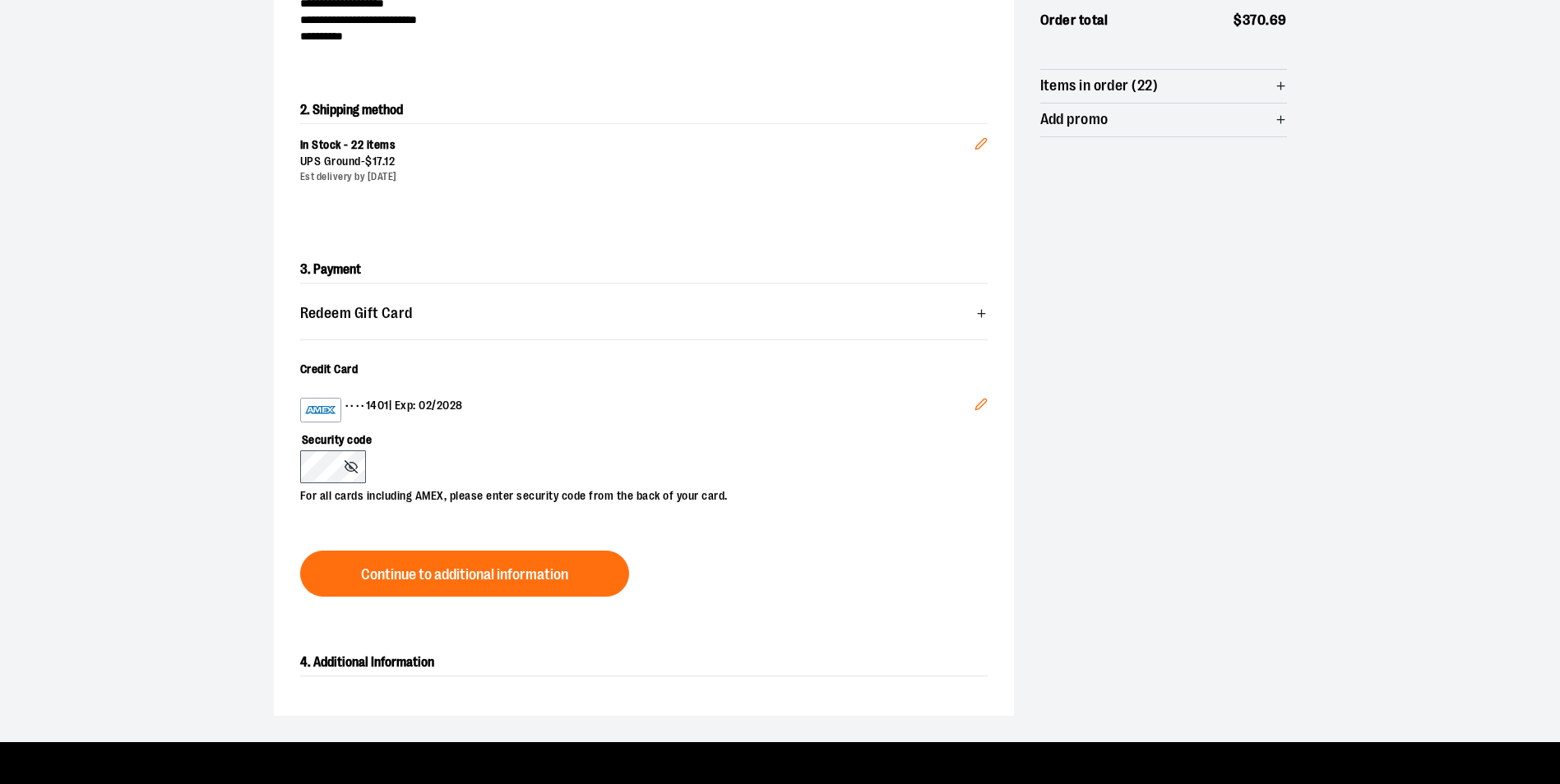
click at [968, 400] on button "Edit" at bounding box center [981, 407] width 39 height 44
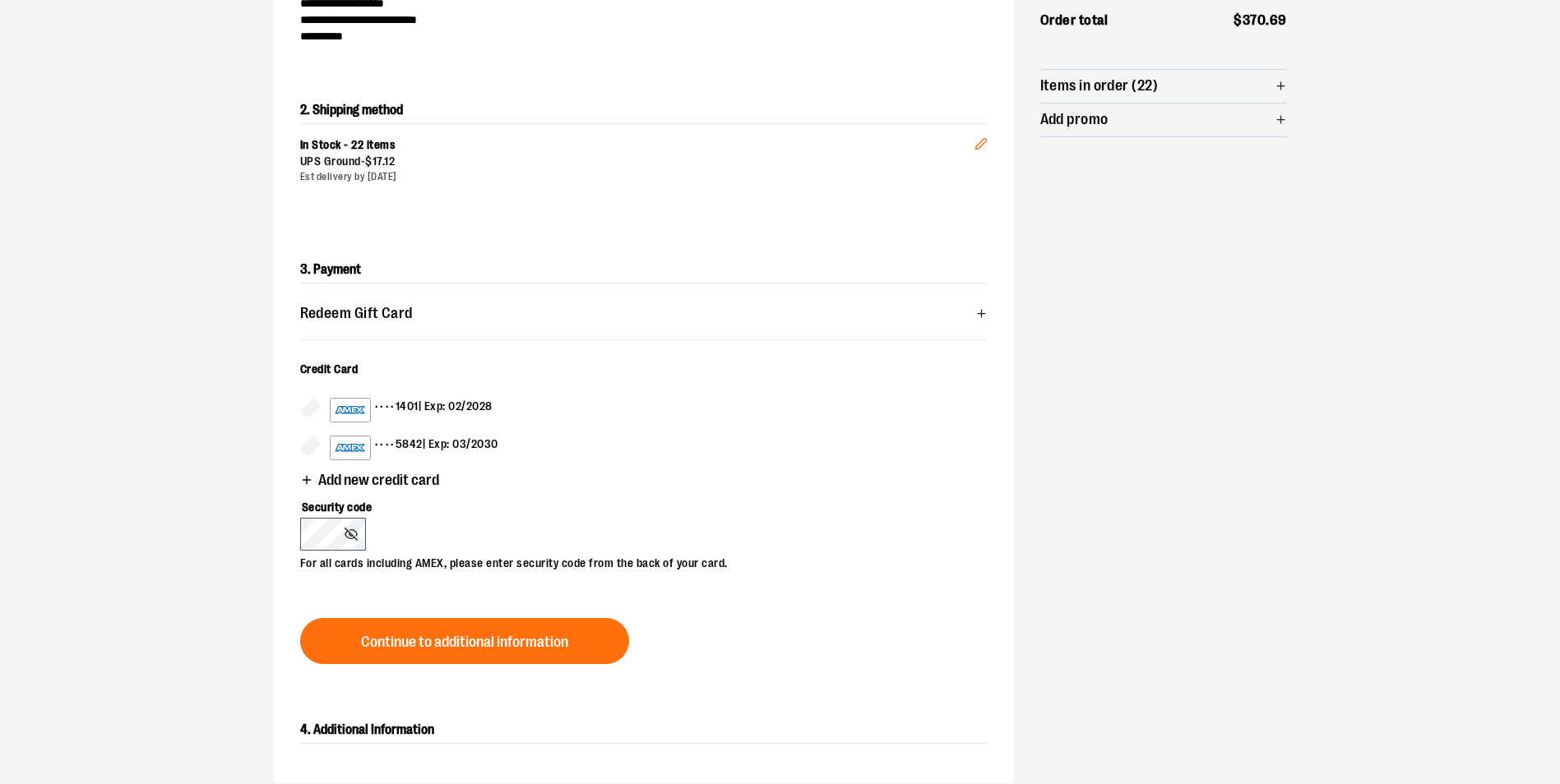
click at [313, 433] on div "•••• 1401 | Exp: 02/2028 •••• 5842 | Exp: 03/2030" at bounding box center [644, 429] width 687 height 62
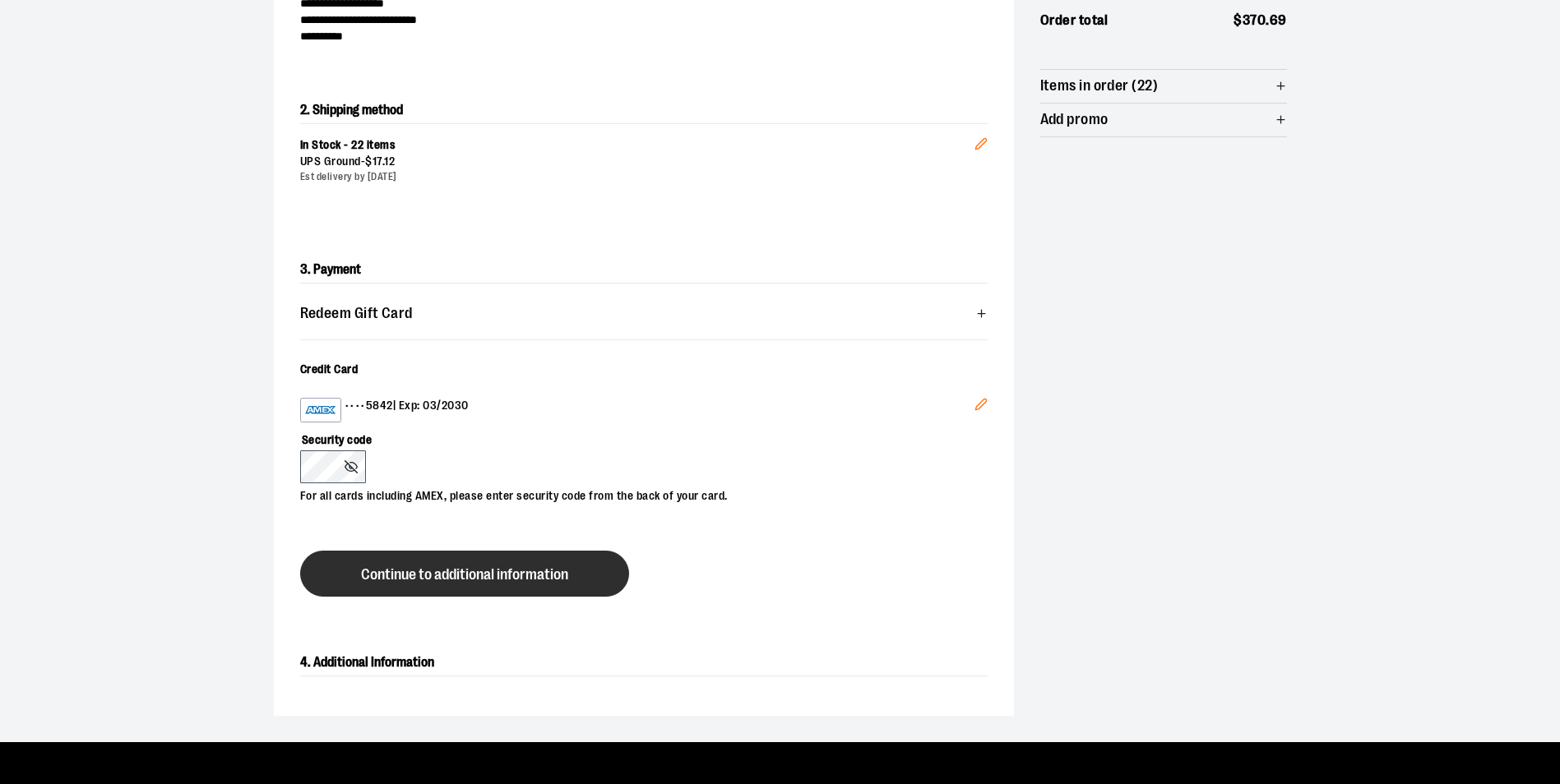
click at [508, 573] on span "Continue to additional information" at bounding box center [465, 575] width 207 height 15
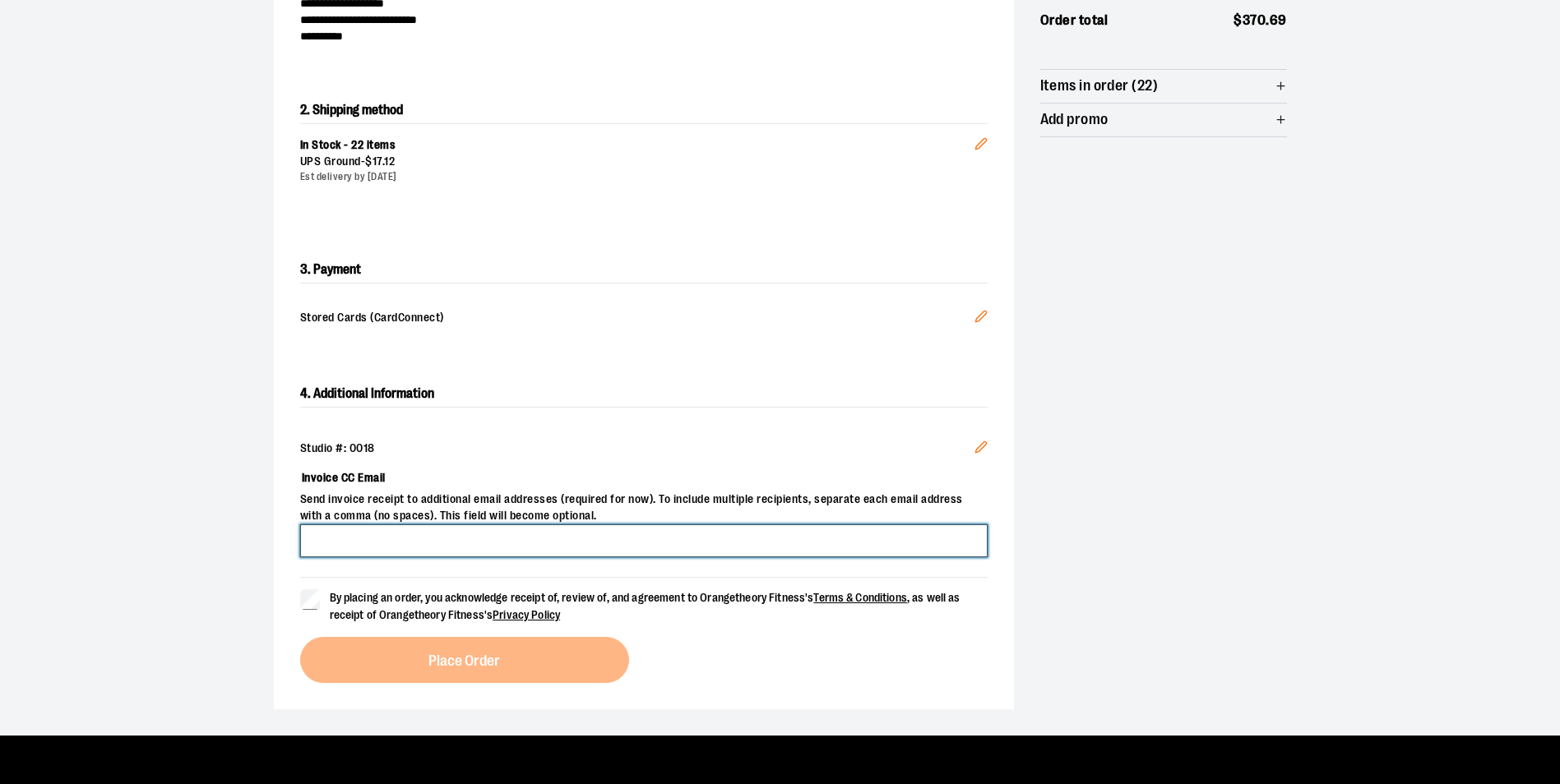
click at [508, 550] on input "Invoice CC Email" at bounding box center [644, 541] width 687 height 33
type input "**********"
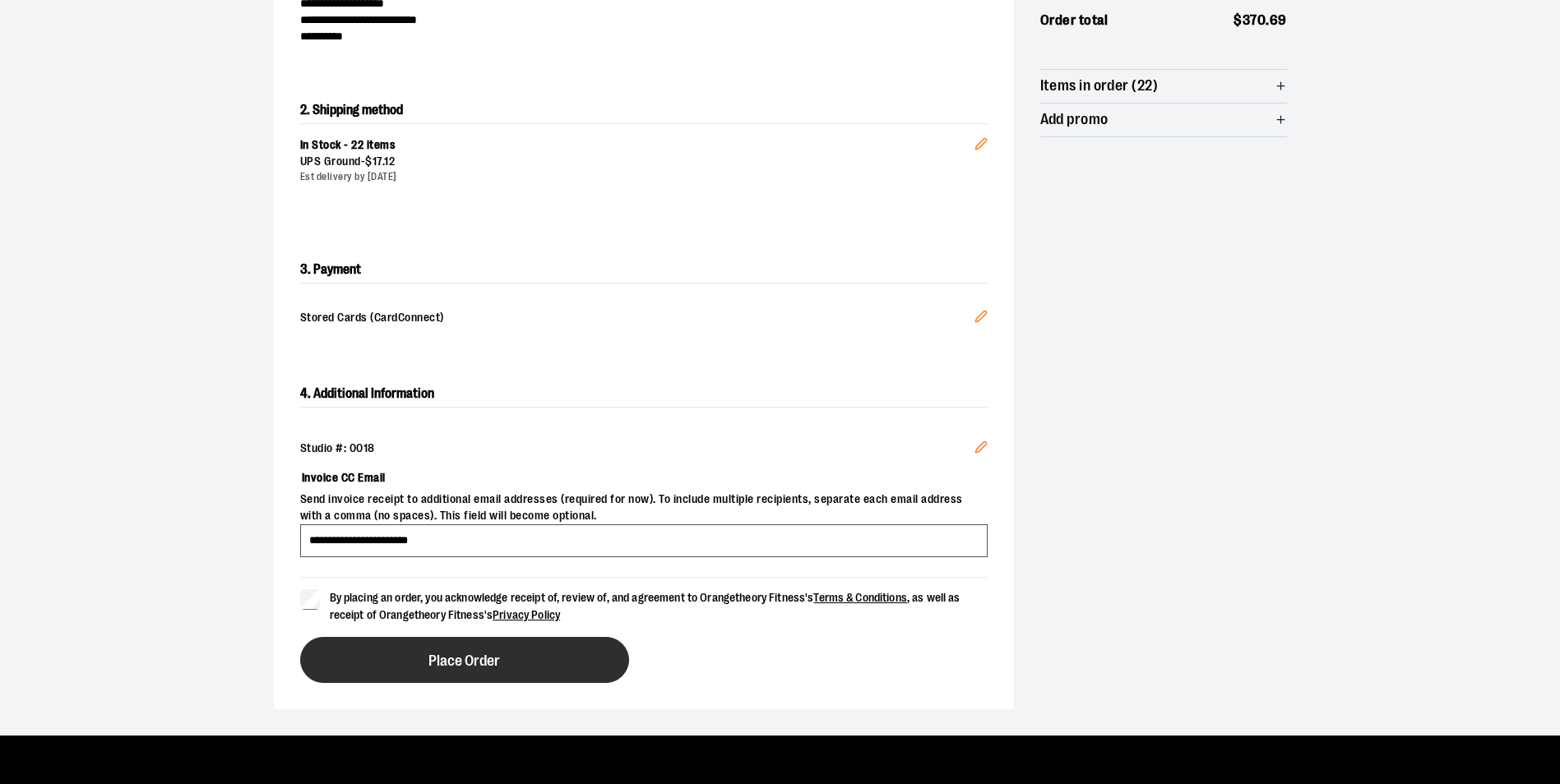
click at [484, 653] on span "Place Order" at bounding box center [464, 661] width 72 height 15
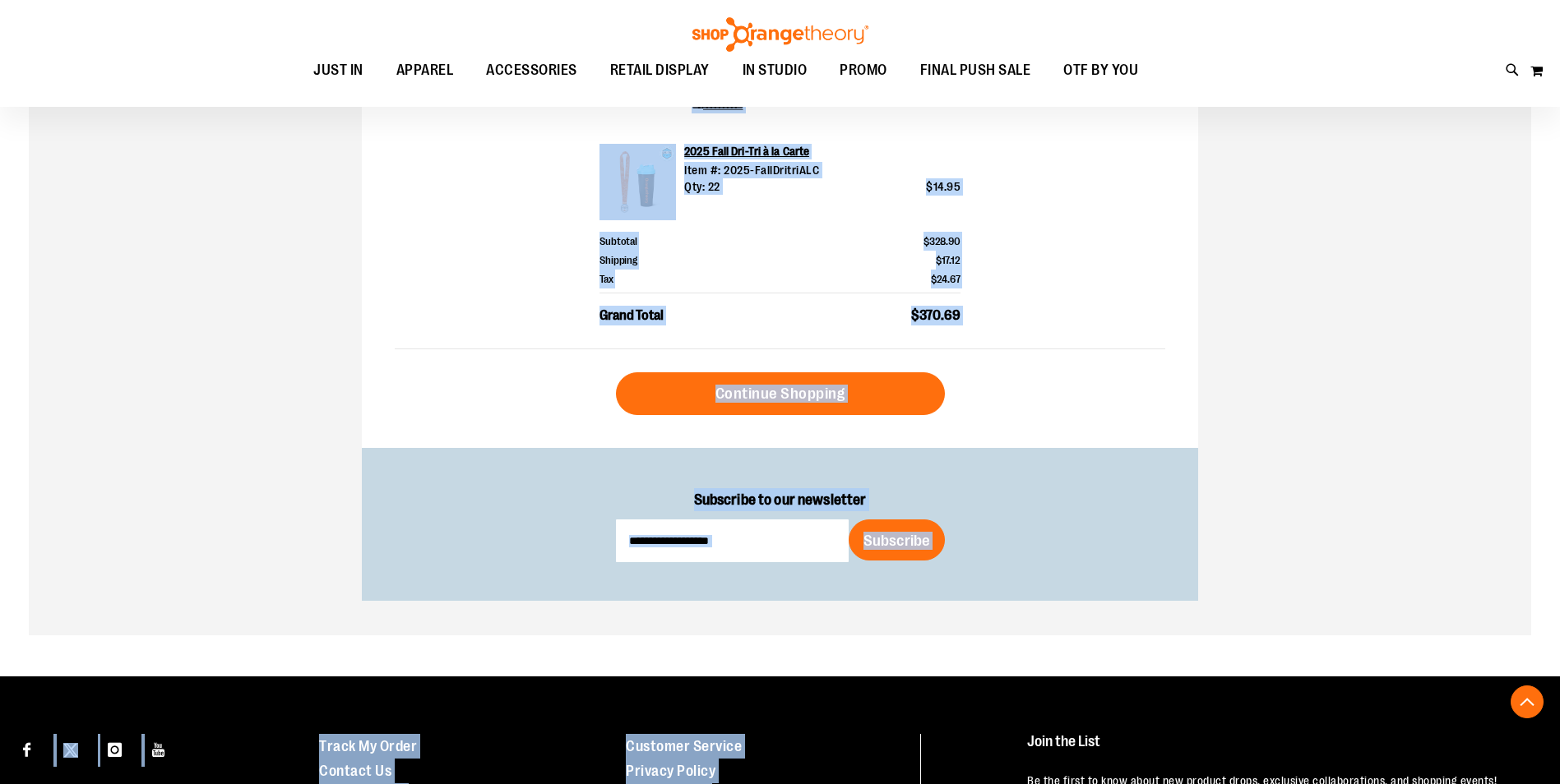
scroll to position [778, 0]
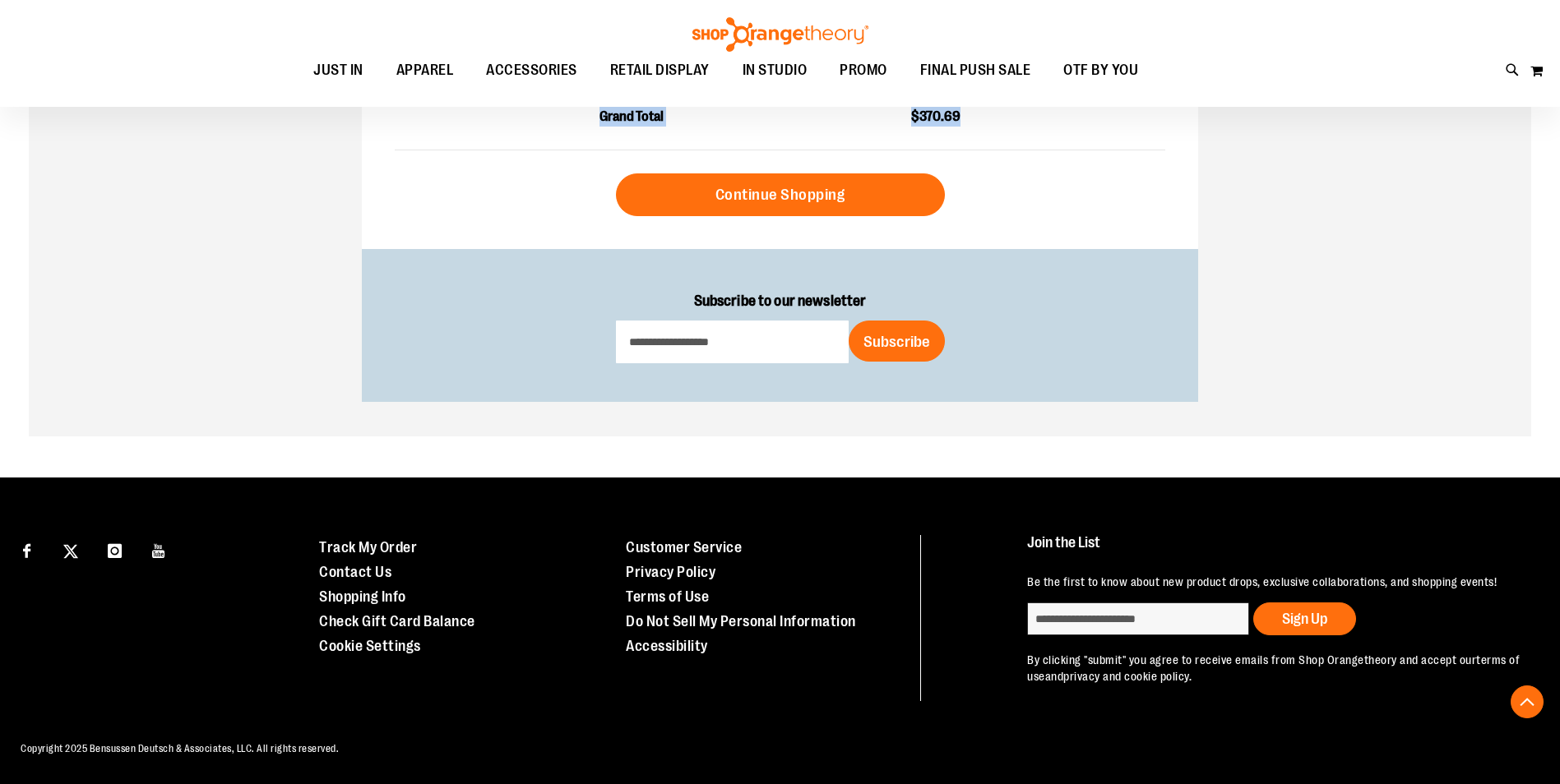
drag, startPoint x: 394, startPoint y: 262, endPoint x: 959, endPoint y: 124, distance: 581.6
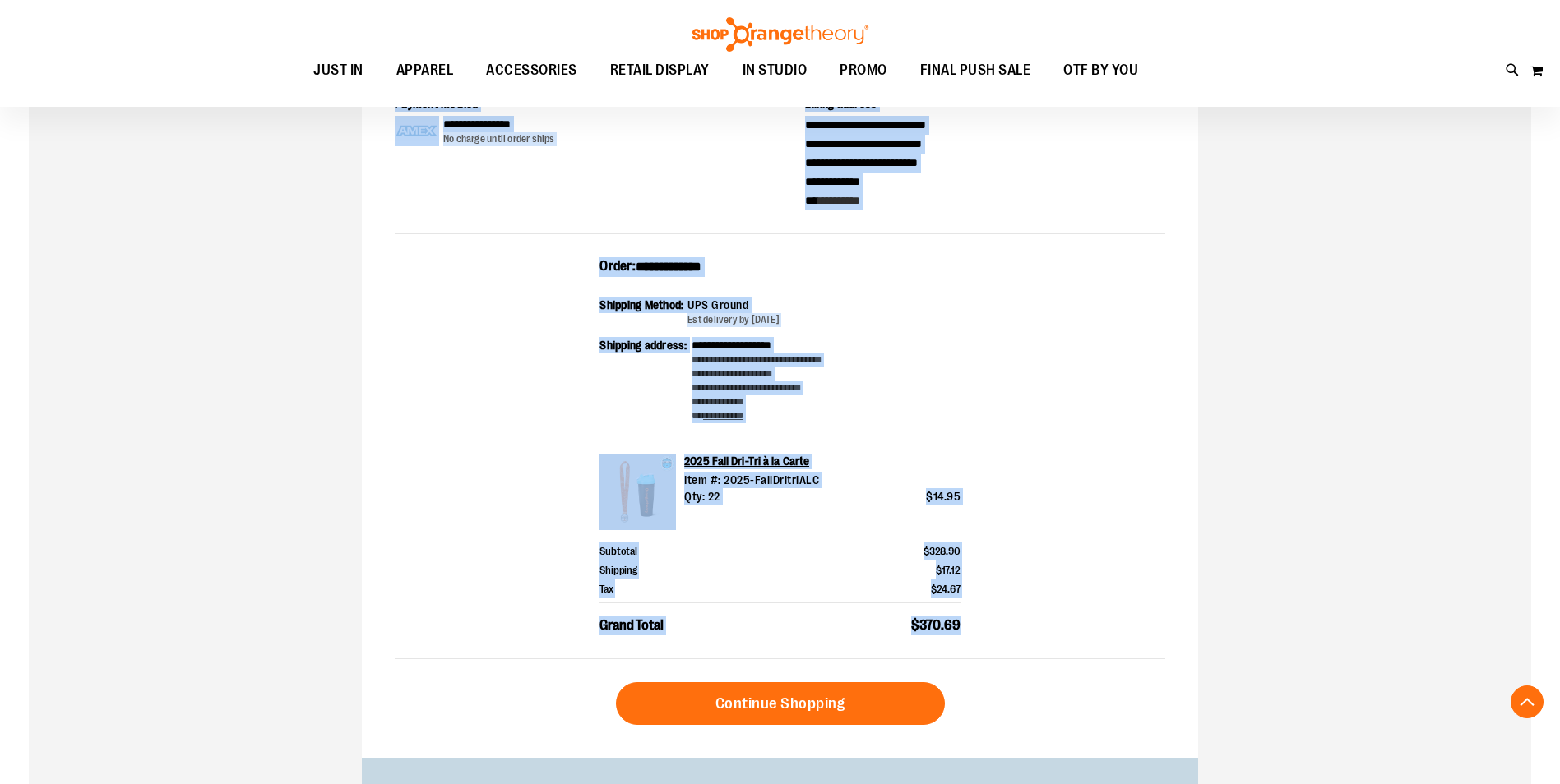
scroll to position [328, 0]
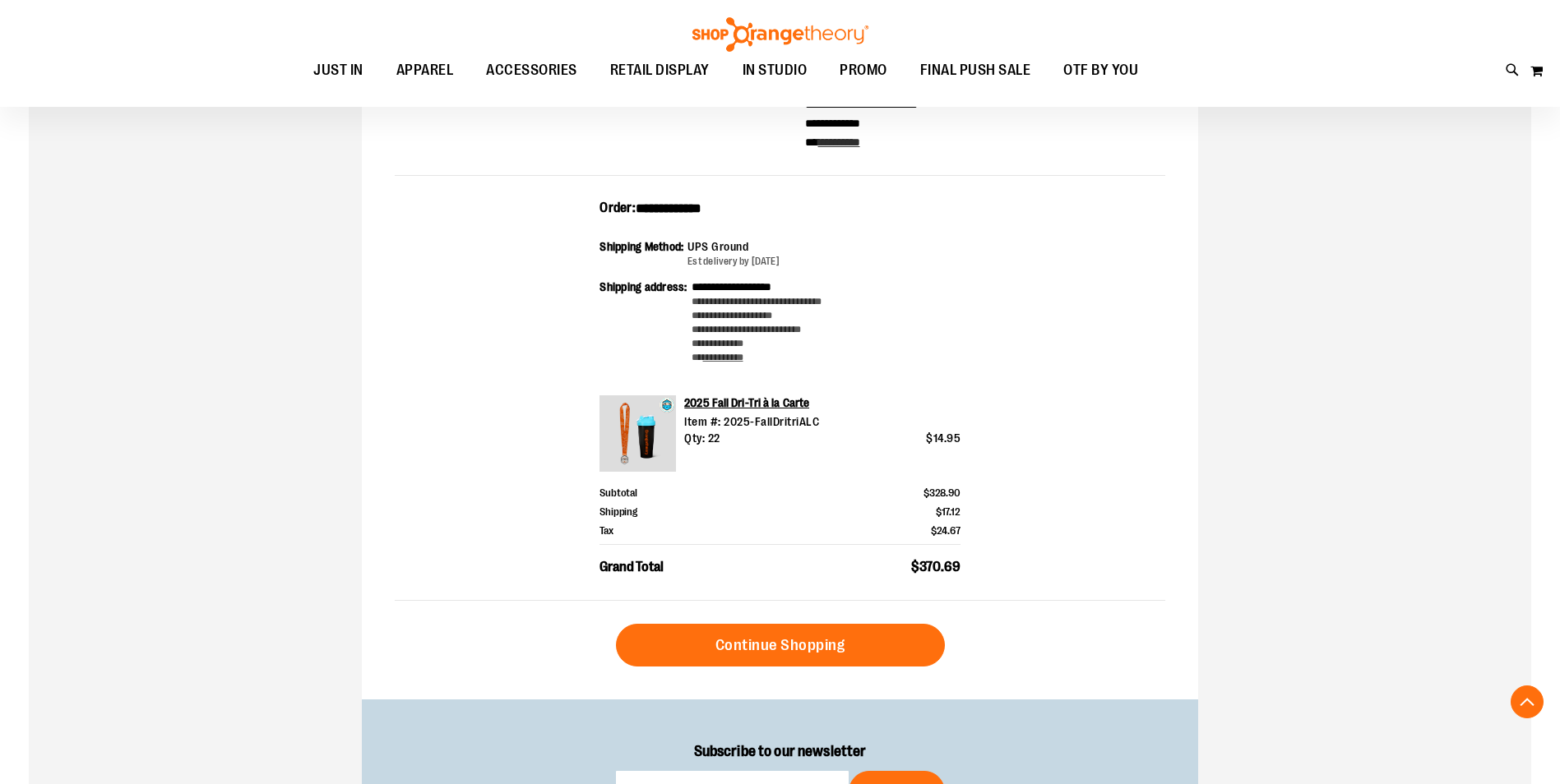
click at [1462, 58] on div "Toggle Nav Search Popular Suggestions Advanced Search" at bounding box center [780, 53] width 1560 height 107
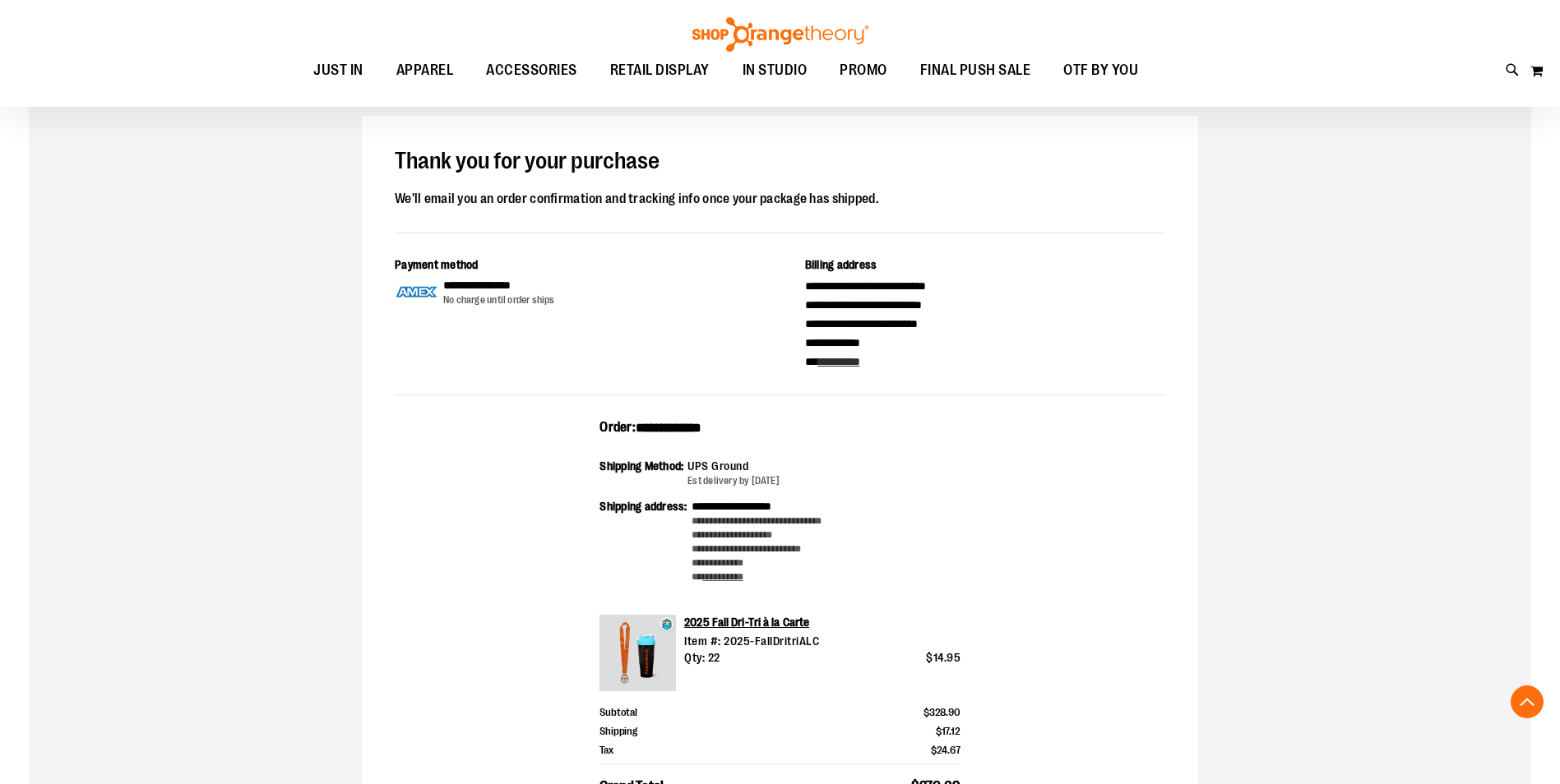
scroll to position [0, 0]
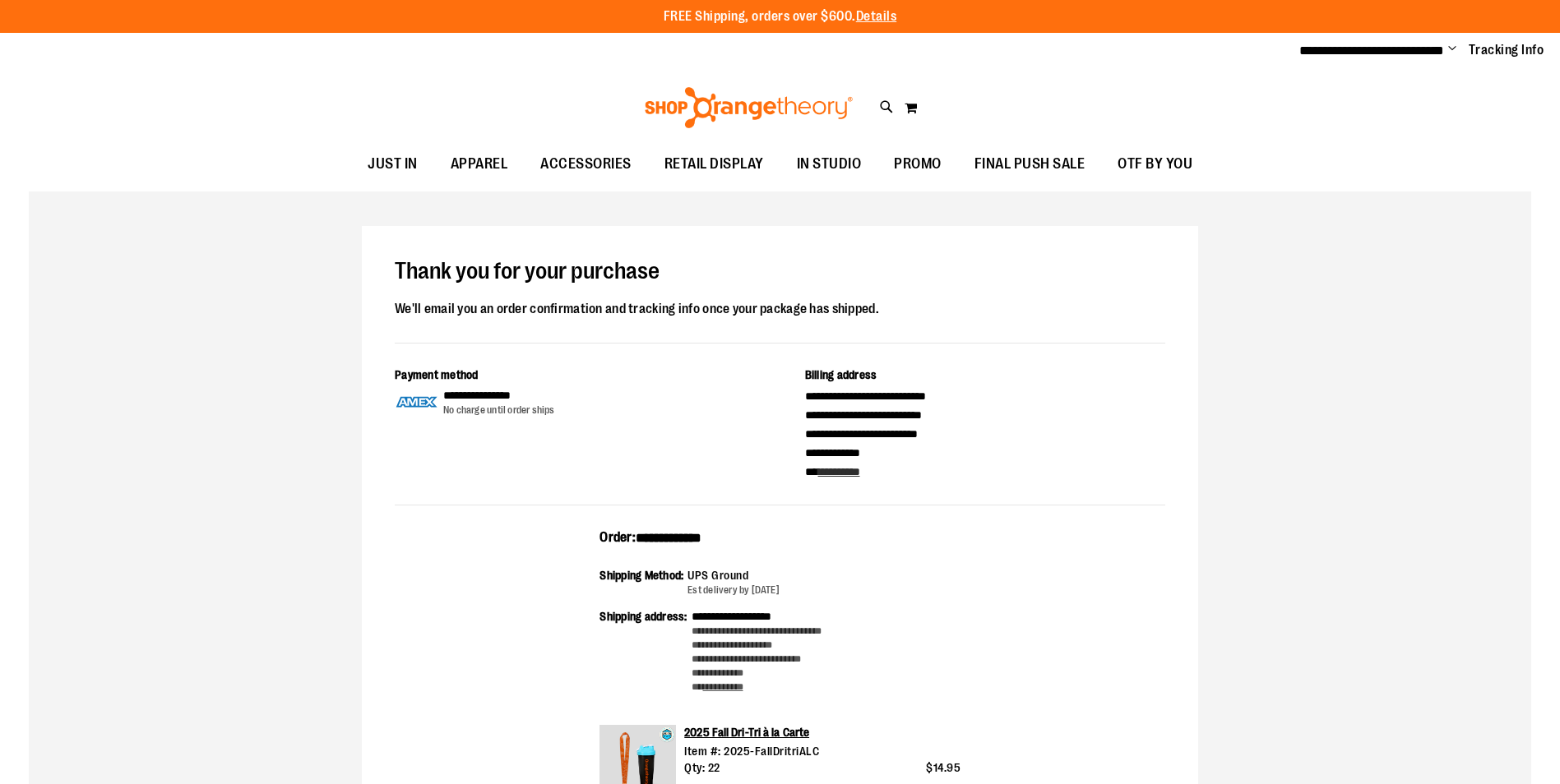
click at [1456, 51] on span "Change" at bounding box center [1452, 50] width 9 height 15
click at [1364, 110] on link "Sign Out" at bounding box center [1394, 110] width 144 height 32
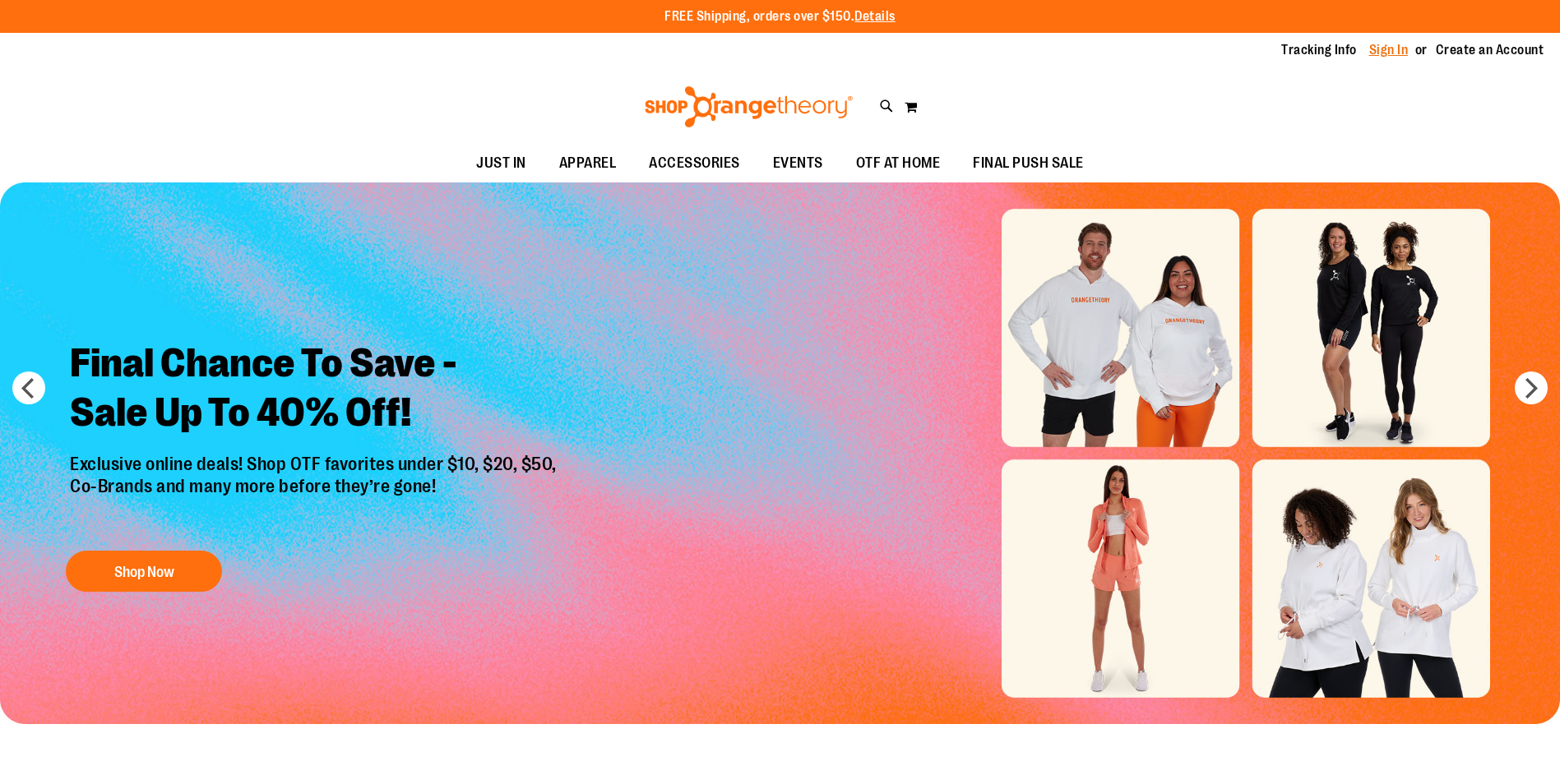
click at [1395, 46] on link "Sign In" at bounding box center [1389, 50] width 39 height 18
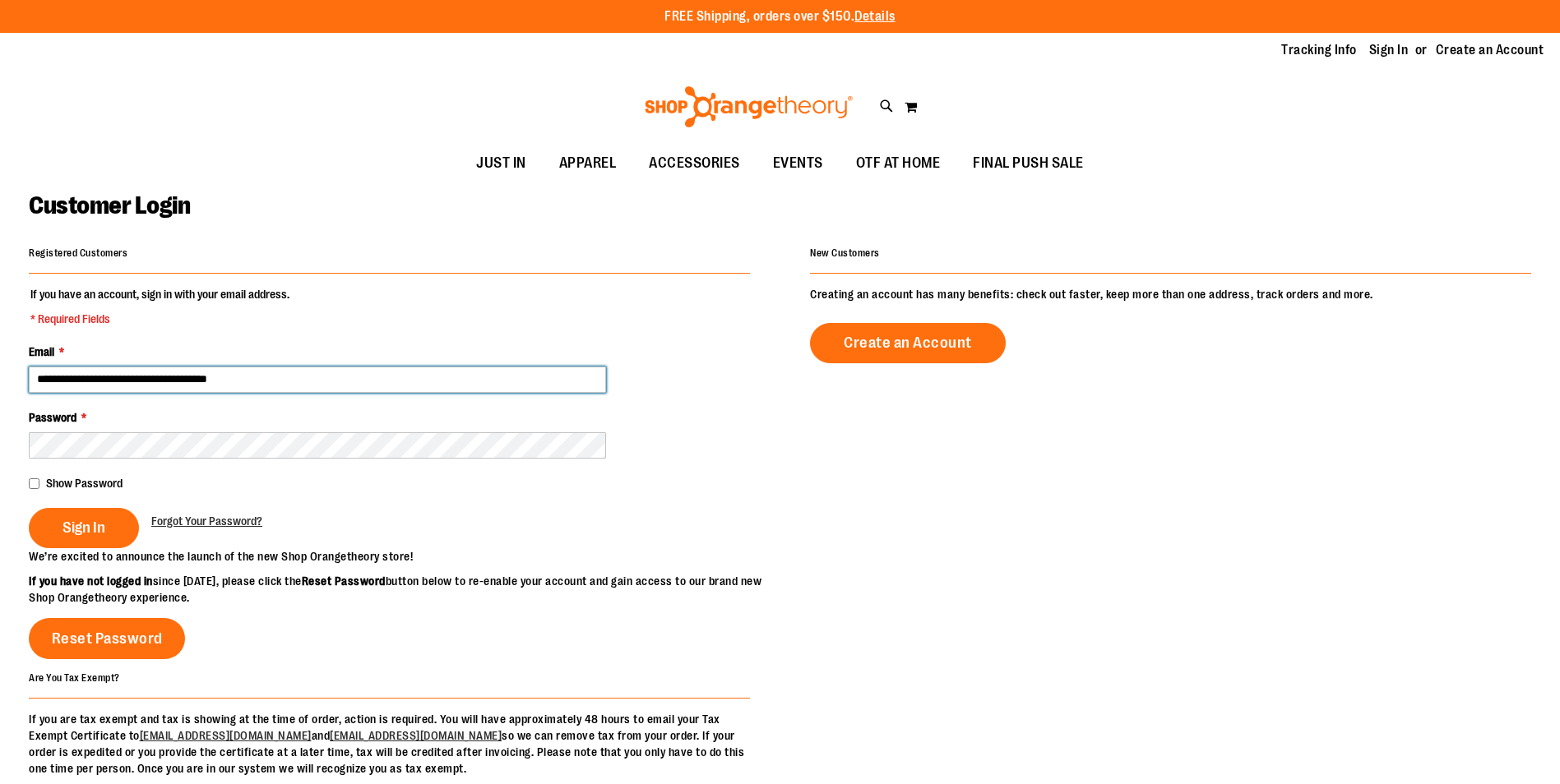
click at [129, 382] on input "**********" at bounding box center [317, 379] width 577 height 26
click at [132, 380] on input "**********" at bounding box center [317, 379] width 577 height 26
click at [314, 374] on input "**********" at bounding box center [317, 379] width 577 height 26
drag, startPoint x: 273, startPoint y: 381, endPoint x: 0, endPoint y: 382, distance: 273.0
click at [0, 382] on main "**********" at bounding box center [780, 525] width 1560 height 685
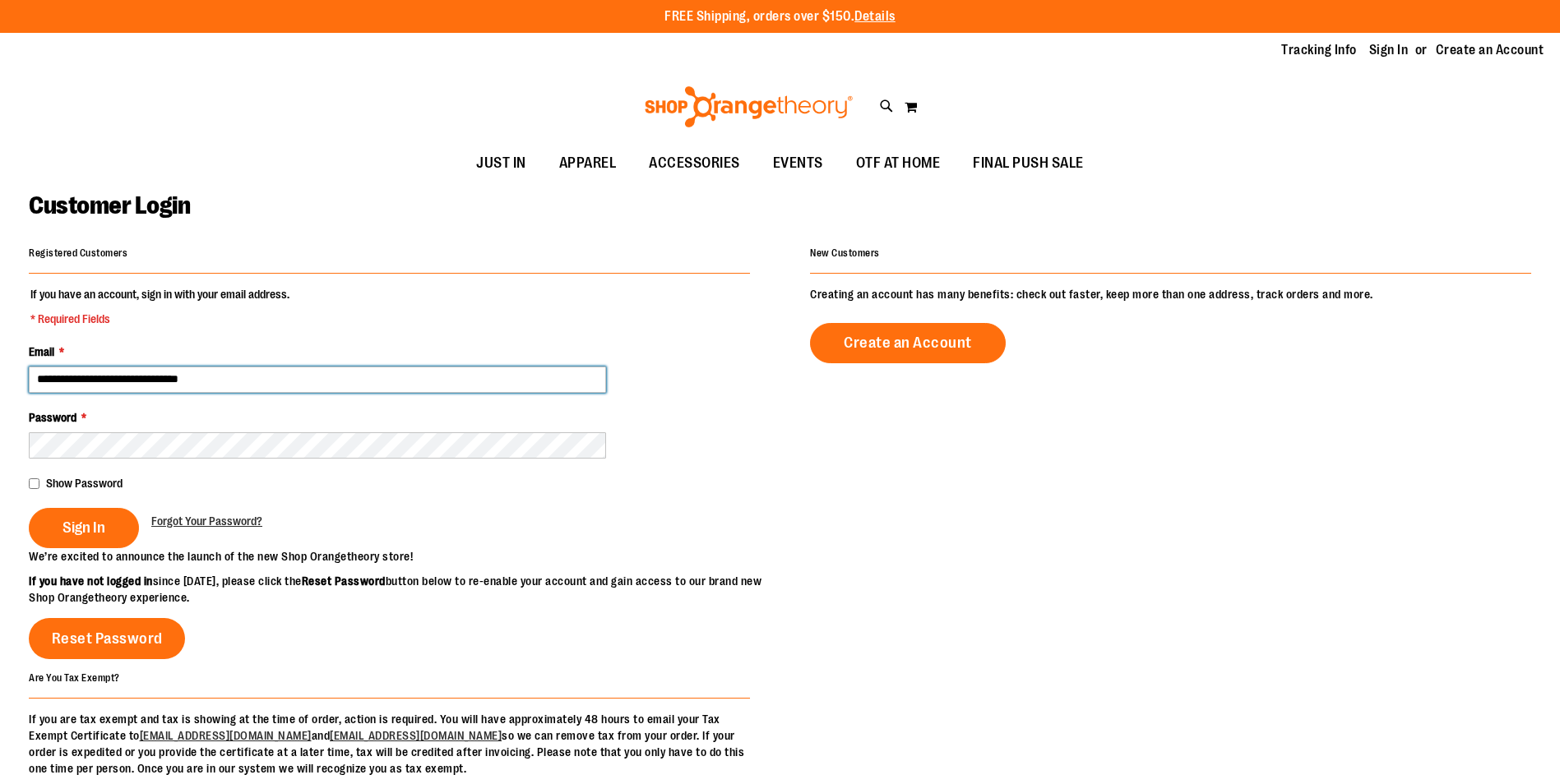
type input "**********"
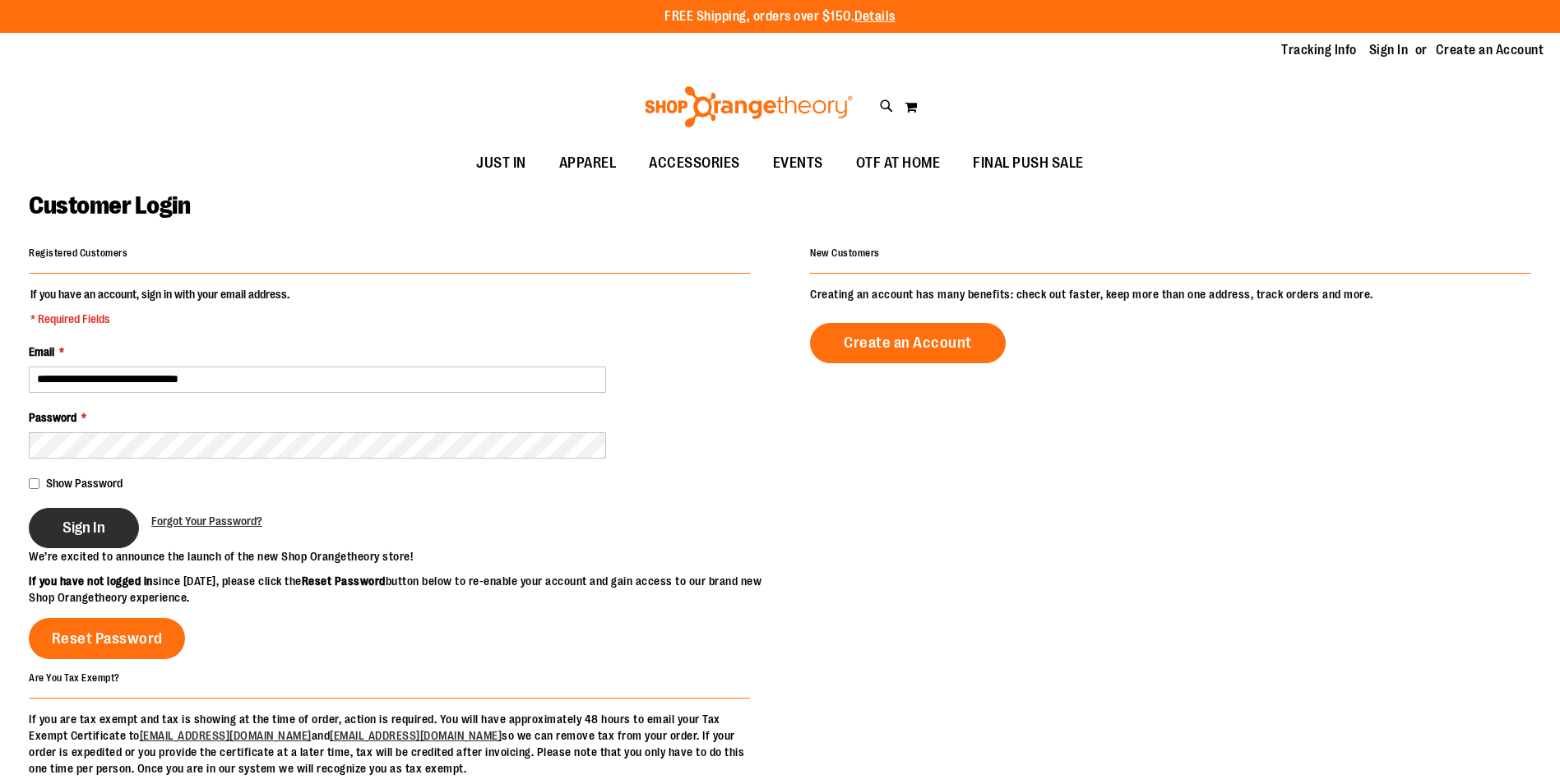
click at [81, 519] on span "Sign In" at bounding box center [84, 528] width 43 height 18
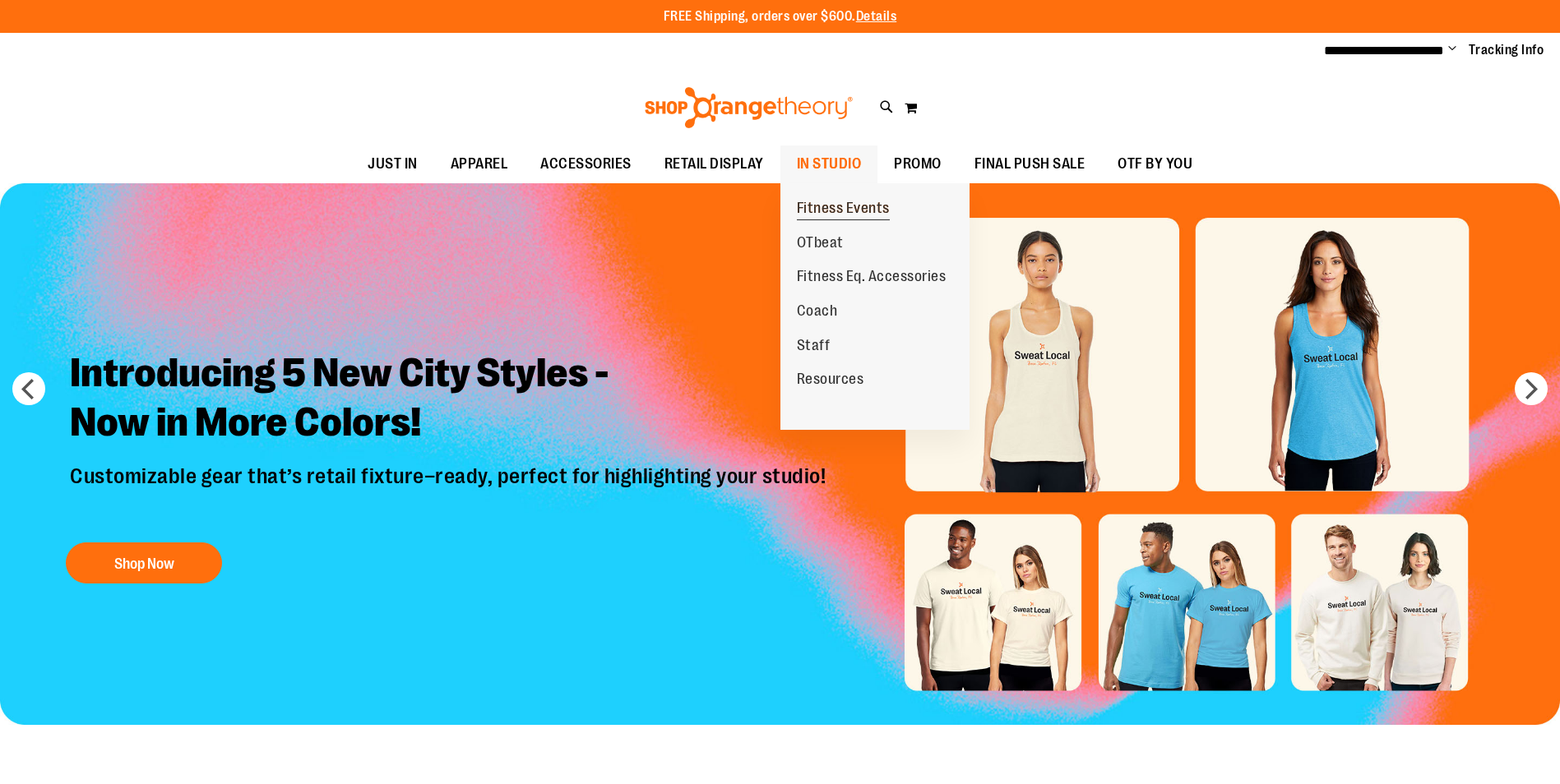
click at [833, 204] on span "Fitness Events" at bounding box center [843, 209] width 93 height 20
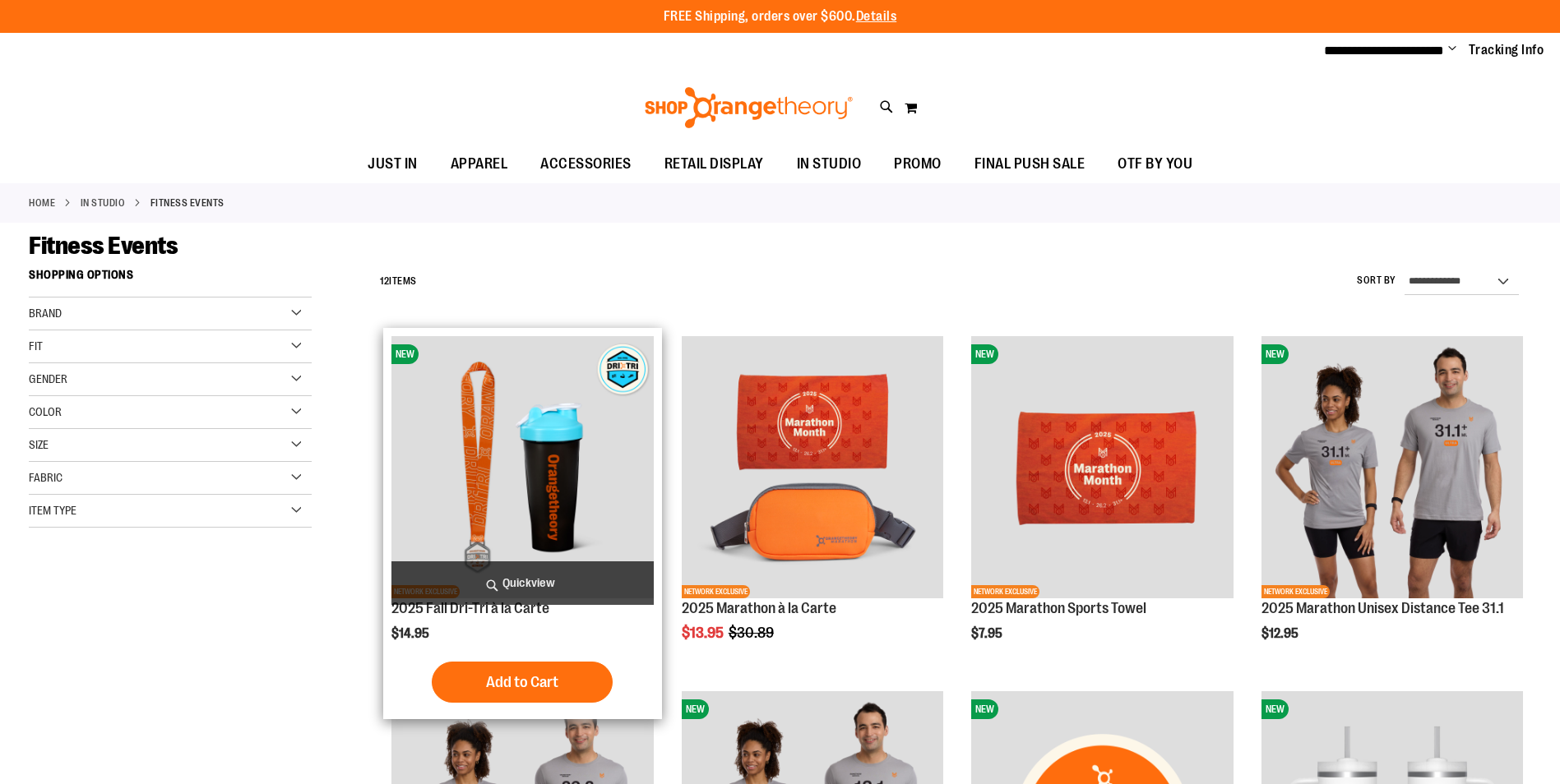
click at [561, 462] on img "product" at bounding box center [522, 466] width 261 height 261
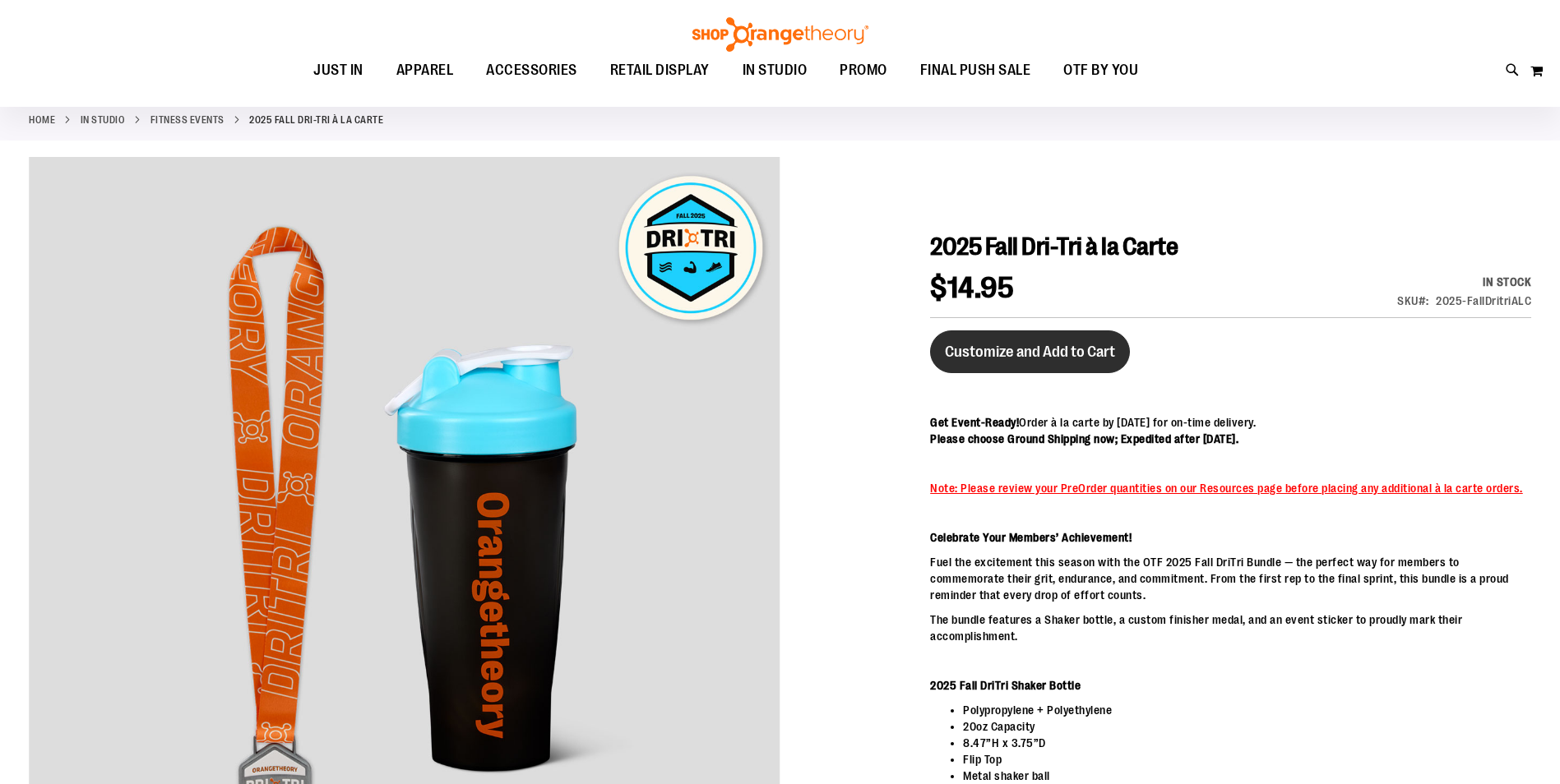
click at [1012, 347] on span "Customize and Add to Cart" at bounding box center [1029, 351] width 170 height 18
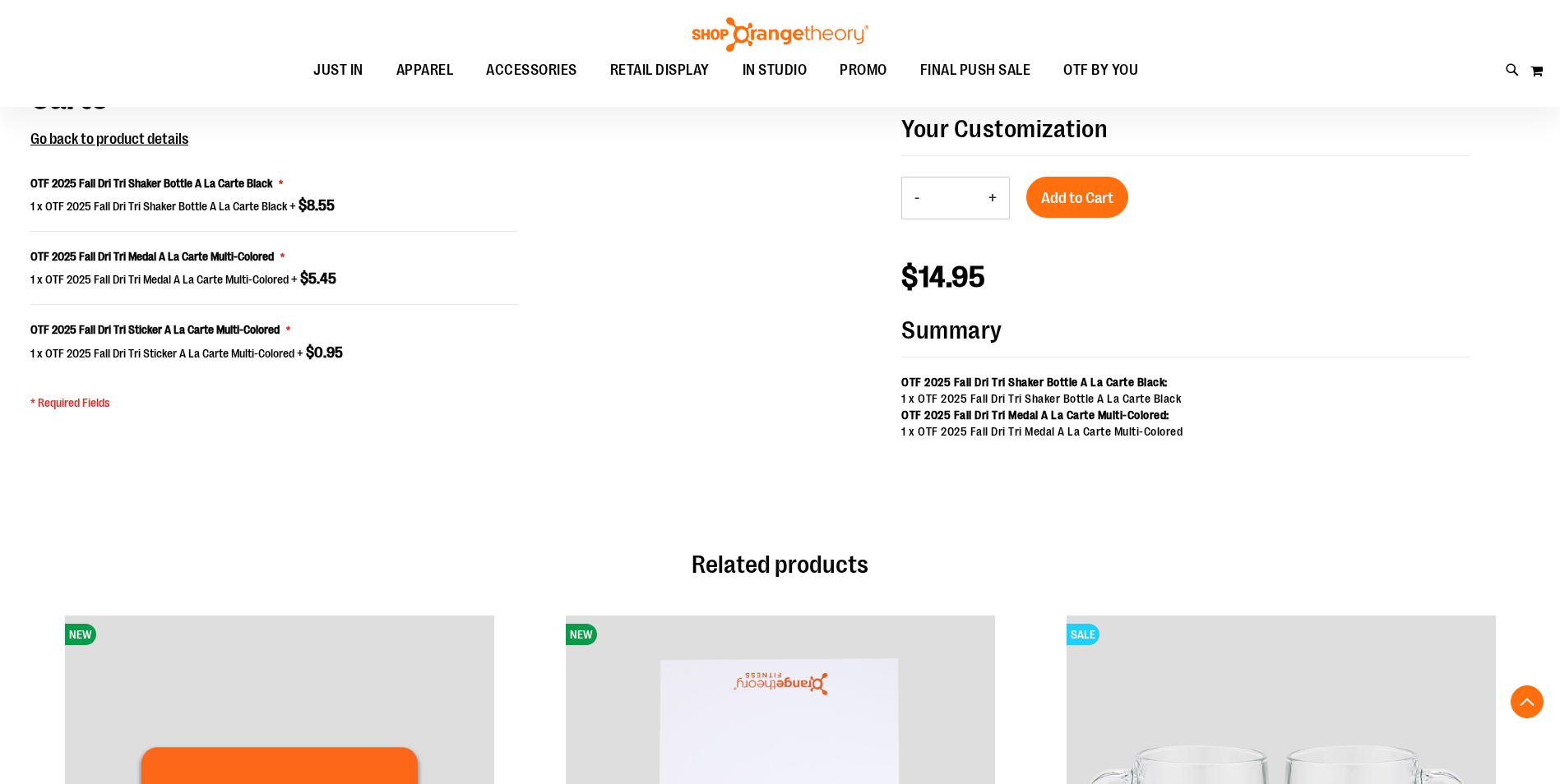
scroll to position [1319, 0]
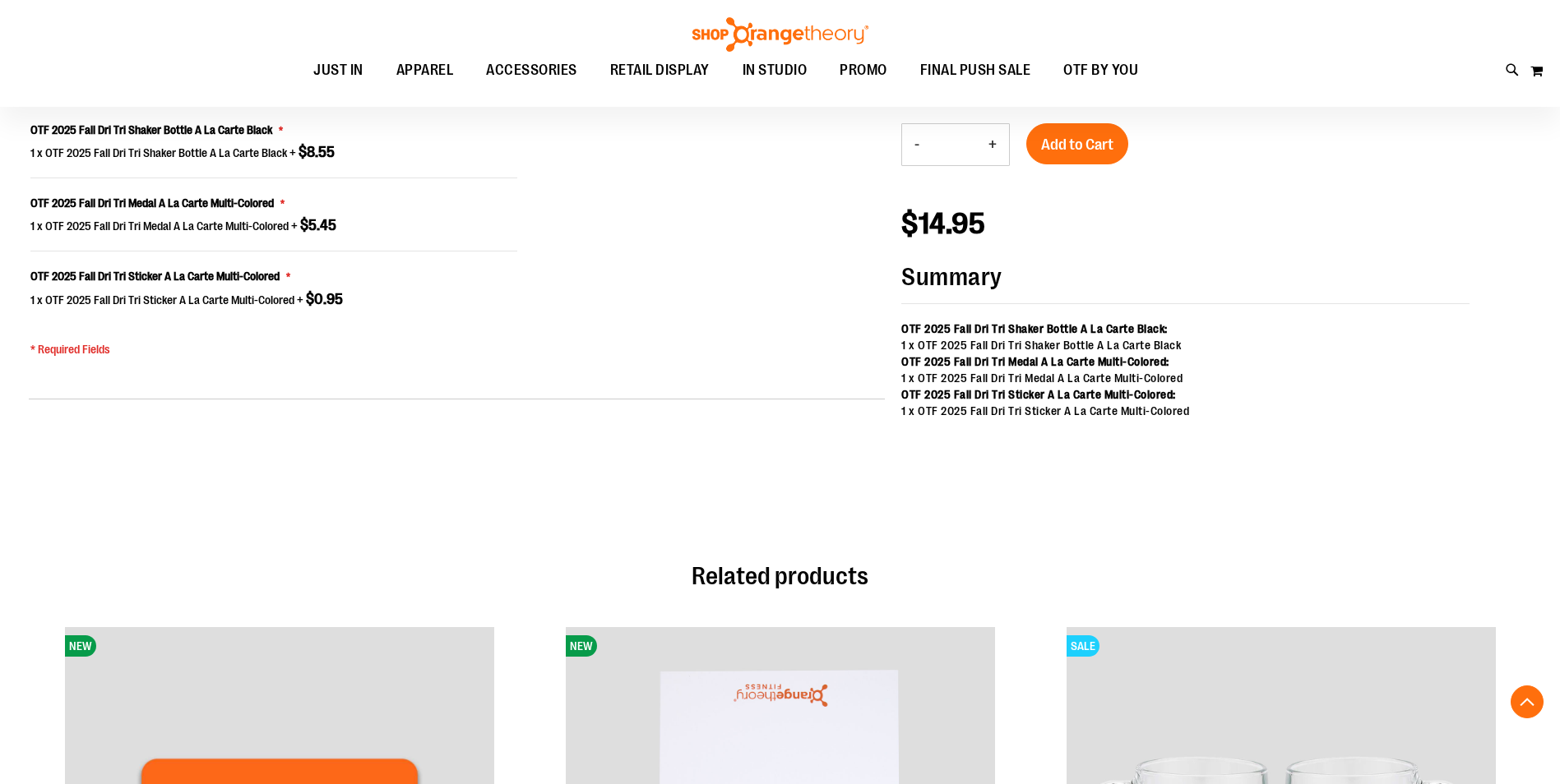
click at [996, 141] on button "+" at bounding box center [993, 144] width 33 height 41
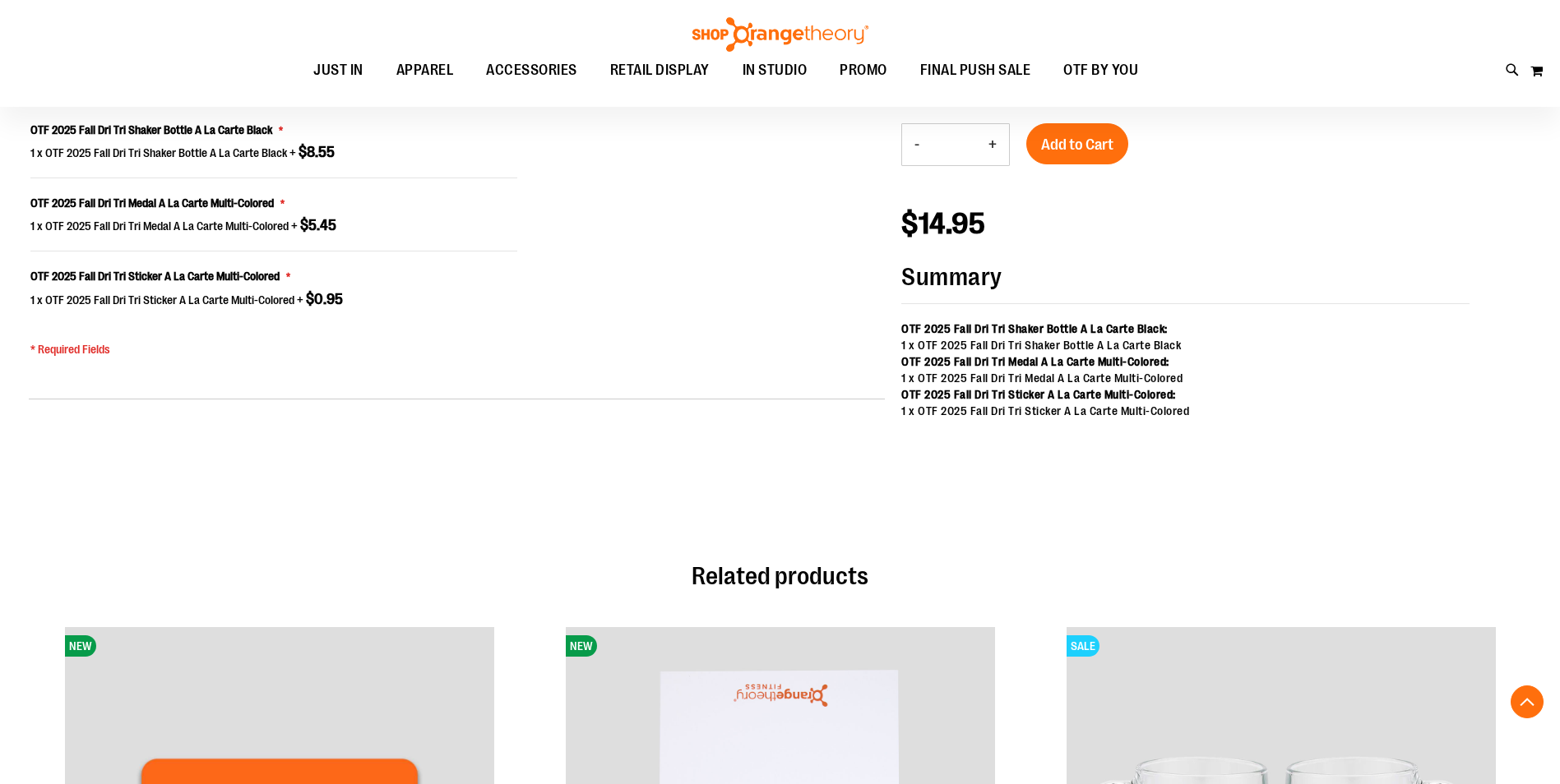
click at [996, 141] on button "+" at bounding box center [993, 144] width 33 height 41
click at [995, 141] on button "+" at bounding box center [993, 144] width 33 height 41
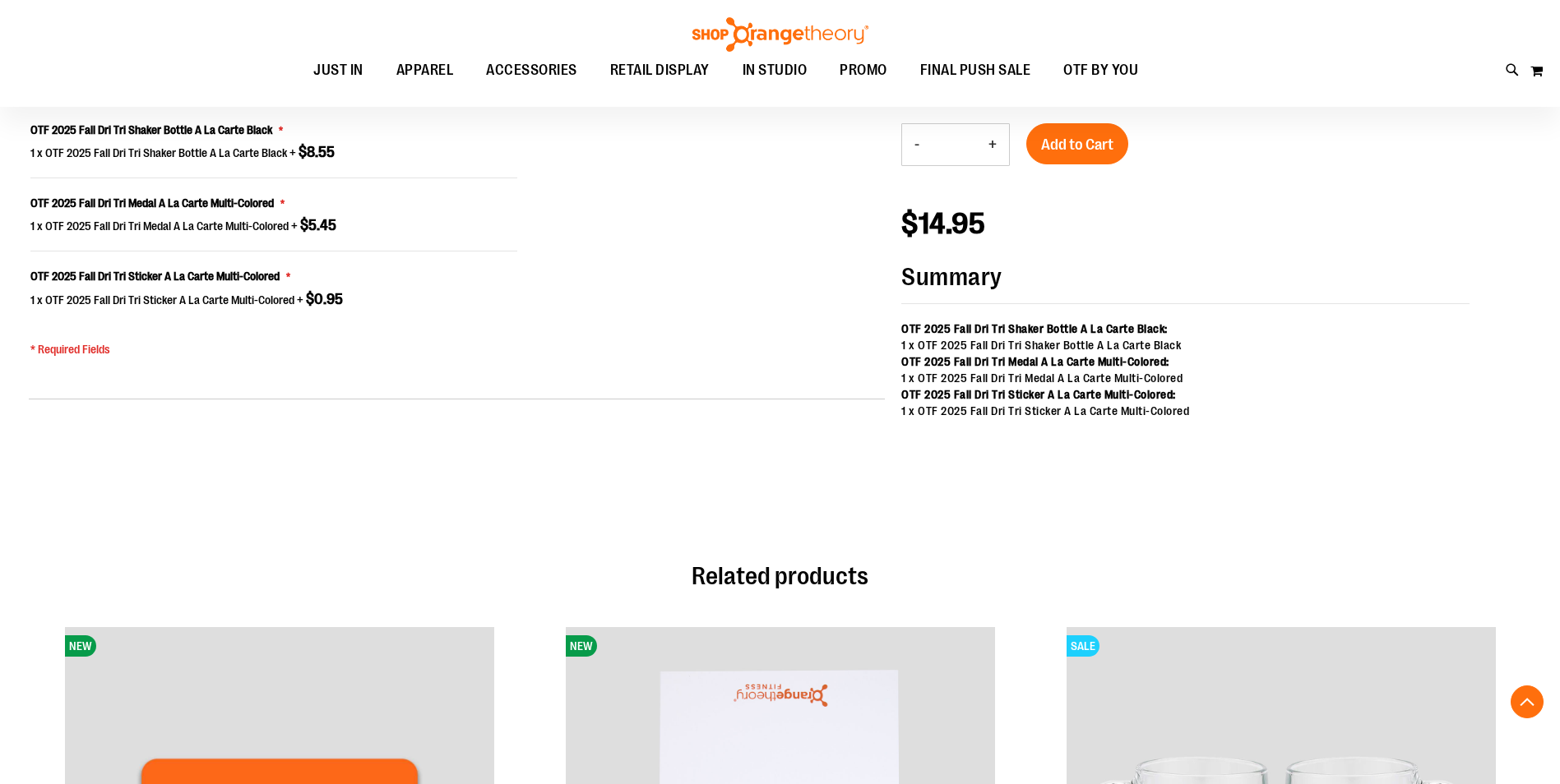
click at [995, 141] on button "+" at bounding box center [993, 144] width 33 height 41
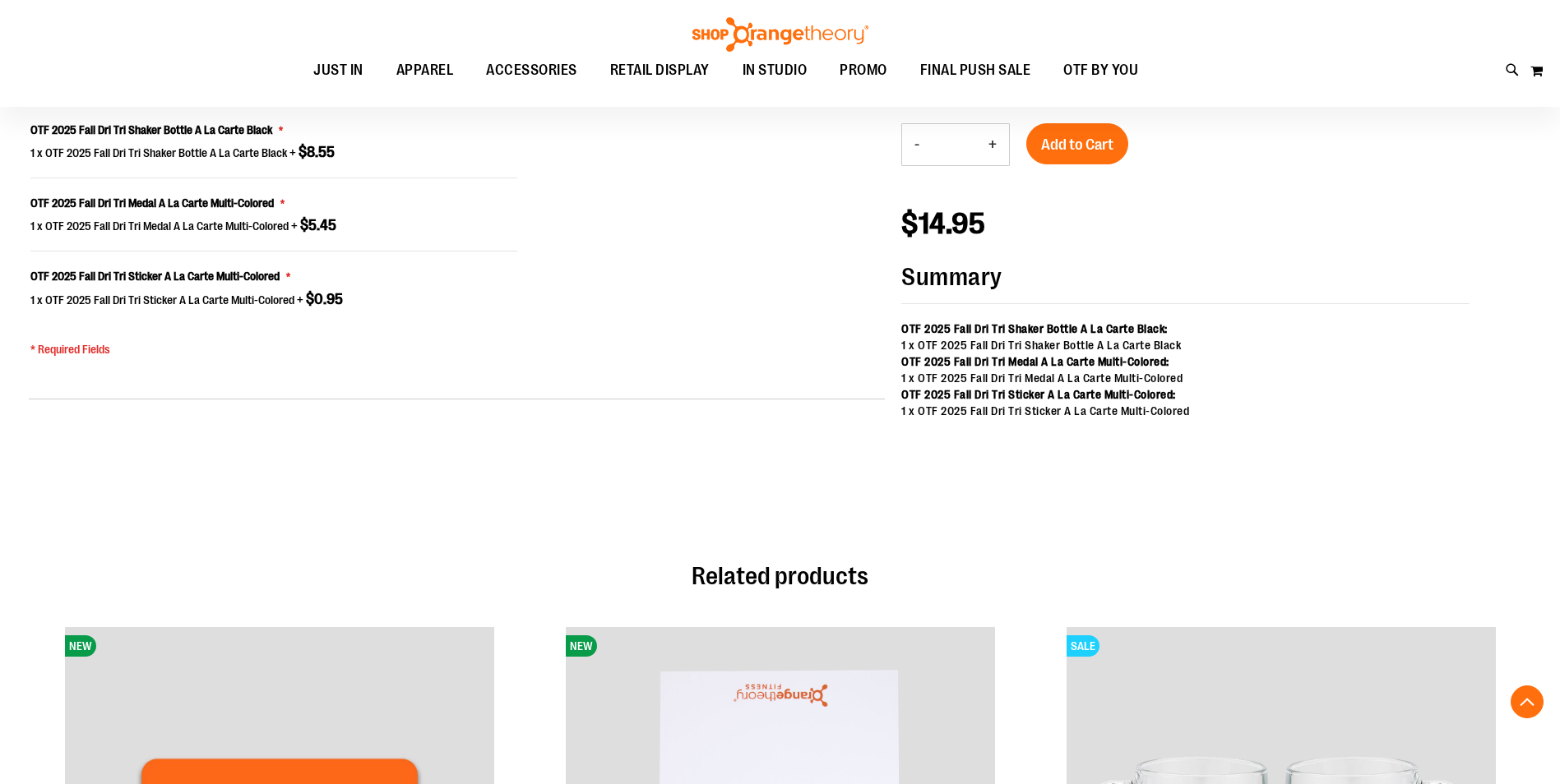
click at [995, 141] on button "+" at bounding box center [993, 144] width 33 height 41
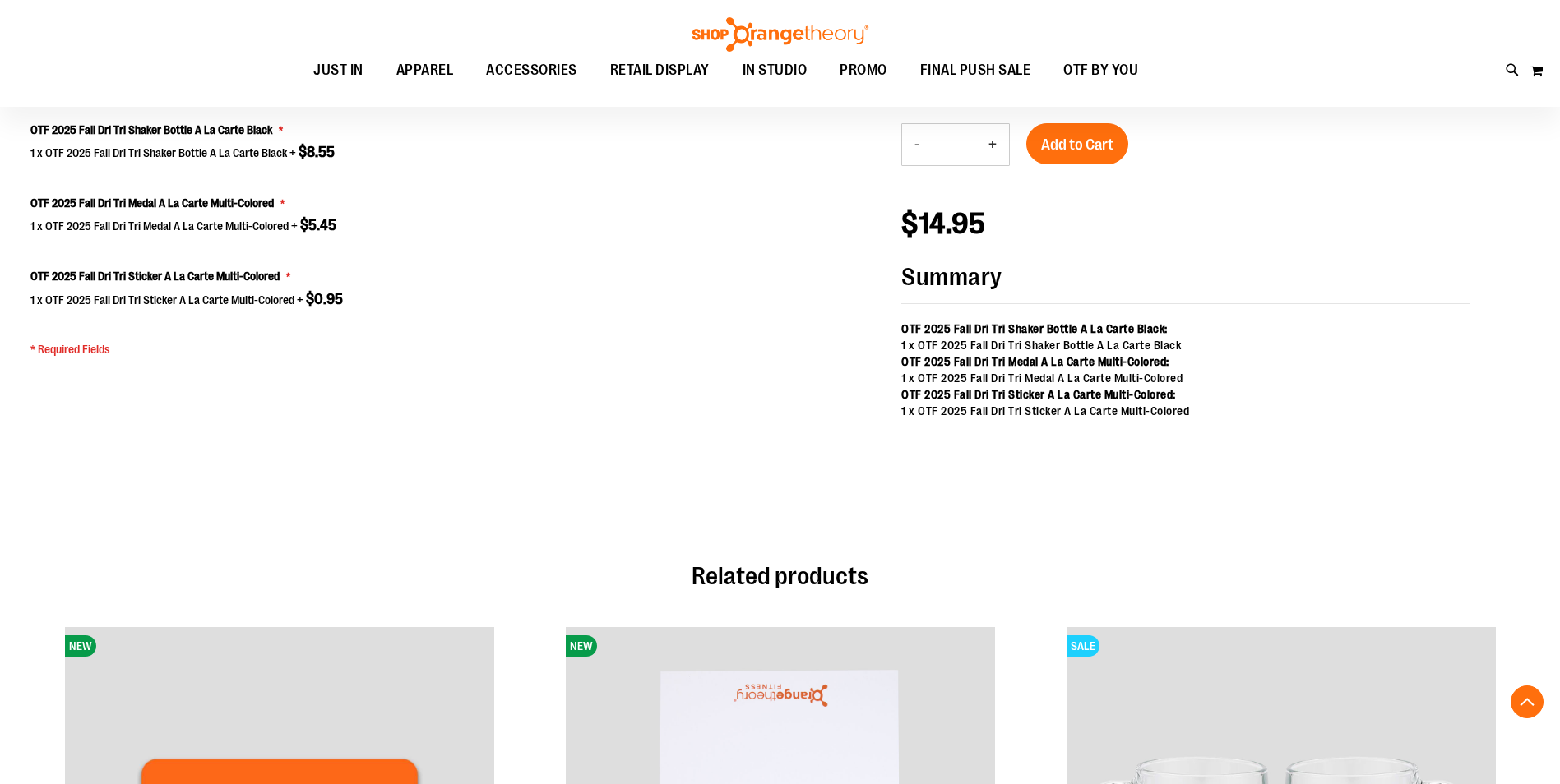
click at [995, 141] on button "+" at bounding box center [993, 144] width 33 height 41
click at [914, 144] on button "-" at bounding box center [917, 144] width 30 height 41
type input "**"
click at [1101, 141] on span "Add to Cart" at bounding box center [1077, 144] width 72 height 18
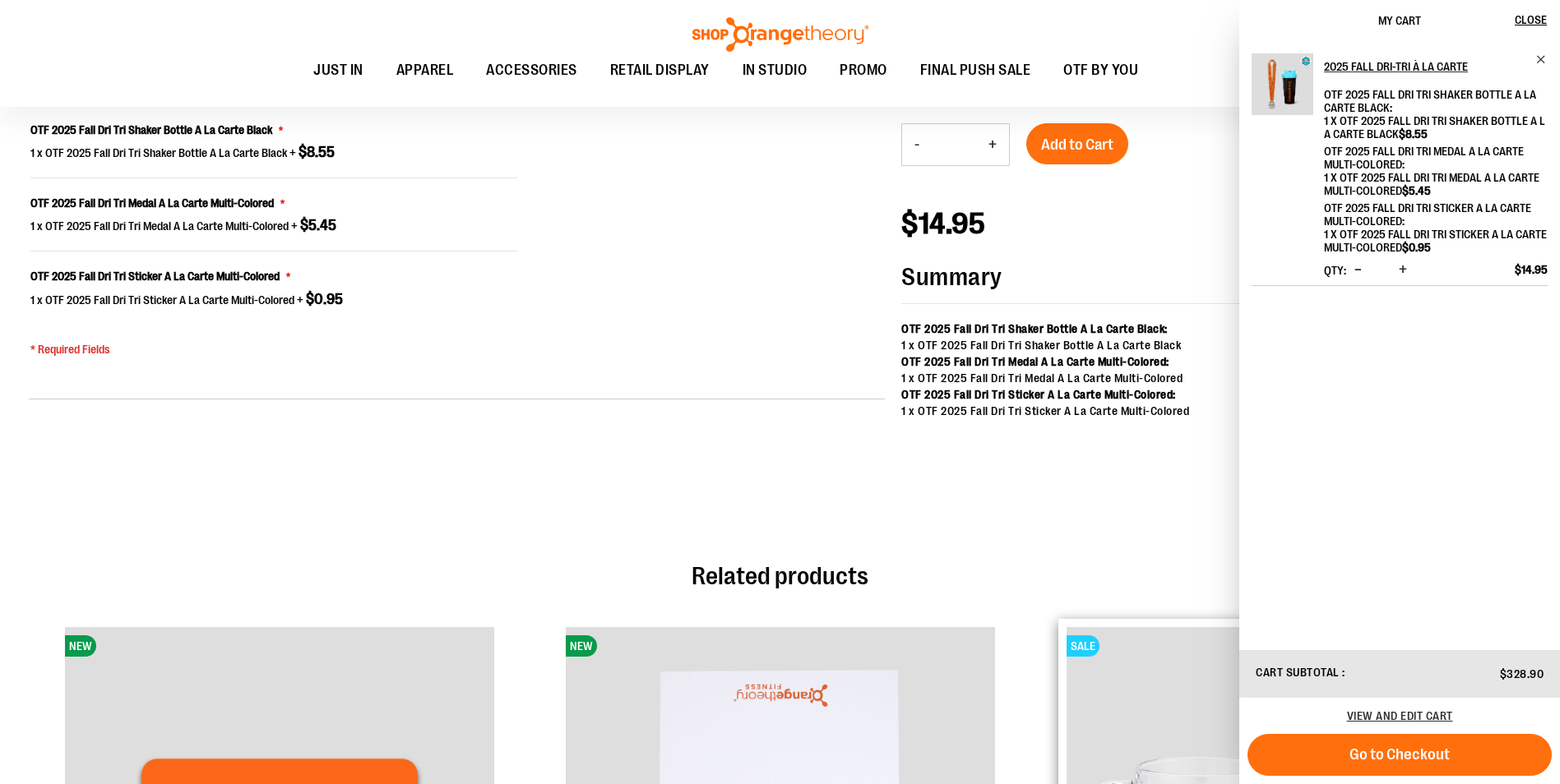
click at [1414, 749] on span "Go to Checkout" at bounding box center [1400, 754] width 101 height 18
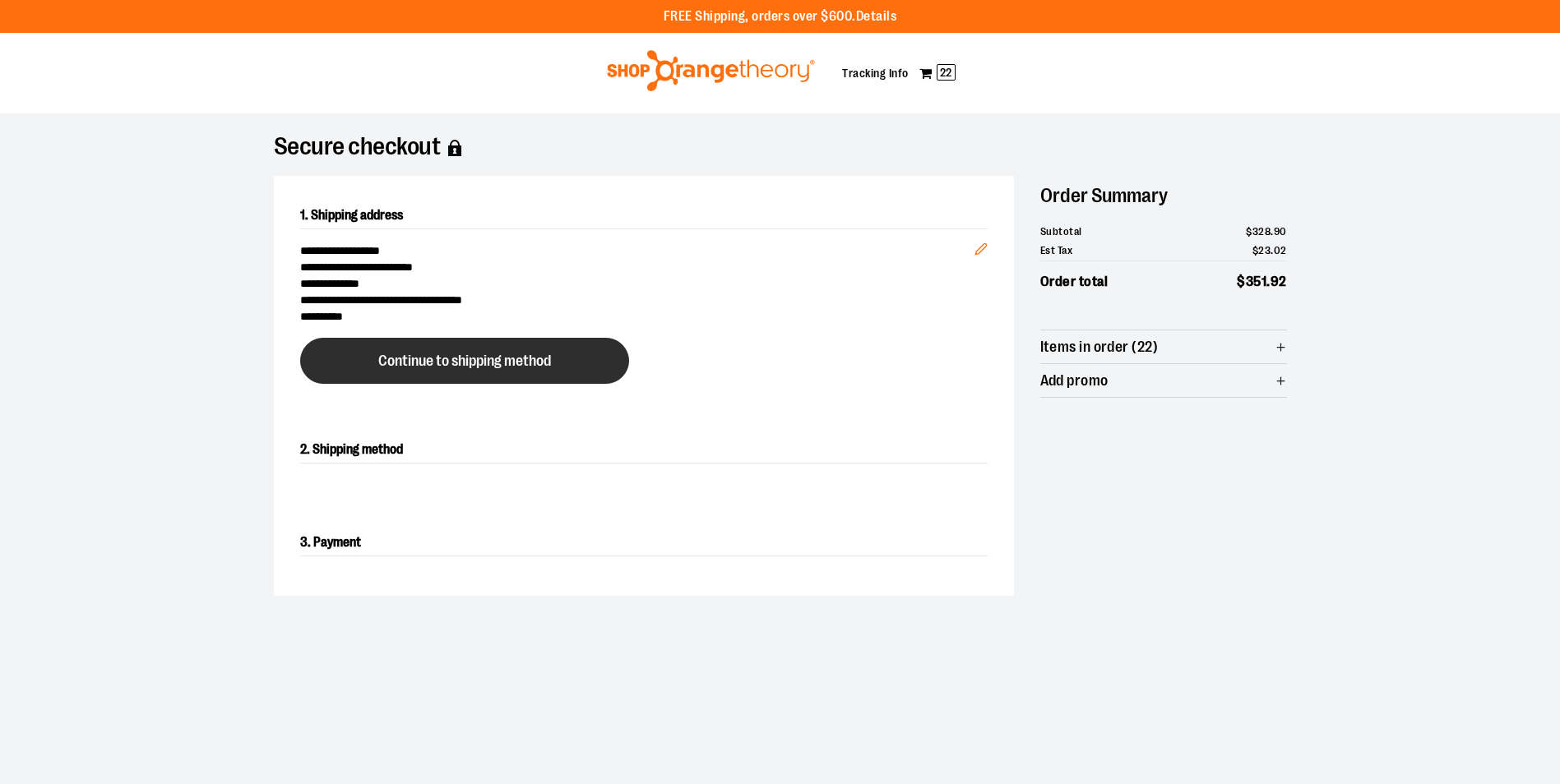
click at [495, 377] on button "Continue to shipping method" at bounding box center [465, 361] width 329 height 46
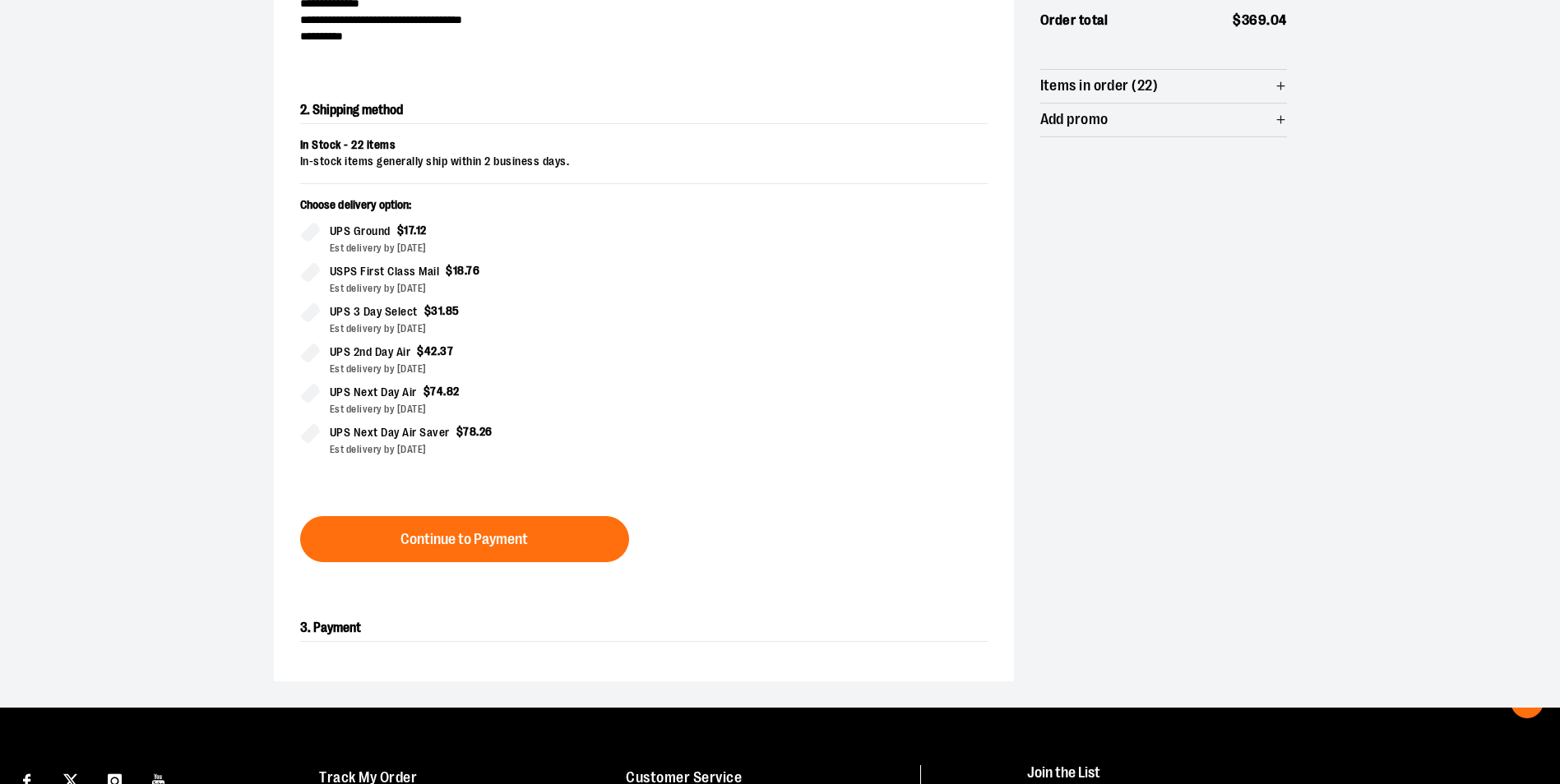
scroll to position [198, 0]
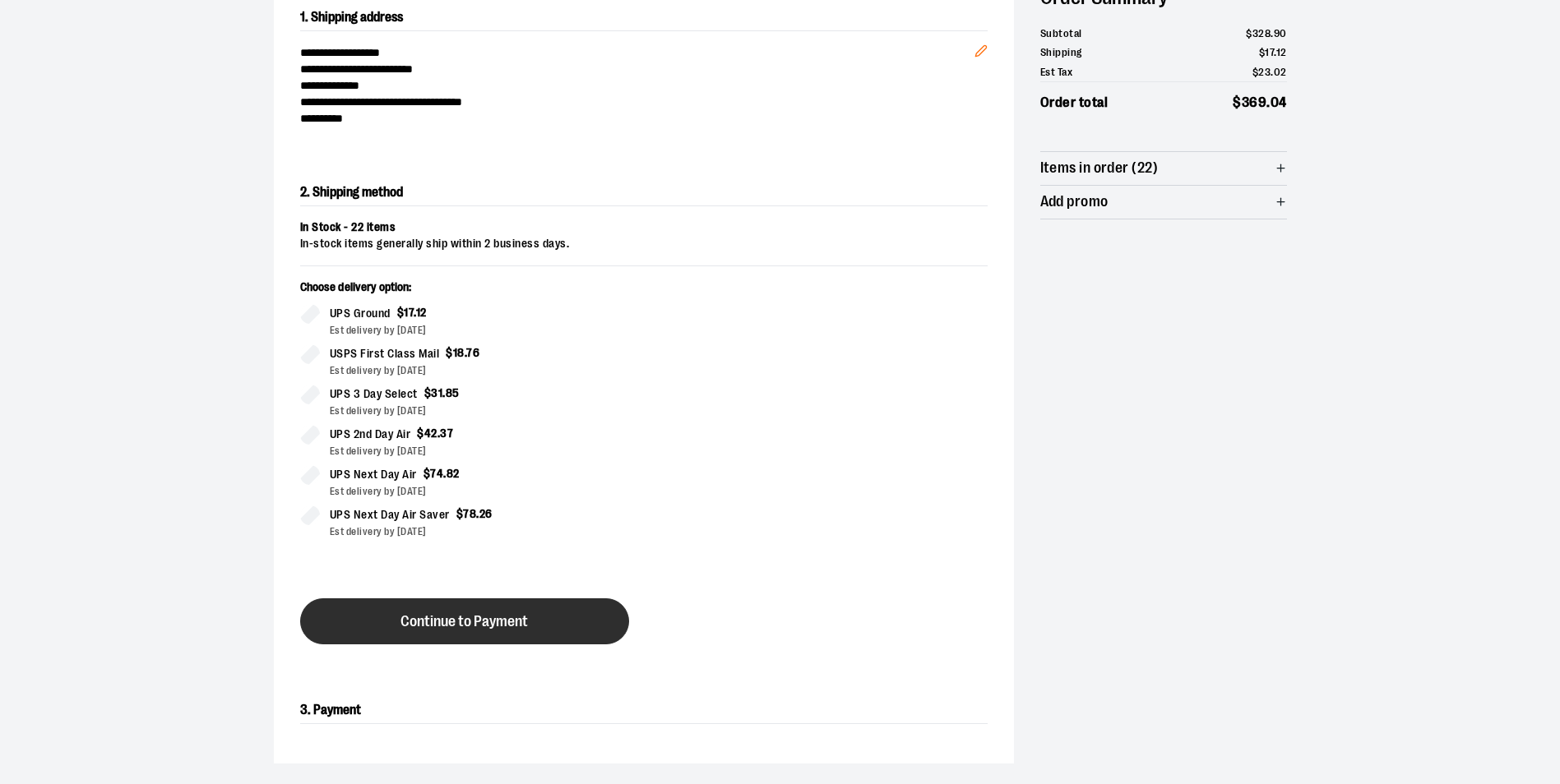
click at [468, 614] on span "Continue to Payment" at bounding box center [464, 622] width 128 height 15
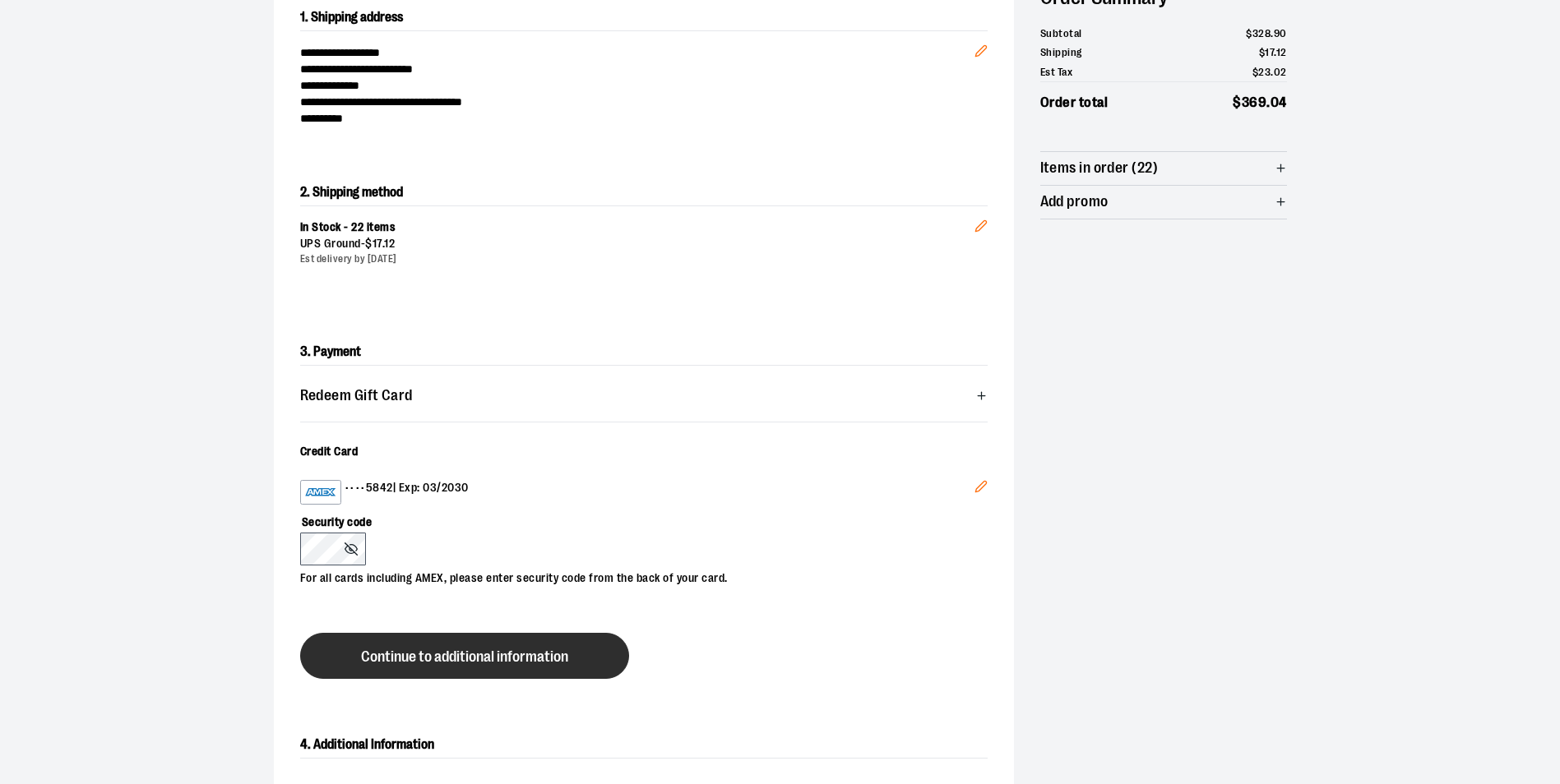
click at [401, 637] on button "Continue to additional information" at bounding box center [465, 656] width 329 height 46
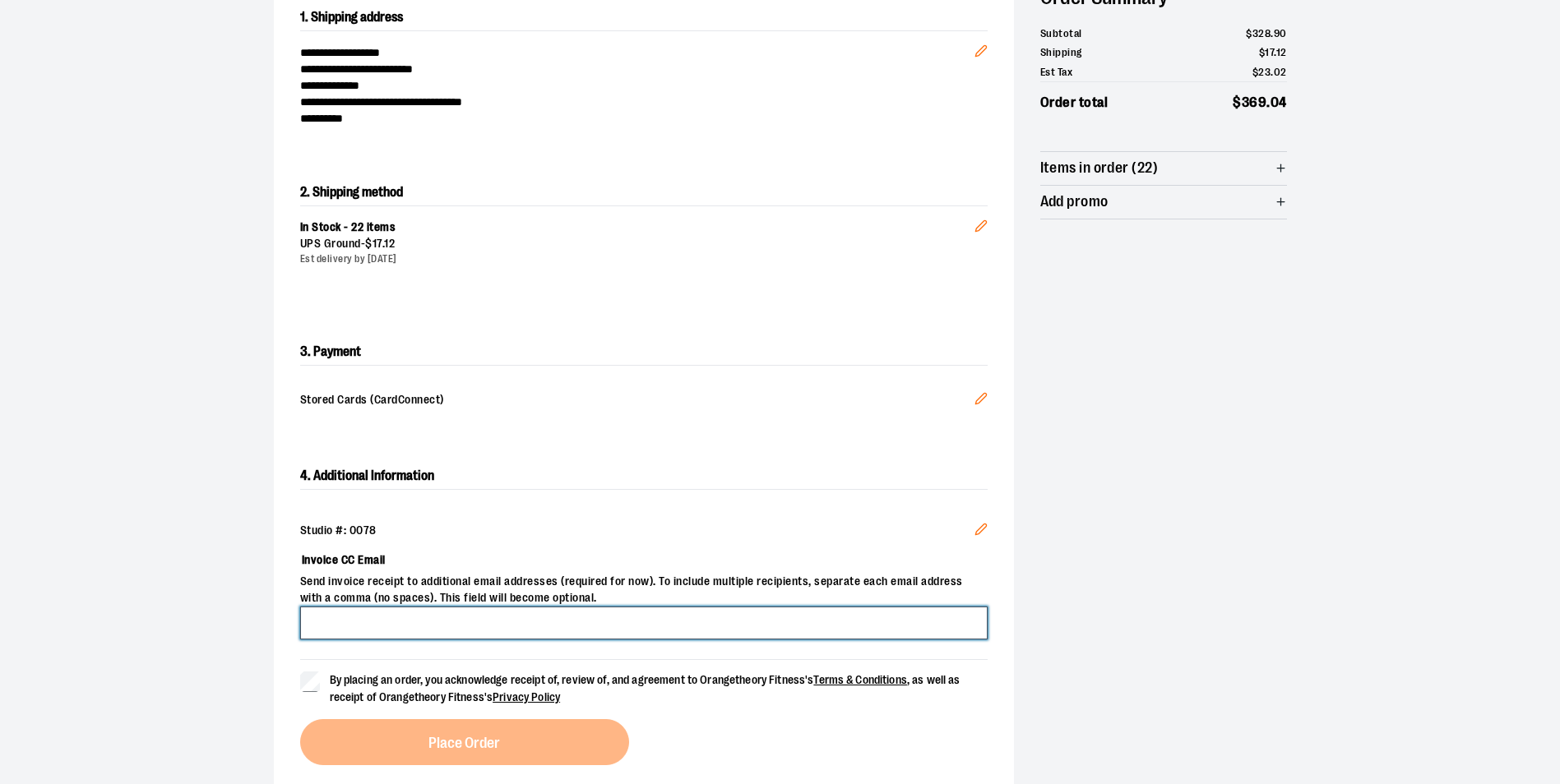
click at [526, 623] on input "Invoice CC Email" at bounding box center [644, 623] width 687 height 33
type input "**********"
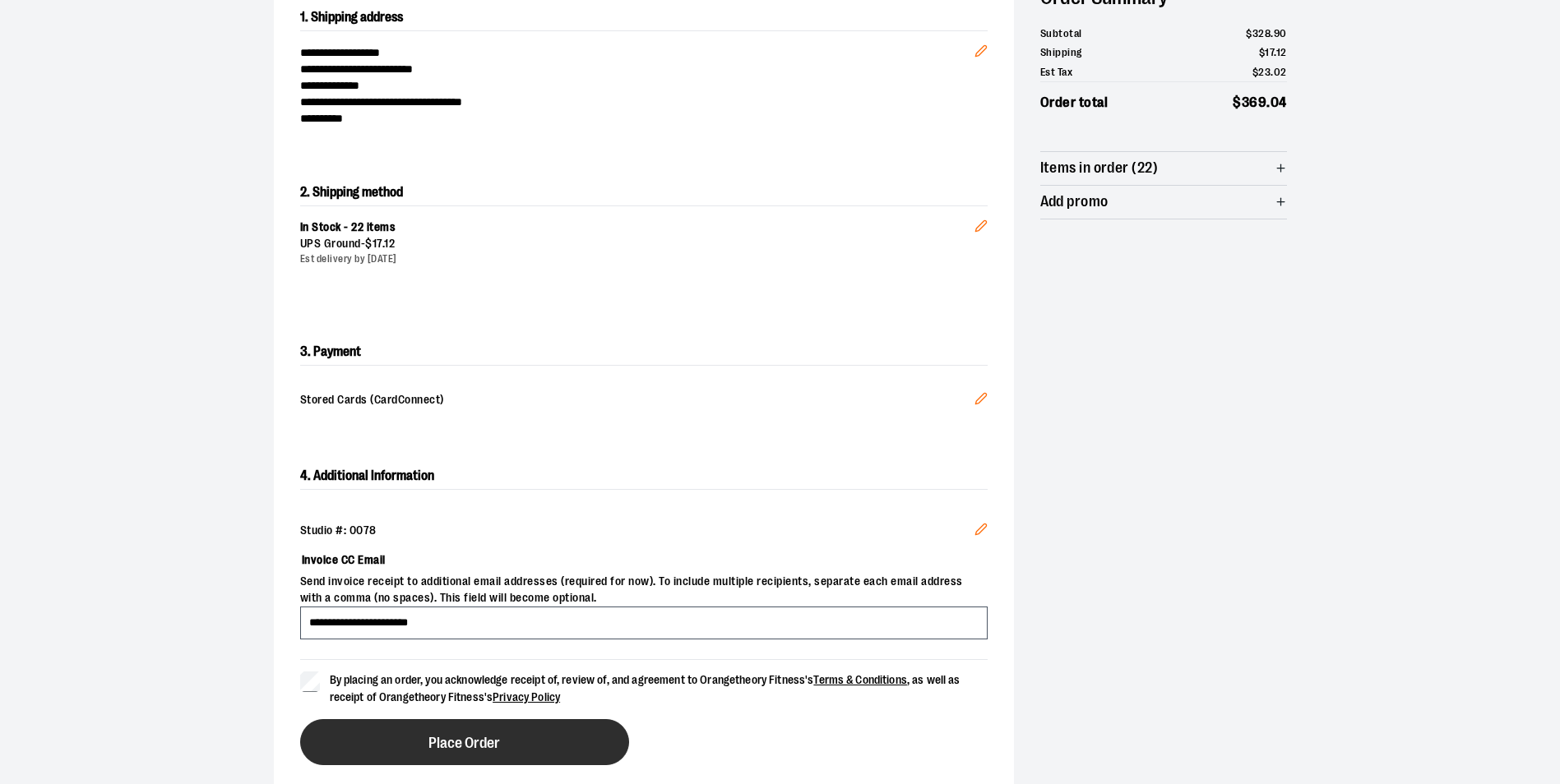
click at [439, 736] on span "Place Order" at bounding box center [464, 744] width 72 height 15
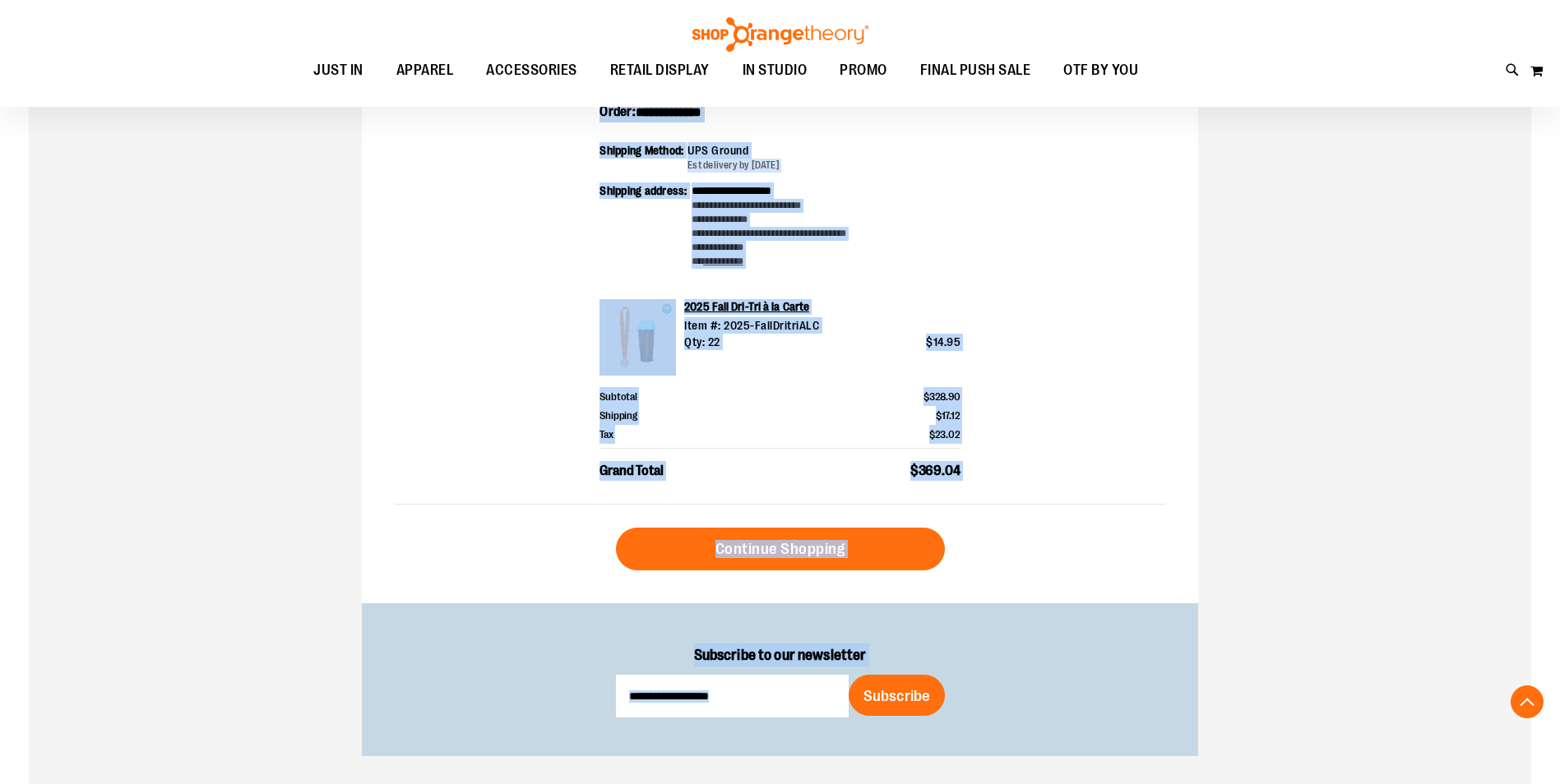
scroll to position [449, 0]
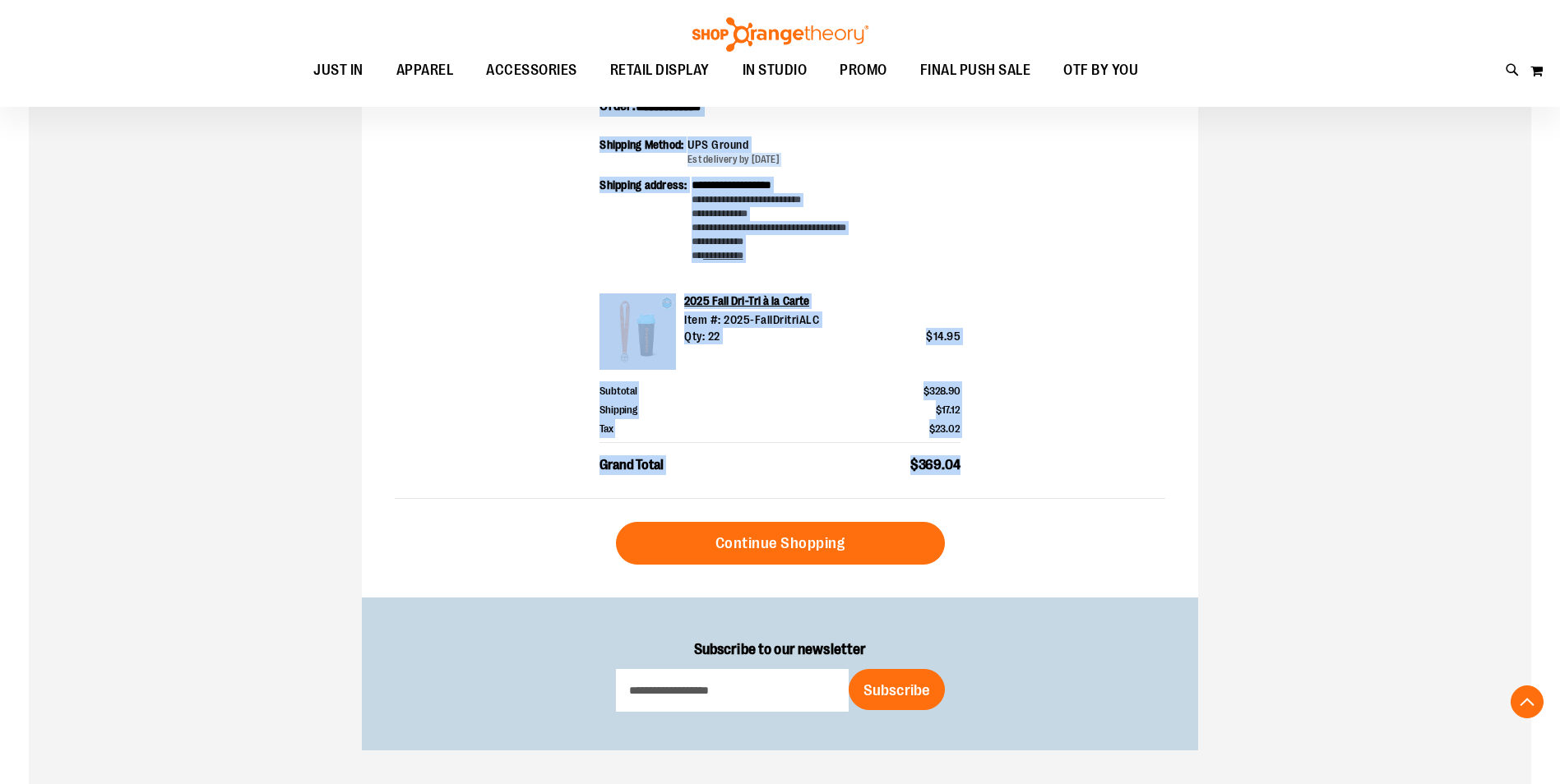
drag, startPoint x: 394, startPoint y: 267, endPoint x: 963, endPoint y: 462, distance: 601.5
click at [963, 462] on div "**********" at bounding box center [780, 186] width 836 height 822
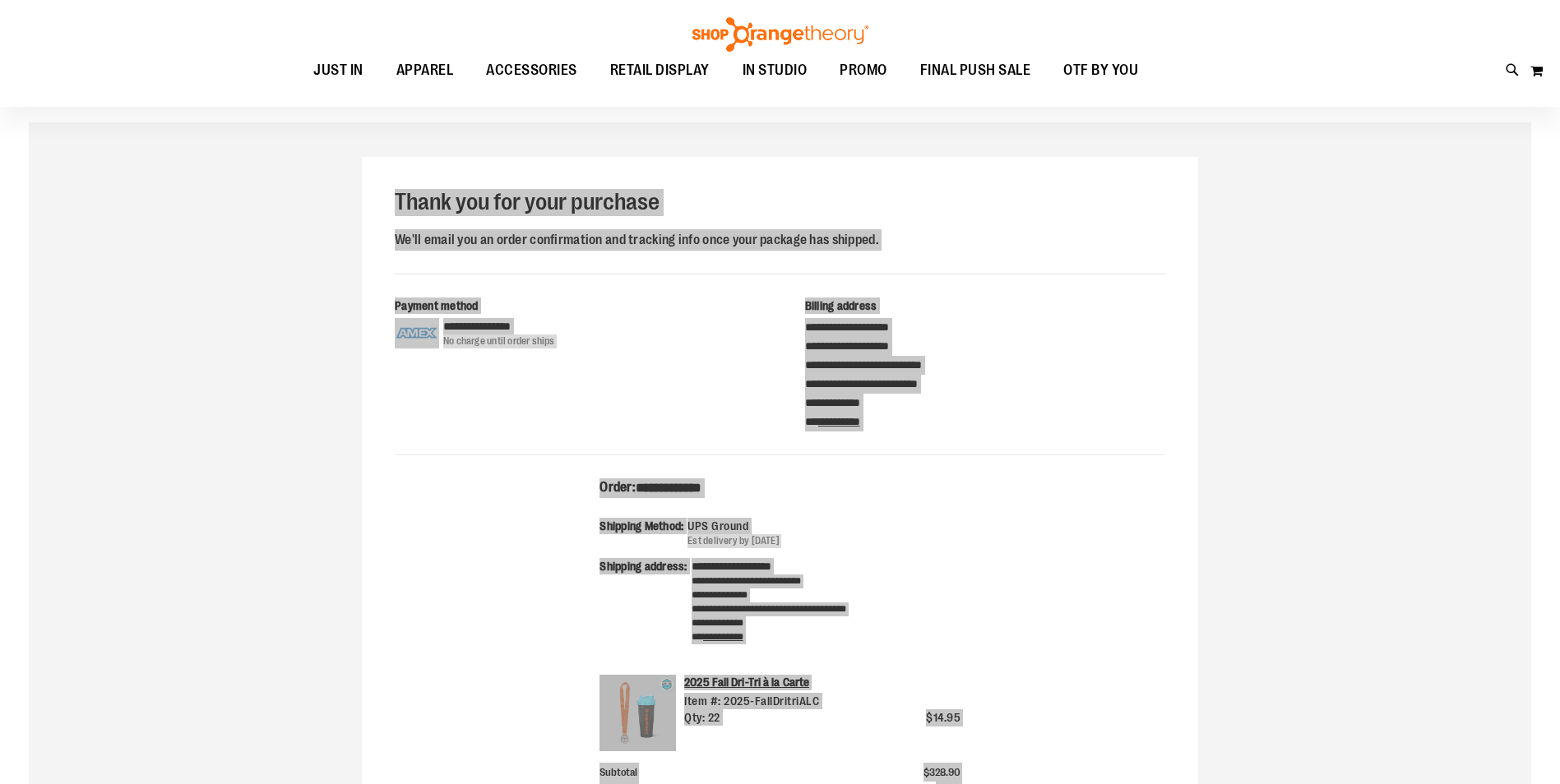
scroll to position [0, 0]
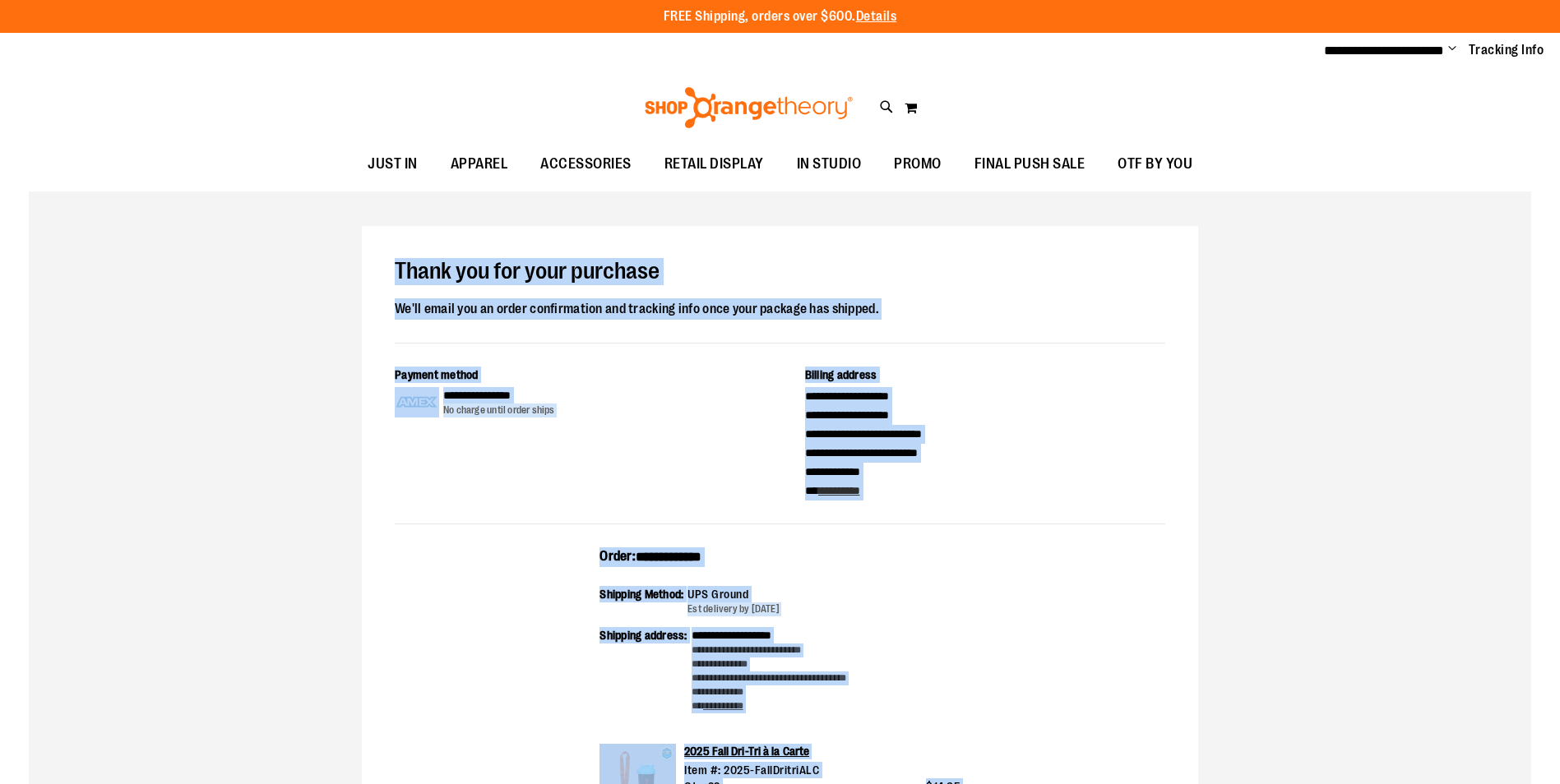
click at [1452, 50] on span "Change" at bounding box center [1452, 50] width 9 height 15
click at [1356, 112] on link "Sign Out" at bounding box center [1394, 110] width 144 height 32
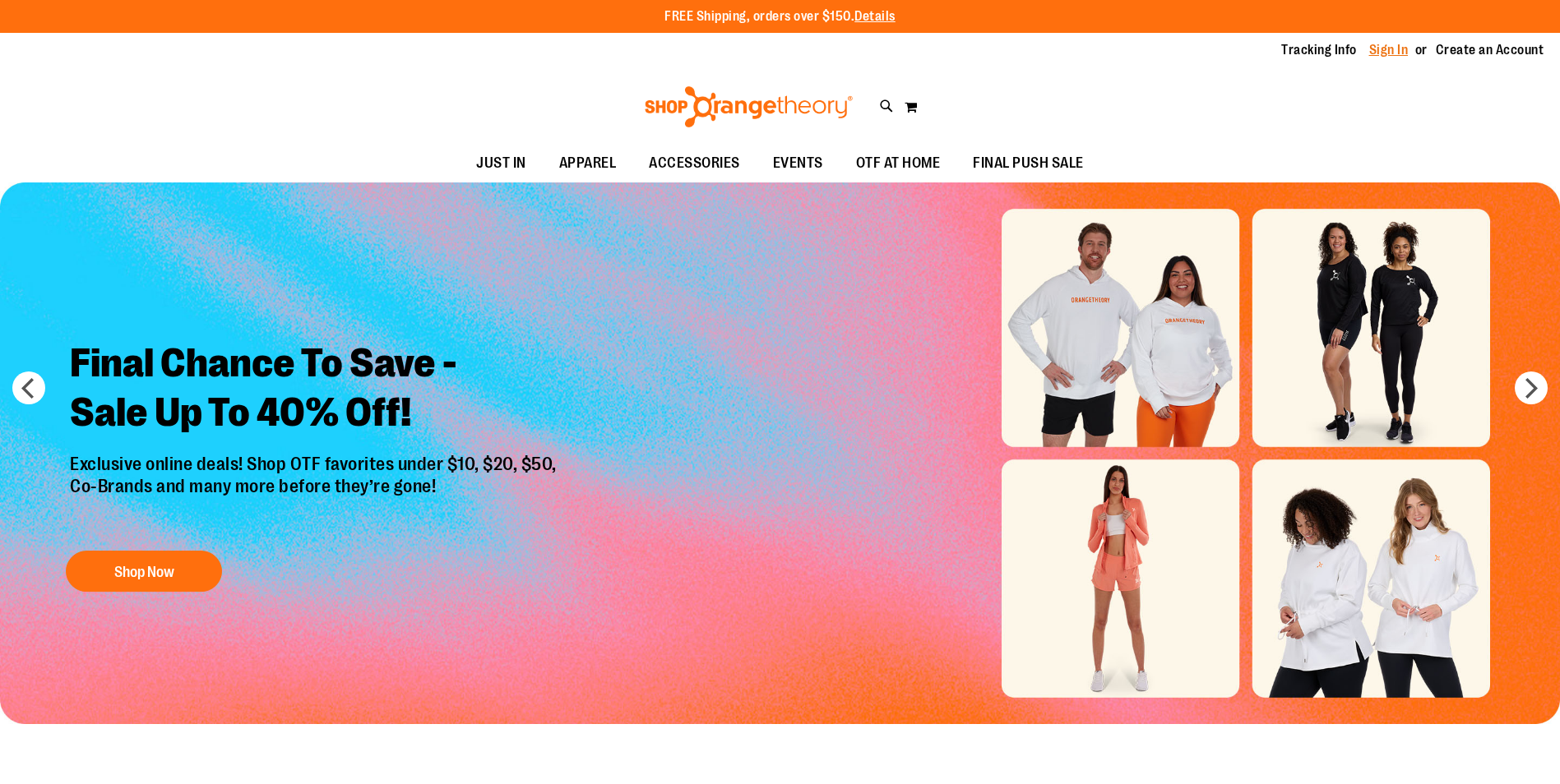
click at [1393, 47] on link "Sign In" at bounding box center [1389, 50] width 39 height 18
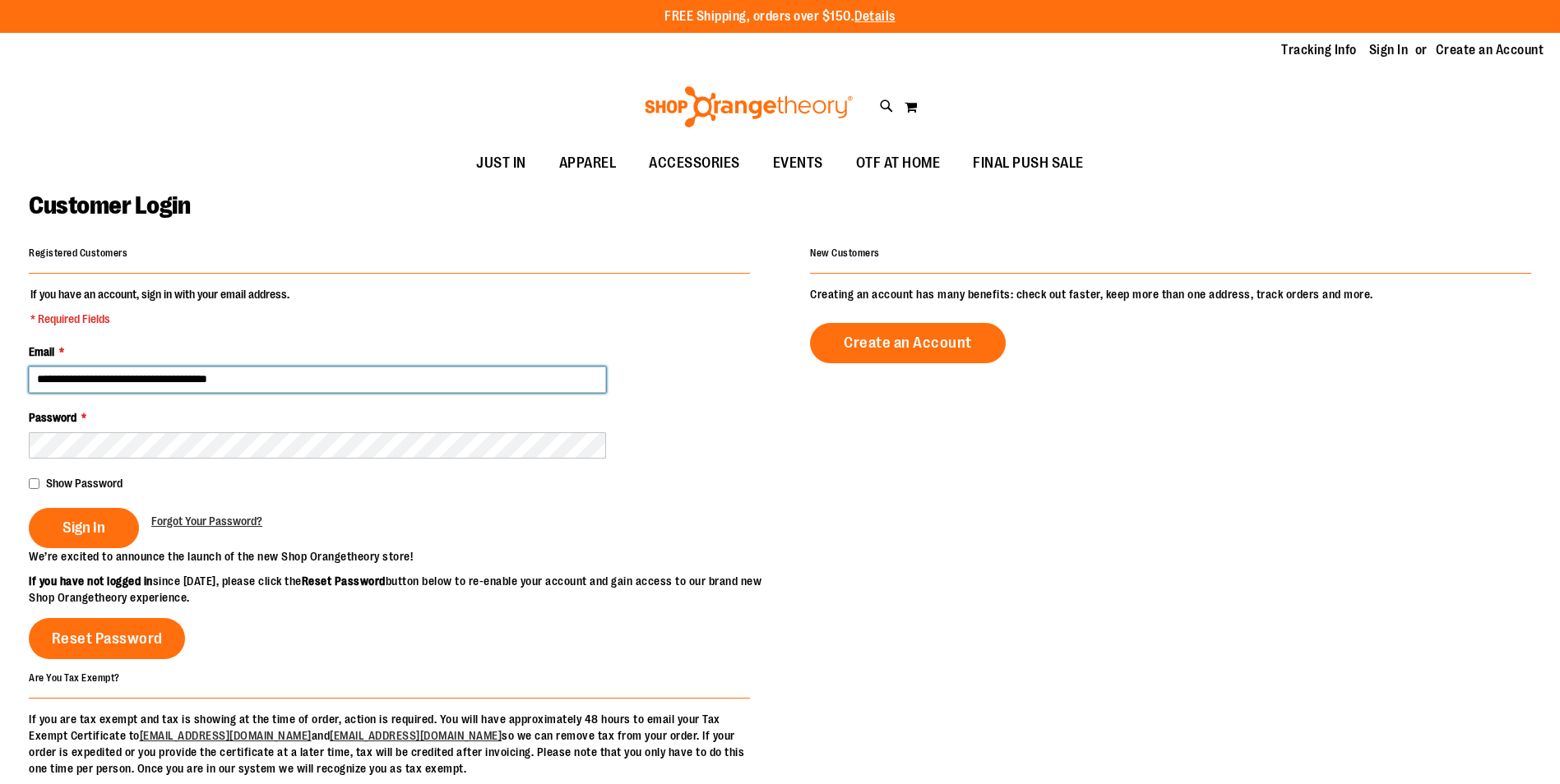
drag, startPoint x: 272, startPoint y: 383, endPoint x: 1, endPoint y: 339, distance: 274.5
click at [1, 339] on main "**********" at bounding box center [780, 525] width 1560 height 685
type input "**********"
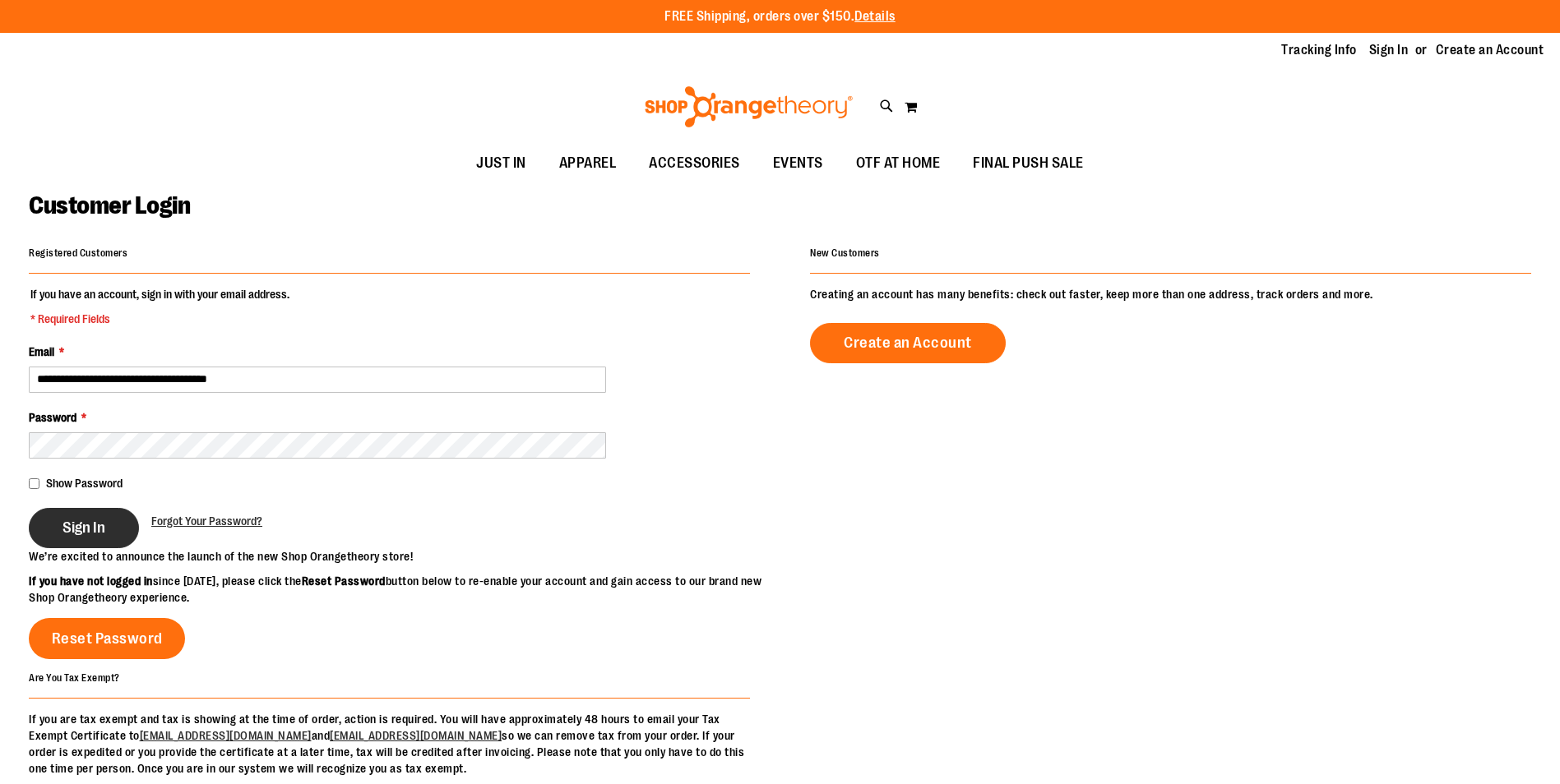
click at [105, 528] on span "Sign In" at bounding box center [84, 528] width 43 height 18
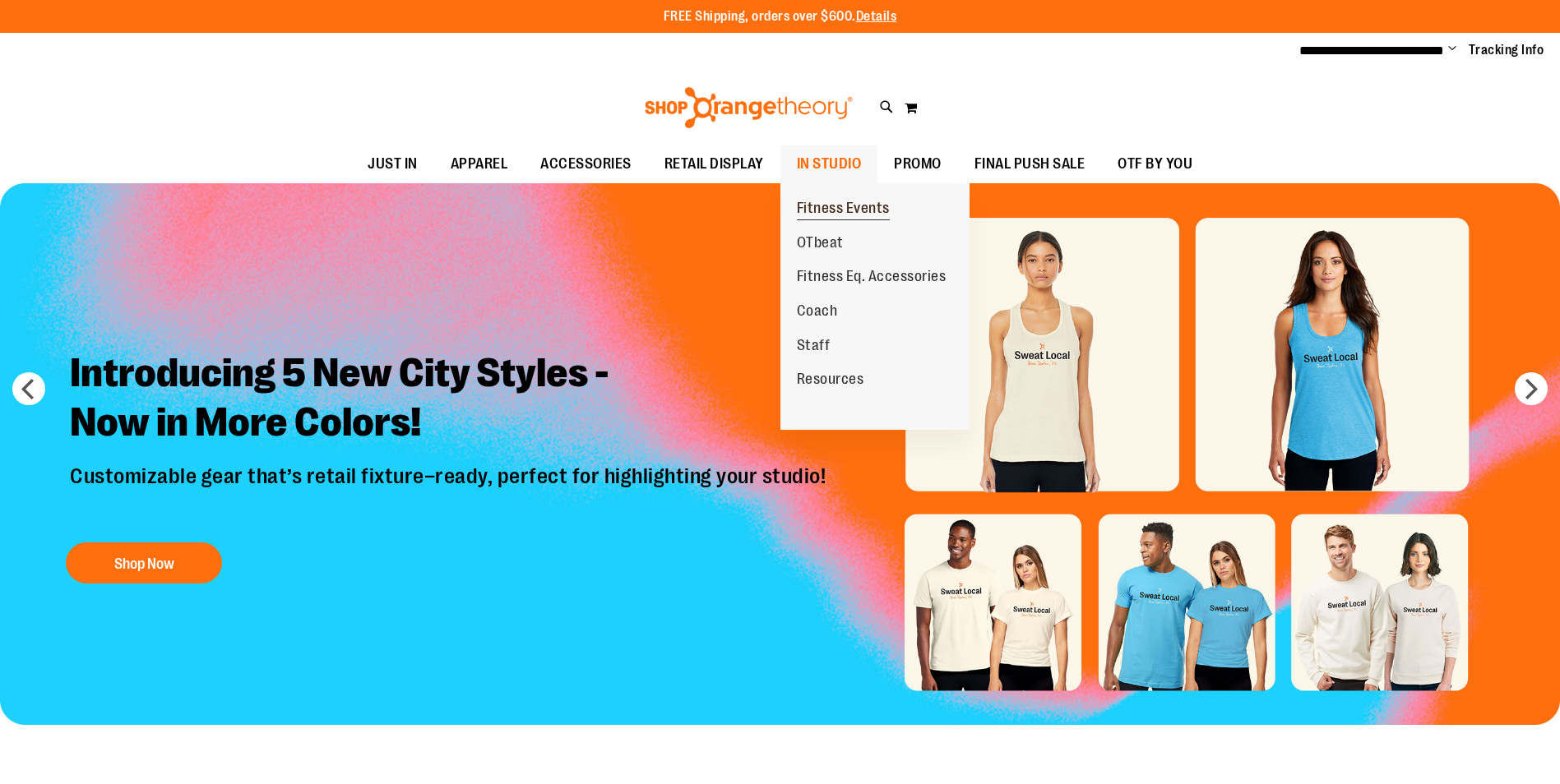
click at [828, 200] on span "Fitness Events" at bounding box center [843, 209] width 93 height 20
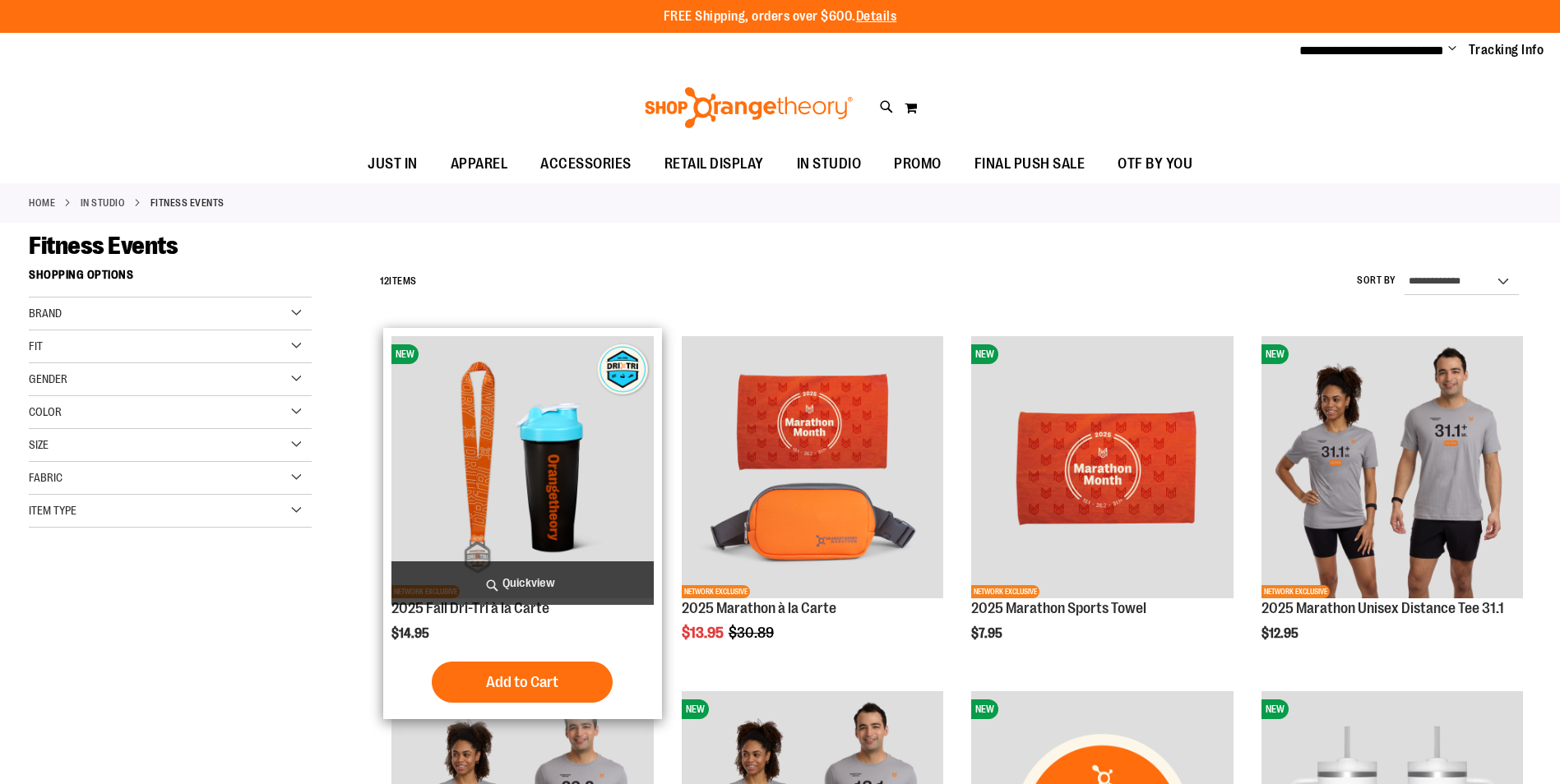
click at [531, 453] on img "product" at bounding box center [522, 466] width 261 height 261
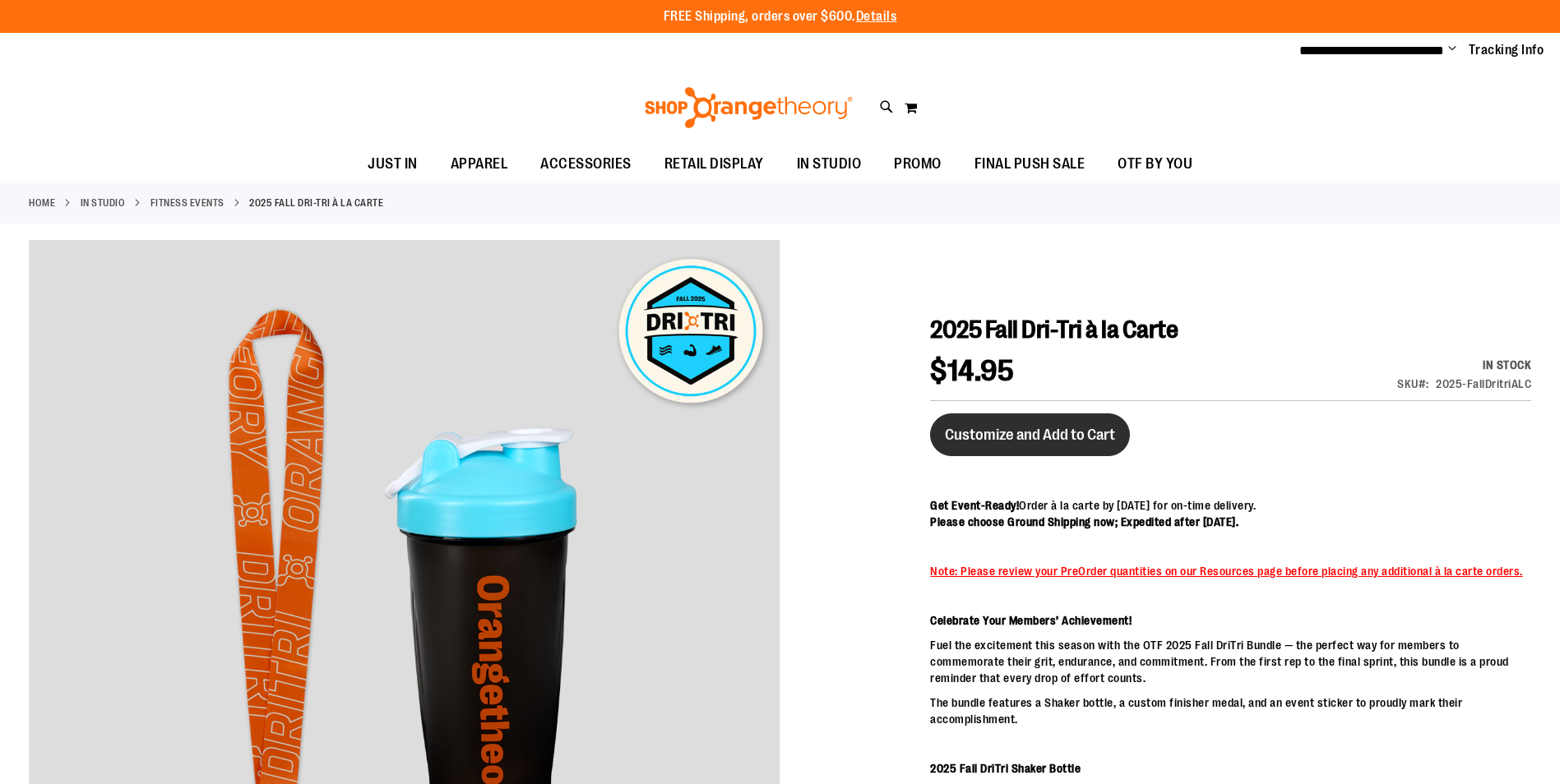
click at [1080, 419] on button "Customize and Add to Cart" at bounding box center [1030, 435] width 200 height 43
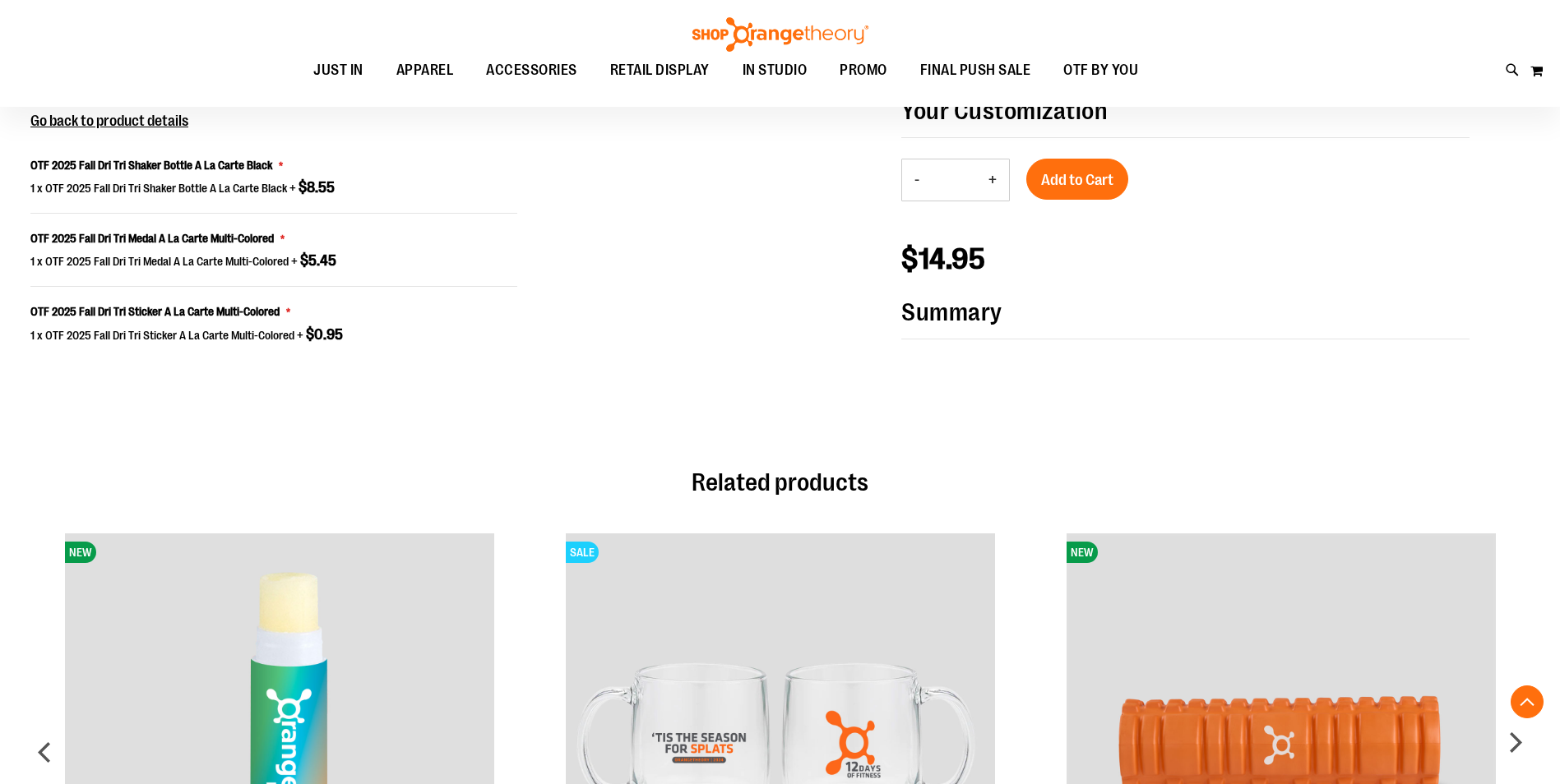
scroll to position [1320, 0]
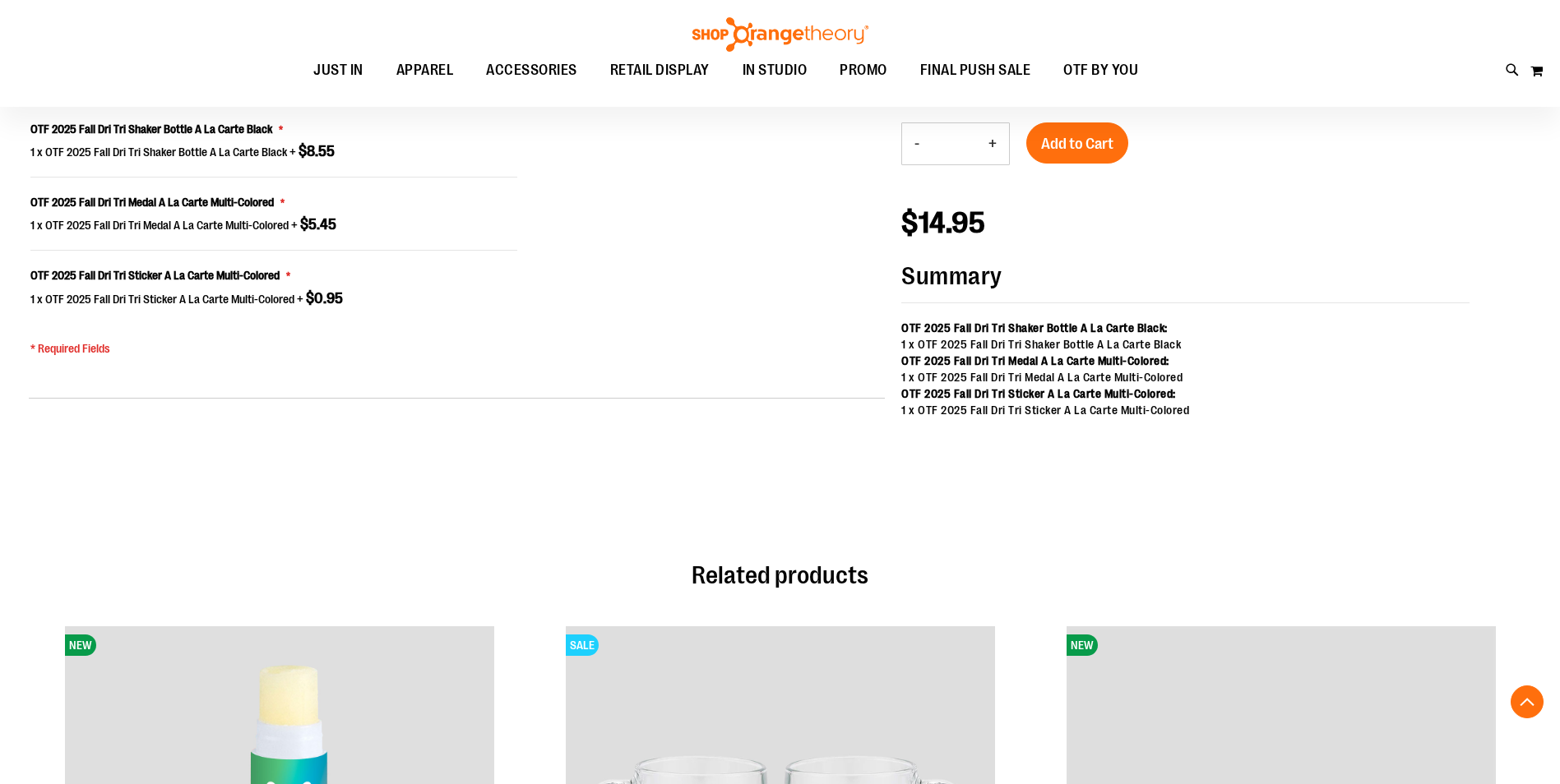
click at [995, 144] on button "+" at bounding box center [993, 144] width 33 height 41
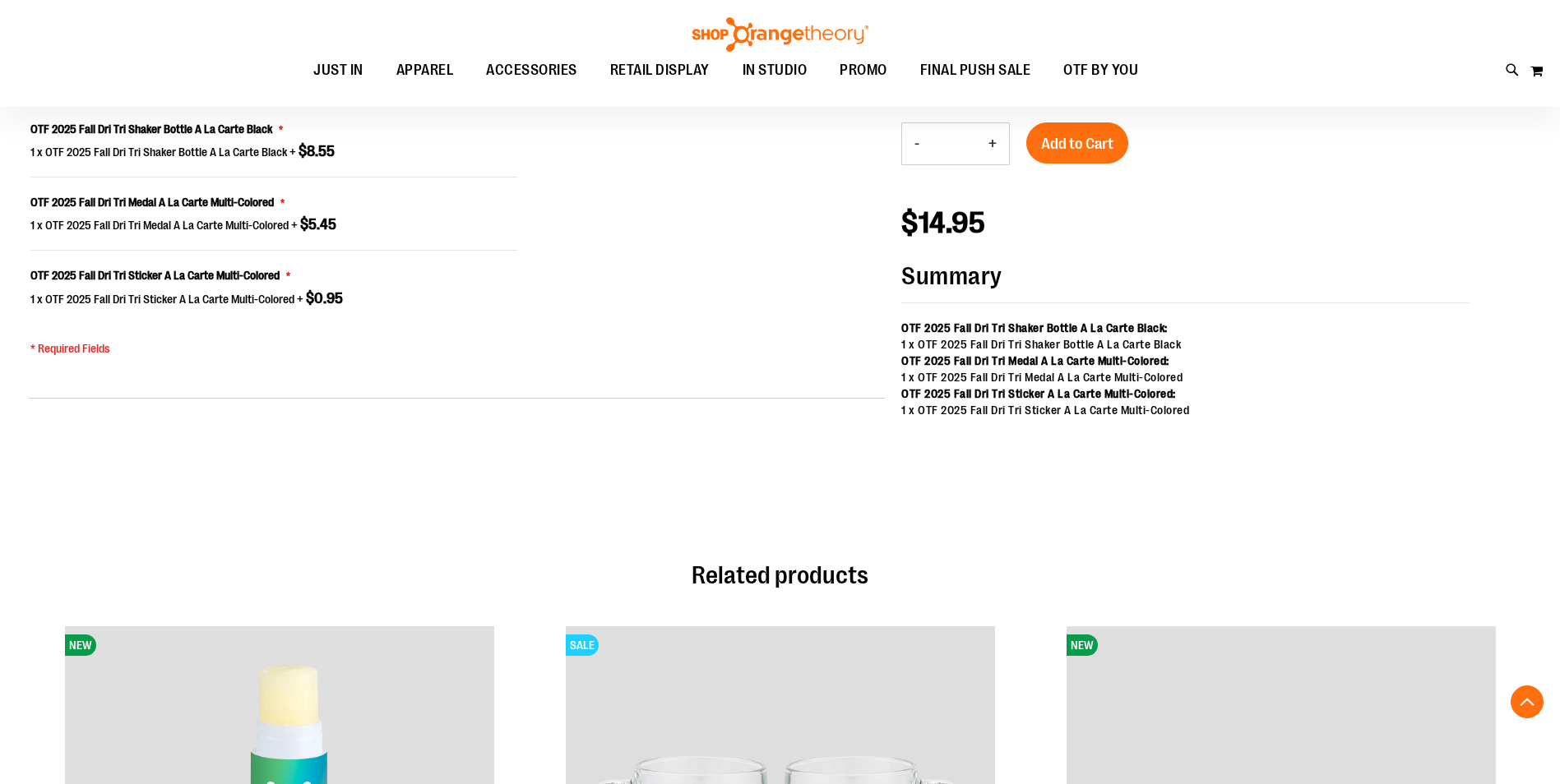
click at [995, 144] on button "+" at bounding box center [993, 144] width 33 height 41
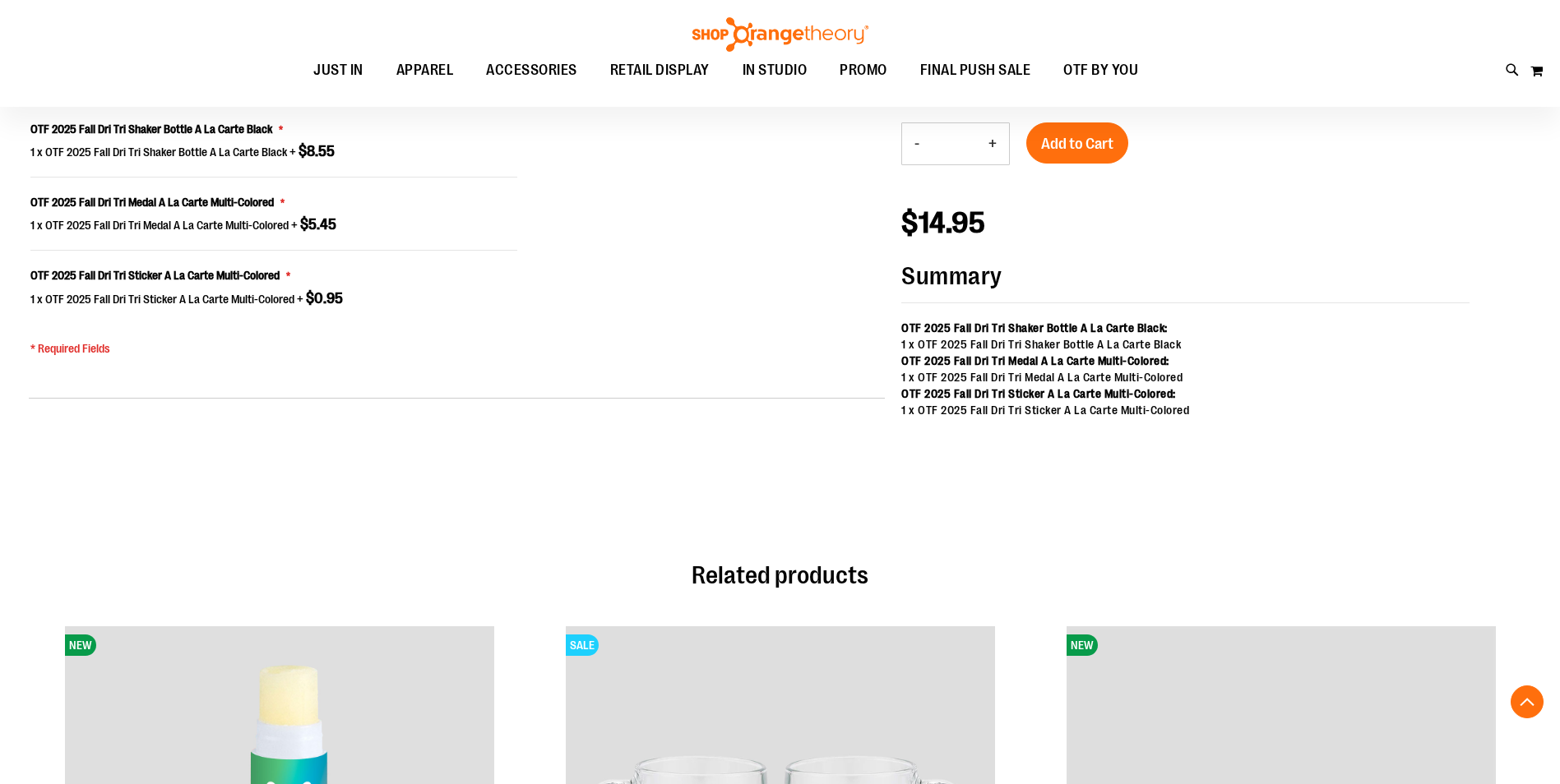
click at [995, 144] on button "+" at bounding box center [993, 144] width 33 height 41
type input "**"
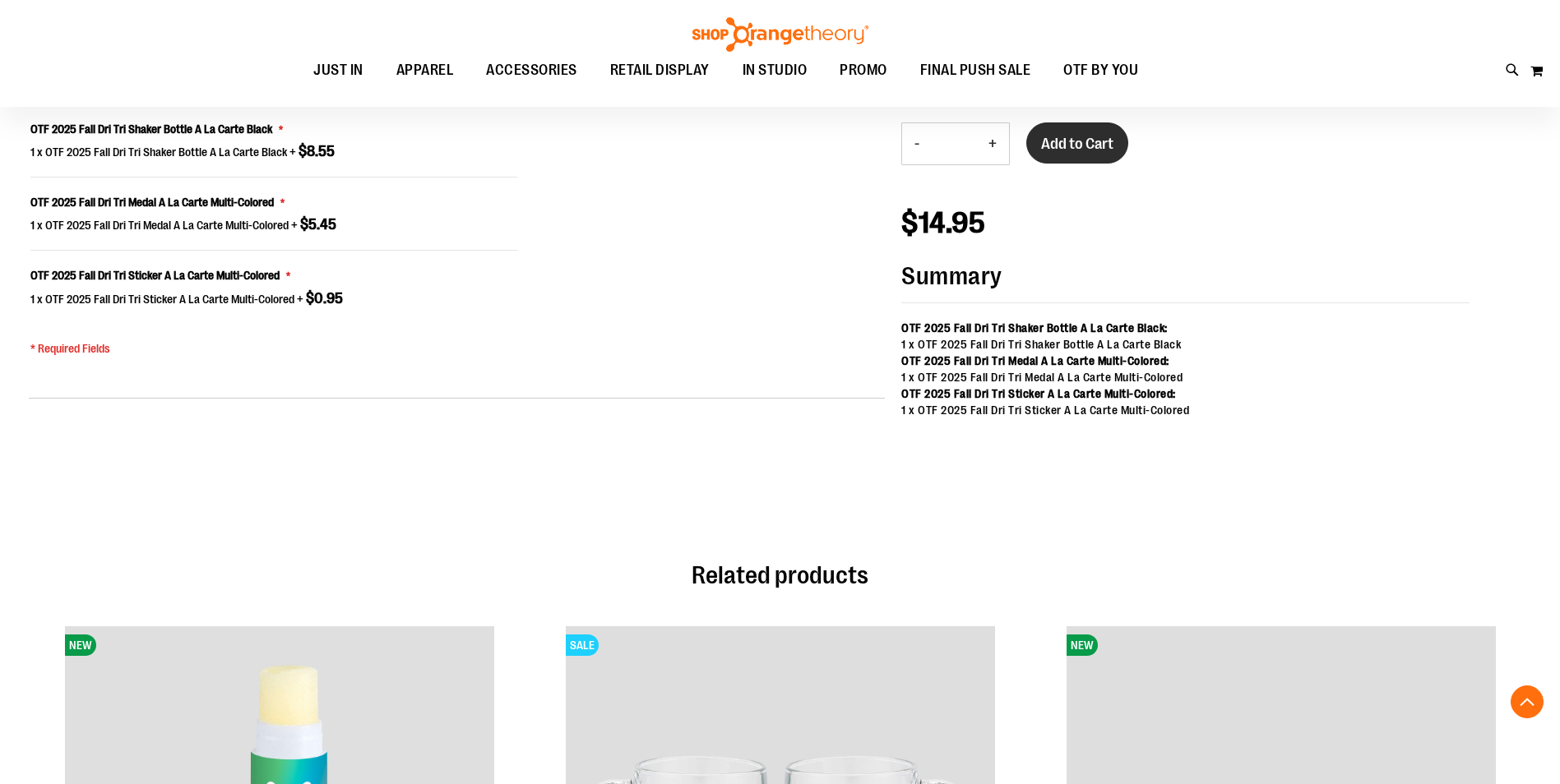
click at [1070, 146] on span "Add to Cart" at bounding box center [1077, 144] width 72 height 18
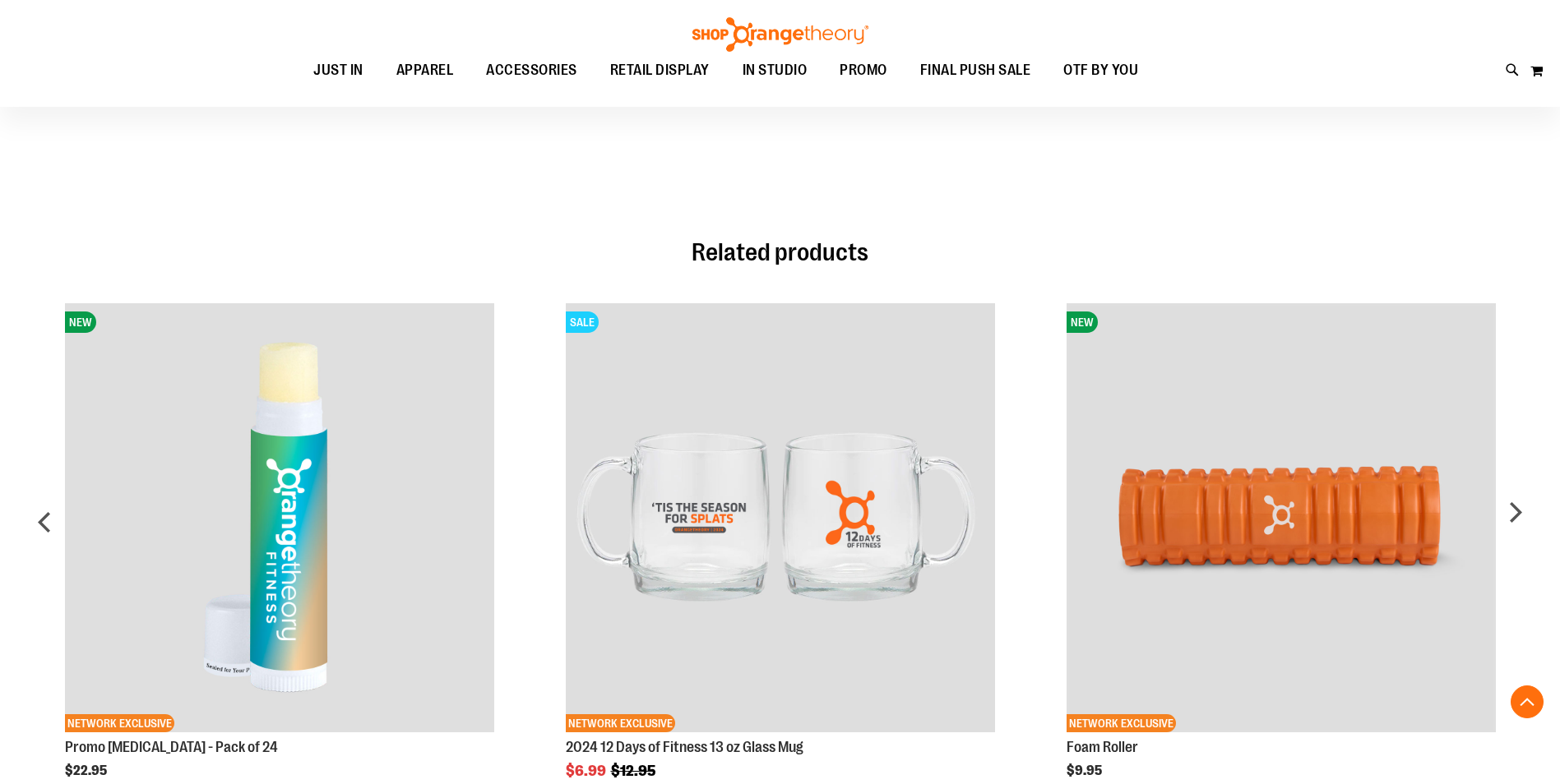
scroll to position [1731, 0]
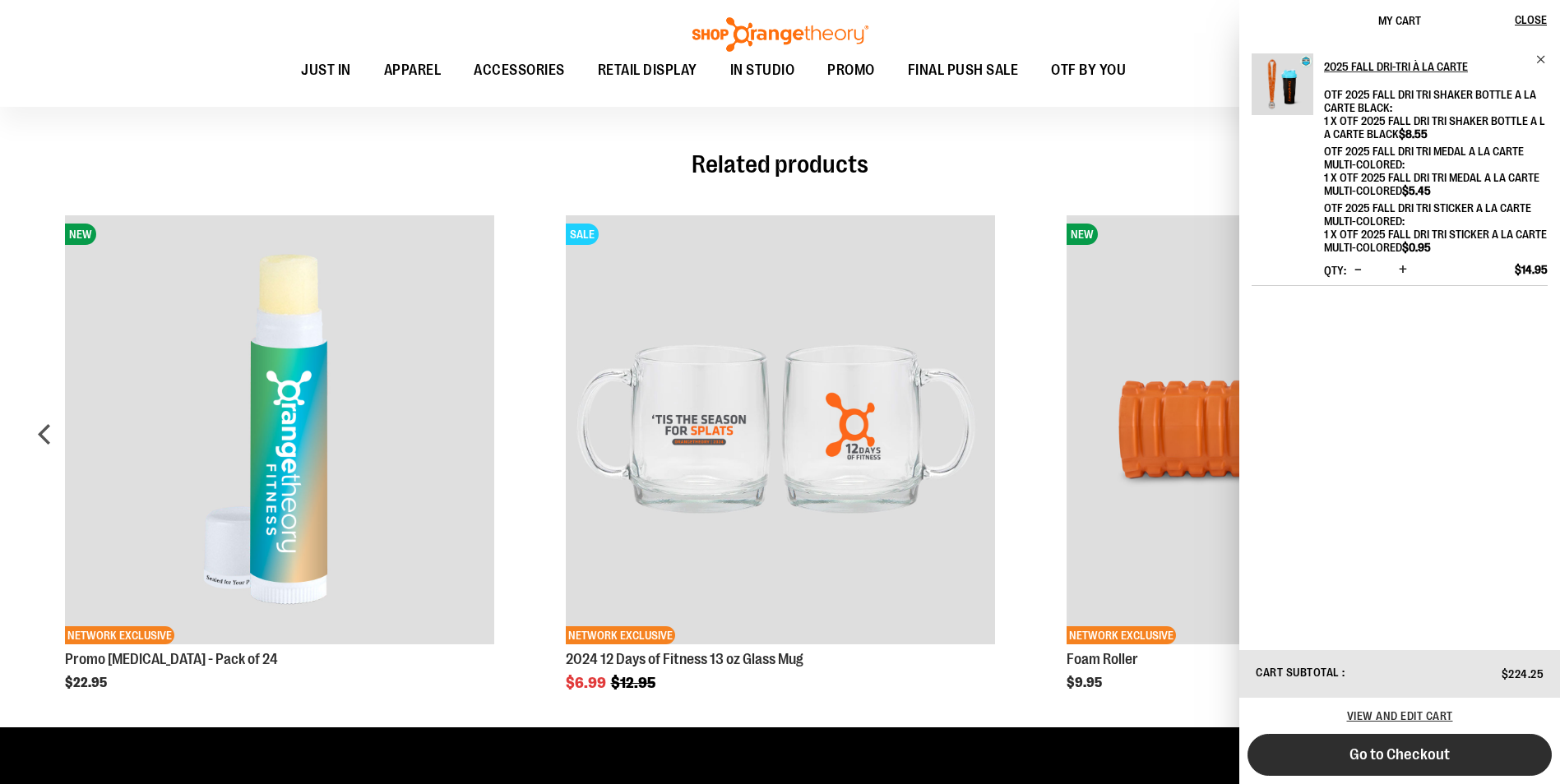
click at [1434, 765] on button "Go to Checkout" at bounding box center [1400, 755] width 304 height 42
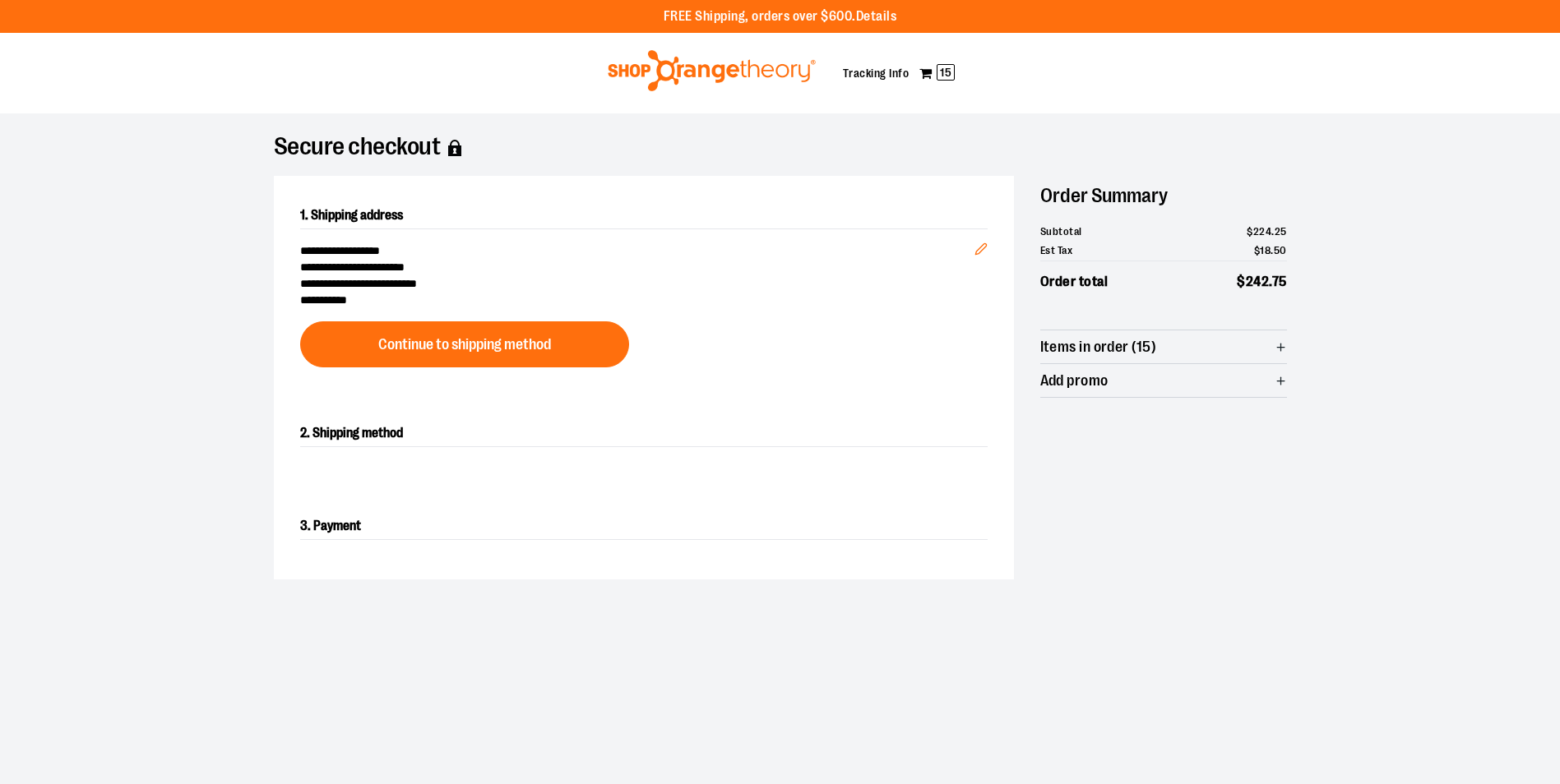
click at [493, 317] on div "**********" at bounding box center [643, 284] width 740 height 218
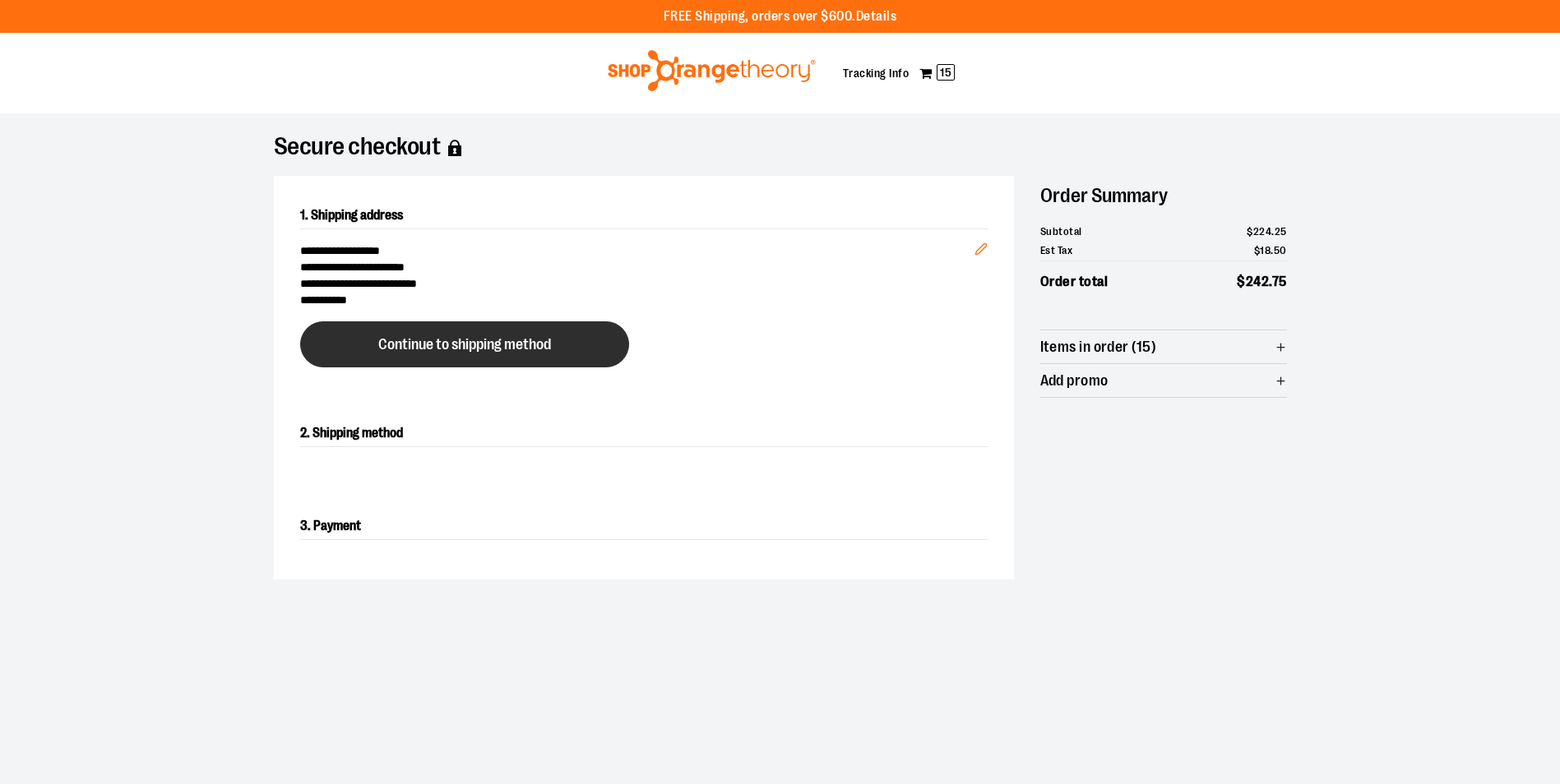
click at [493, 358] on button "Continue to shipping method" at bounding box center [465, 344] width 329 height 46
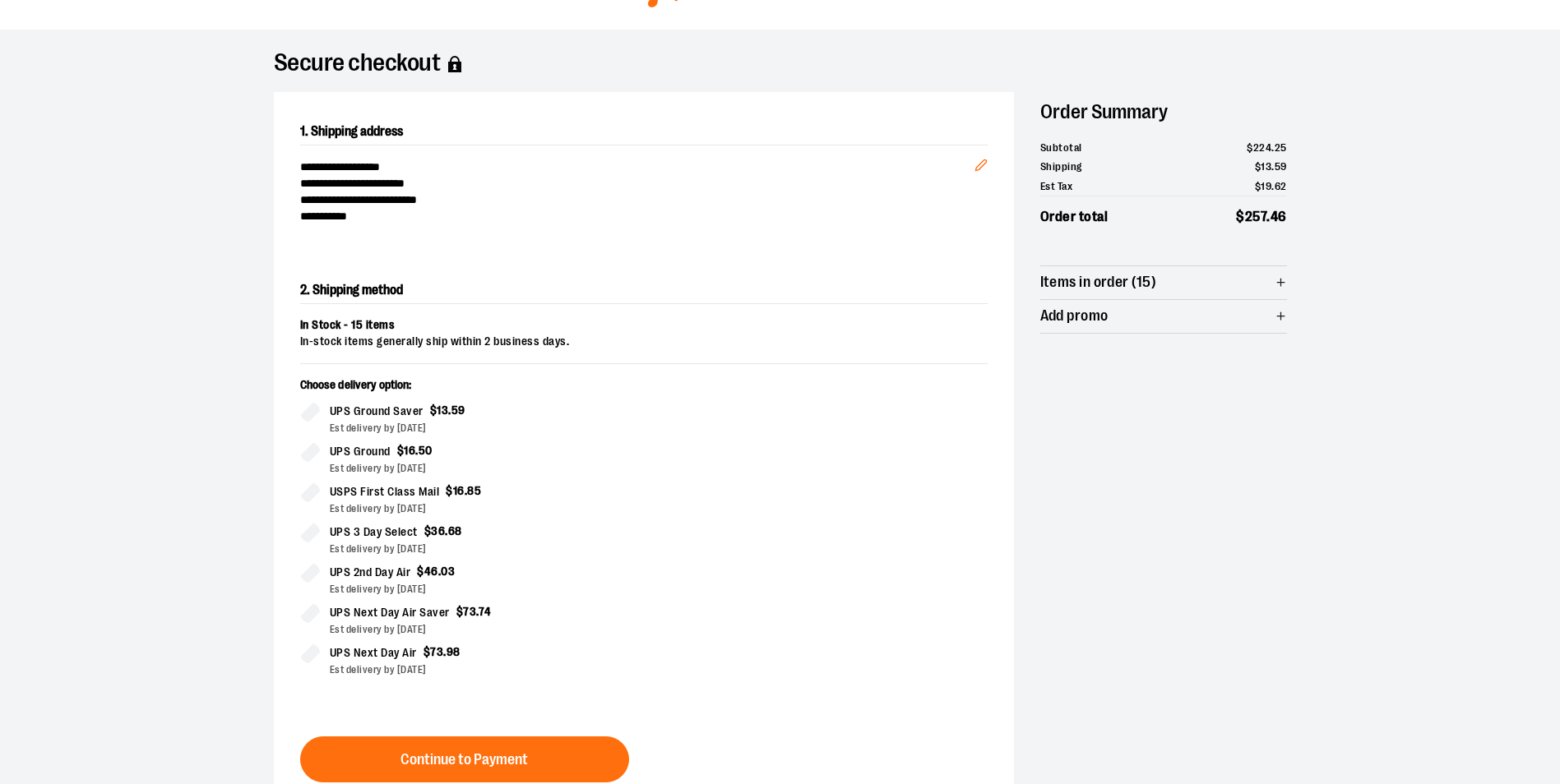
scroll to position [264, 0]
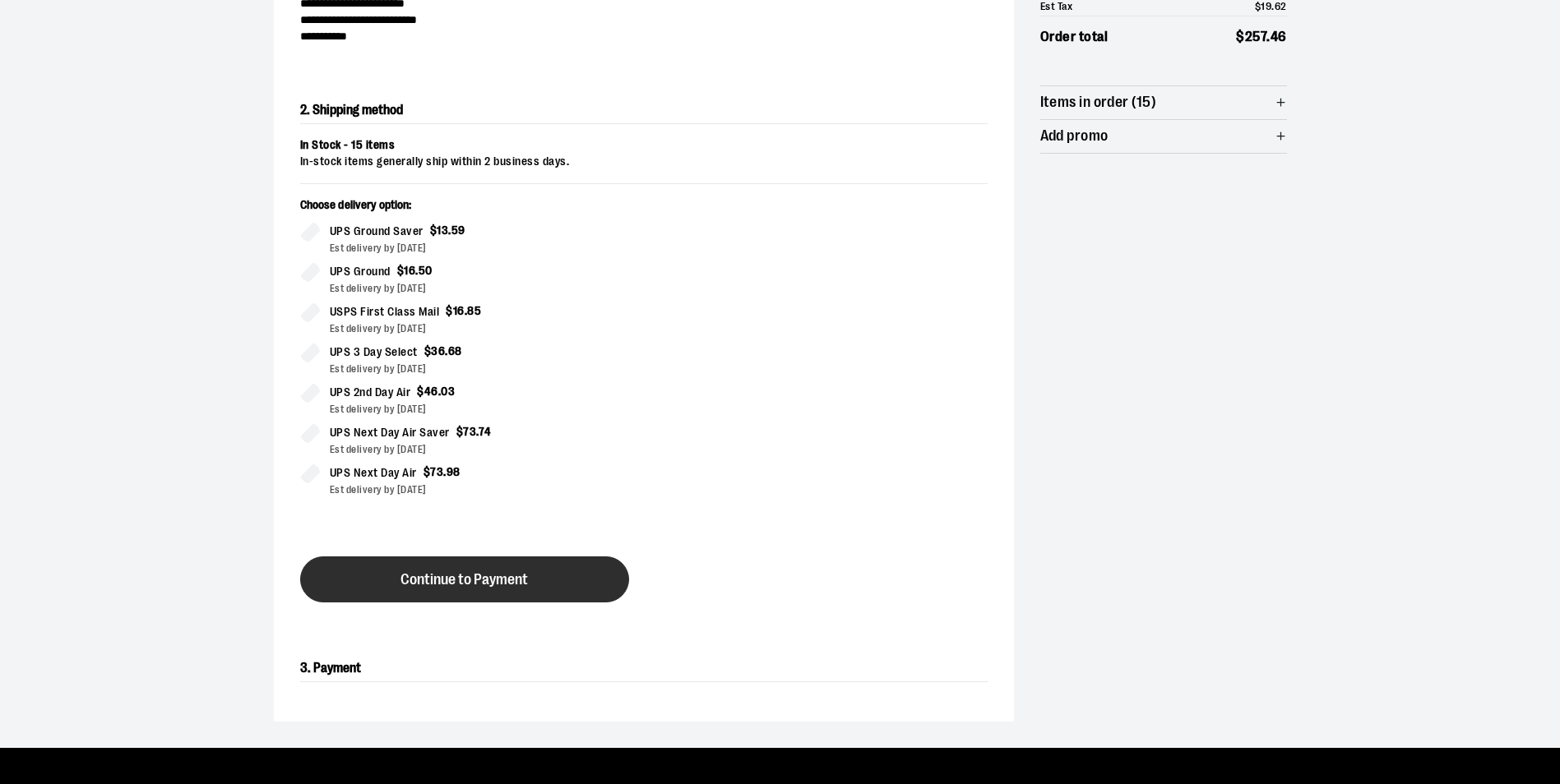
click at [518, 573] on span "Continue to Payment" at bounding box center [464, 580] width 128 height 15
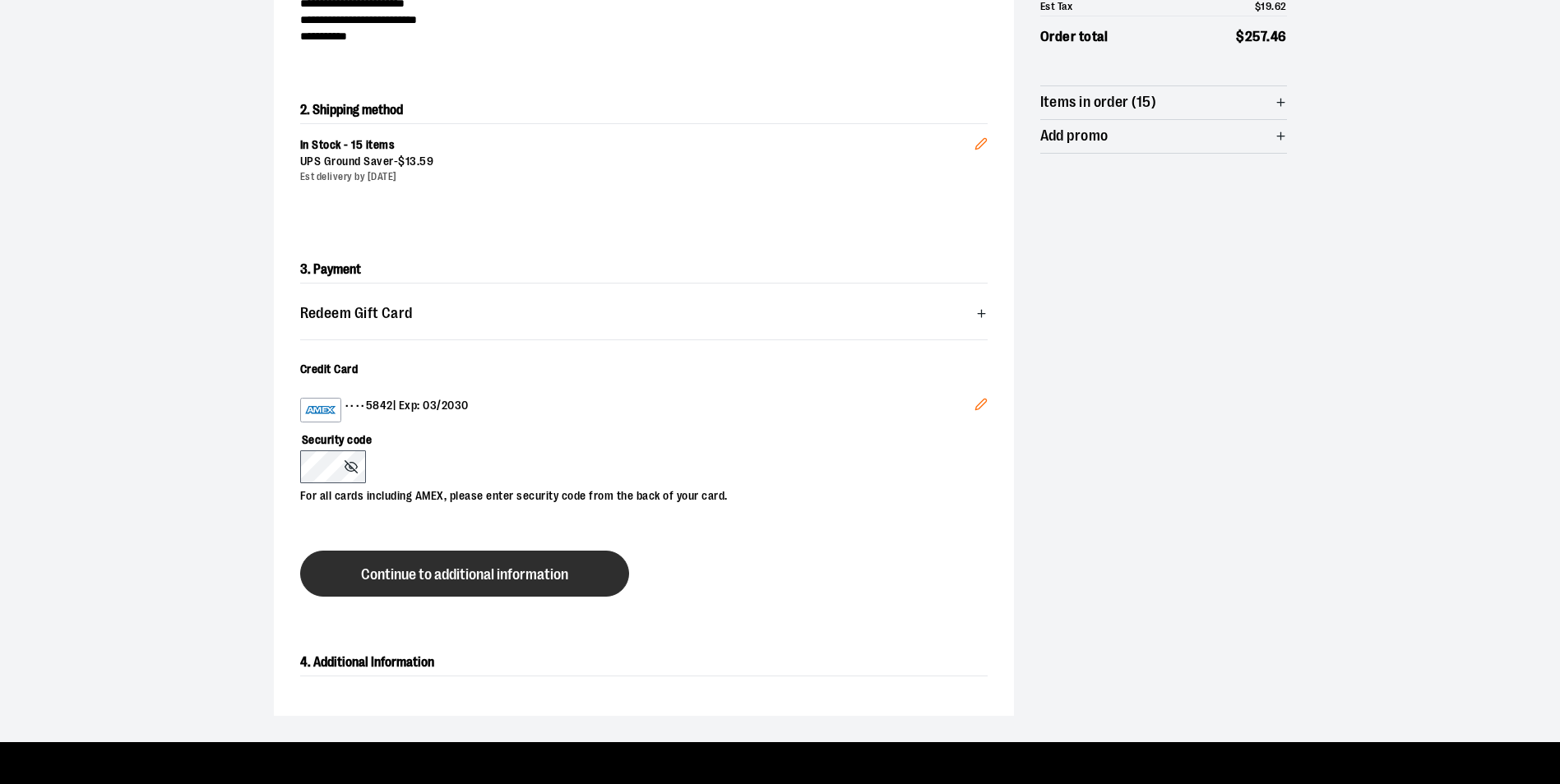
click at [585, 571] on button "Continue to additional information" at bounding box center [465, 574] width 329 height 46
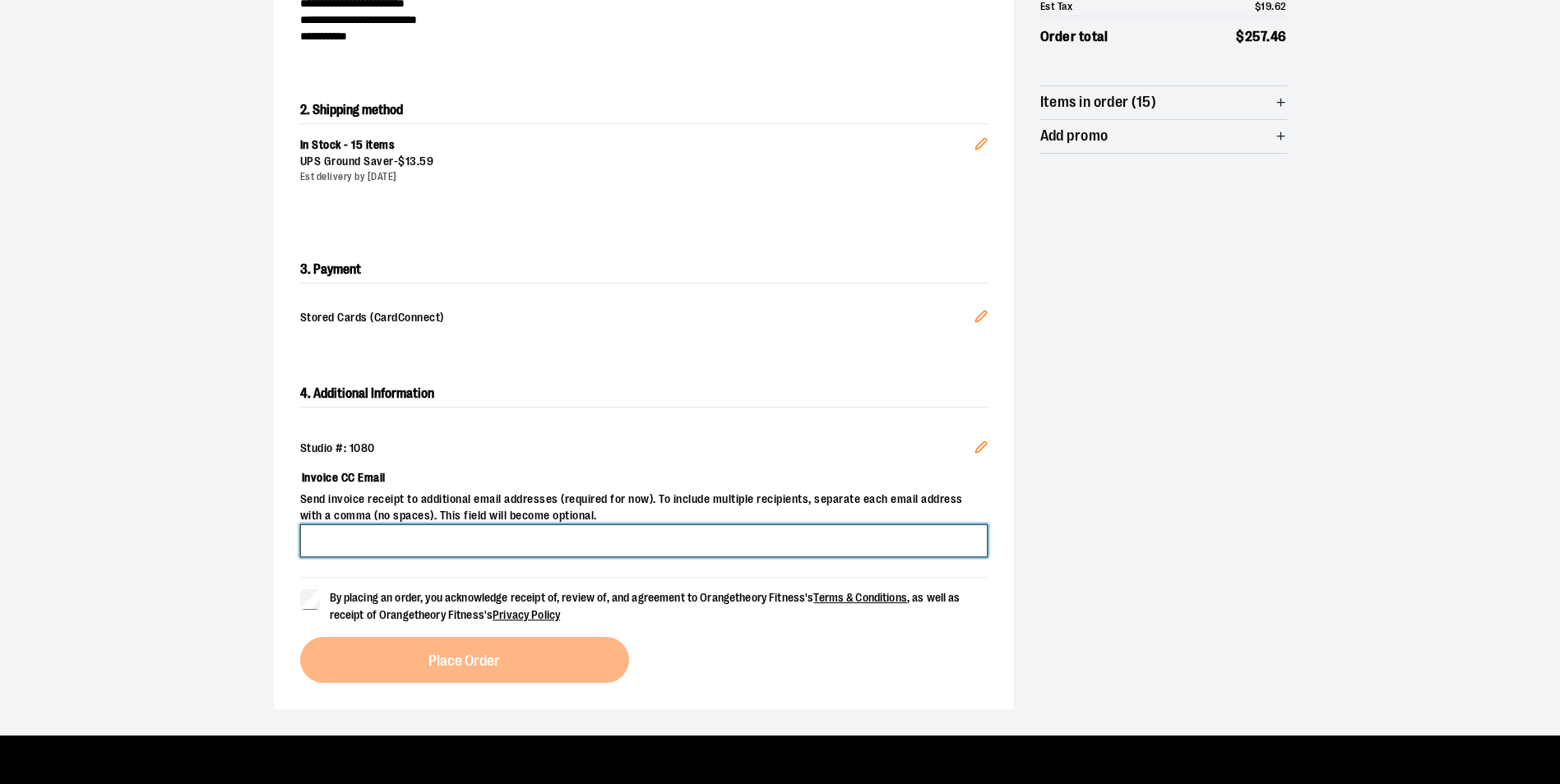
click at [409, 554] on input "Invoice CC Email" at bounding box center [644, 541] width 687 height 33
type input "**********"
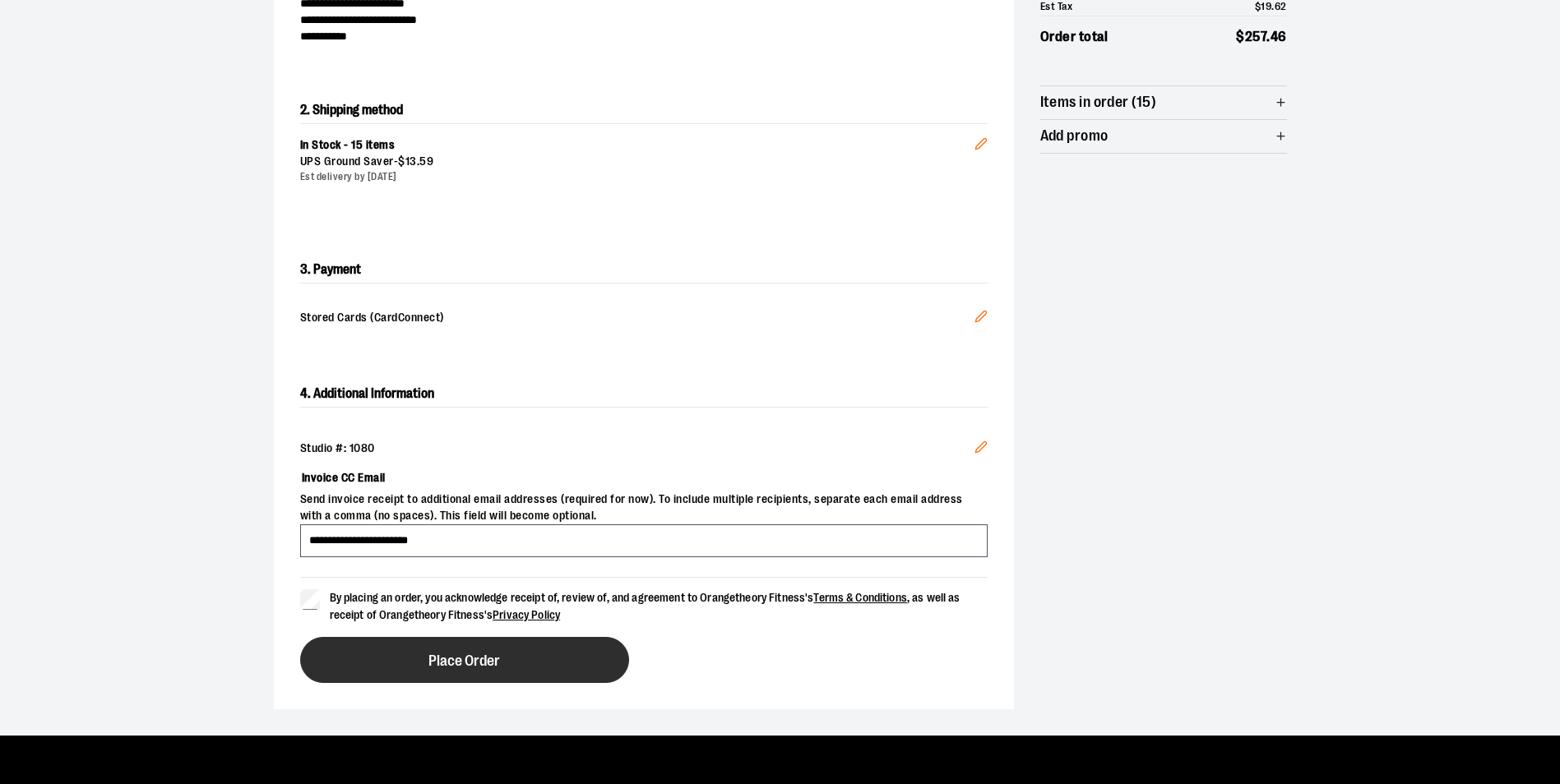
click at [432, 670] on button "Place Order" at bounding box center [465, 660] width 329 height 46
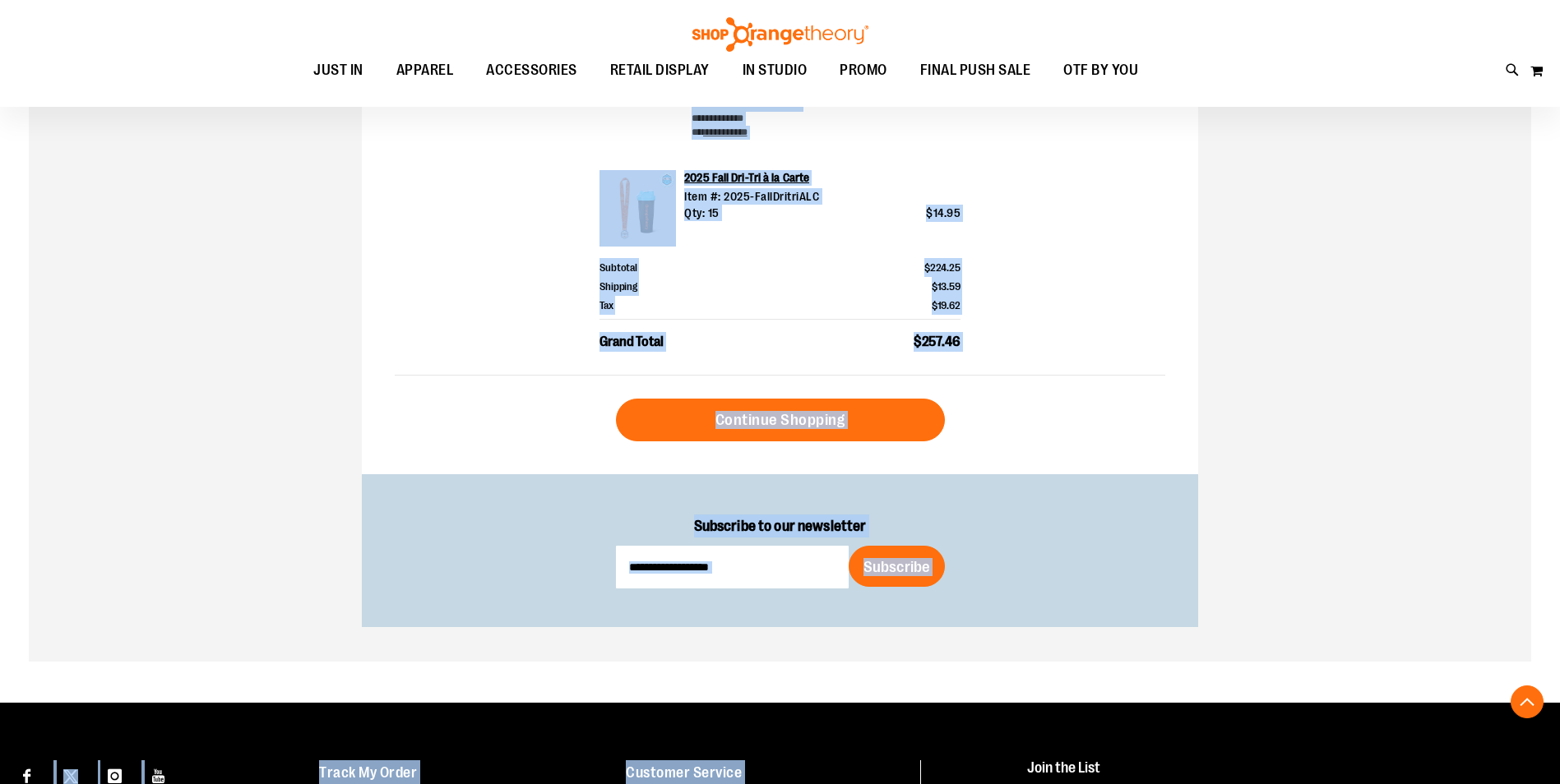
scroll to position [596, 0]
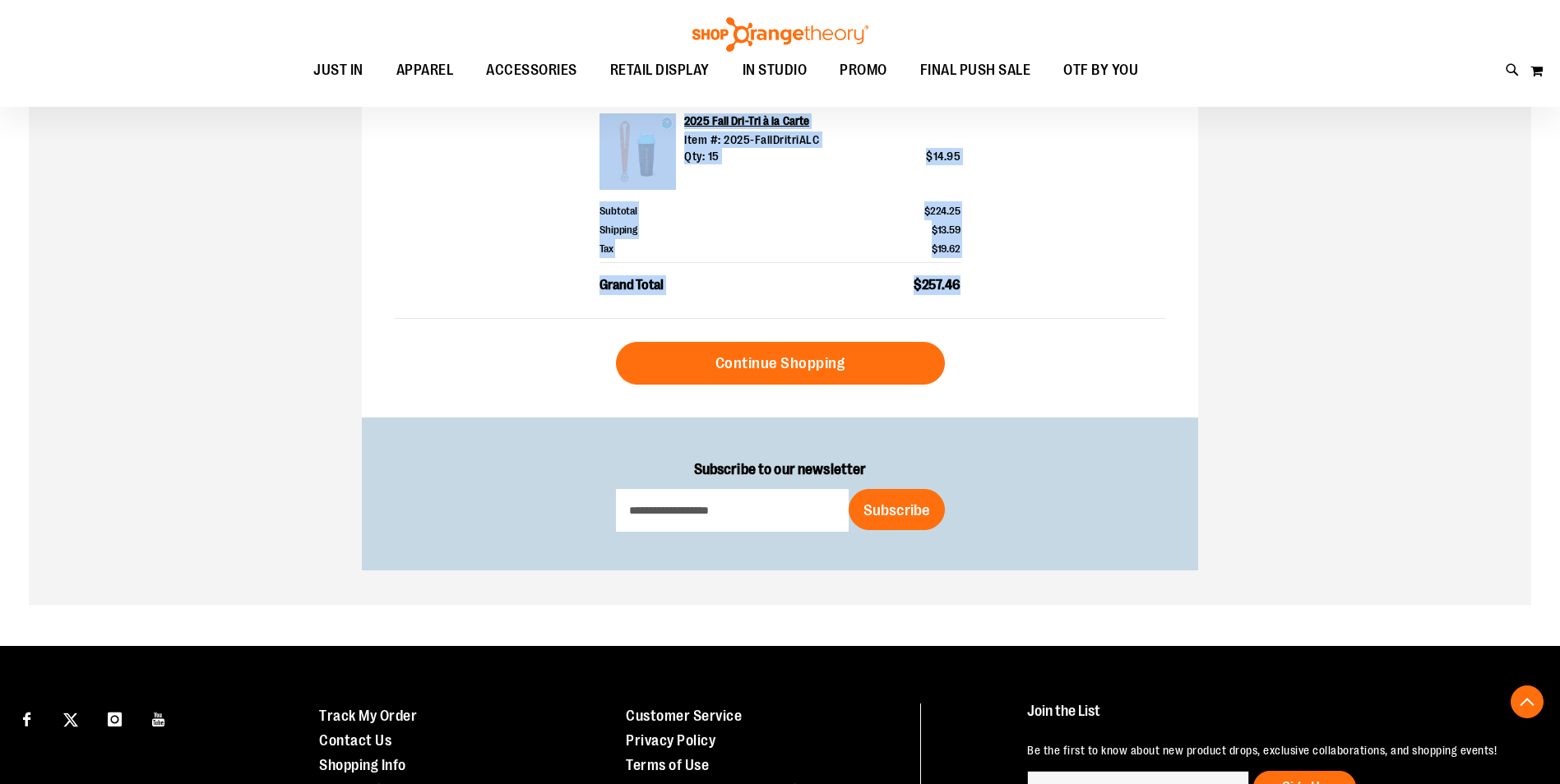
drag, startPoint x: 392, startPoint y: 267, endPoint x: 964, endPoint y: 290, distance: 572.5
click at [964, 290] on div "**********" at bounding box center [780, 23] width 836 height 790
drag, startPoint x: 964, startPoint y: 290, endPoint x: 946, endPoint y: 243, distance: 50.3
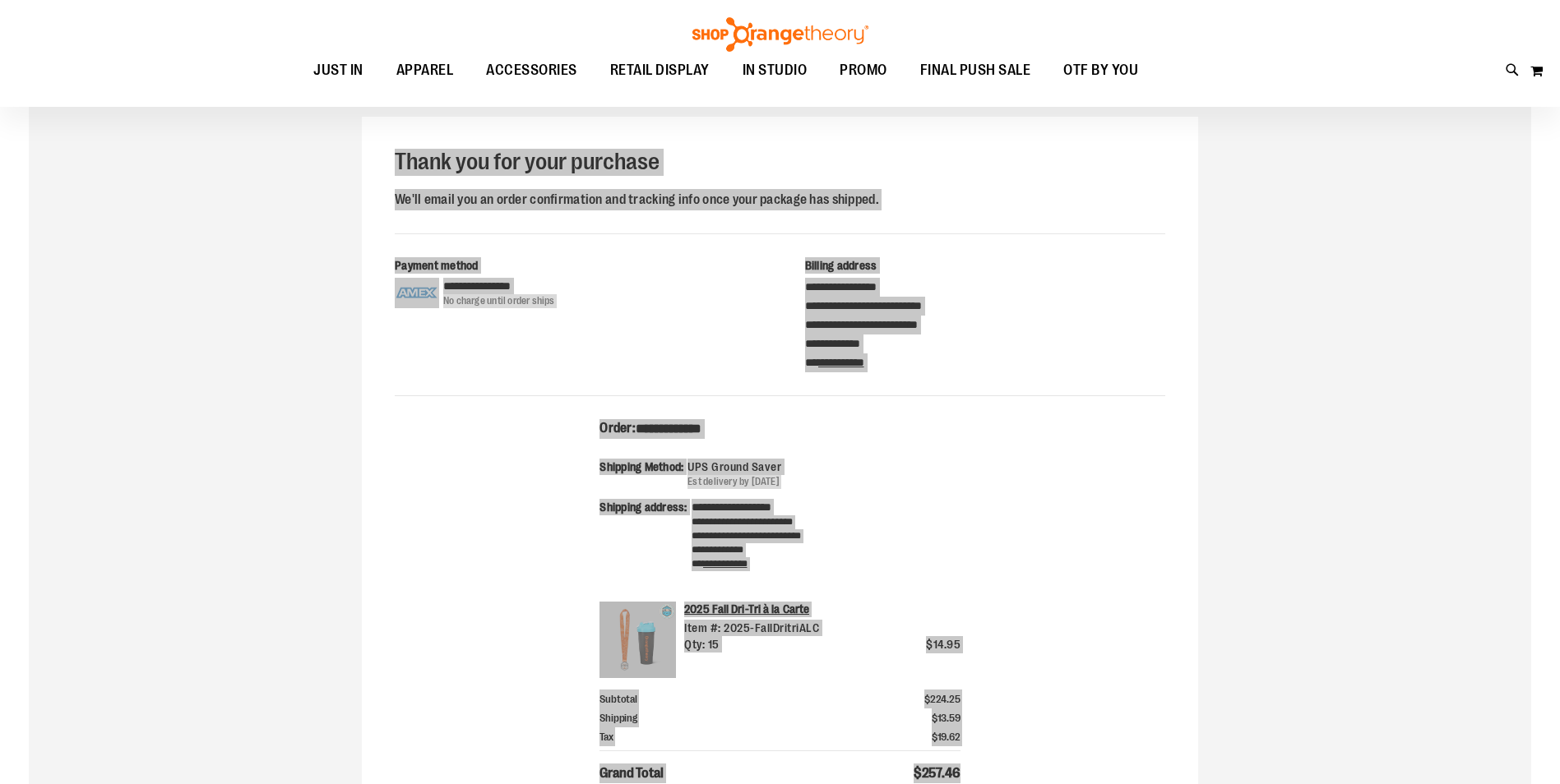
scroll to position [0, 0]
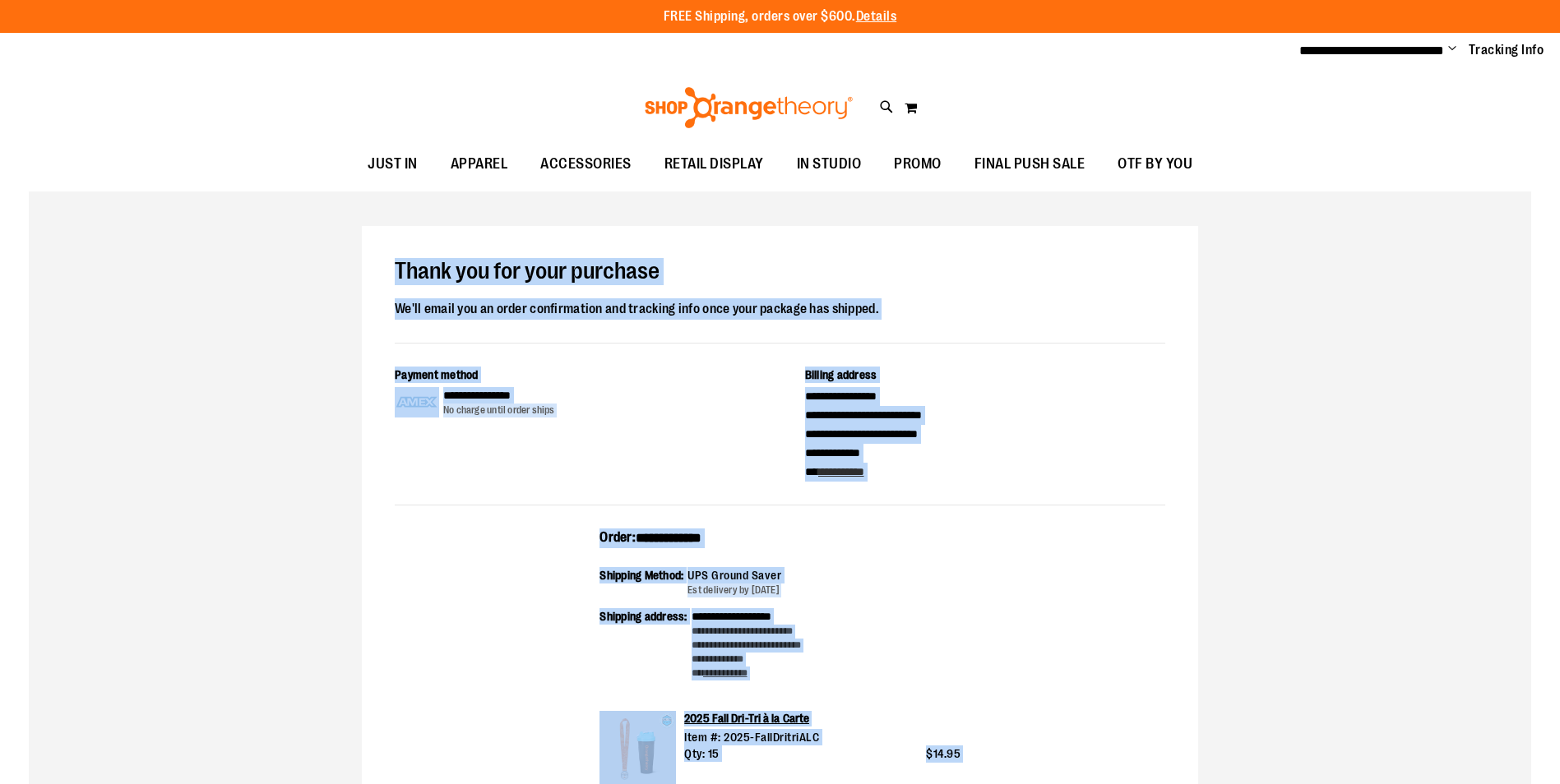
click at [1451, 52] on span "Change" at bounding box center [1452, 50] width 9 height 15
click at [1379, 102] on link "Sign Out" at bounding box center [1394, 110] width 144 height 32
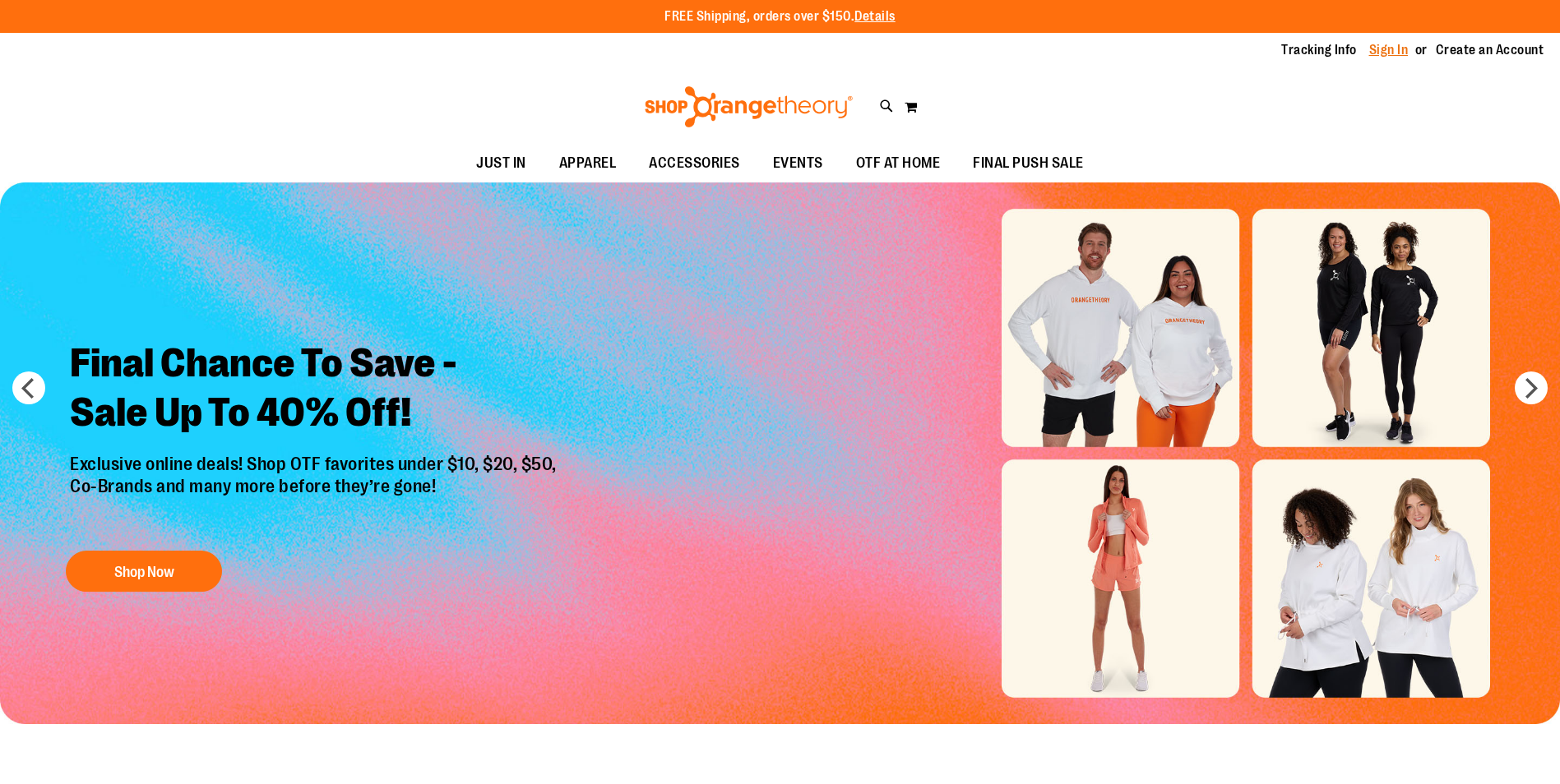
click at [1387, 43] on link "Sign In" at bounding box center [1389, 50] width 39 height 18
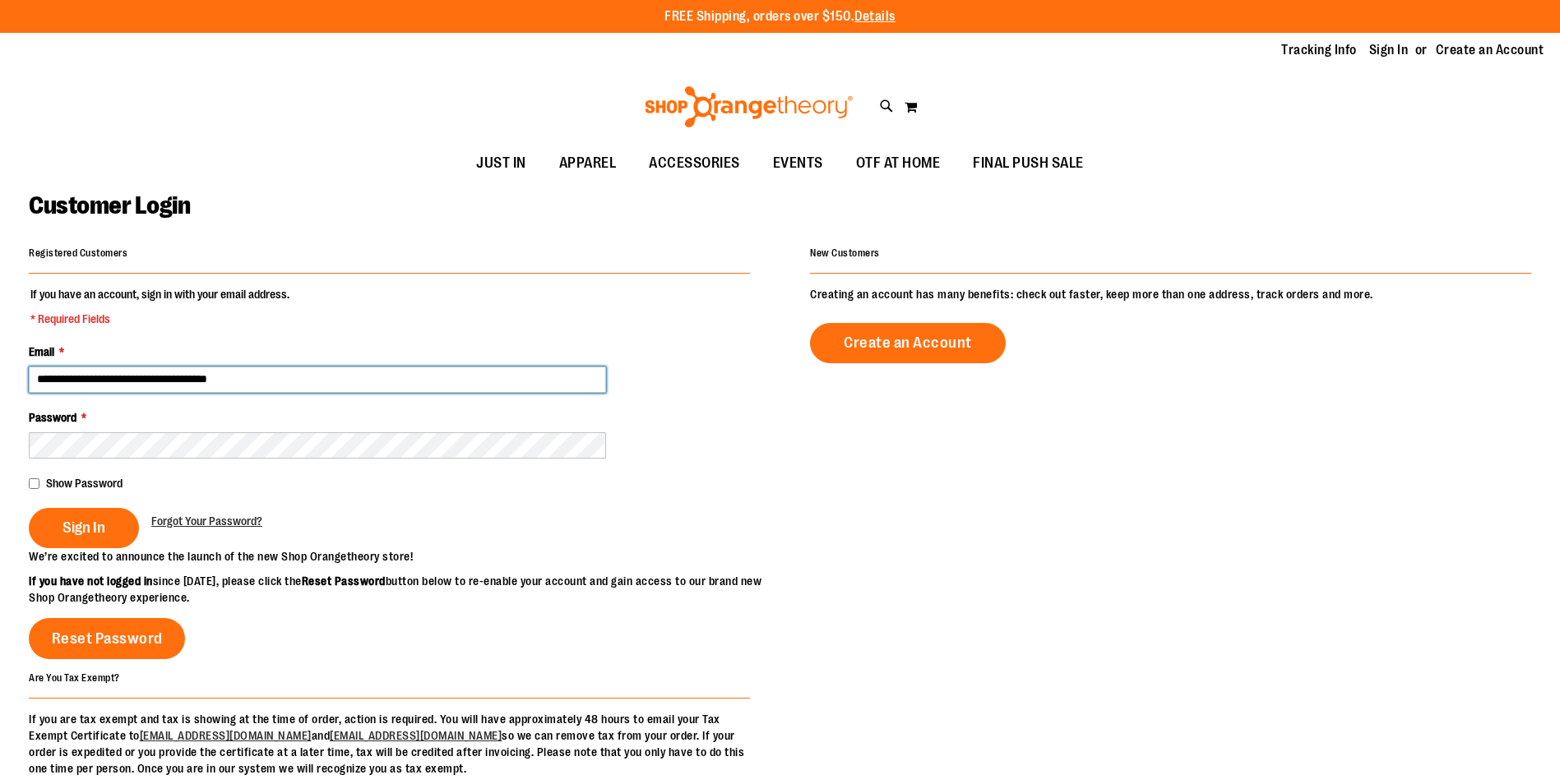
click at [132, 377] on input "**********" at bounding box center [317, 379] width 577 height 26
type input "**********"
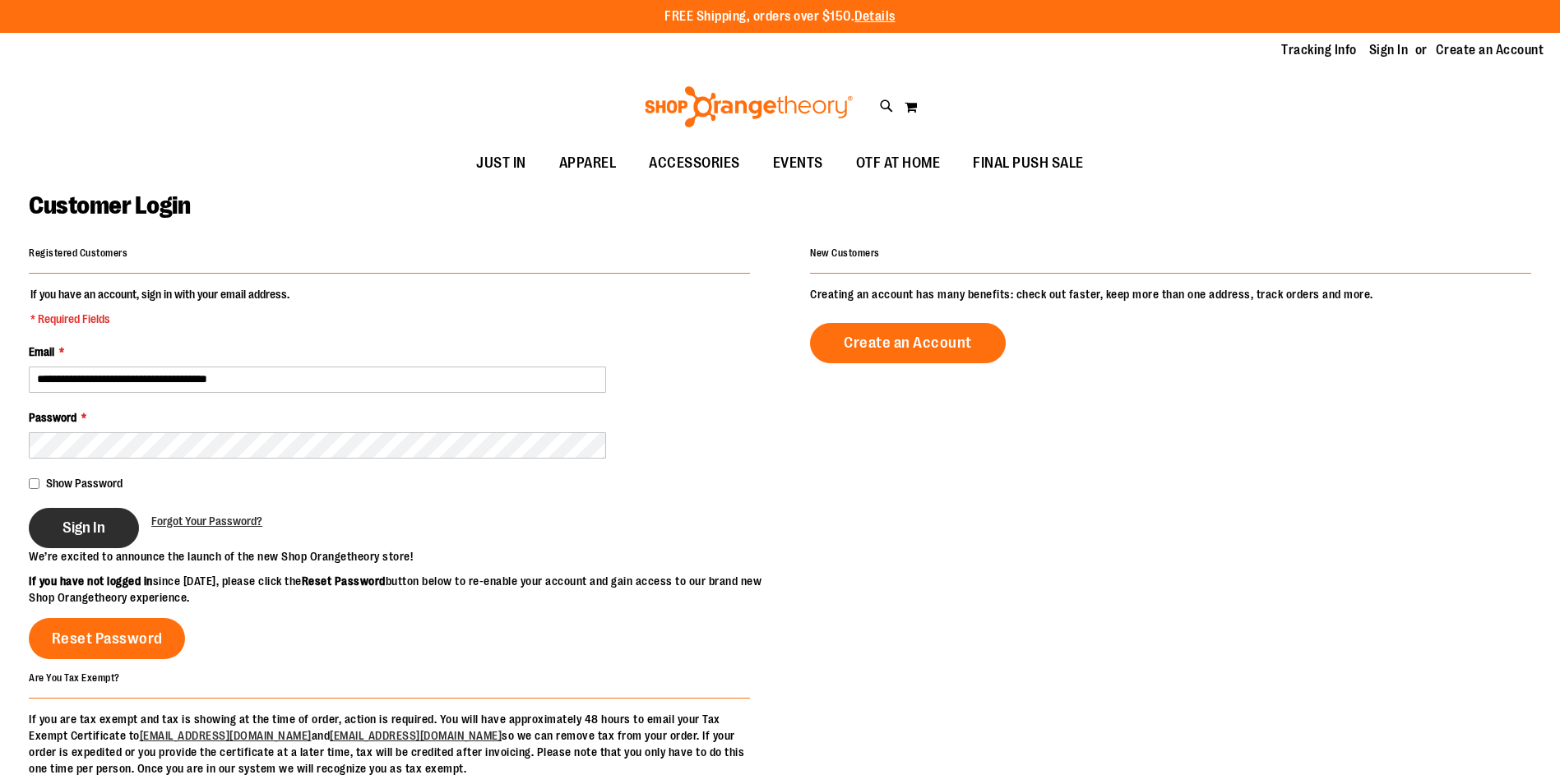
click at [62, 535] on span "Sign In" at bounding box center [84, 528] width 43 height 18
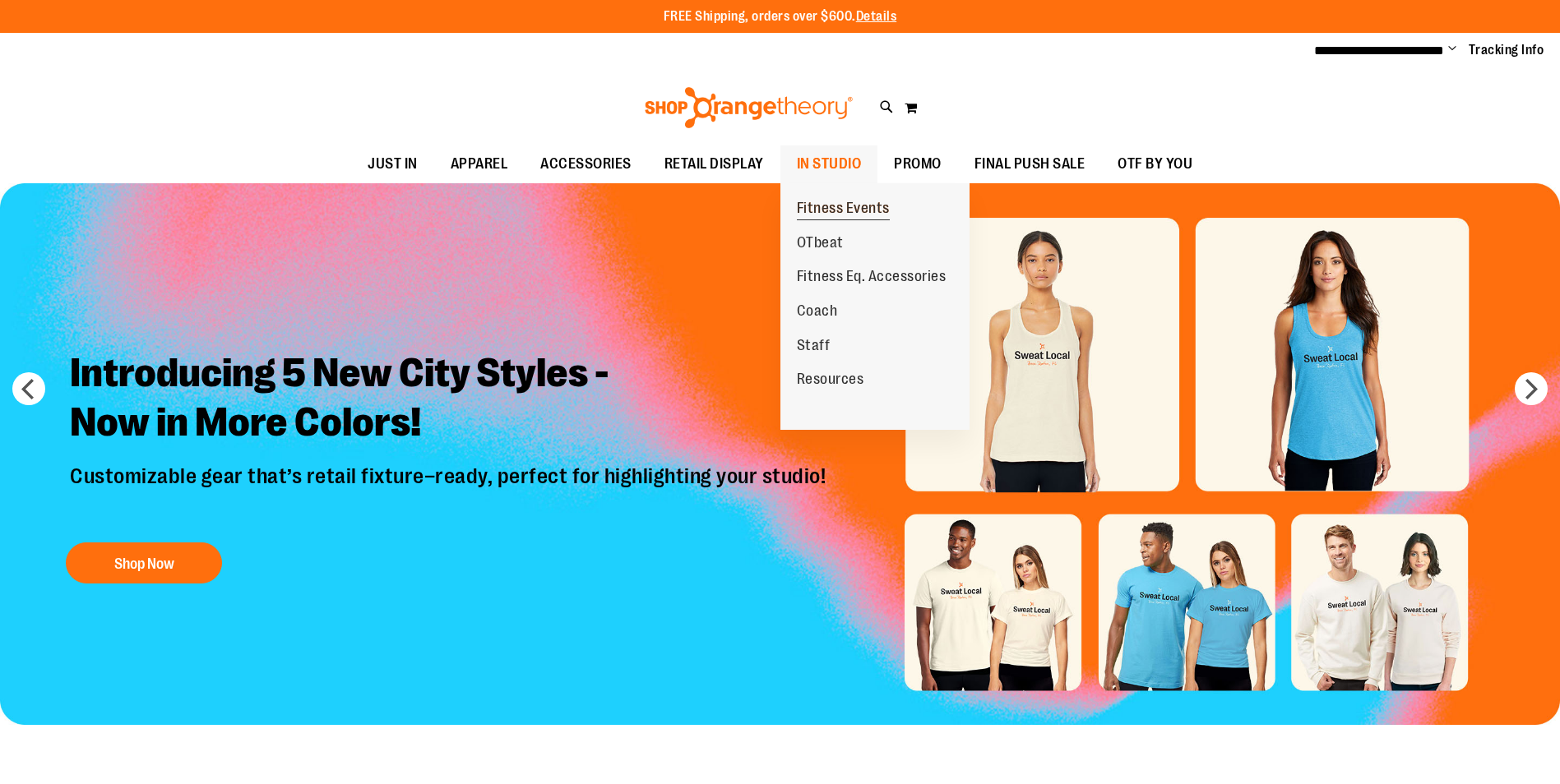
click at [841, 207] on span "Fitness Events" at bounding box center [843, 209] width 93 height 20
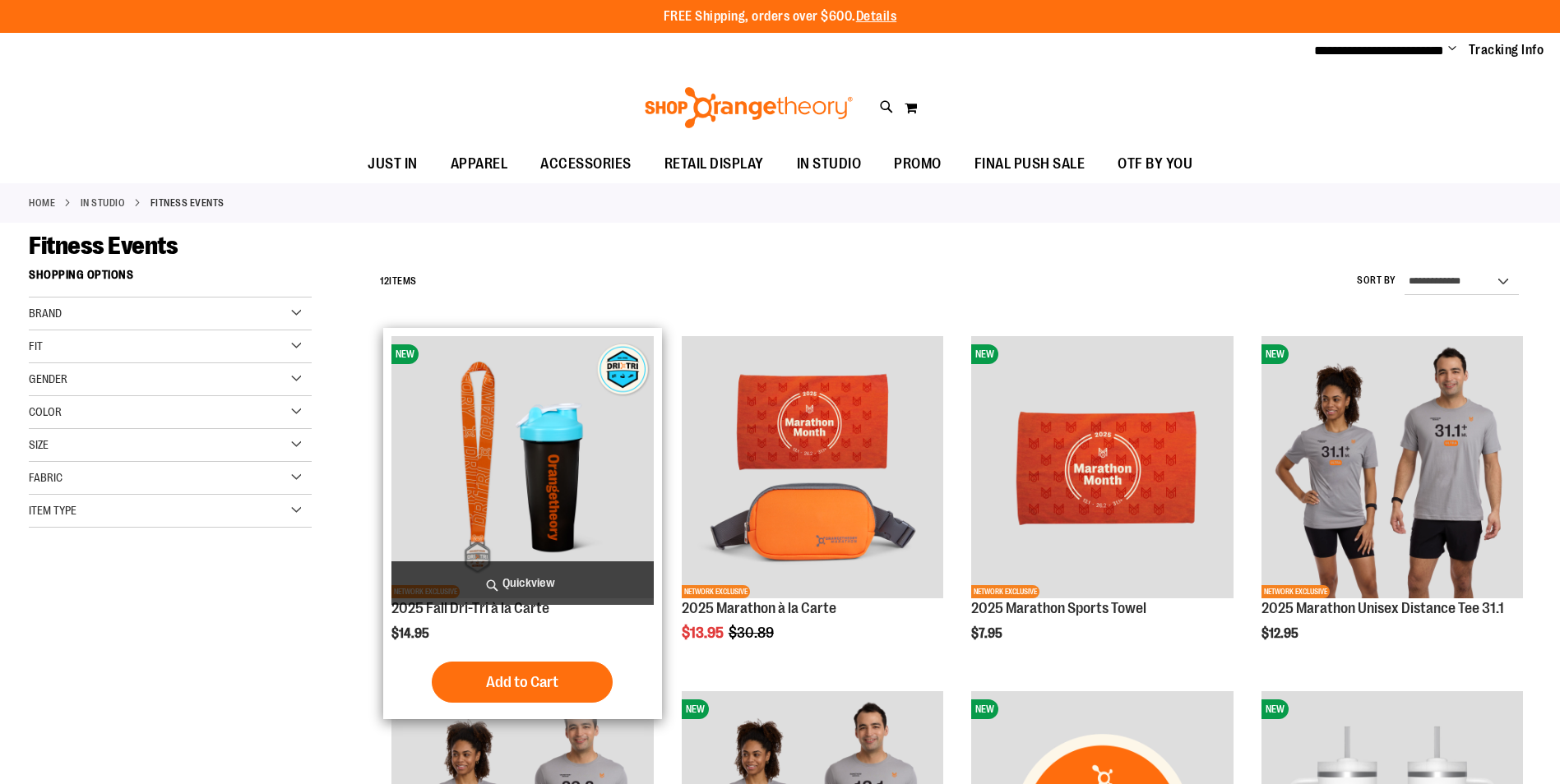
click at [592, 465] on img "product" at bounding box center [522, 466] width 261 height 261
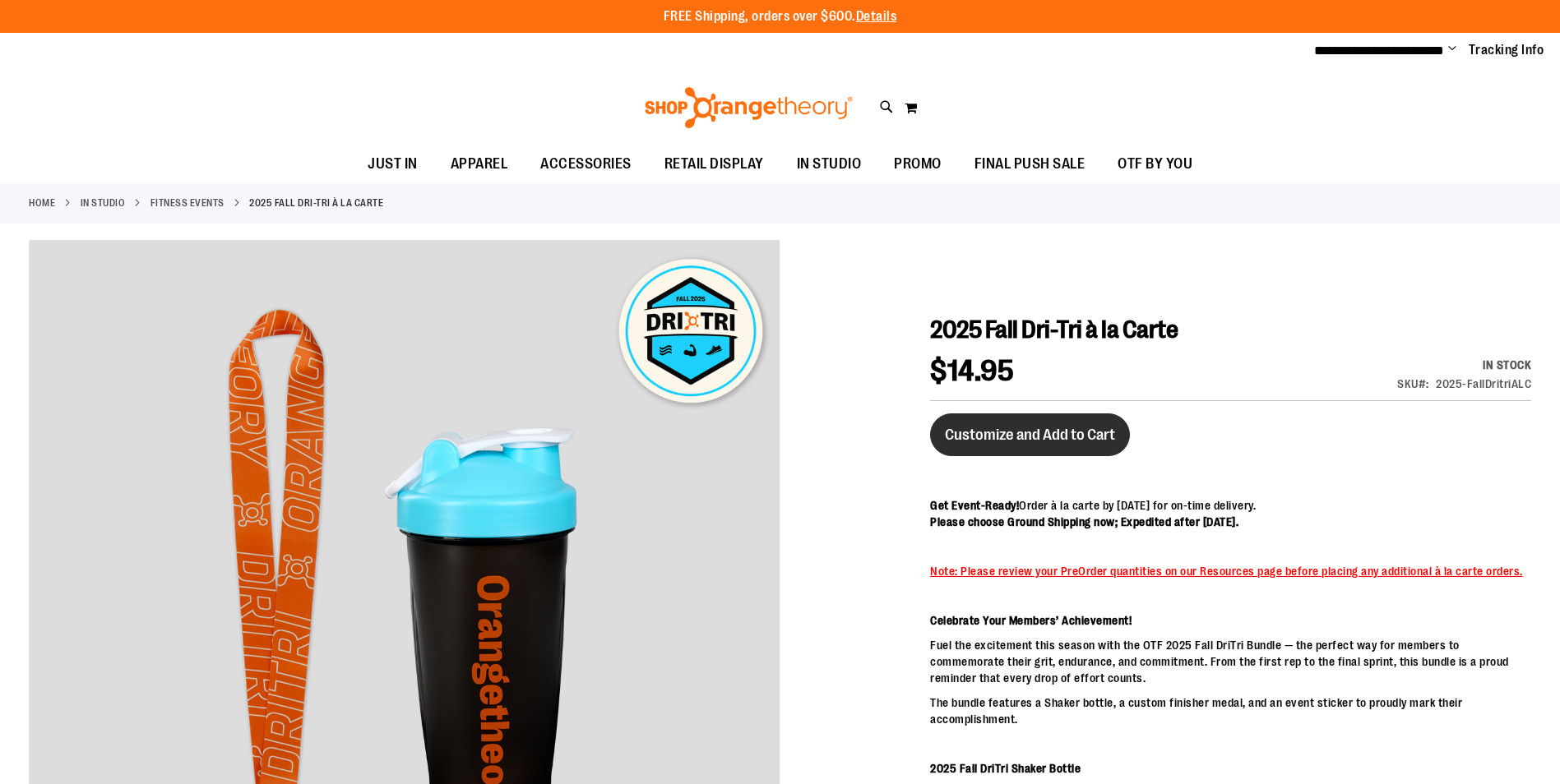
click at [1044, 429] on span "Customize and Add to Cart" at bounding box center [1029, 435] width 170 height 18
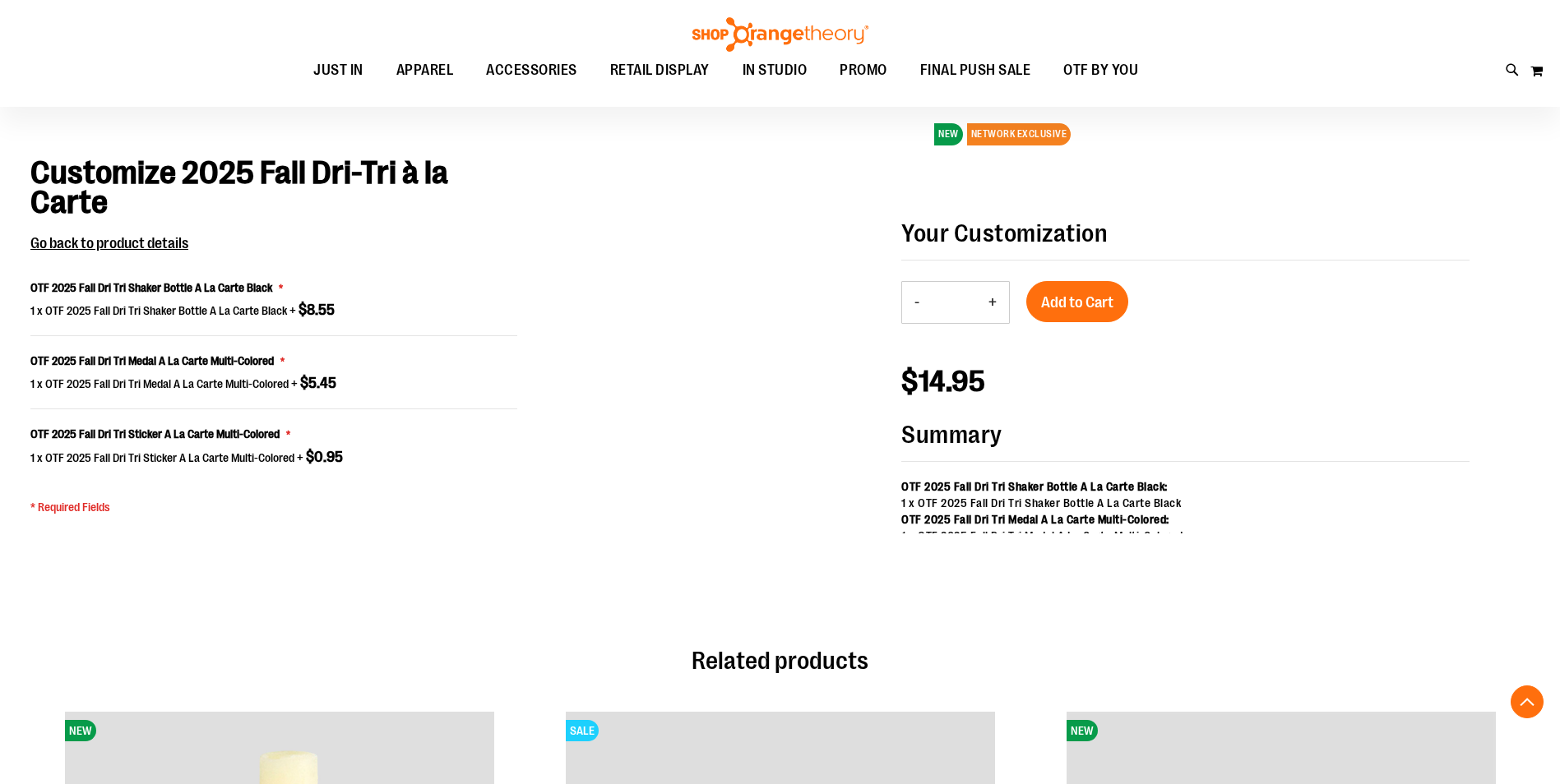
scroll to position [1320, 0]
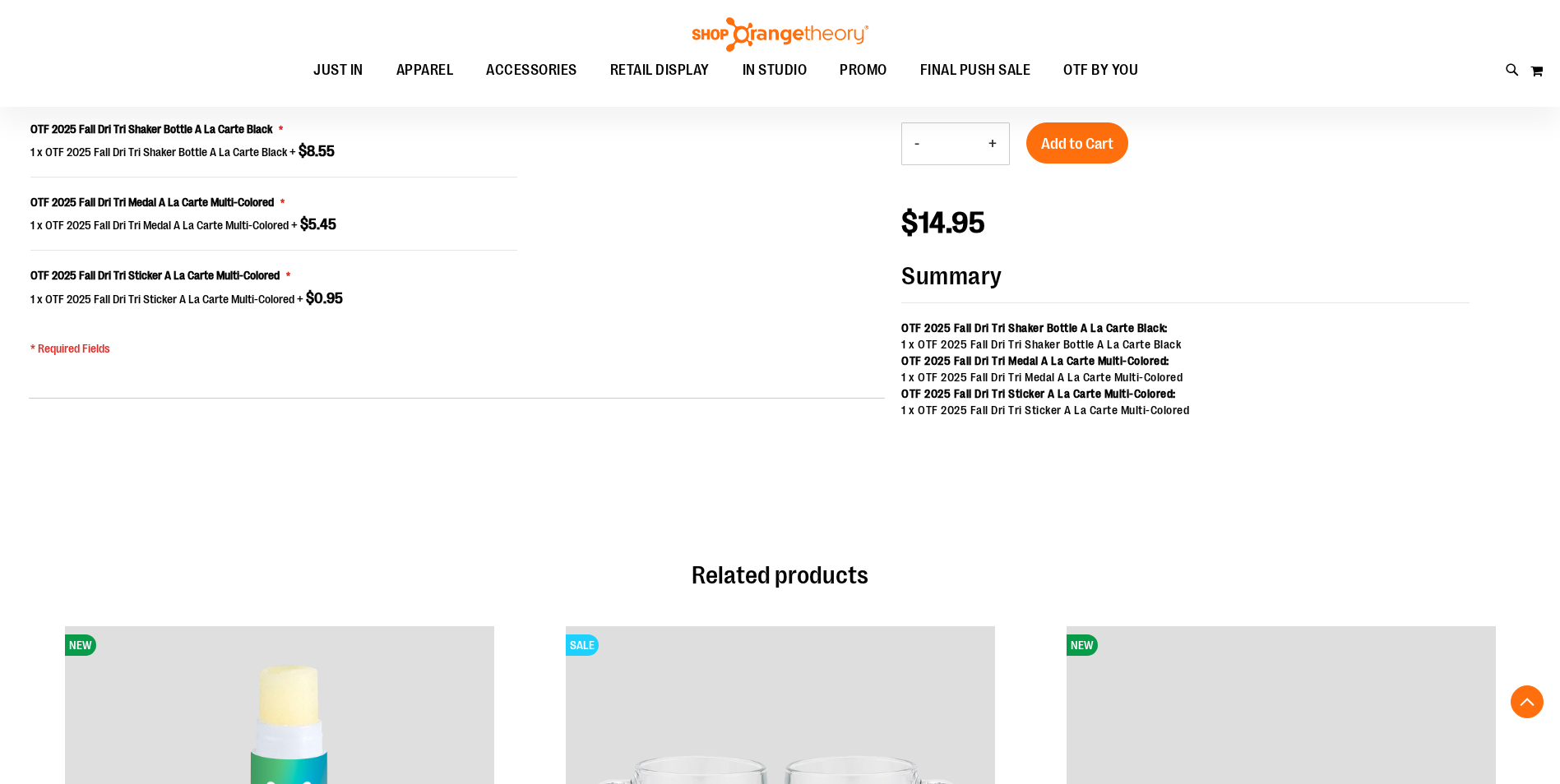
click at [991, 140] on button "+" at bounding box center [993, 144] width 33 height 41
type input "*"
click at [1106, 141] on span "Add to Cart" at bounding box center [1077, 144] width 72 height 18
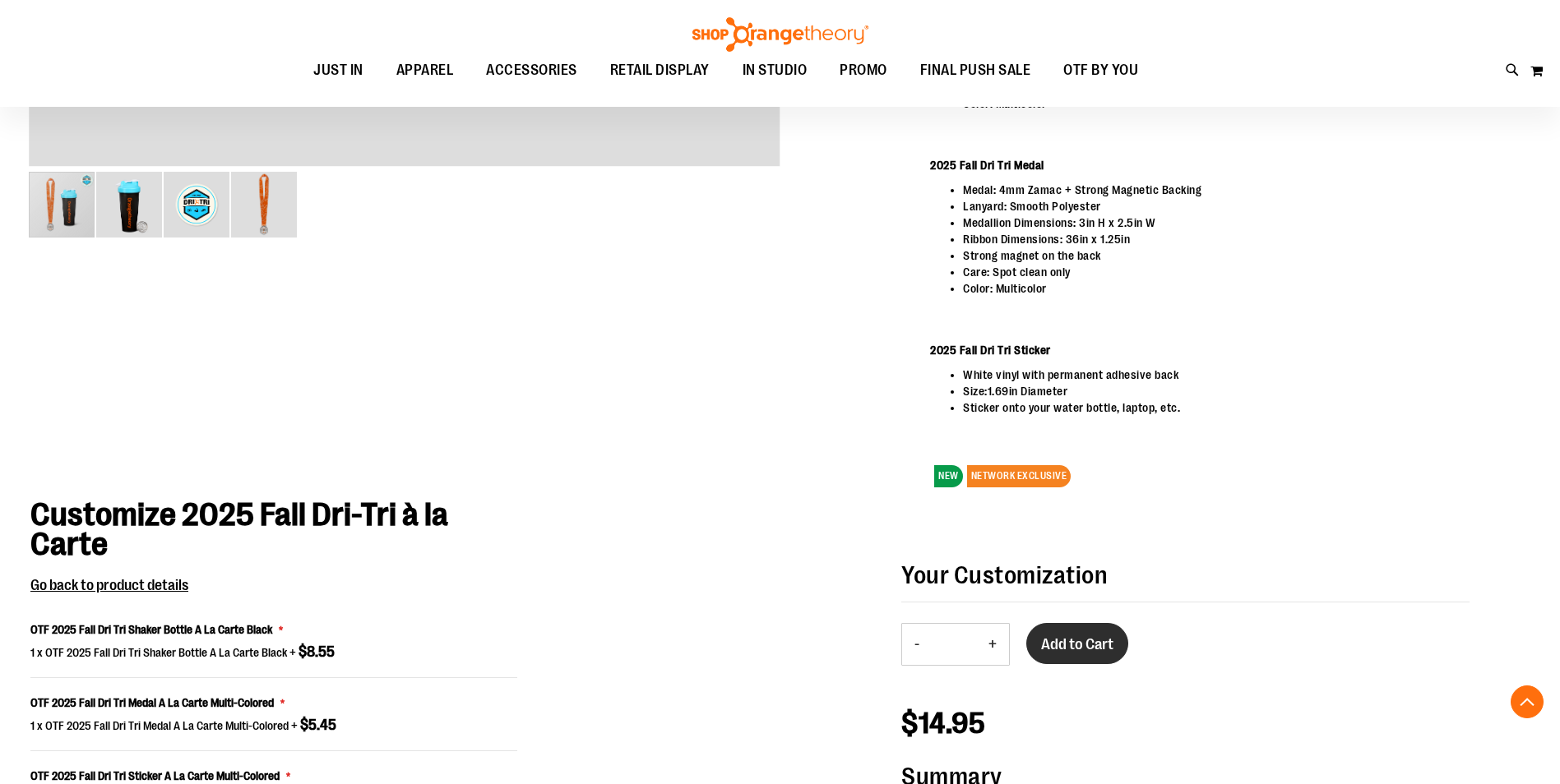
scroll to position [910, 0]
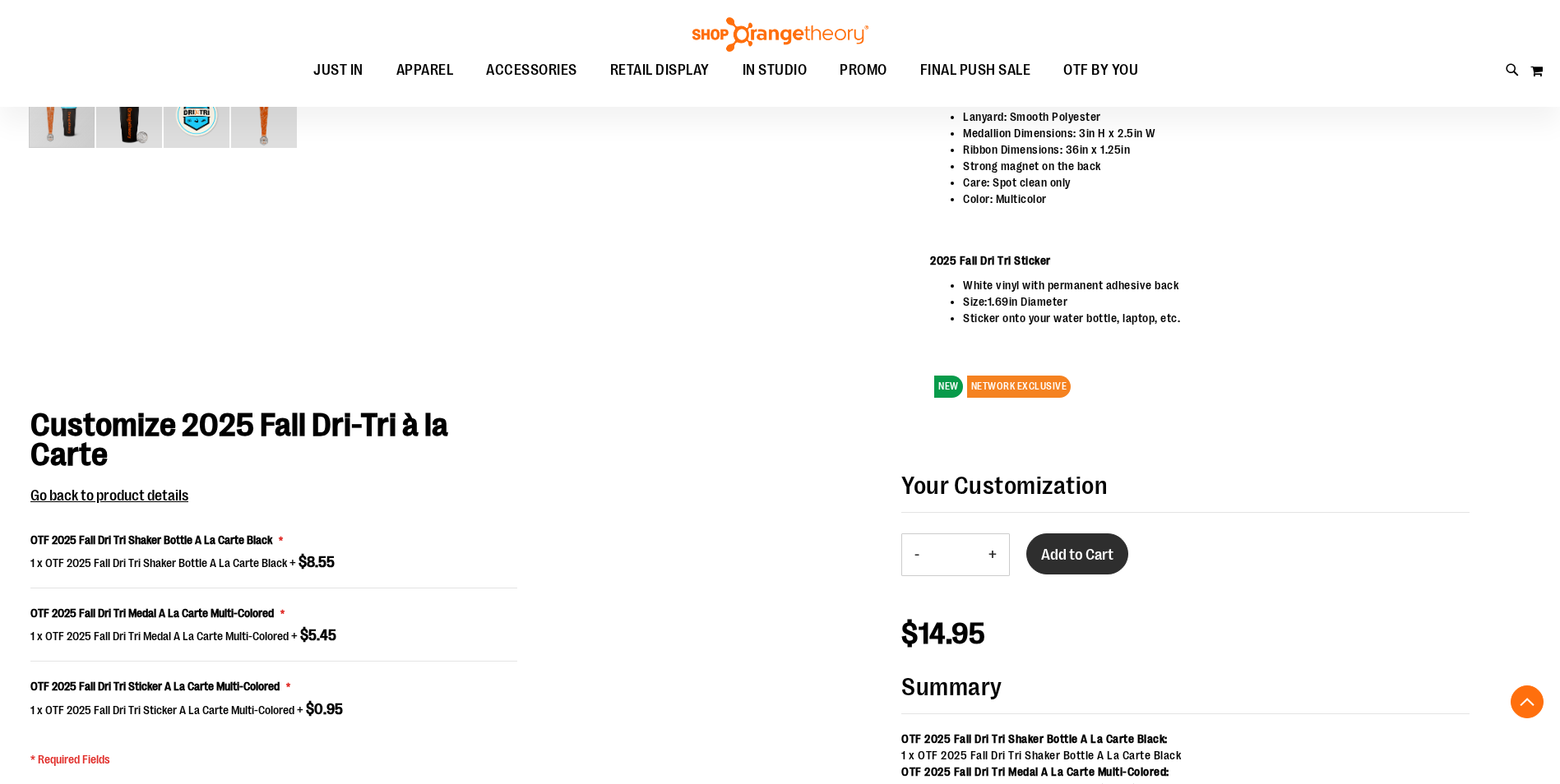
click at [1061, 546] on span "Add to Cart" at bounding box center [1077, 555] width 72 height 18
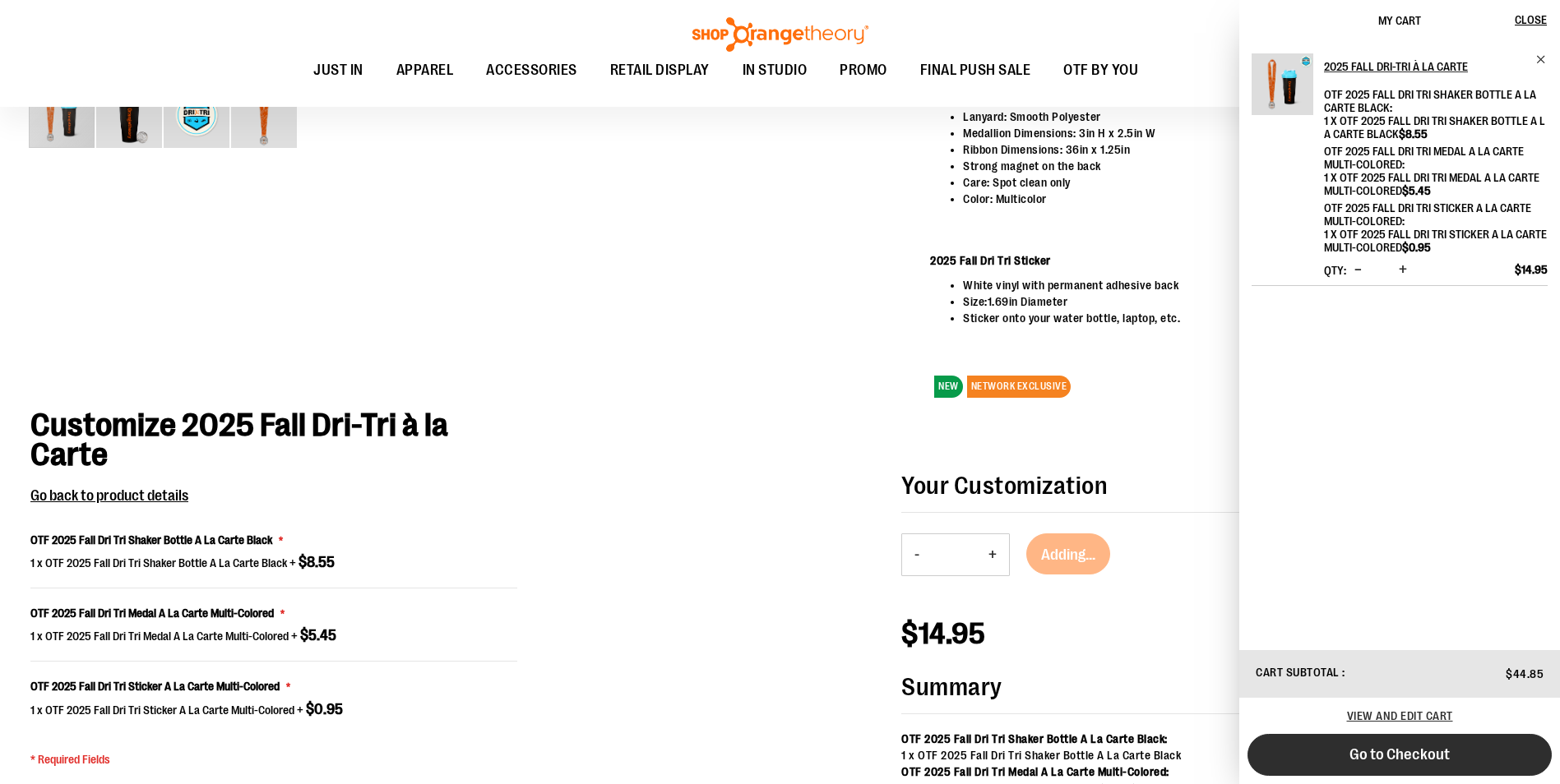
click at [1377, 744] on button "Go to Checkout" at bounding box center [1400, 755] width 304 height 42
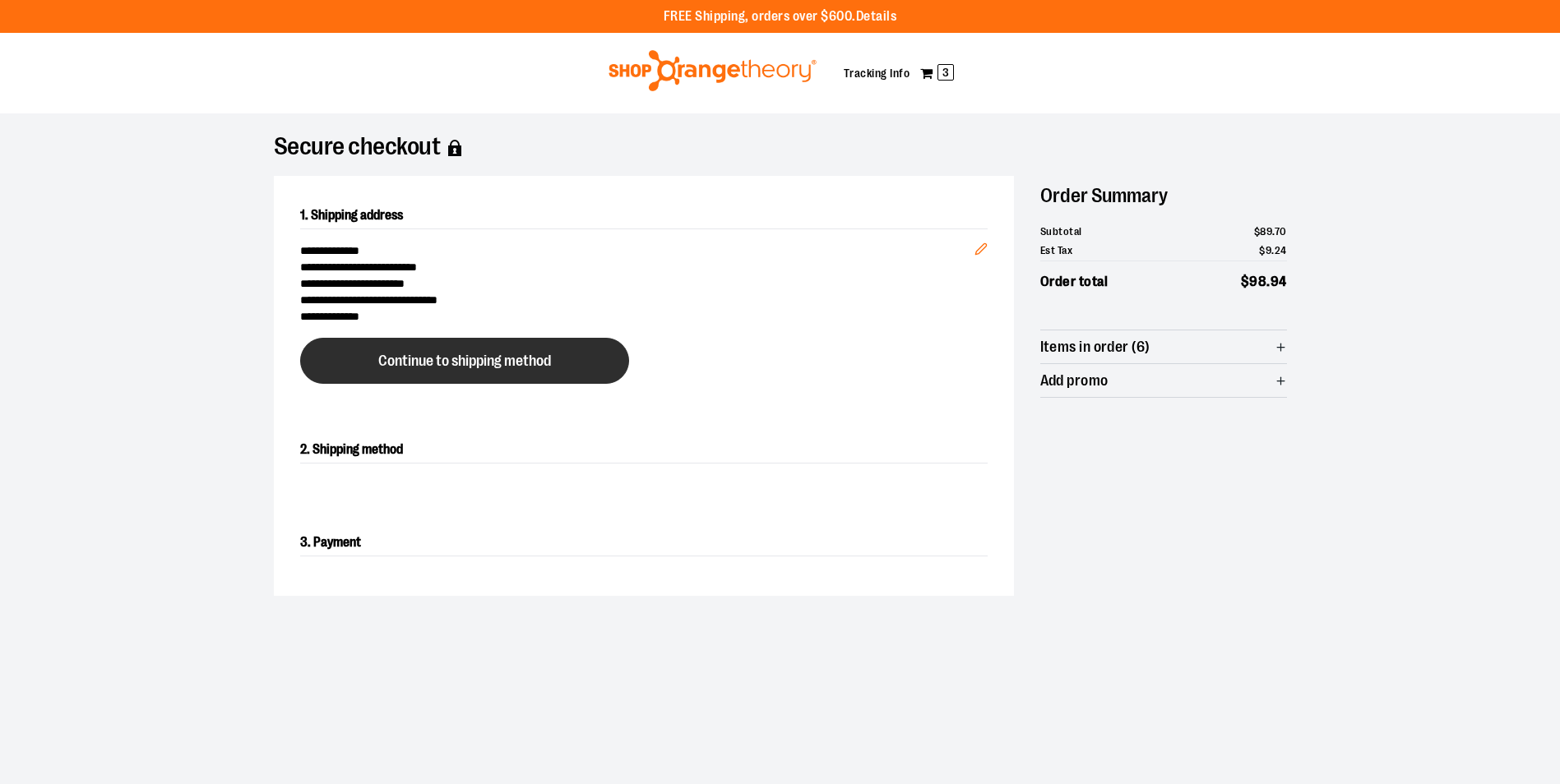
click at [526, 362] on span "Continue to shipping method" at bounding box center [465, 361] width 173 height 15
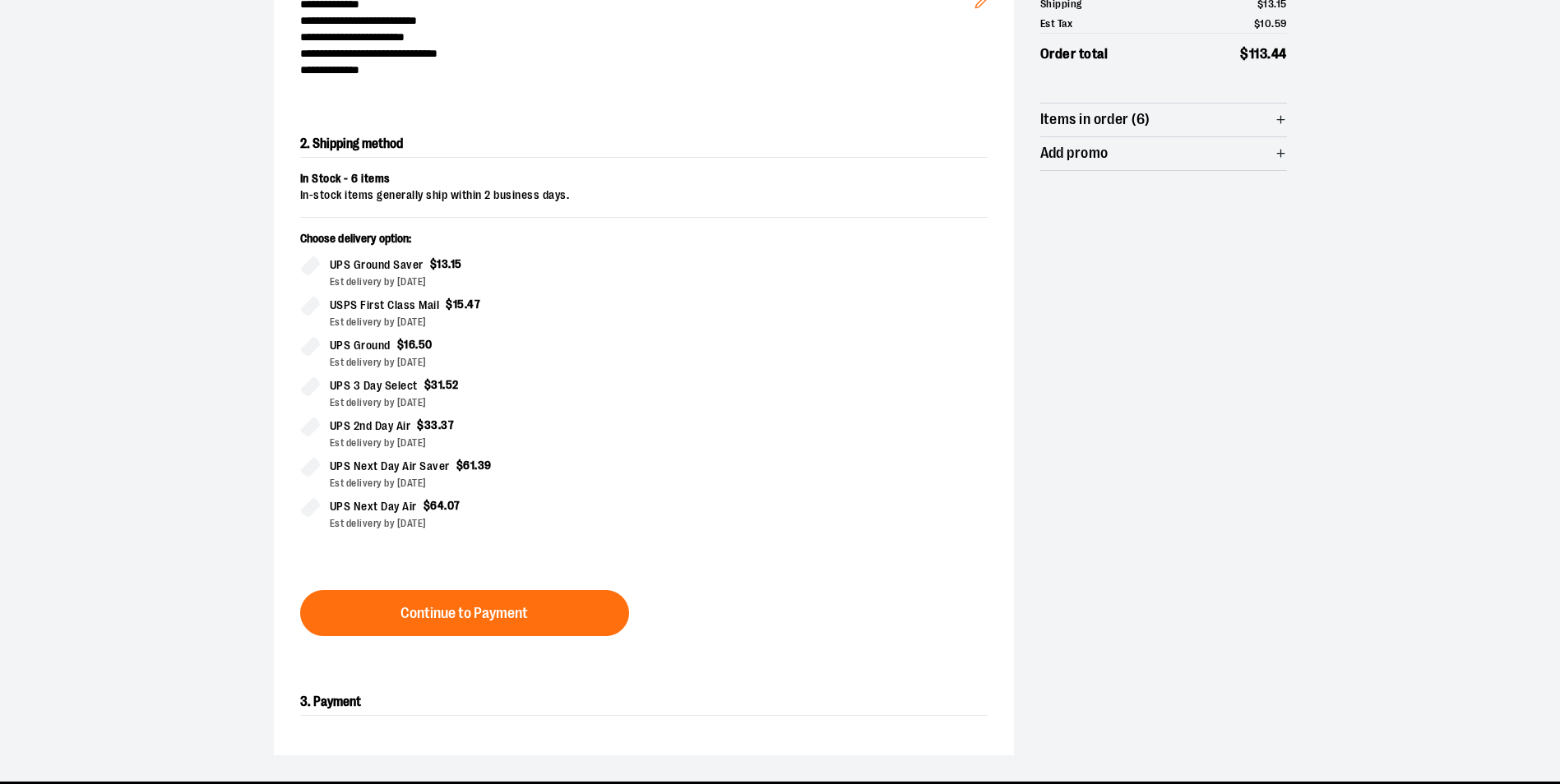
scroll to position [280, 0]
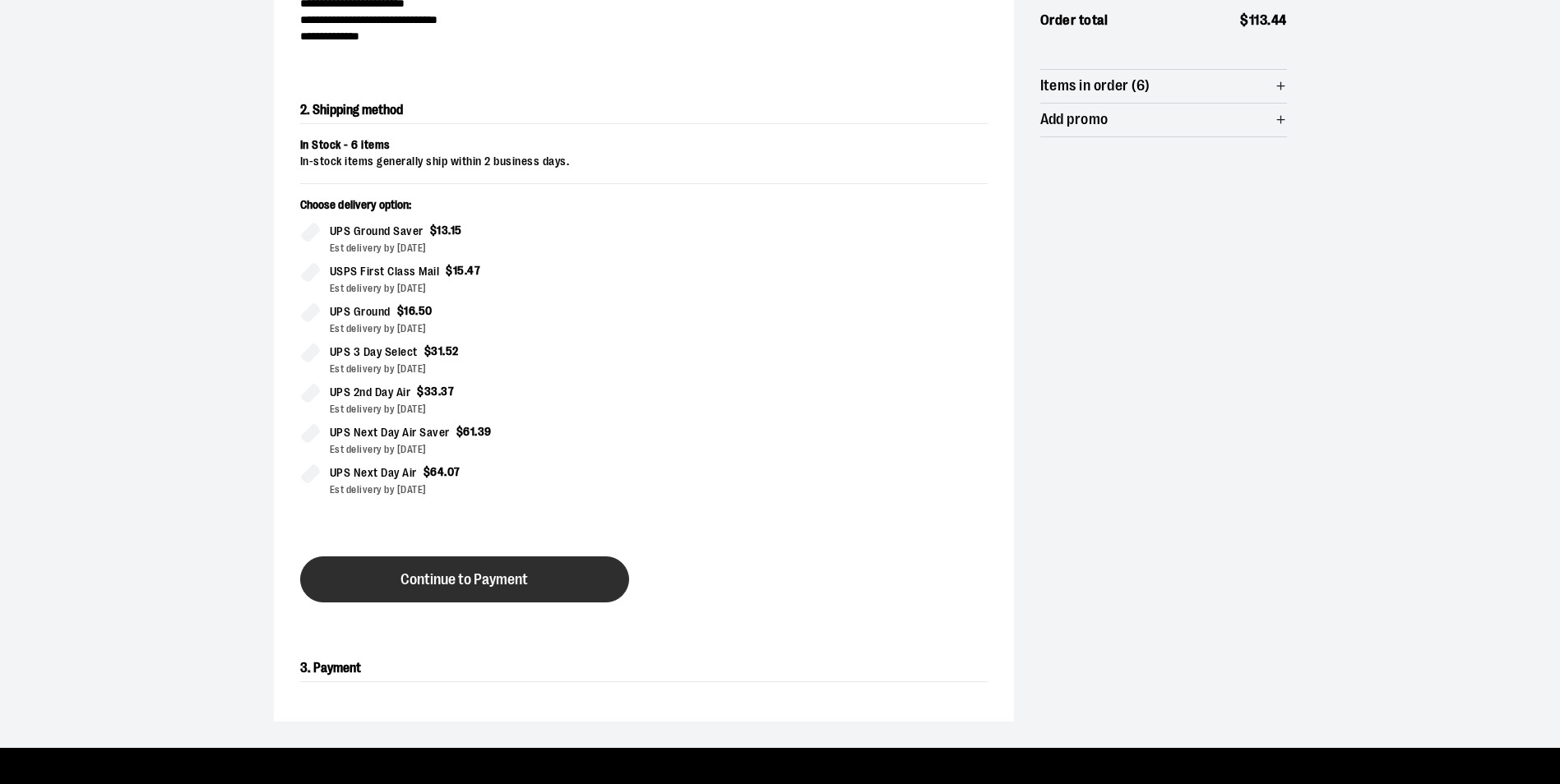
click at [524, 572] on span "Continue to Payment" at bounding box center [464, 580] width 128 height 15
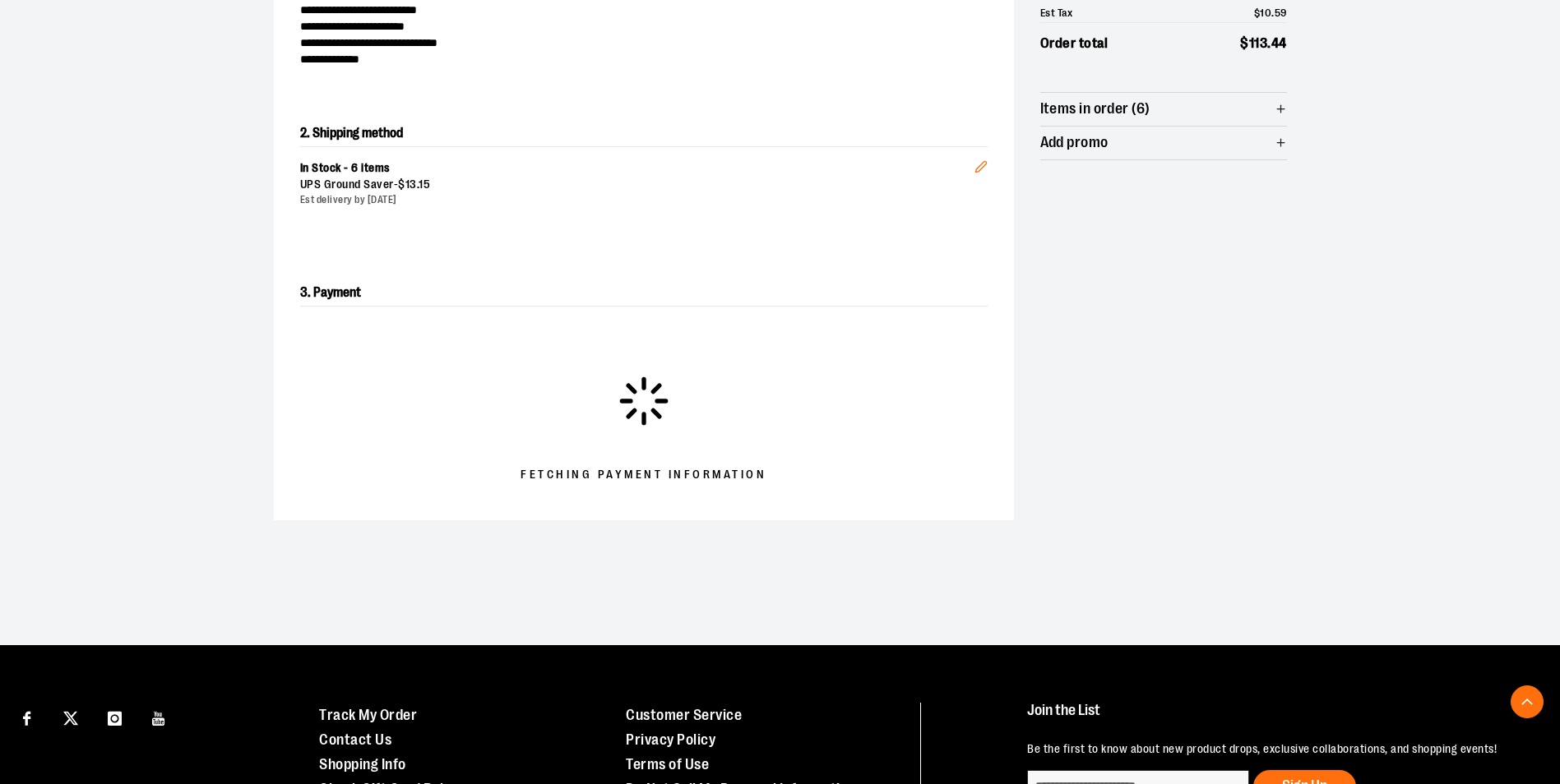
scroll to position [0, 0]
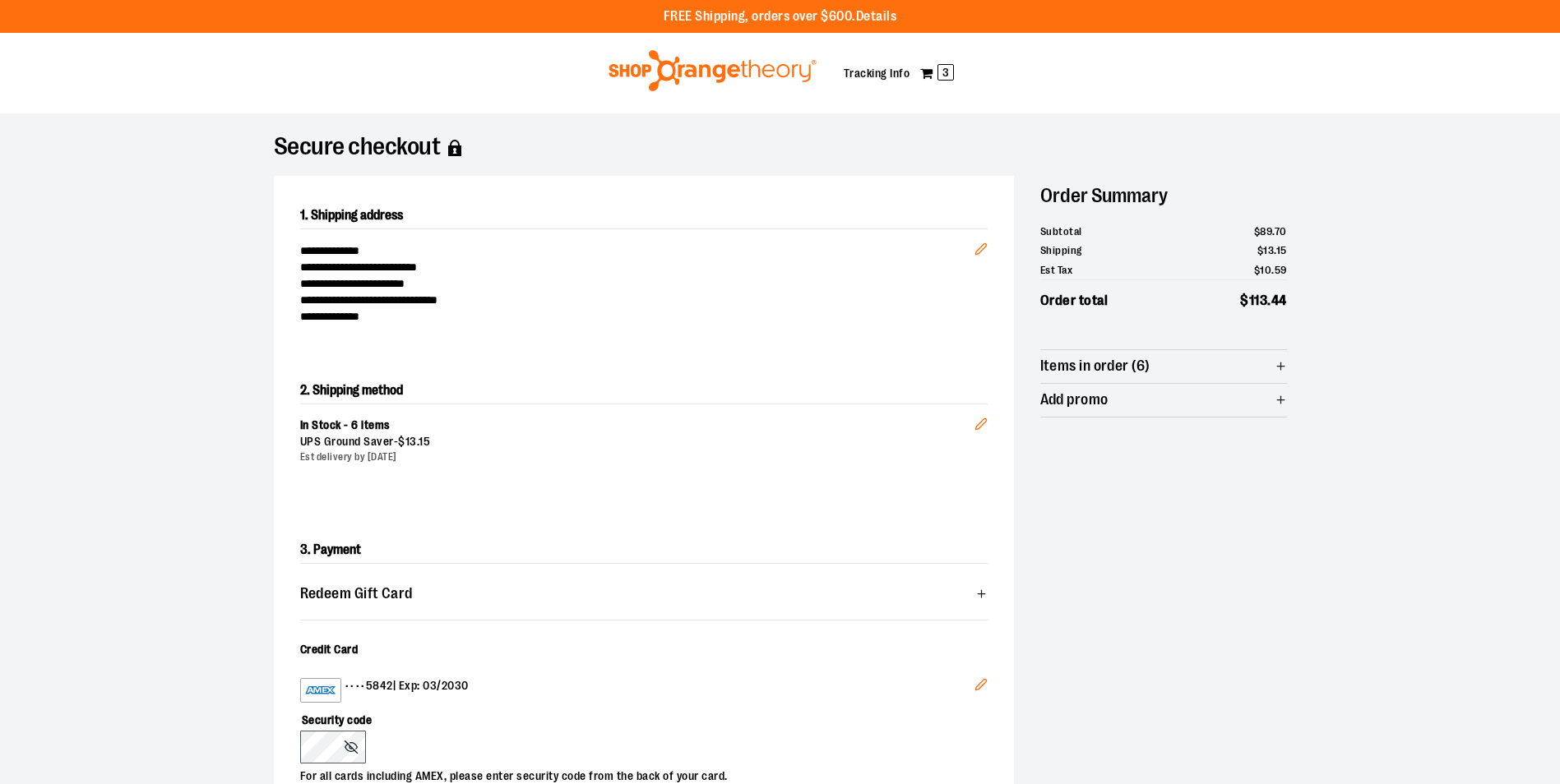
click at [1247, 354] on span "Items in order (6)" at bounding box center [1164, 367] width 247 height 33
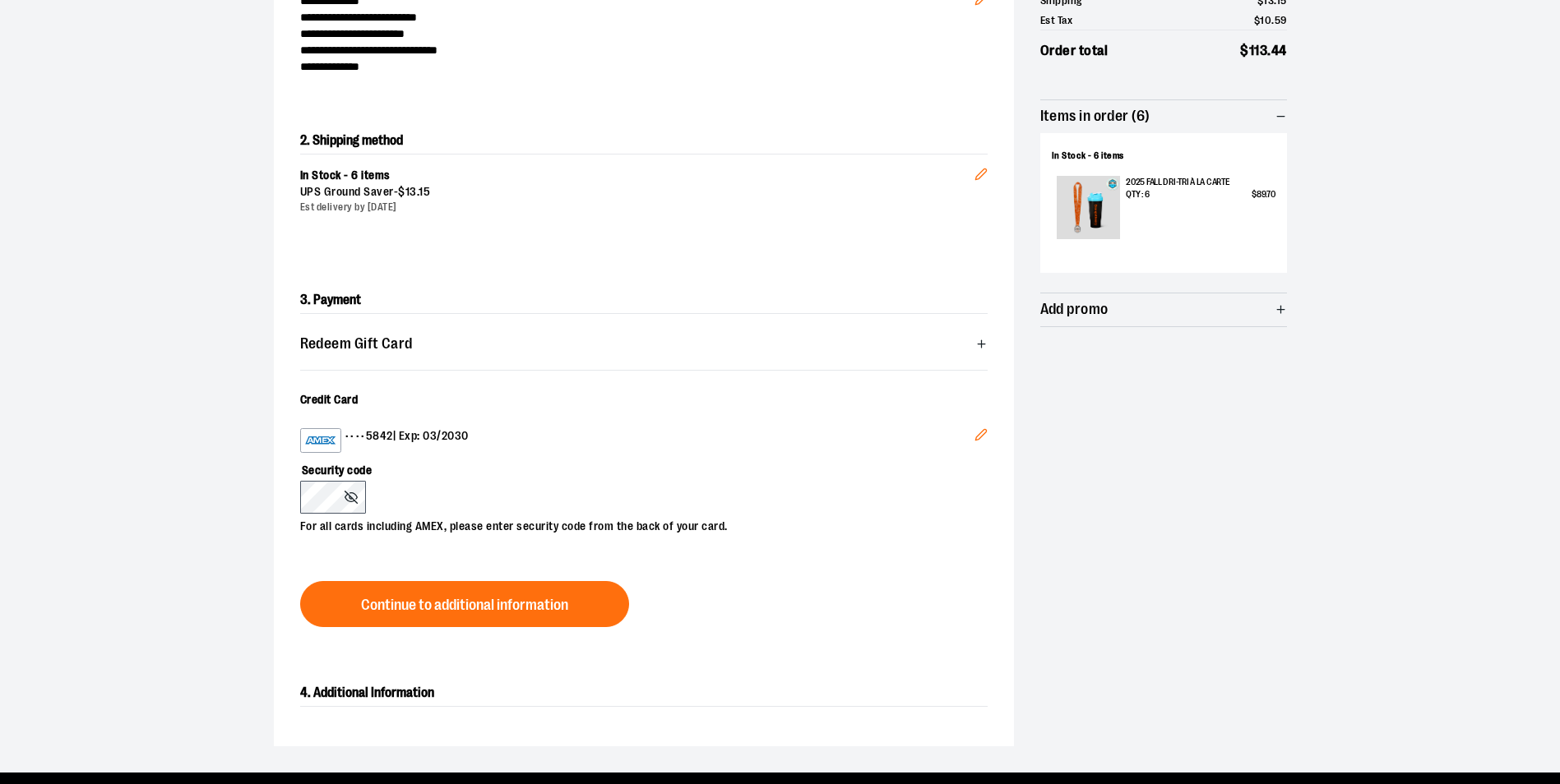
scroll to position [411, 0]
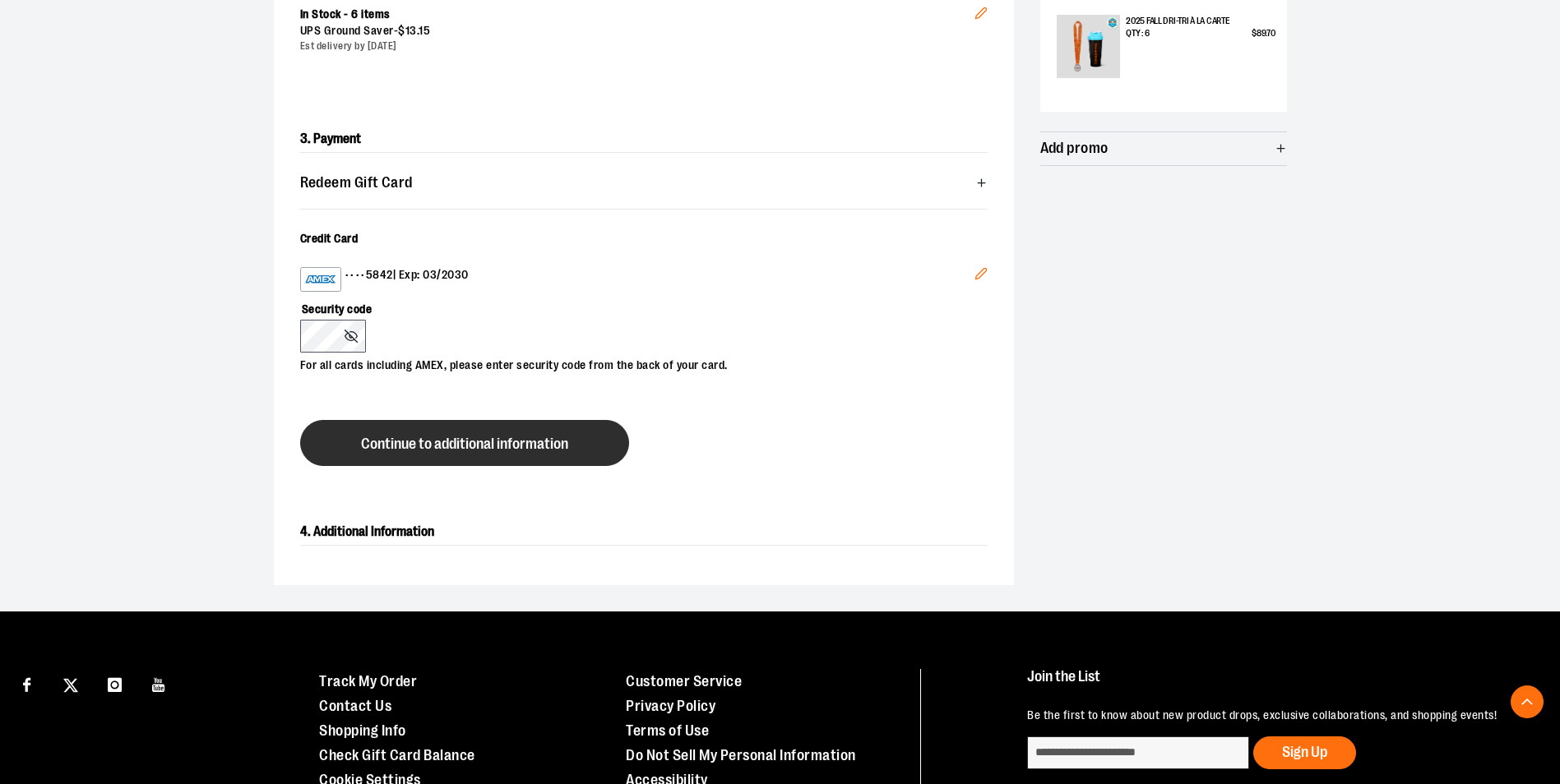
click at [492, 451] on button "Continue to additional information" at bounding box center [465, 443] width 329 height 46
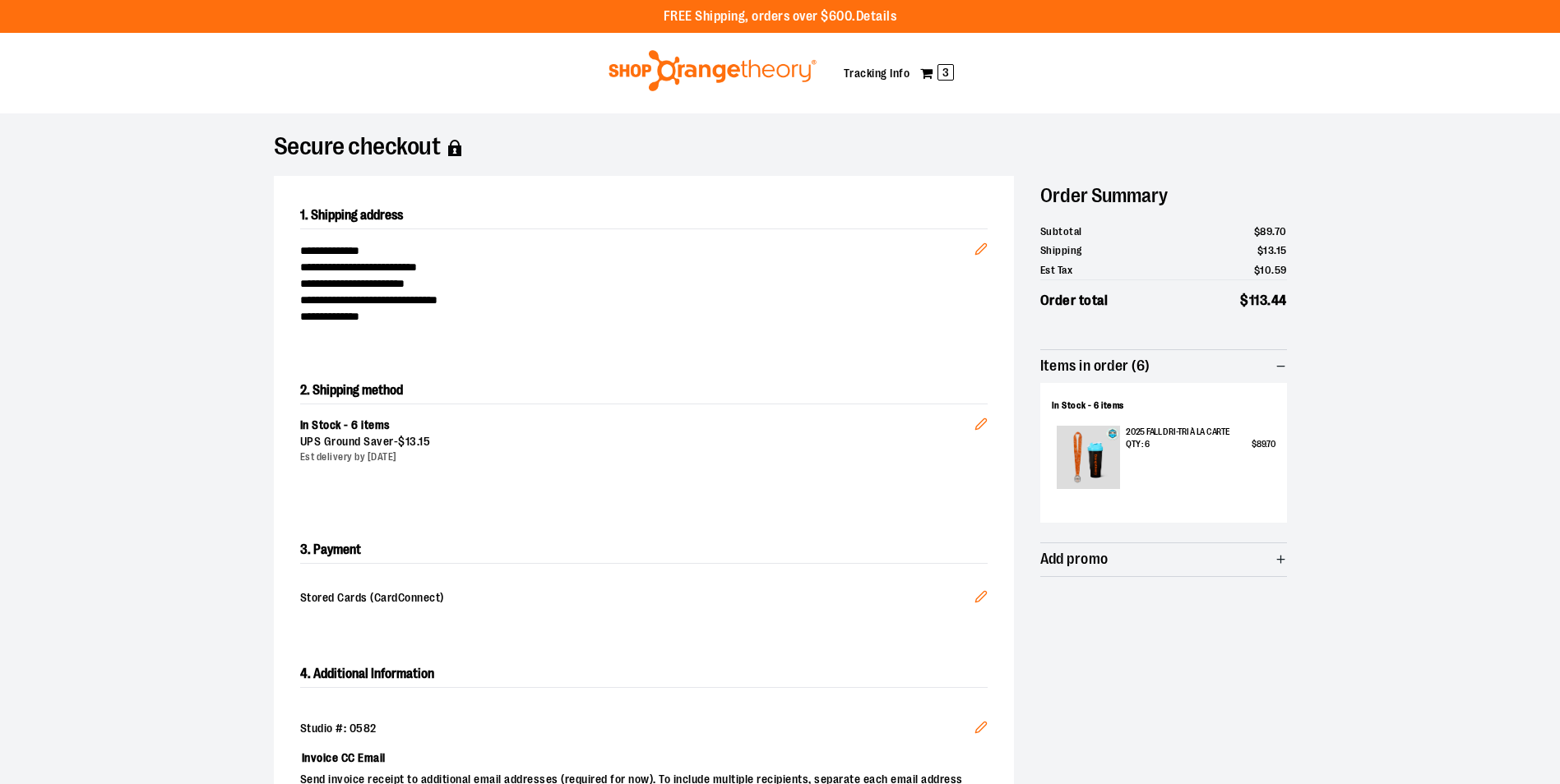
scroll to position [329, 0]
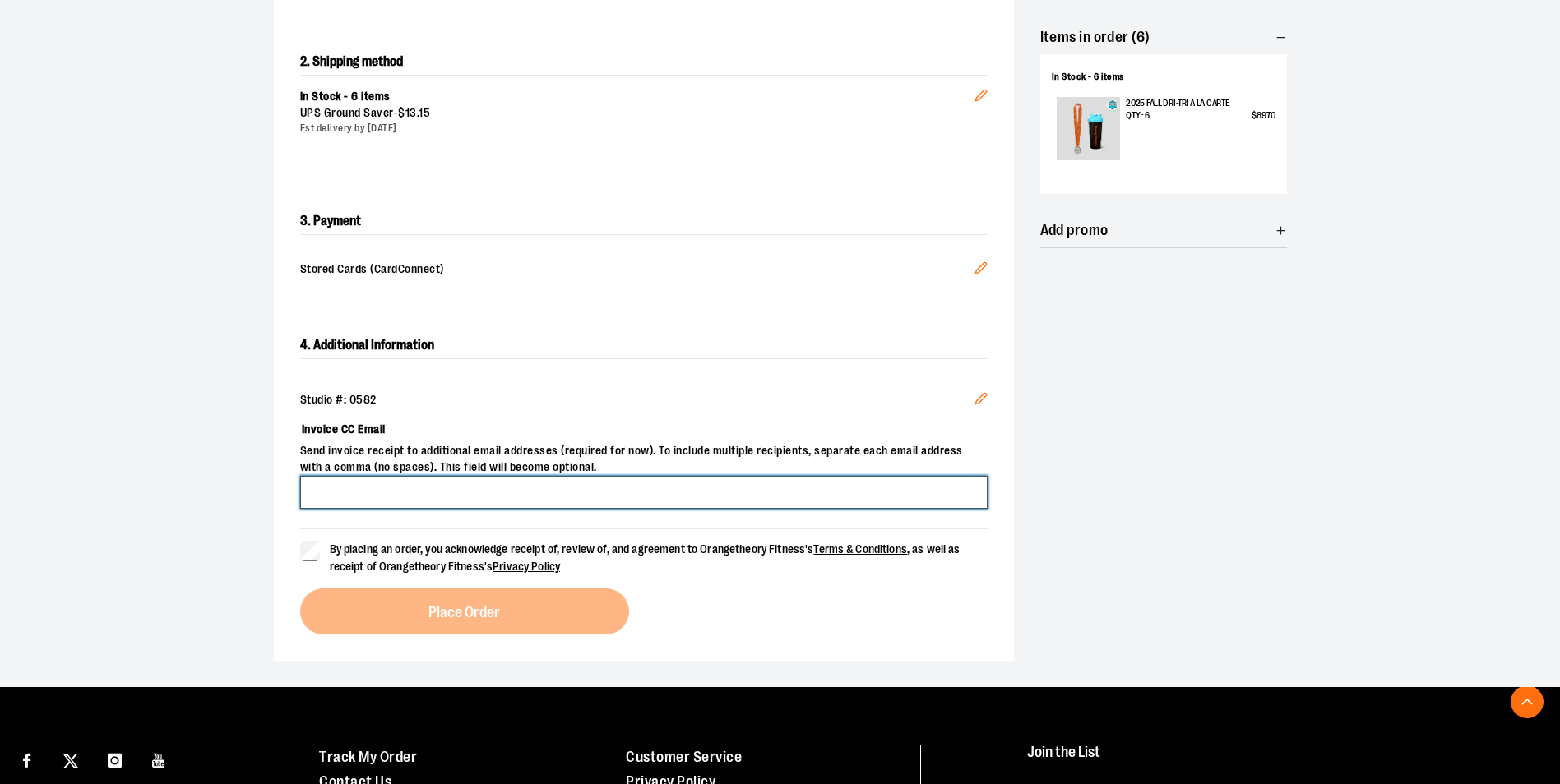
click at [624, 486] on input "Invoice CC Email" at bounding box center [644, 492] width 687 height 33
type input "**********"
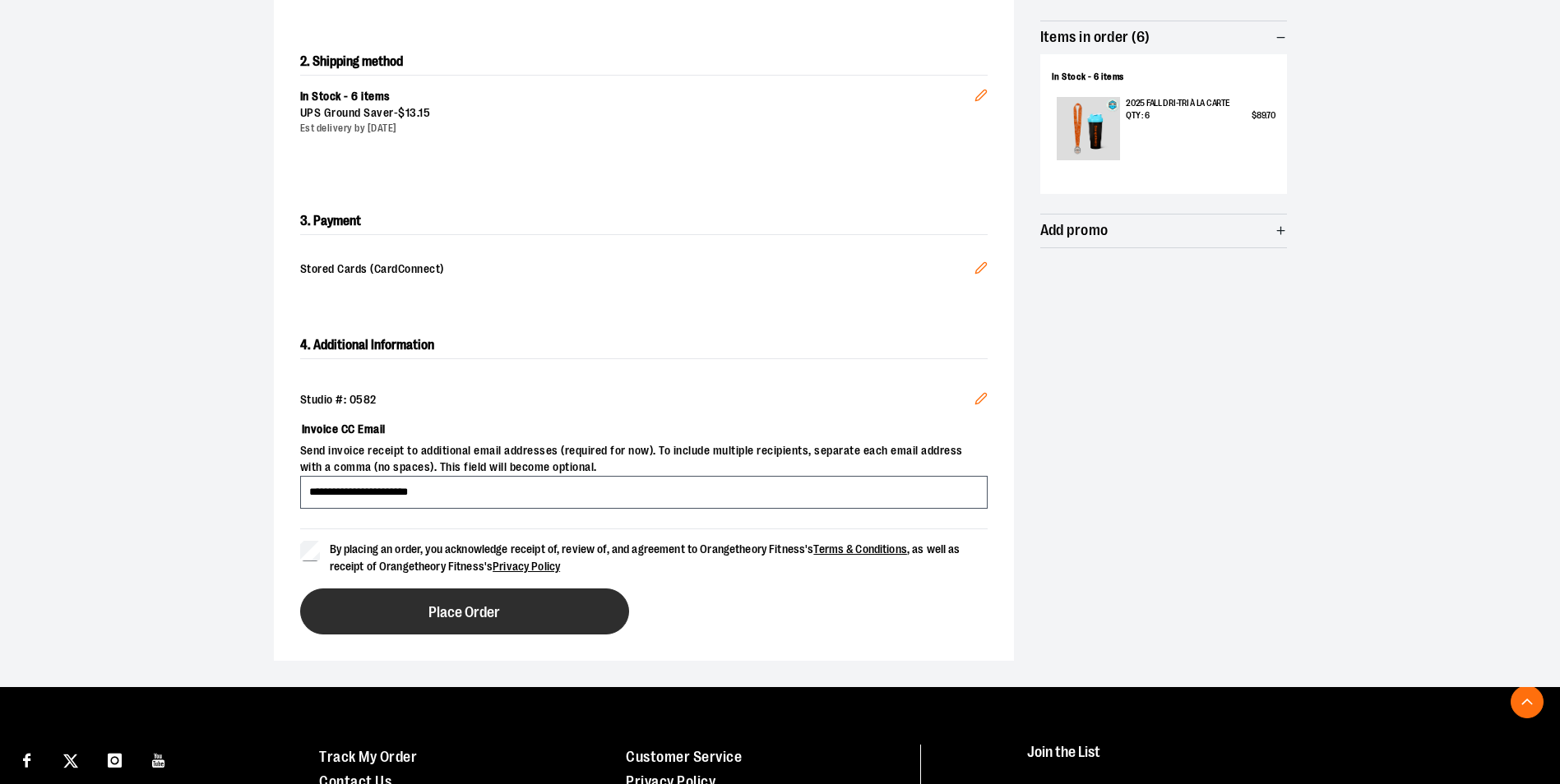
click at [399, 614] on button "Place Order" at bounding box center [465, 611] width 329 height 46
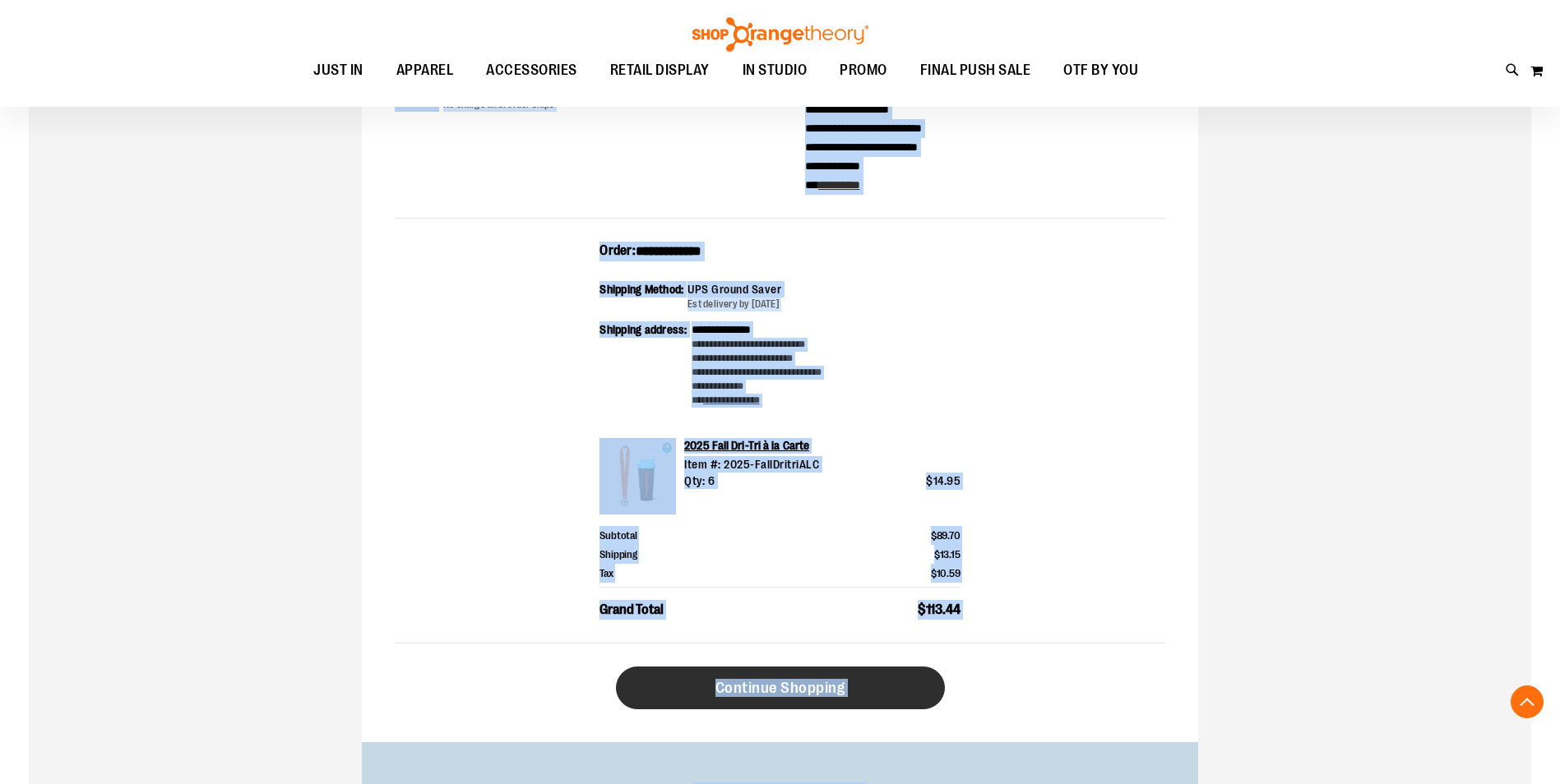
scroll to position [392, 0]
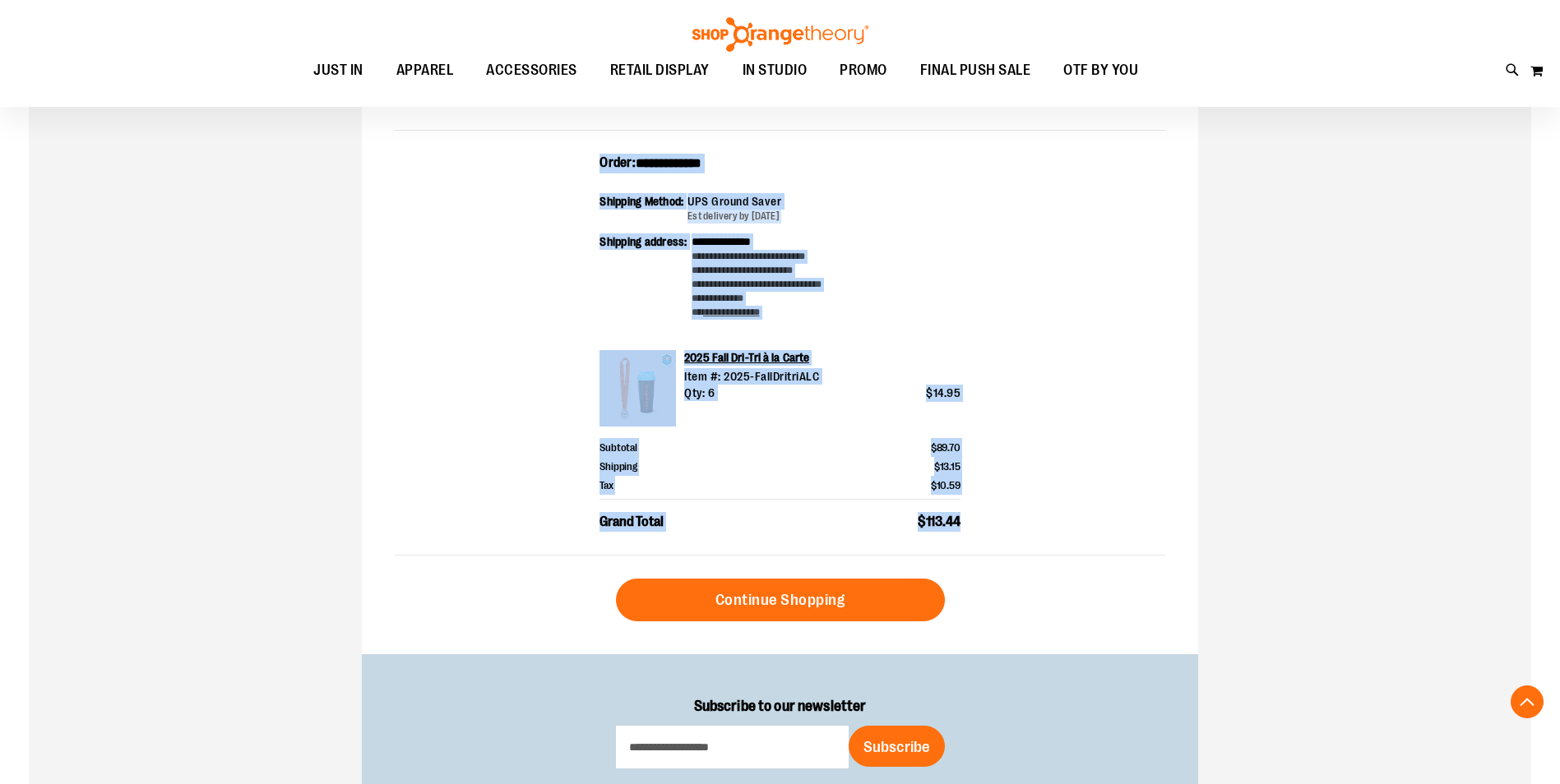
drag, startPoint x: 396, startPoint y: 273, endPoint x: 962, endPoint y: 524, distance: 619.2
click at [962, 524] on div "**********" at bounding box center [780, 243] width 836 height 822
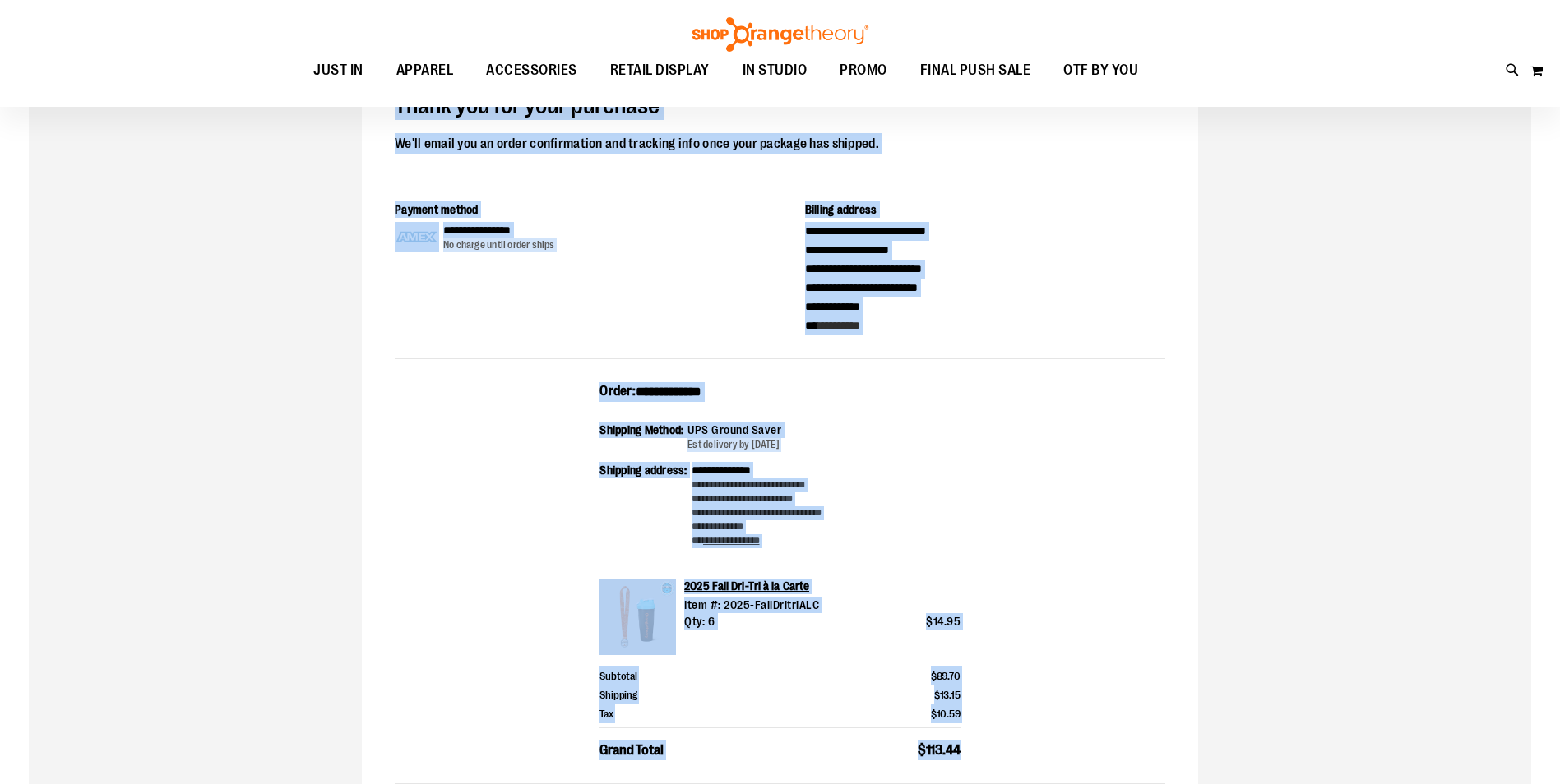
scroll to position [0, 0]
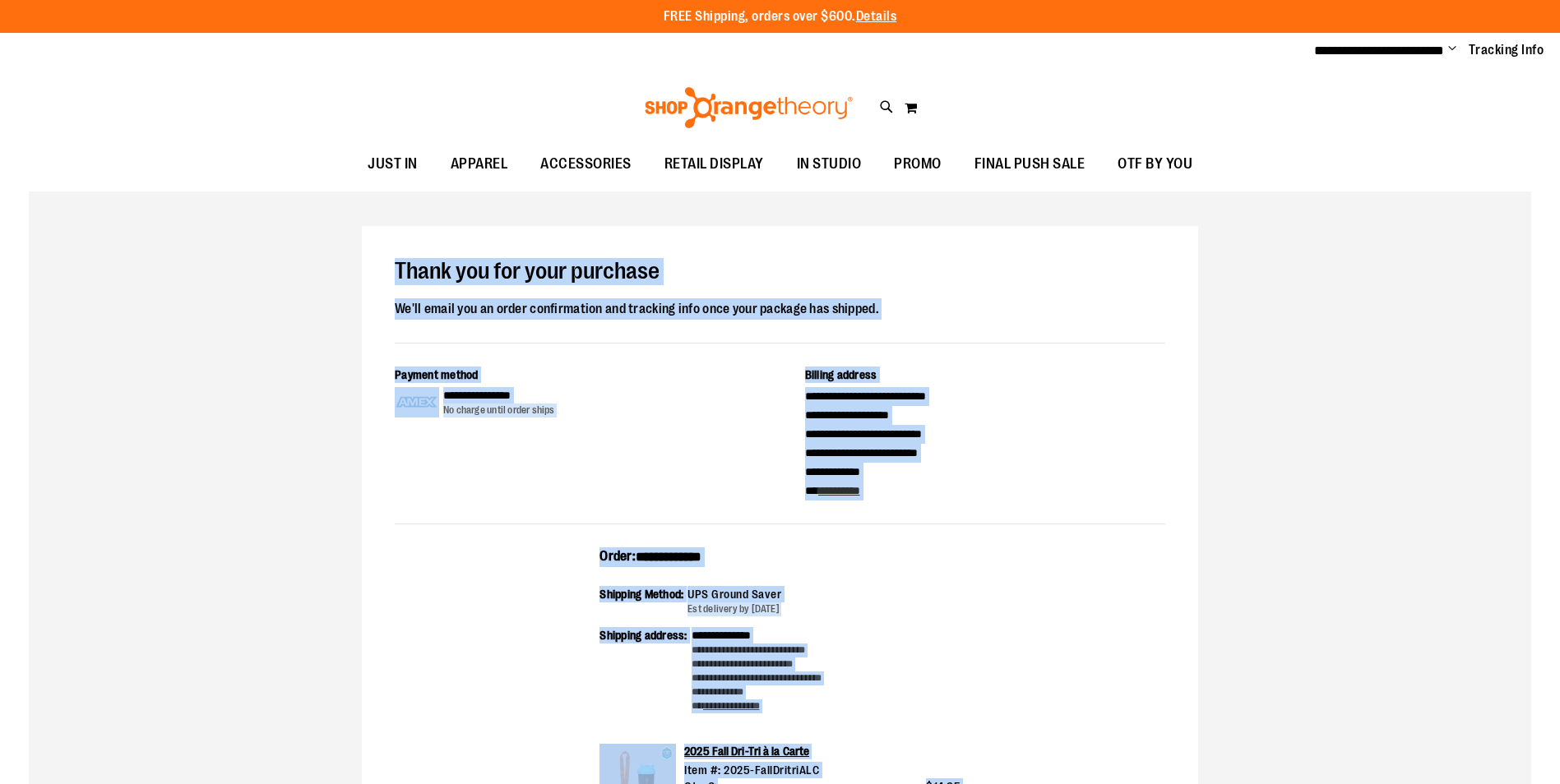
click at [1451, 47] on span "Change" at bounding box center [1452, 50] width 9 height 15
click at [1358, 113] on link "Sign Out" at bounding box center [1394, 110] width 144 height 32
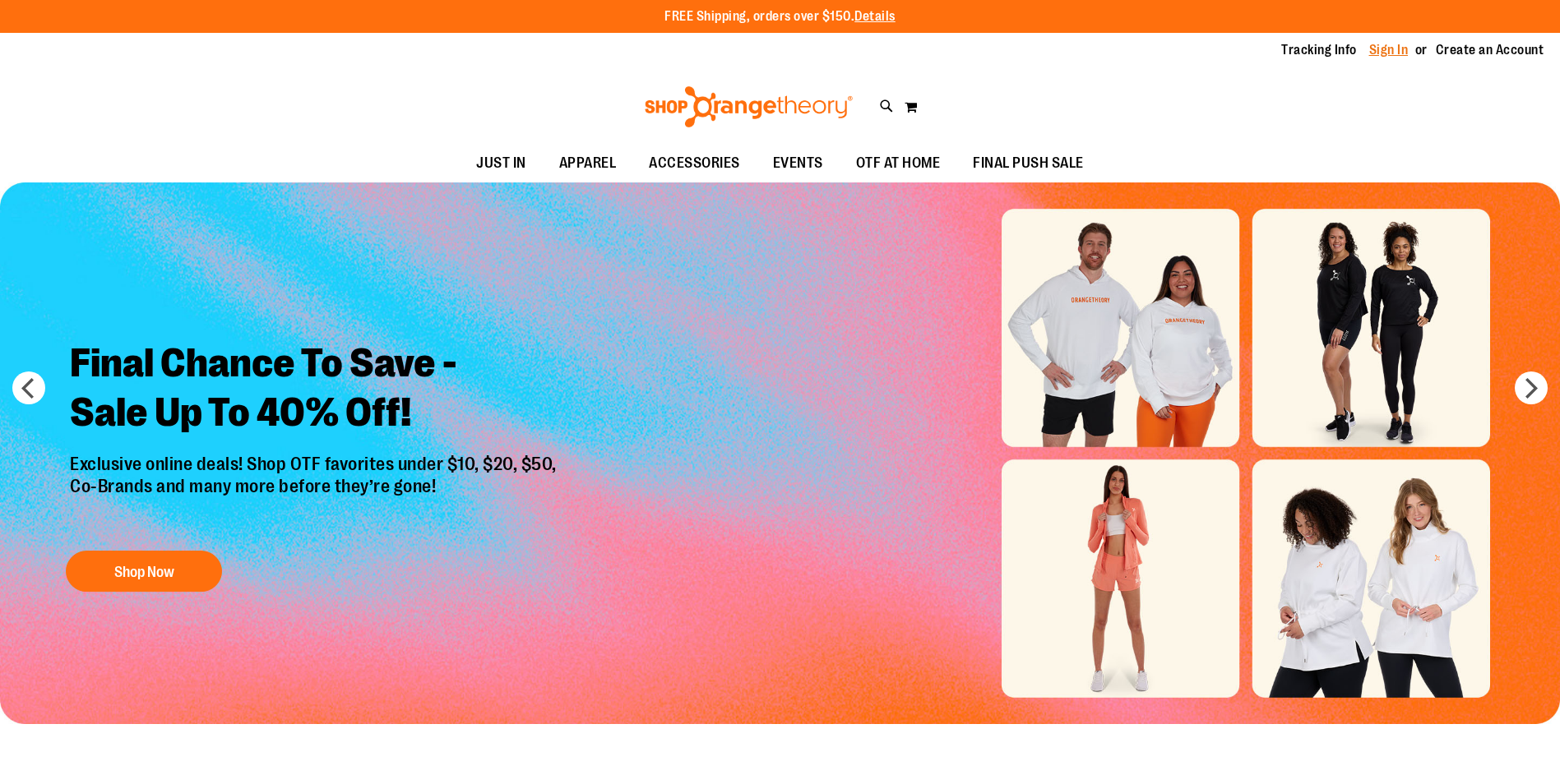
click at [1385, 46] on link "Sign In" at bounding box center [1389, 50] width 39 height 18
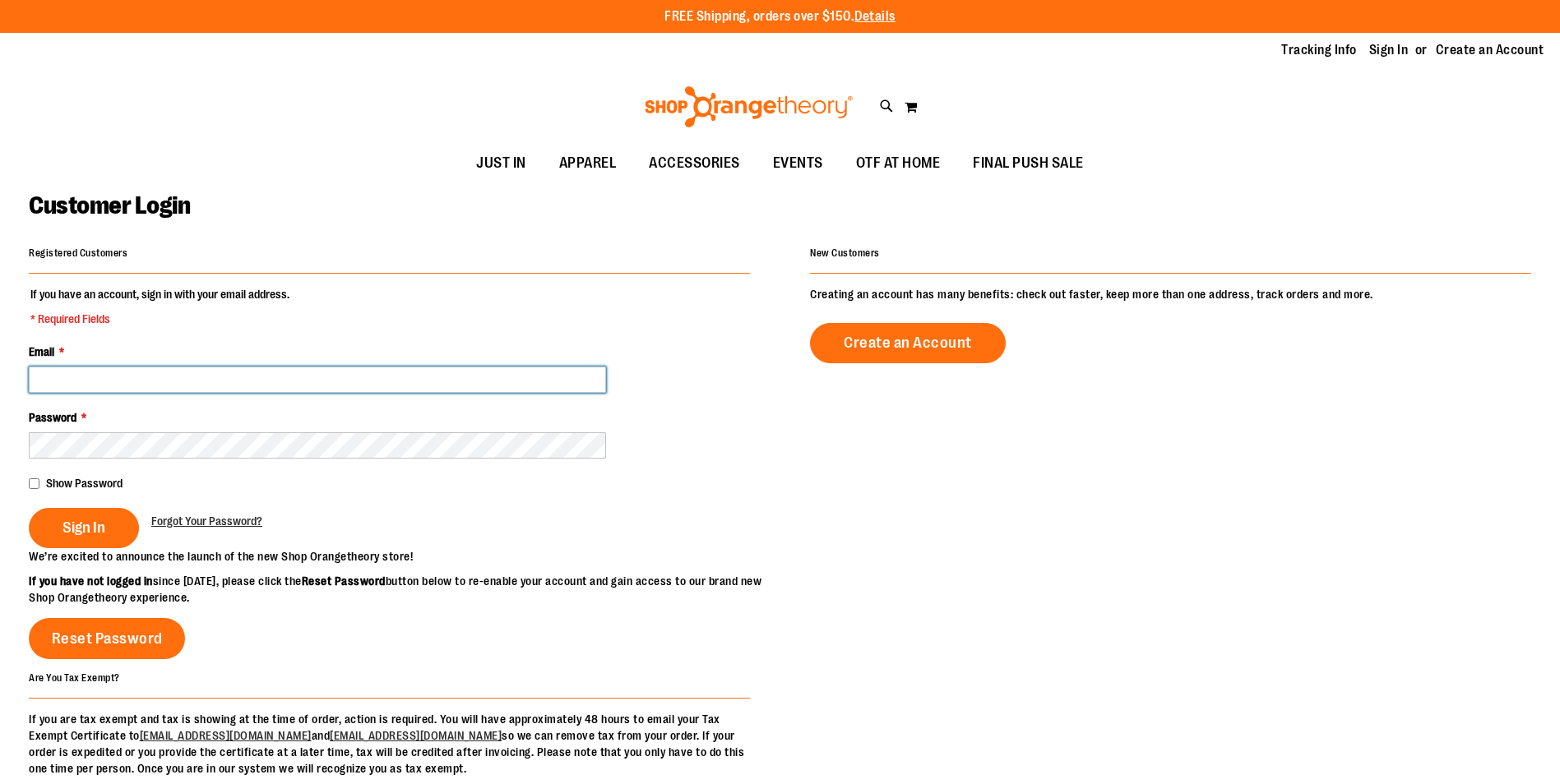
click at [181, 376] on input "Email *" at bounding box center [317, 379] width 577 height 26
drag, startPoint x: 133, startPoint y: 380, endPoint x: 110, endPoint y: 380, distance: 23.0
click at [110, 380] on input "**********" at bounding box center [317, 379] width 577 height 26
type input "**********"
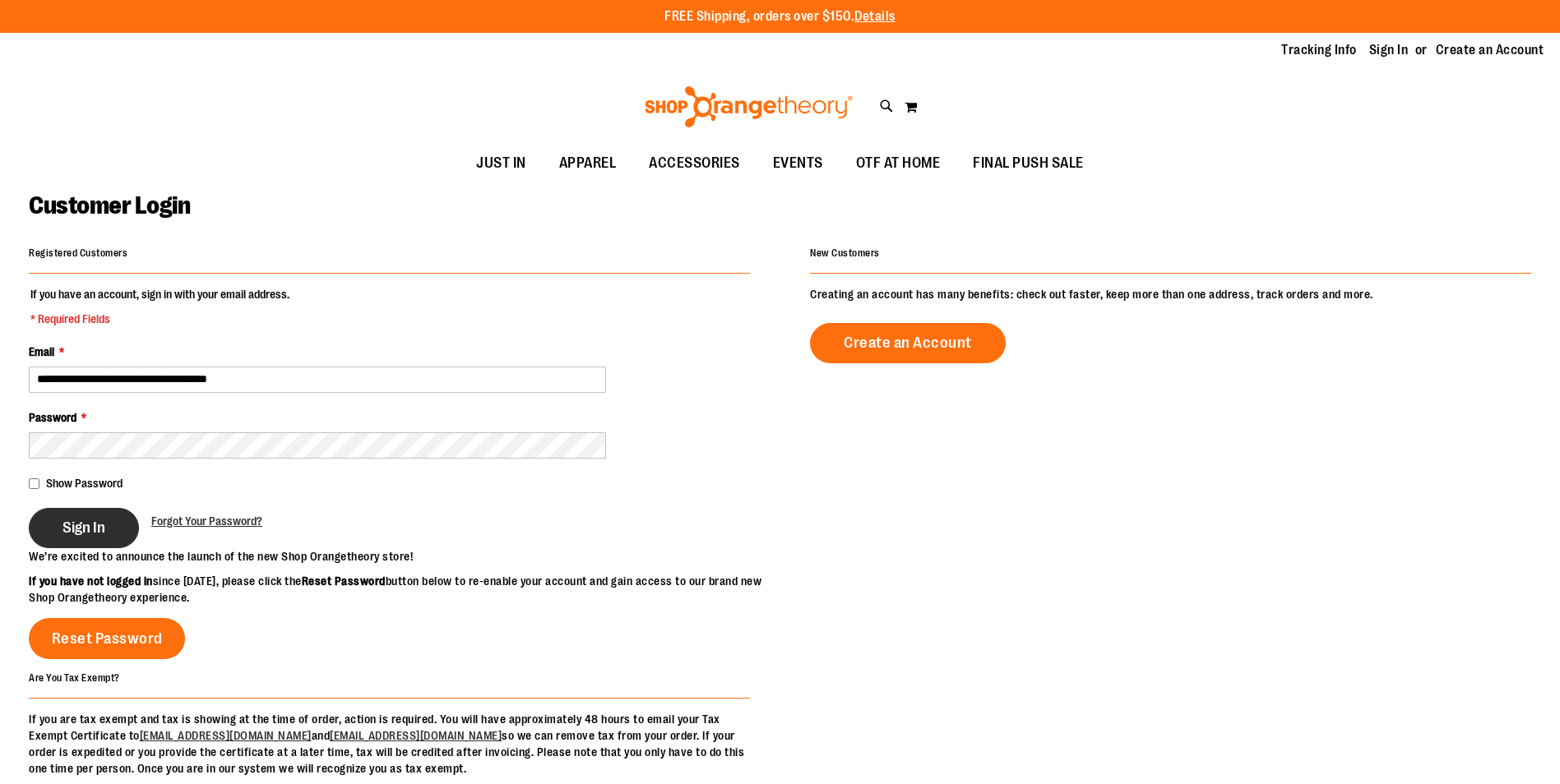
click at [73, 536] on span "Sign In" at bounding box center [84, 528] width 43 height 18
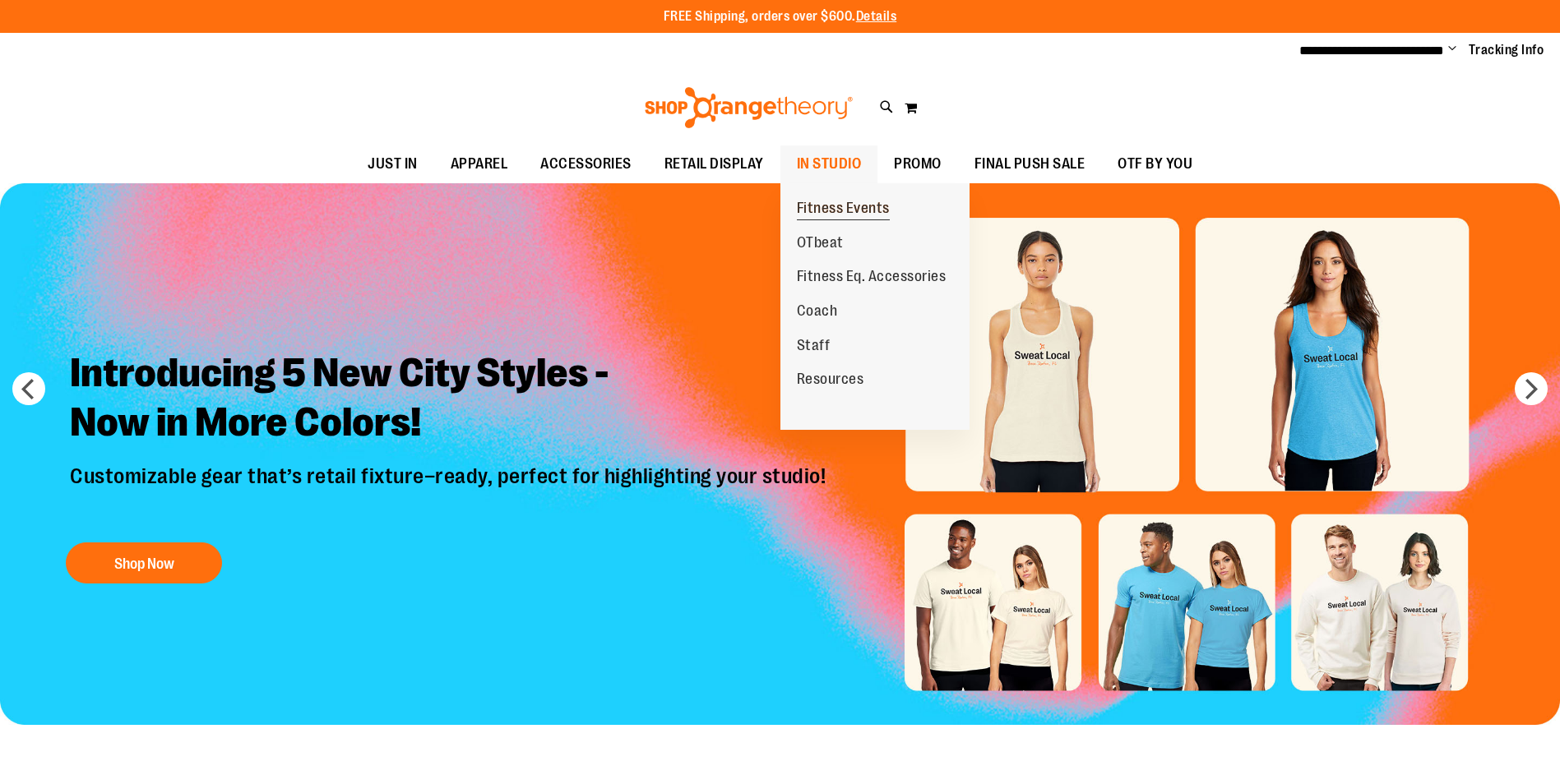
click at [837, 210] on span "Fitness Events" at bounding box center [843, 209] width 93 height 20
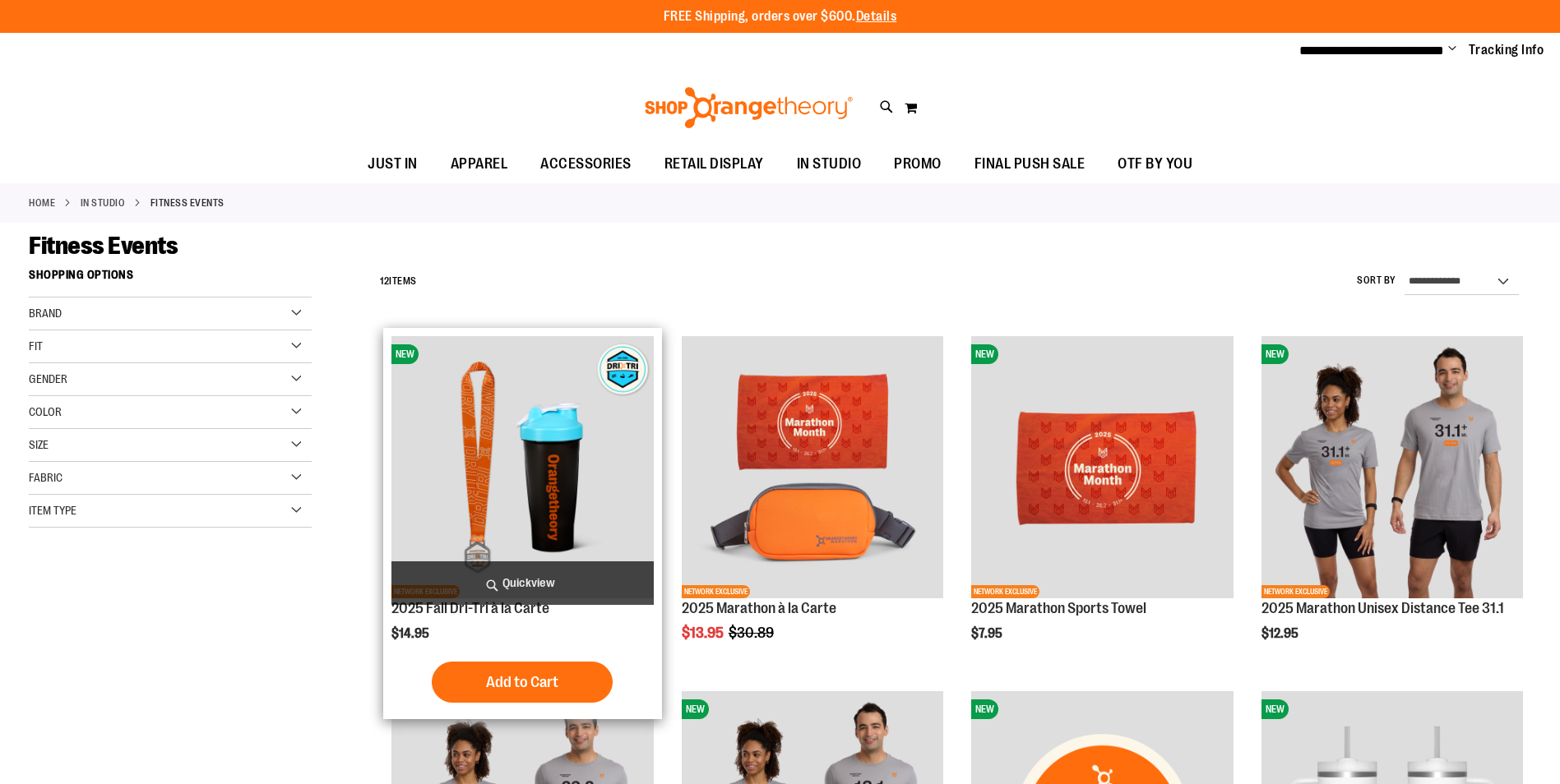
click at [543, 514] on img "product" at bounding box center [522, 466] width 261 height 261
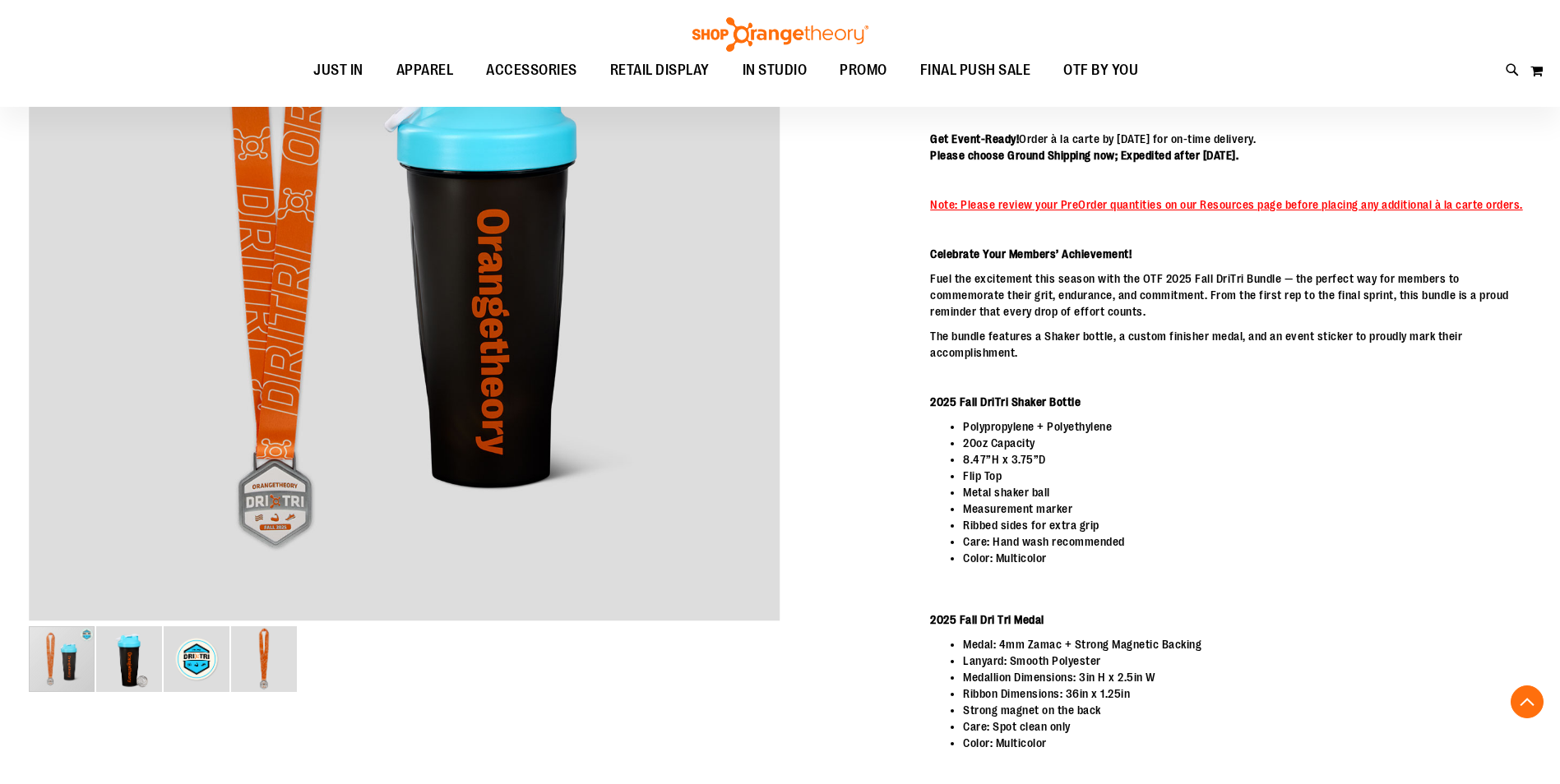
scroll to position [246, 0]
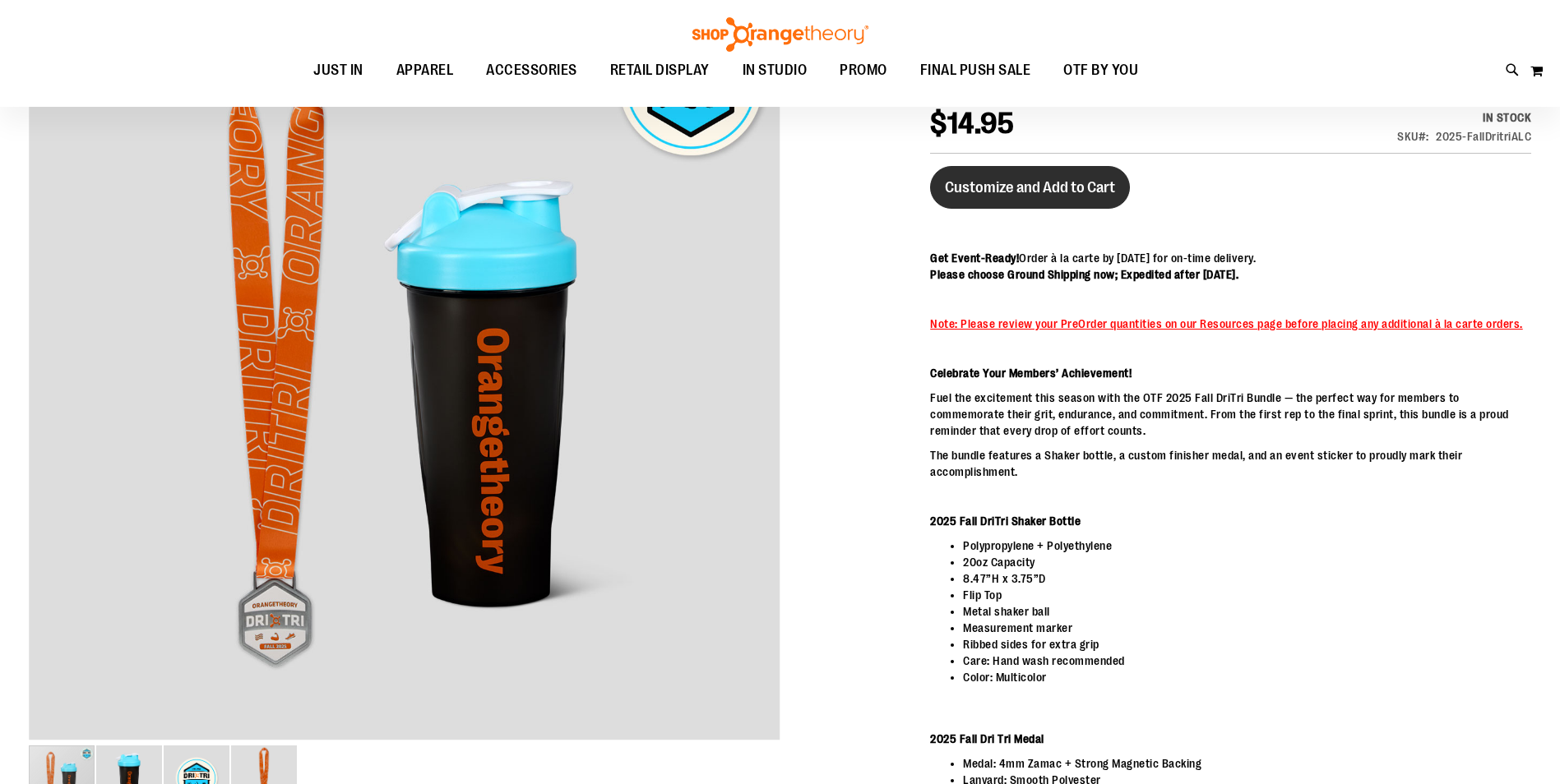
click at [1062, 187] on span "Customize and Add to Cart" at bounding box center [1029, 187] width 170 height 18
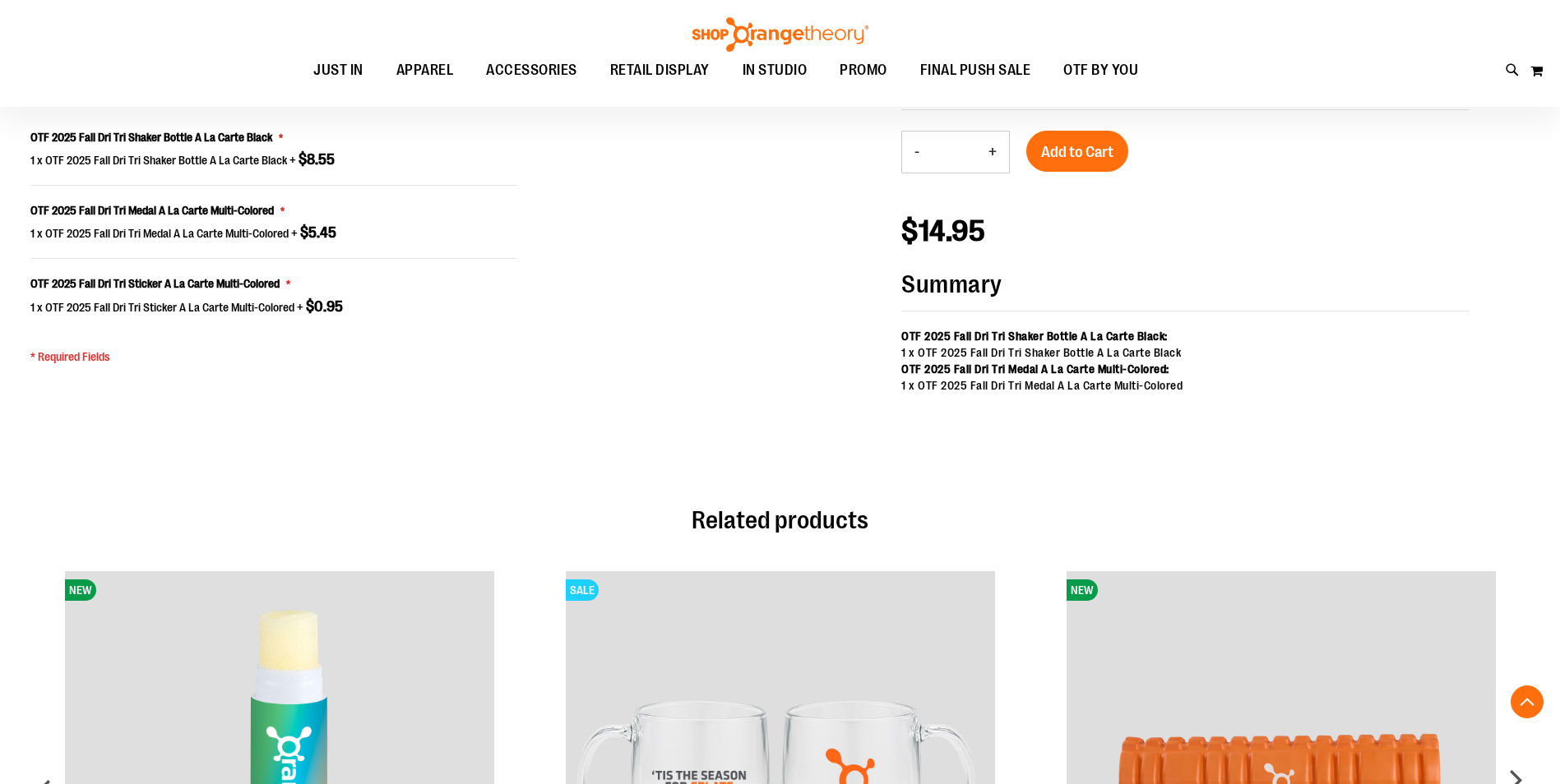
scroll to position [1319, 0]
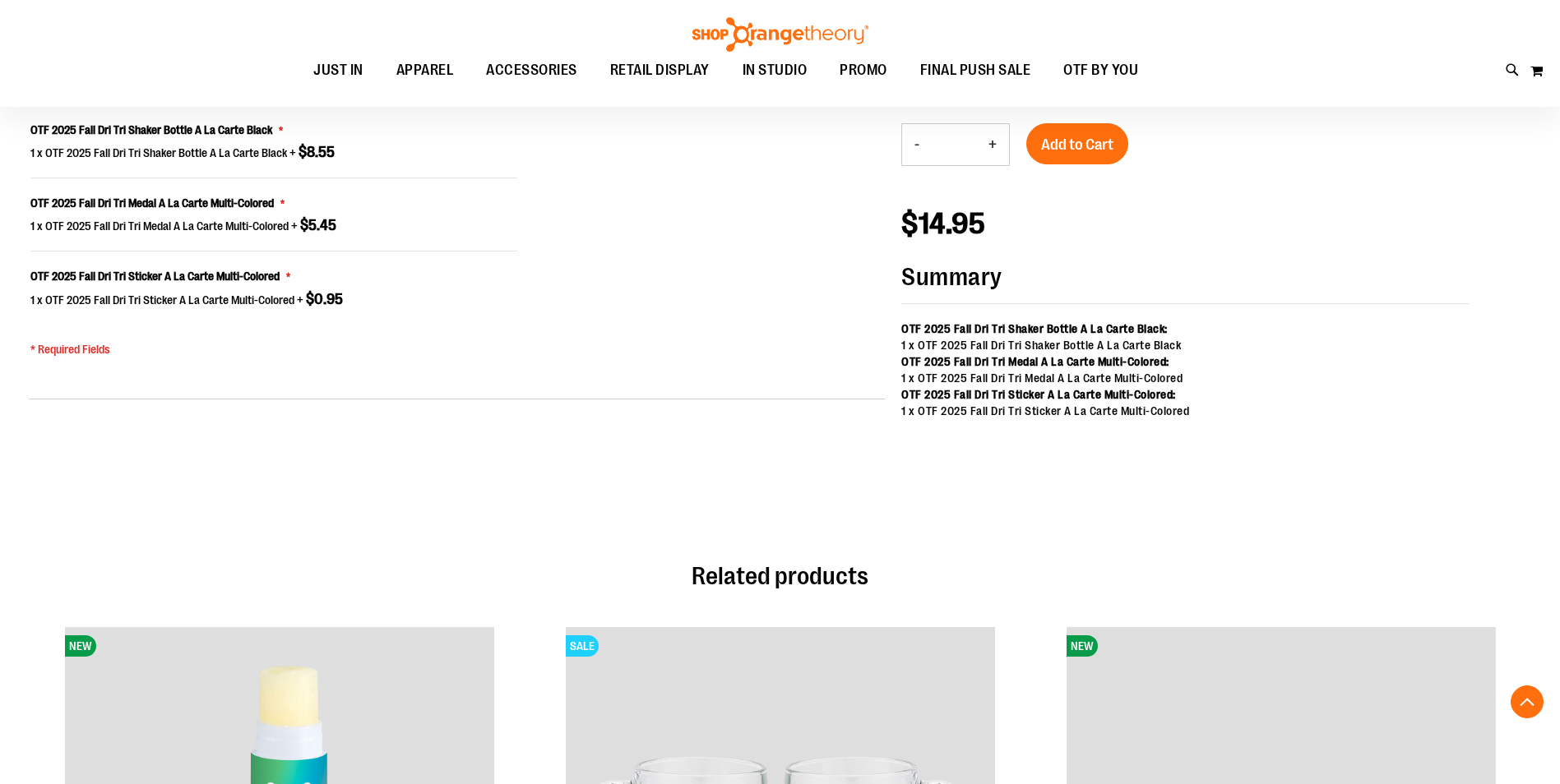
click at [990, 147] on button "+" at bounding box center [993, 144] width 33 height 41
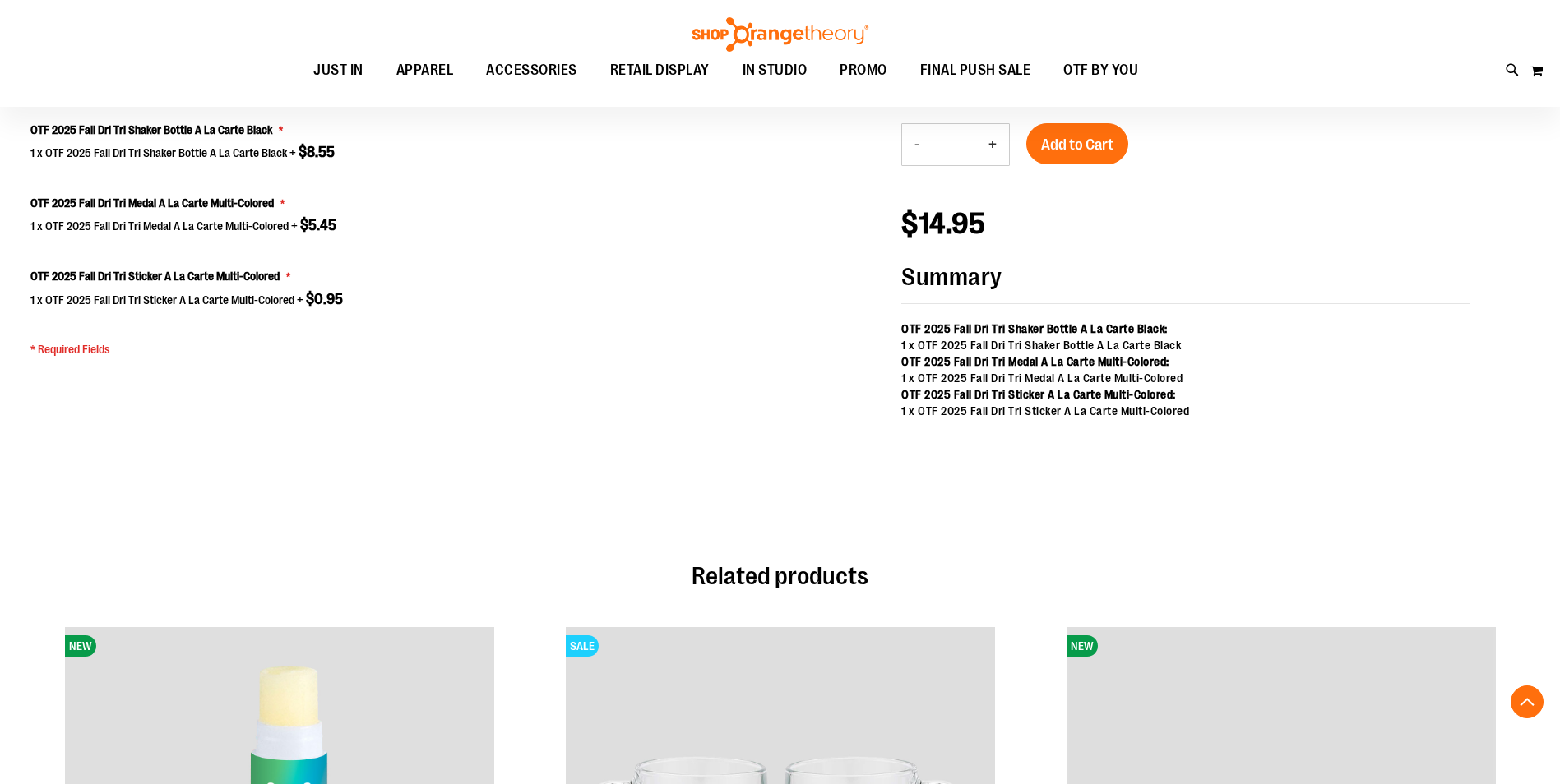
click at [990, 147] on button "+" at bounding box center [993, 144] width 33 height 41
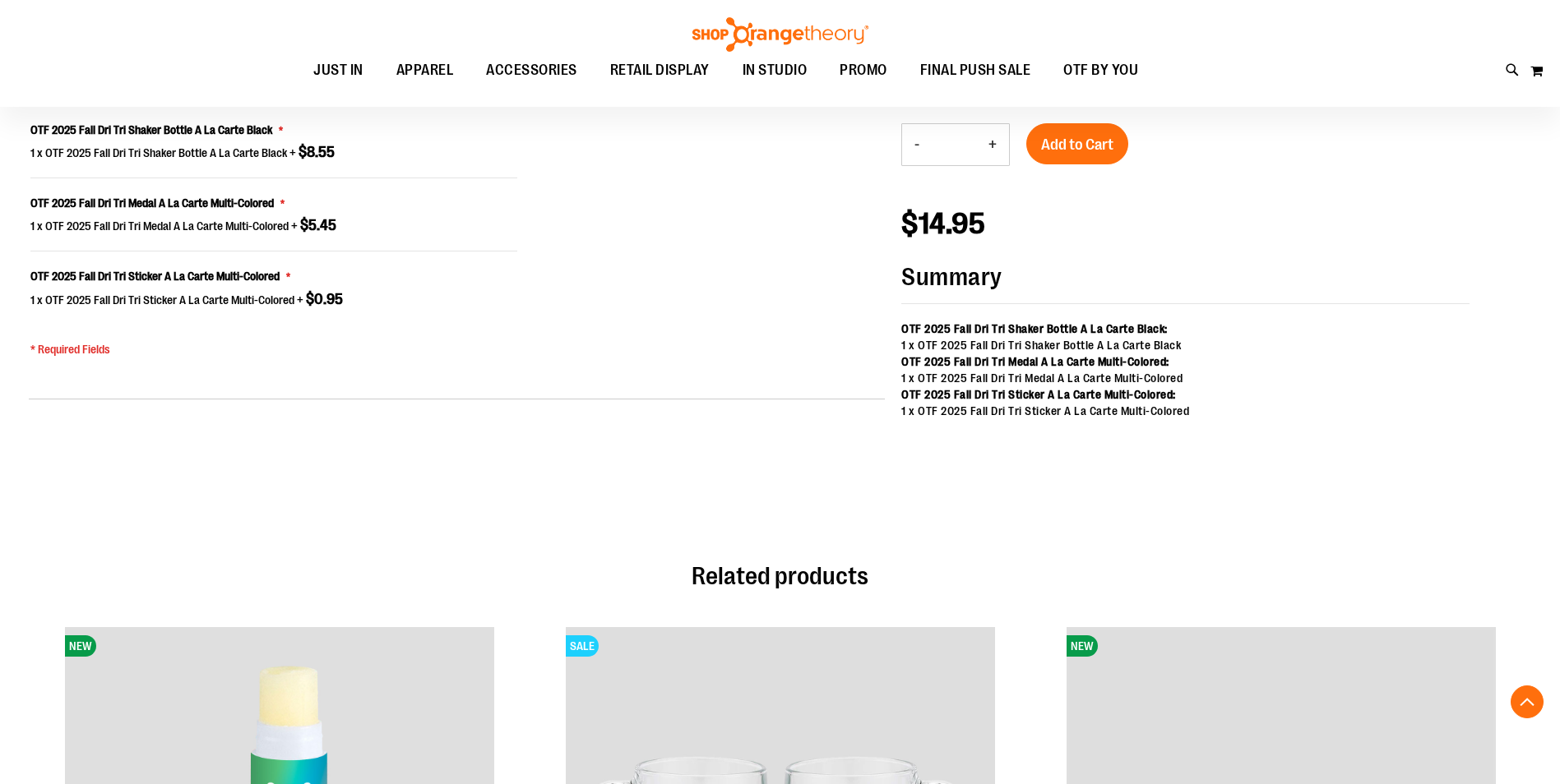
click at [990, 147] on button "+" at bounding box center [993, 144] width 33 height 41
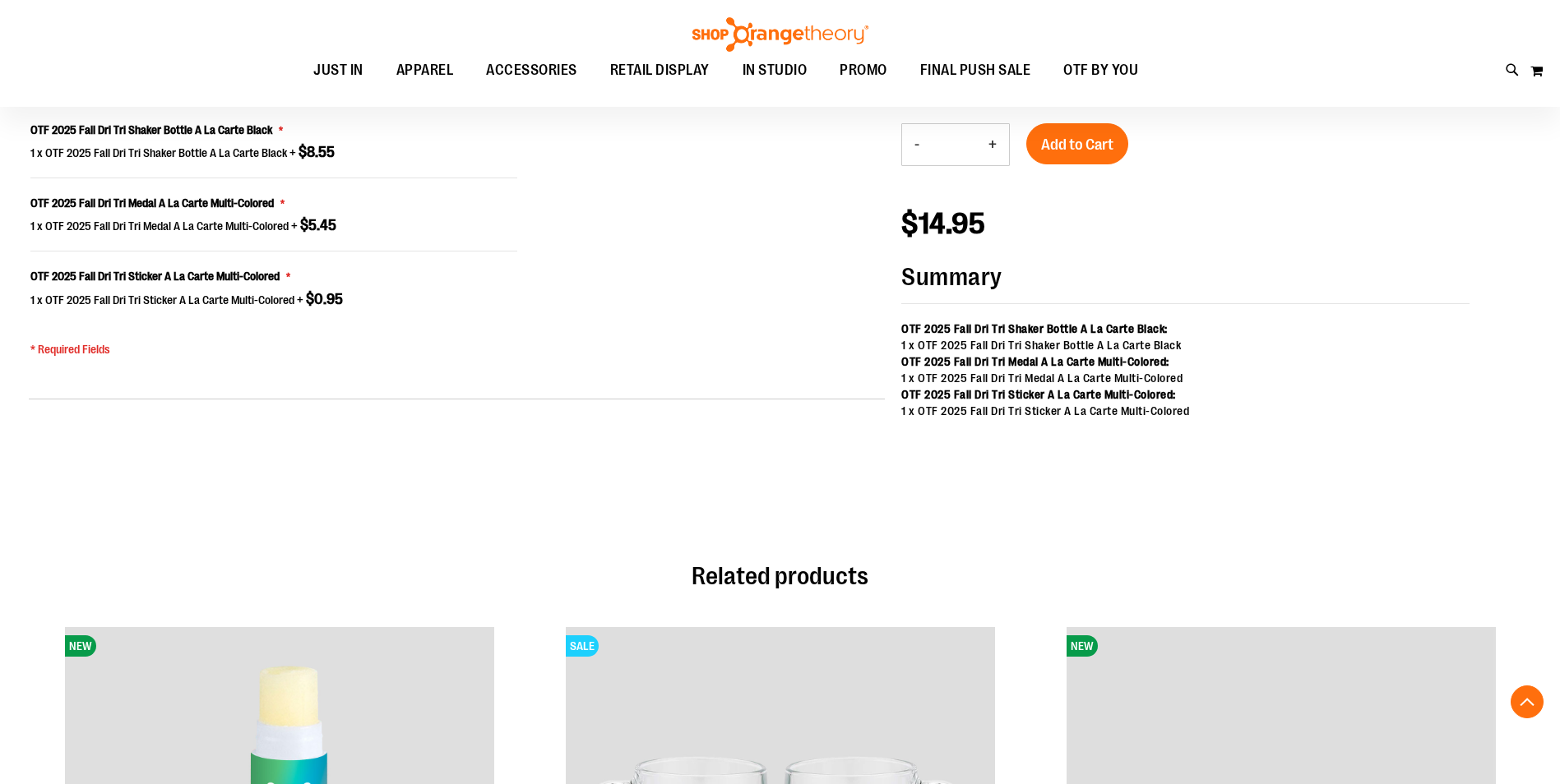
click at [990, 147] on button "+" at bounding box center [993, 144] width 33 height 41
type input "**"
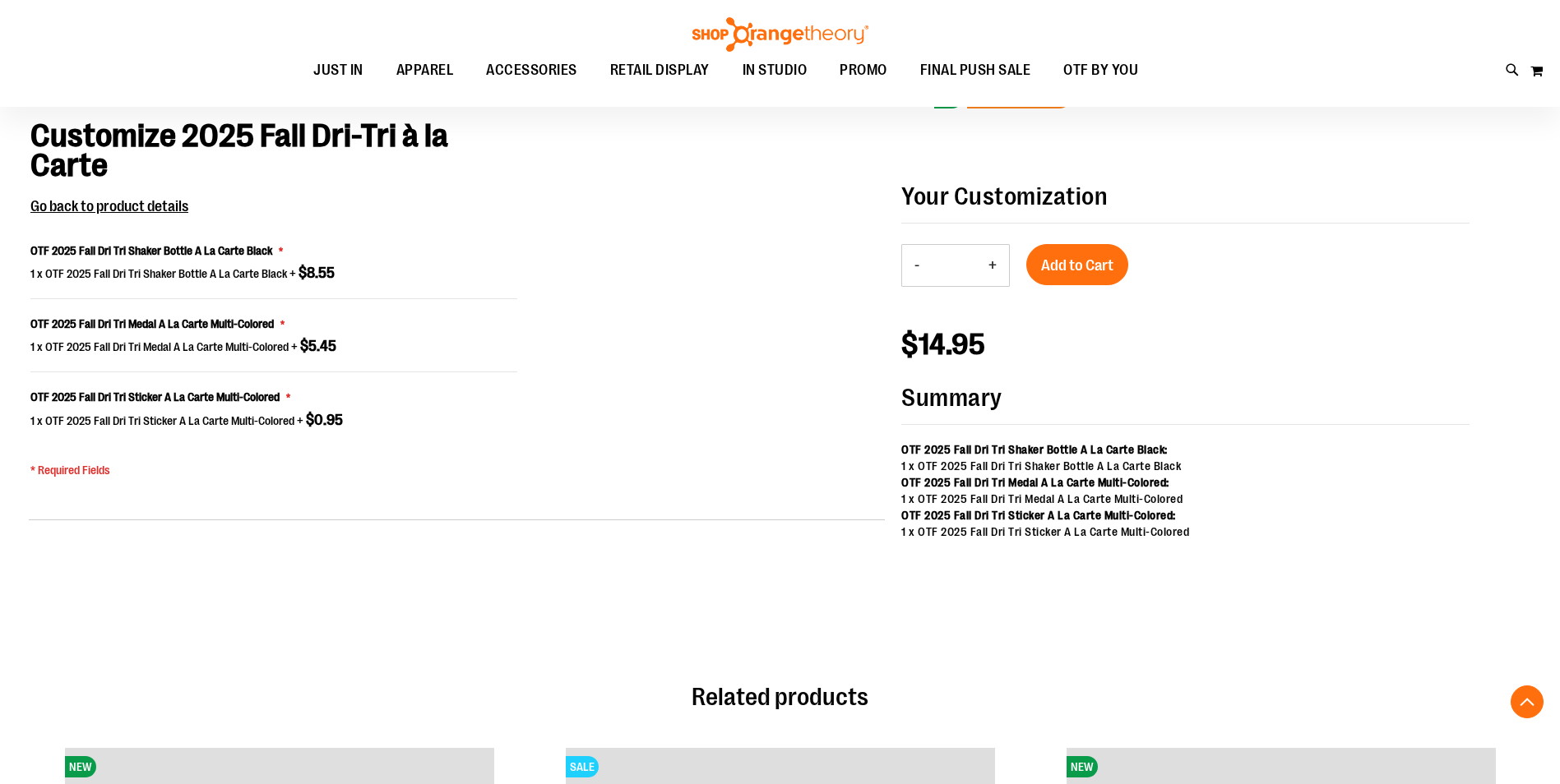
scroll to position [1073, 0]
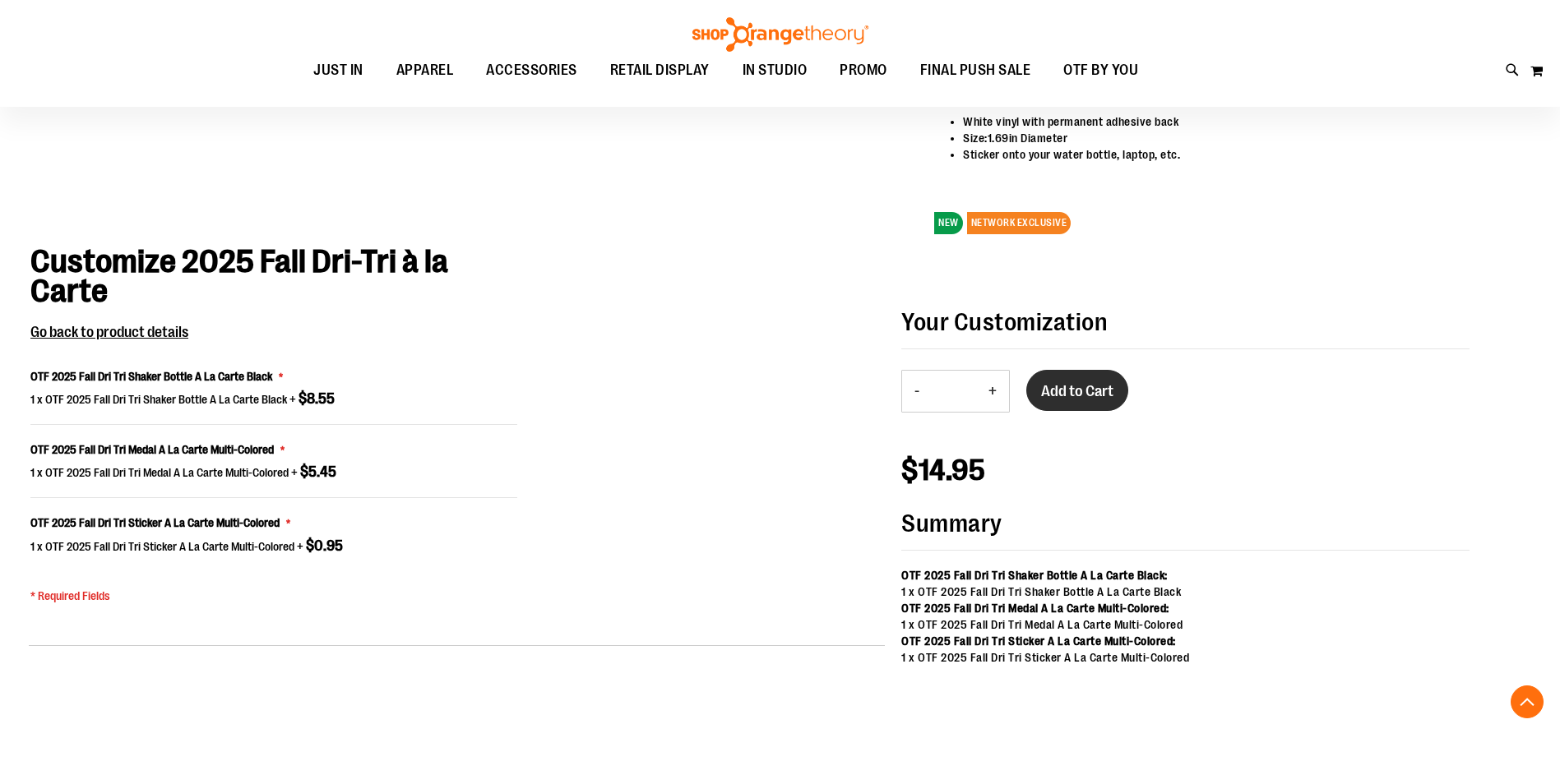
click at [1078, 399] on span "Add to Cart" at bounding box center [1077, 391] width 72 height 18
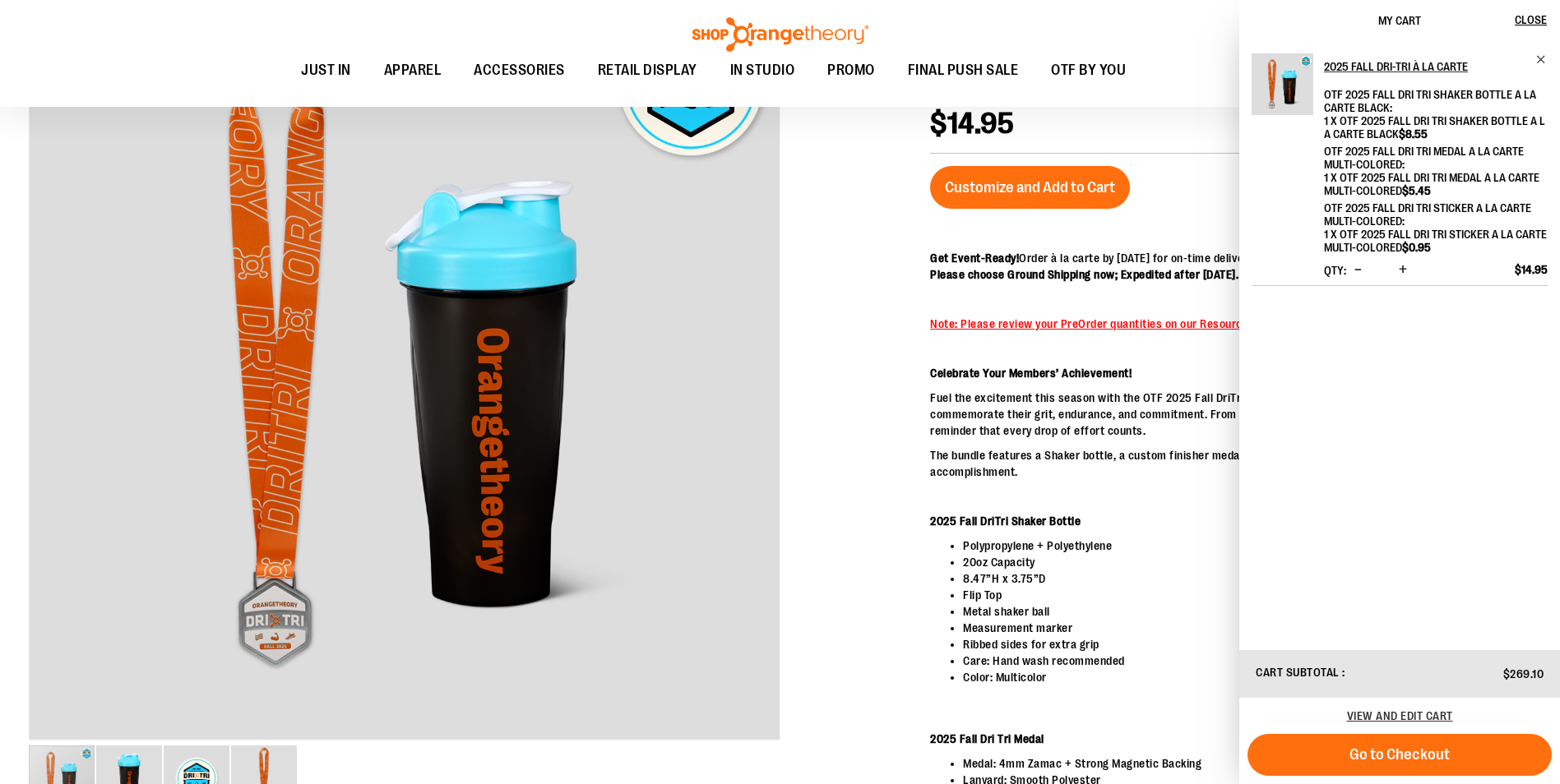
scroll to position [411, 0]
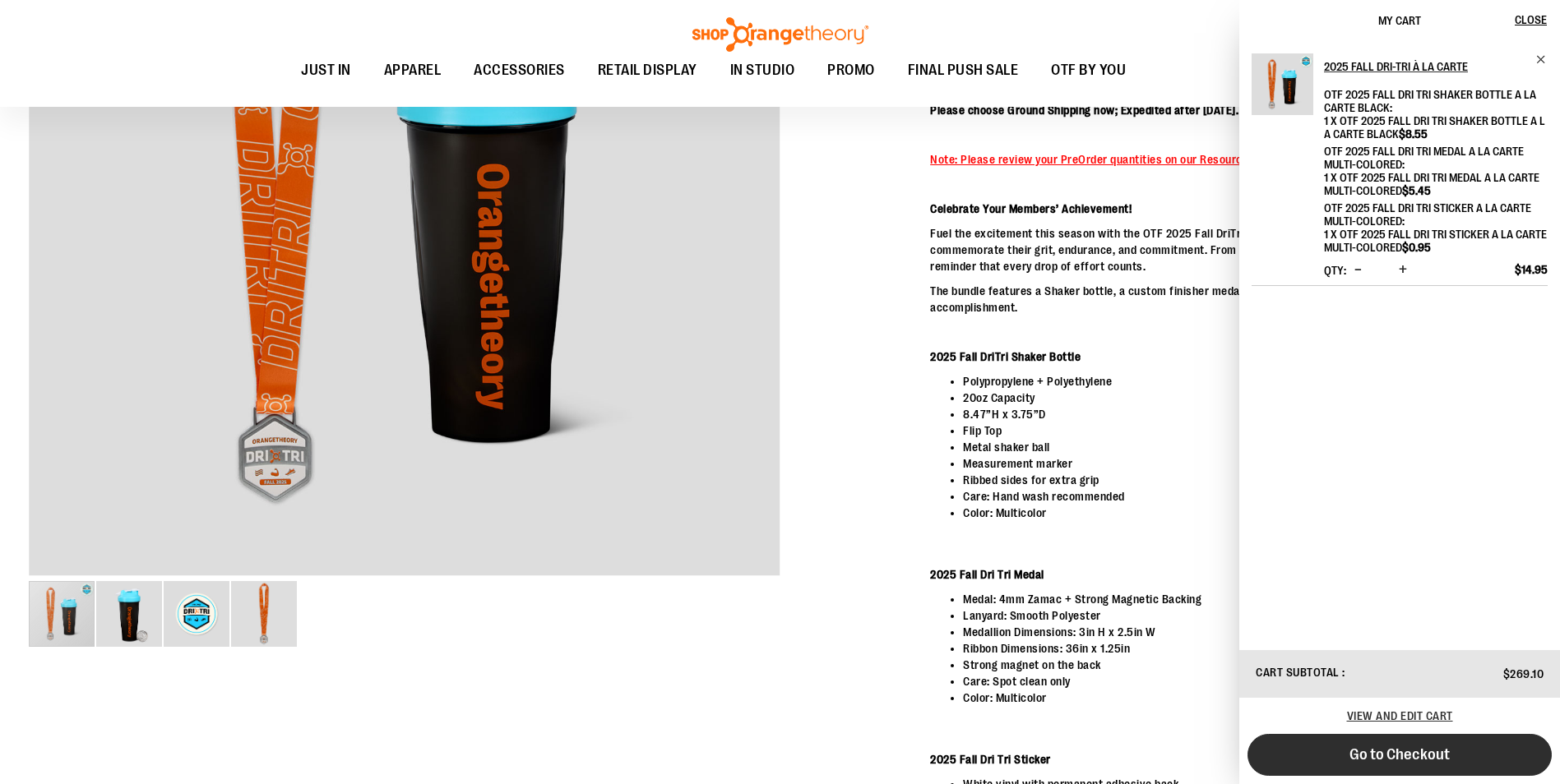
click at [1370, 756] on span "Go to Checkout" at bounding box center [1400, 754] width 101 height 18
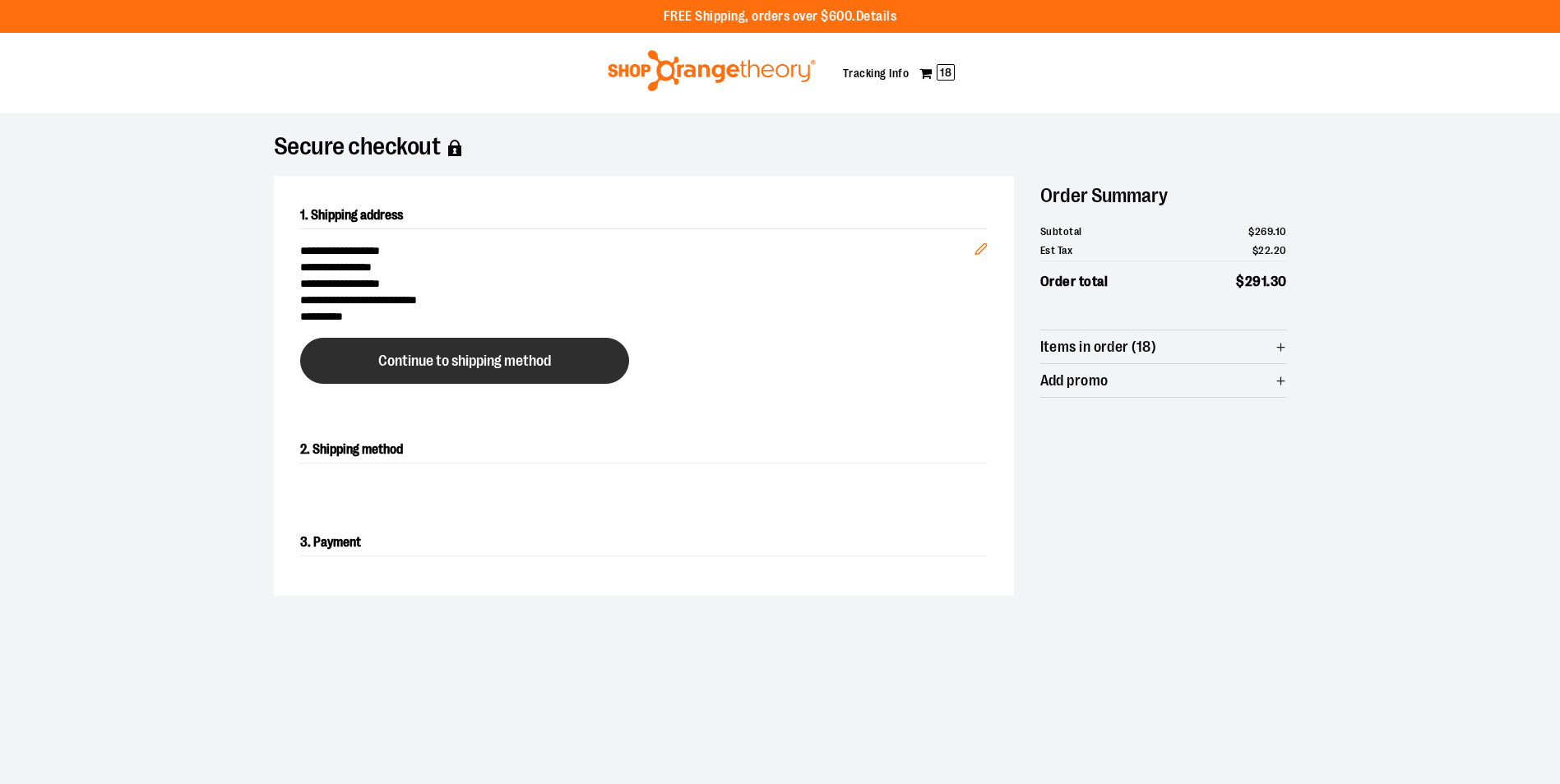
click at [493, 354] on span "Continue to shipping method" at bounding box center [465, 361] width 173 height 15
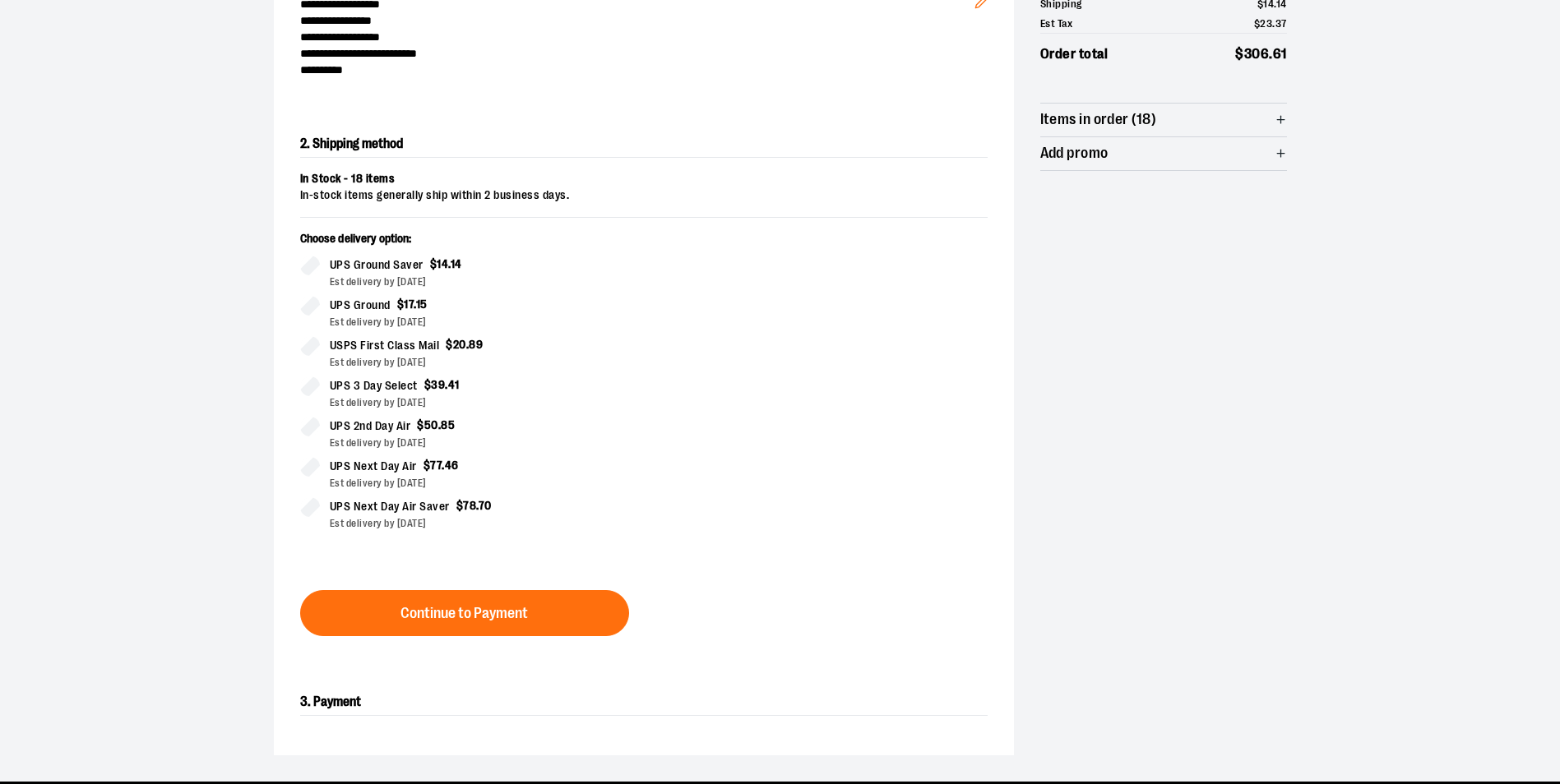
scroll to position [280, 0]
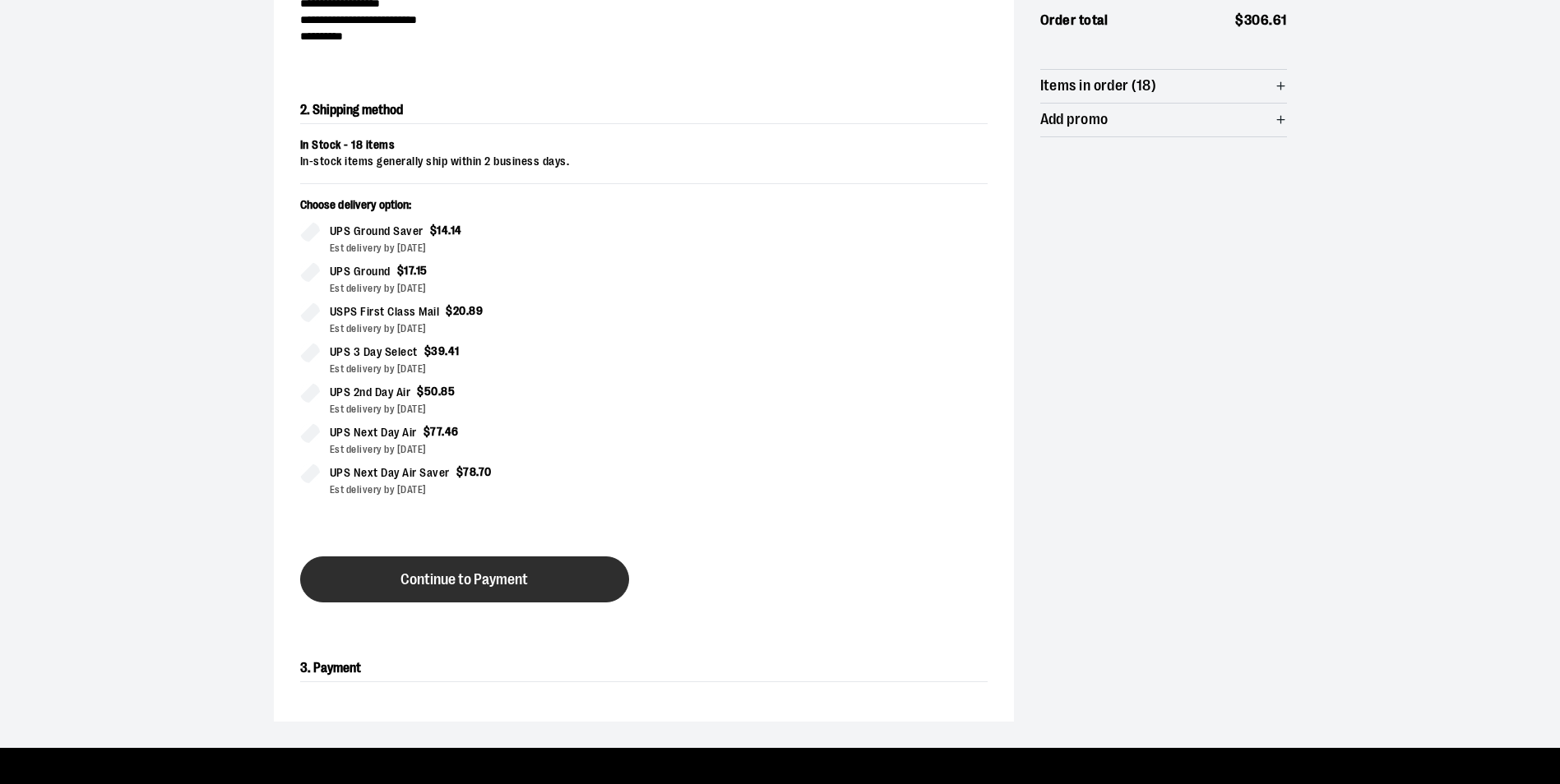
click at [524, 578] on span "Continue to Payment" at bounding box center [464, 580] width 128 height 15
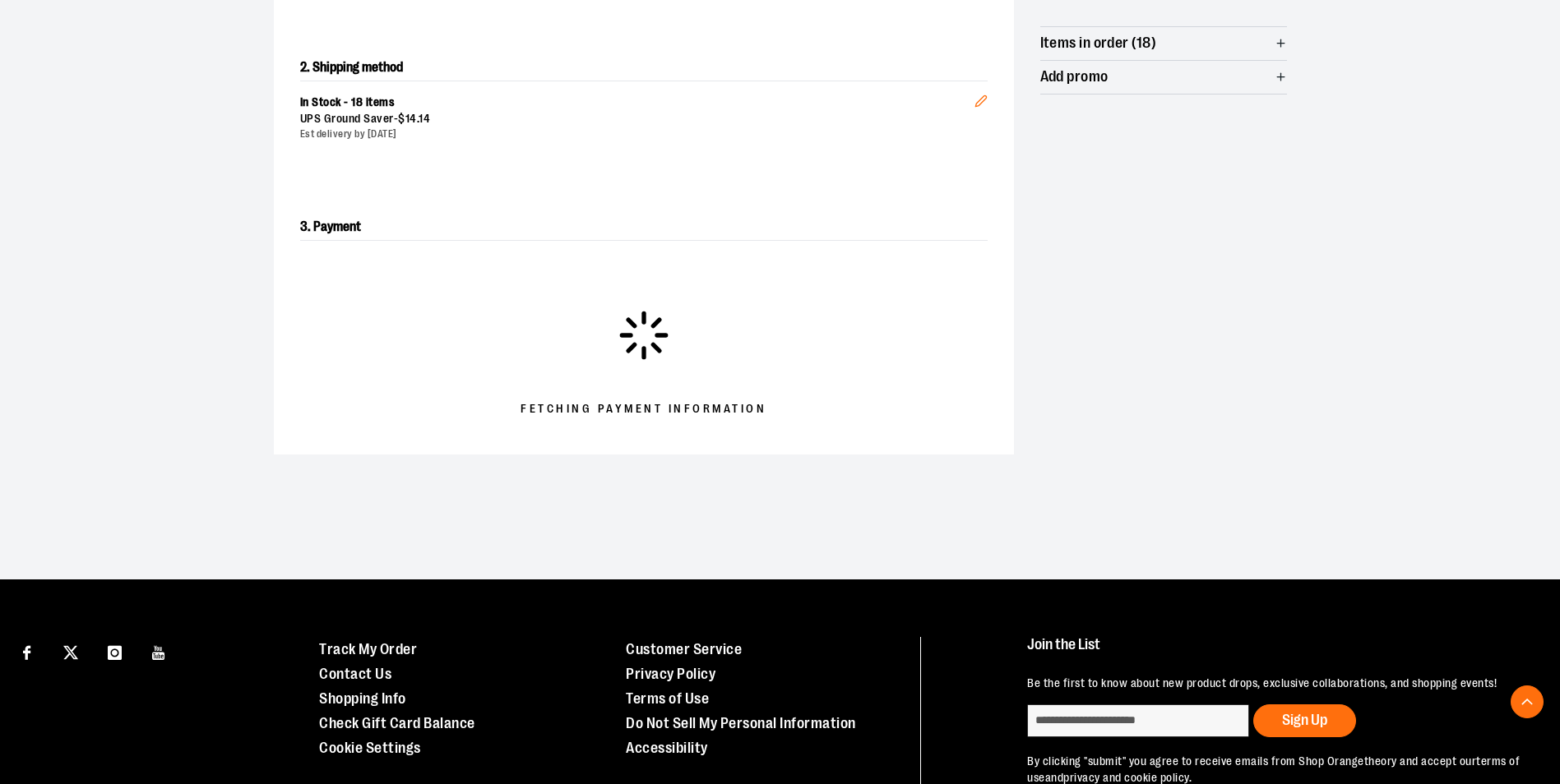
scroll to position [411, 0]
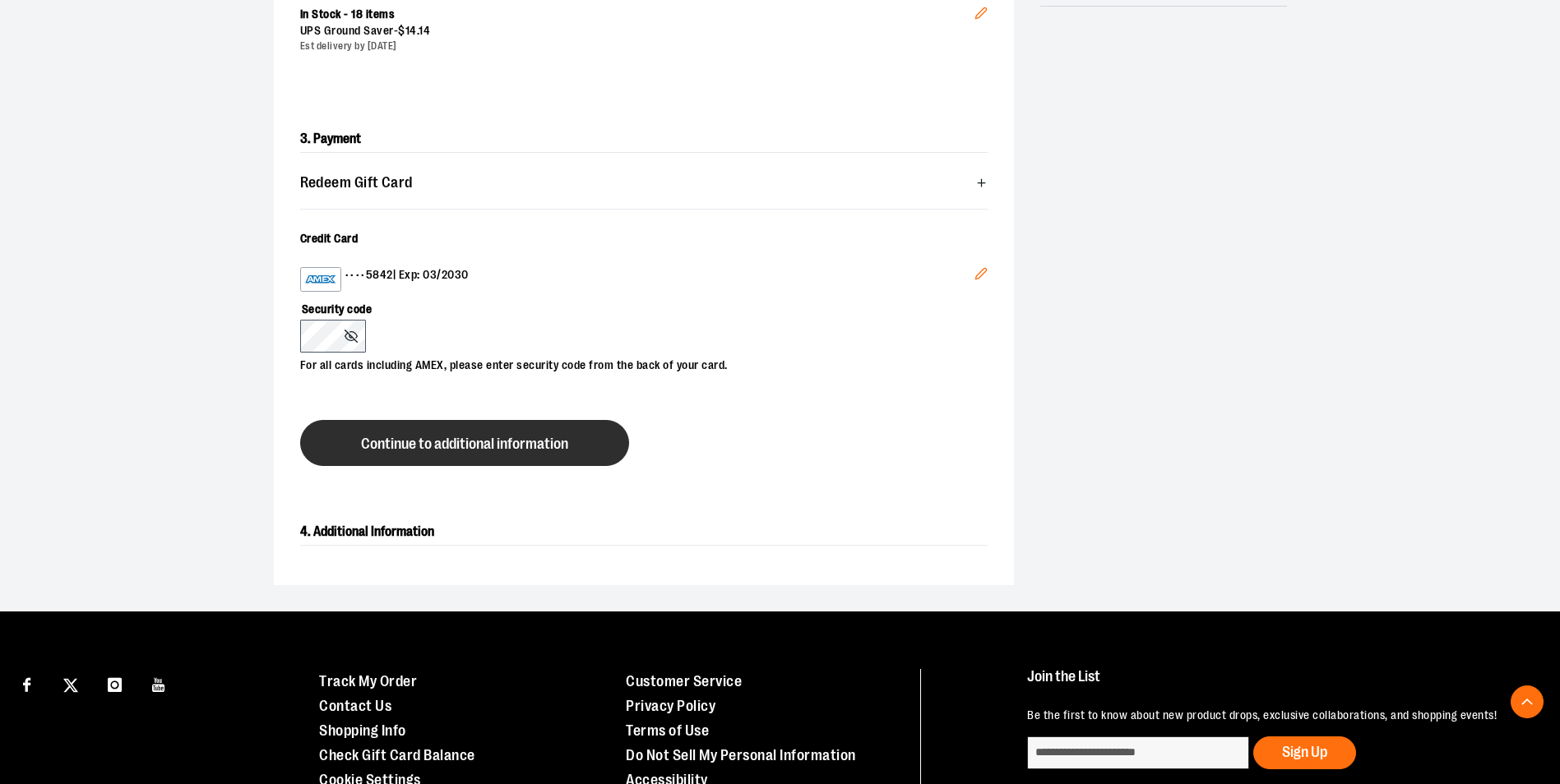
click at [485, 434] on button "Continue to additional information" at bounding box center [465, 443] width 329 height 46
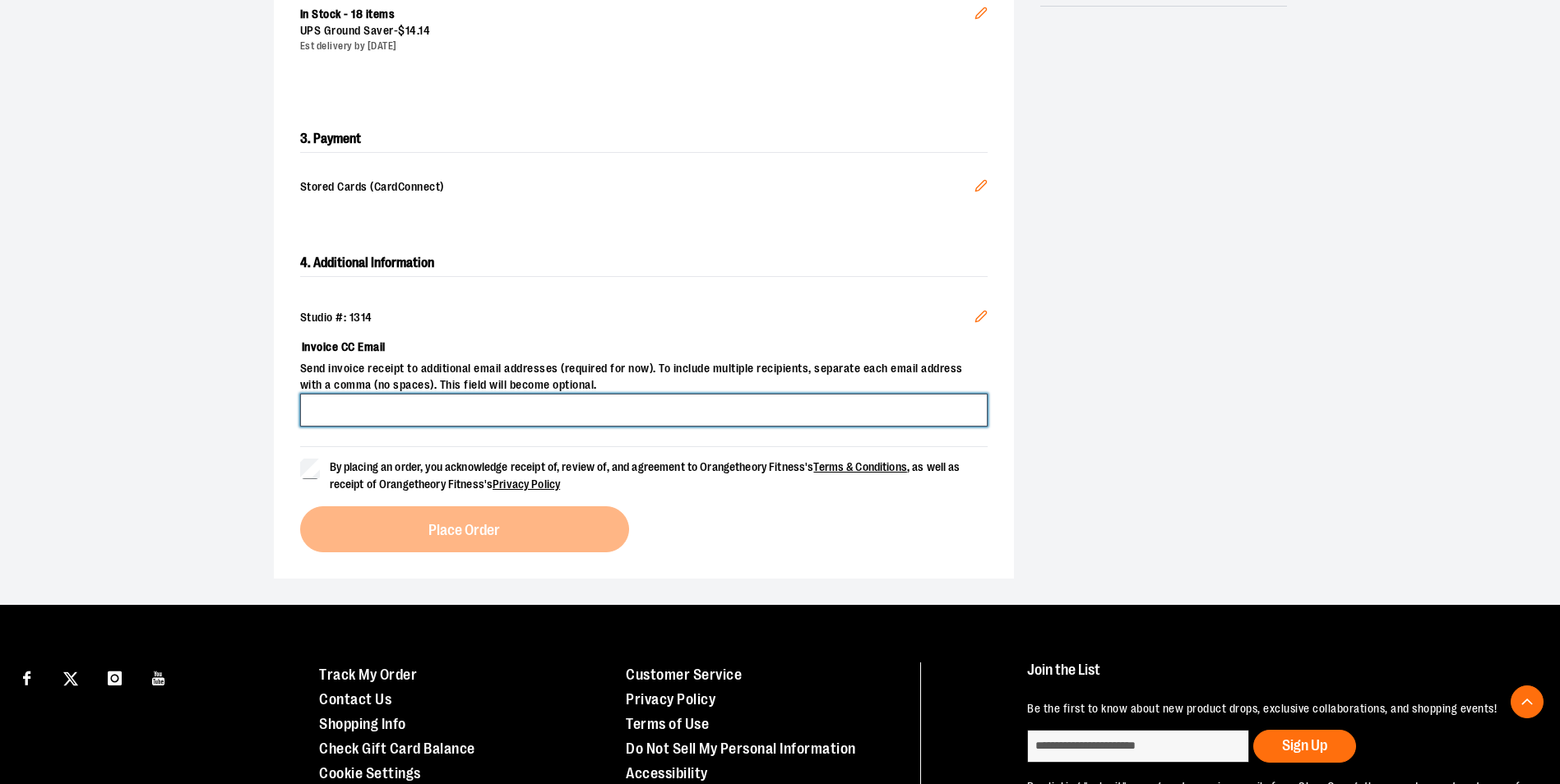
click at [478, 397] on input "Invoice CC Email" at bounding box center [644, 410] width 687 height 33
type input "**********"
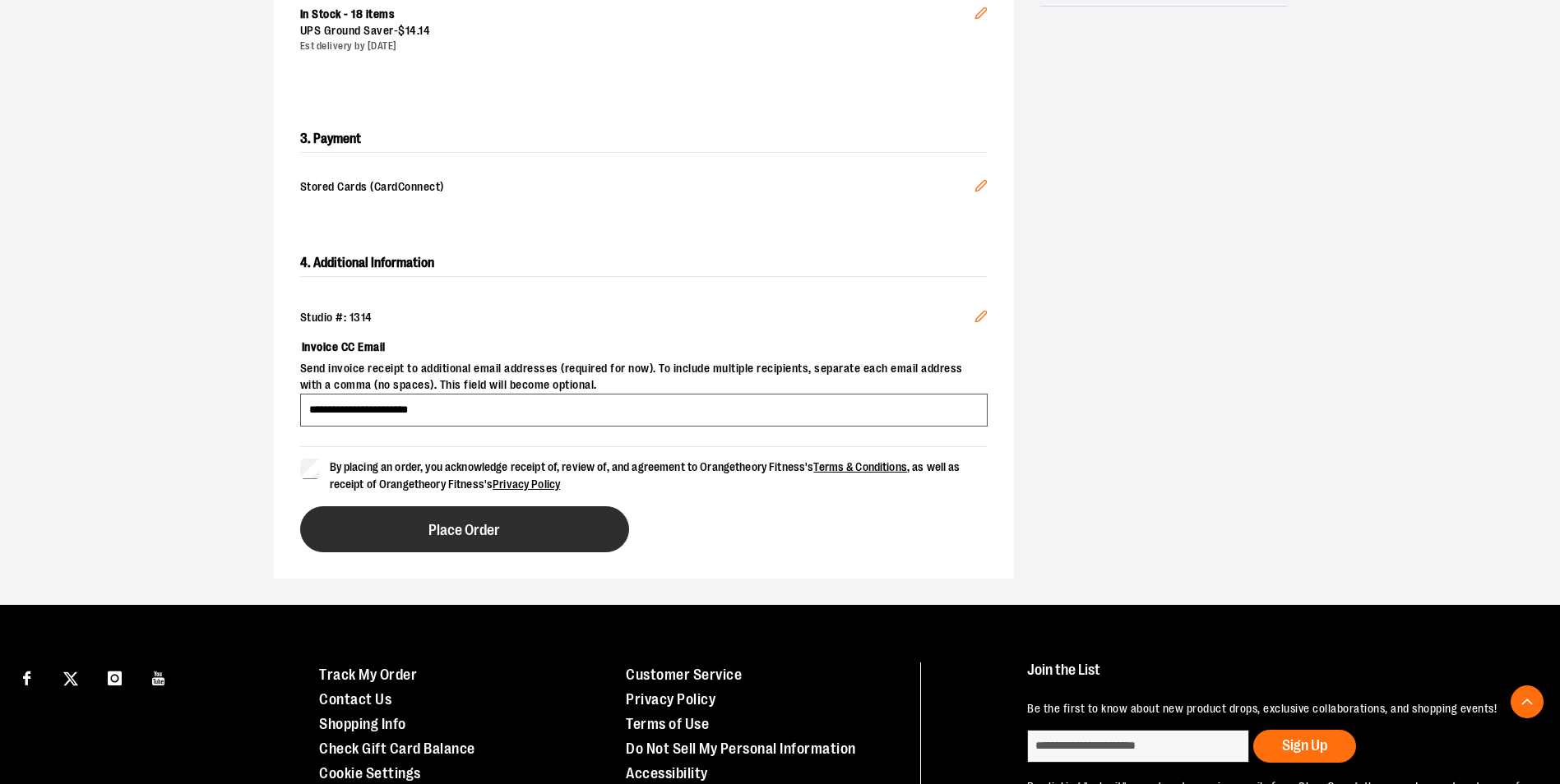
click at [364, 523] on button "Place Order" at bounding box center [465, 530] width 329 height 46
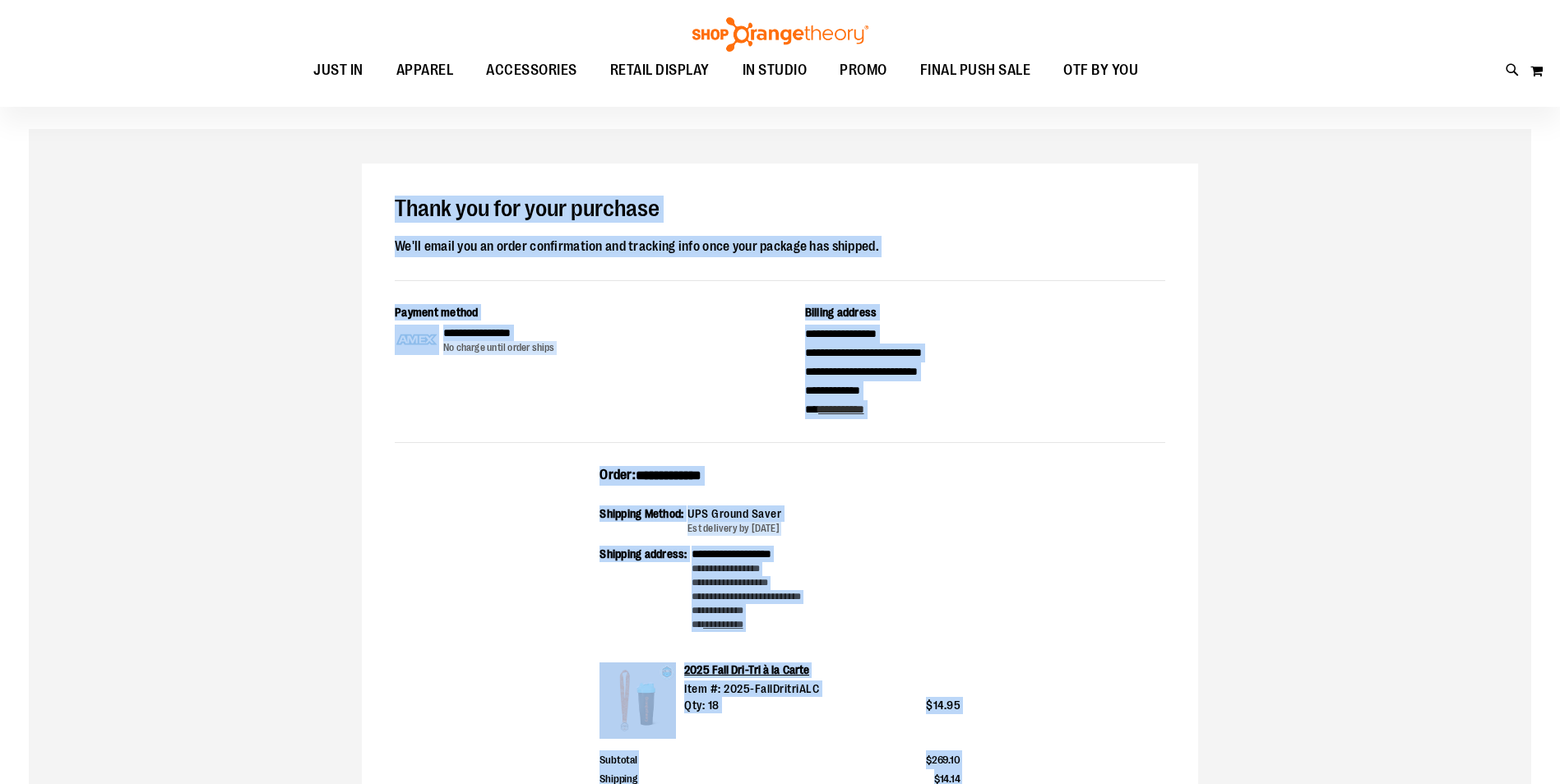
scroll to position [479, 0]
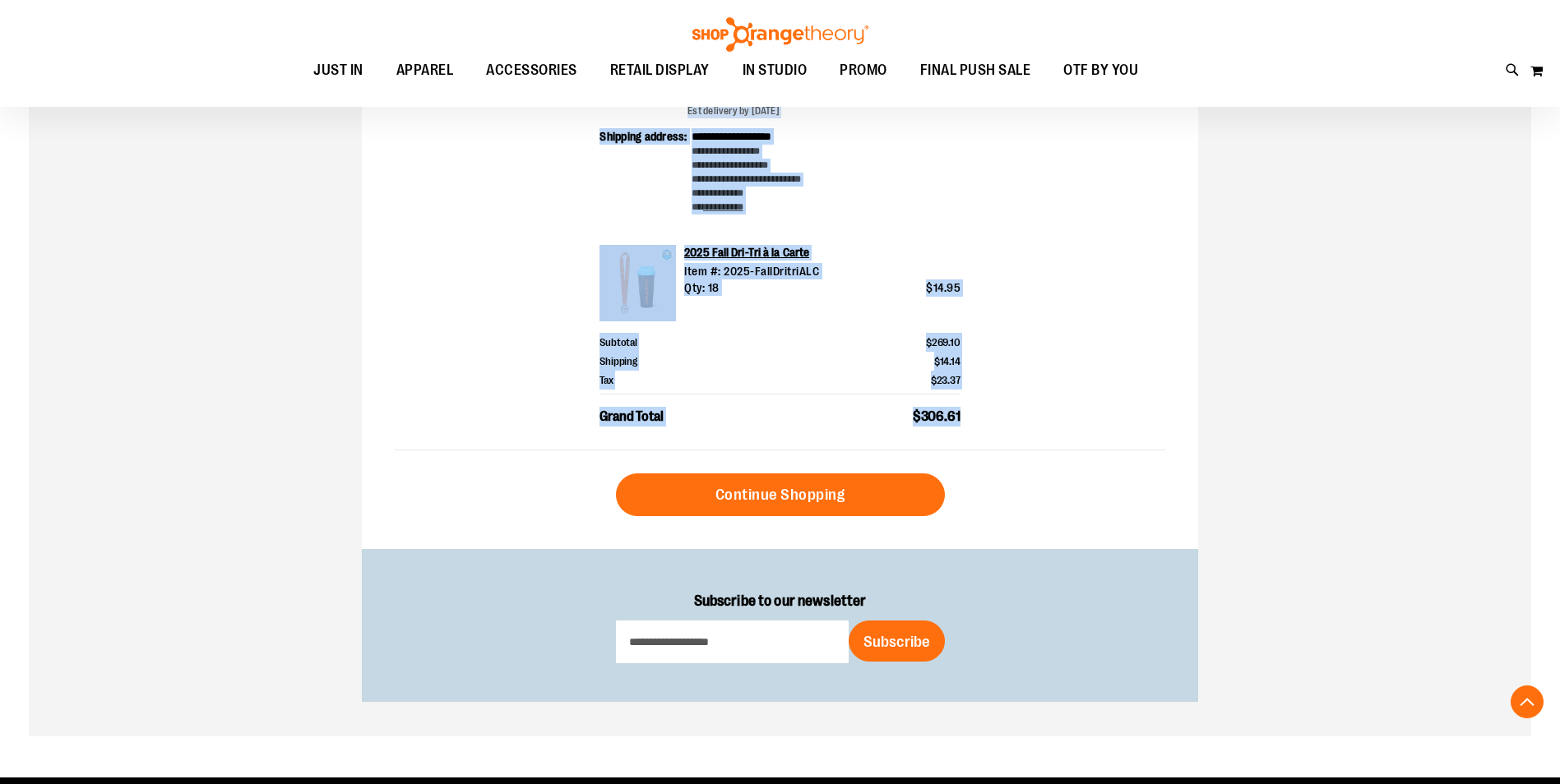
drag, startPoint x: 396, startPoint y: 267, endPoint x: 962, endPoint y: 423, distance: 587.1
click at [962, 423] on div "**********" at bounding box center [780, 147] width 836 height 803
drag, startPoint x: 962, startPoint y: 423, endPoint x: 948, endPoint y: 387, distance: 38.6
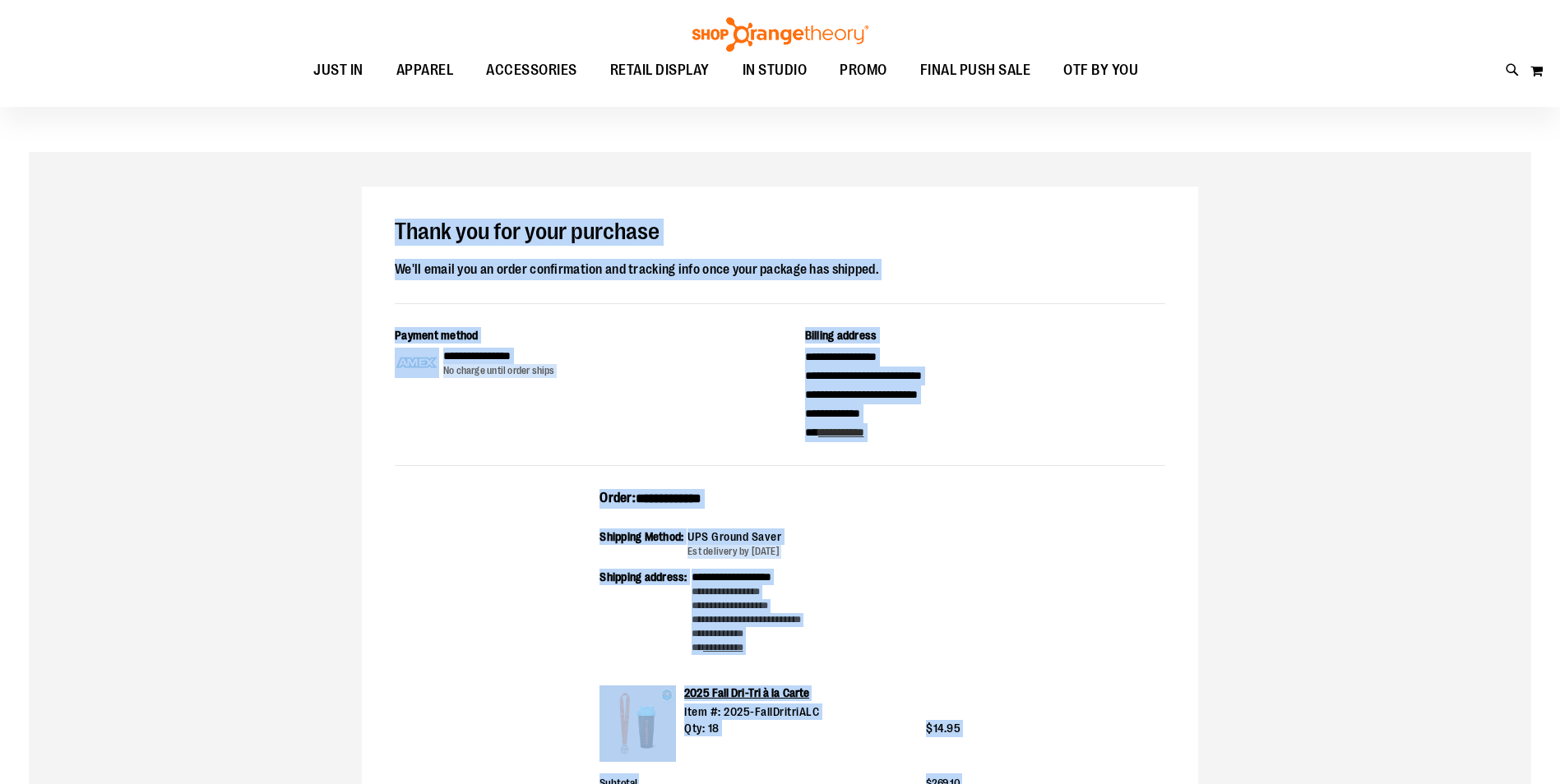
scroll to position [0, 0]
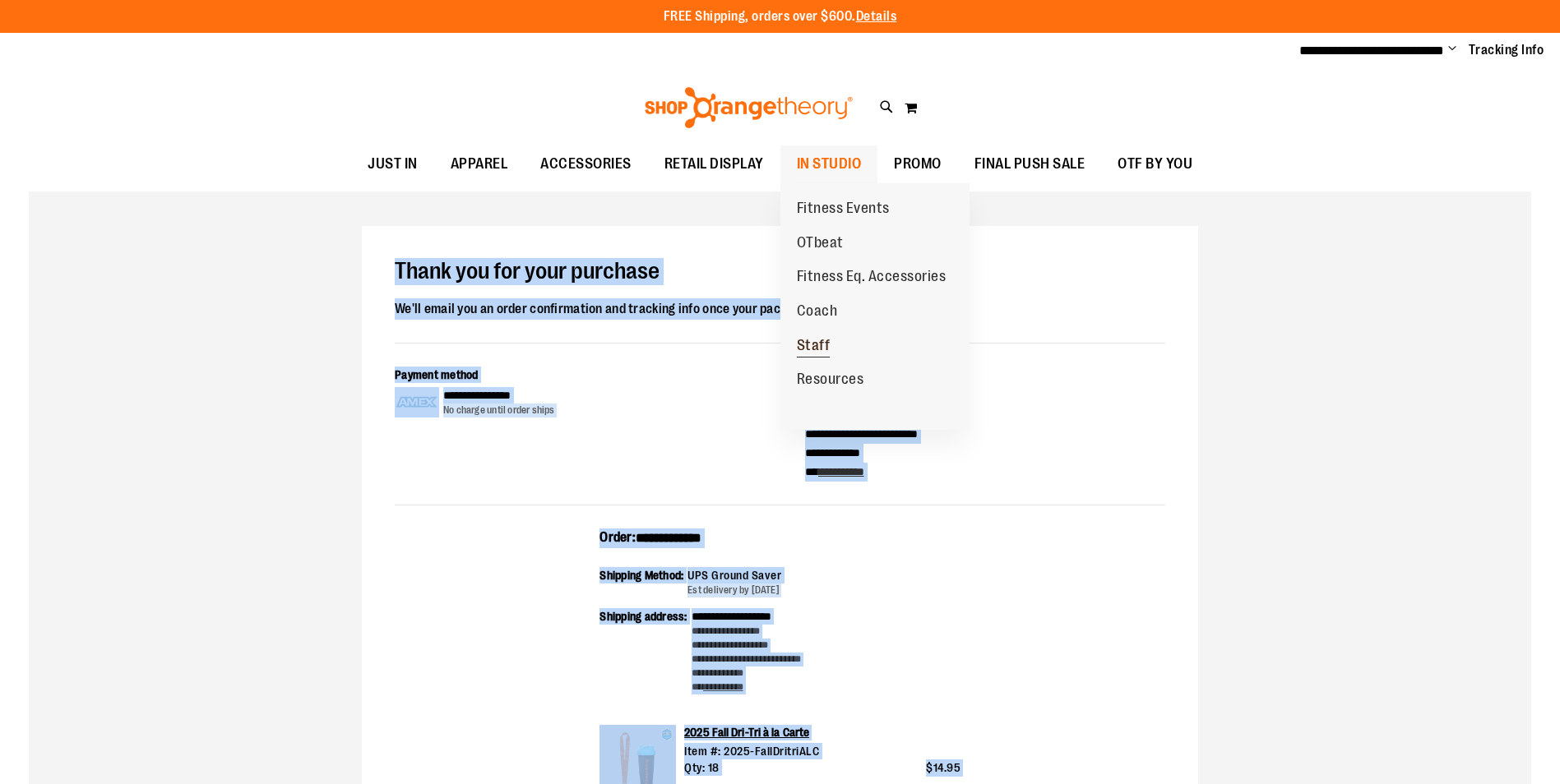
click at [812, 346] on span "Staff" at bounding box center [813, 346] width 34 height 20
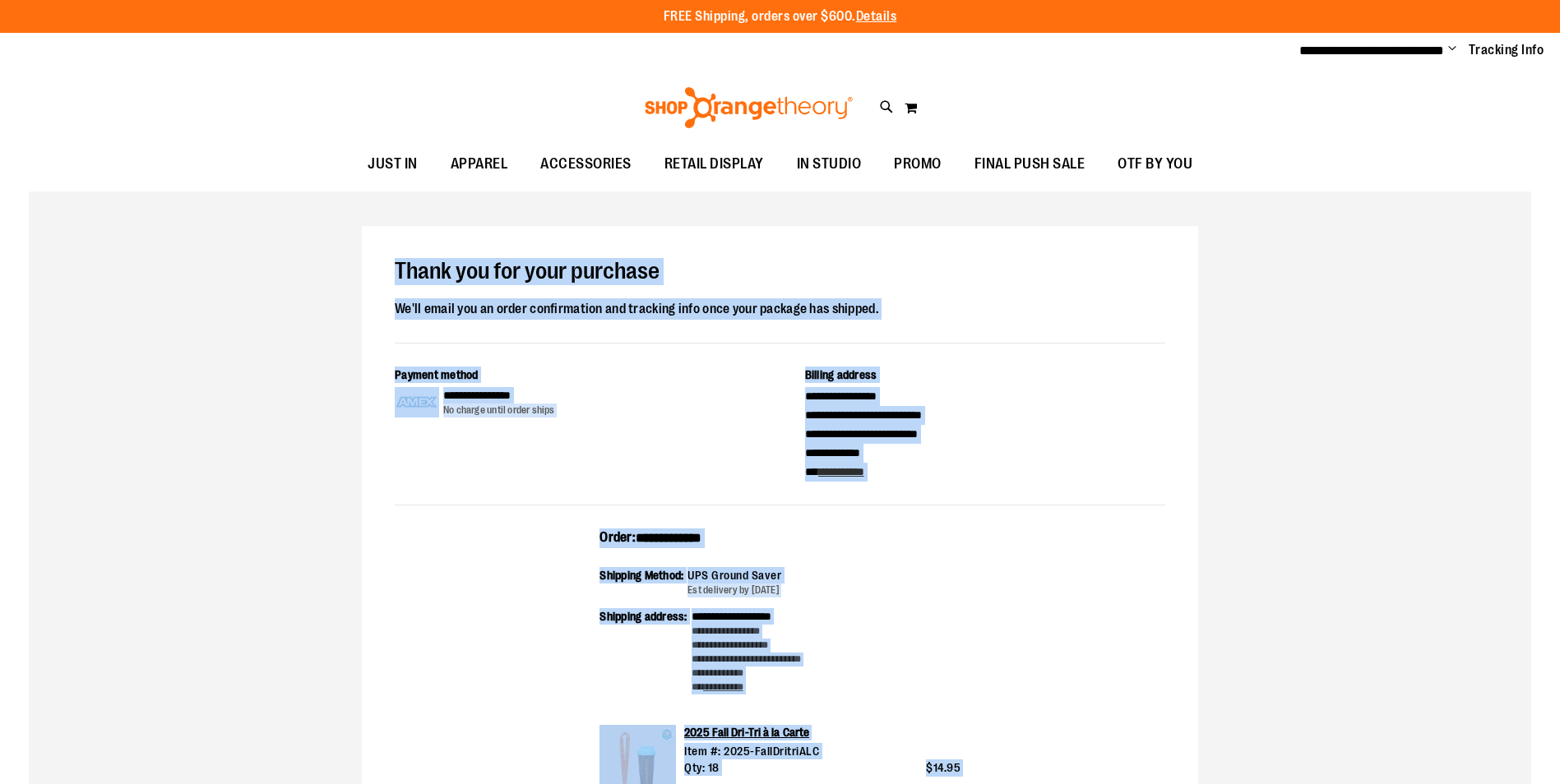
click at [1198, 467] on div "**********" at bounding box center [780, 628] width 836 height 803
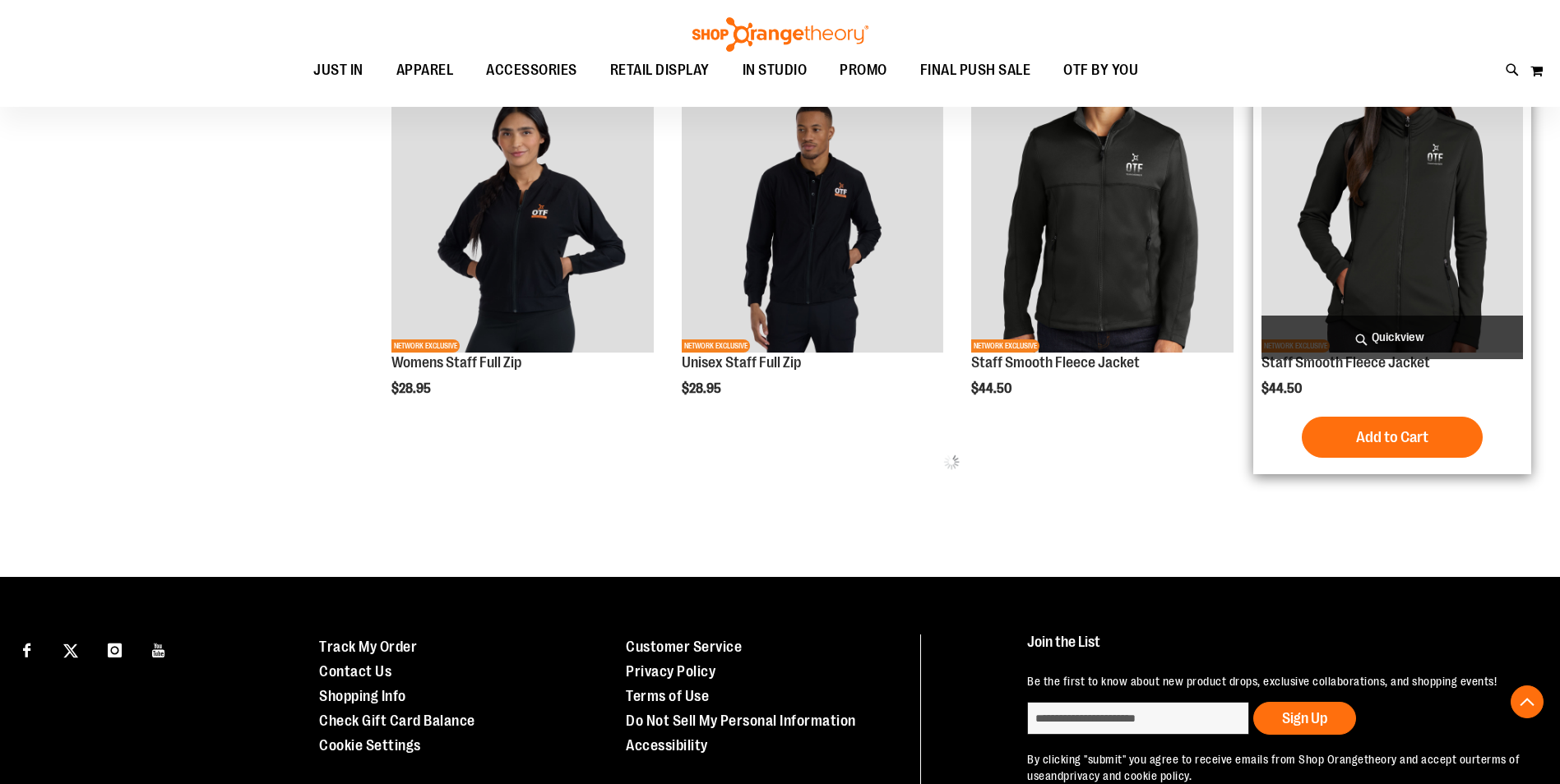
scroll to position [904, 0]
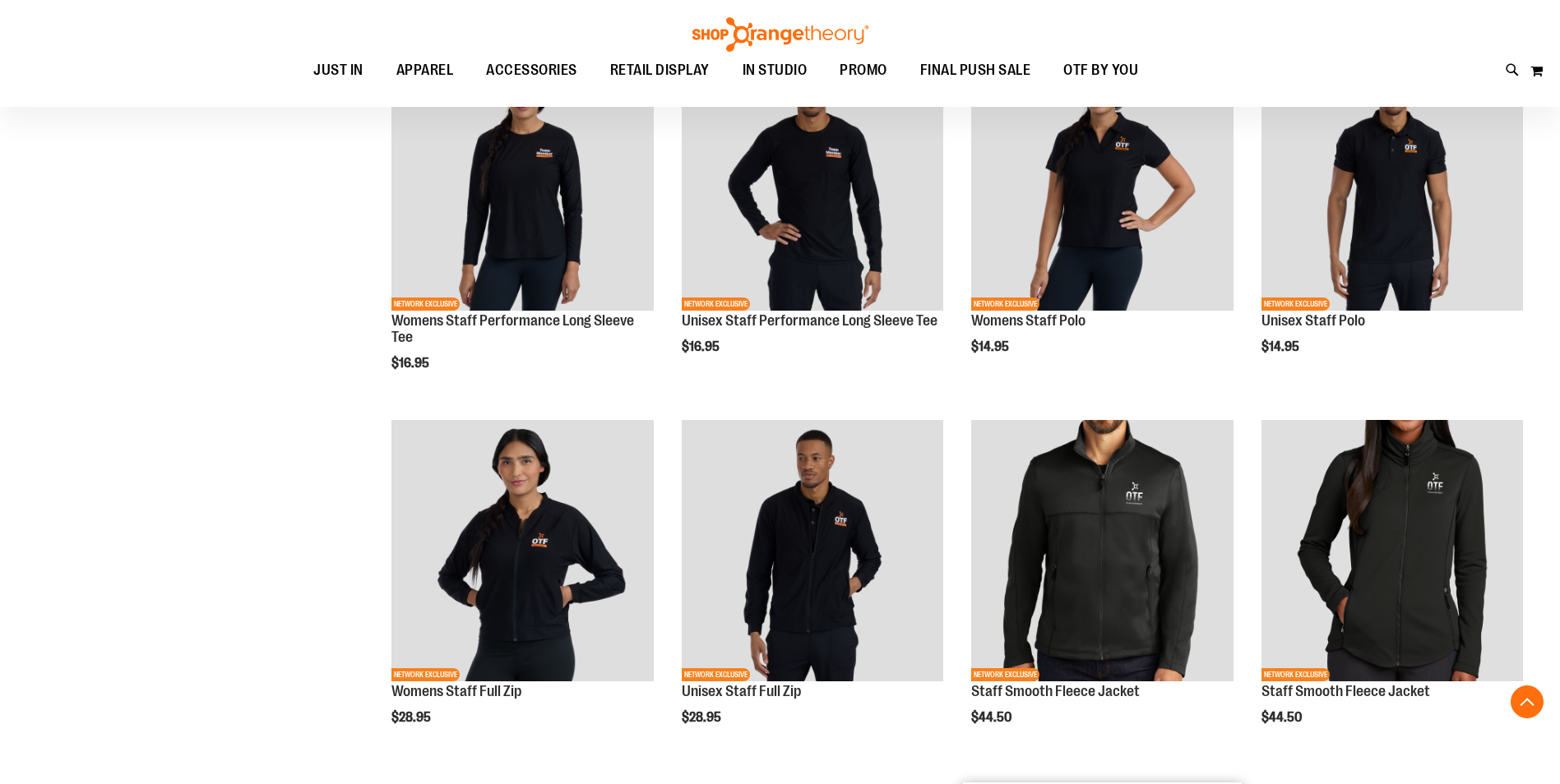
scroll to position [1068, 0]
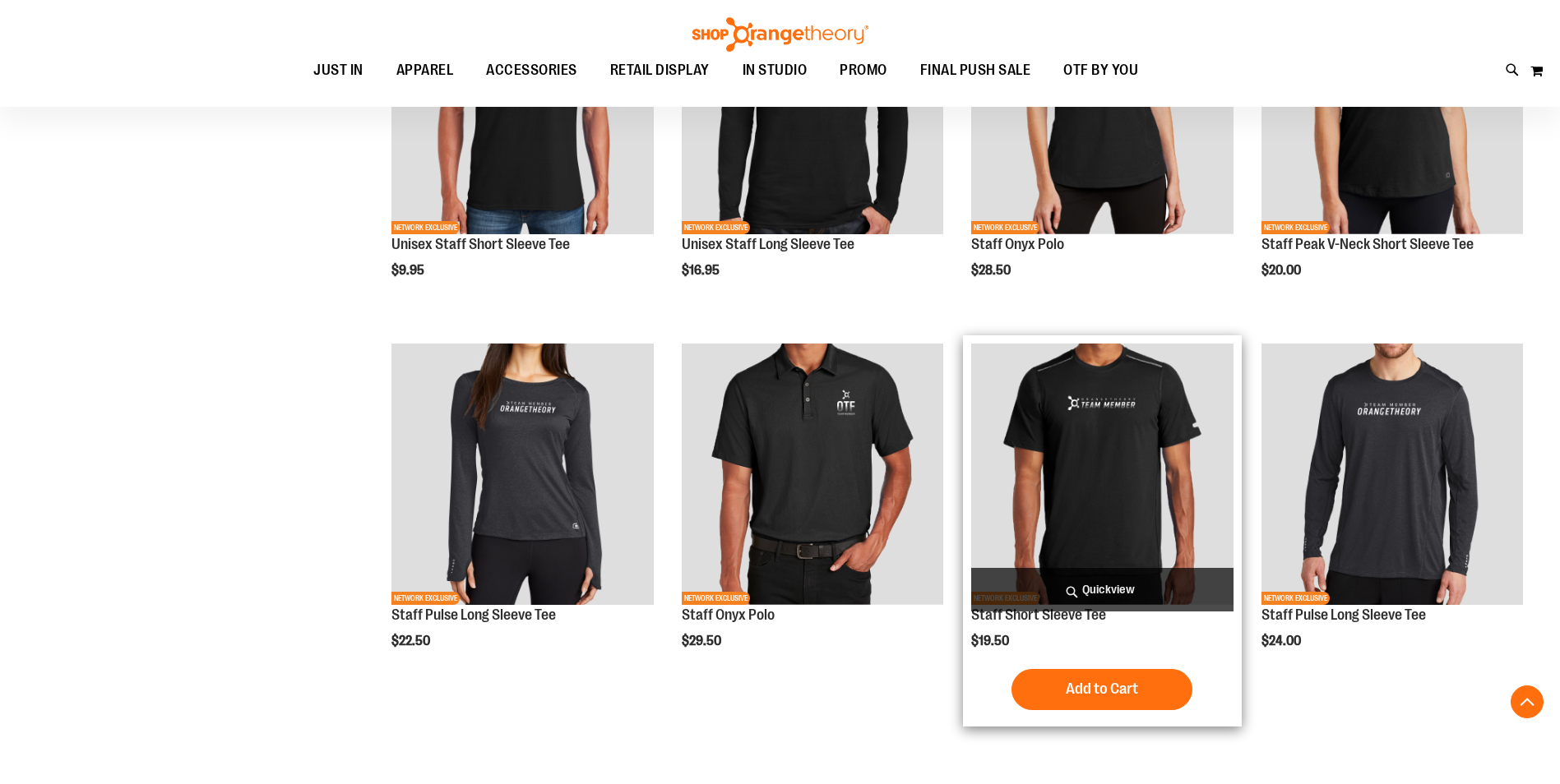
scroll to position [1479, 0]
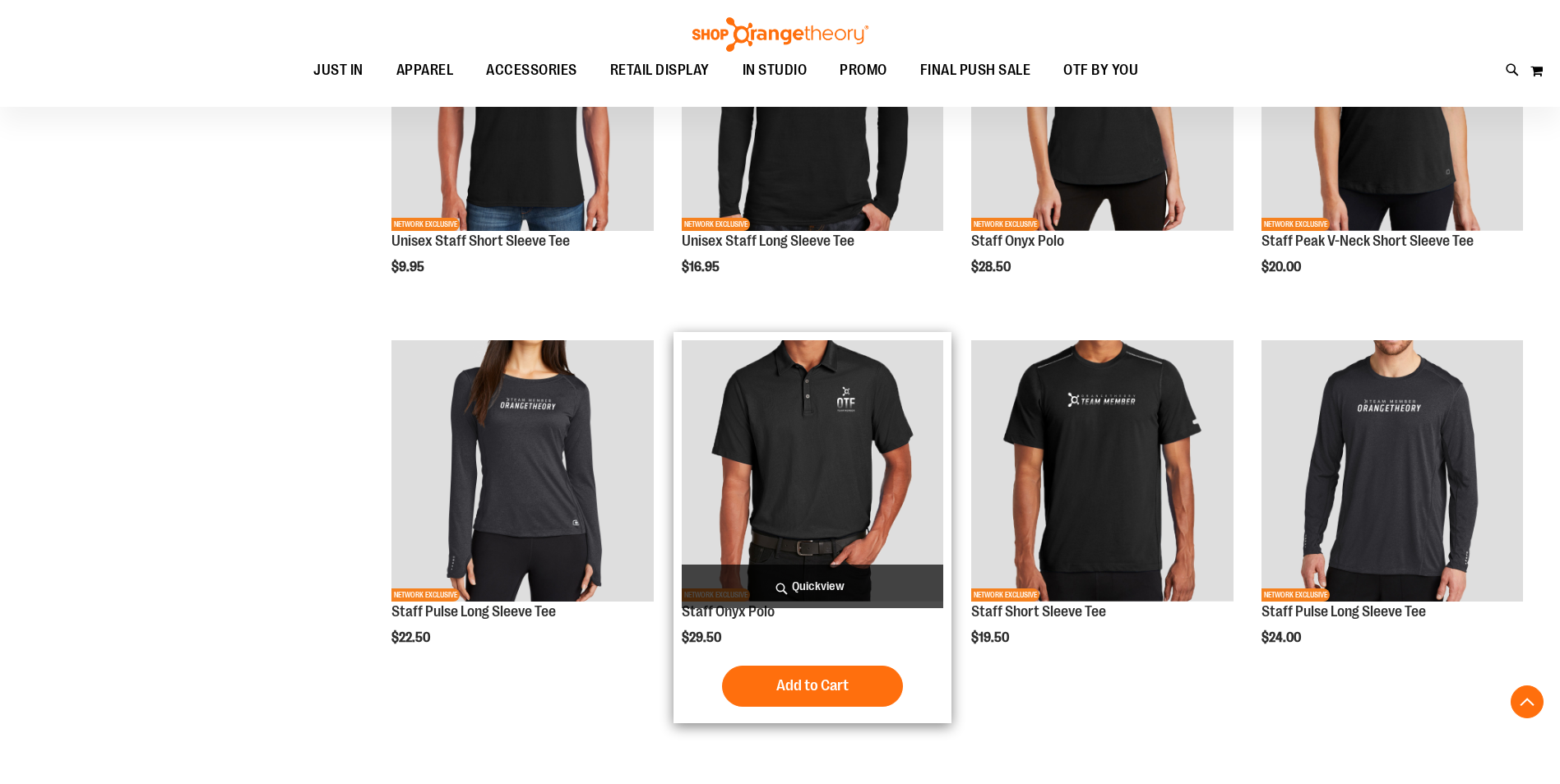
click at [826, 503] on img "product" at bounding box center [812, 471] width 261 height 261
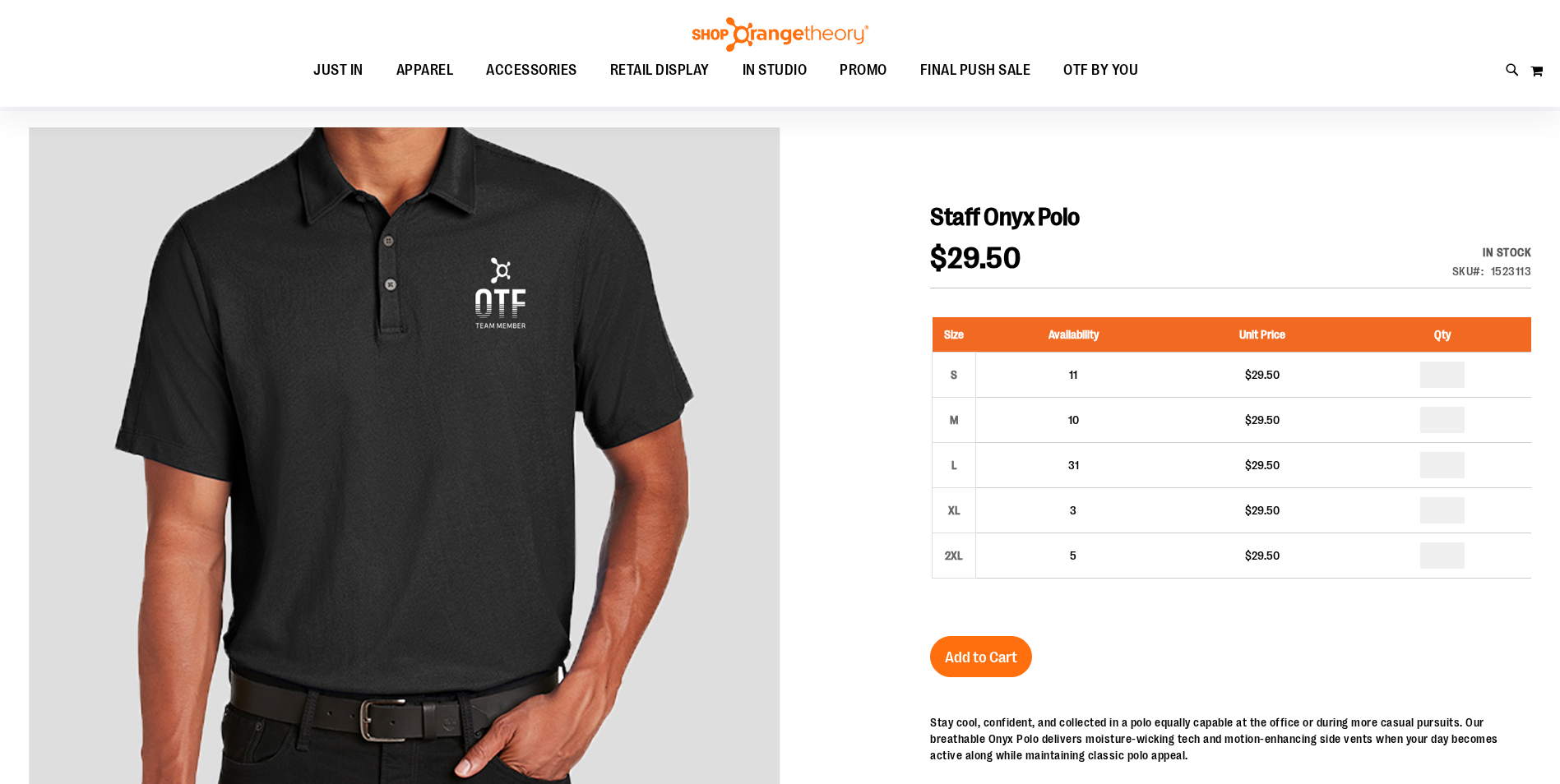
scroll to position [246, 0]
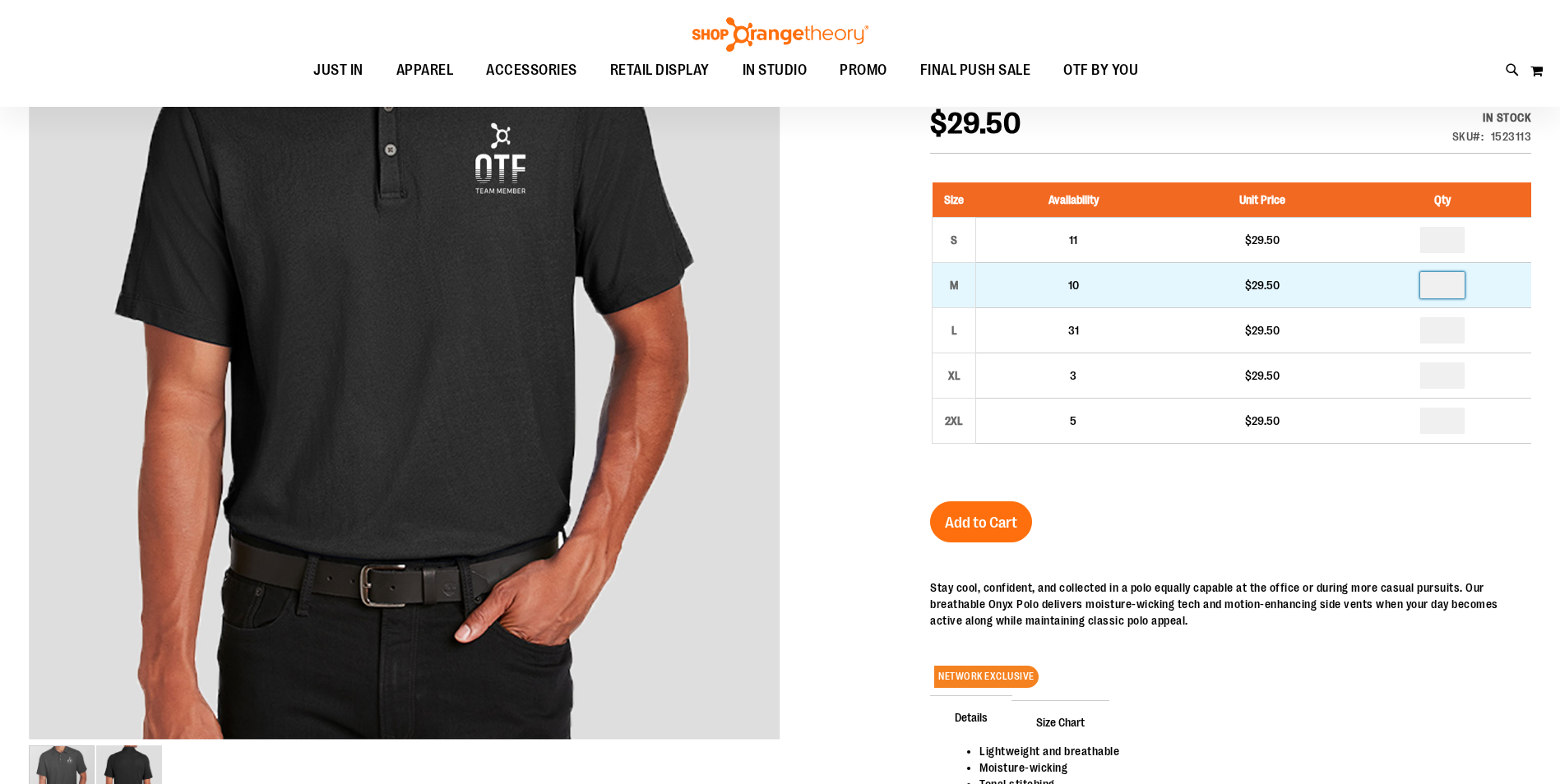
click at [1446, 284] on input "number" at bounding box center [1443, 285] width 44 height 26
type input "*"
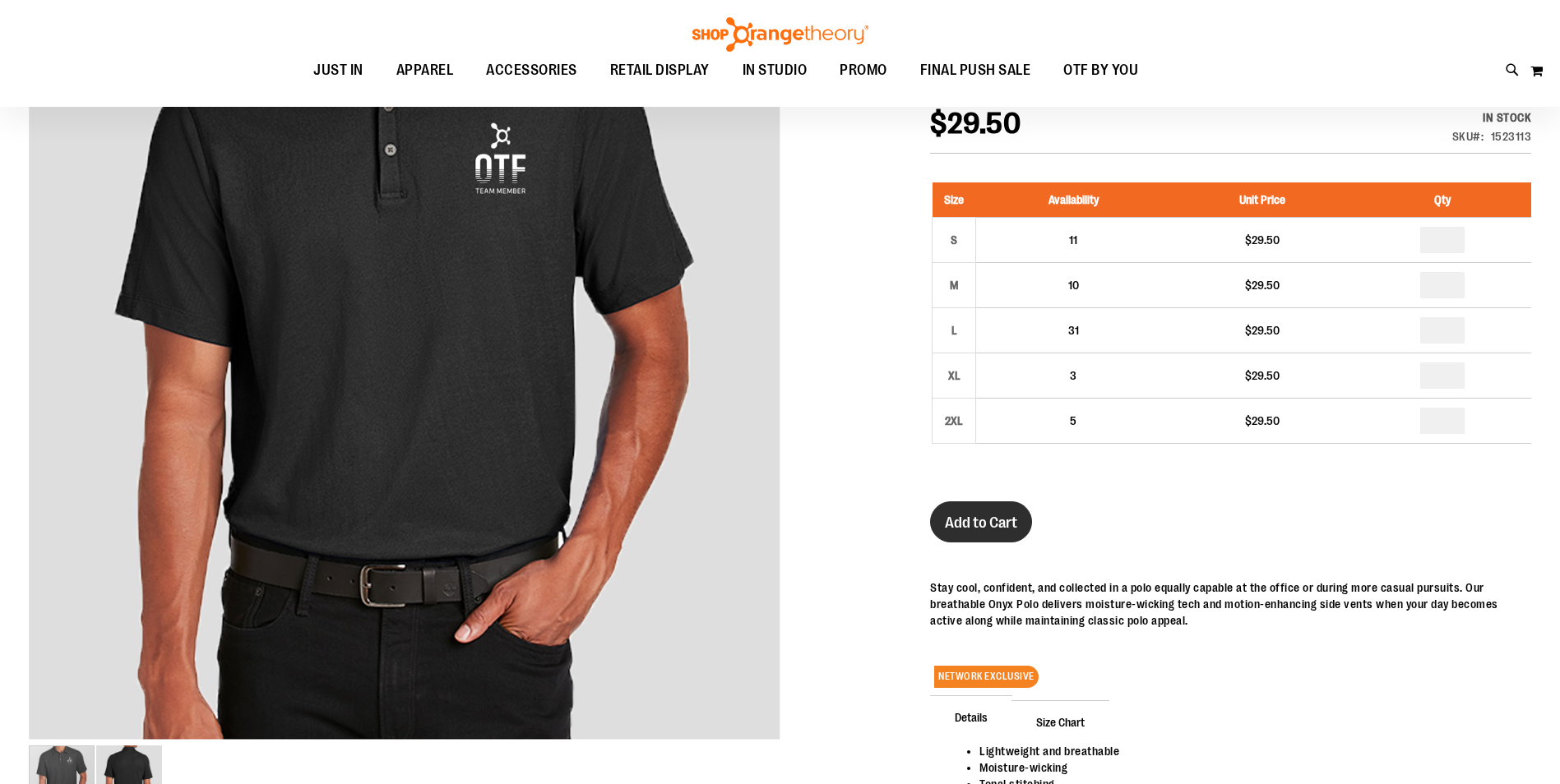
click at [993, 514] on span "Add to Cart" at bounding box center [980, 523] width 72 height 18
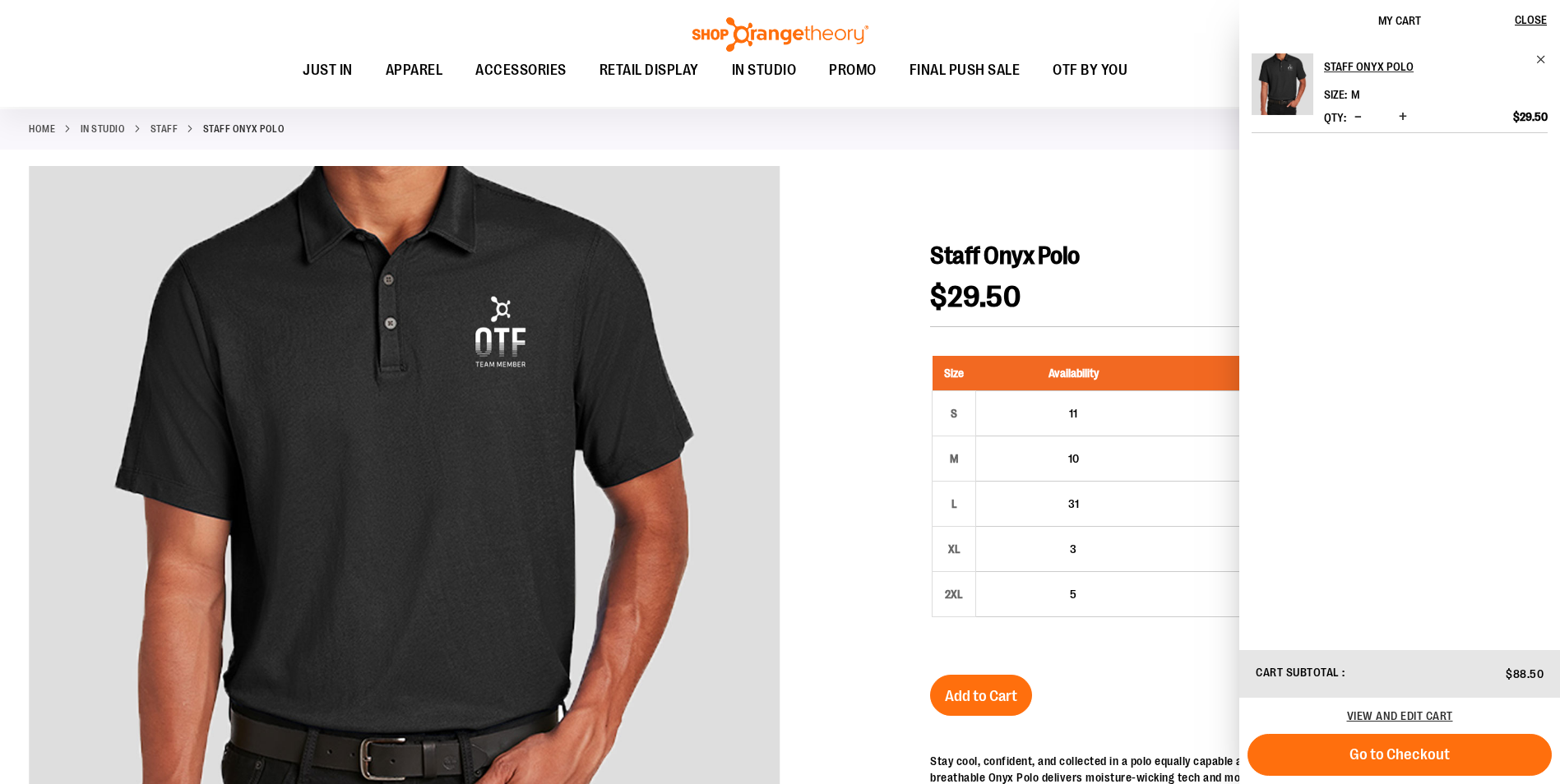
scroll to position [0, 0]
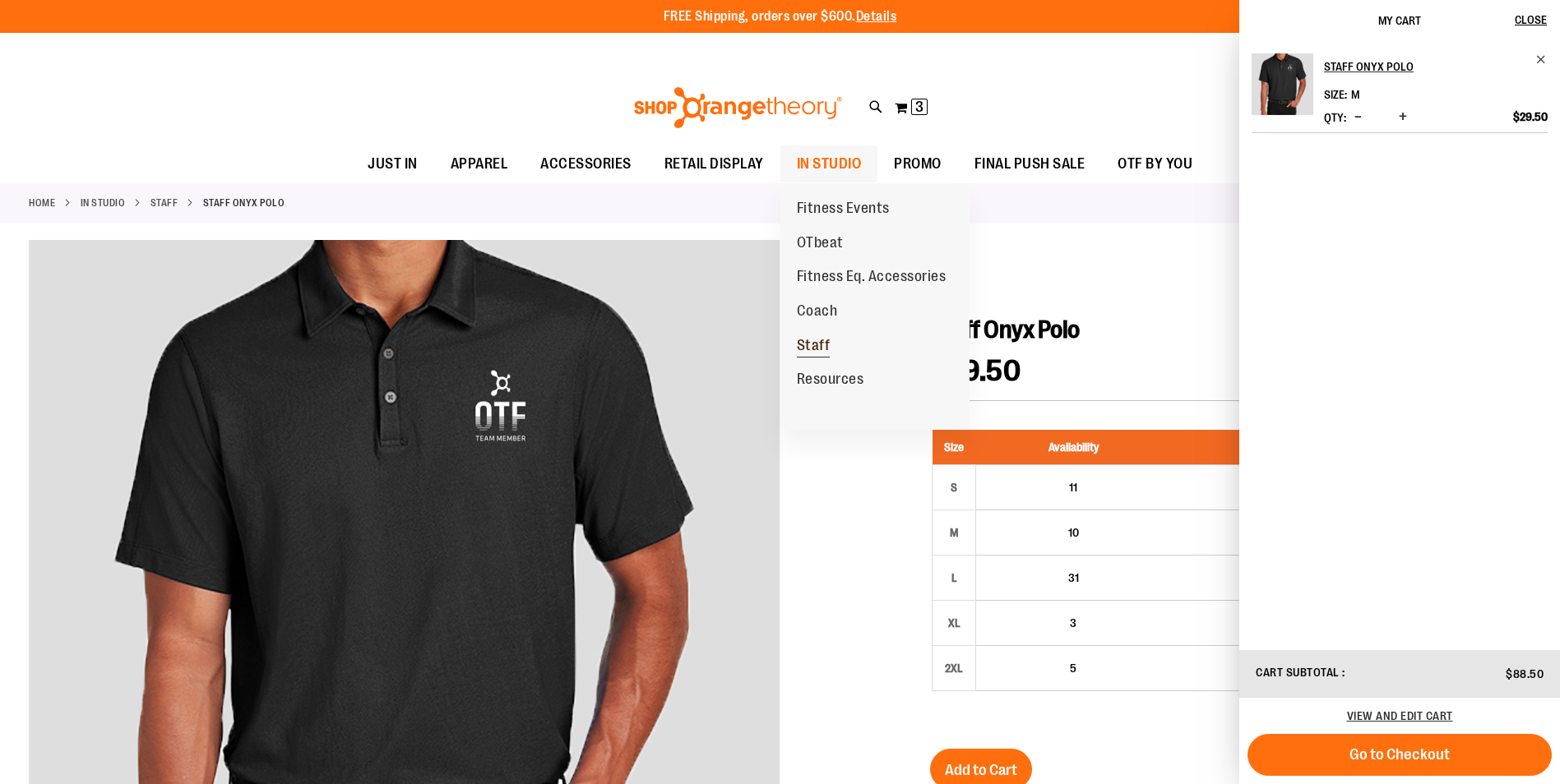
click at [821, 344] on span "Staff" at bounding box center [813, 346] width 34 height 20
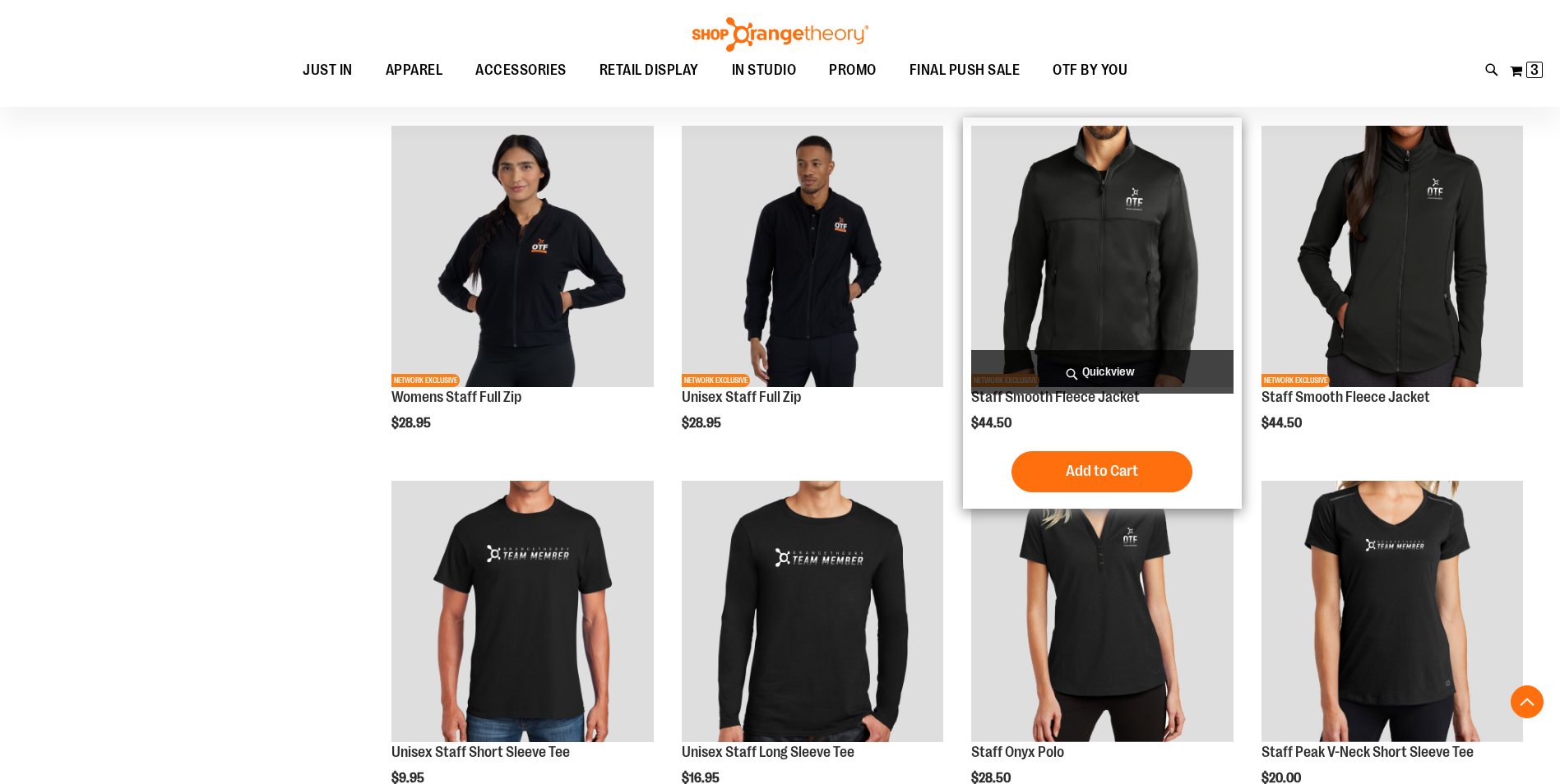
scroll to position [986, 0]
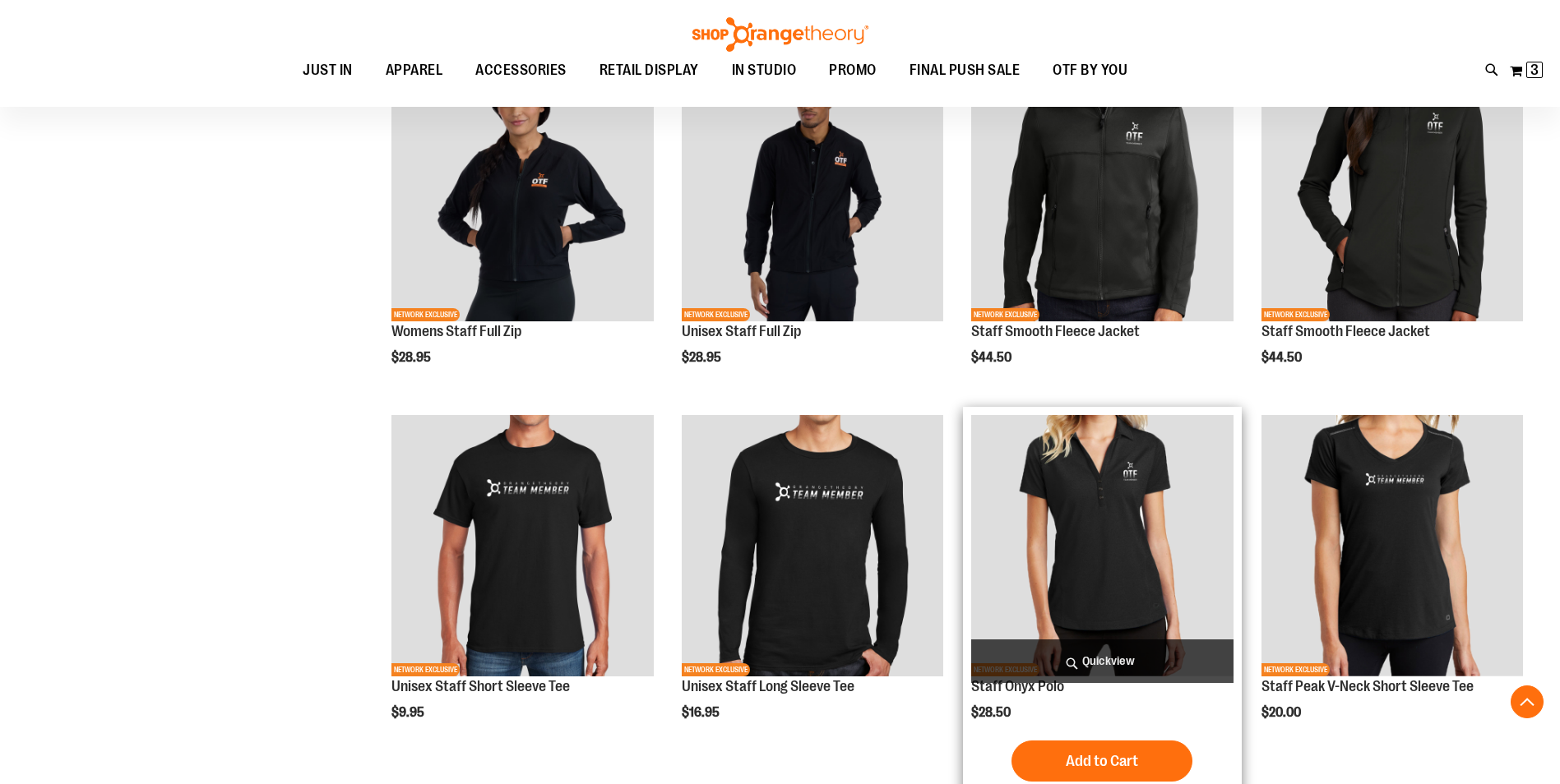
click at [1092, 516] on img "product" at bounding box center [1102, 546] width 261 height 261
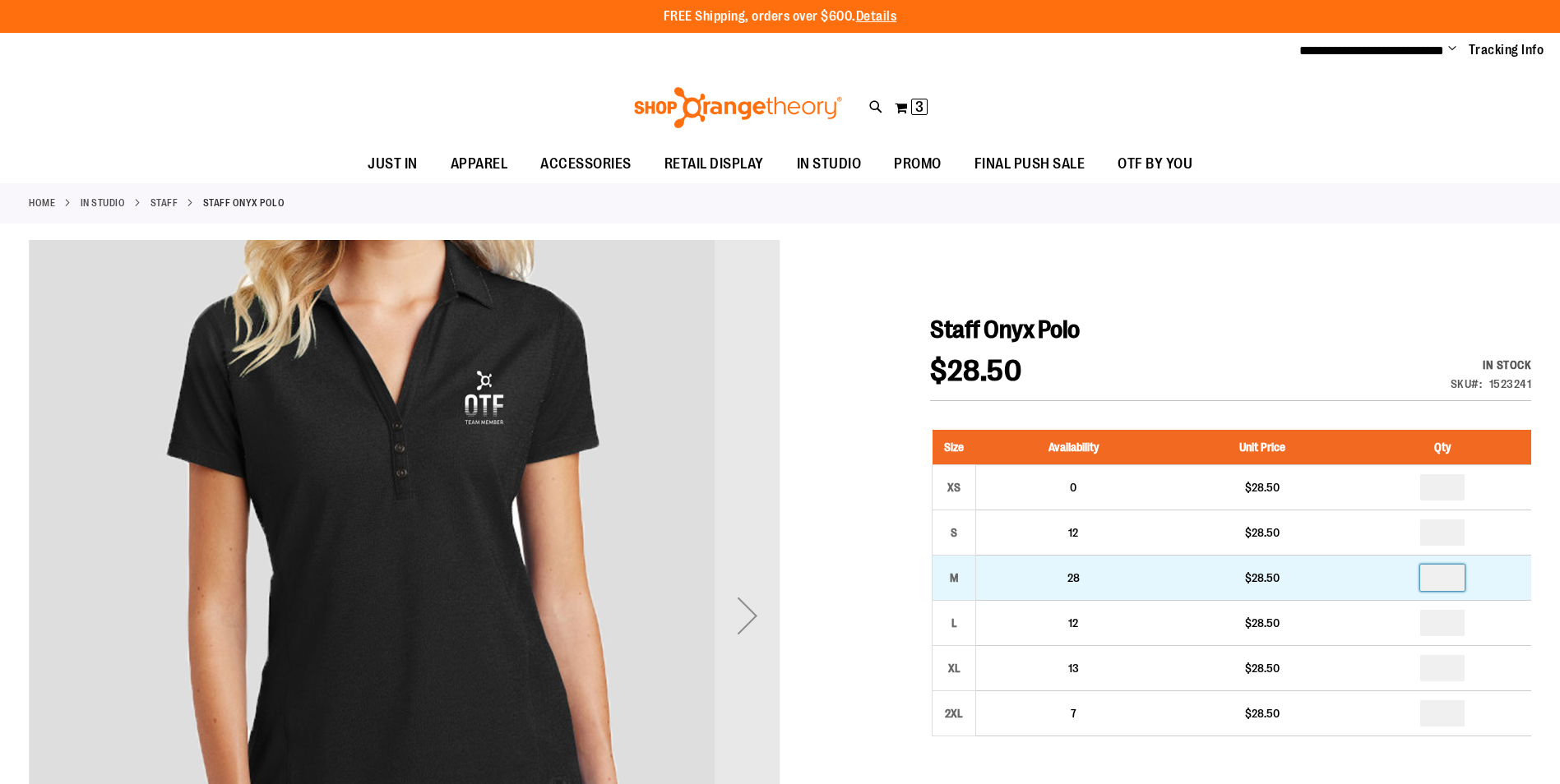
click at [1446, 579] on input "number" at bounding box center [1443, 578] width 44 height 26
type input "*"
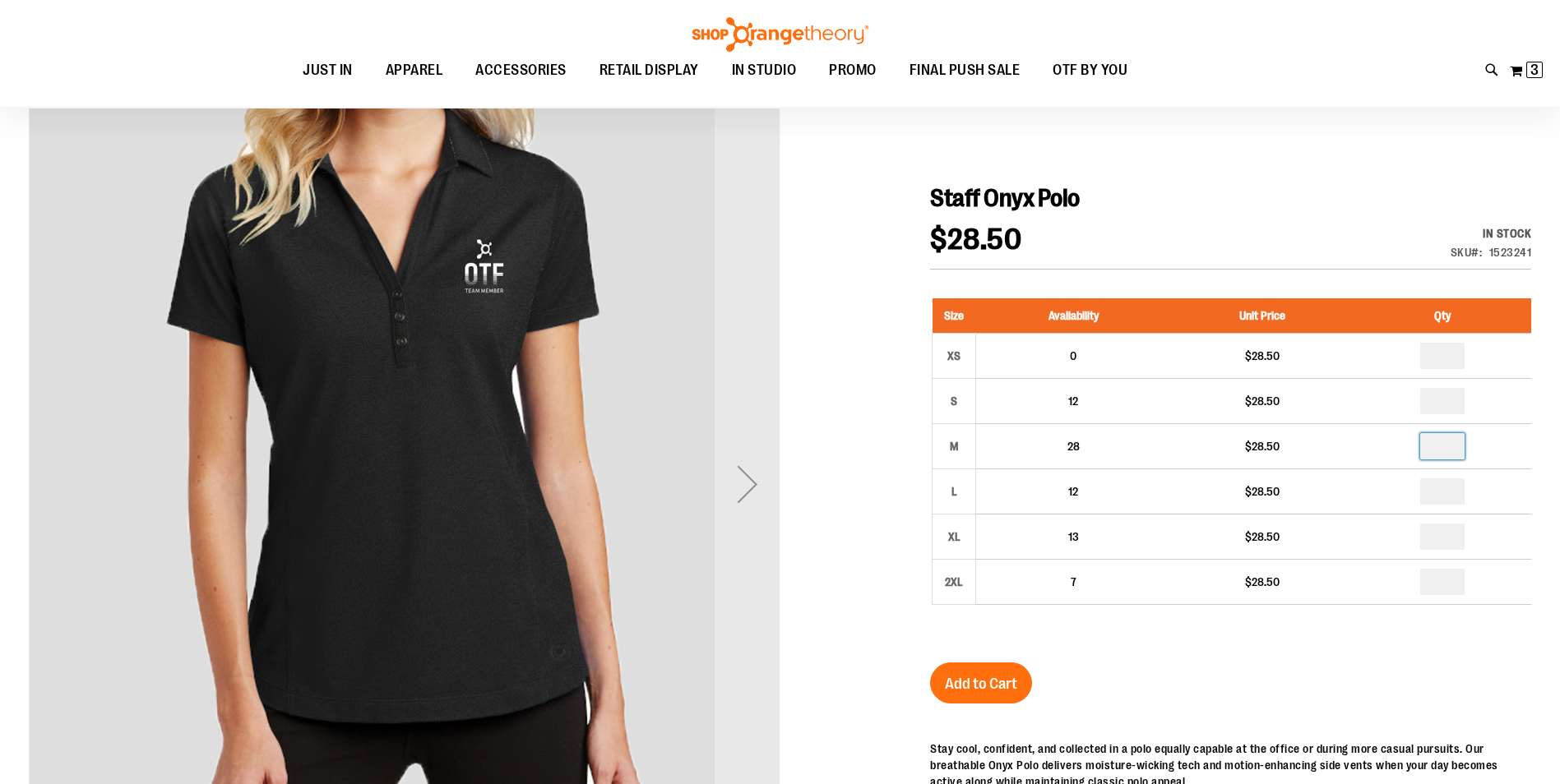
scroll to position [164, 0]
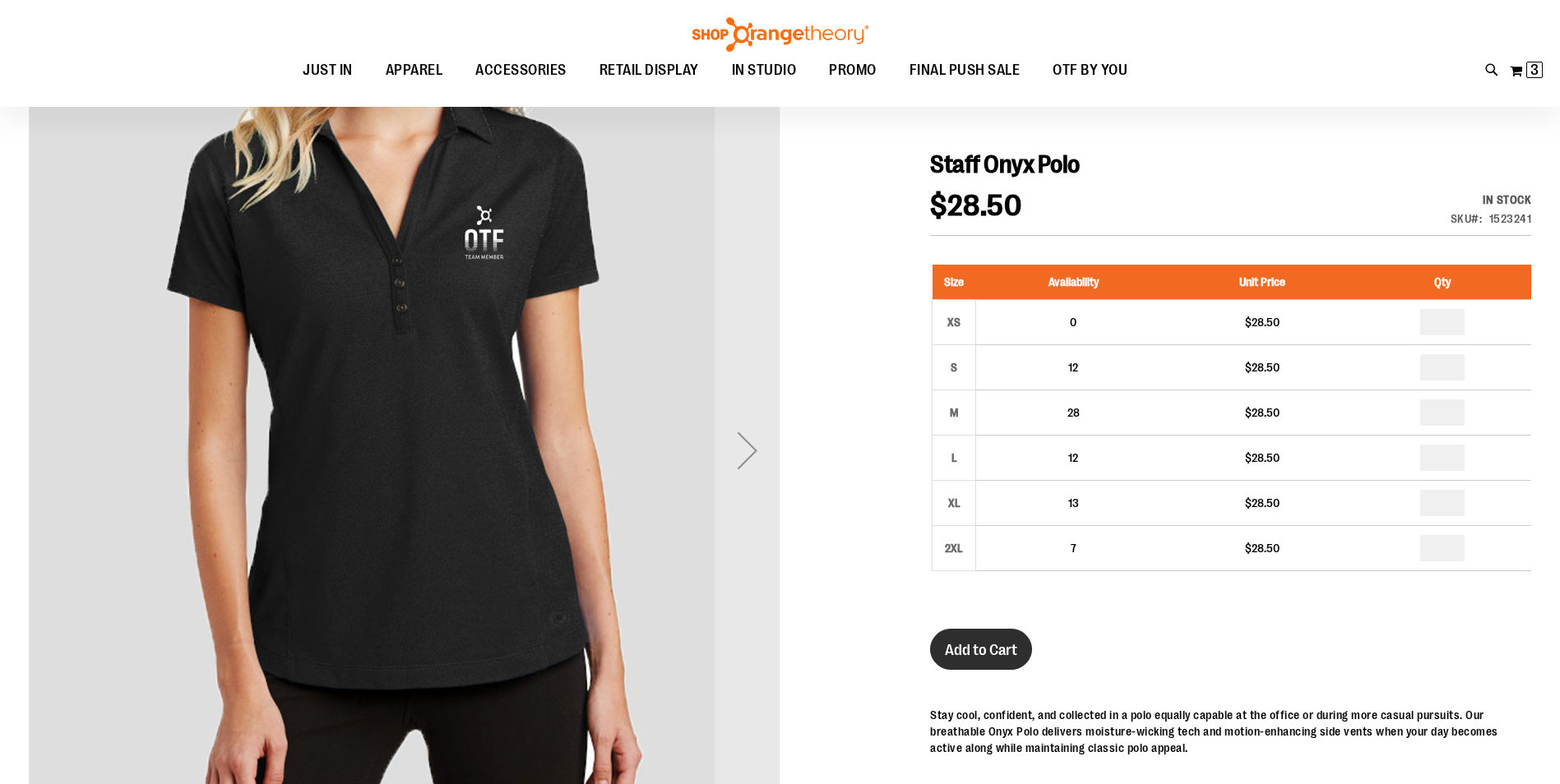
click at [972, 653] on span "Add to Cart" at bounding box center [980, 650] width 72 height 18
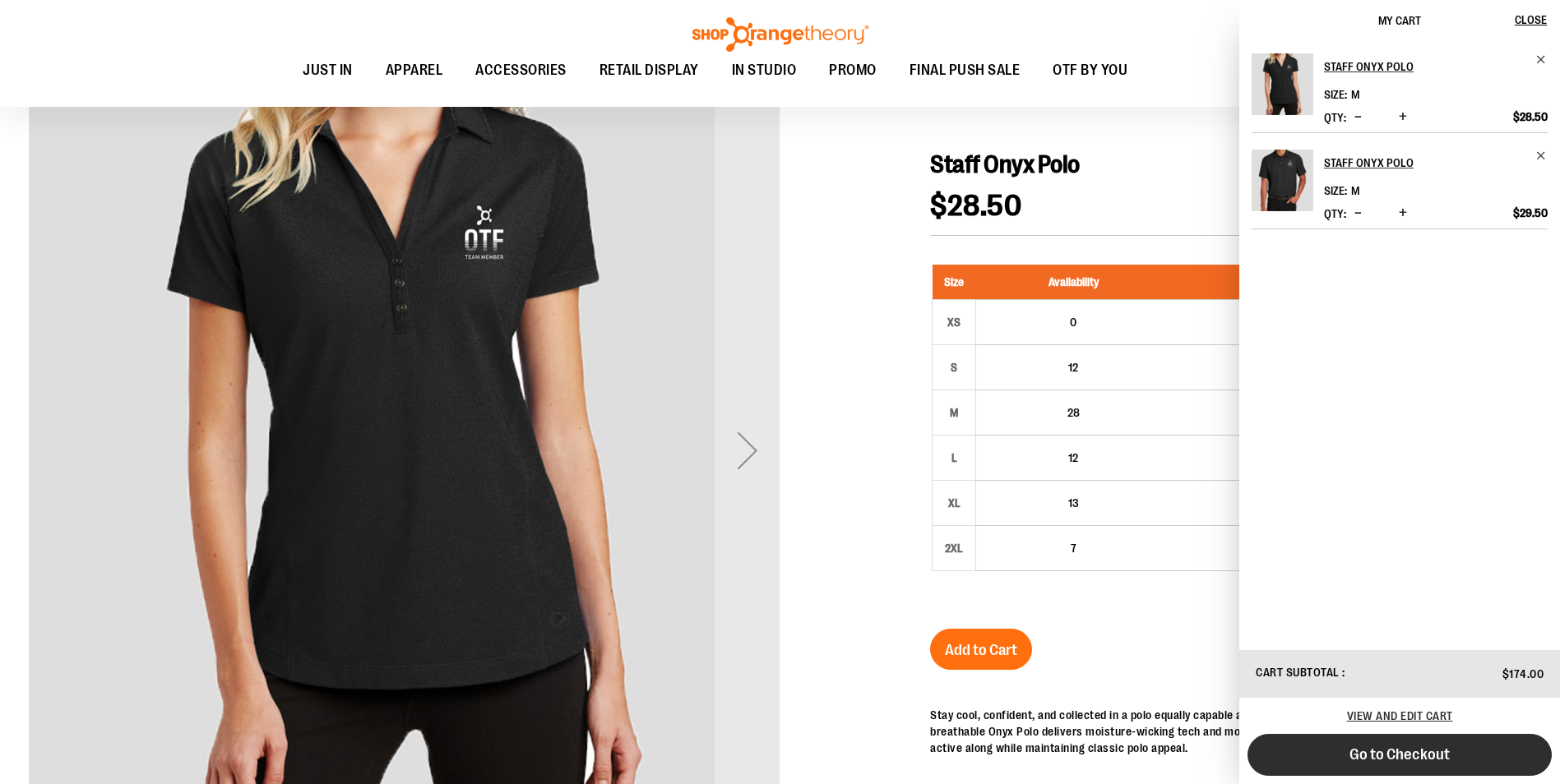
click at [1404, 753] on span "Go to Checkout" at bounding box center [1400, 754] width 101 height 18
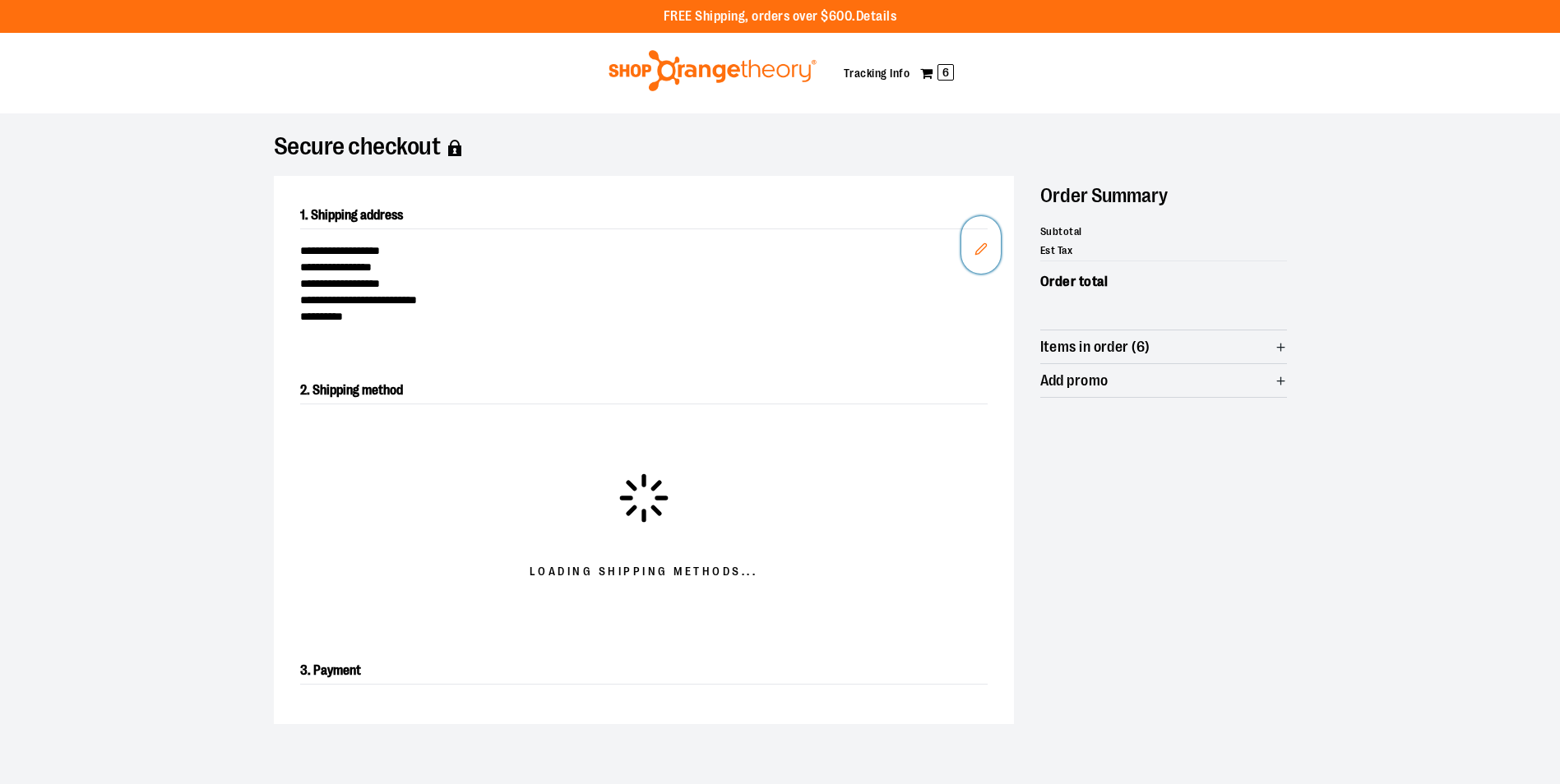
click at [975, 248] on icon "Edit" at bounding box center [981, 249] width 13 height 13
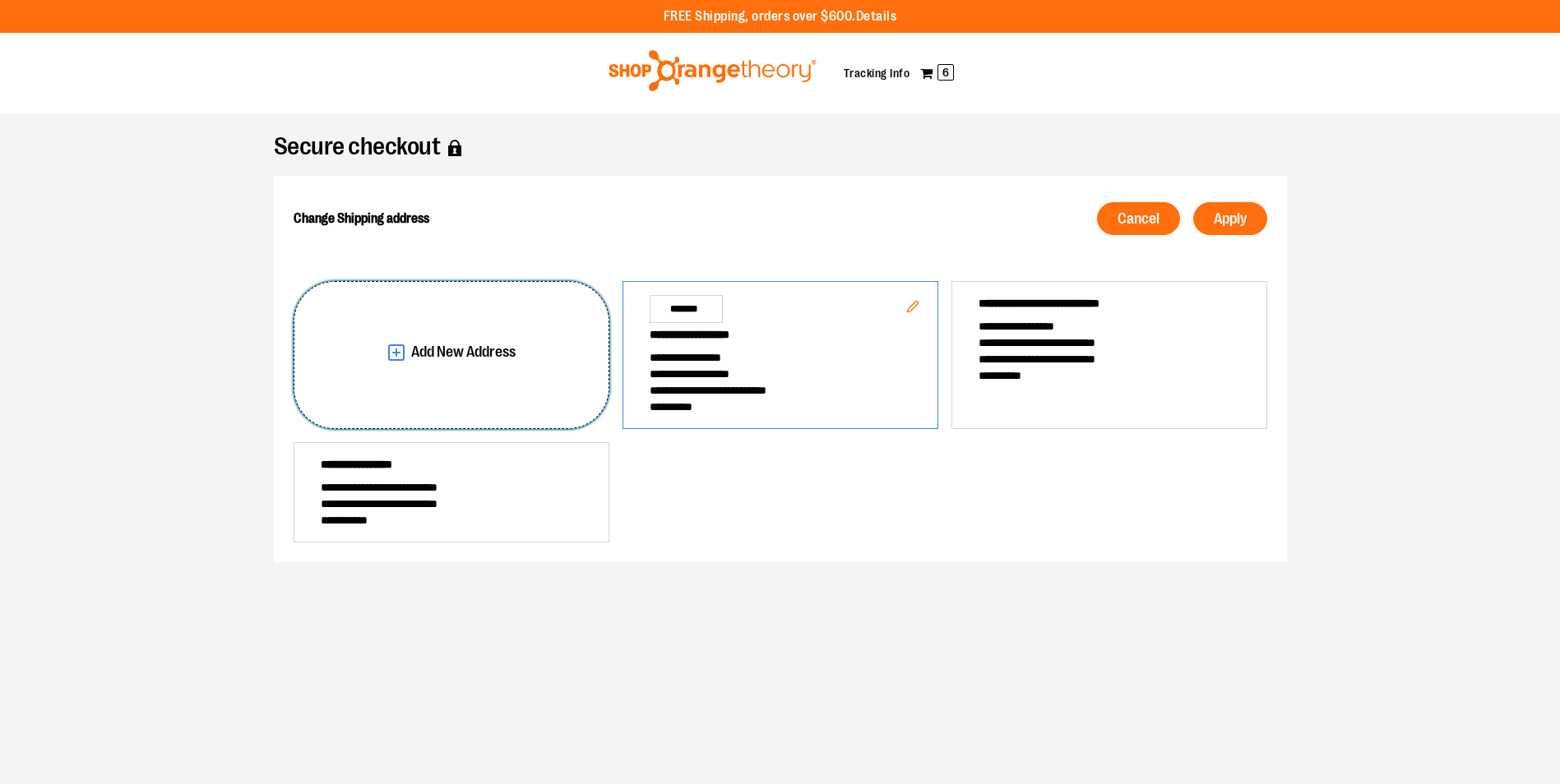
click at [444, 357] on span "Add New Address" at bounding box center [463, 352] width 105 height 15
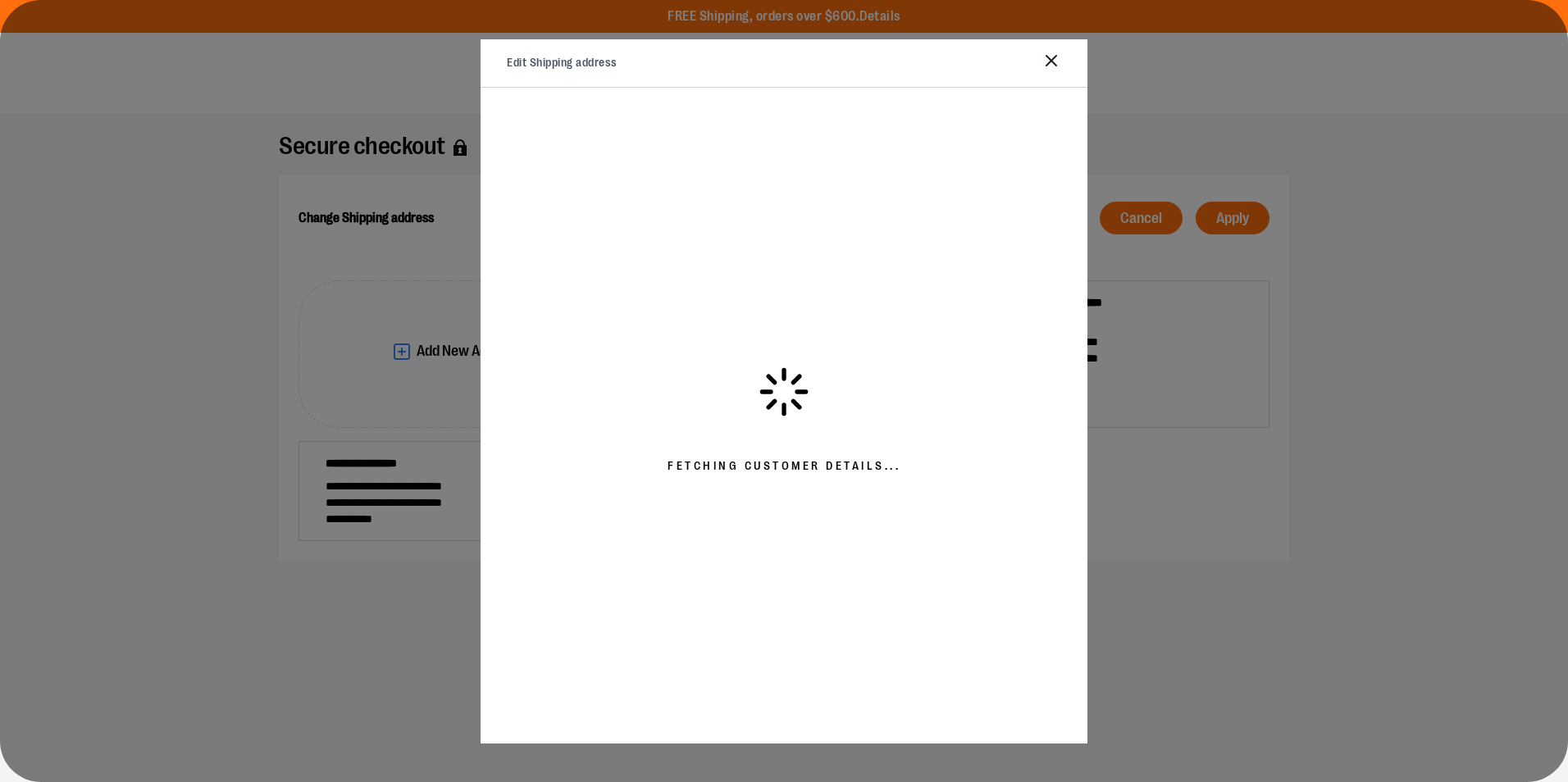
select select "**"
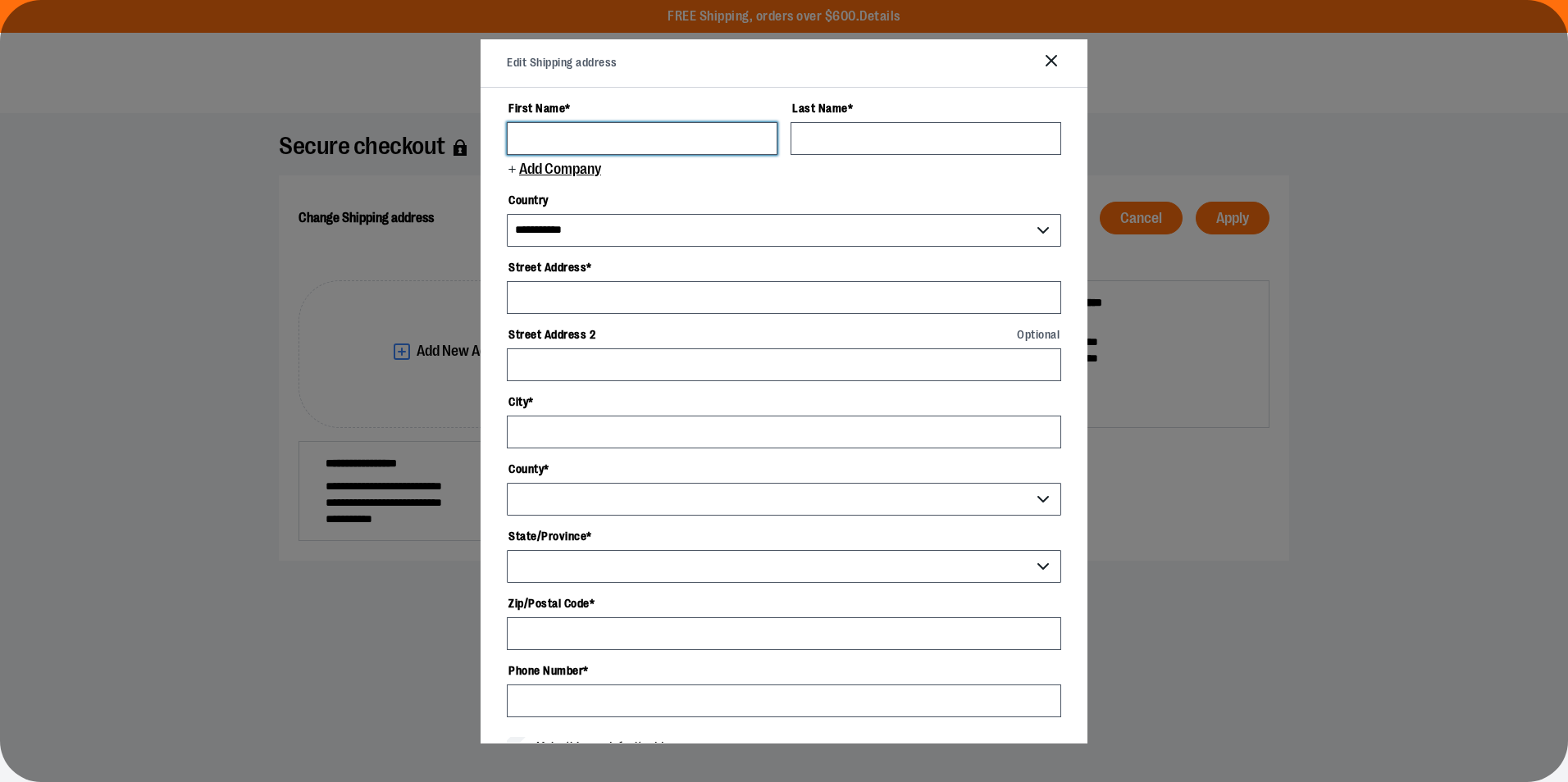
click at [676, 144] on input "First Name *" at bounding box center [642, 139] width 271 height 33
type input "**********"
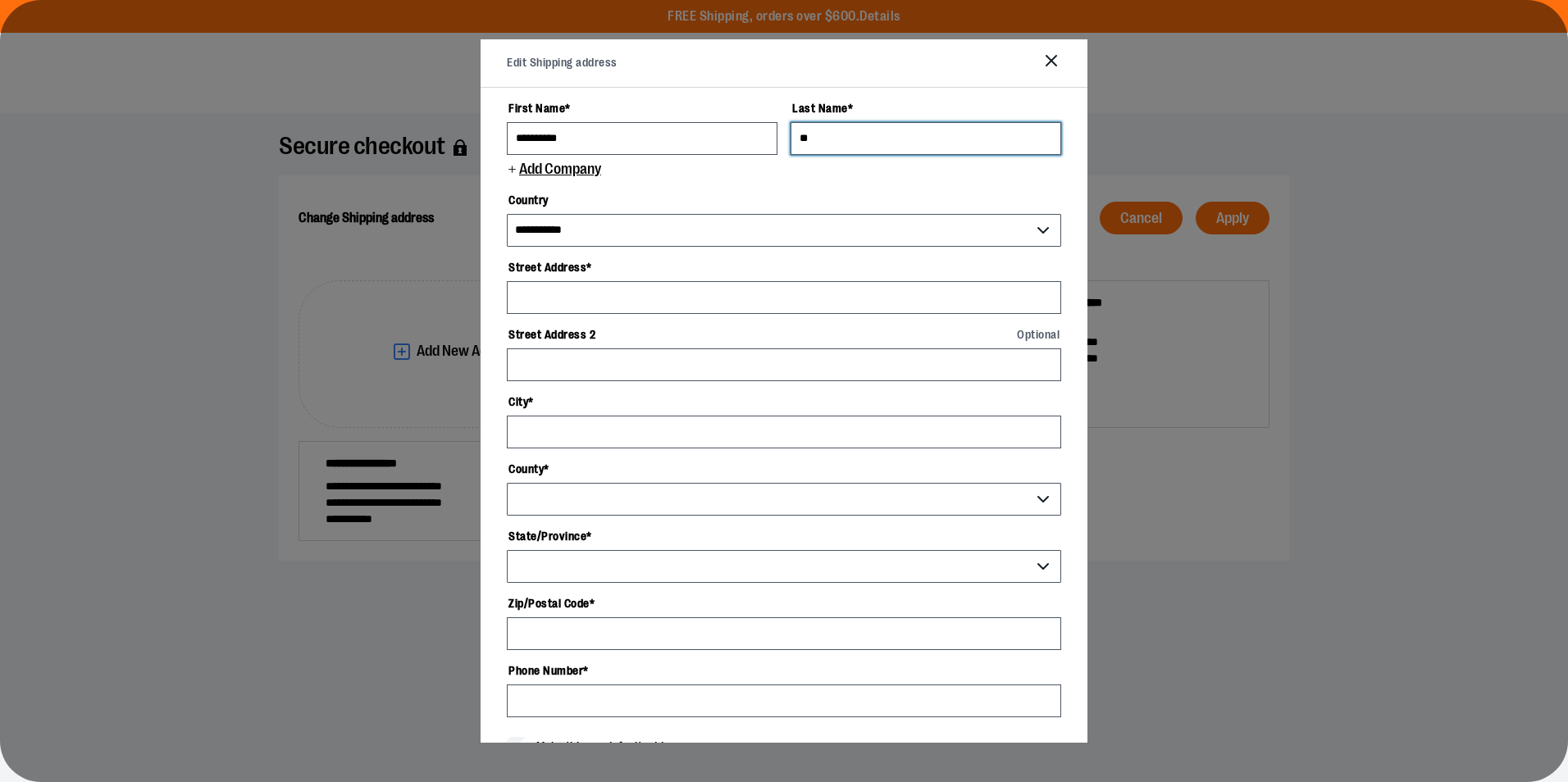
type input "*"
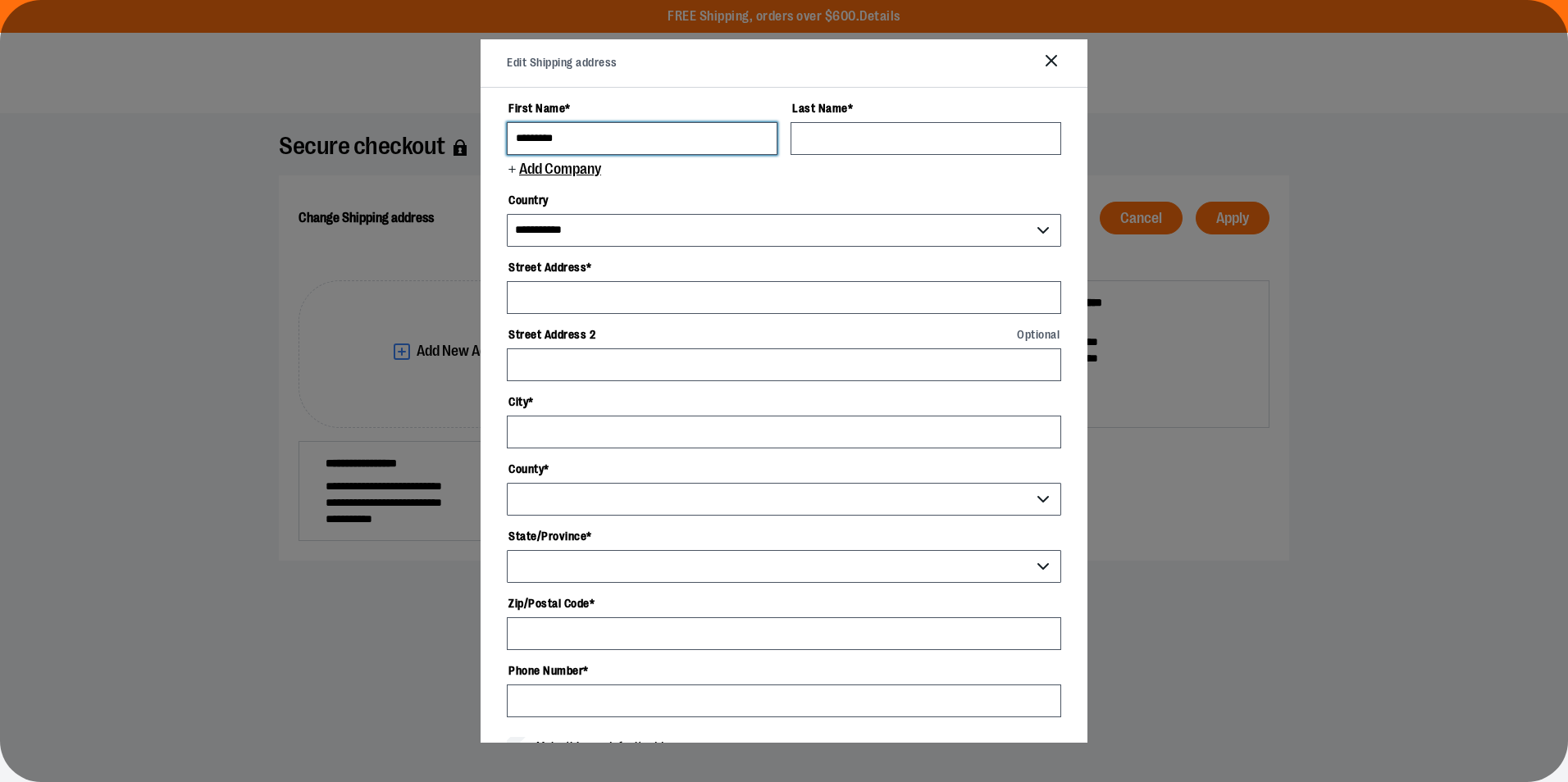
type input "*********"
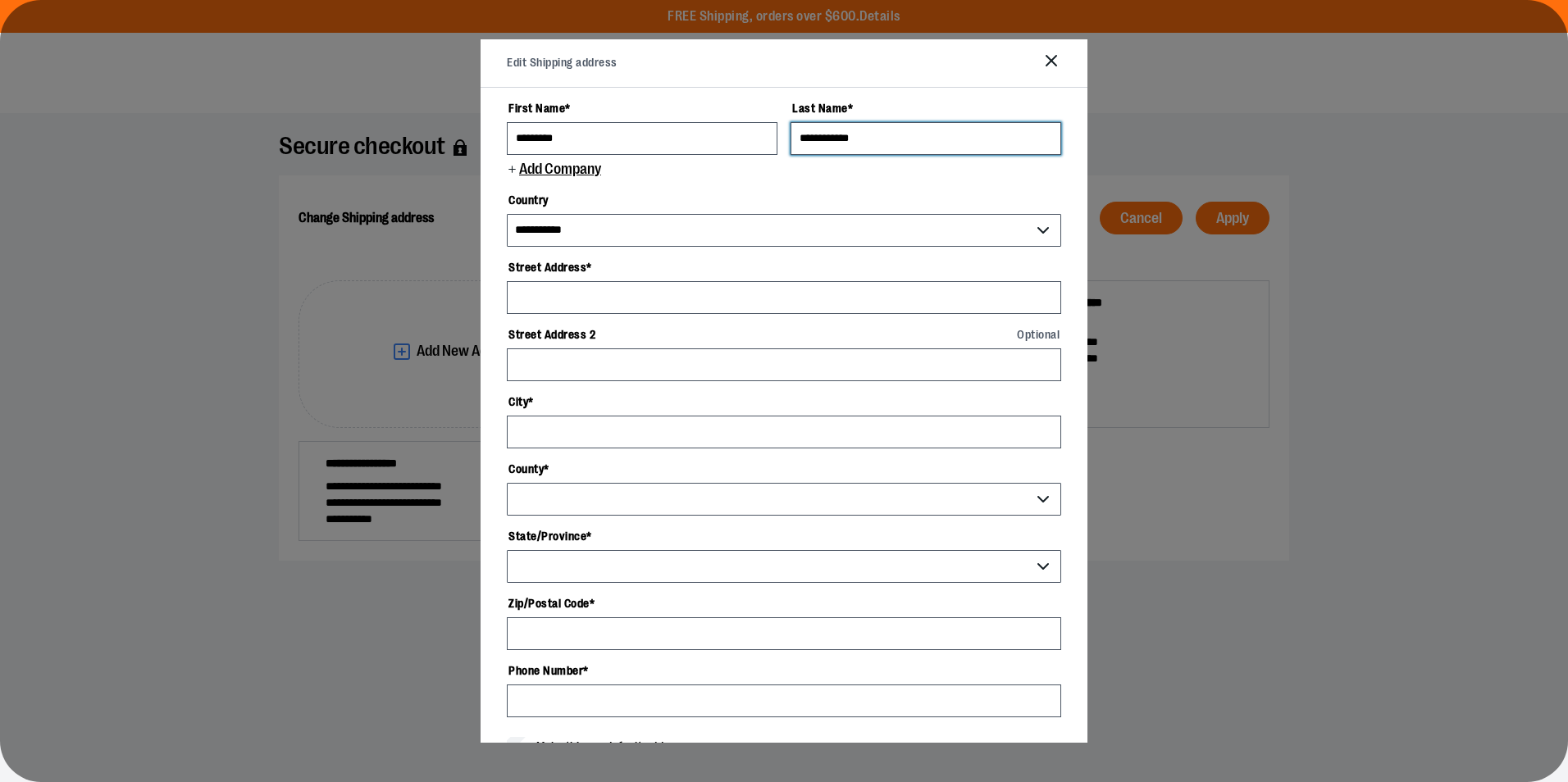
type input "**********"
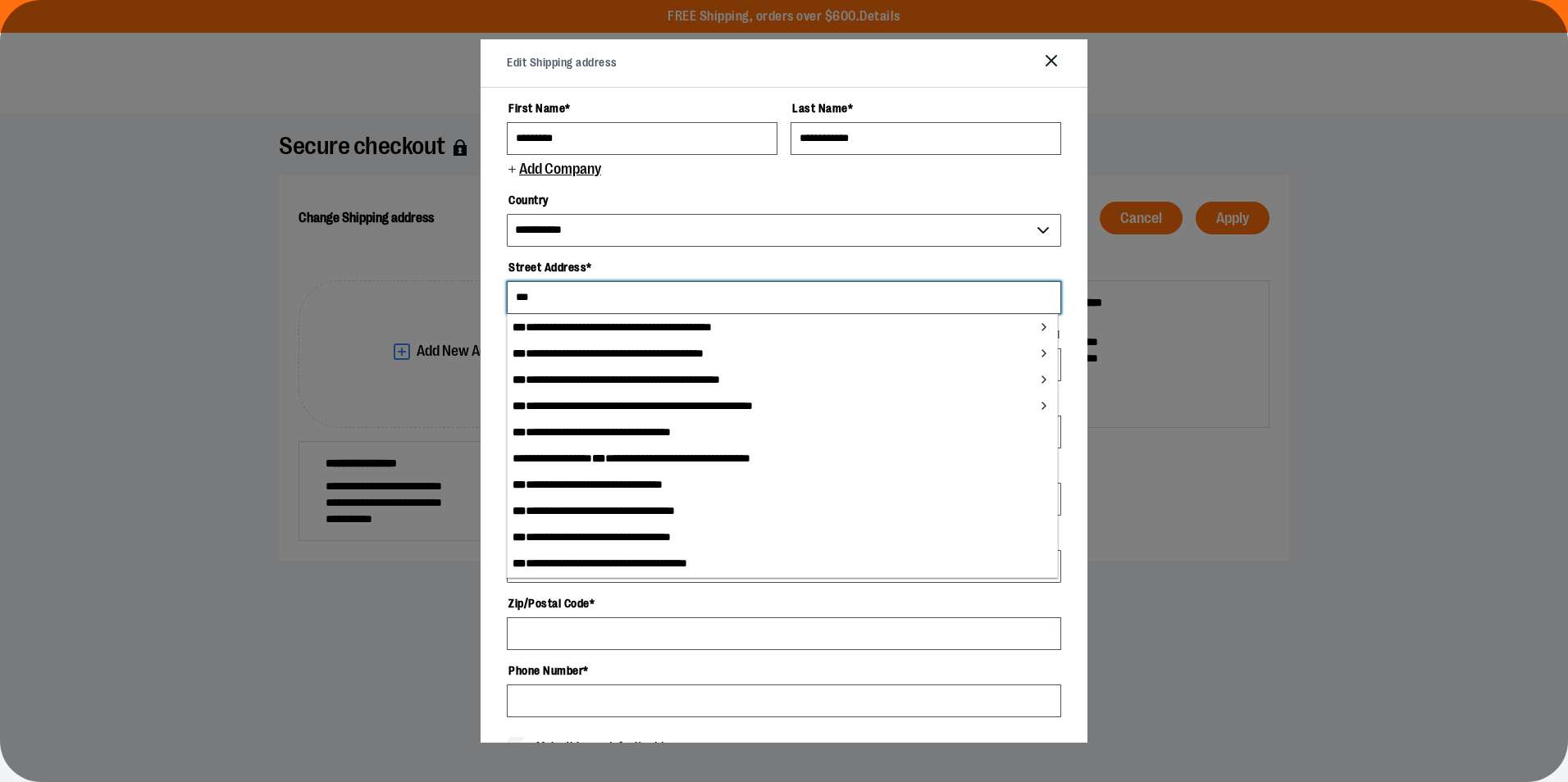
type input "**********"
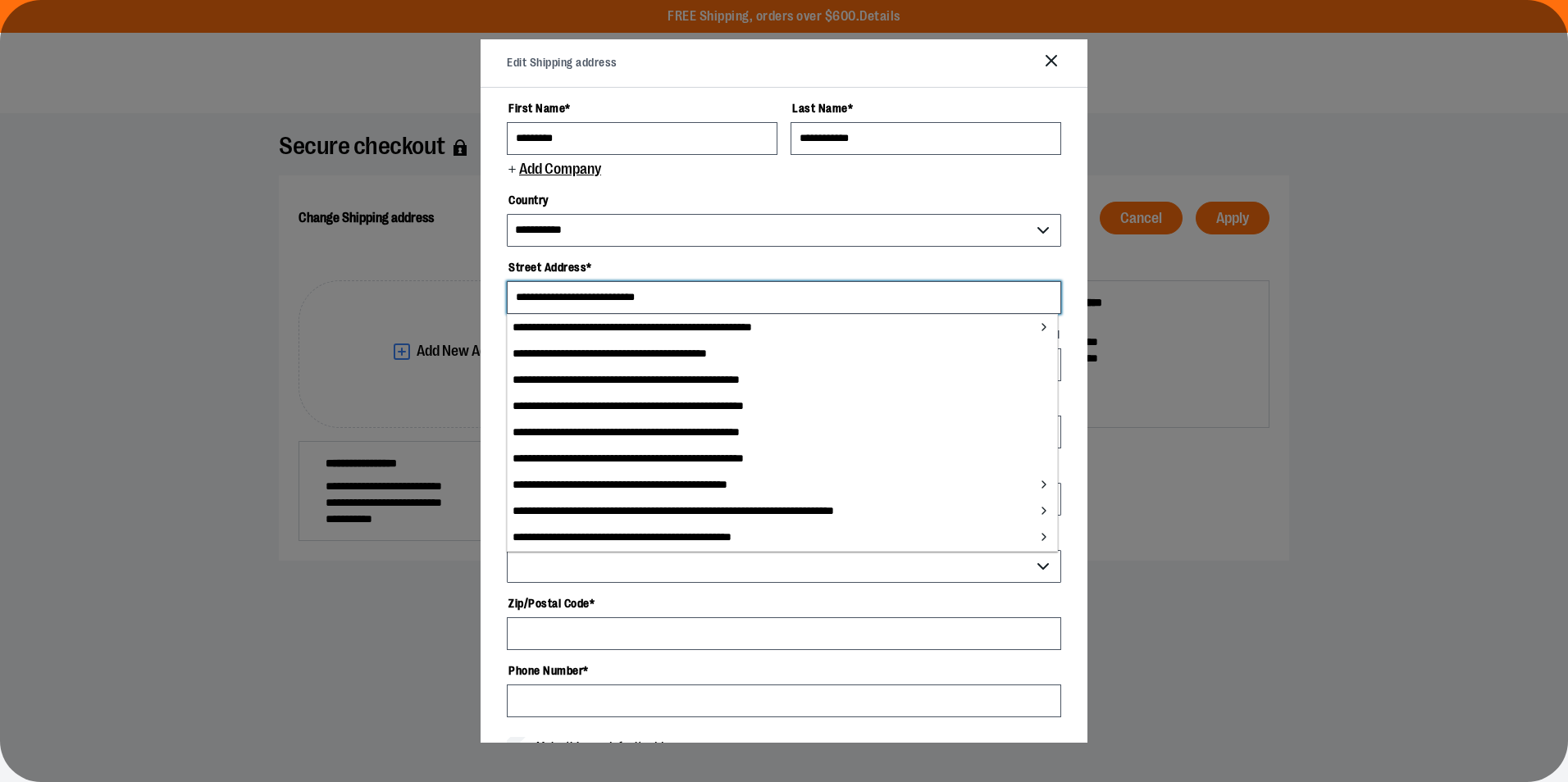
click at [732, 292] on input "**********" at bounding box center [784, 298] width 554 height 33
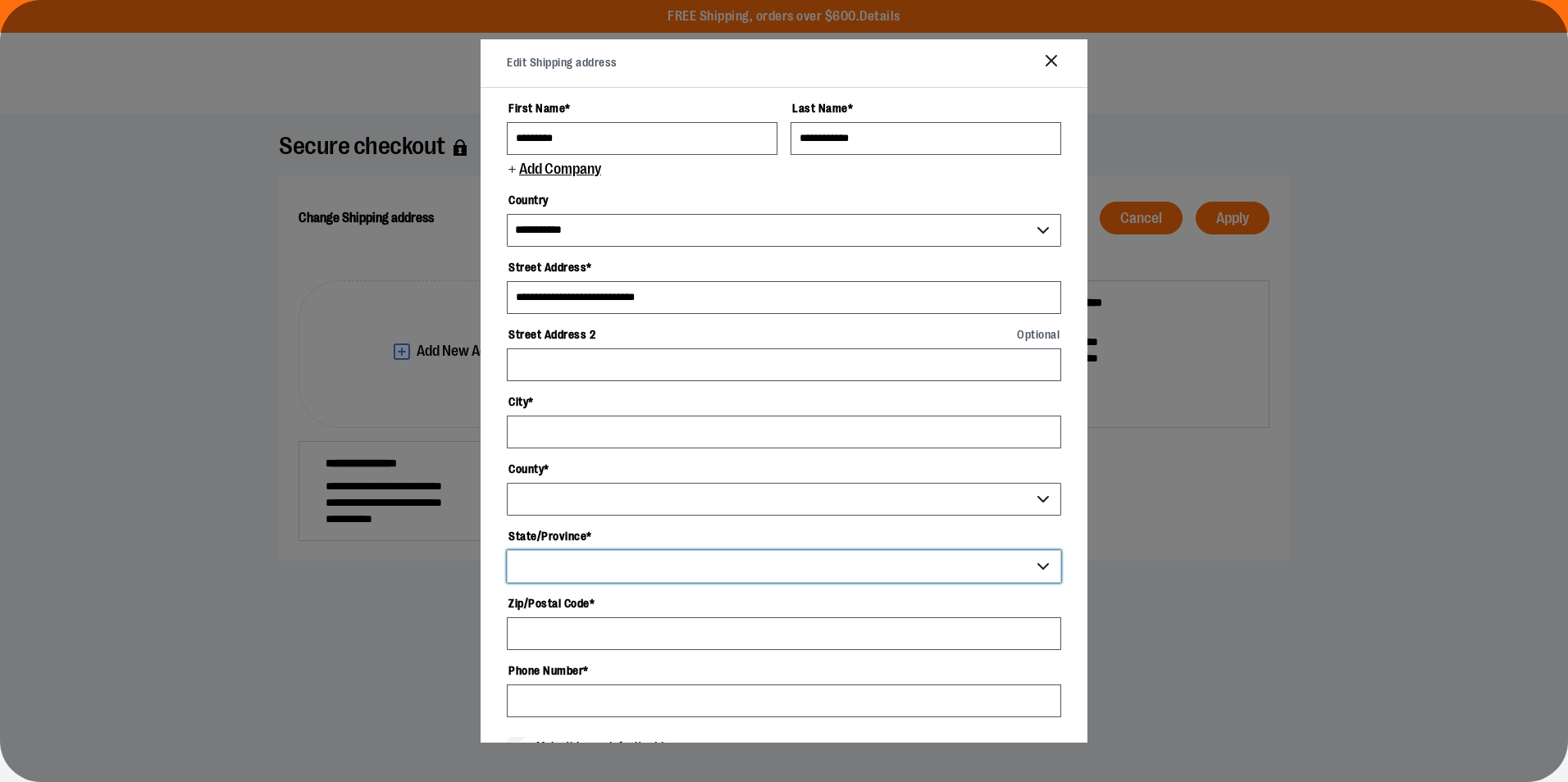
select select "**"
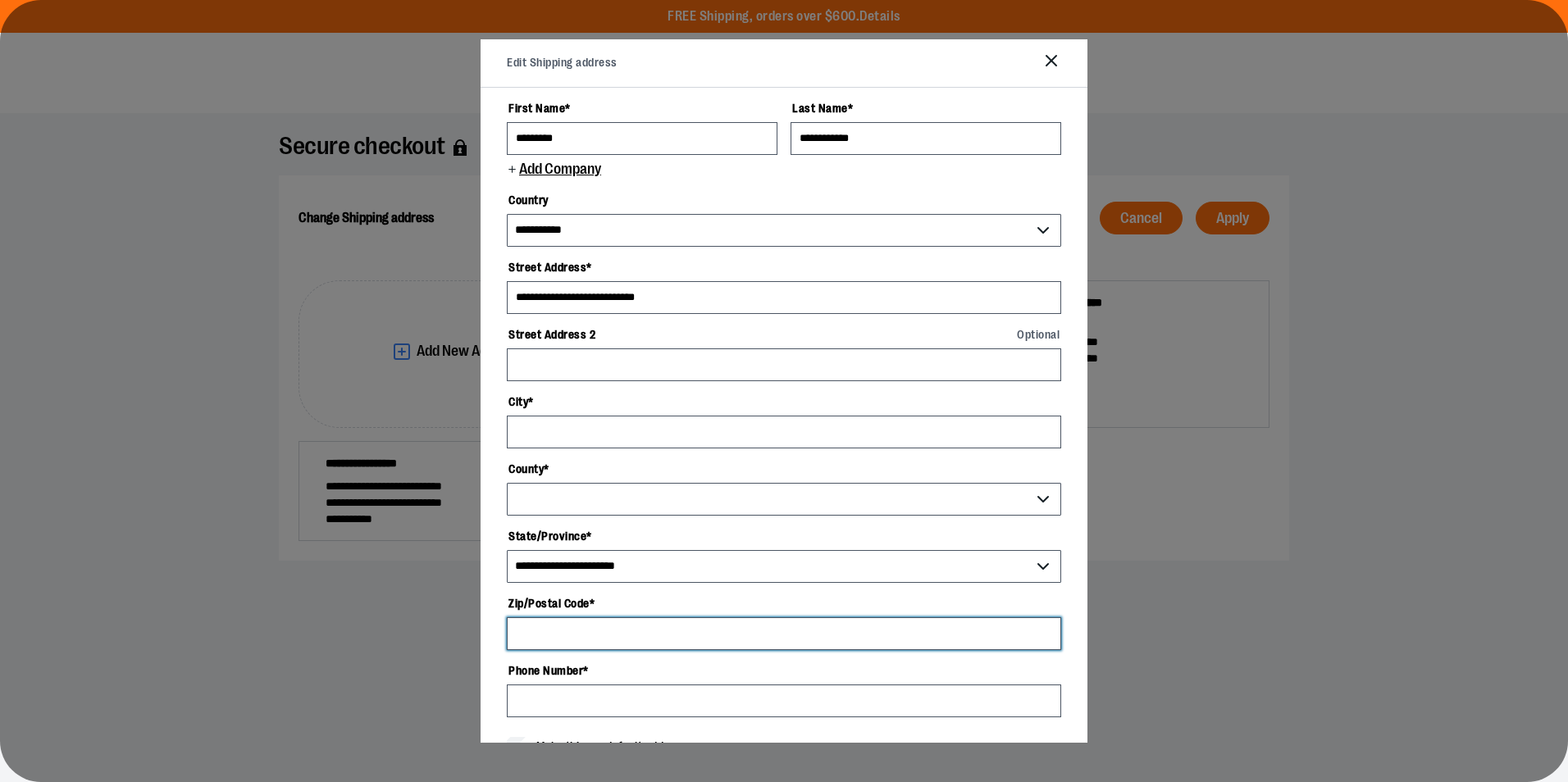
type input "*****"
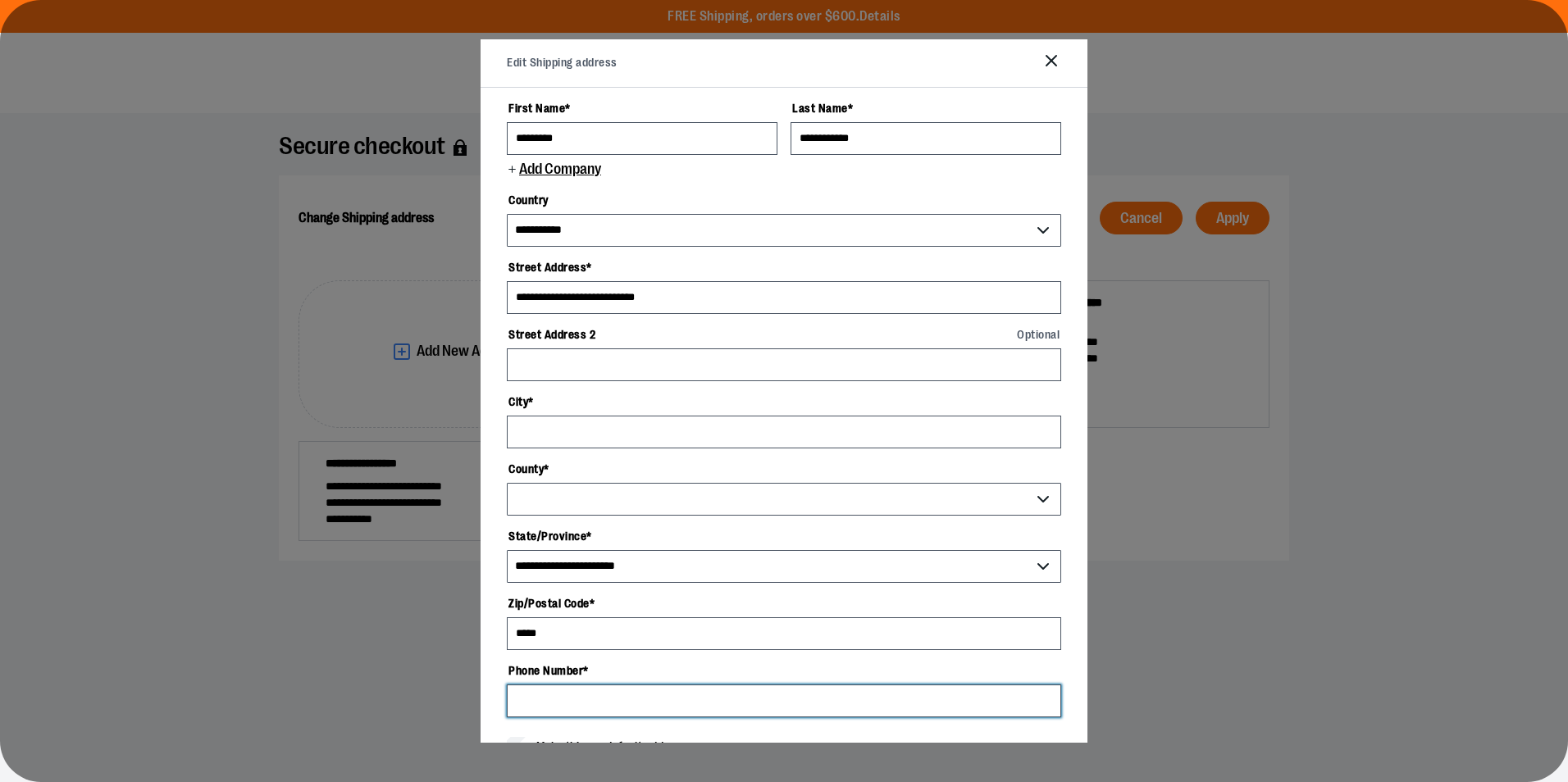
type input "**********"
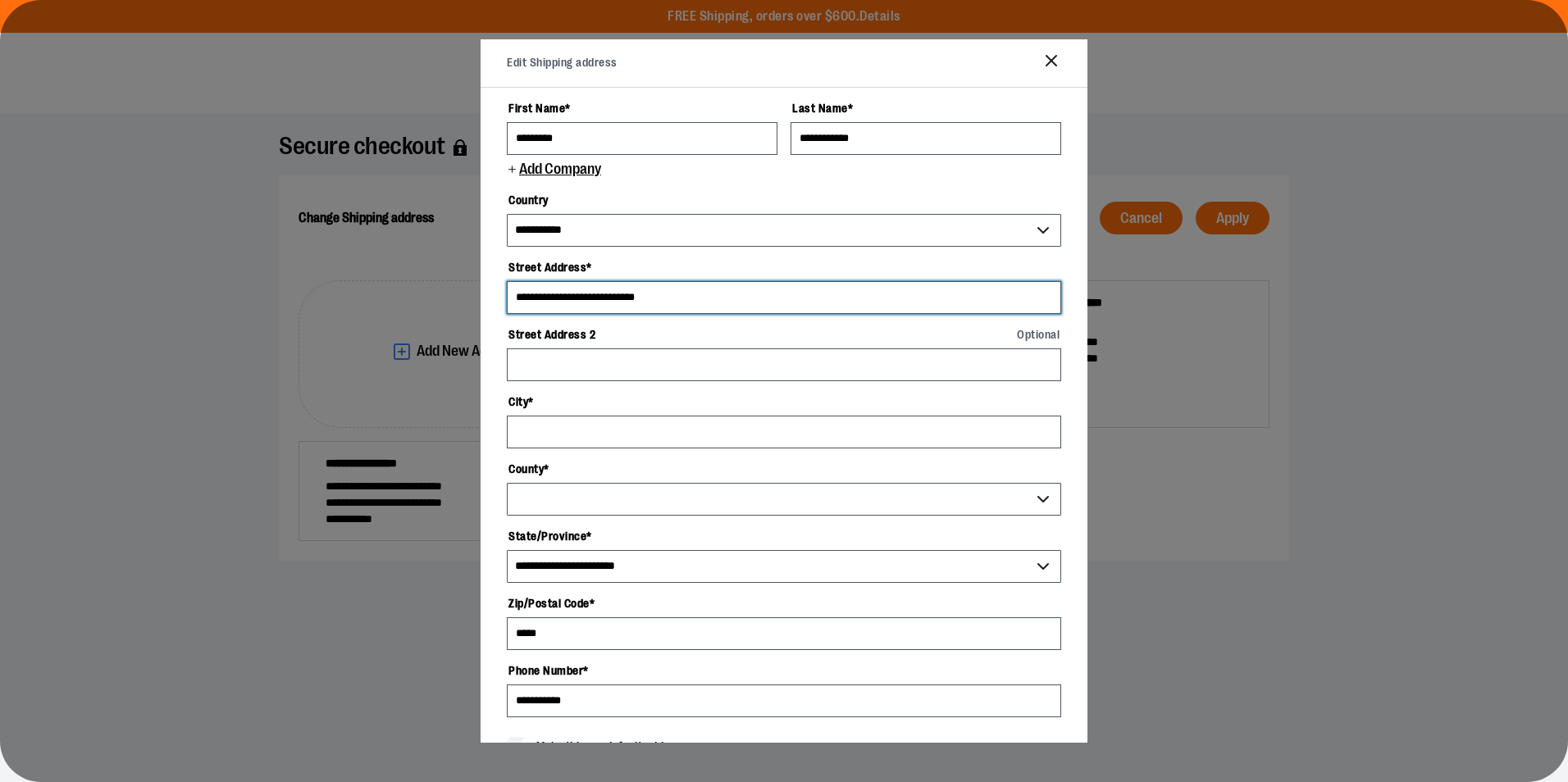
select select "********"
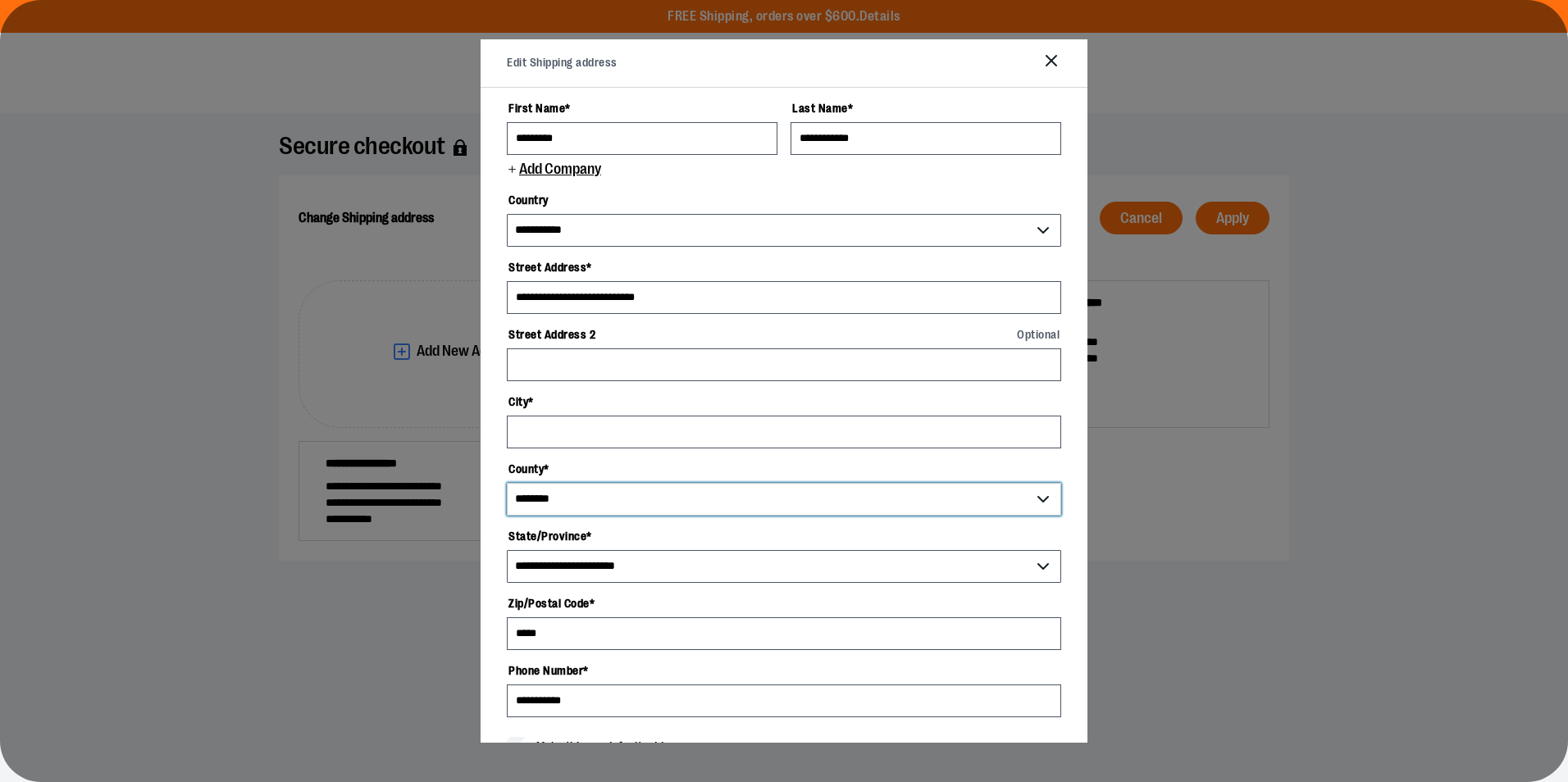
click at [656, 497] on select "********" at bounding box center [784, 500] width 554 height 33
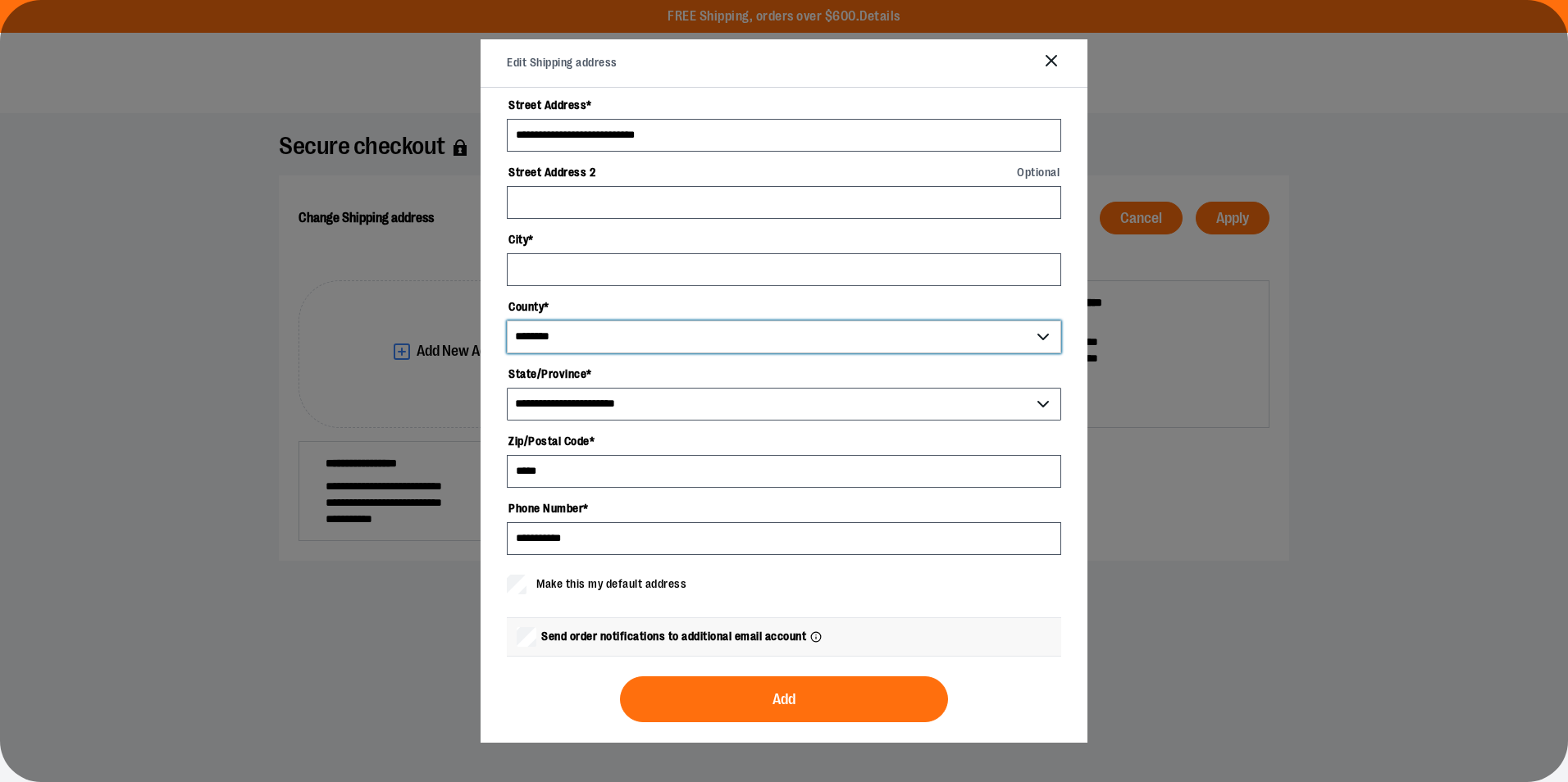
scroll to position [167, 0]
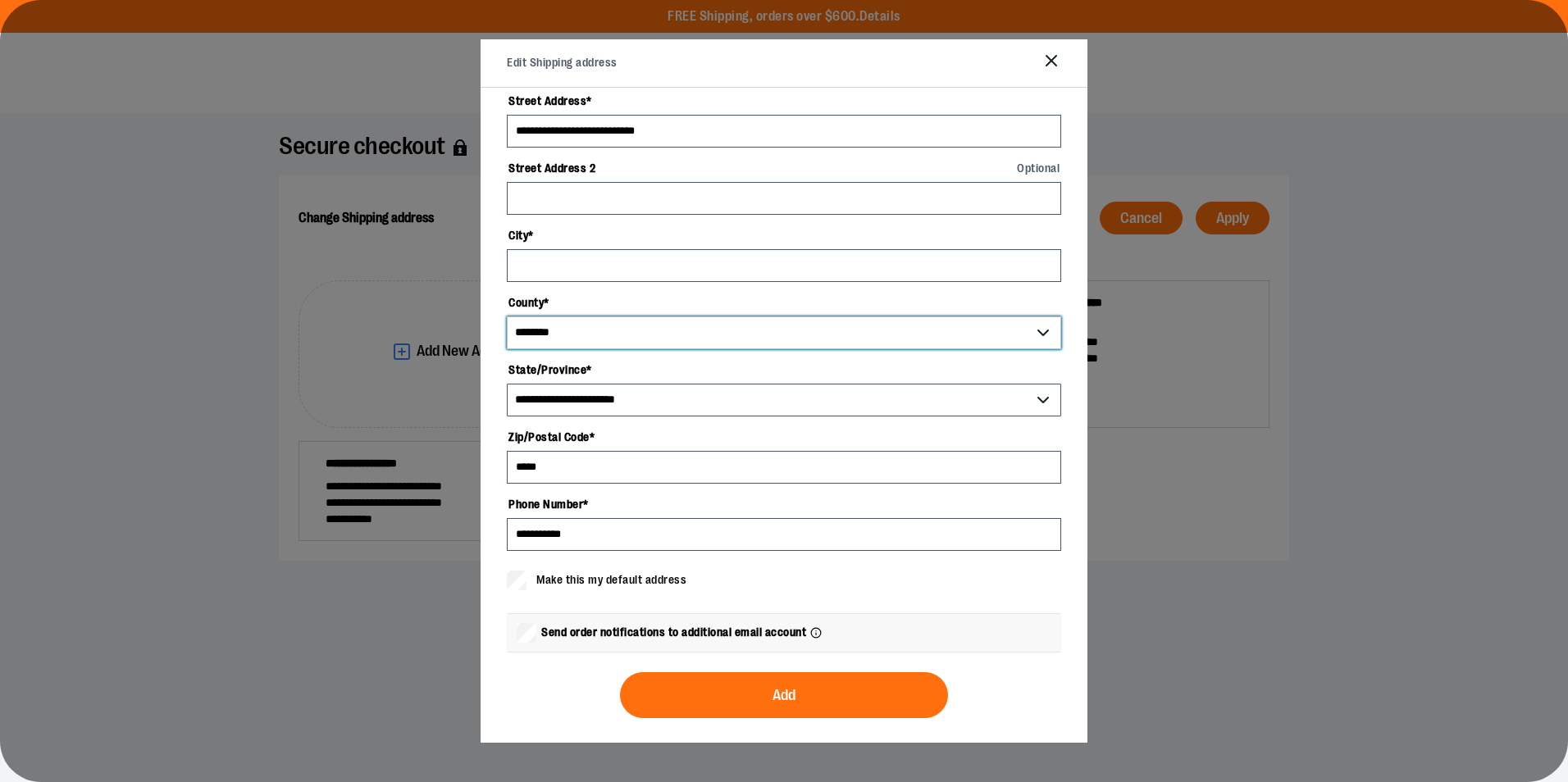
click at [628, 337] on select "********" at bounding box center [784, 333] width 554 height 33
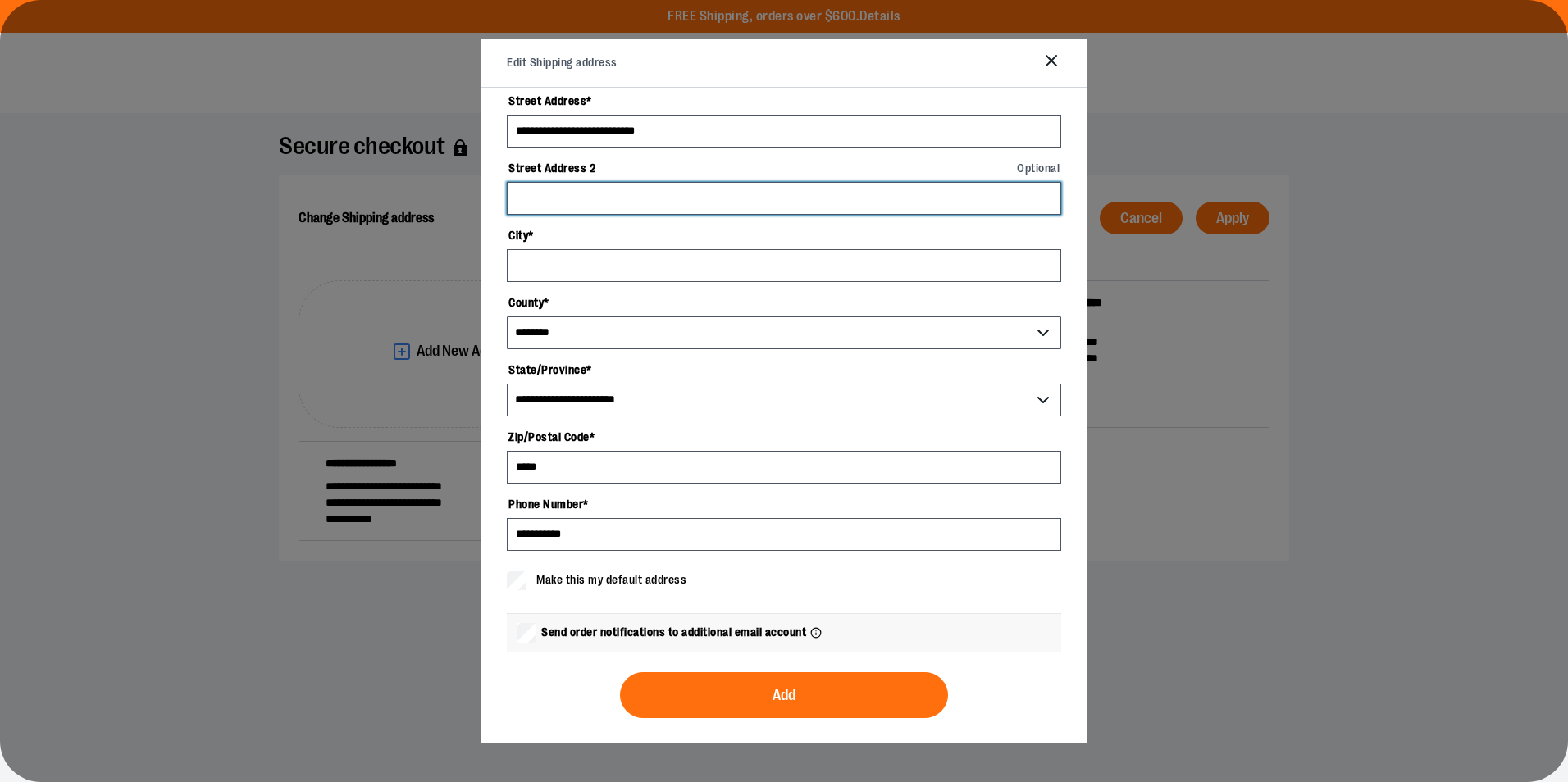
click at [696, 206] on input "Street Address 2 Optional" at bounding box center [784, 198] width 554 height 33
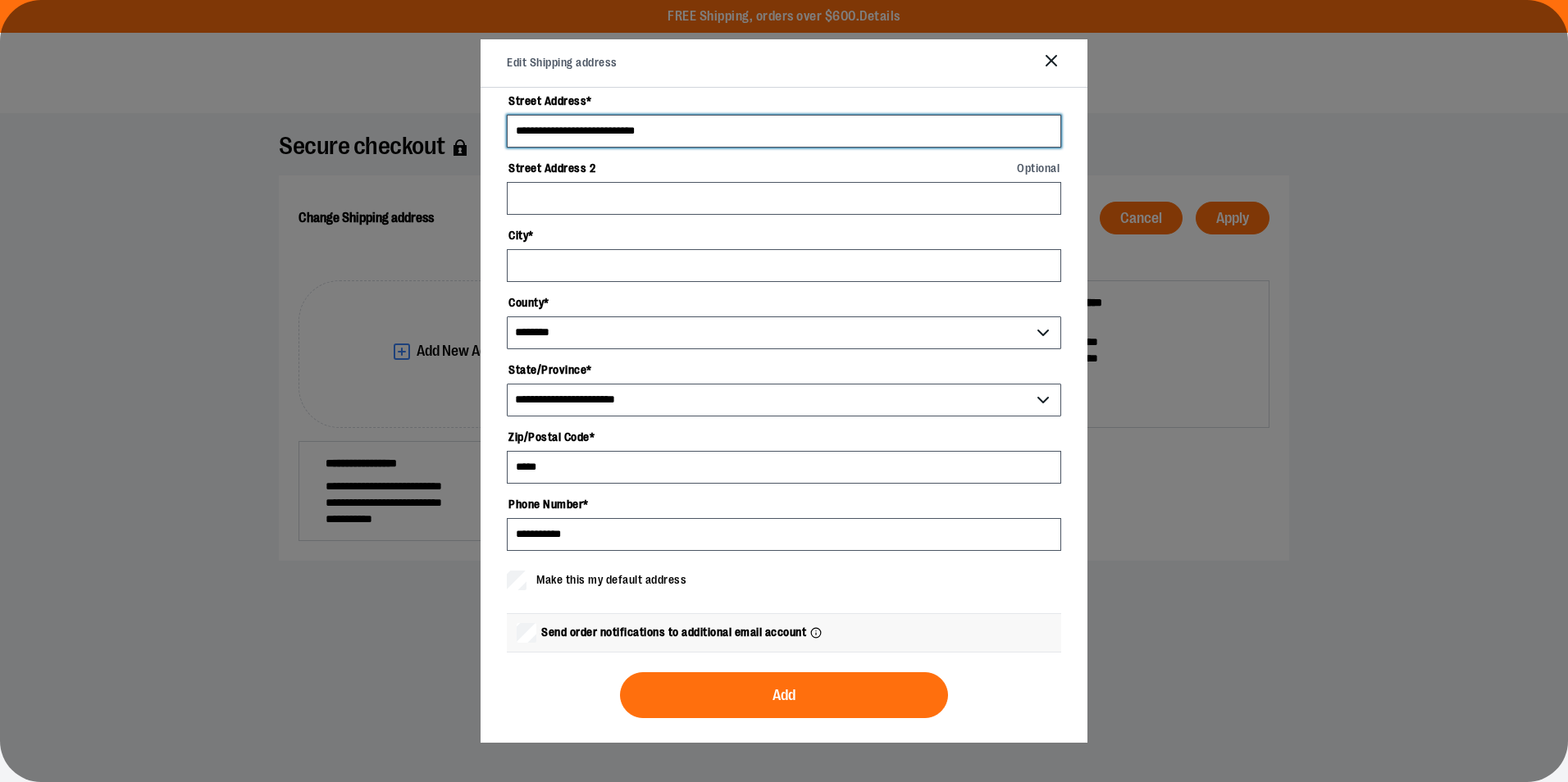
click at [688, 123] on input "**********" at bounding box center [784, 131] width 554 height 33
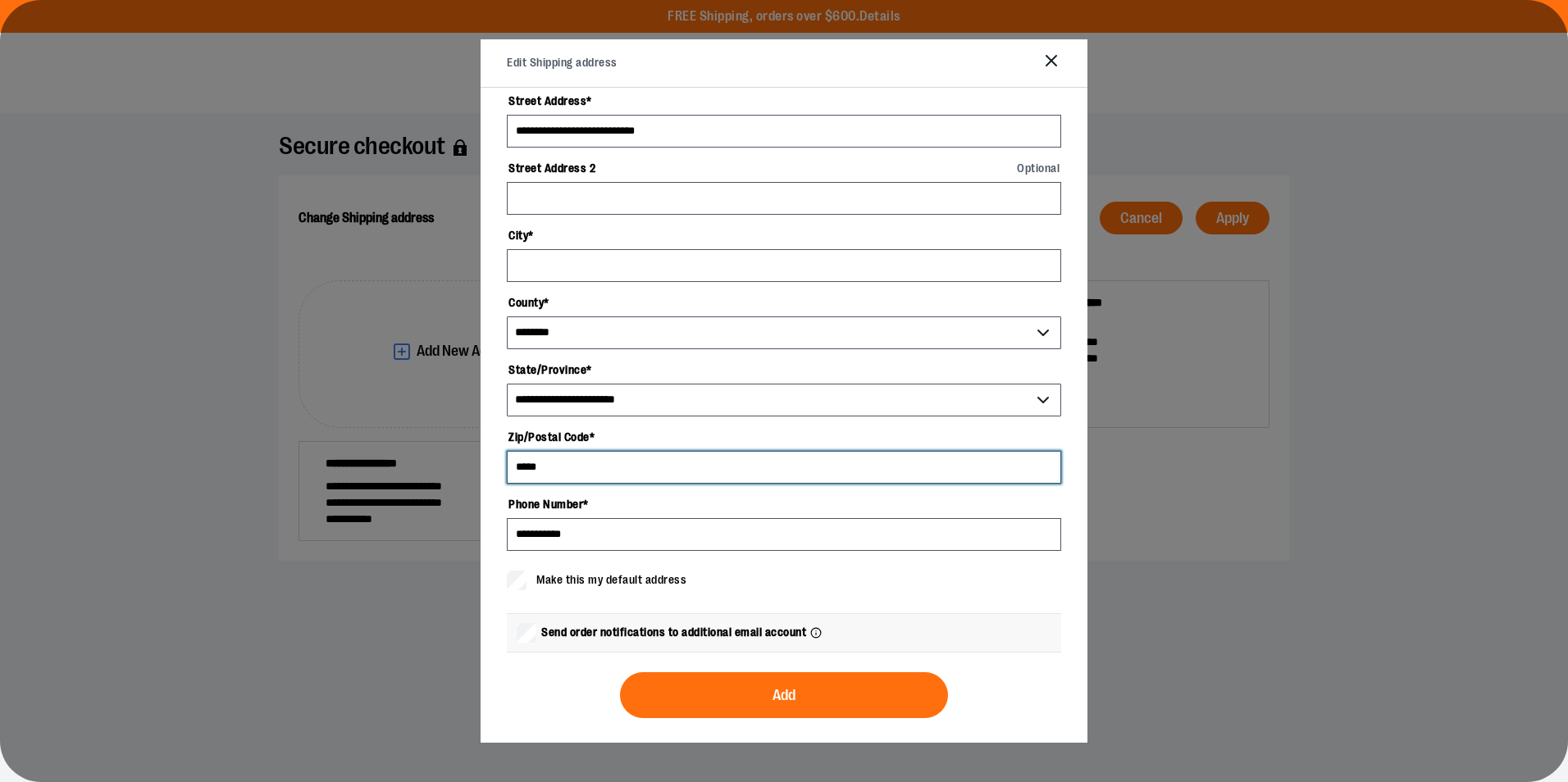
click at [561, 467] on input "*****" at bounding box center [784, 467] width 554 height 33
type input "*****"
select select "******"
click at [570, 475] on input "*****" at bounding box center [784, 467] width 554 height 33
type input "*****"
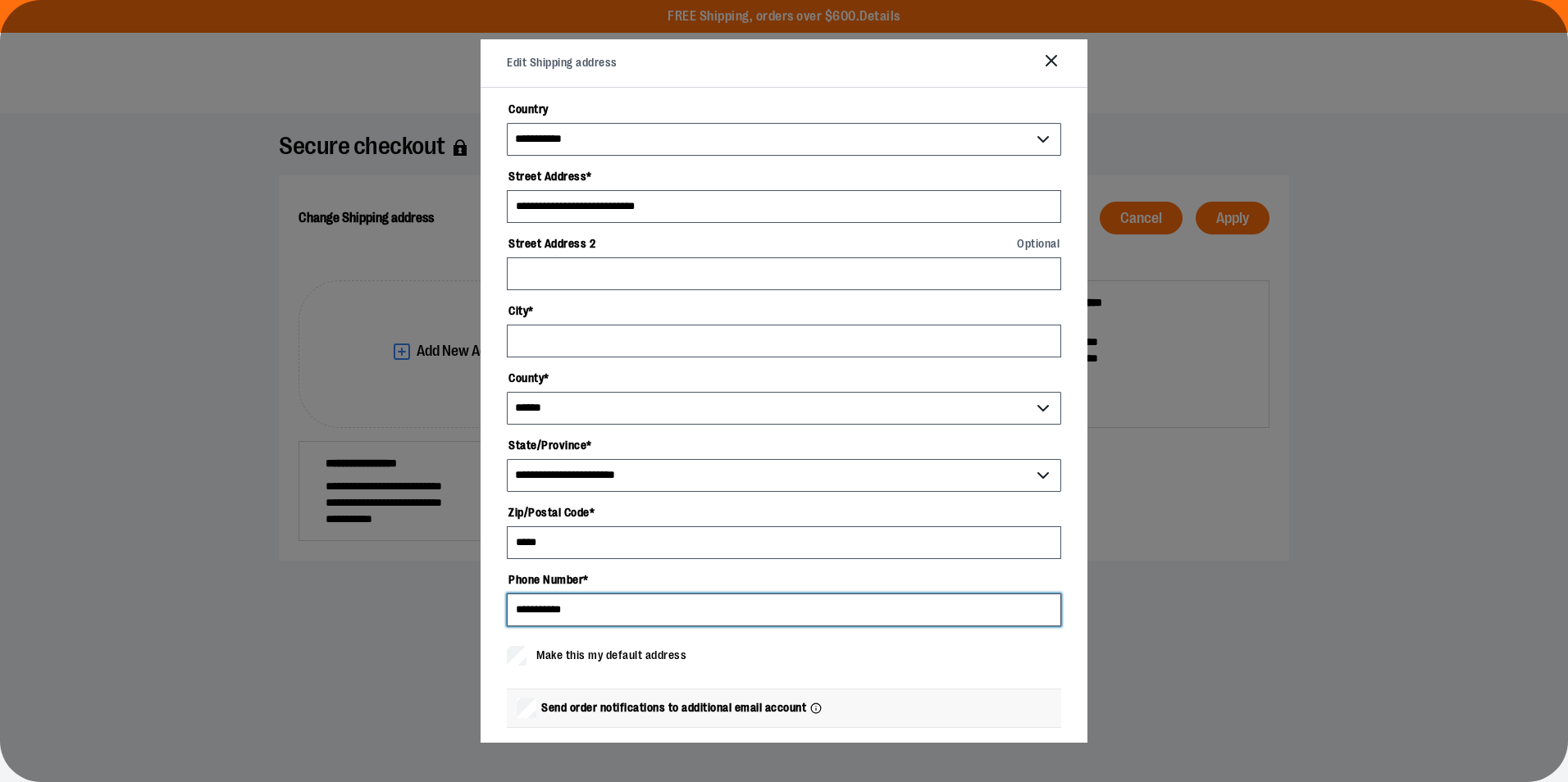
scroll to position [0, 0]
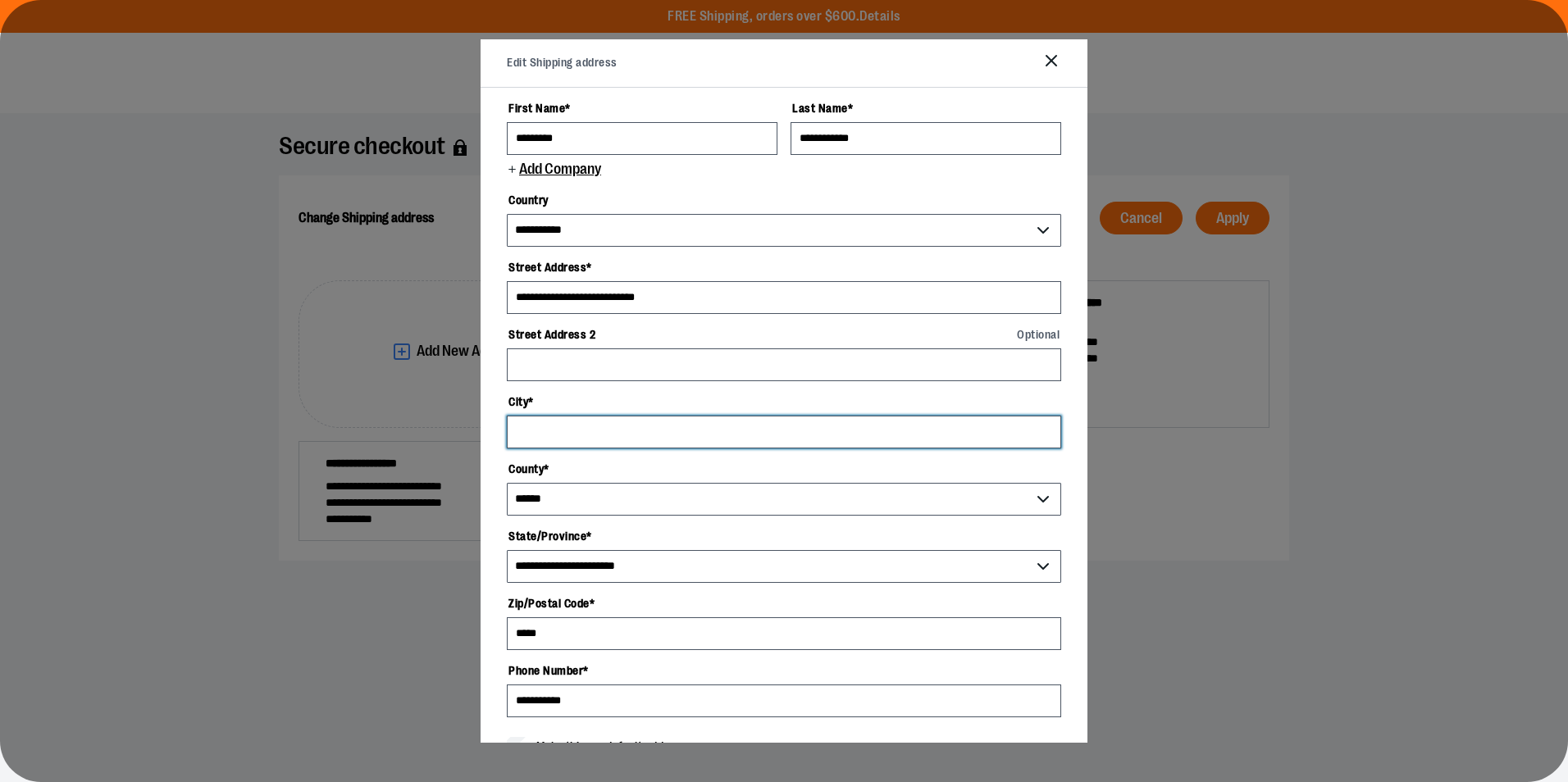
click at [618, 436] on input "City *" at bounding box center [784, 432] width 554 height 33
type input "*"
type input "*******"
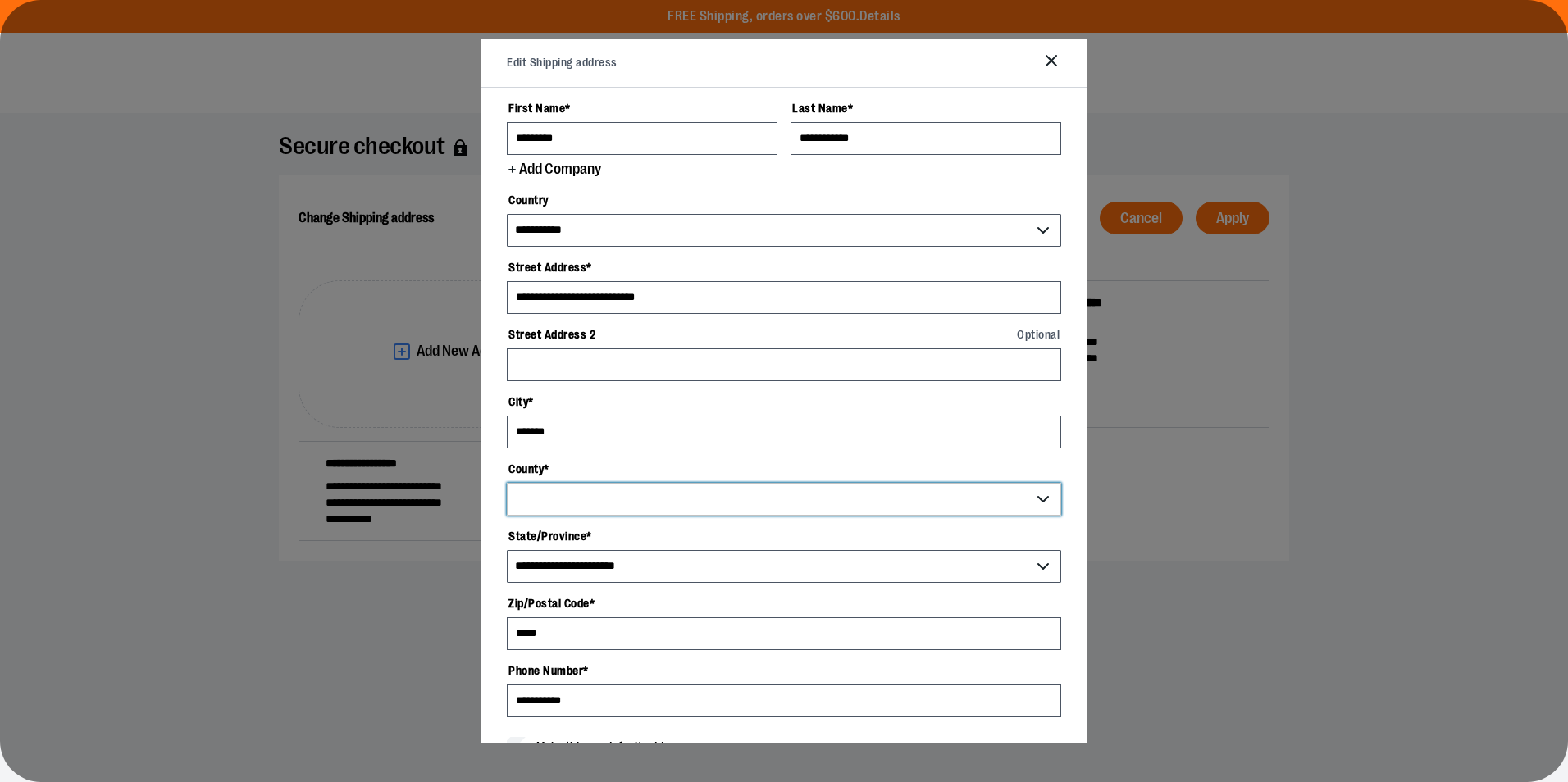
select select "******"
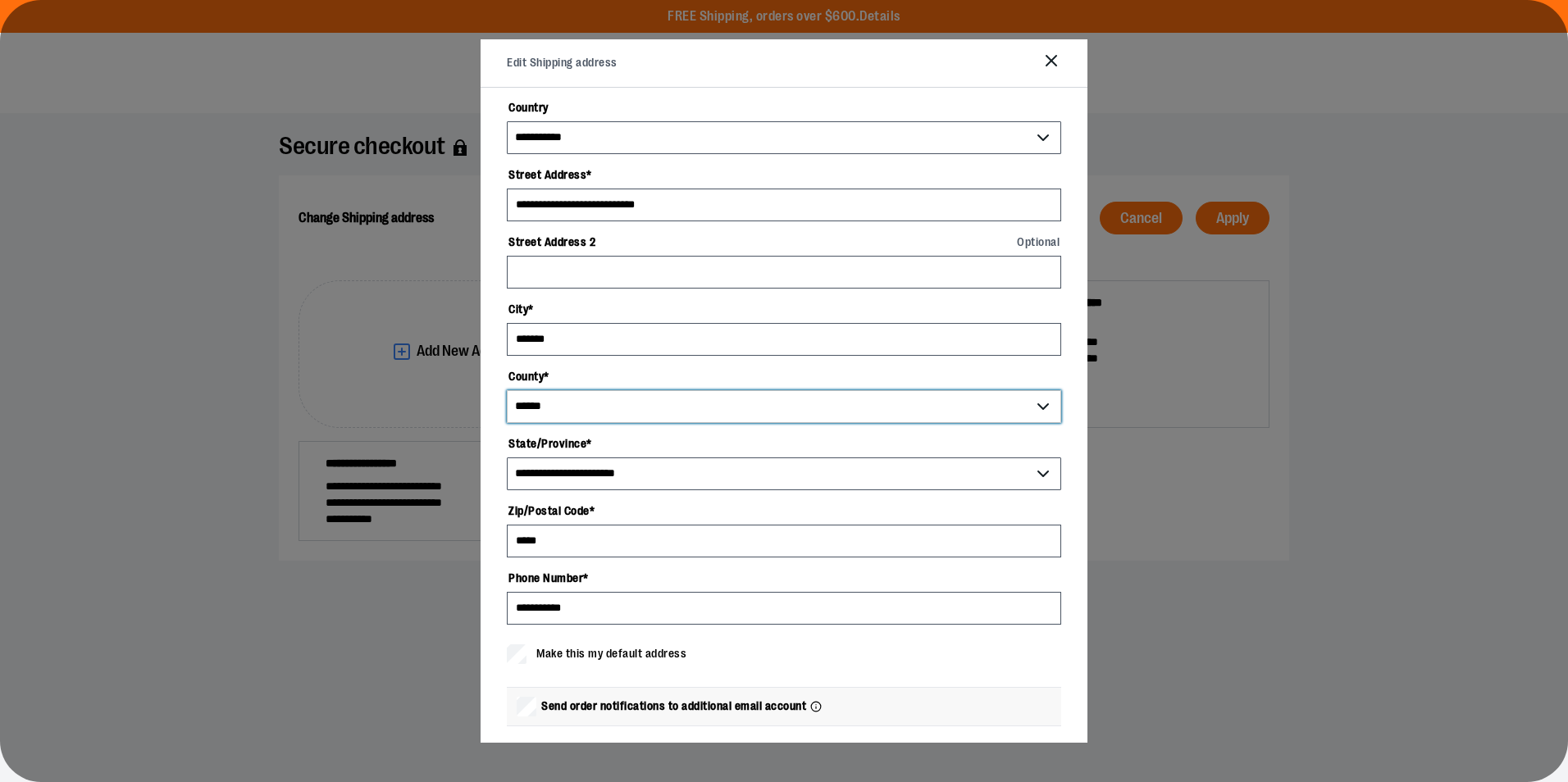
scroll to position [164, 0]
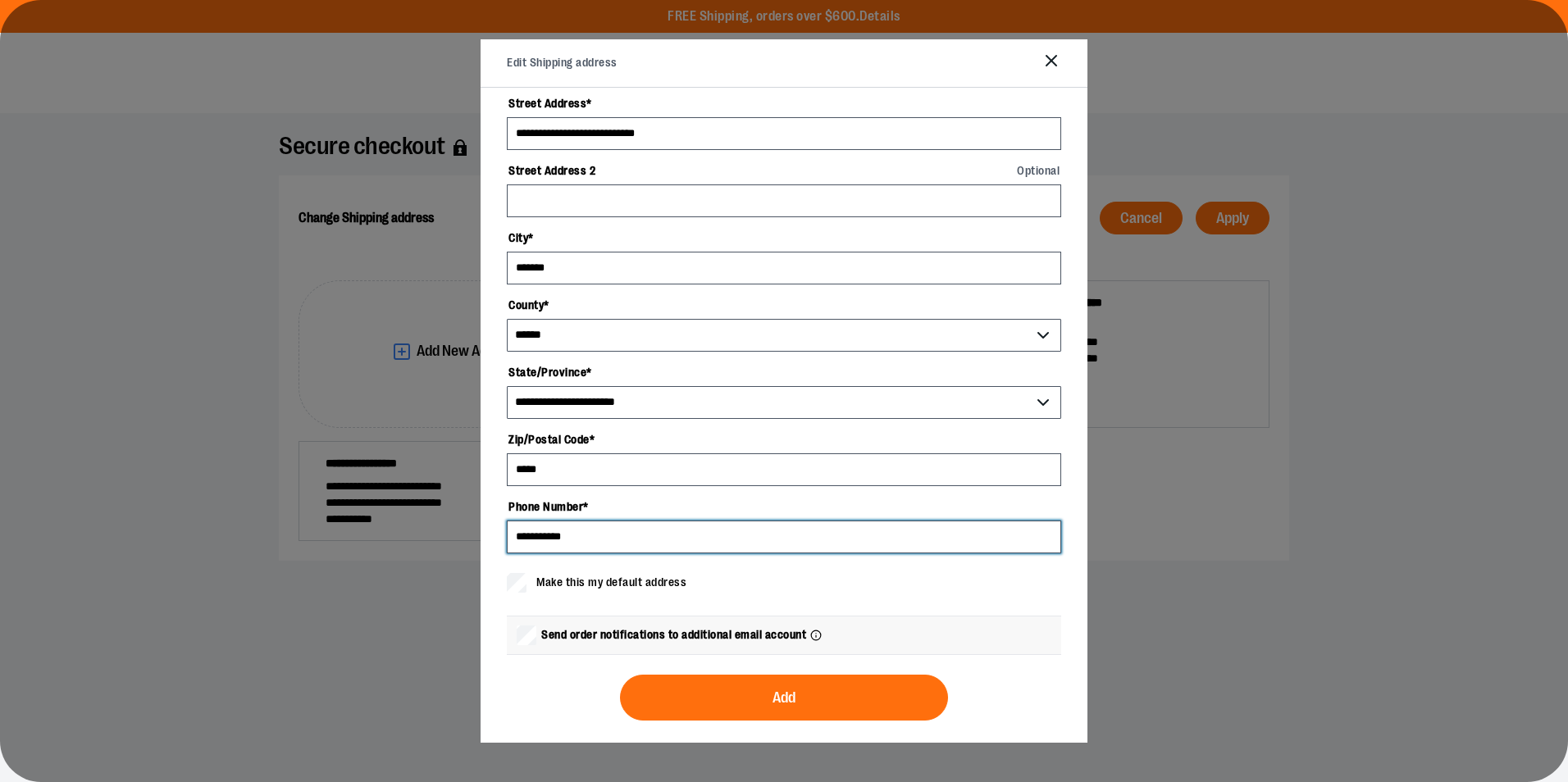
drag, startPoint x: 588, startPoint y: 541, endPoint x: 490, endPoint y: 539, distance: 98.0
click at [490, 539] on div "**********" at bounding box center [784, 415] width 607 height 656
click at [670, 542] on input "Phone Number *" at bounding box center [784, 537] width 554 height 33
type input "**********"
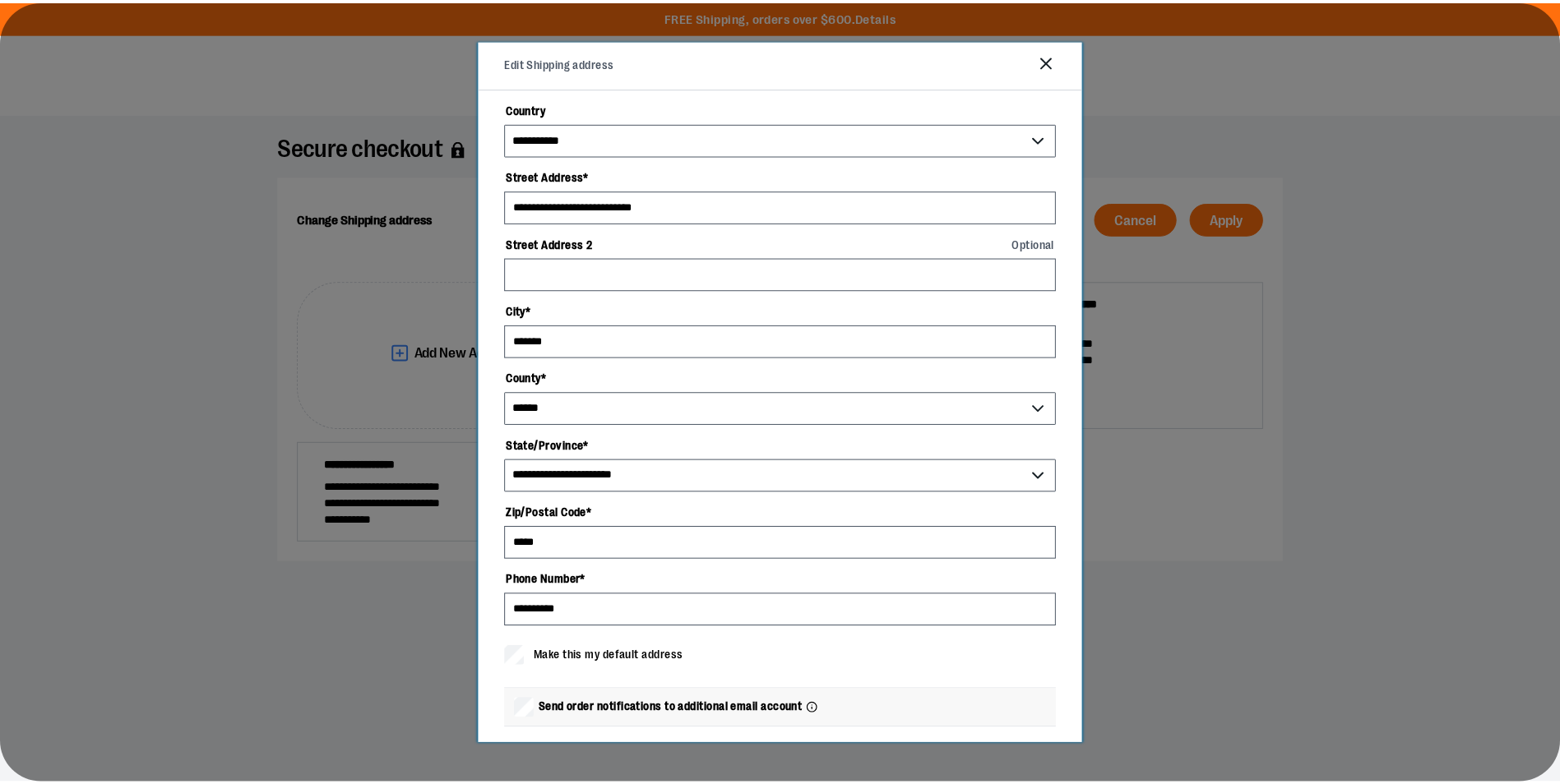
scroll to position [167, 0]
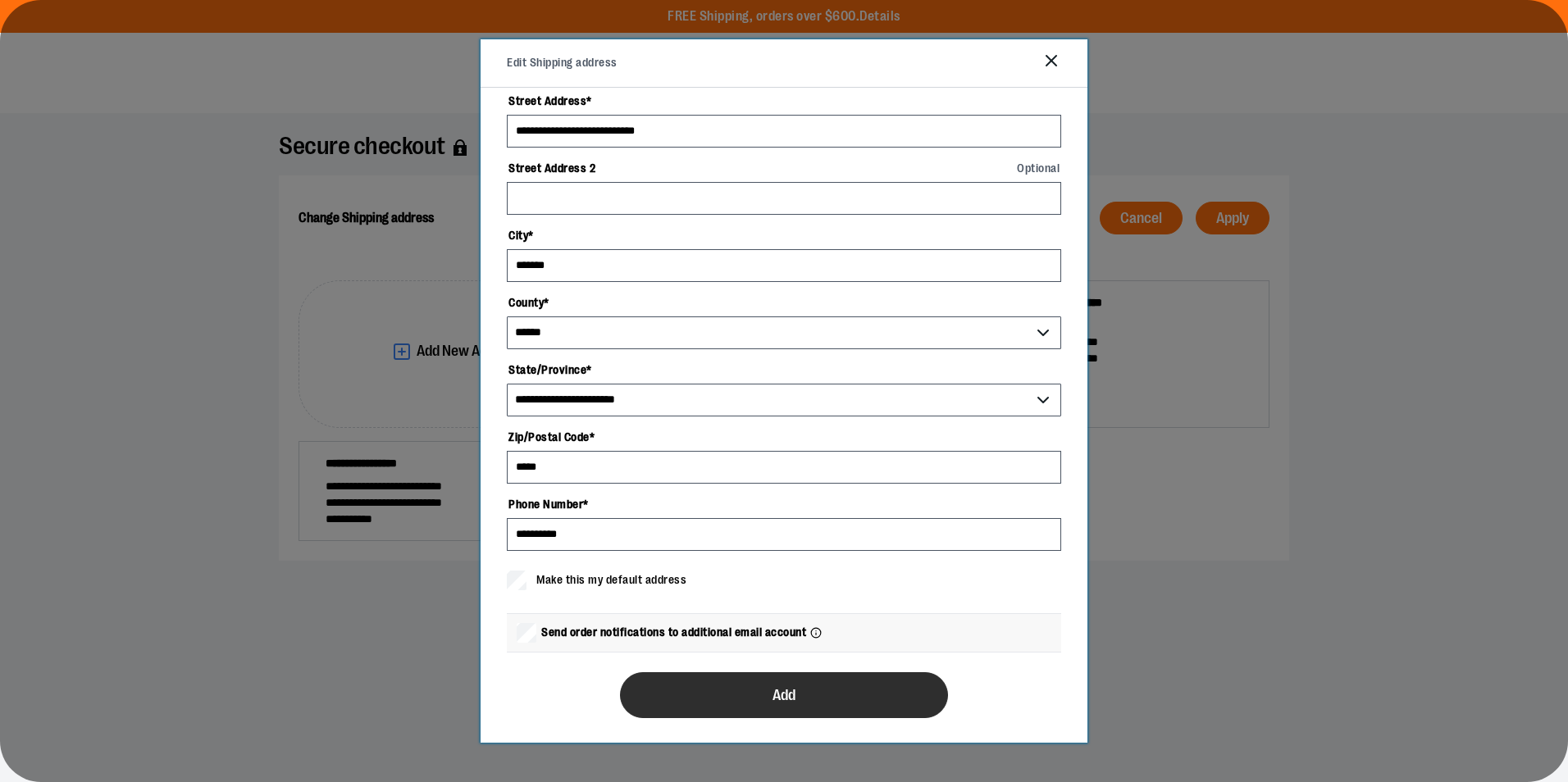
click at [805, 685] on button "Add" at bounding box center [784, 696] width 328 height 46
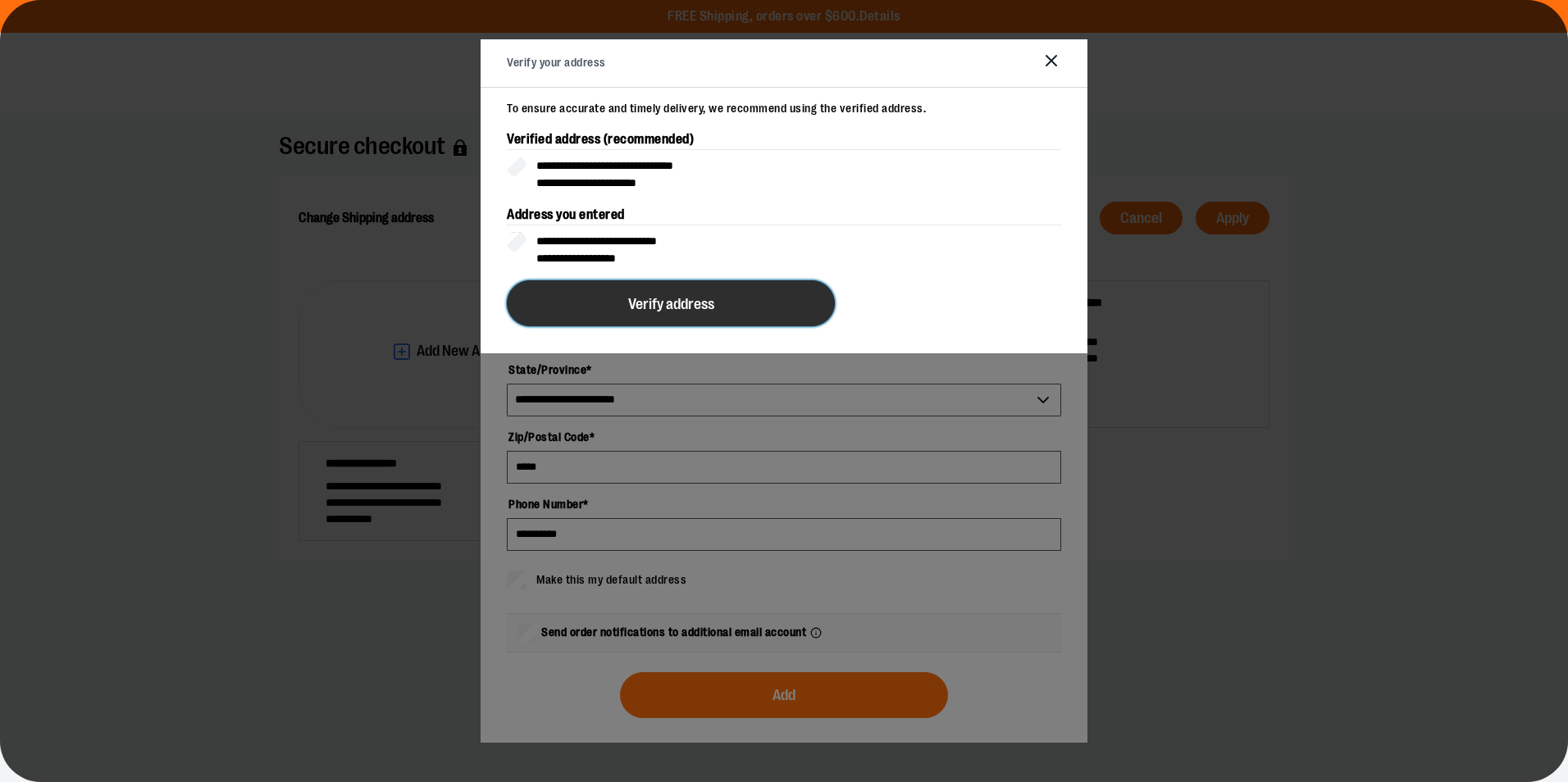
click at [709, 307] on span "Verify address" at bounding box center [671, 304] width 86 height 15
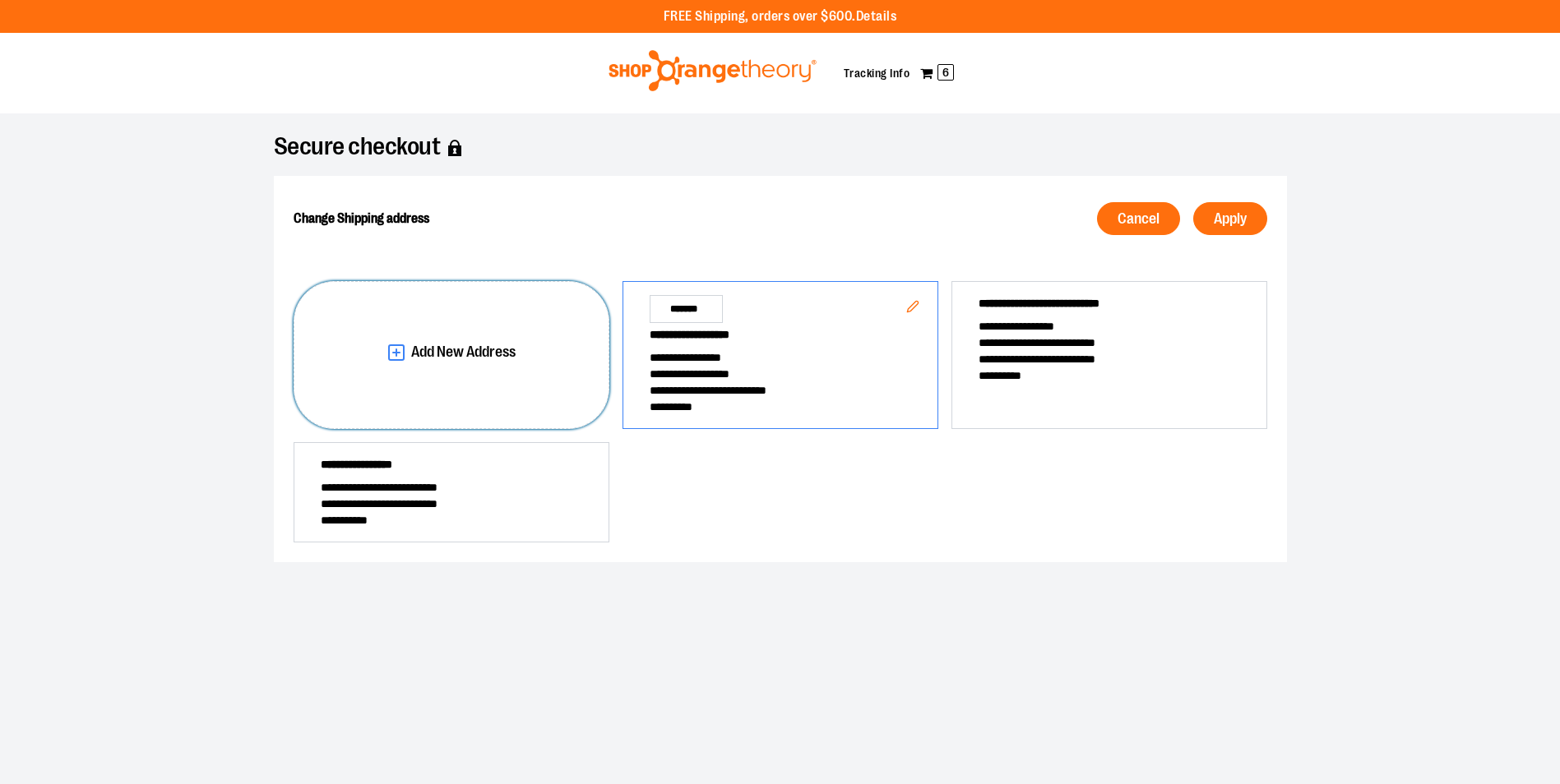
scroll to position [0, 0]
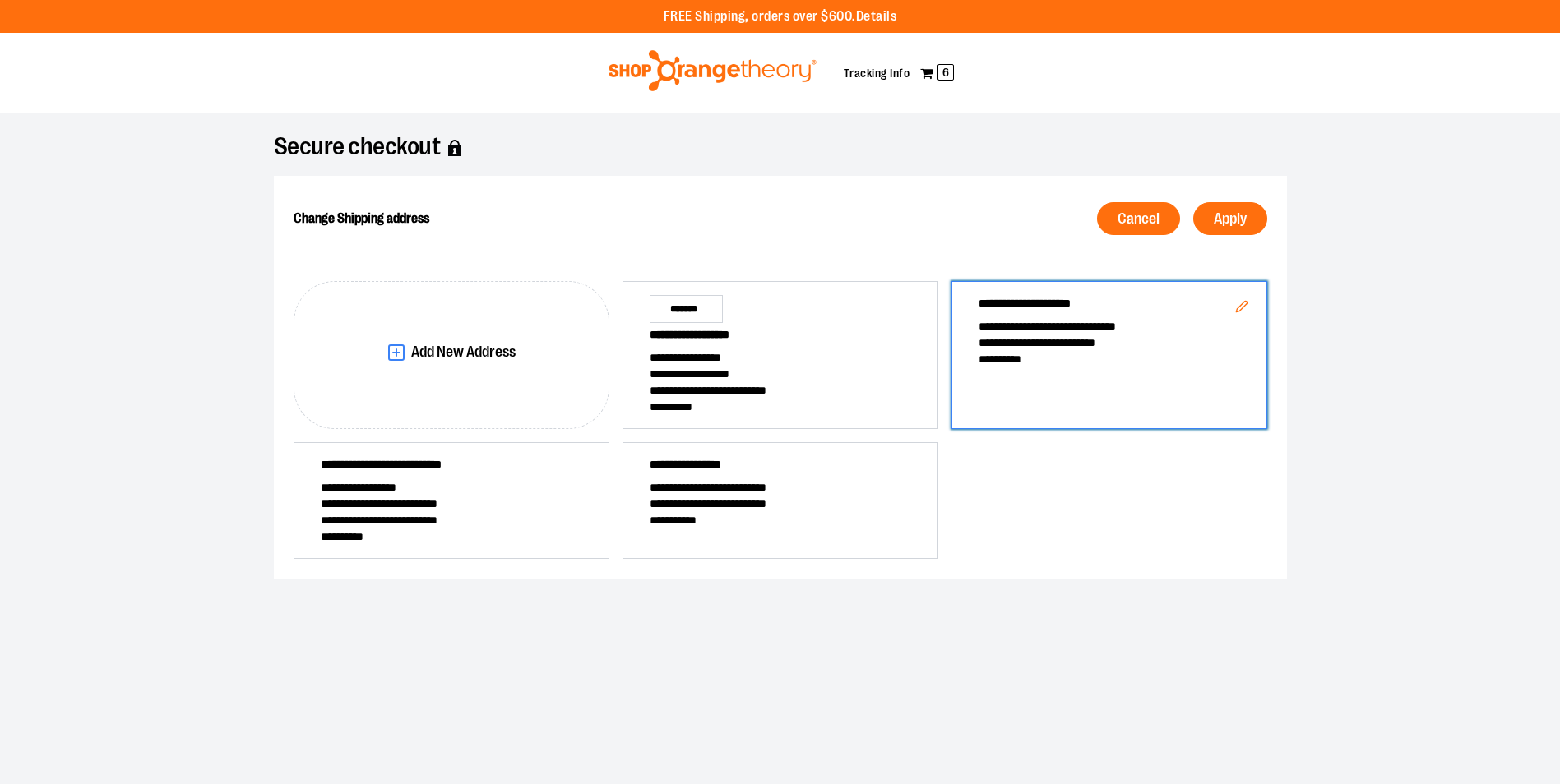
click at [1060, 370] on div "**********" at bounding box center [1109, 355] width 316 height 148
click at [1227, 215] on span "Apply" at bounding box center [1231, 219] width 33 height 15
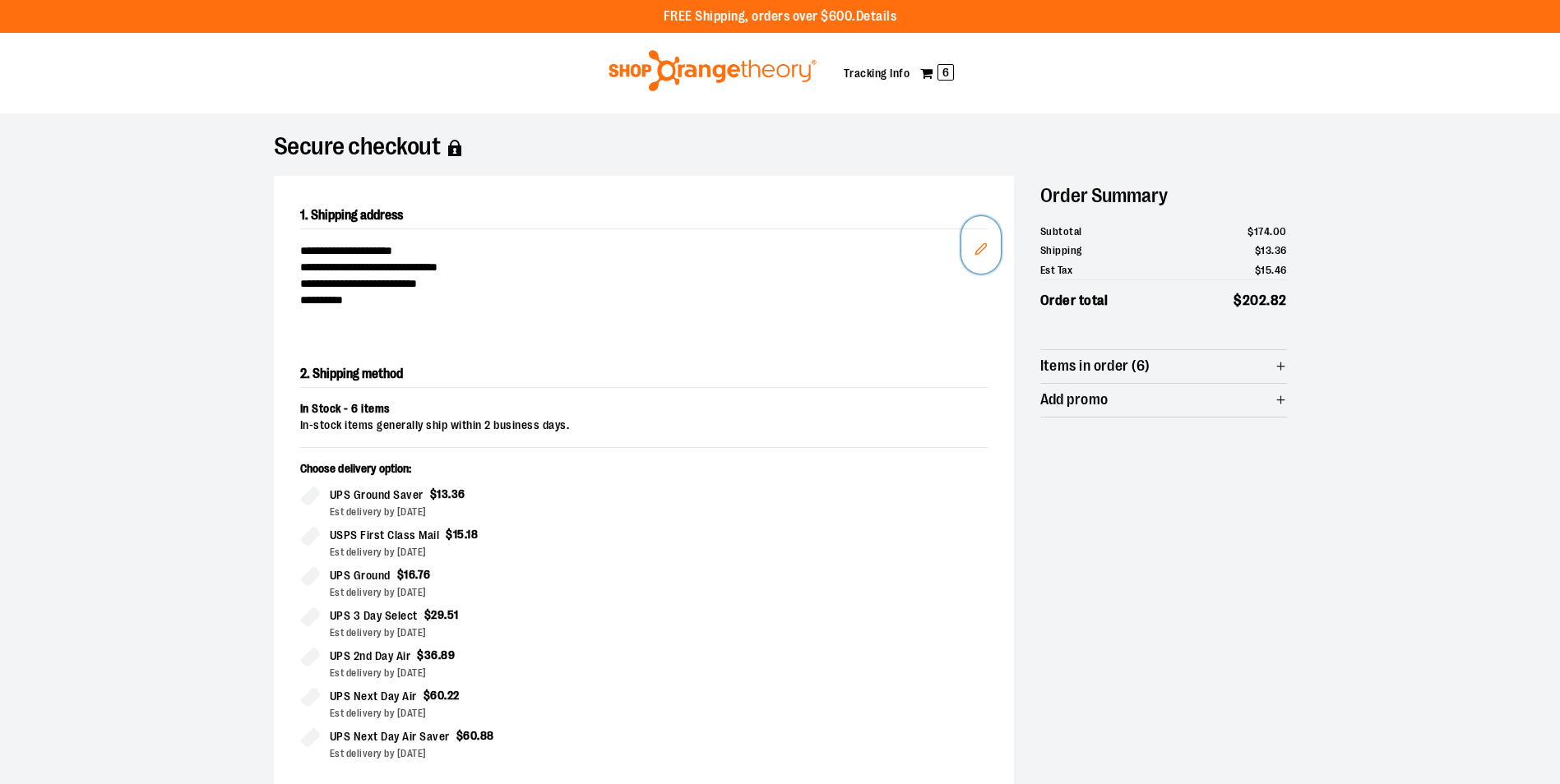
scroll to position [493, 0]
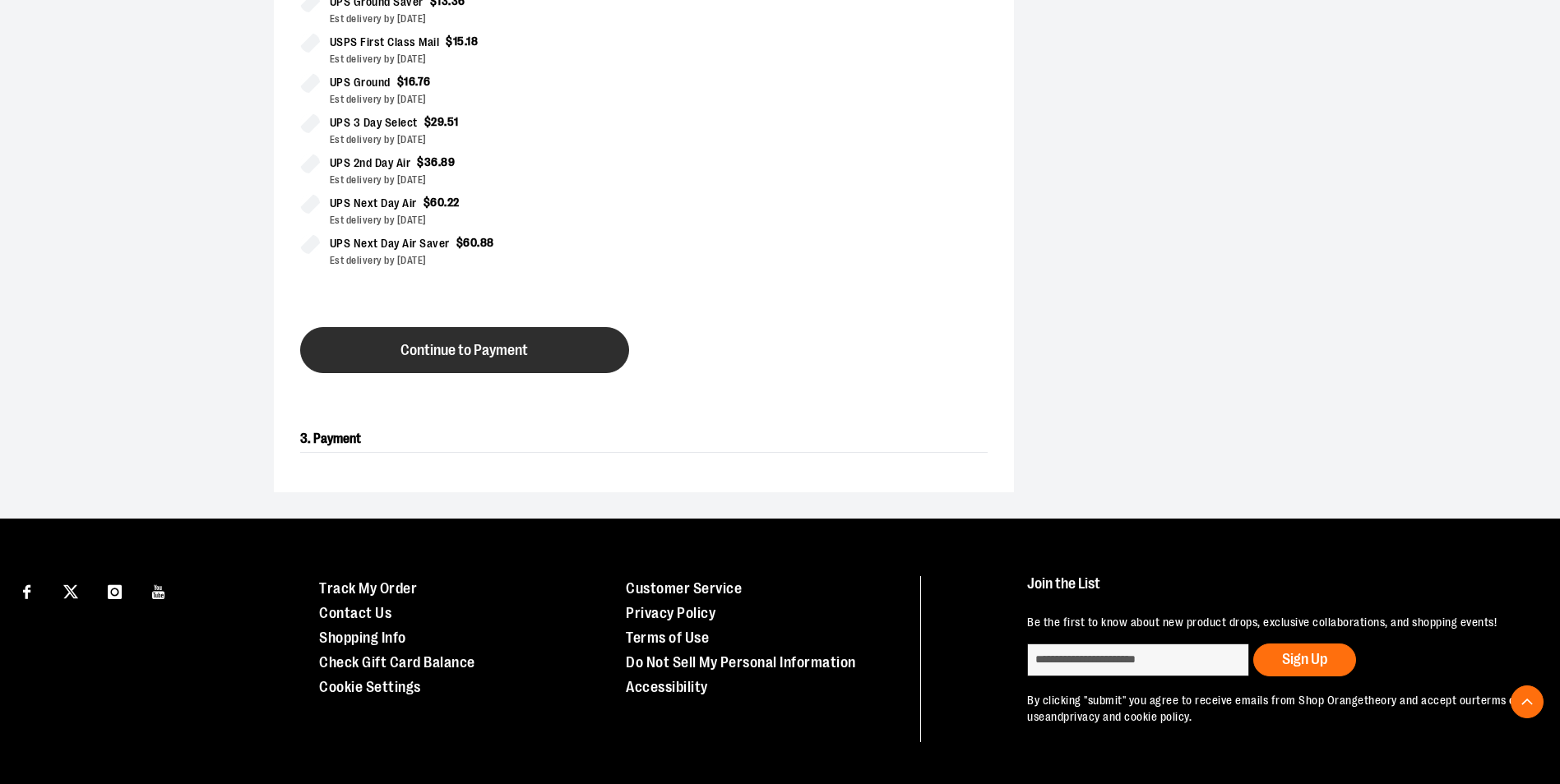
click at [527, 359] on button "Continue to Payment" at bounding box center [465, 350] width 329 height 46
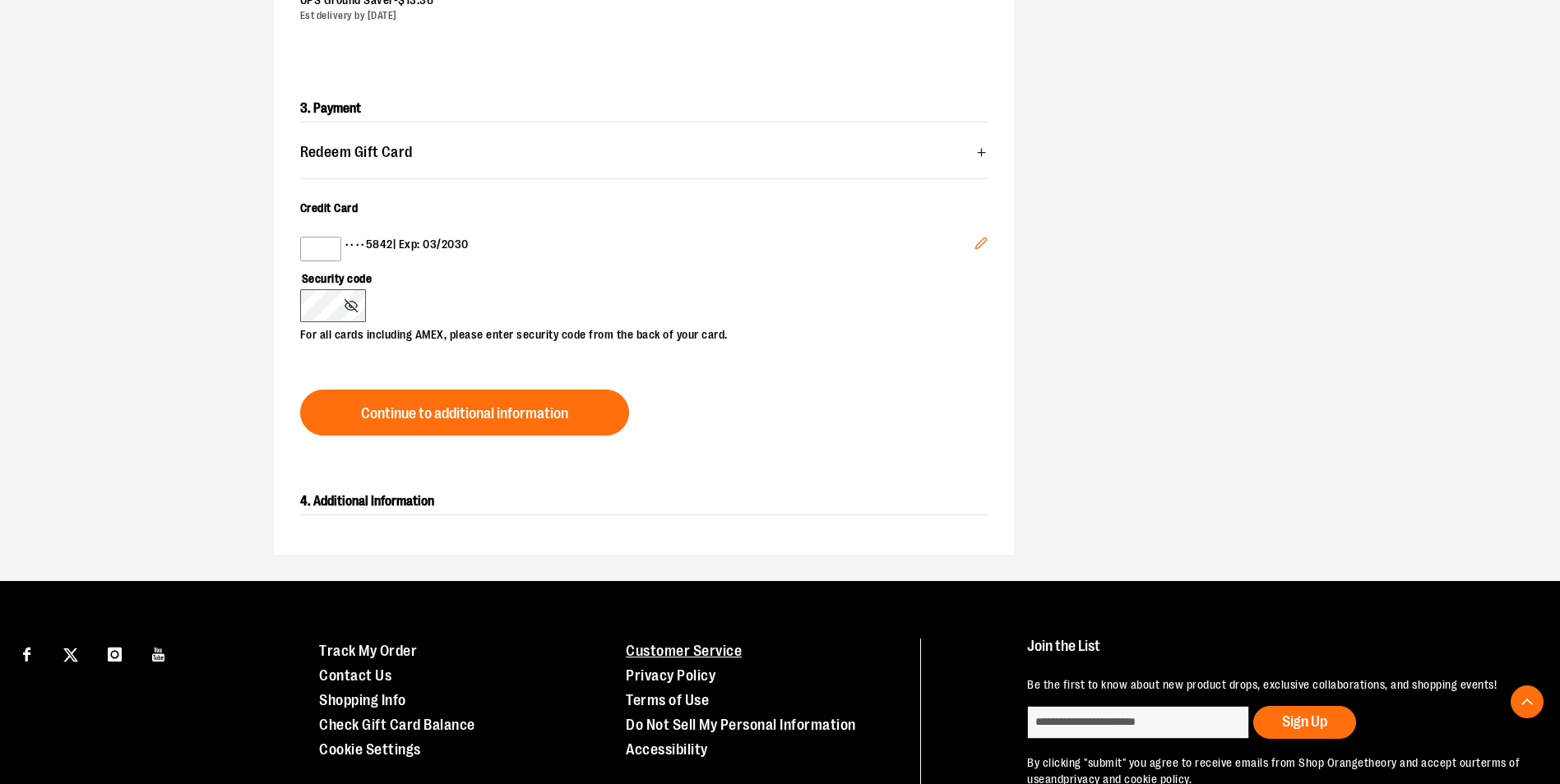
scroll to position [453, 0]
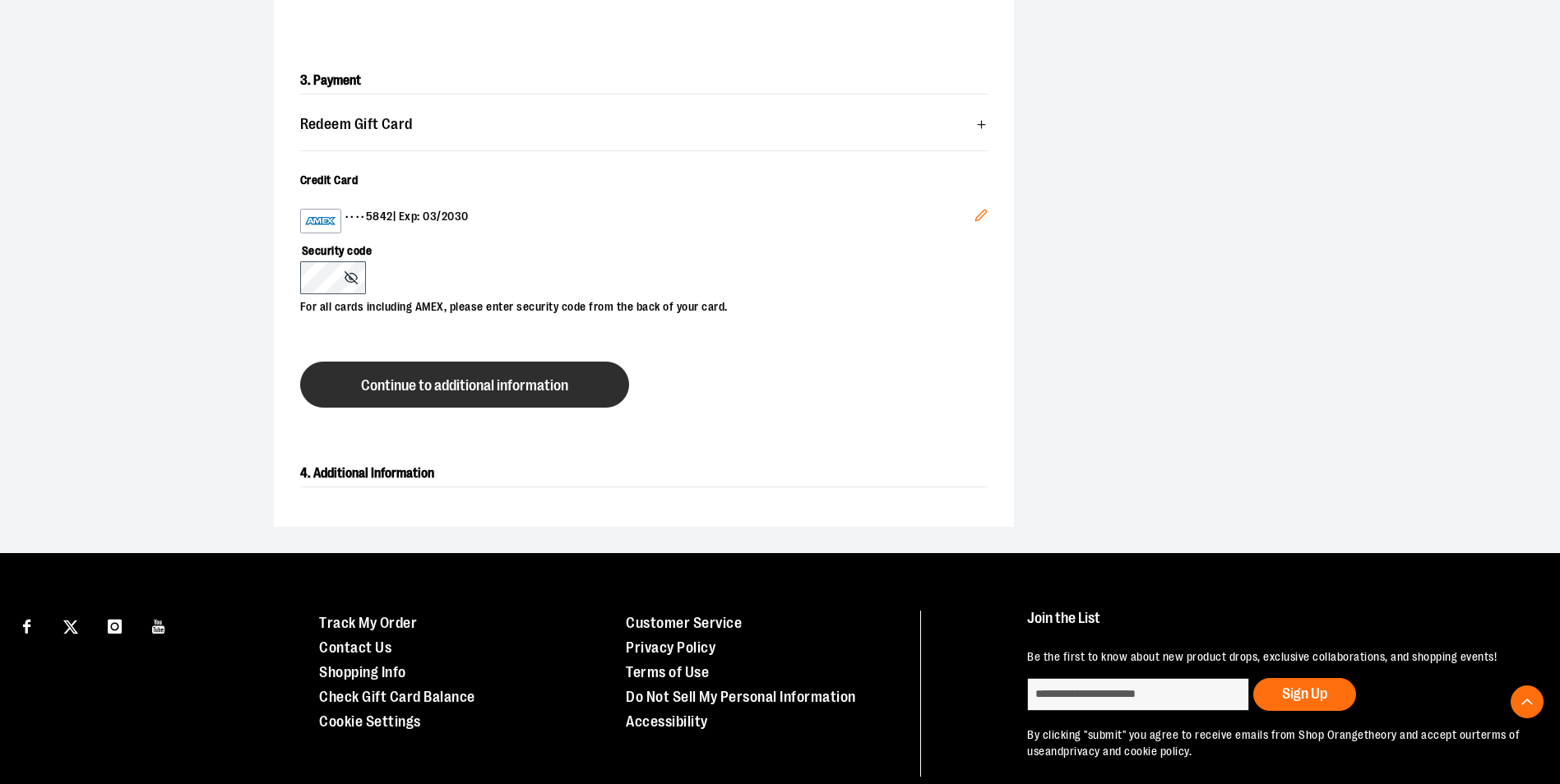
click at [534, 380] on span "Continue to additional information" at bounding box center [465, 386] width 207 height 15
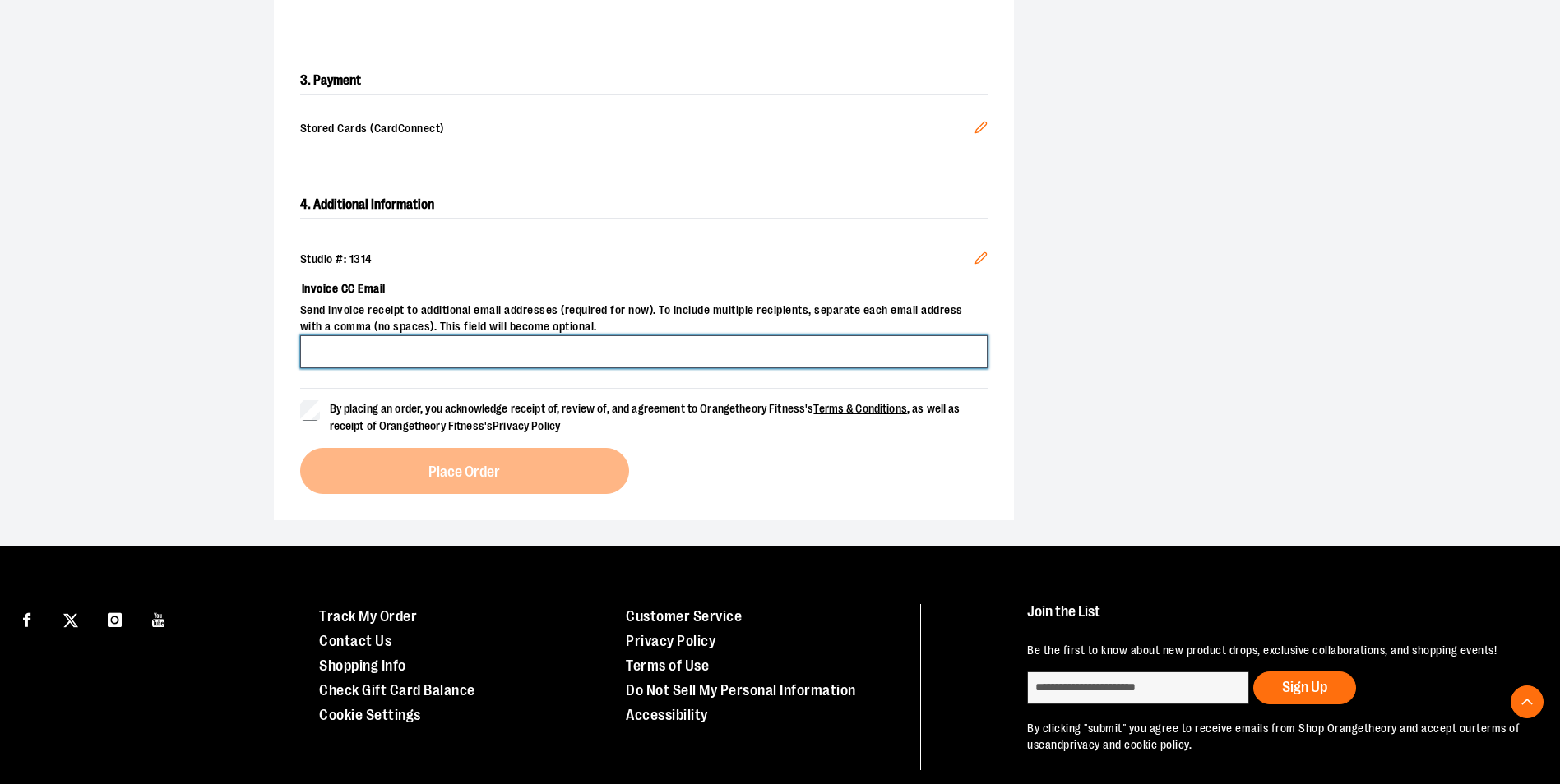
click at [499, 338] on input "Invoice CC Email" at bounding box center [644, 352] width 687 height 33
type input "**********"
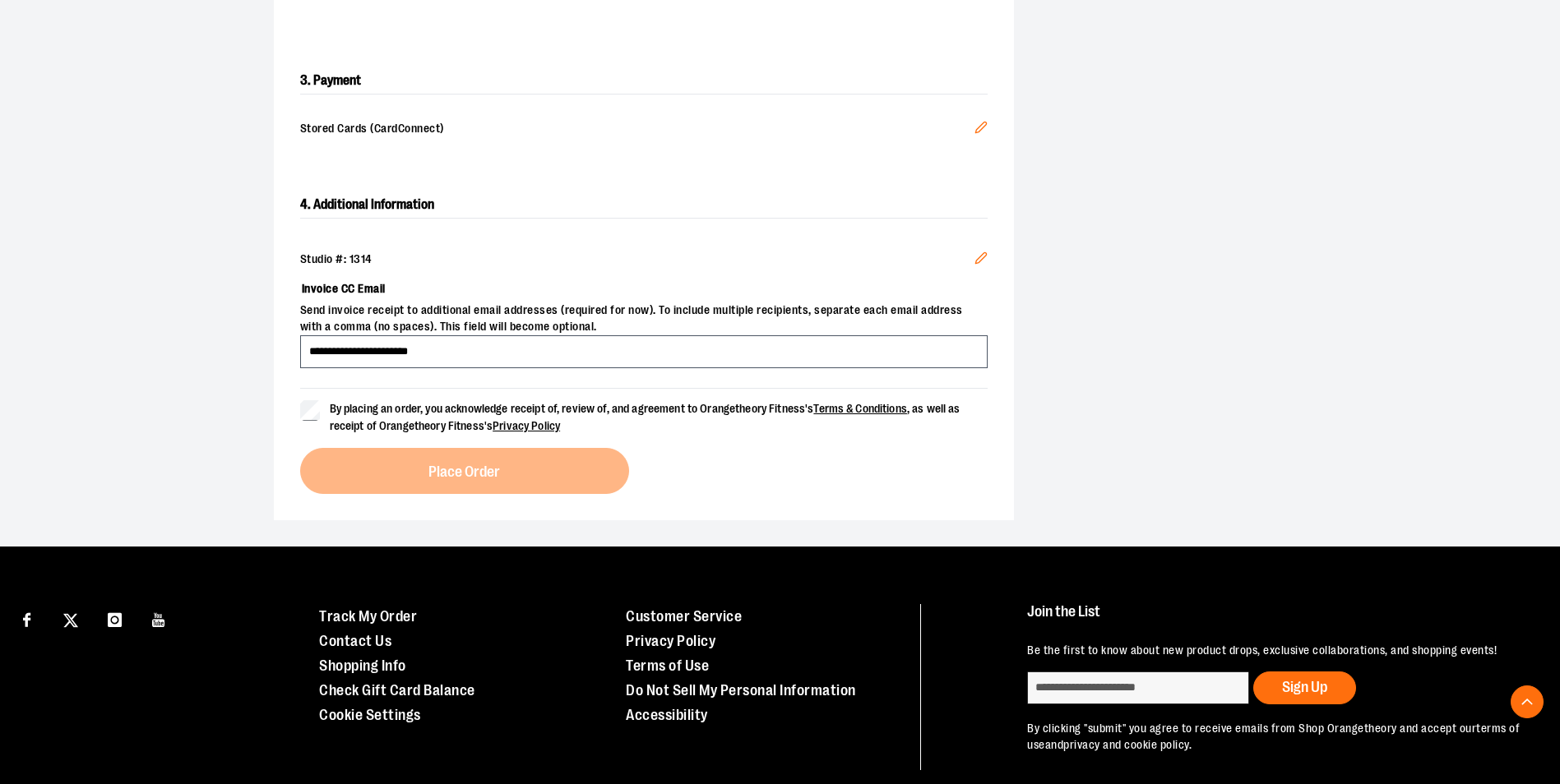
click at [296, 415] on div "**********" at bounding box center [643, 343] width 740 height 355
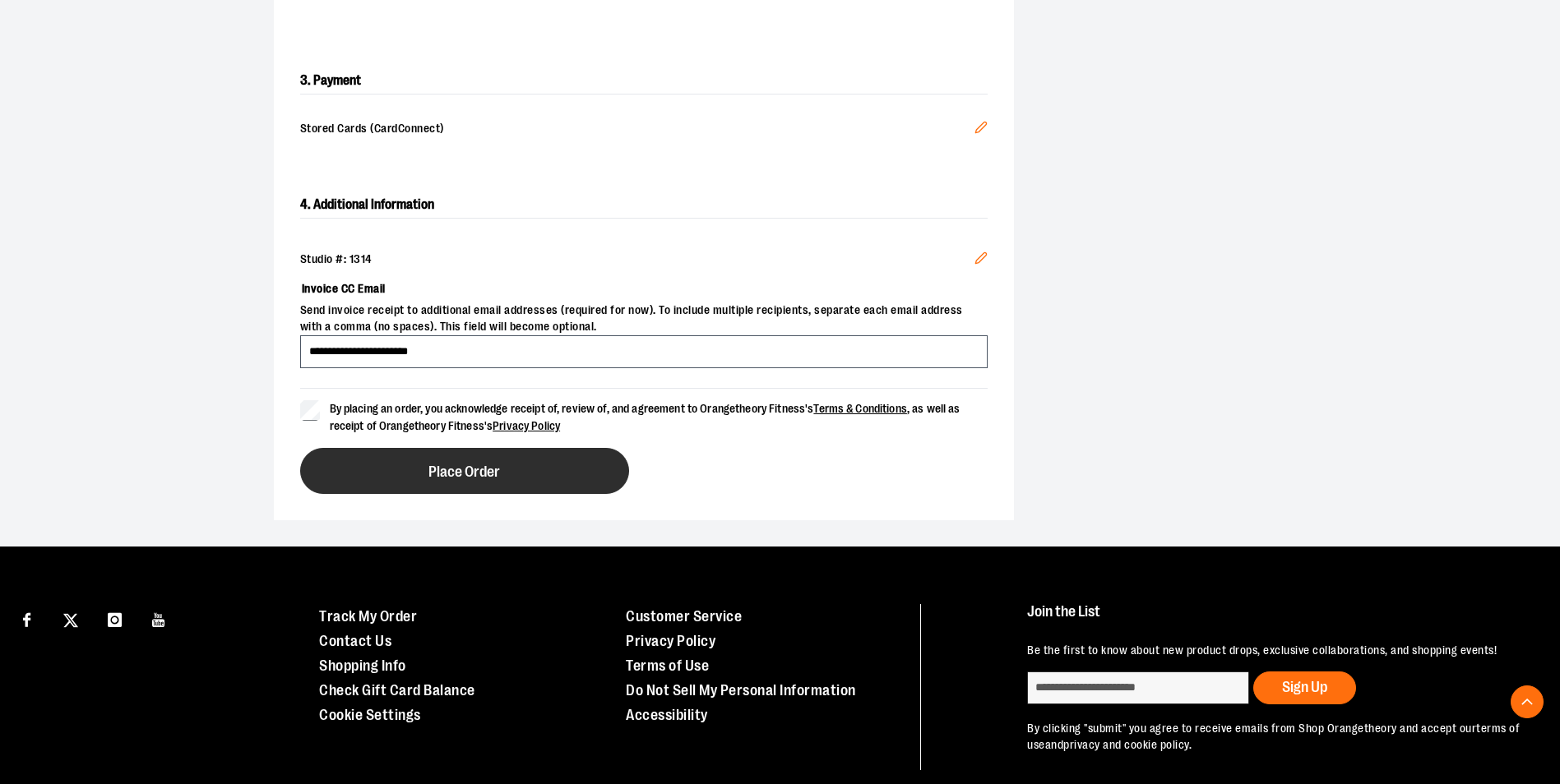
click at [518, 460] on button "Place Order" at bounding box center [465, 471] width 329 height 46
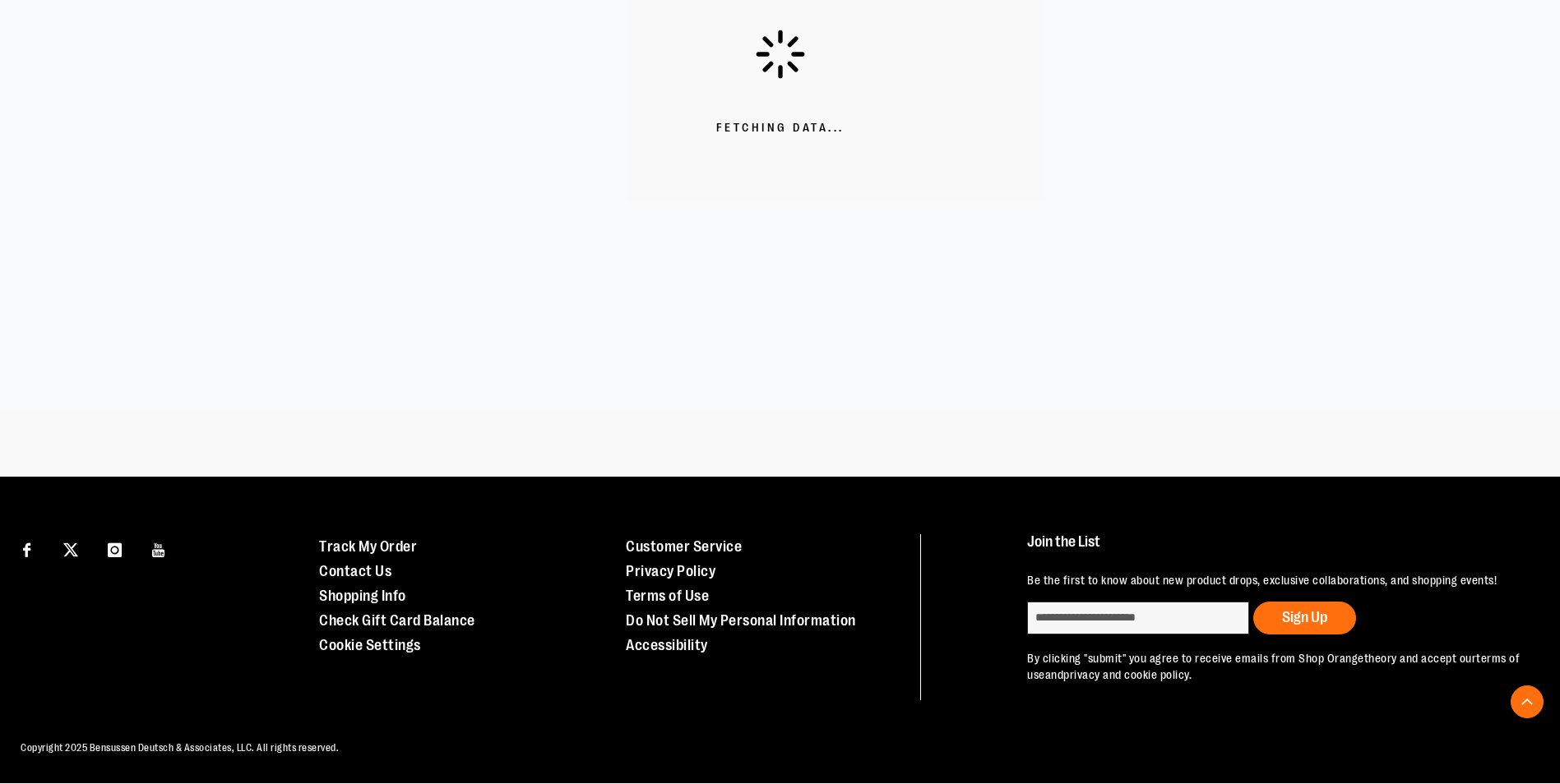
scroll to position [425, 0]
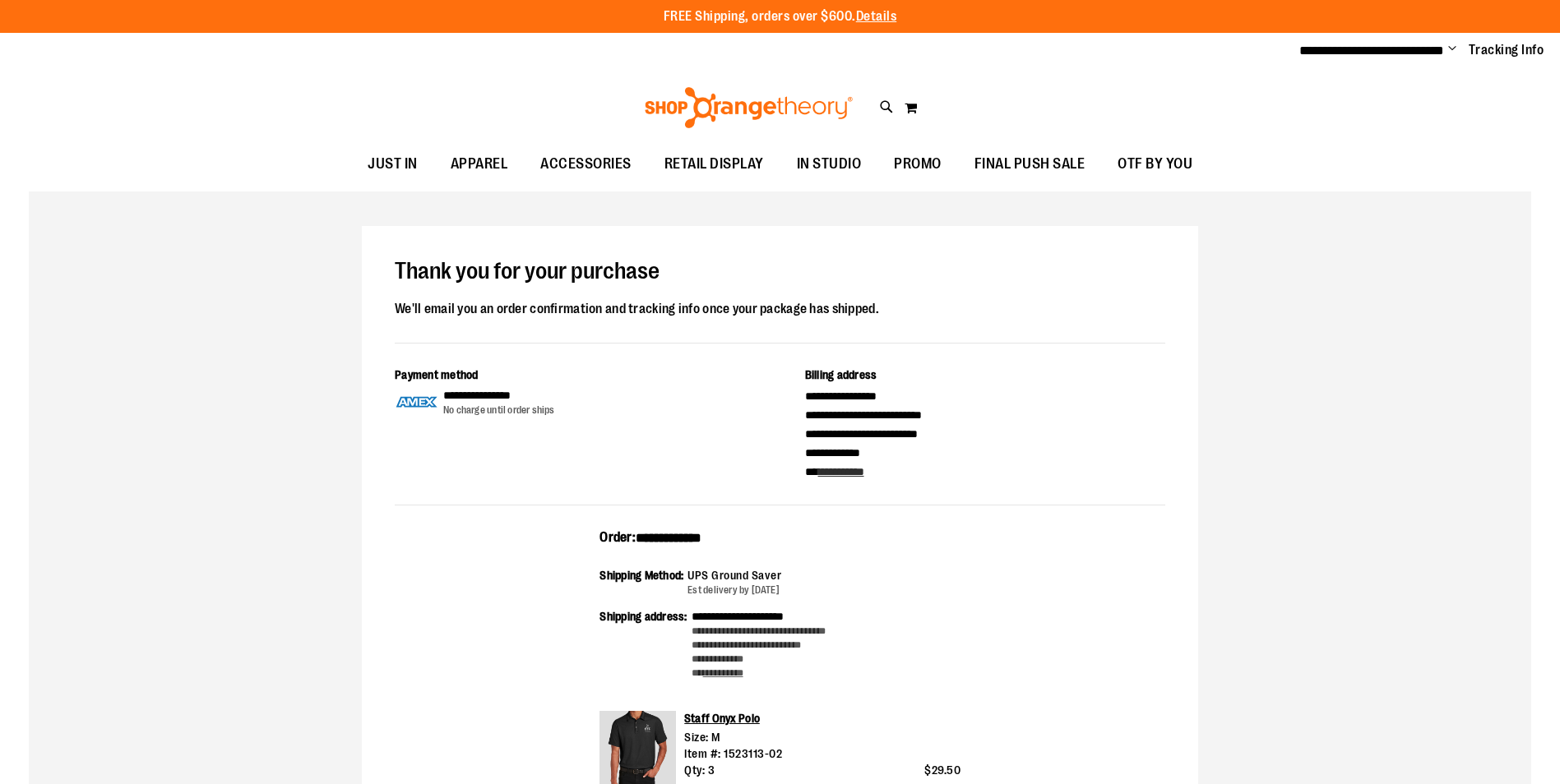
click at [1448, 50] on ul "**********" at bounding box center [1416, 51] width 257 height 20
click at [1450, 48] on span "Change" at bounding box center [1452, 50] width 9 height 15
click at [1376, 105] on link "Sign Out" at bounding box center [1394, 110] width 144 height 32
